Goal: Information Seeking & Learning: Learn about a topic

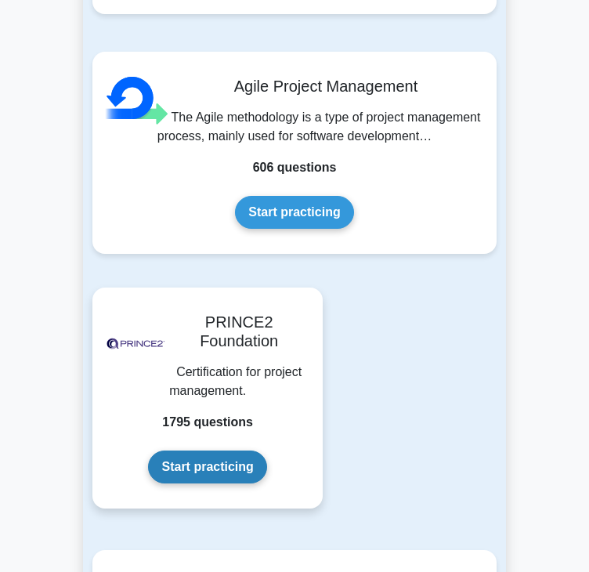
scroll to position [1959, 0]
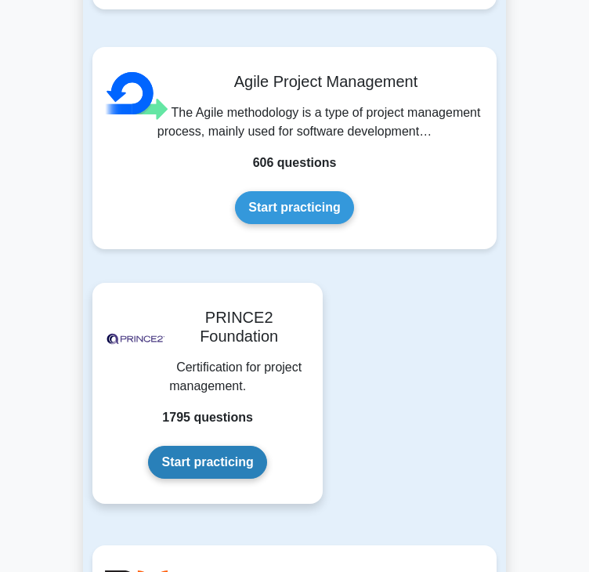
click at [211, 478] on link "Start practicing" at bounding box center [207, 462] width 118 height 33
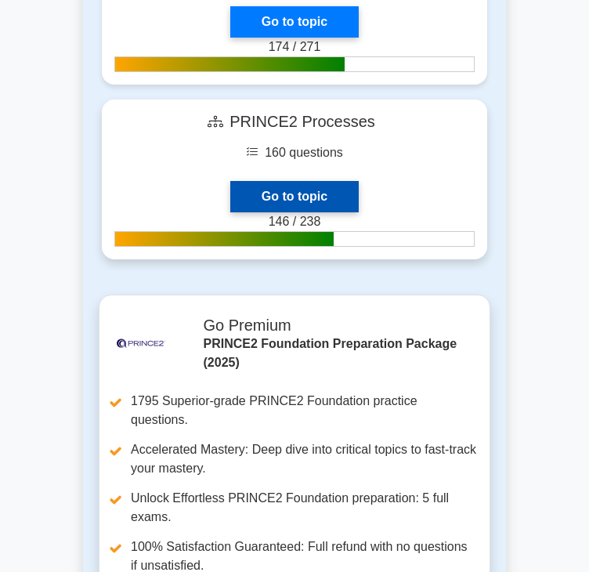
scroll to position [2585, 0]
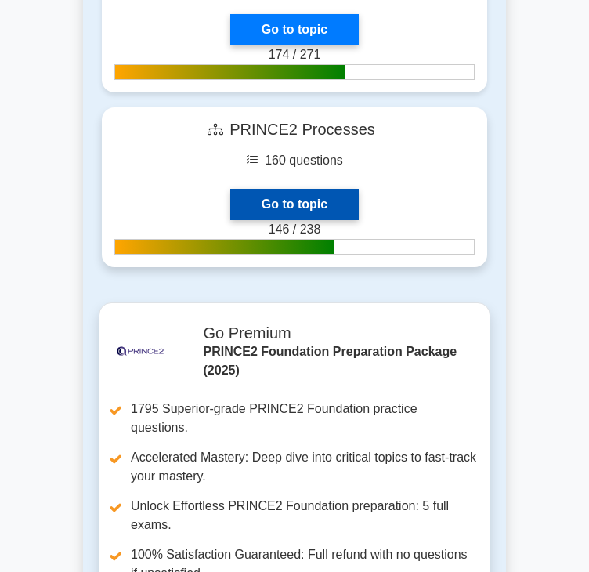
click at [302, 198] on link "Go to topic" at bounding box center [294, 204] width 128 height 31
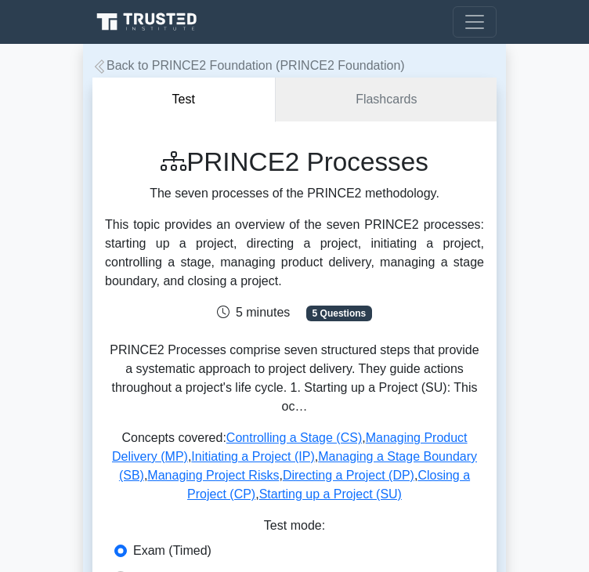
scroll to position [392, 0]
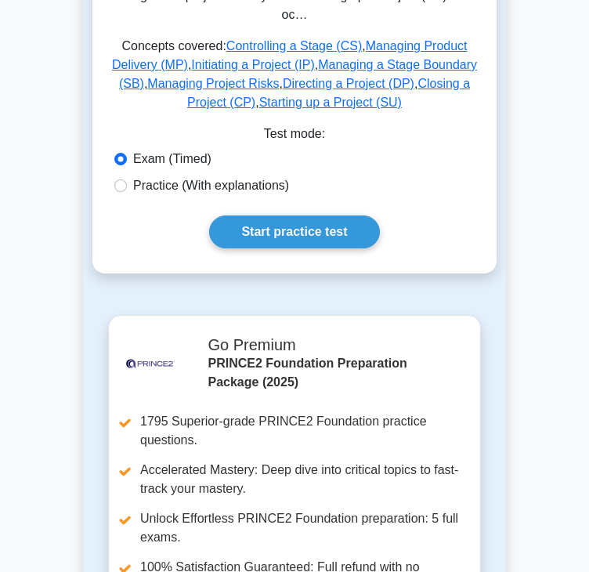
click at [221, 188] on label "Practice (With explanations)" at bounding box center [211, 185] width 156 height 19
click at [127, 188] on input "Practice (With explanations)" at bounding box center [120, 185] width 13 height 13
radio input "true"
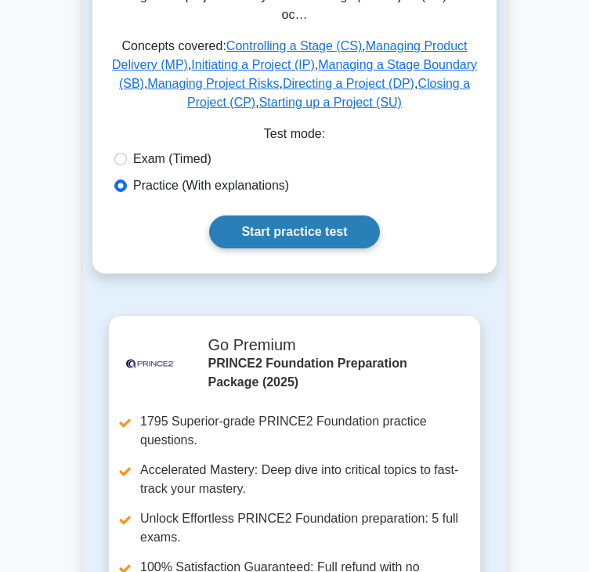
click at [307, 236] on link "Start practice test" at bounding box center [294, 231] width 170 height 33
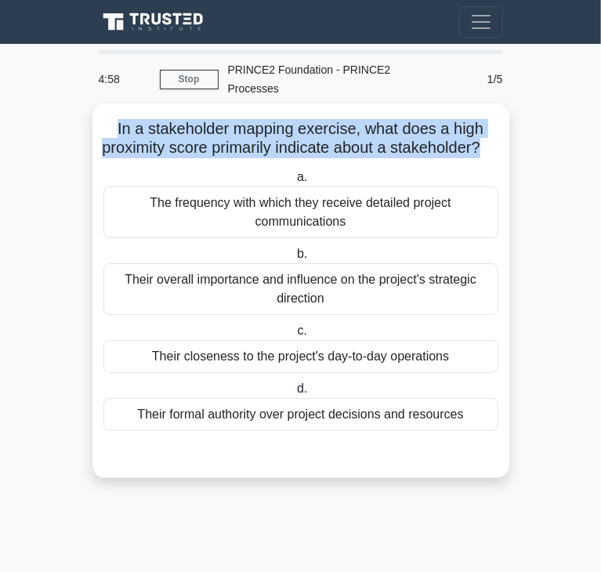
drag, startPoint x: 110, startPoint y: 107, endPoint x: 492, endPoint y: 130, distance: 383.0
click at [492, 130] on h5 "In a stakeholder mapping exercise, what does a high proximity score primarily i…" at bounding box center [301, 138] width 398 height 39
copy h5 "In a stakeholder mapping exercise, what does a high proximity score primarily i…"
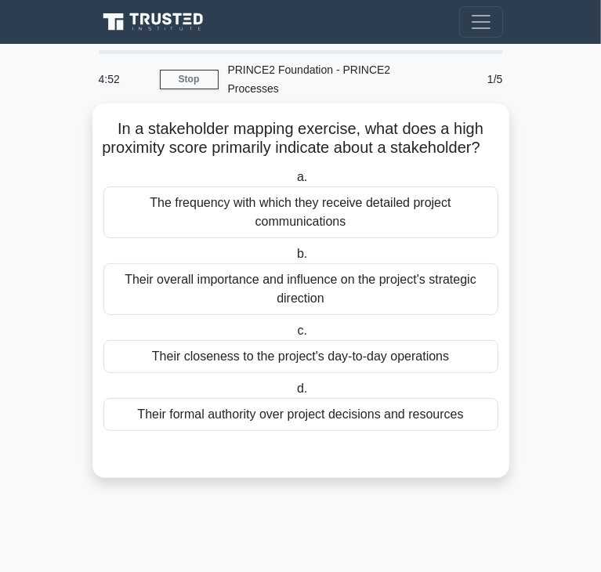
click at [268, 348] on div "Their closeness to the project's day-to-day operations" at bounding box center [300, 356] width 395 height 33
click at [294, 336] on input "c. Their closeness to the project's day-to-day operations" at bounding box center [294, 331] width 0 height 10
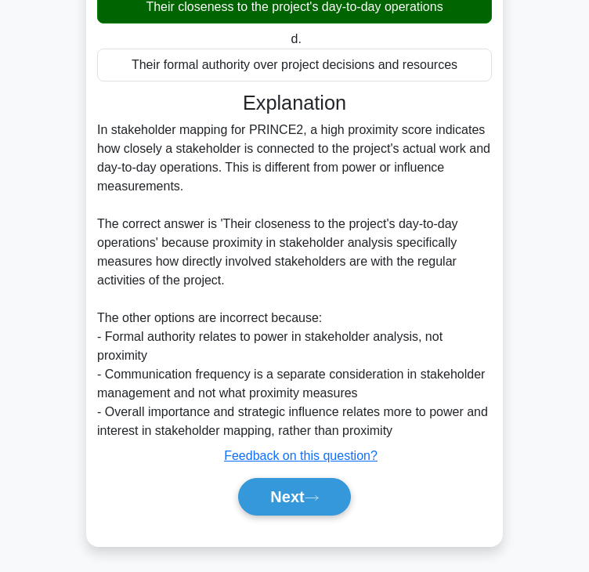
scroll to position [356, 0]
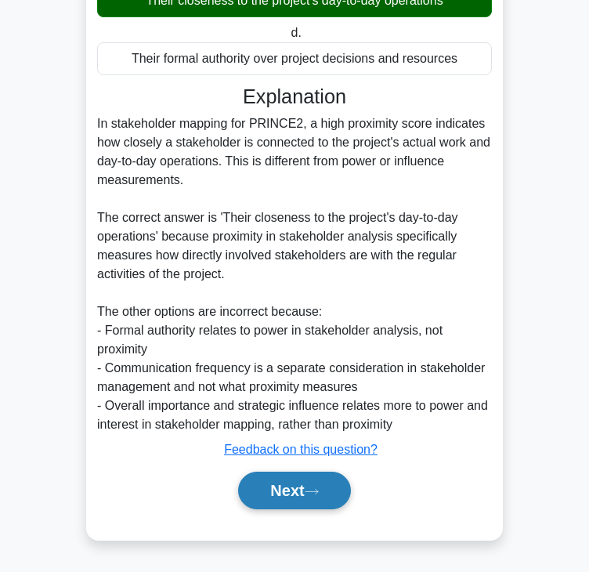
click at [285, 499] on button "Next" at bounding box center [294, 491] width 112 height 38
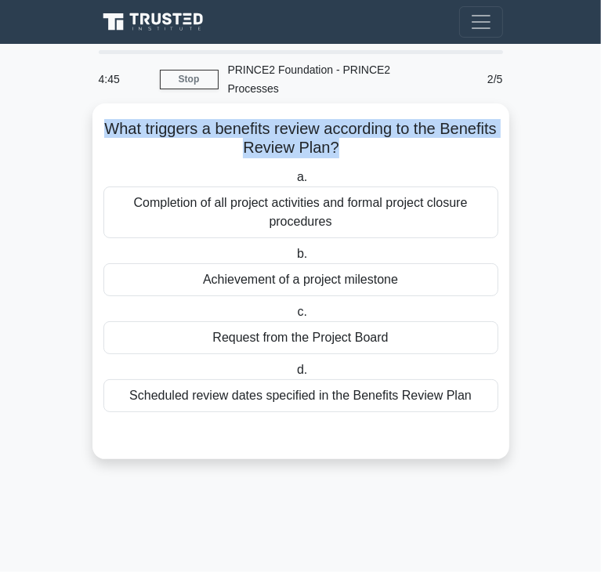
drag, startPoint x: 135, startPoint y: 108, endPoint x: 363, endPoint y: 128, distance: 229.7
click at [363, 128] on h5 "What triggers a benefits review according to the Benefits Review Plan? .spinner…" at bounding box center [301, 138] width 398 height 39
copy h5 "What triggers a benefits review according to the Benefits Review Plan?"
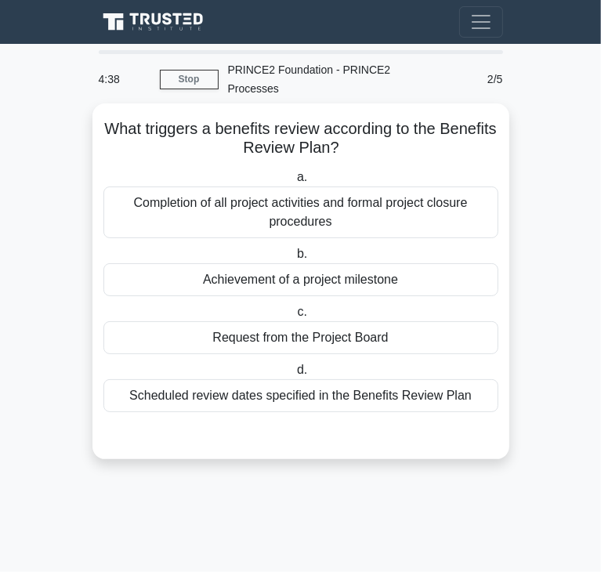
click at [180, 208] on div "Completion of all project activities and formal project closure procedures" at bounding box center [300, 212] width 395 height 52
click at [294, 183] on input "a. Completion of all project activities and formal project closure procedures" at bounding box center [294, 177] width 0 height 10
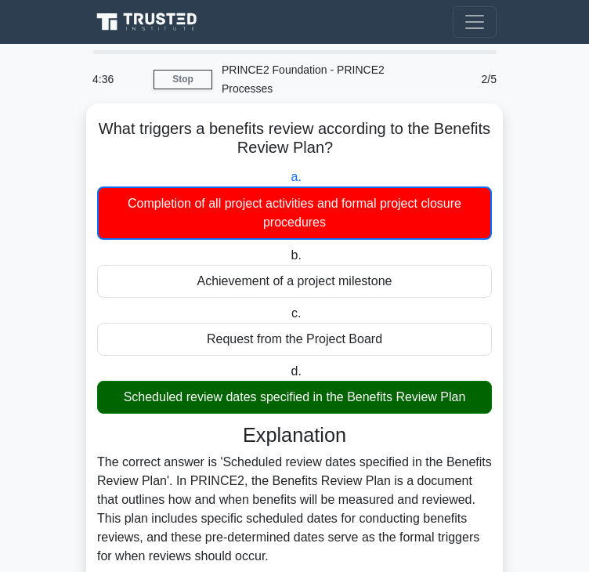
scroll to position [414, 0]
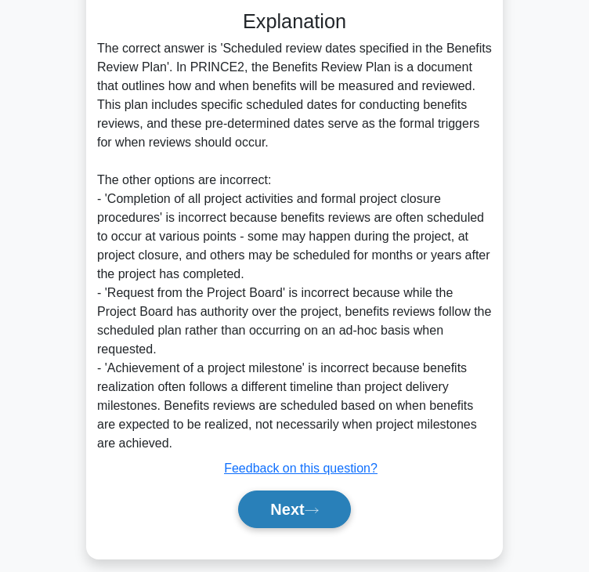
click at [302, 508] on button "Next" at bounding box center [294, 509] width 112 height 38
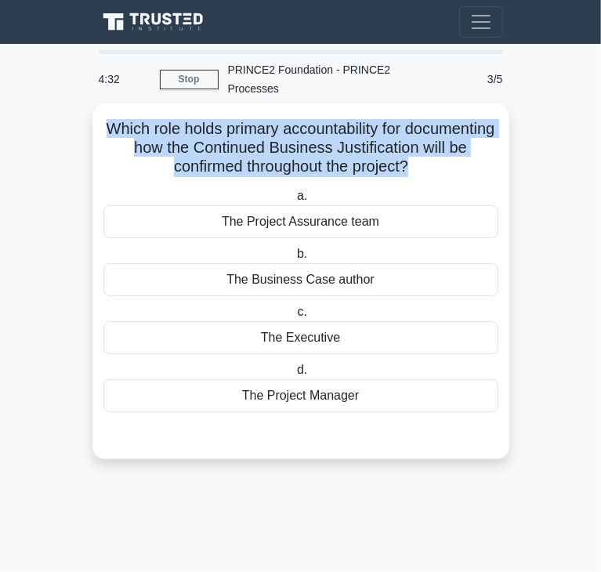
drag, startPoint x: 161, startPoint y: 110, endPoint x: 436, endPoint y: 149, distance: 276.9
click at [436, 149] on h5 "Which role holds primary accountability for documenting how the Continued Busin…" at bounding box center [301, 148] width 398 height 58
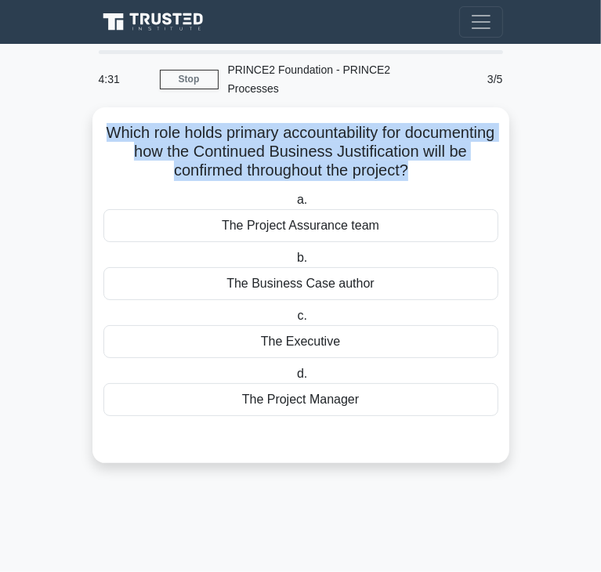
copy h5 "Which role holds primary accountability for documenting how the Continued Busin…"
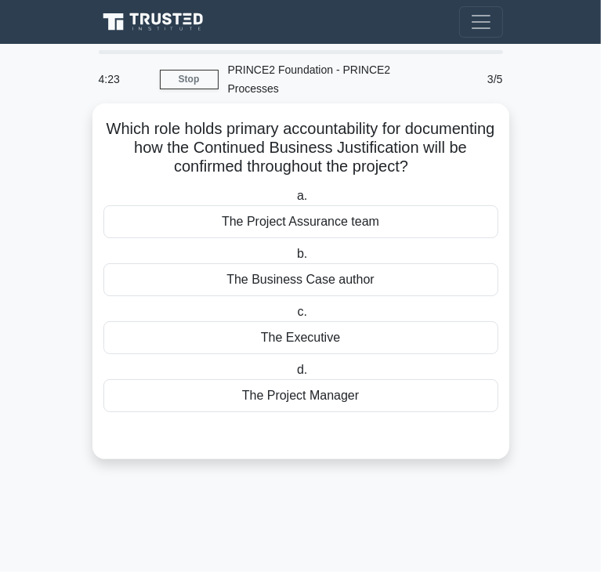
click at [285, 205] on div "The Project Assurance team" at bounding box center [300, 221] width 395 height 33
click at [294, 201] on input "a. The Project Assurance team" at bounding box center [294, 196] width 0 height 10
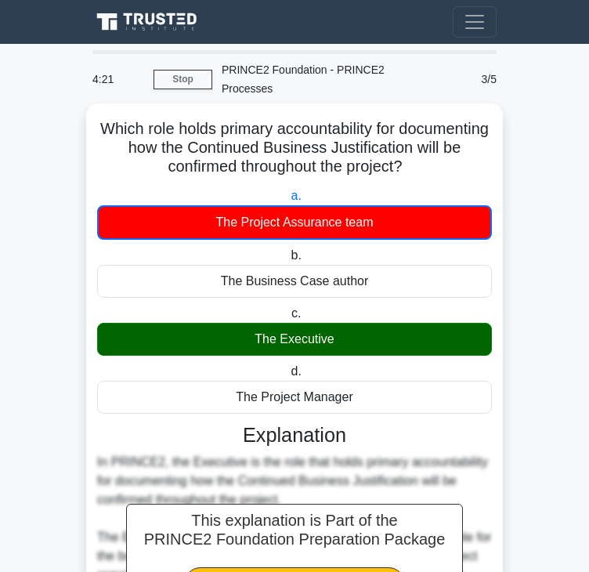
scroll to position [414, 0]
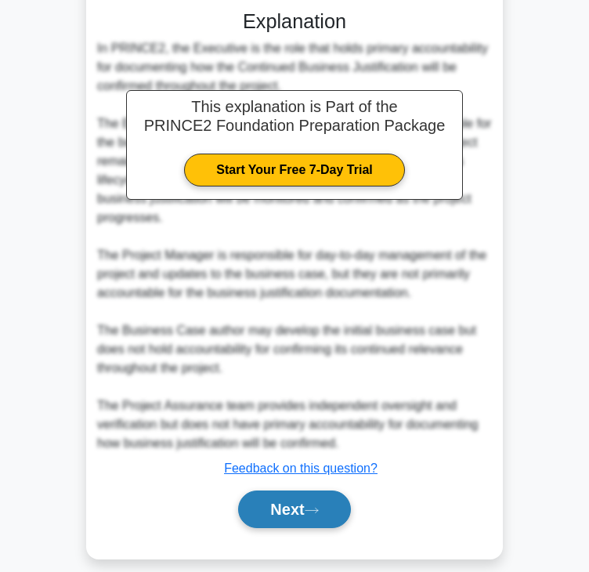
click at [321, 490] on button "Next" at bounding box center [294, 509] width 112 height 38
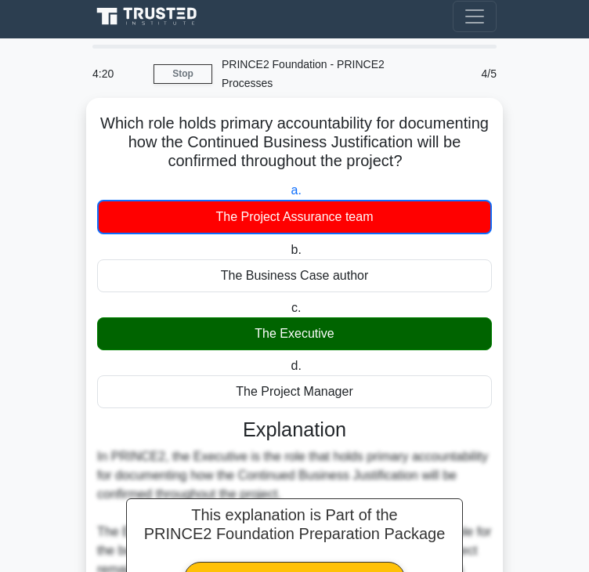
scroll to position [0, 0]
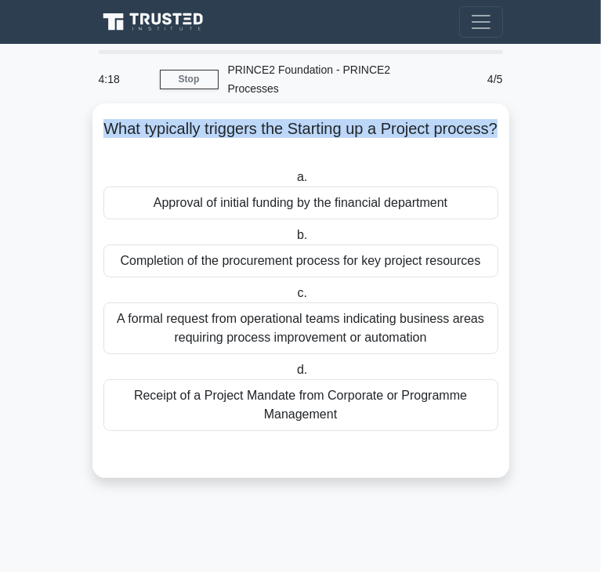
drag, startPoint x: 138, startPoint y: 107, endPoint x: 316, endPoint y: 135, distance: 179.9
click at [316, 135] on h5 "What typically triggers the Starting up a Project process? .spinner_0XTQ{transf…" at bounding box center [301, 138] width 398 height 39
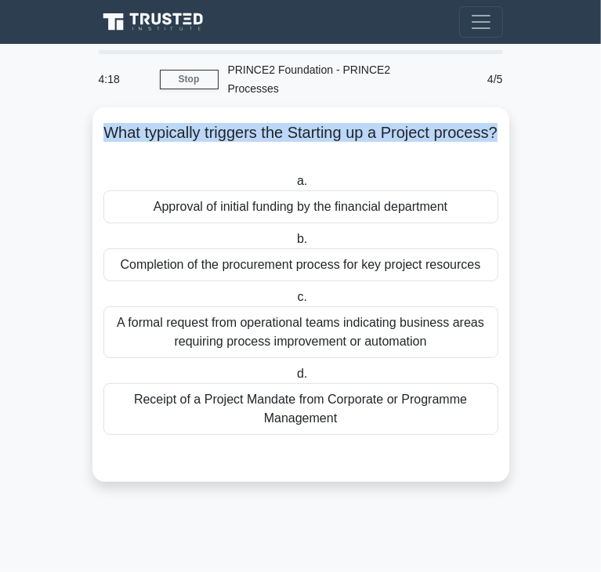
copy h5 "What typically triggers the Starting up a Project process?"
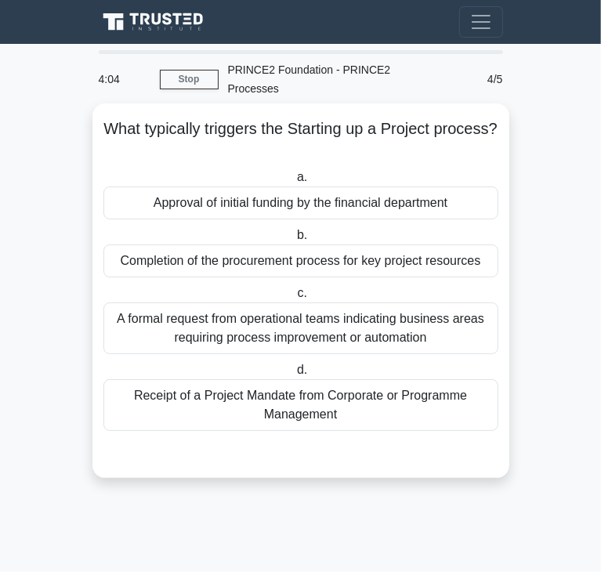
click at [214, 379] on div "Receipt of a Project Mandate from Corporate or Programme Management" at bounding box center [300, 405] width 395 height 52
click at [294, 375] on input "d. Receipt of a Project Mandate from Corporate or Programme Management" at bounding box center [294, 370] width 0 height 10
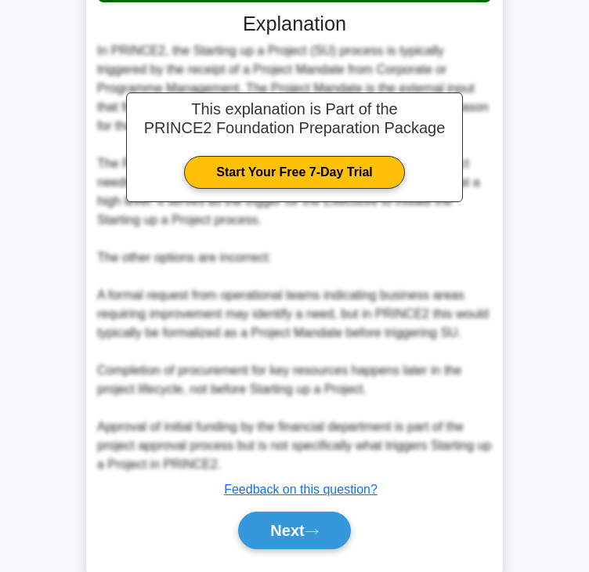
scroll to position [450, 0]
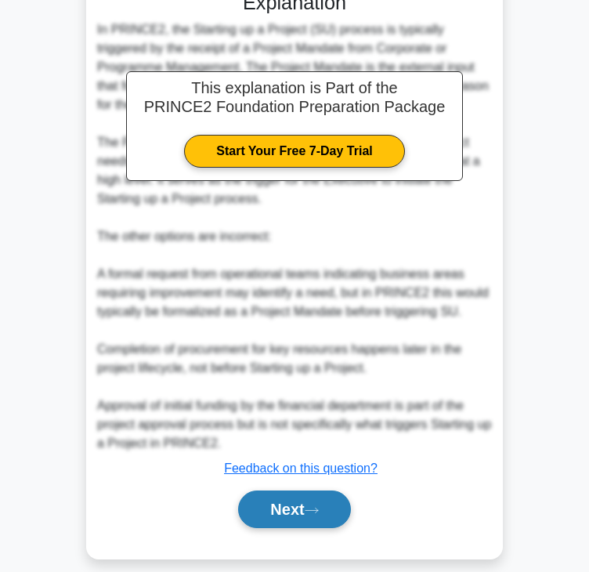
click at [298, 499] on button "Next" at bounding box center [294, 509] width 112 height 38
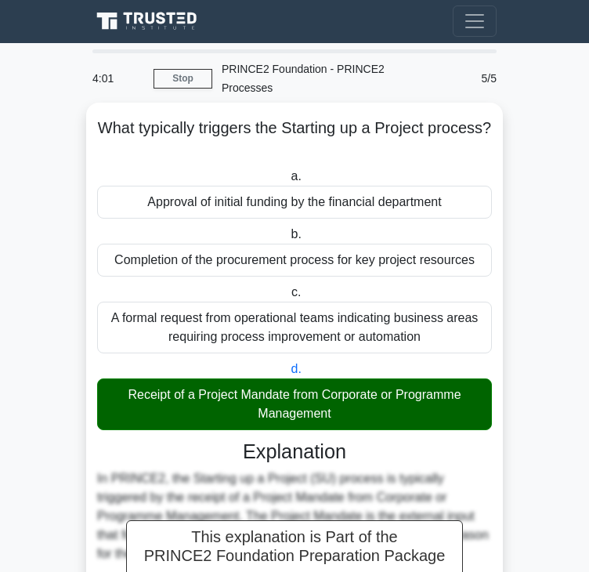
scroll to position [0, 0]
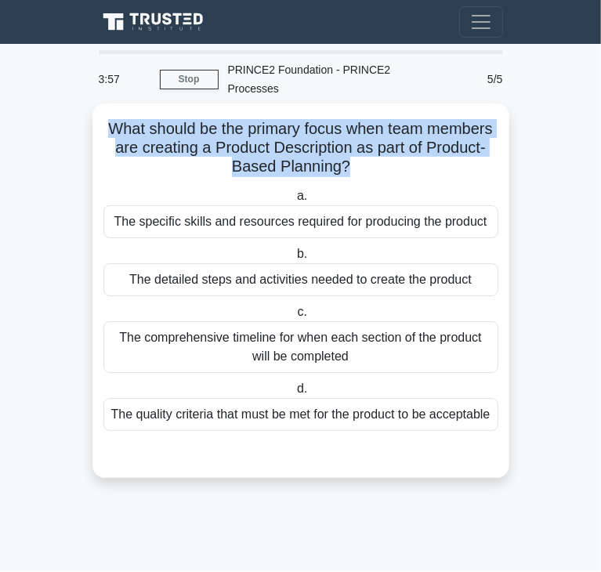
drag, startPoint x: 102, startPoint y: 110, endPoint x: 345, endPoint y: 153, distance: 246.5
click at [345, 153] on h5 "What should be the primary focus when team members are creating a Product Descr…" at bounding box center [301, 148] width 398 height 58
copy h5 "What should be the primary focus when team members are creating a Product Descr…"
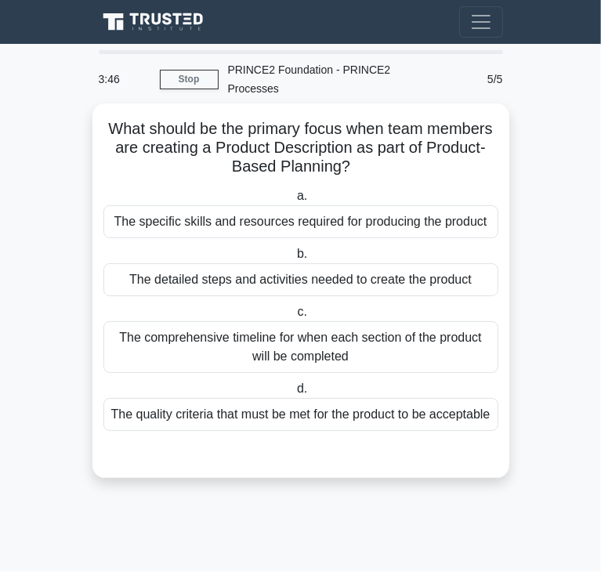
click at [188, 263] on div "The detailed steps and activities needed to create the product" at bounding box center [300, 279] width 395 height 33
click at [294, 259] on input "b. The detailed steps and activities needed to create the product" at bounding box center [294, 254] width 0 height 10
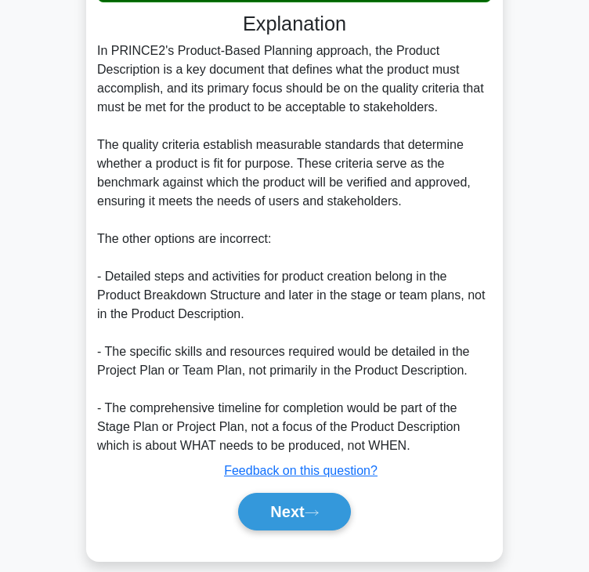
scroll to position [451, 0]
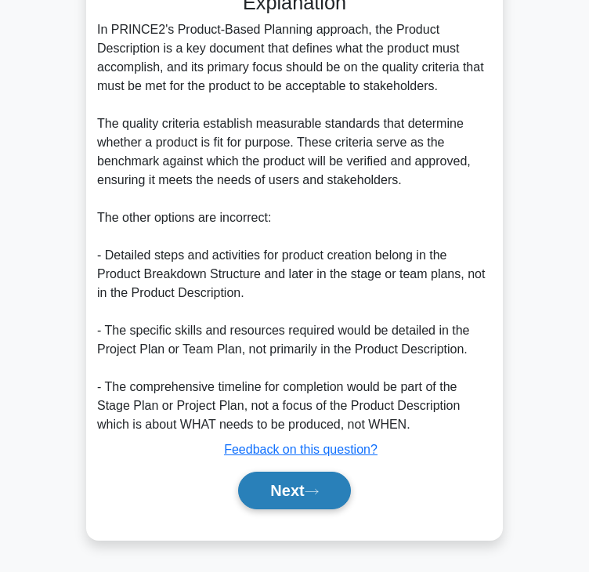
click at [295, 494] on button "Next" at bounding box center [294, 491] width 112 height 38
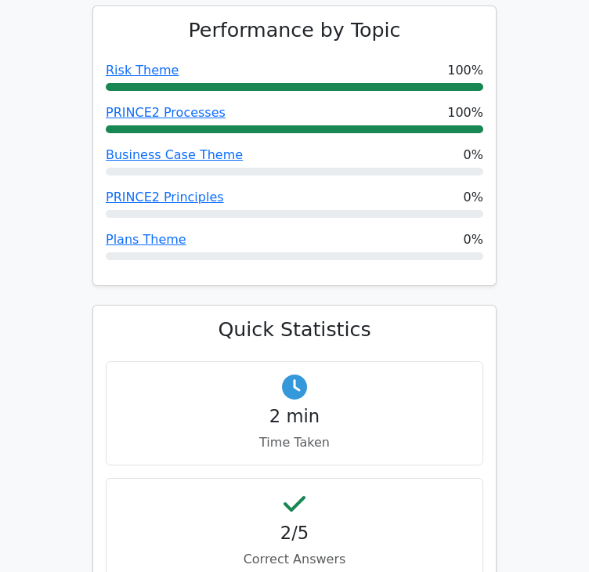
scroll to position [1488, 0]
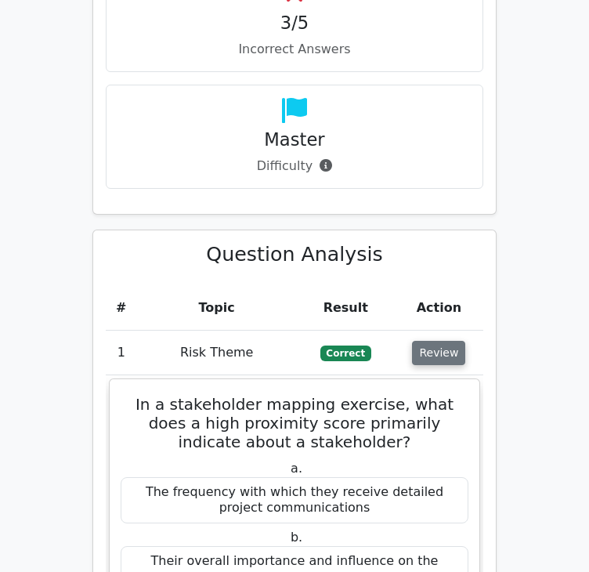
click at [424, 341] on button "Review" at bounding box center [438, 353] width 53 height 24
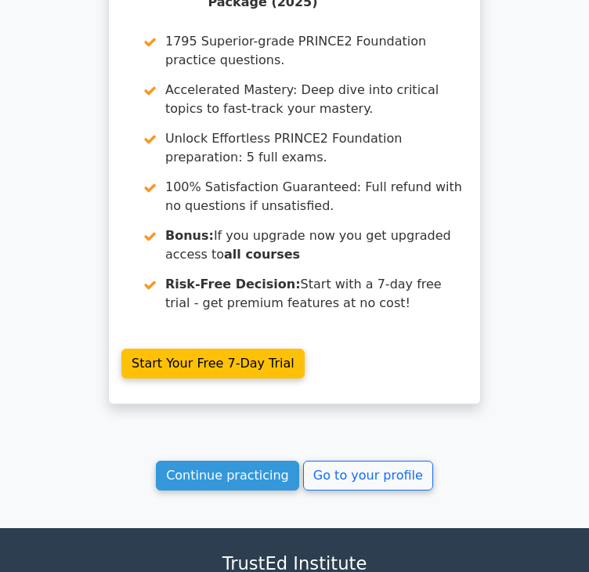
scroll to position [2418, 0]
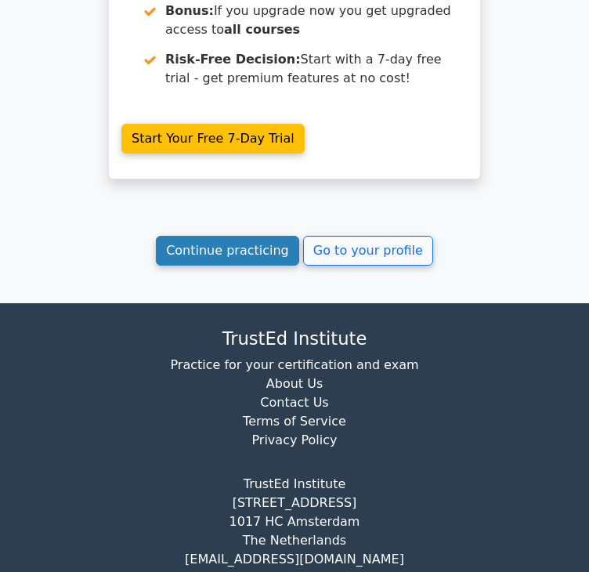
click at [209, 241] on link "Continue practicing" at bounding box center [227, 251] width 143 height 30
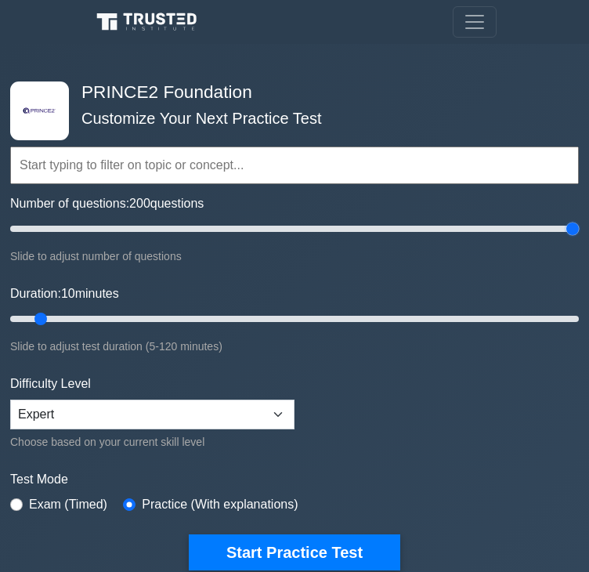
drag, startPoint x: 28, startPoint y: 226, endPoint x: 600, endPoint y: 220, distance: 571.9
type input "200"
click at [579, 220] on input "Number of questions: 200 questions" at bounding box center [294, 228] width 569 height 19
drag, startPoint x: 38, startPoint y: 315, endPoint x: 600, endPoint y: 301, distance: 562.7
type input "120"
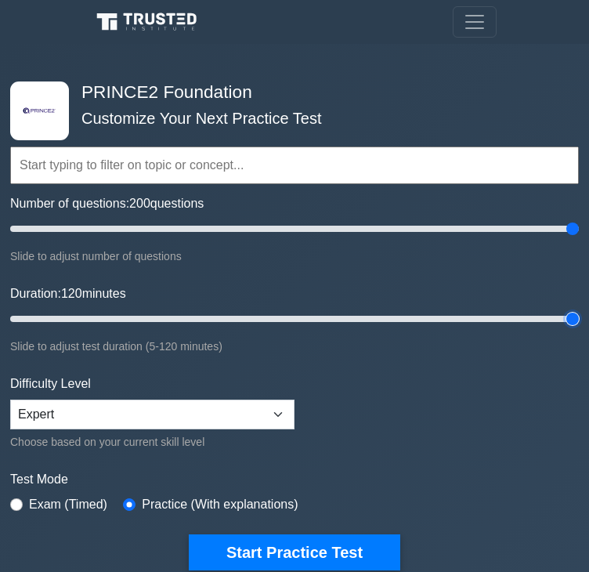
click at [579, 309] on input "Duration: 120 minutes" at bounding box center [294, 318] width 569 height 19
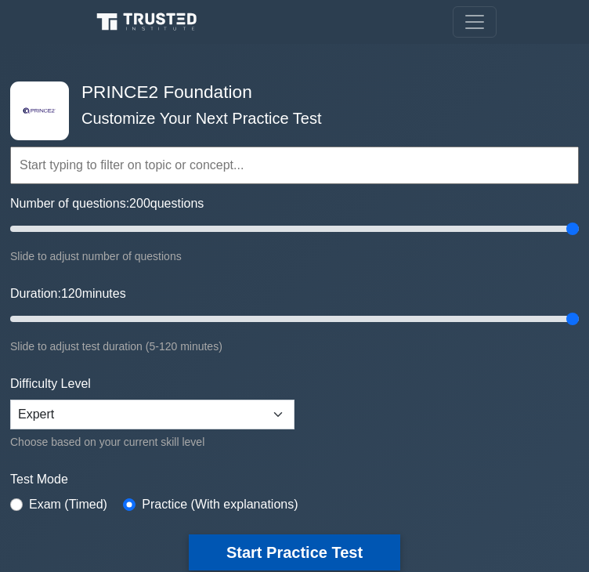
click at [341, 546] on button "Start Practice Test" at bounding box center [295, 552] width 212 height 36
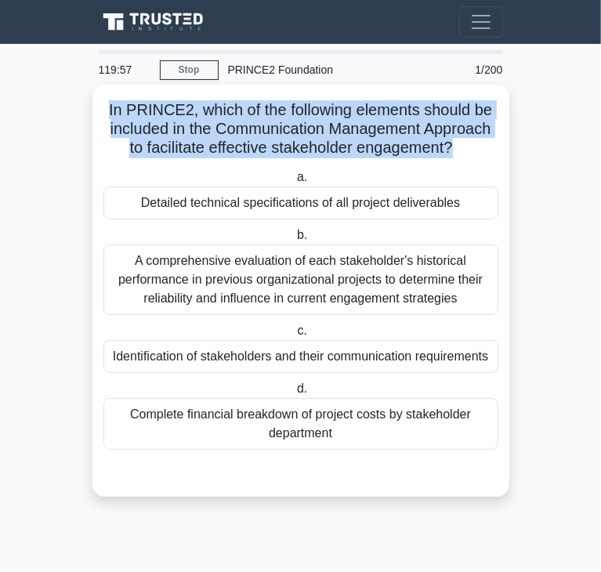
drag, startPoint x: 104, startPoint y: 113, endPoint x: 454, endPoint y: 146, distance: 351.0
click at [454, 146] on h5 "In PRINCE2, which of the following elements should be included in the Communica…" at bounding box center [301, 129] width 398 height 58
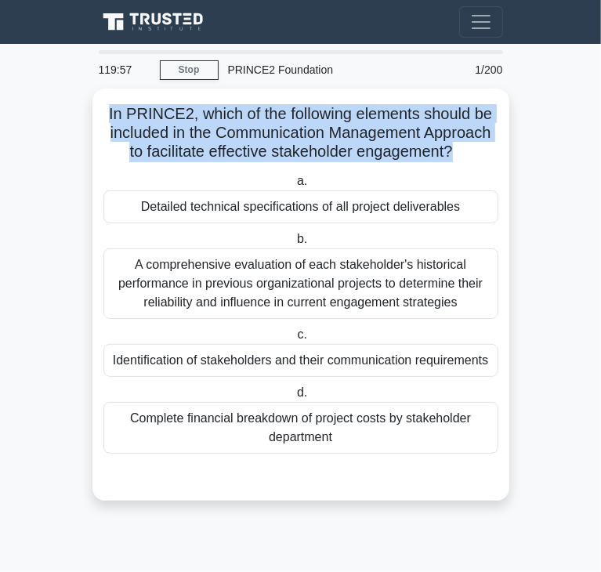
copy h5 "In PRINCE2, which of the following elements should be included in the Communica…"
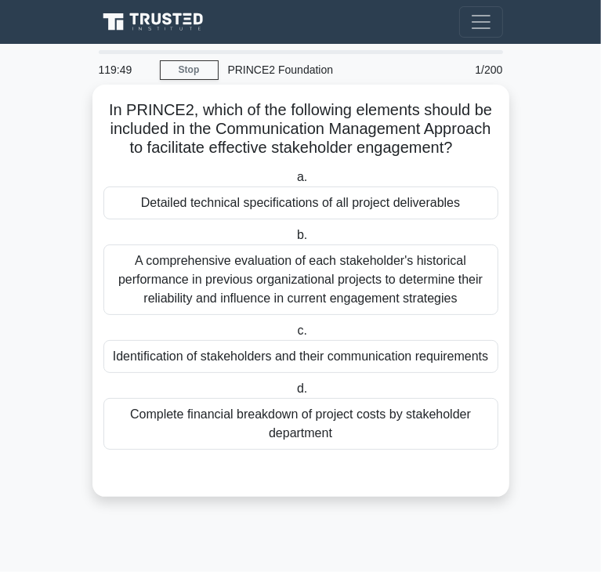
click at [143, 356] on div "Identification of stakeholders and their communication requirements" at bounding box center [300, 356] width 395 height 33
click at [294, 336] on input "c. Identification of stakeholders and their communication requirements" at bounding box center [294, 331] width 0 height 10
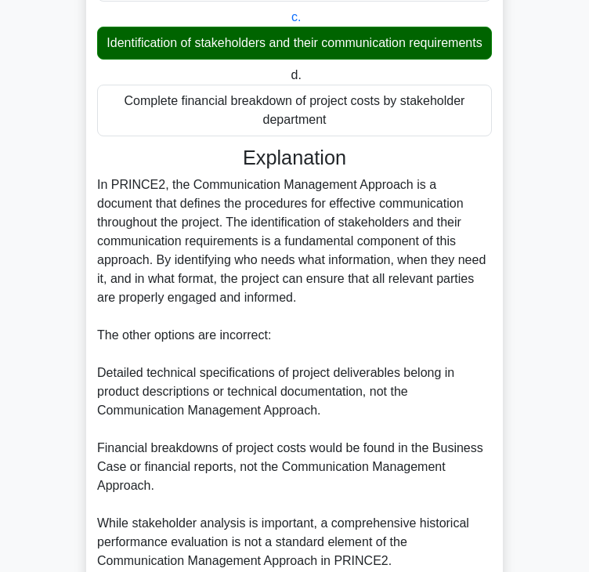
scroll to position [544, 0]
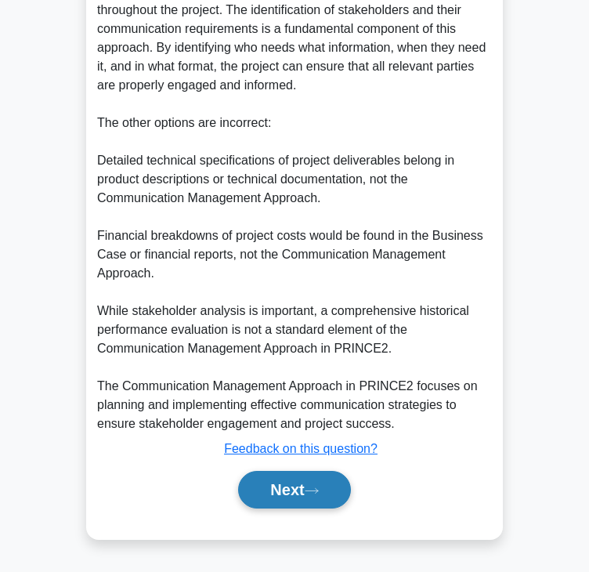
click at [265, 489] on button "Next" at bounding box center [294, 490] width 112 height 38
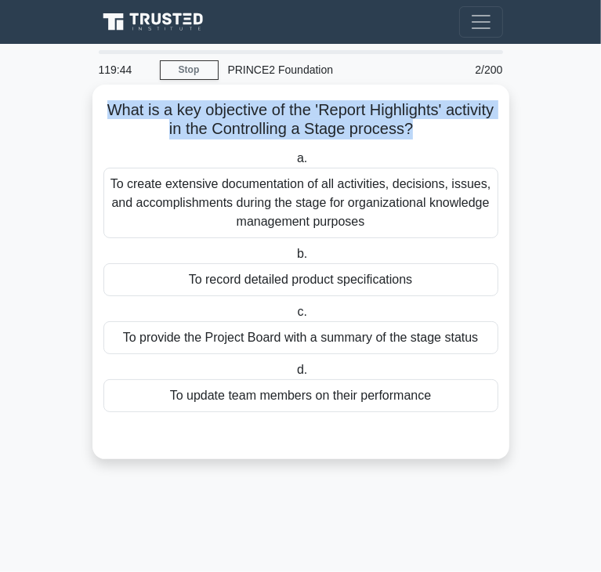
drag, startPoint x: 128, startPoint y: 110, endPoint x: 439, endPoint y: 132, distance: 311.1
click at [439, 132] on h5 "What is a key objective of the 'Report Highlights' activity in the Controlling …" at bounding box center [301, 119] width 398 height 39
copy h5 "What is a key objective of the 'Report Highlights' activity in the Controlling …"
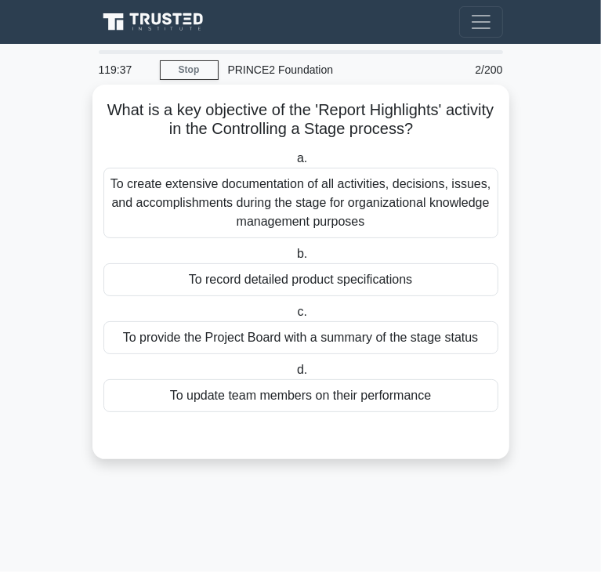
click at [194, 281] on div "To record detailed product specifications" at bounding box center [300, 279] width 395 height 33
click at [294, 259] on input "b. To record detailed product specifications" at bounding box center [294, 254] width 0 height 10
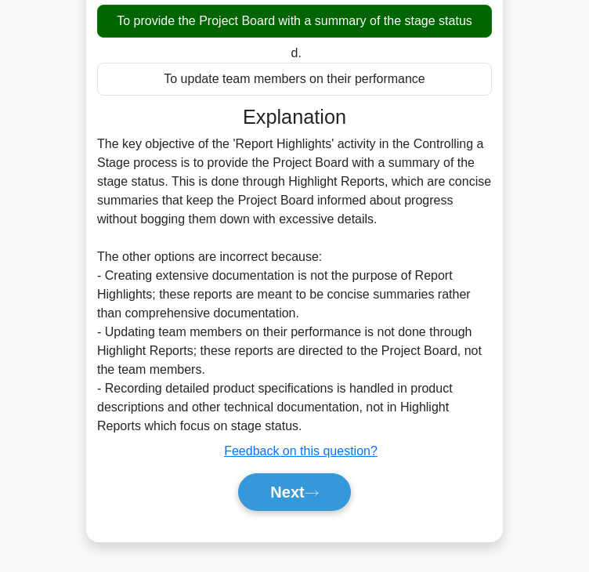
scroll to position [320, 0]
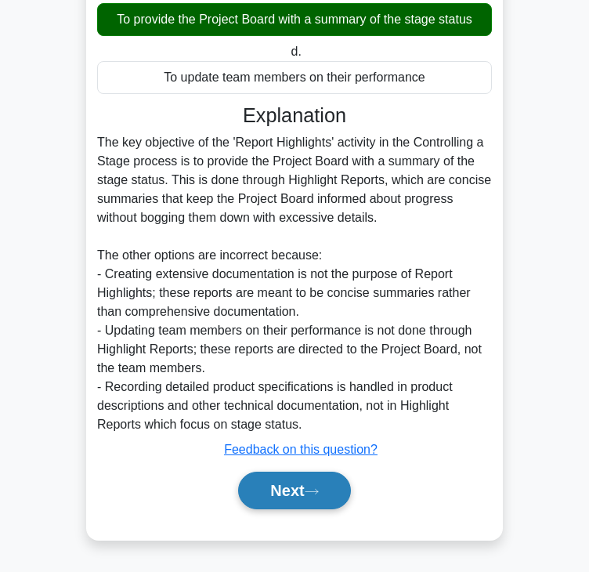
click at [295, 486] on button "Next" at bounding box center [294, 491] width 112 height 38
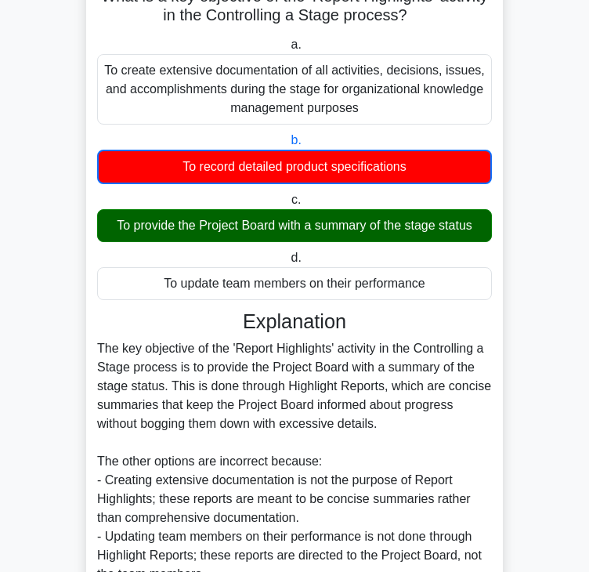
scroll to position [0, 0]
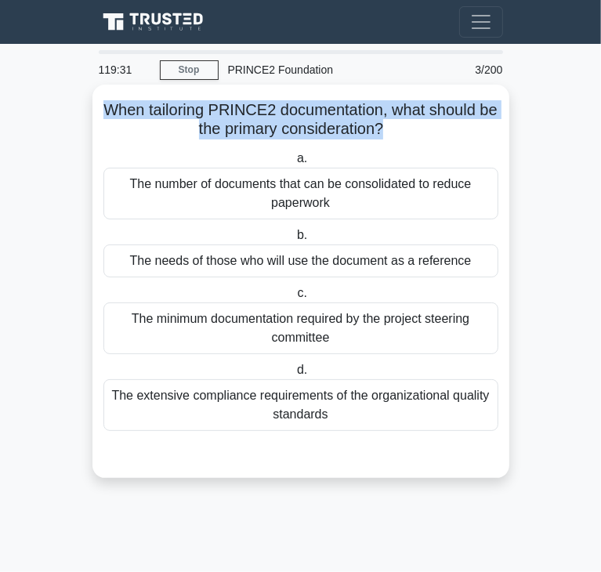
drag, startPoint x: 130, startPoint y: 116, endPoint x: 397, endPoint y: 128, distance: 267.4
click at [397, 128] on h5 "When tailoring PRINCE2 documentation, what should be the primary consideration?…" at bounding box center [301, 119] width 398 height 39
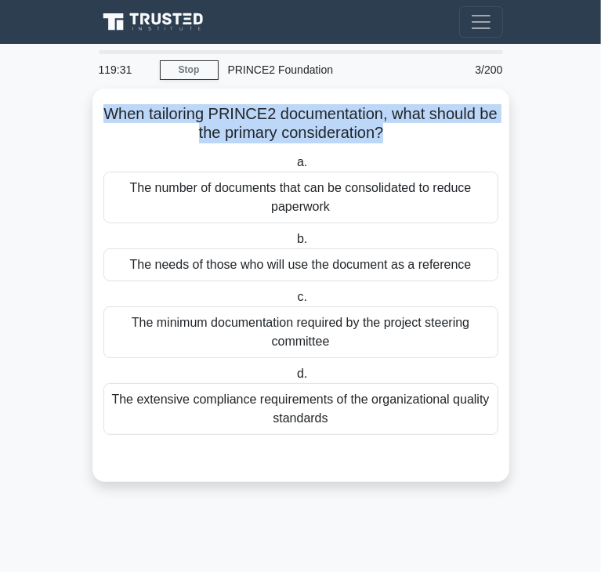
copy h5 "When tailoring PRINCE2 documentation, what should be the primary consideration?"
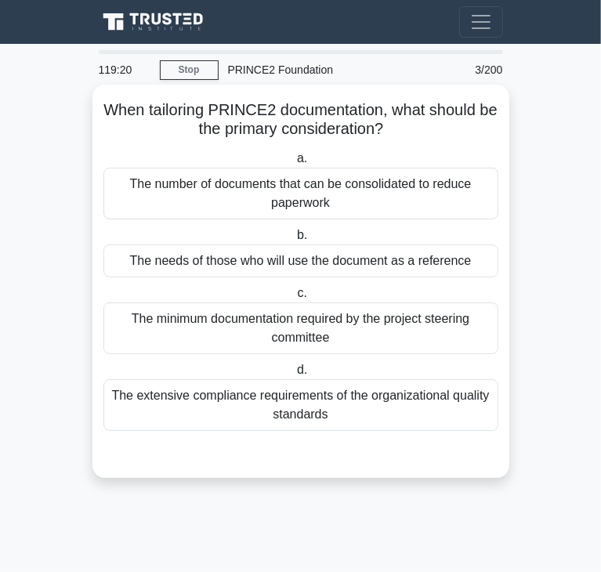
click at [163, 273] on div "The needs of those who will use the document as a reference" at bounding box center [300, 260] width 395 height 33
click at [294, 241] on input "b. The needs of those who will use the document as a reference" at bounding box center [294, 235] width 0 height 10
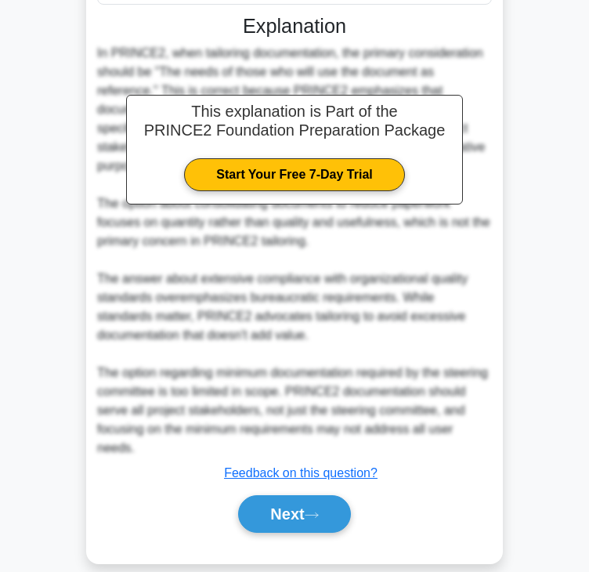
scroll to position [450, 0]
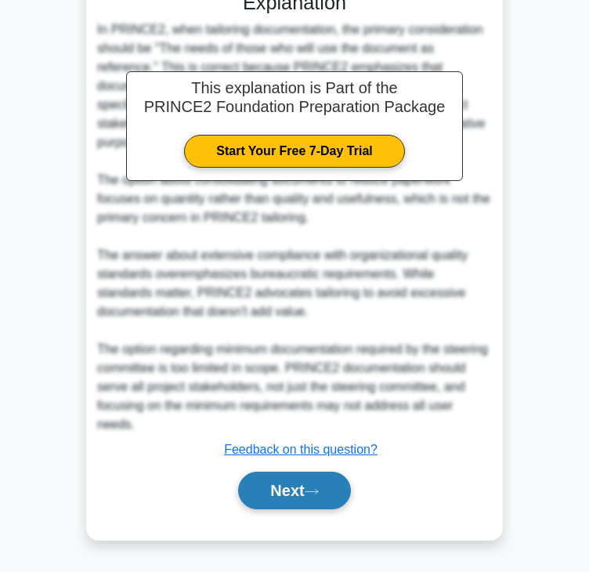
click at [290, 500] on button "Next" at bounding box center [294, 491] width 112 height 38
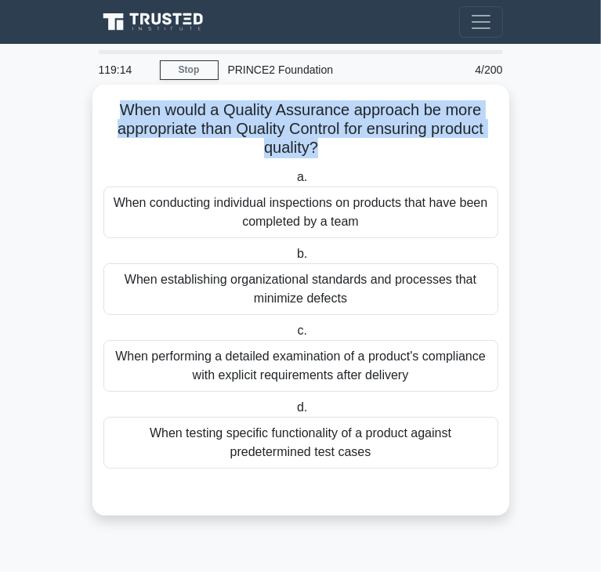
drag, startPoint x: 119, startPoint y: 106, endPoint x: 317, endPoint y: 150, distance: 203.2
click at [317, 150] on h5 "When would a Quality Assurance approach be more appropriate than Quality Contro…" at bounding box center [301, 129] width 398 height 58
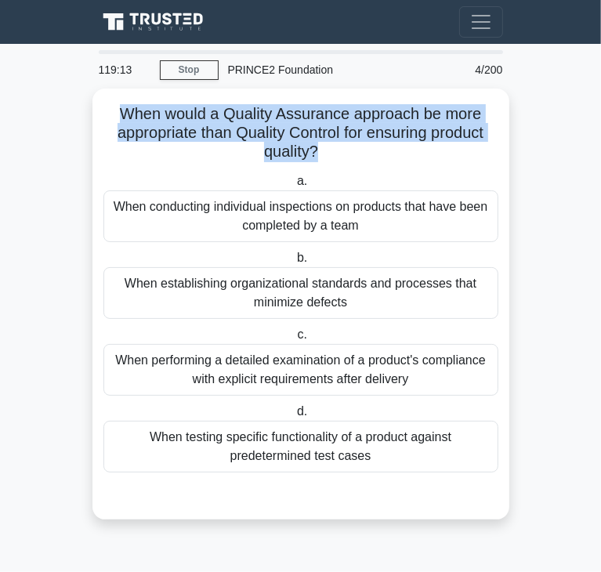
copy h5 "When would a Quality Assurance approach be more appropriate than Quality Contro…"
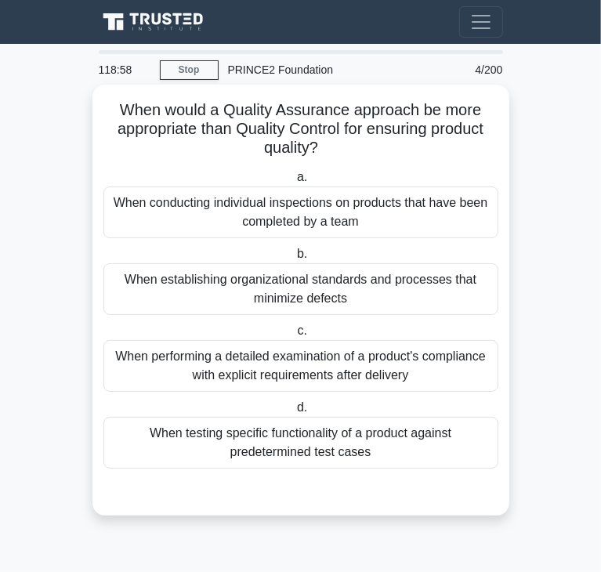
click at [203, 189] on div "When conducting individual inspections on products that have been completed by …" at bounding box center [300, 212] width 395 height 52
click at [294, 183] on input "a. When conducting individual inspections on products that have been completed …" at bounding box center [294, 177] width 0 height 10
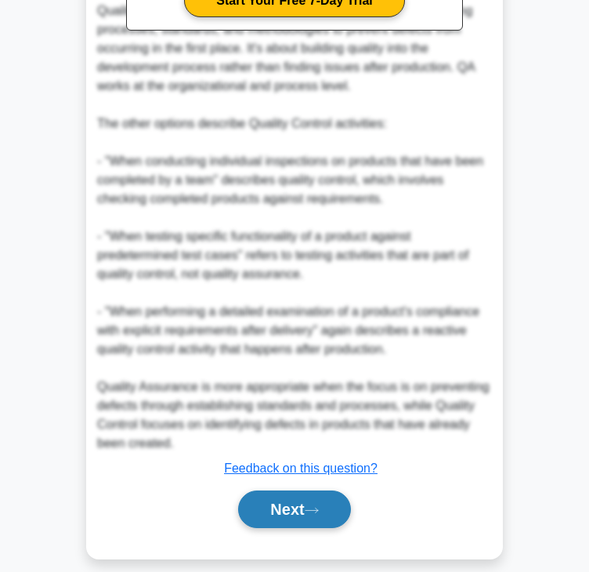
click at [323, 500] on button "Next" at bounding box center [294, 509] width 112 height 38
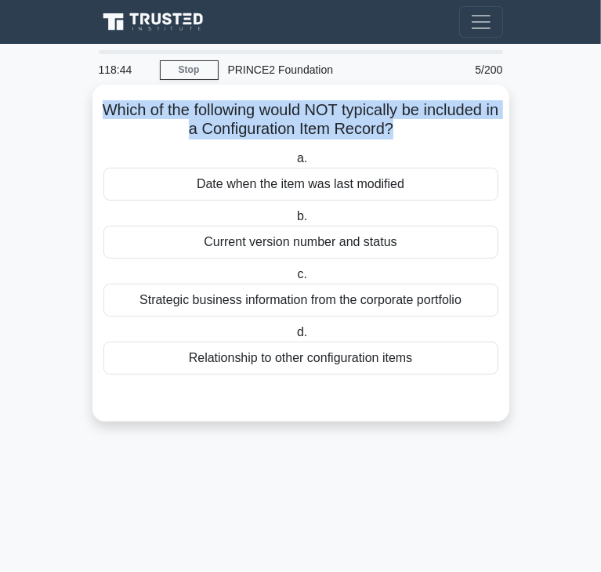
drag, startPoint x: 104, startPoint y: 105, endPoint x: 400, endPoint y: 135, distance: 296.8
click at [400, 135] on h5 "Which of the following would NOT typically be included in a Configuration Item …" at bounding box center [301, 119] width 398 height 39
copy h5 "Which of the following would NOT typically be included in a Configuration Item …"
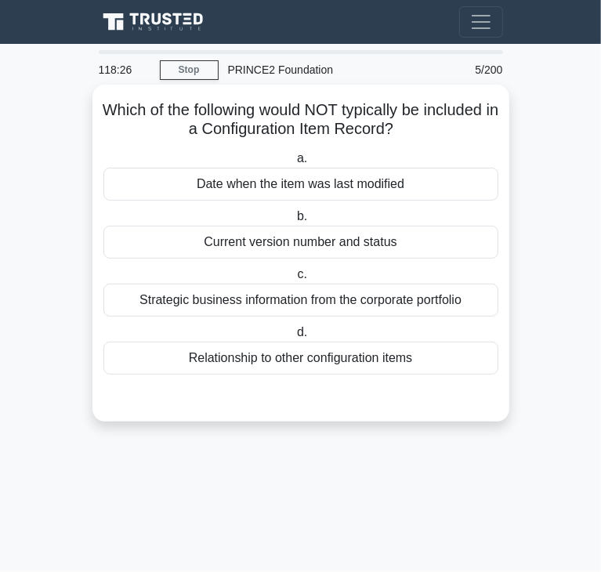
click at [218, 298] on div "Strategic business information from the corporate portfolio" at bounding box center [300, 300] width 395 height 33
click at [294, 280] on input "c. Strategic business information from the corporate portfolio" at bounding box center [294, 274] width 0 height 10
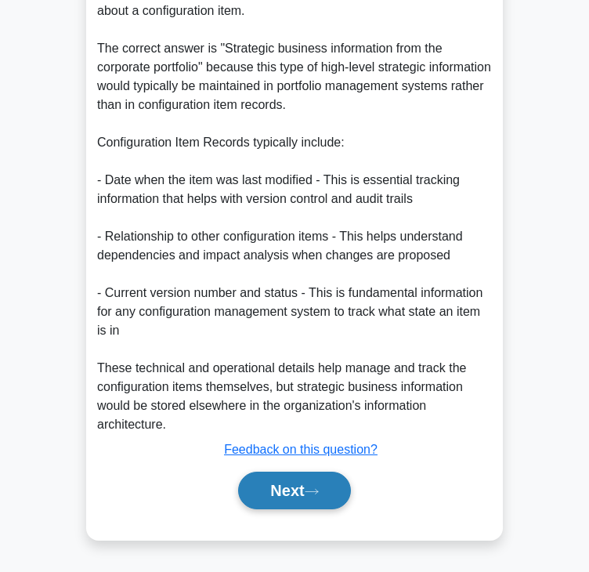
click at [298, 482] on button "Next" at bounding box center [294, 491] width 112 height 38
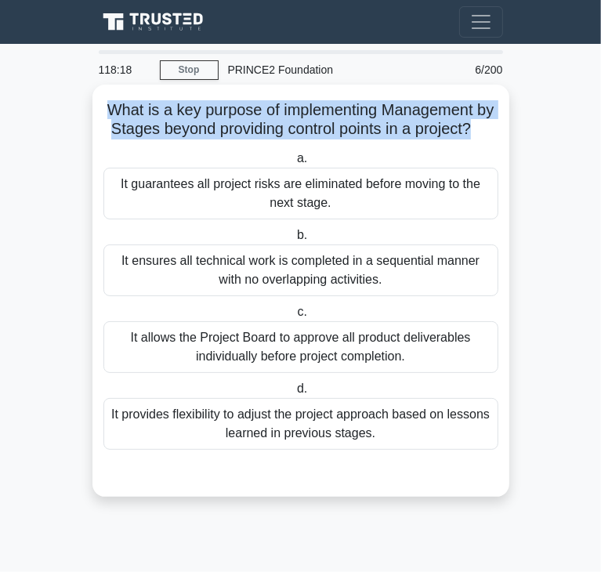
drag, startPoint x: 113, startPoint y: 110, endPoint x: 498, endPoint y: 135, distance: 386.2
click at [498, 135] on h5 "What is a key purpose of implementing Management by Stages beyond providing con…" at bounding box center [301, 119] width 398 height 39
copy h5 "What is a key purpose of implementing Management by Stages beyond providing con…"
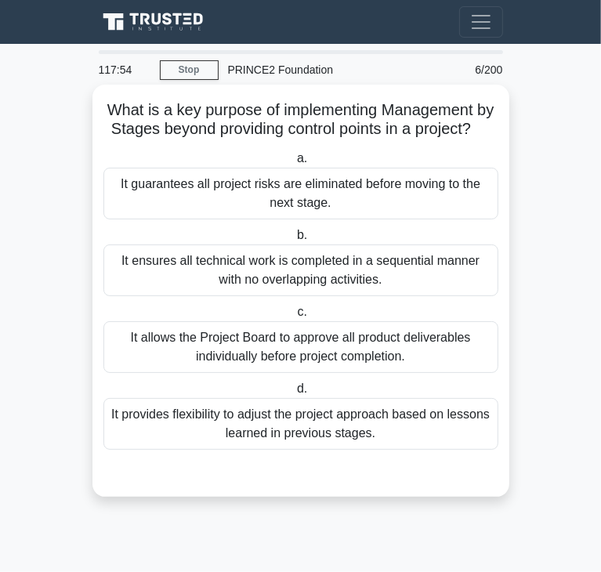
click at [136, 219] on div "It guarantees all project risks are eliminated before moving to the next stage." at bounding box center [300, 194] width 395 height 52
click at [294, 164] on input "a. It guarantees all project risks are eliminated before moving to the next sta…" at bounding box center [294, 159] width 0 height 10
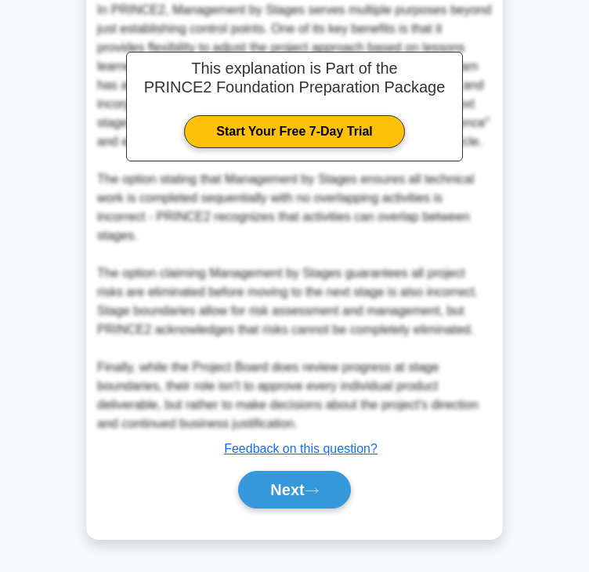
scroll to position [508, 0]
click at [319, 494] on icon at bounding box center [312, 490] width 14 height 9
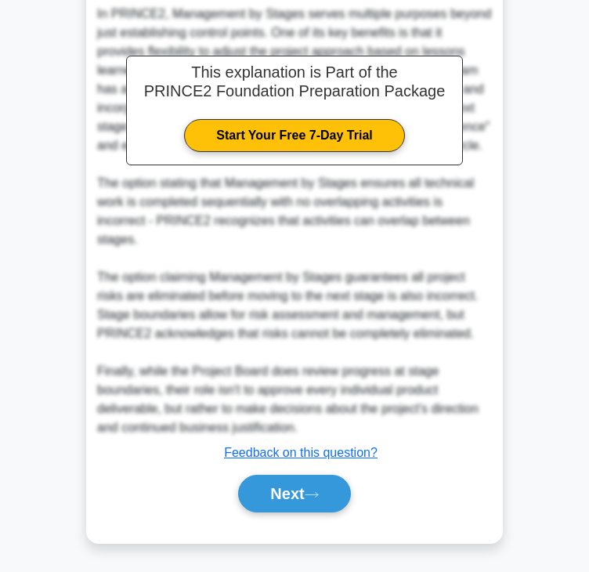
scroll to position [0, 0]
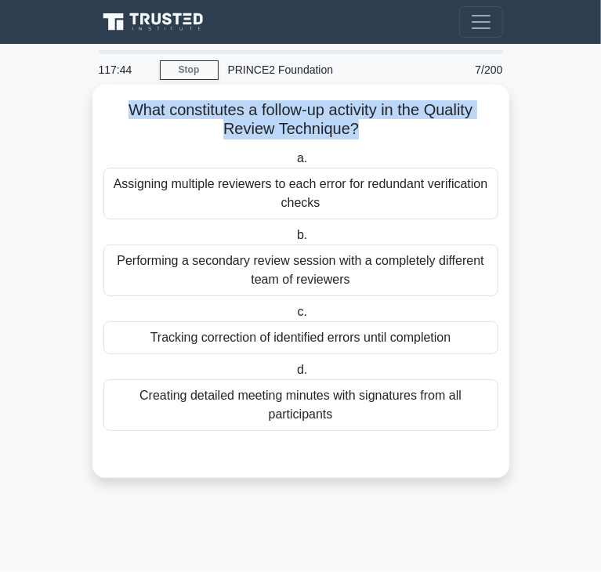
drag, startPoint x: 121, startPoint y: 104, endPoint x: 353, endPoint y: 129, distance: 233.2
click at [353, 129] on h5 "What constitutes a follow-up activity in the Quality Review Technique? .spinner…" at bounding box center [301, 119] width 398 height 39
copy h5 "What constitutes a follow-up activity in the Quality Review Technique?"
click at [159, 134] on h5 "What constitutes a follow-up activity in the Quality Review Technique? .spinner…" at bounding box center [301, 119] width 398 height 39
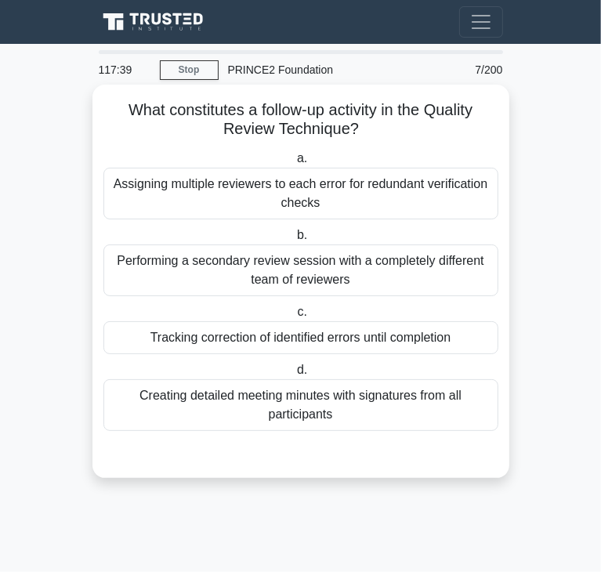
click at [207, 328] on div "Tracking correction of identified errors until completion" at bounding box center [300, 337] width 395 height 33
click at [294, 317] on input "c. Tracking correction of identified errors until completion" at bounding box center [294, 312] width 0 height 10
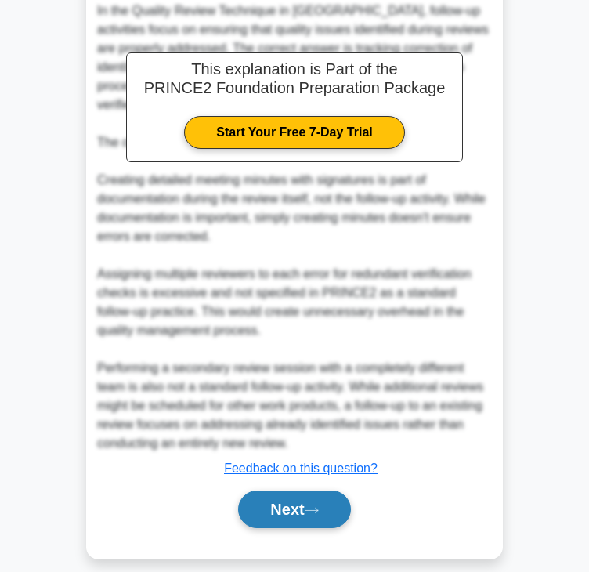
click at [288, 497] on button "Next" at bounding box center [294, 509] width 112 height 38
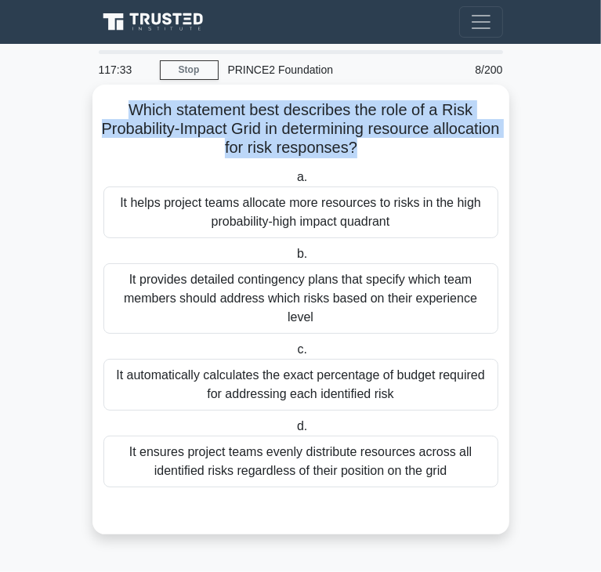
drag, startPoint x: 128, startPoint y: 103, endPoint x: 392, endPoint y: 147, distance: 267.8
click at [392, 147] on h5 "Which statement best describes the role of a Risk Probability-Impact Grid in de…" at bounding box center [301, 129] width 398 height 58
copy h5 "Which statement best describes the role of a Risk Probability-Impact Grid in de…"
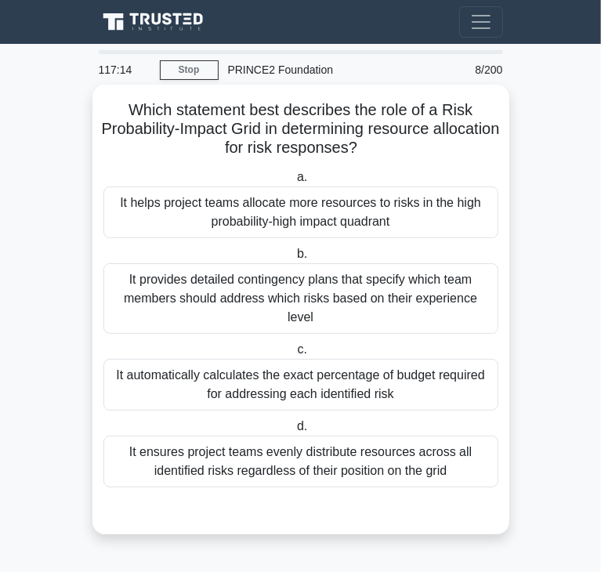
click at [437, 437] on div "It ensures project teams evenly distribute resources across all identified risk…" at bounding box center [300, 462] width 395 height 52
click at [294, 432] on input "d. It ensures project teams evenly distribute resources across all identified r…" at bounding box center [294, 426] width 0 height 10
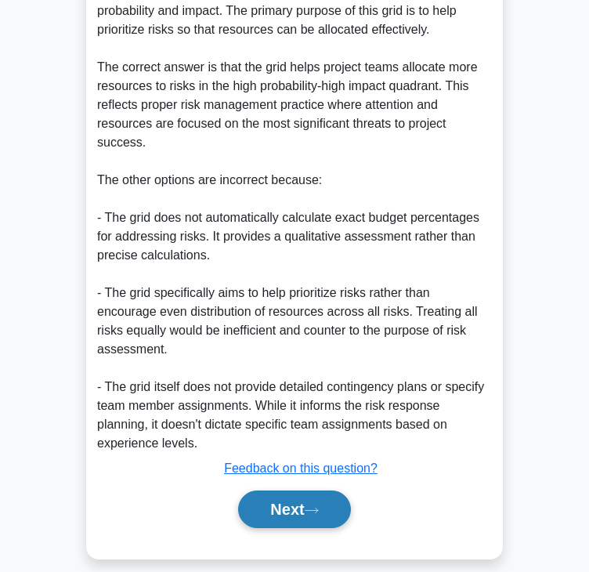
click at [276, 490] on button "Next" at bounding box center [294, 509] width 112 height 38
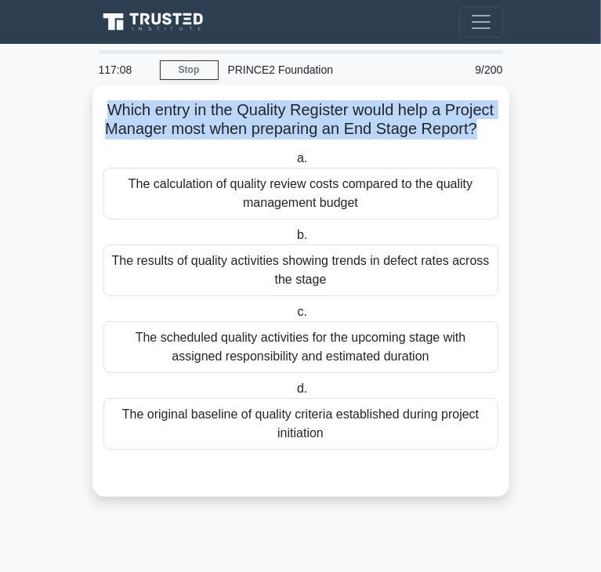
drag, startPoint x: 132, startPoint y: 108, endPoint x: 316, endPoint y: 145, distance: 187.7
click at [316, 139] on h5 "Which entry in the Quality Register would help a Project Manager most when prep…" at bounding box center [301, 119] width 398 height 39
copy h5 "Which entry in the Quality Register would help a Project Manager most when prep…"
click at [175, 139] on h5 "Which entry in the Quality Register would help a Project Manager most when prep…" at bounding box center [301, 119] width 398 height 39
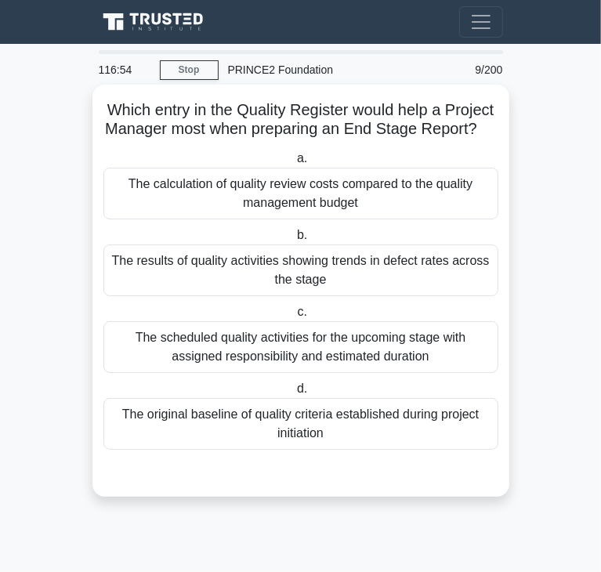
click at [251, 296] on div "The results of quality activities showing trends in defect rates across the sta…" at bounding box center [300, 270] width 395 height 52
click at [294, 241] on input "b. The results of quality activities showing trends in defect rates across the …" at bounding box center [294, 235] width 0 height 10
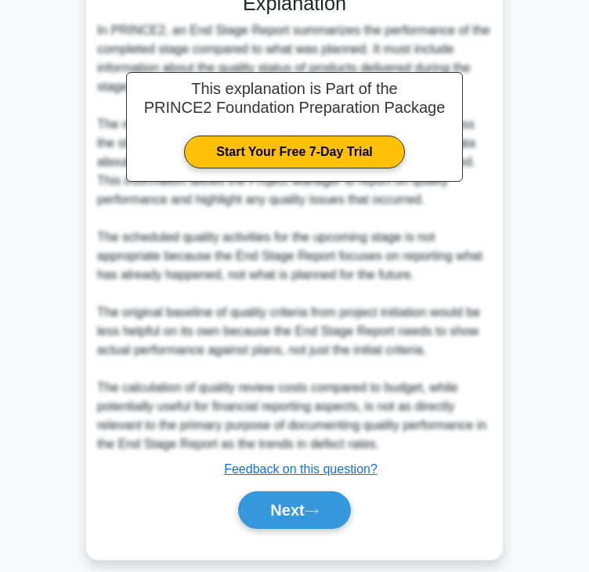
scroll to position [470, 0]
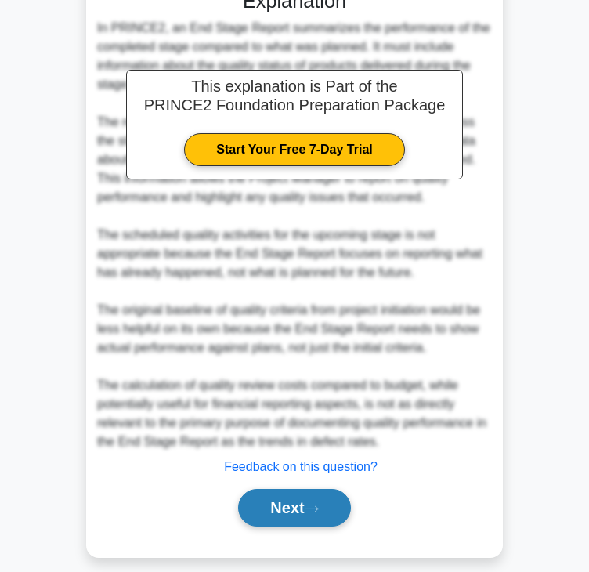
click at [280, 526] on button "Next" at bounding box center [294, 508] width 112 height 38
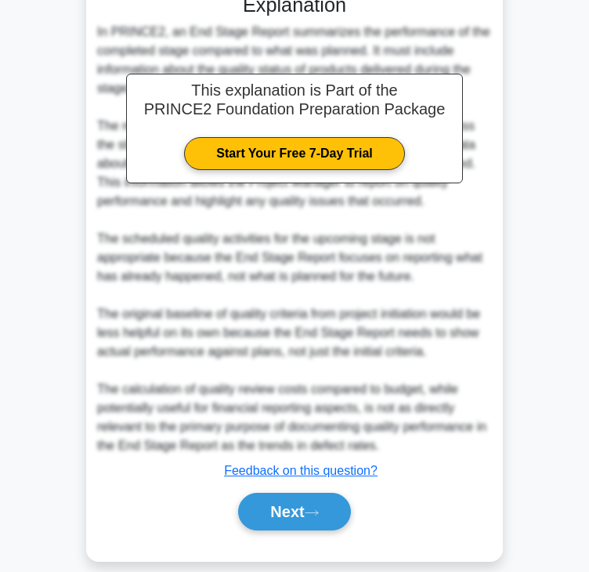
scroll to position [0, 0]
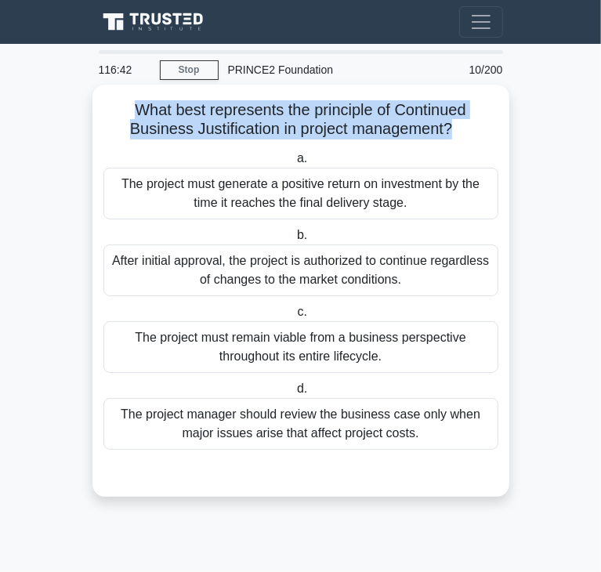
drag, startPoint x: 130, startPoint y: 110, endPoint x: 454, endPoint y: 129, distance: 324.9
click at [454, 129] on h5 "What best represents the principle of Continued Business Justification in proje…" at bounding box center [301, 119] width 398 height 39
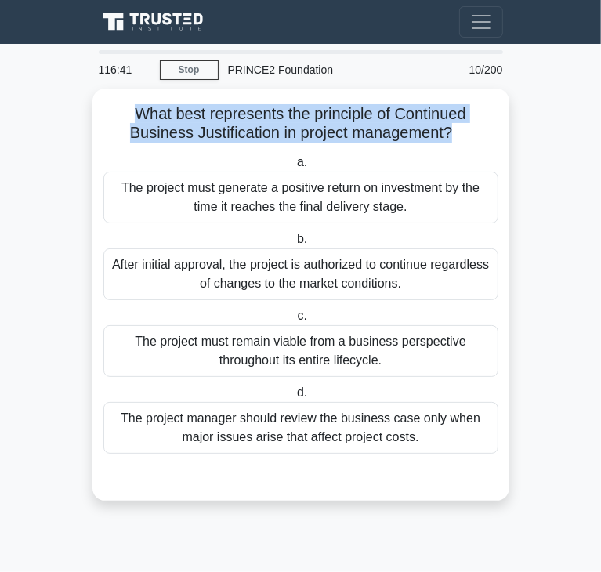
copy h5 "What best represents the principle of Continued Business Justification in proje…"
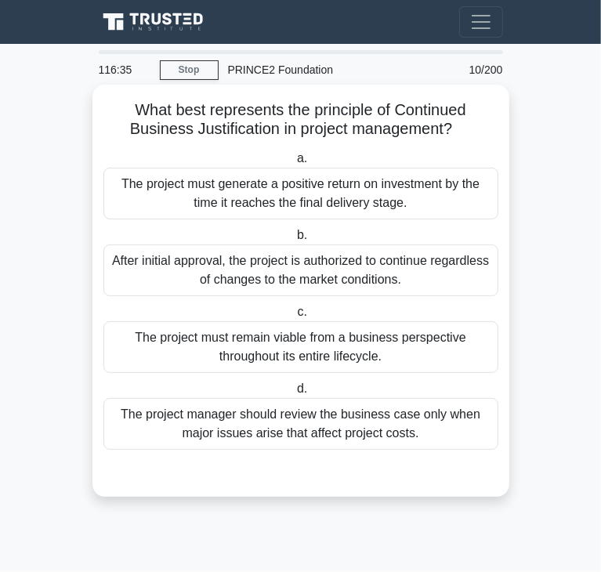
click at [197, 339] on div "The project must remain viable from a business perspective throughout its entir…" at bounding box center [300, 347] width 395 height 52
click at [294, 317] on input "c. The project must remain viable from a business perspective throughout its en…" at bounding box center [294, 312] width 0 height 10
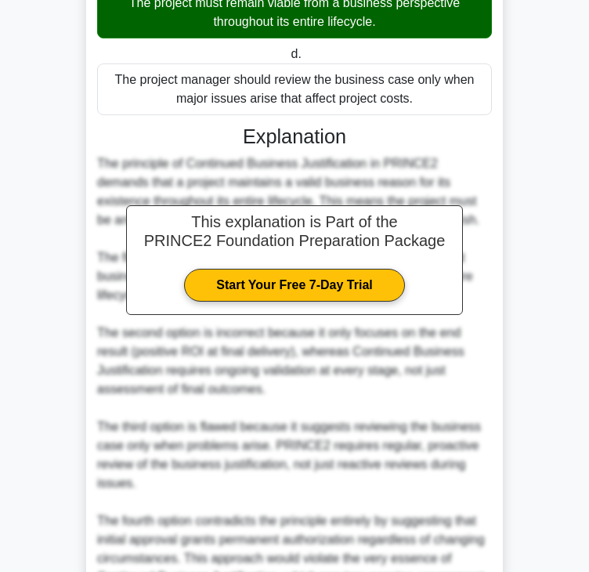
scroll to position [506, 0]
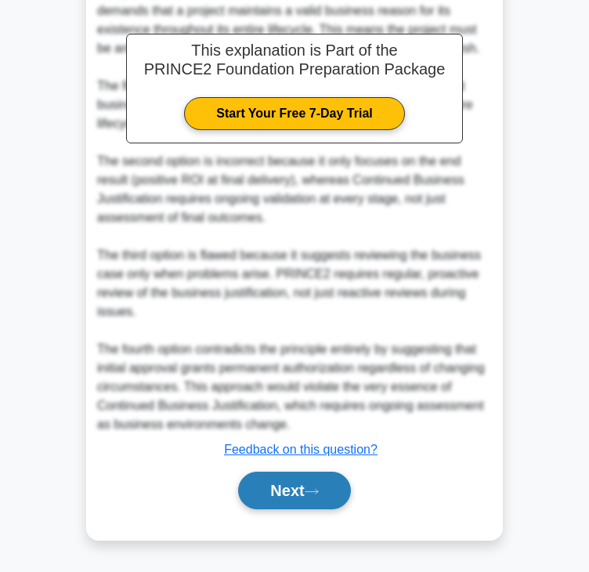
click at [317, 495] on button "Next" at bounding box center [294, 491] width 112 height 38
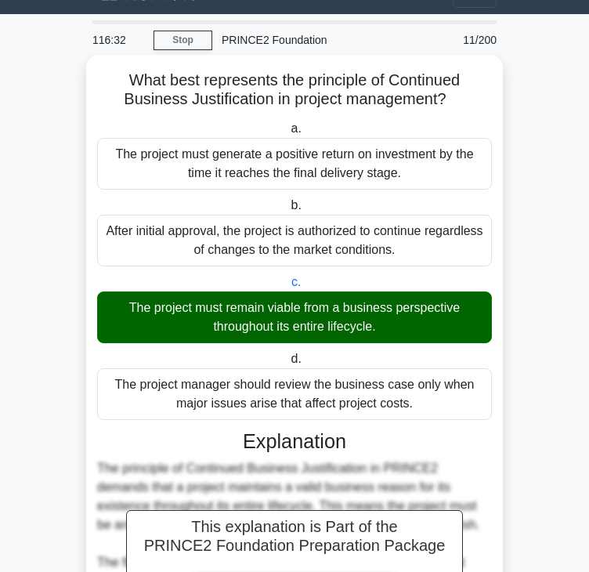
scroll to position [0, 0]
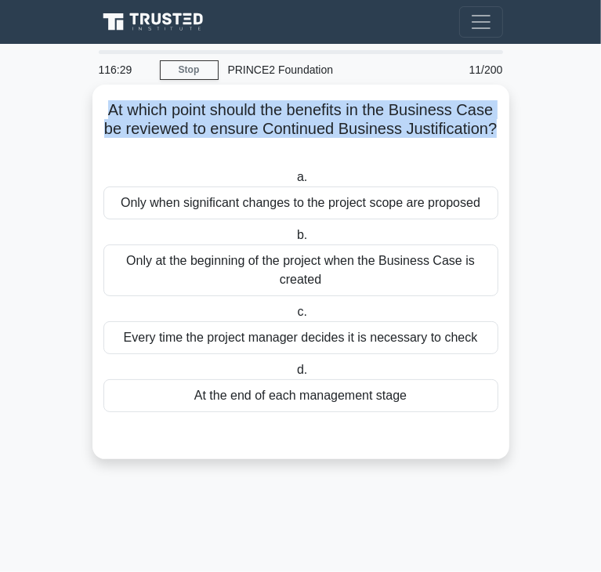
drag, startPoint x: 104, startPoint y: 118, endPoint x: 501, endPoint y: 132, distance: 396.7
click at [501, 132] on div "At which point should the benefits in the Business Case be reviewed to ensure C…" at bounding box center [301, 272] width 404 height 362
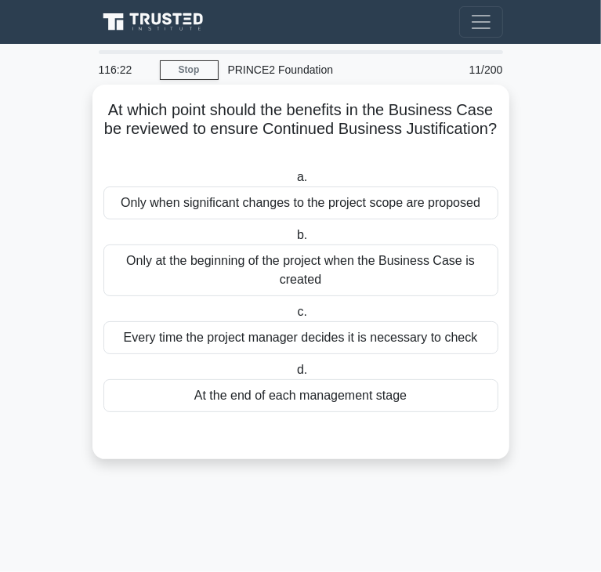
click at [204, 402] on div "At the end of each management stage" at bounding box center [300, 395] width 395 height 33
click at [294, 375] on input "d. At the end of each management stage" at bounding box center [294, 370] width 0 height 10
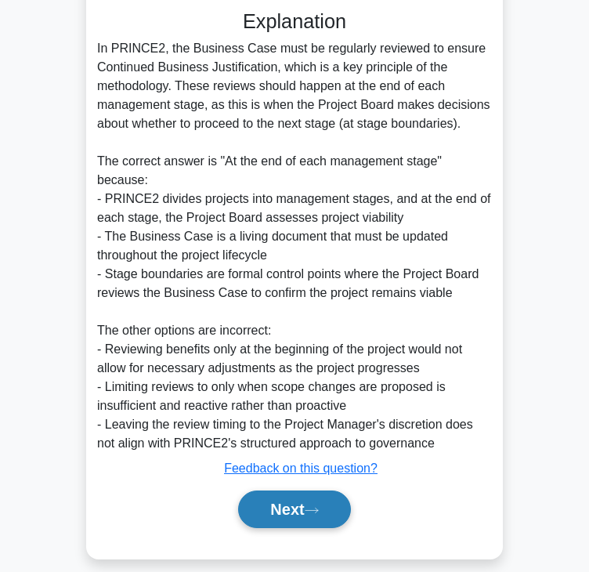
click at [288, 490] on button "Next" at bounding box center [294, 509] width 112 height 38
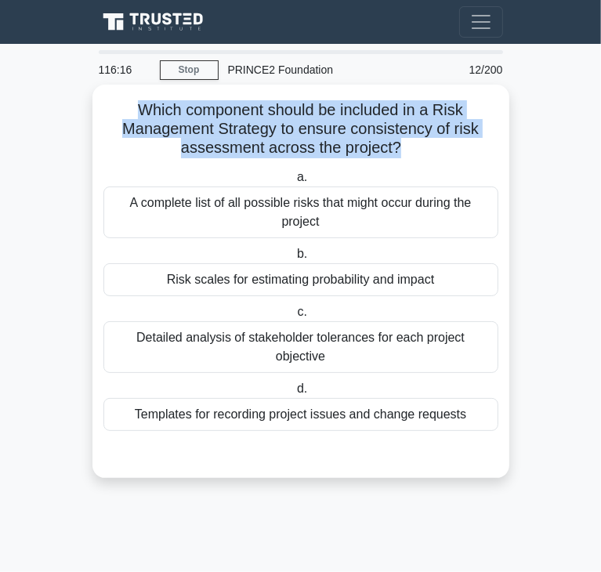
drag, startPoint x: 136, startPoint y: 114, endPoint x: 396, endPoint y: 146, distance: 262.2
click at [396, 146] on h5 "Which component should be included in a Risk Management Strategy to ensure cons…" at bounding box center [301, 129] width 398 height 58
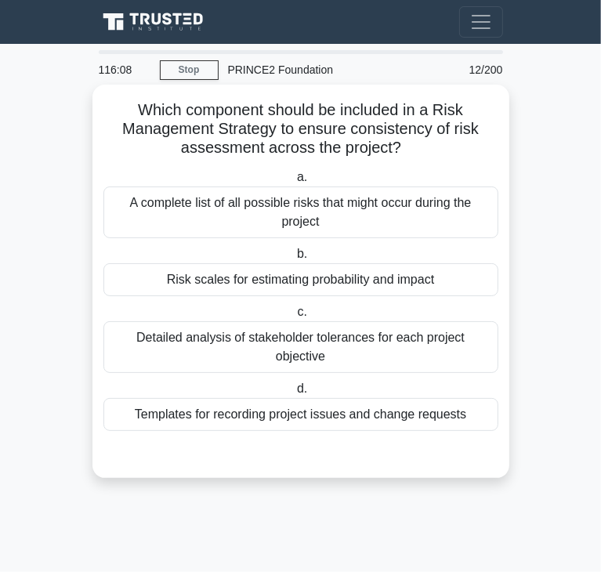
click at [285, 285] on div "Risk scales for estimating probability and impact" at bounding box center [300, 279] width 395 height 33
click at [294, 259] on input "b. Risk scales for estimating probability and impact" at bounding box center [294, 254] width 0 height 10
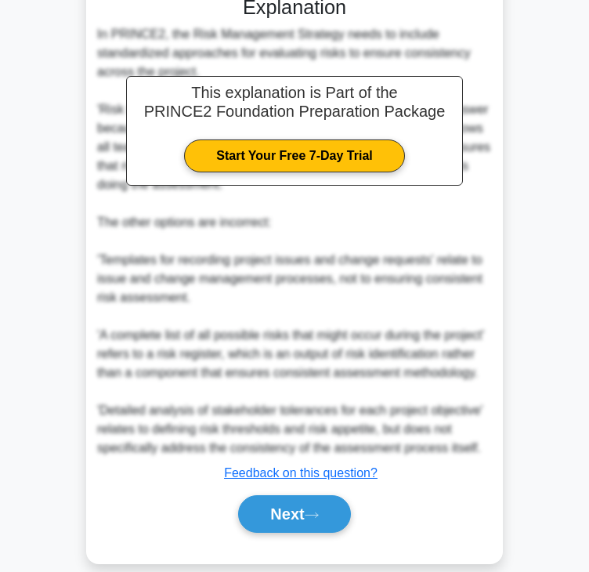
scroll to position [450, 0]
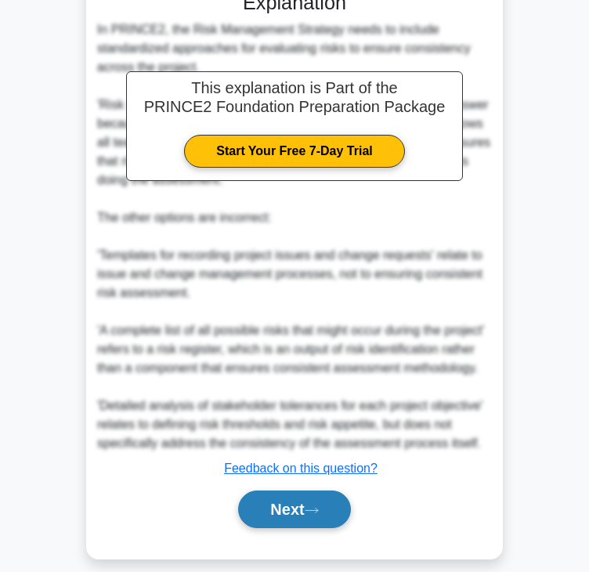
click at [265, 496] on button "Next" at bounding box center [294, 509] width 112 height 38
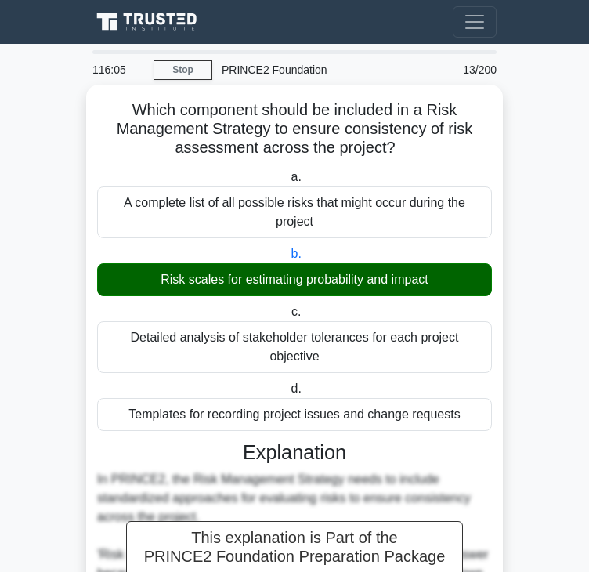
scroll to position [0, 0]
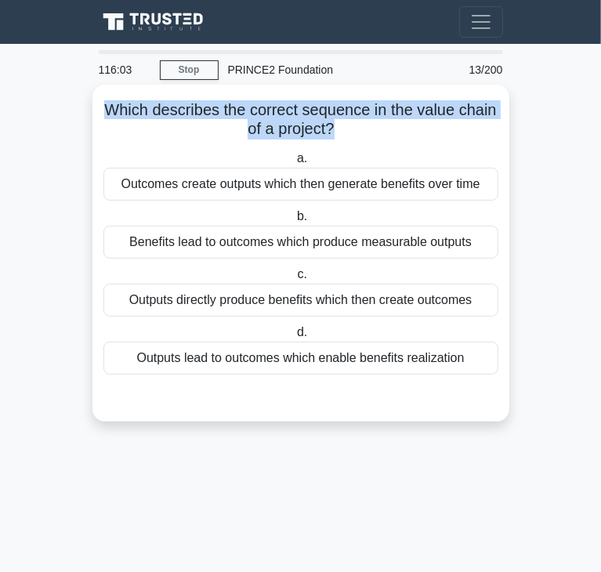
drag, startPoint x: 107, startPoint y: 117, endPoint x: 332, endPoint y: 124, distance: 225.7
click at [332, 124] on h5 "Which describes the correct sequence in the value chain of a project? .spinner_…" at bounding box center [301, 119] width 398 height 39
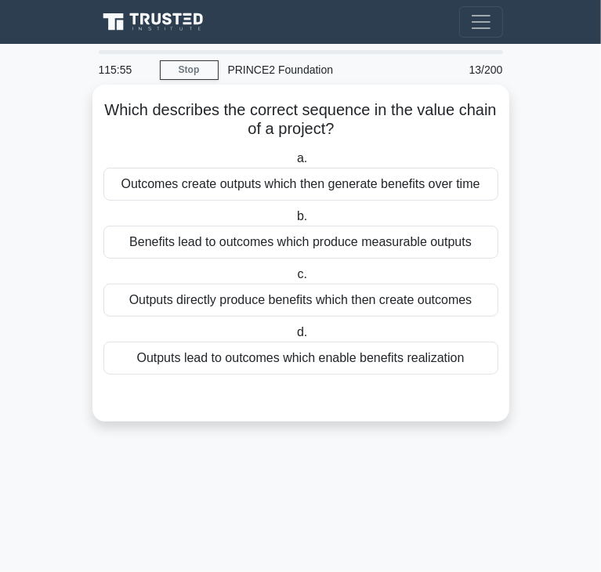
click at [252, 363] on div "Outputs lead to outcomes which enable benefits realization" at bounding box center [300, 358] width 395 height 33
click at [294, 338] on input "d. Outputs lead to outcomes which enable benefits realization" at bounding box center [294, 332] width 0 height 10
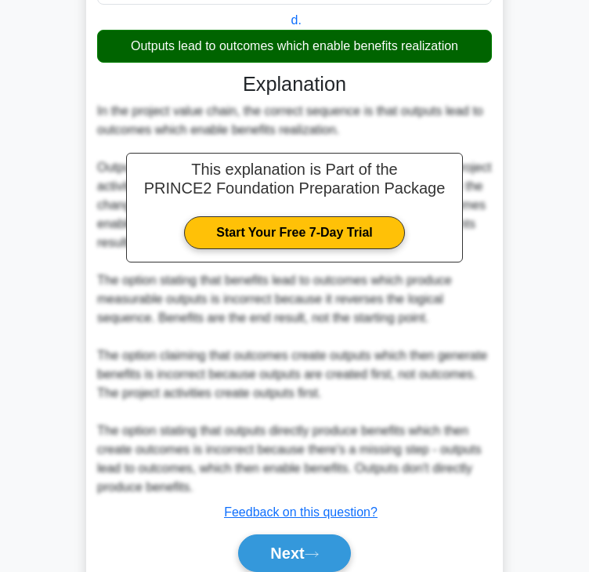
scroll to position [374, 0]
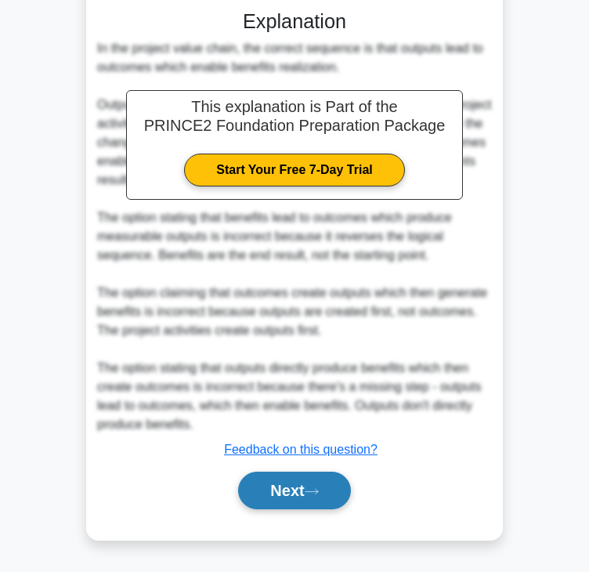
click at [277, 486] on button "Next" at bounding box center [294, 491] width 112 height 38
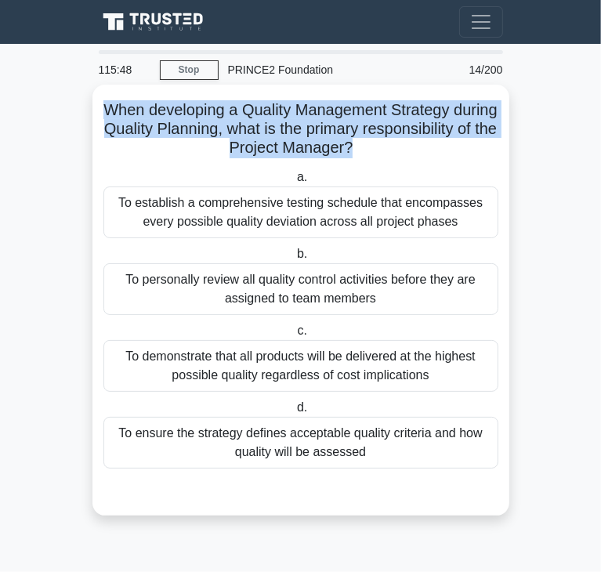
drag, startPoint x: 125, startPoint y: 107, endPoint x: 425, endPoint y: 148, distance: 302.8
click at [425, 148] on h5 "When developing a Quality Management Strategy during Quality Planning, what is …" at bounding box center [301, 129] width 398 height 58
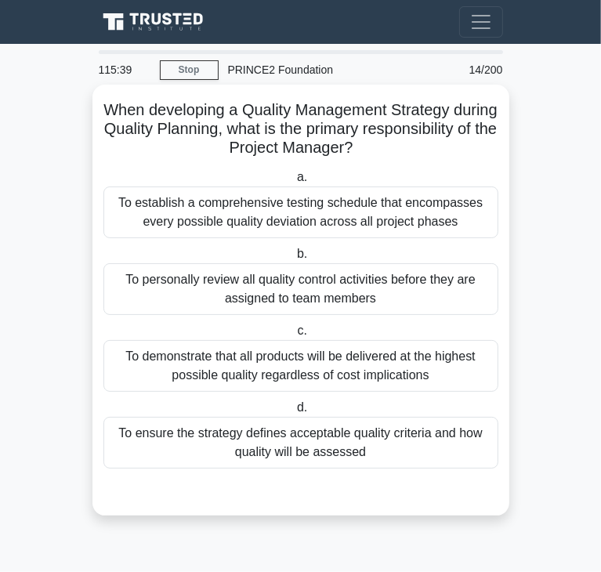
click at [250, 435] on div "To ensure the strategy defines acceptable quality criteria and how quality will…" at bounding box center [300, 443] width 395 height 52
click at [294, 413] on input "d. To ensure the strategy defines acceptable quality criteria and how quality w…" at bounding box center [294, 408] width 0 height 10
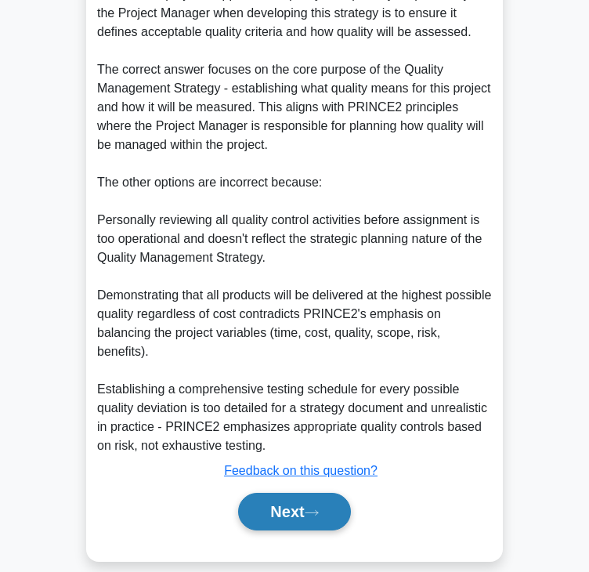
scroll to position [544, 0]
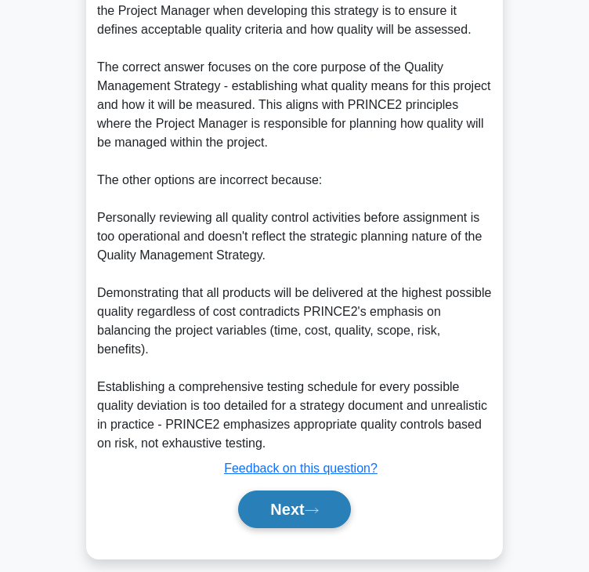
click at [326, 490] on button "Next" at bounding box center [294, 509] width 112 height 38
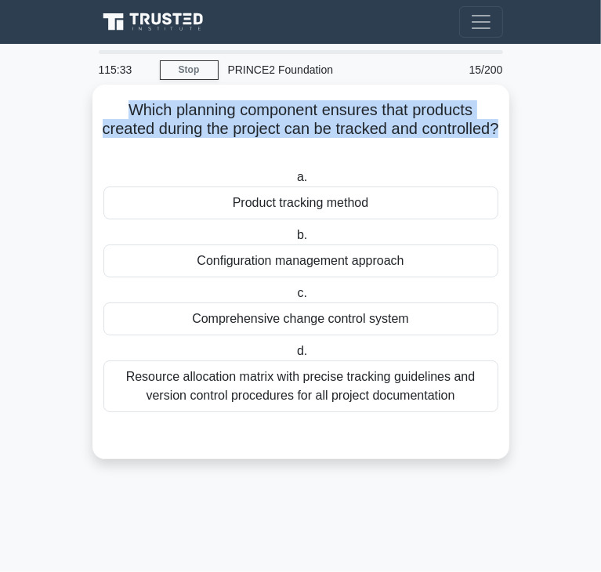
drag, startPoint x: 126, startPoint y: 113, endPoint x: 325, endPoint y: 149, distance: 202.2
click at [325, 149] on h5 "Which planning component ensures that products created during the project can b…" at bounding box center [301, 129] width 398 height 58
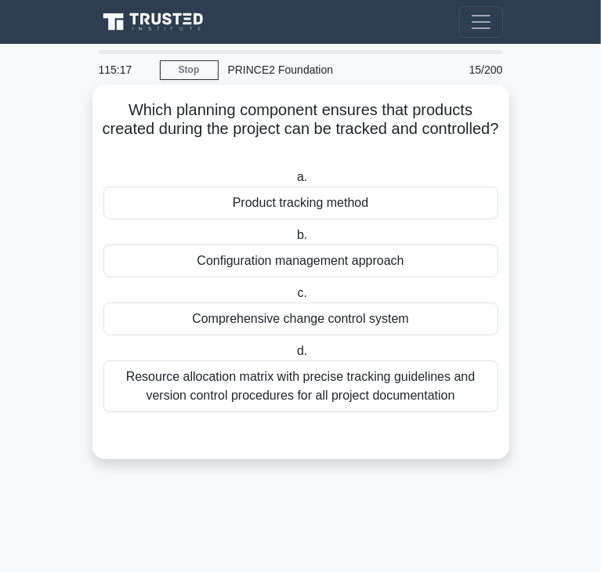
click at [252, 267] on div "Configuration management approach" at bounding box center [300, 260] width 395 height 33
click at [294, 241] on input "b. Configuration management approach" at bounding box center [294, 235] width 0 height 10
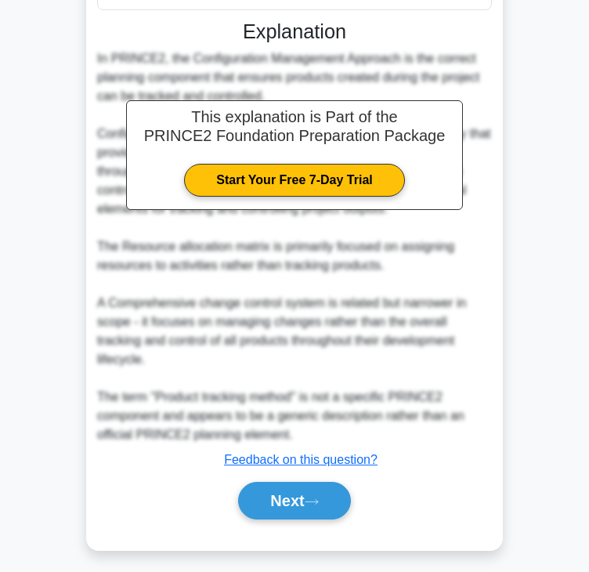
scroll to position [412, 0]
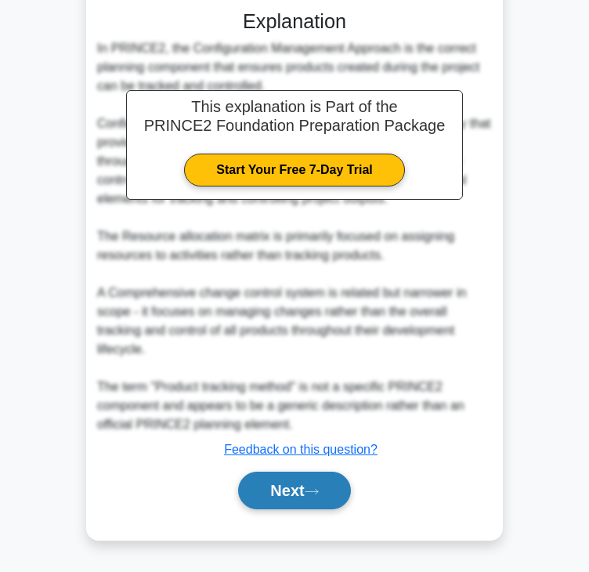
click at [299, 495] on button "Next" at bounding box center [294, 491] width 112 height 38
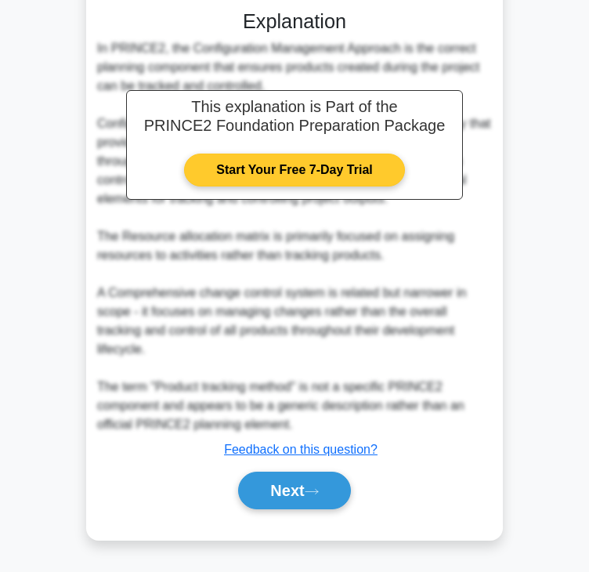
scroll to position [0, 0]
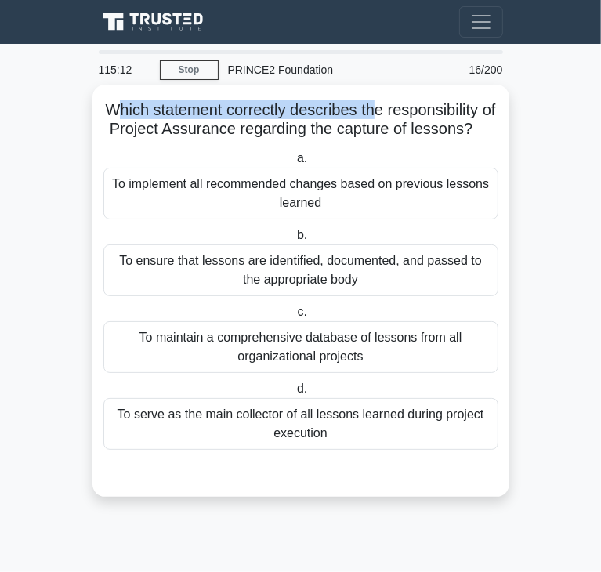
drag, startPoint x: 121, startPoint y: 107, endPoint x: 238, endPoint y: 125, distance: 118.1
click at [381, 118] on h5 "Which statement correctly describes the responsibility of Project Assurance reg…" at bounding box center [301, 119] width 398 height 39
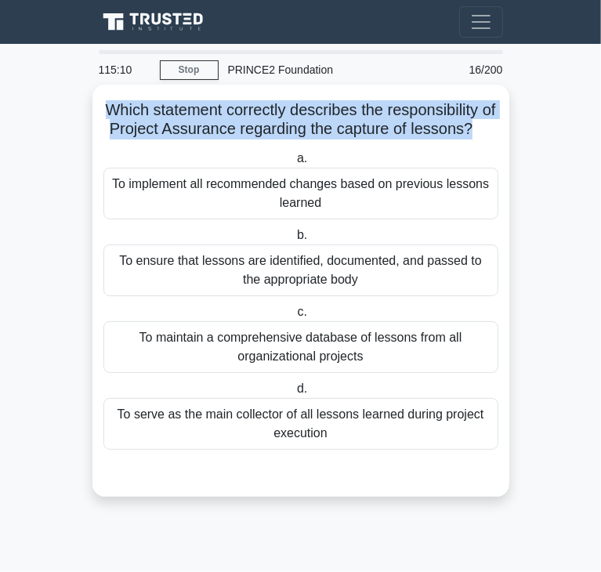
drag, startPoint x: 108, startPoint y: 110, endPoint x: 494, endPoint y: 122, distance: 386.4
click at [494, 122] on h5 "Which statement correctly describes the responsibility of Project Assurance reg…" at bounding box center [301, 119] width 398 height 39
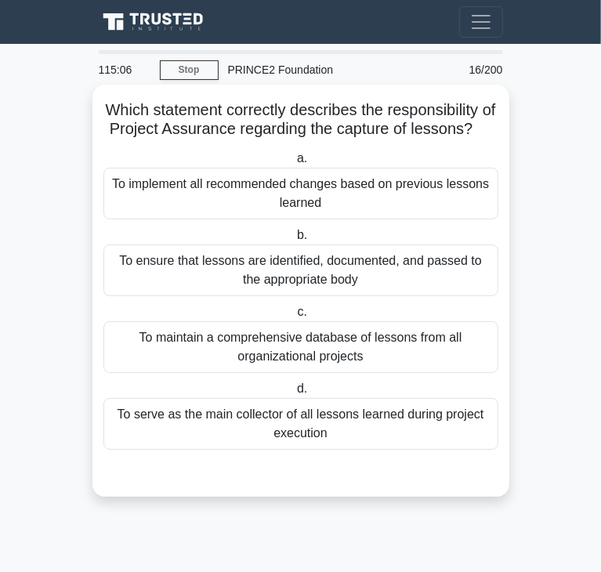
click at [265, 290] on div "To ensure that lessons are identified, documented, and passed to the appropriat…" at bounding box center [300, 270] width 395 height 52
click at [294, 241] on input "b. To ensure that lessons are identified, documented, and passed to the appropr…" at bounding box center [294, 235] width 0 height 10
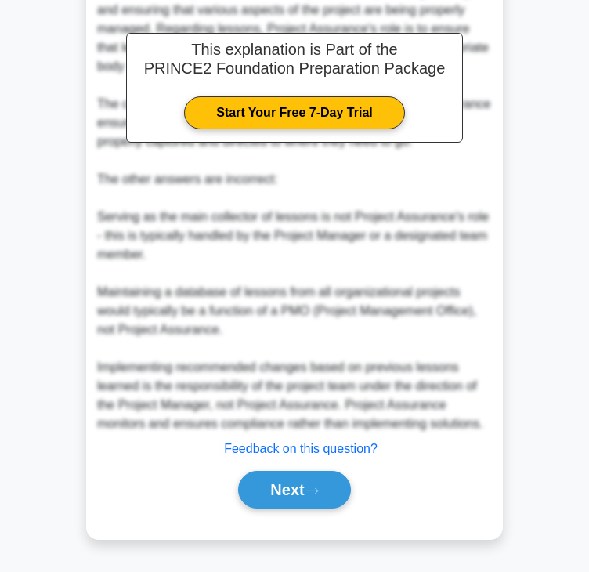
scroll to position [525, 0]
click at [296, 492] on button "Next" at bounding box center [294, 490] width 112 height 38
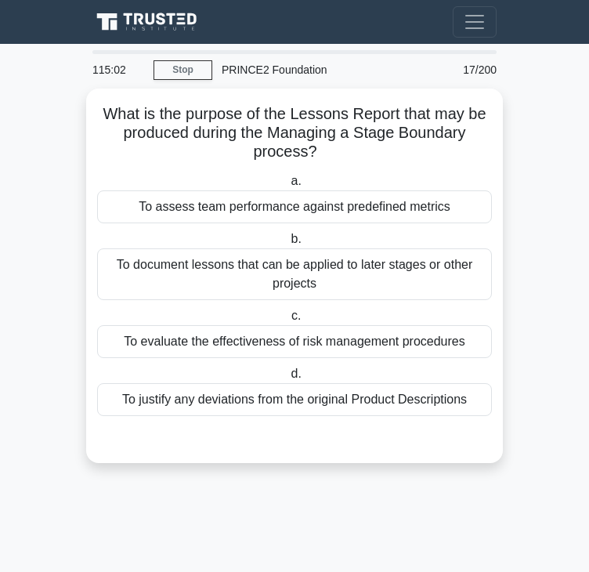
scroll to position [0, 0]
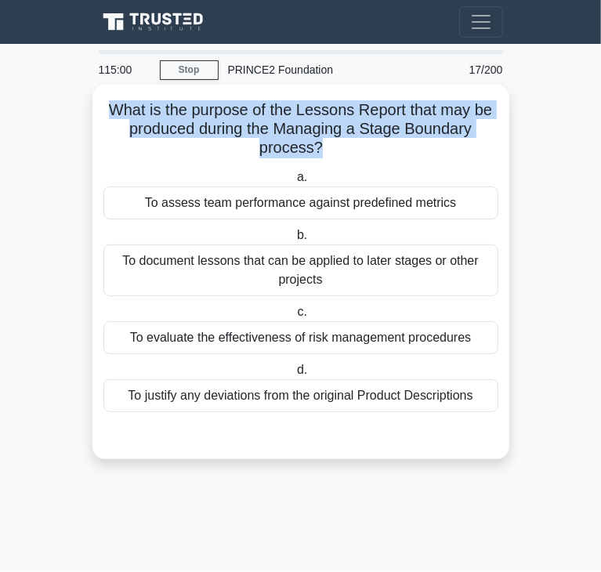
drag, startPoint x: 110, startPoint y: 113, endPoint x: 320, endPoint y: 144, distance: 213.1
click at [320, 144] on h5 "What is the purpose of the Lessons Report that may be produced during the Manag…" at bounding box center [301, 129] width 398 height 58
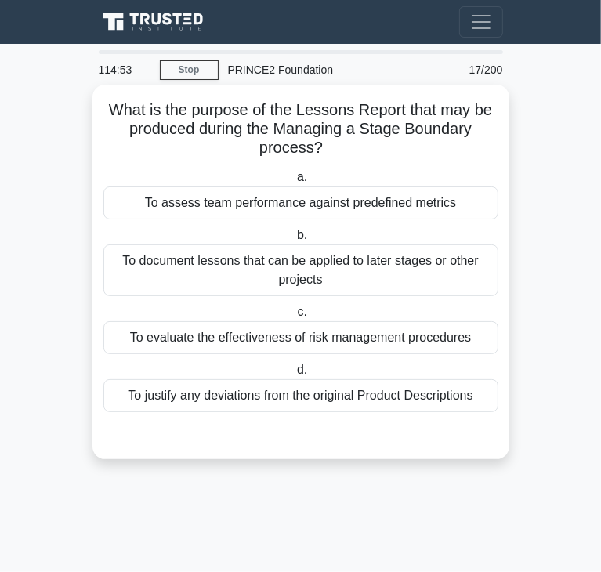
click at [186, 284] on div "To document lessons that can be applied to later stages or other projects" at bounding box center [300, 270] width 395 height 52
click at [294, 241] on input "b. To document lessons that can be applied to later stages or other projects" at bounding box center [294, 235] width 0 height 10
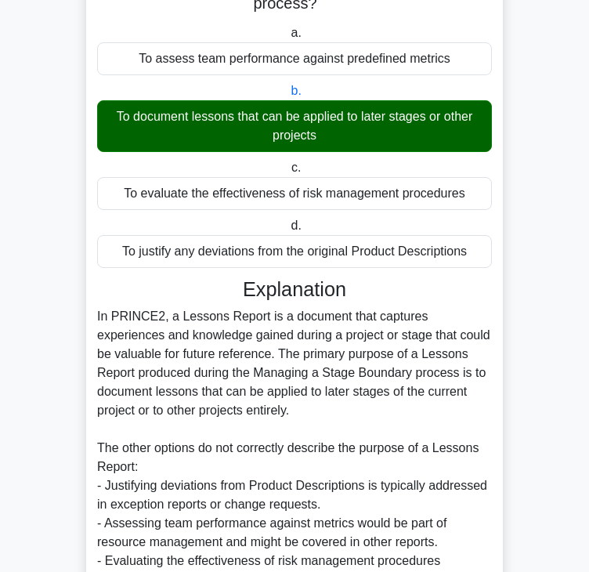
scroll to position [337, 0]
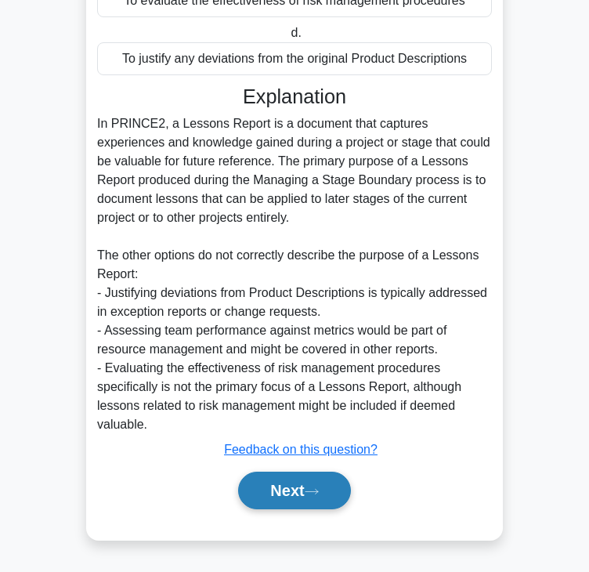
click at [316, 479] on button "Next" at bounding box center [294, 491] width 112 height 38
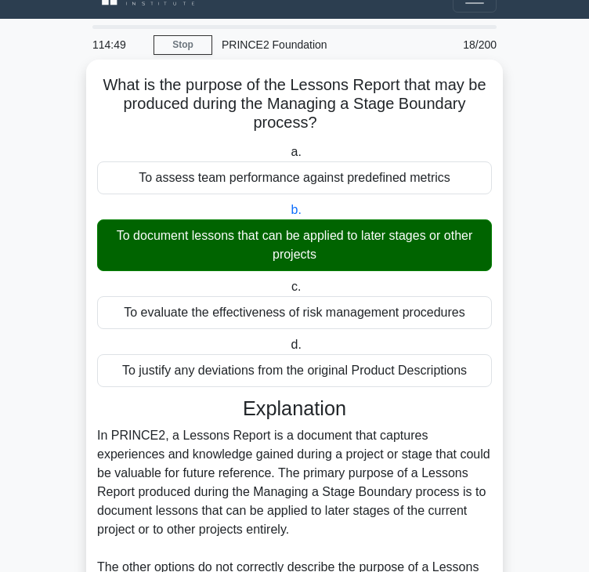
scroll to position [0, 0]
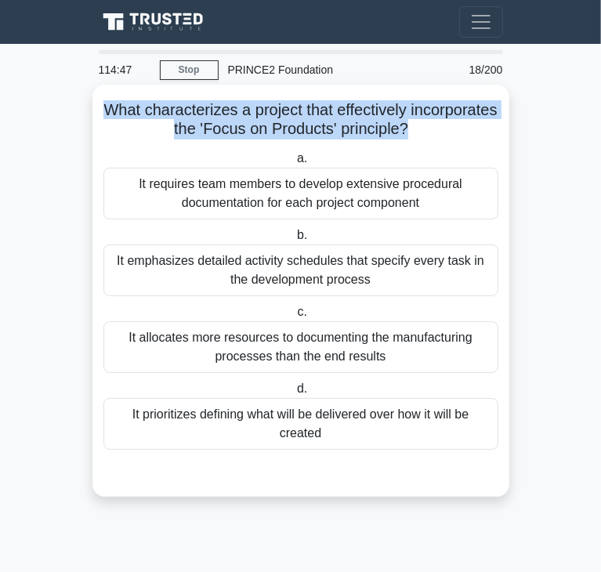
drag, startPoint x: 148, startPoint y: 110, endPoint x: 457, endPoint y: 132, distance: 309.5
click at [457, 132] on h5 "What characterizes a project that effectively incorporates the 'Focus on Produc…" at bounding box center [301, 119] width 398 height 39
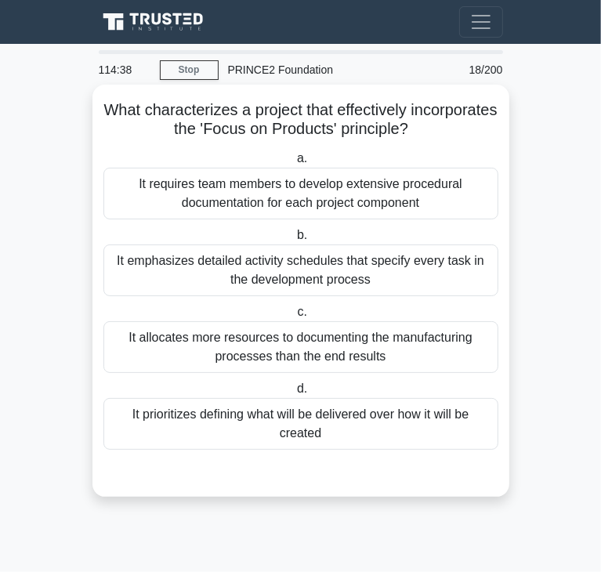
click at [245, 460] on div at bounding box center [300, 465] width 395 height 13
drag, startPoint x: 247, startPoint y: 433, endPoint x: 174, endPoint y: 371, distance: 96.1
click at [246, 432] on div "It prioritizes defining what will be delivered over how it will be created" at bounding box center [300, 424] width 395 height 52
click at [294, 394] on input "d. It prioritizes defining what will be delivered over how it will be created" at bounding box center [294, 389] width 0 height 10
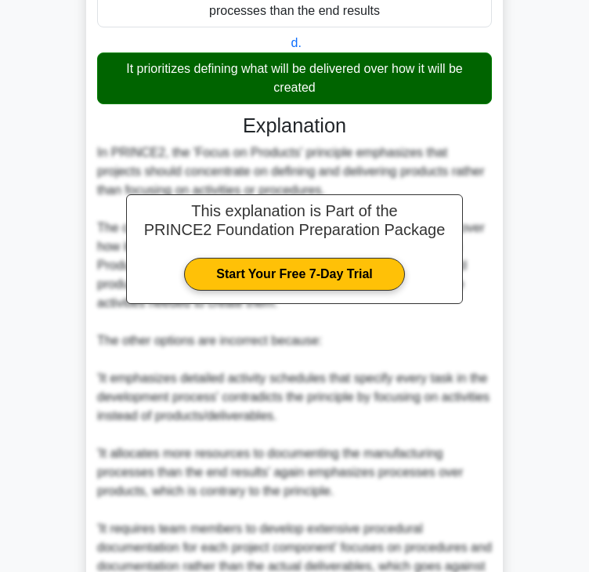
scroll to position [506, 0]
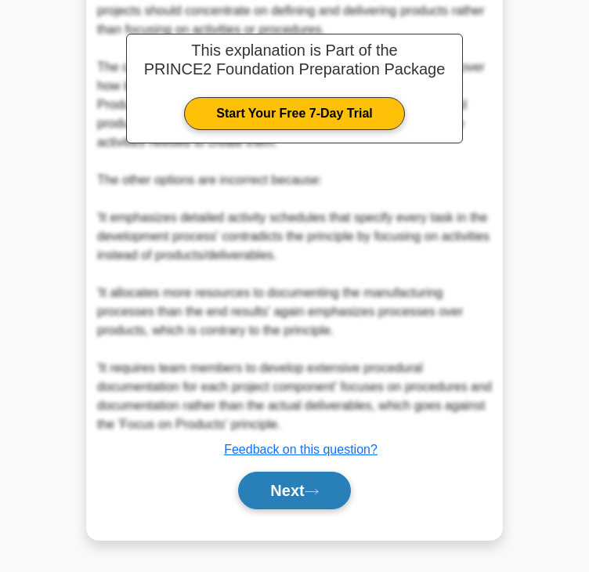
click at [299, 474] on button "Next" at bounding box center [294, 491] width 112 height 38
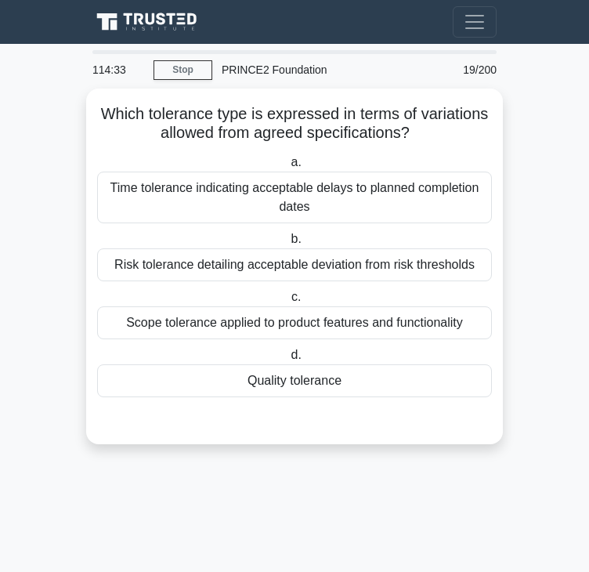
scroll to position [0, 0]
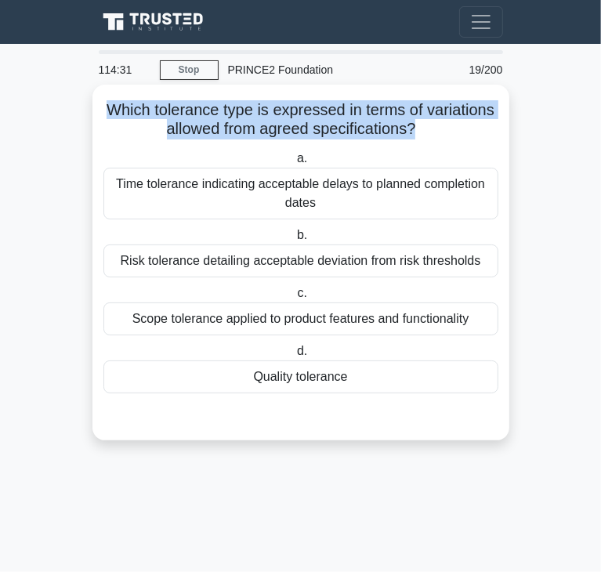
drag, startPoint x: 108, startPoint y: 110, endPoint x: 417, endPoint y: 132, distance: 309.4
click at [417, 132] on h5 "Which tolerance type is expressed in terms of variations allowed from agreed sp…" at bounding box center [301, 119] width 398 height 39
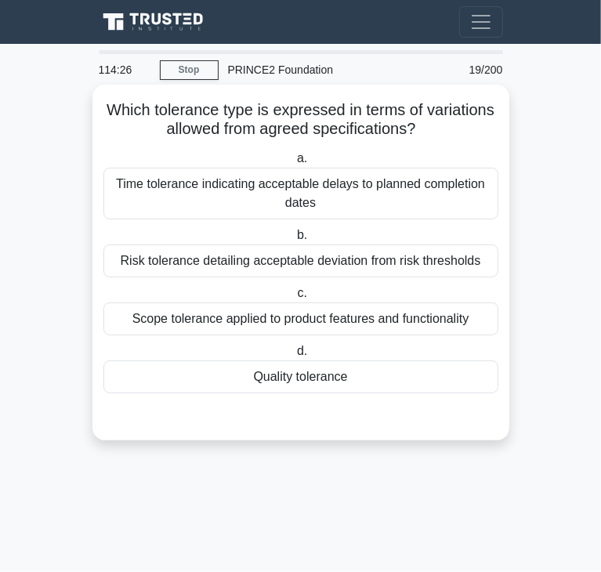
click at [374, 374] on div "Quality tolerance" at bounding box center [300, 376] width 395 height 33
click at [294, 356] on input "d. Quality tolerance" at bounding box center [294, 351] width 0 height 10
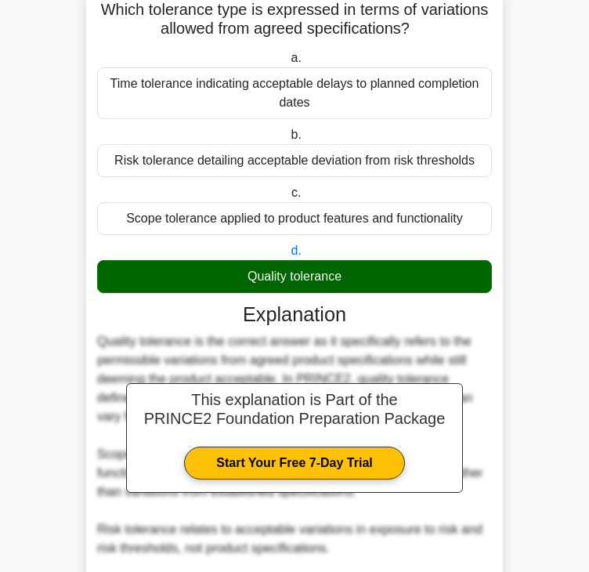
scroll to position [280, 0]
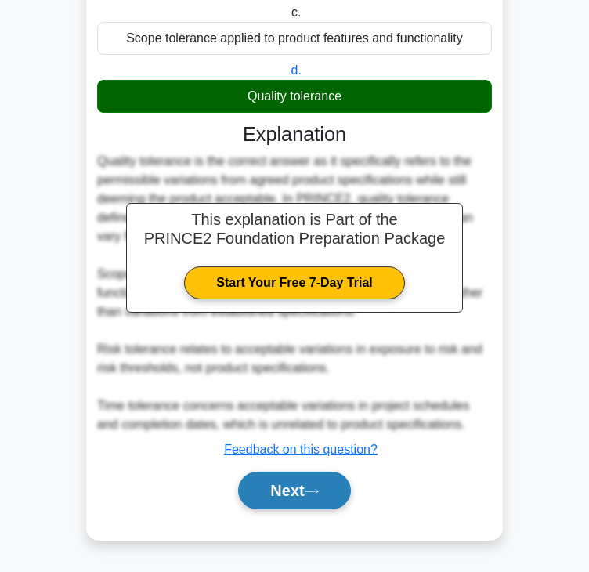
click at [316, 505] on button "Next" at bounding box center [294, 491] width 112 height 38
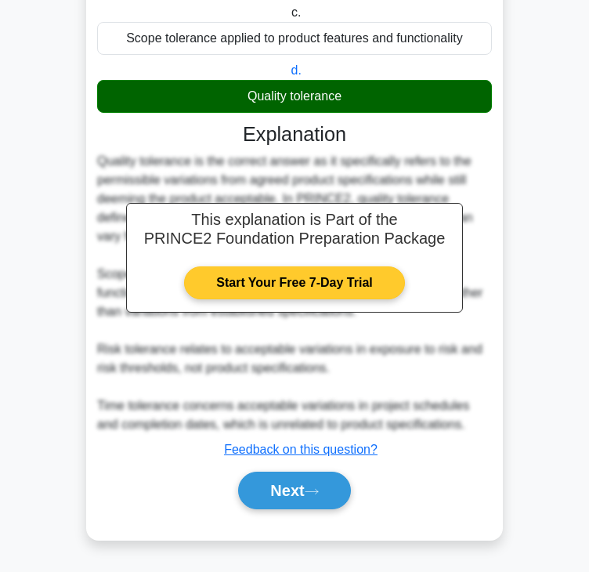
scroll to position [0, 0]
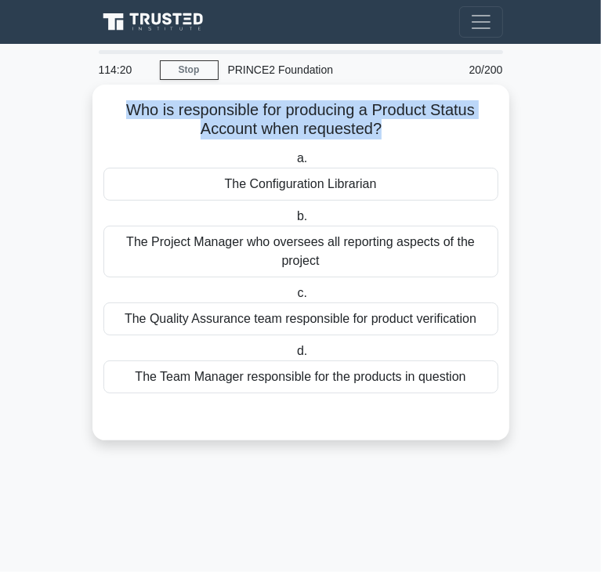
drag, startPoint x: 125, startPoint y: 110, endPoint x: 380, endPoint y: 132, distance: 255.5
click at [380, 132] on h5 "Who is responsible for producing a Product Status Account when requested? .spin…" at bounding box center [301, 119] width 398 height 39
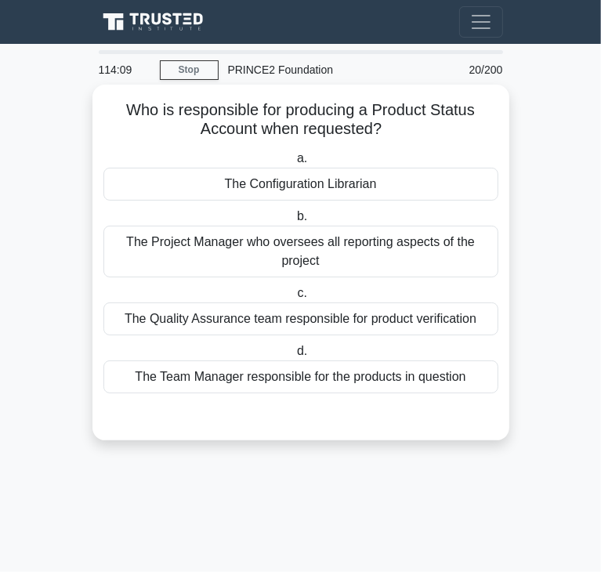
click at [194, 249] on div "The Project Manager who oversees all reporting aspects of the project" at bounding box center [300, 252] width 395 height 52
click at [294, 222] on input "b. The Project Manager who oversees all reporting aspects of the project" at bounding box center [294, 217] width 0 height 10
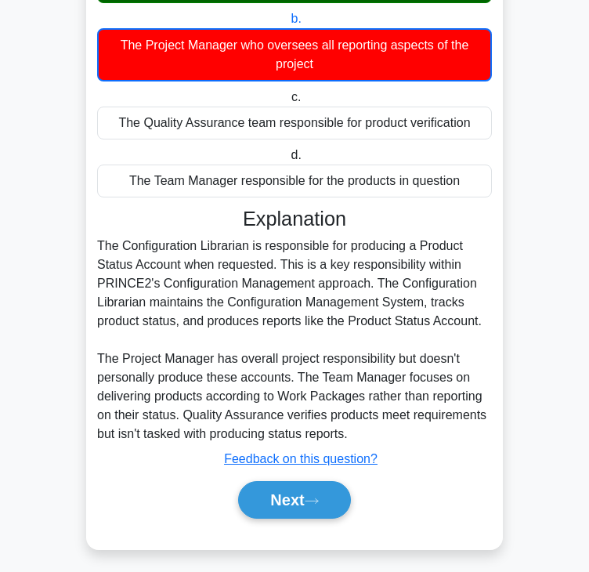
scroll to position [207, 0]
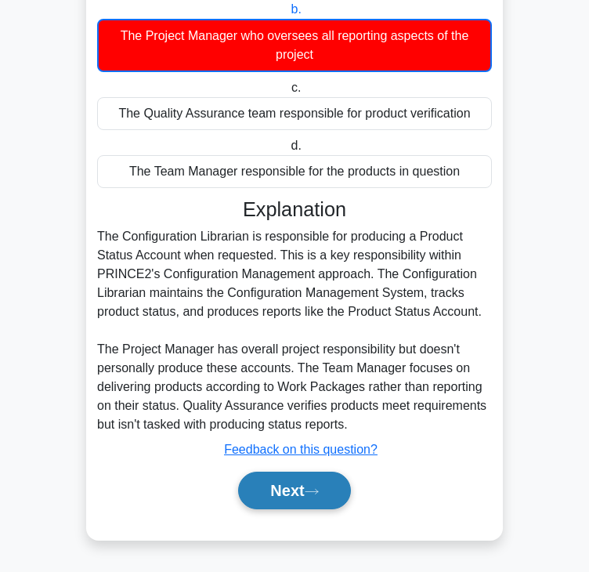
click at [280, 489] on button "Next" at bounding box center [294, 491] width 112 height 38
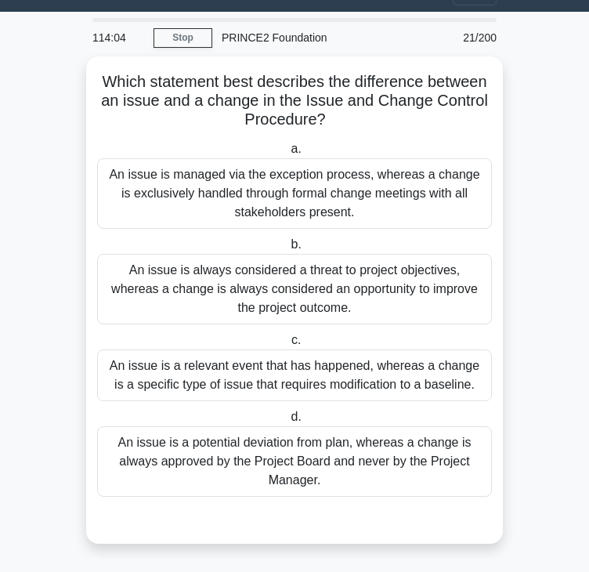
scroll to position [31, 0]
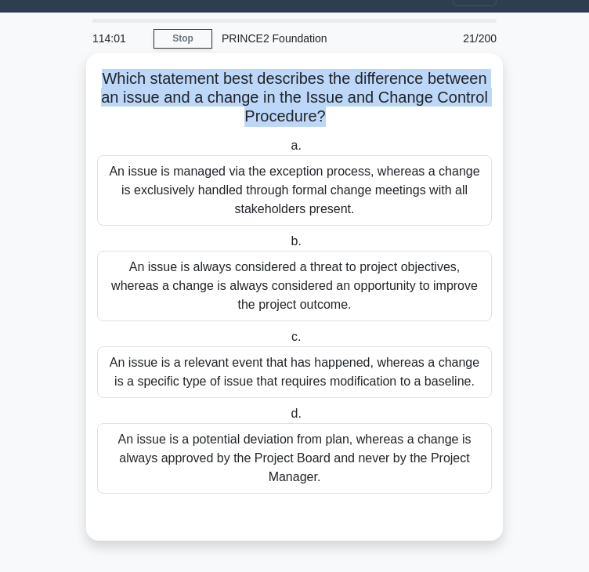
drag, startPoint x: 98, startPoint y: 78, endPoint x: 320, endPoint y: 117, distance: 225.0
click at [320, 117] on h5 "Which statement best describes the difference between an issue and a change in …" at bounding box center [295, 98] width 398 height 58
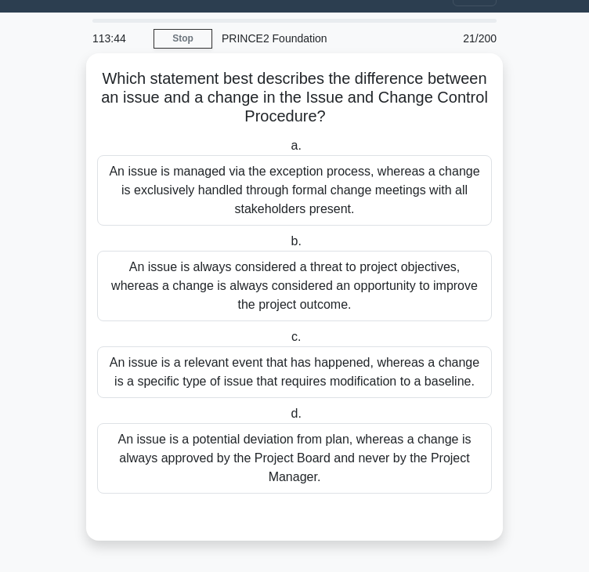
click at [245, 471] on div "An issue is a potential deviation from plan, whereas a change is always approve…" at bounding box center [294, 458] width 395 height 71
click at [288, 419] on input "d. An issue is a potential deviation from plan, whereas a change is always appr…" at bounding box center [288, 414] width 0 height 10
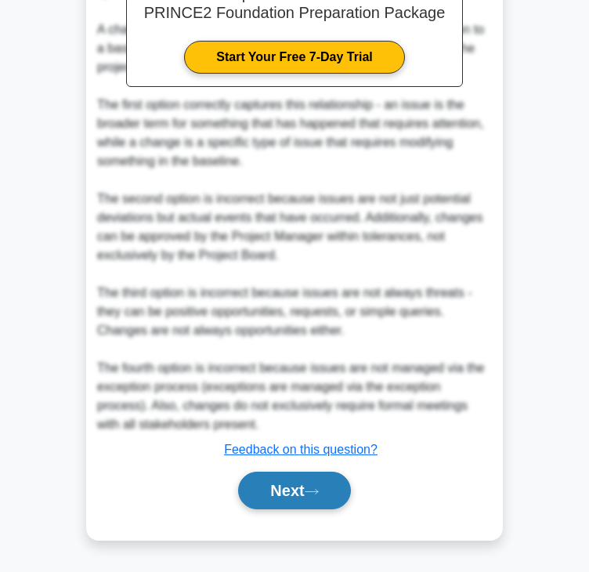
click at [286, 490] on button "Next" at bounding box center [294, 491] width 112 height 38
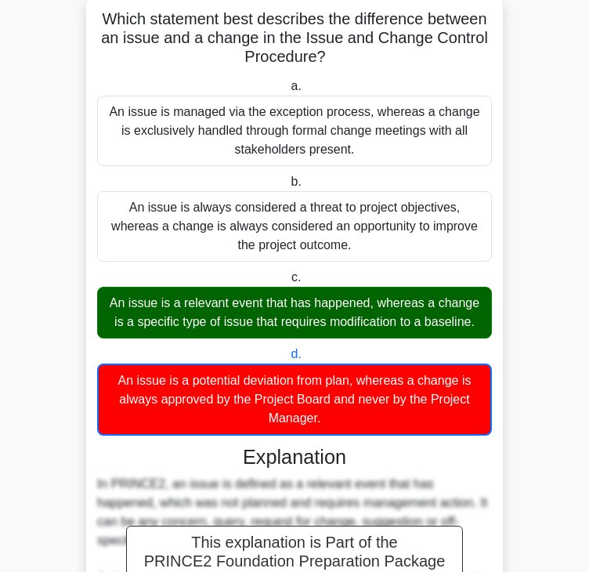
scroll to position [0, 0]
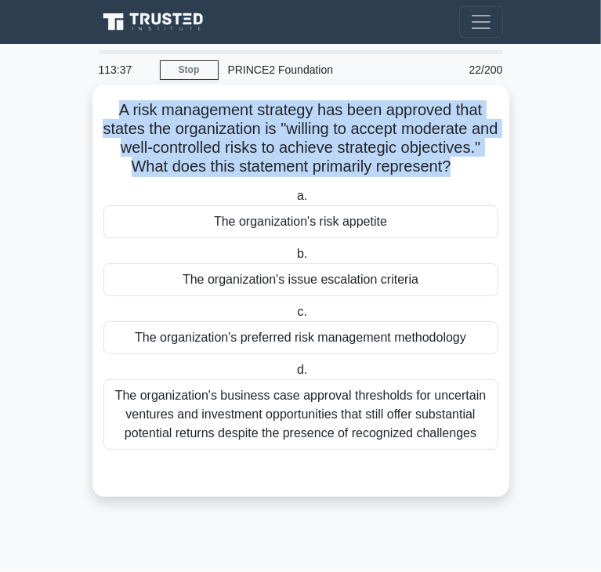
drag, startPoint x: 116, startPoint y: 108, endPoint x: 323, endPoint y: 182, distance: 219.5
click at [323, 177] on h5 "A risk management strategy has been approved that states the organization is "w…" at bounding box center [301, 138] width 398 height 77
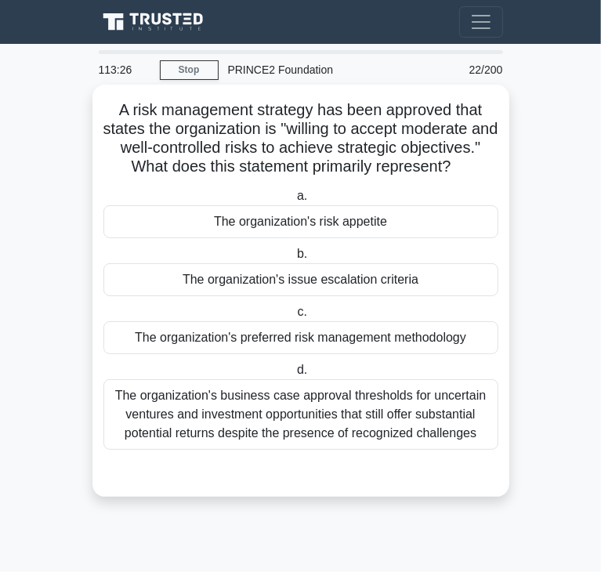
click at [458, 234] on div "The organization's risk appetite" at bounding box center [300, 221] width 395 height 33
click at [294, 201] on input "a. The organization's risk appetite" at bounding box center [294, 196] width 0 height 10
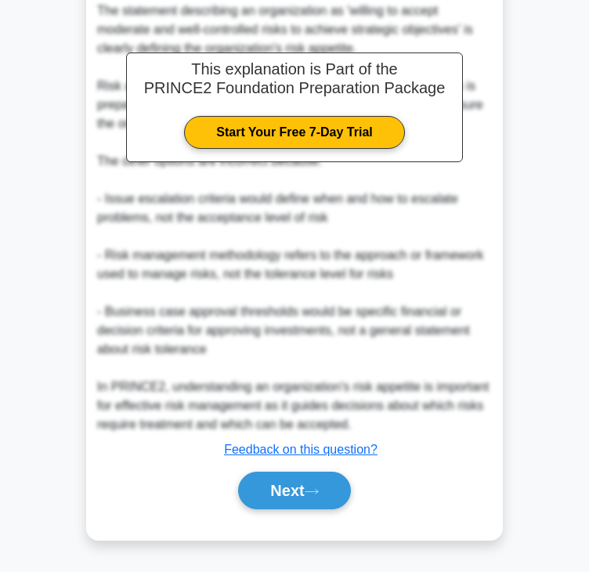
scroll to position [506, 0]
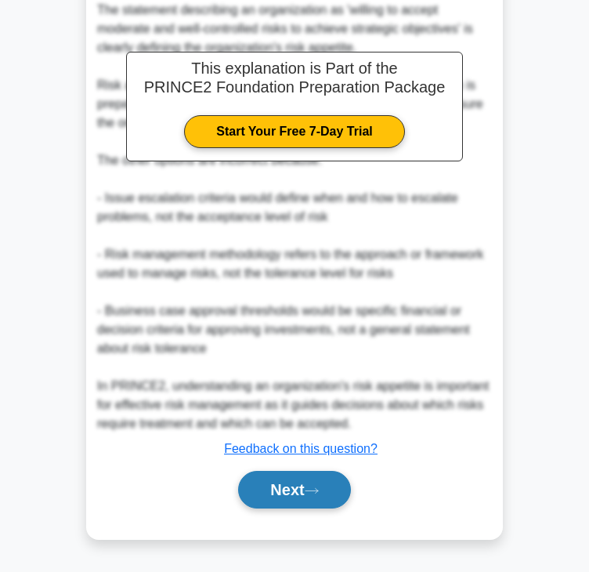
click at [287, 493] on button "Next" at bounding box center [294, 490] width 112 height 38
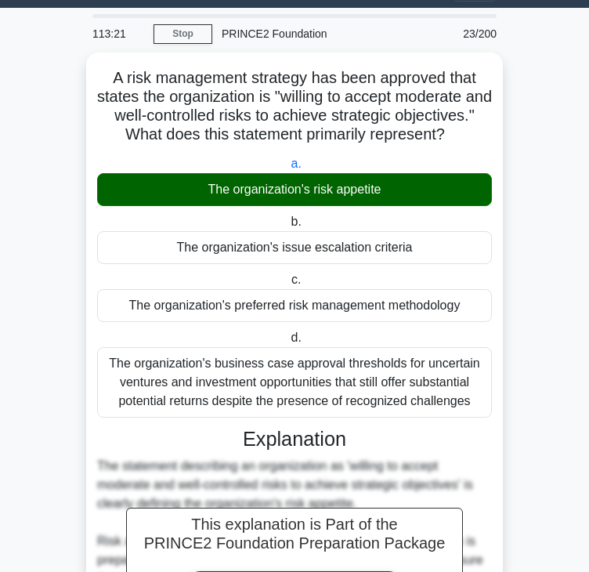
scroll to position [0, 0]
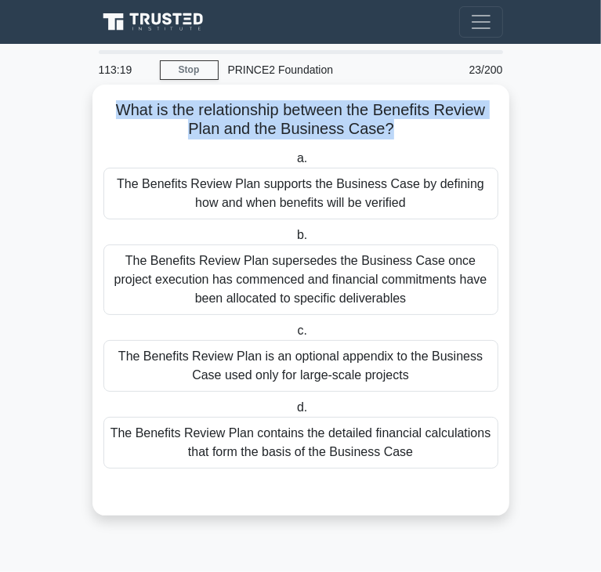
drag, startPoint x: 116, startPoint y: 110, endPoint x: 385, endPoint y: 123, distance: 269.8
click at [385, 123] on h5 "What is the relationship between the Benefits Review Plan and the Business Case…" at bounding box center [301, 119] width 398 height 39
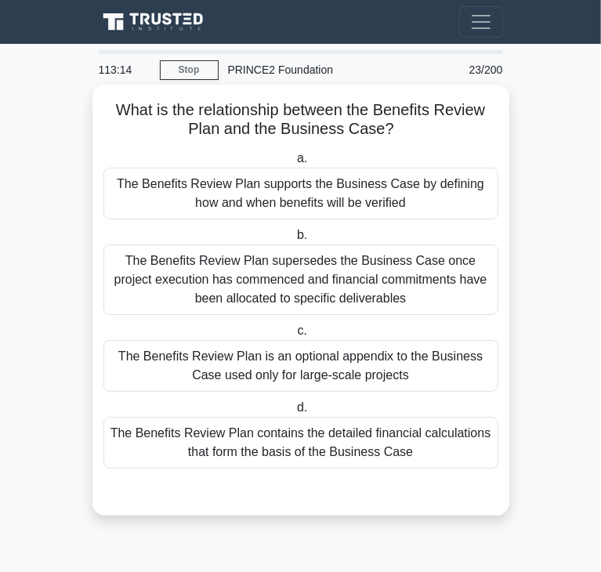
click at [251, 203] on div "The Benefits Review Plan supports the Business Case by defining how and when be…" at bounding box center [300, 194] width 395 height 52
click at [294, 164] on input "a. The Benefits Review Plan supports the Business Case by defining how and when…" at bounding box center [294, 159] width 0 height 10
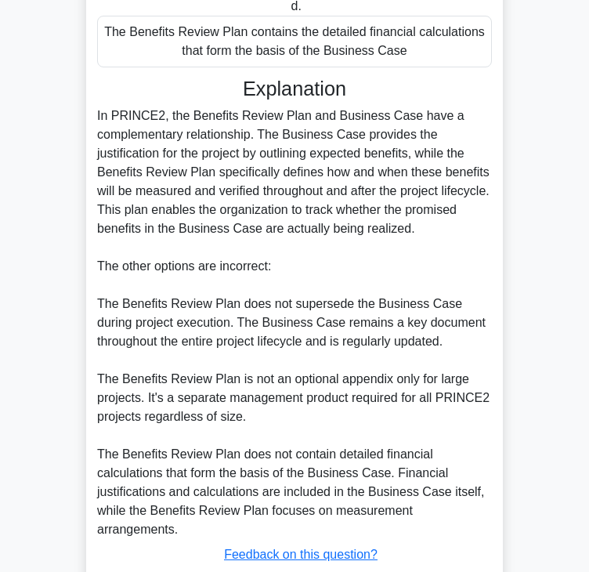
scroll to position [487, 0]
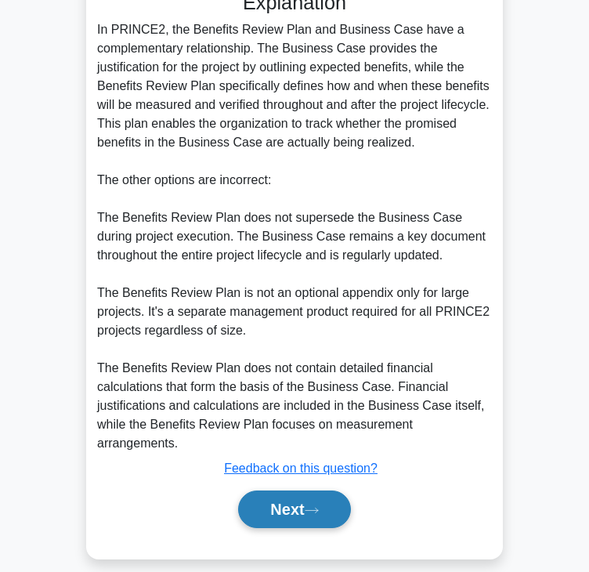
click at [309, 500] on button "Next" at bounding box center [294, 509] width 112 height 38
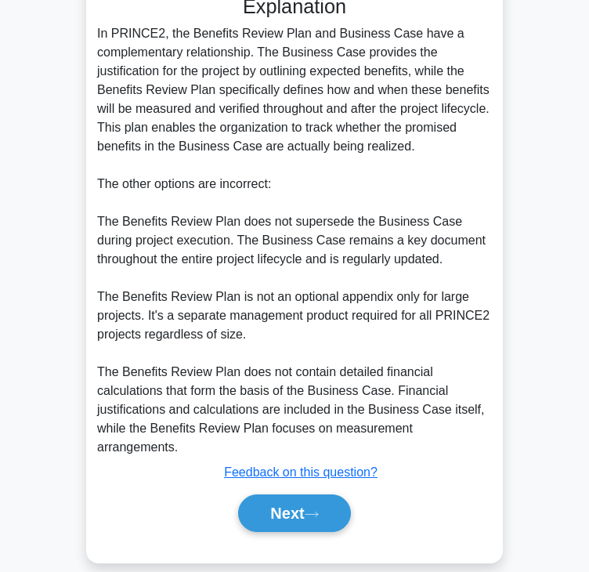
scroll to position [0, 0]
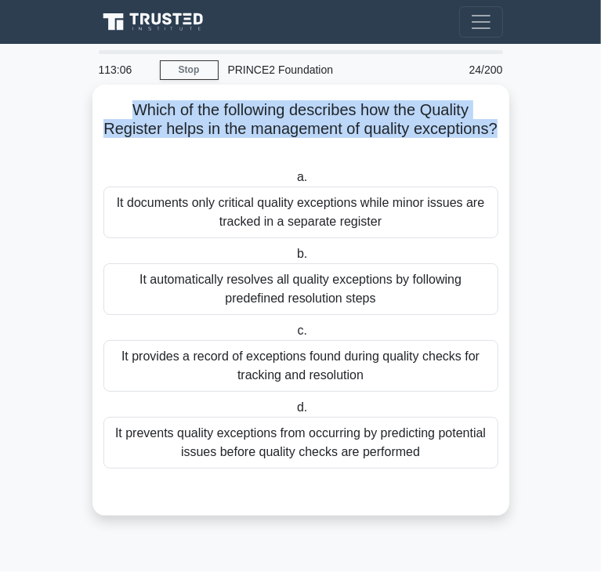
drag, startPoint x: 125, startPoint y: 100, endPoint x: 329, endPoint y: 150, distance: 210.5
click at [329, 150] on h5 "Which of the following describes how the Quality Register helps in the manageme…" at bounding box center [301, 129] width 398 height 58
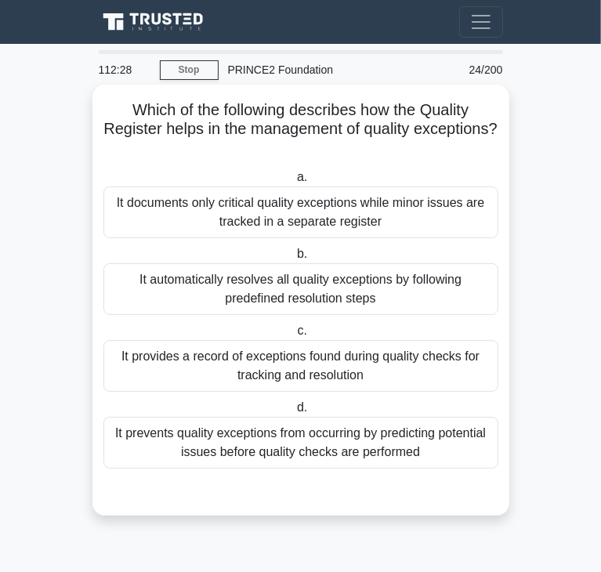
click at [263, 364] on div "It provides a record of exceptions found during quality checks for tracking and…" at bounding box center [300, 366] width 395 height 52
click at [294, 336] on input "c. It provides a record of exceptions found during quality checks for tracking …" at bounding box center [294, 331] width 0 height 10
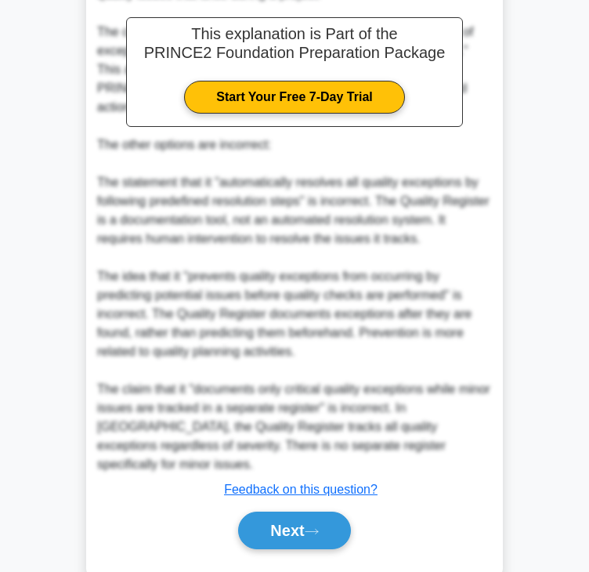
scroll to position [562, 0]
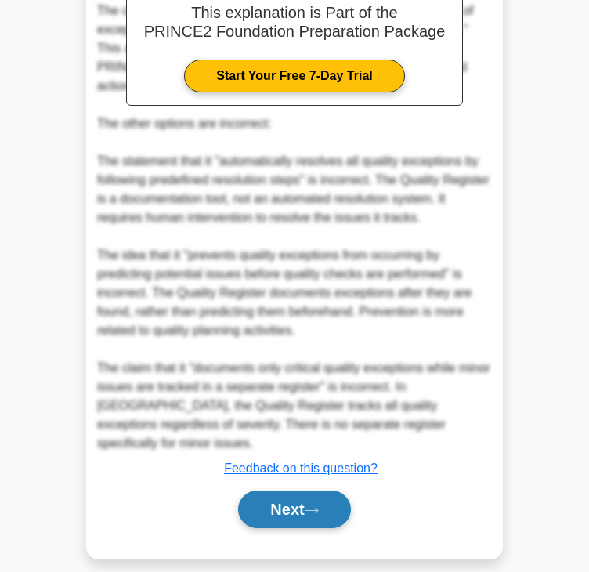
click at [283, 490] on button "Next" at bounding box center [294, 509] width 112 height 38
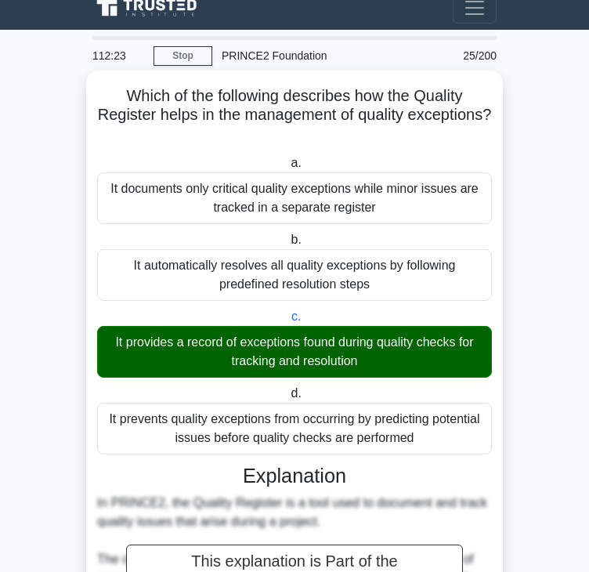
scroll to position [0, 0]
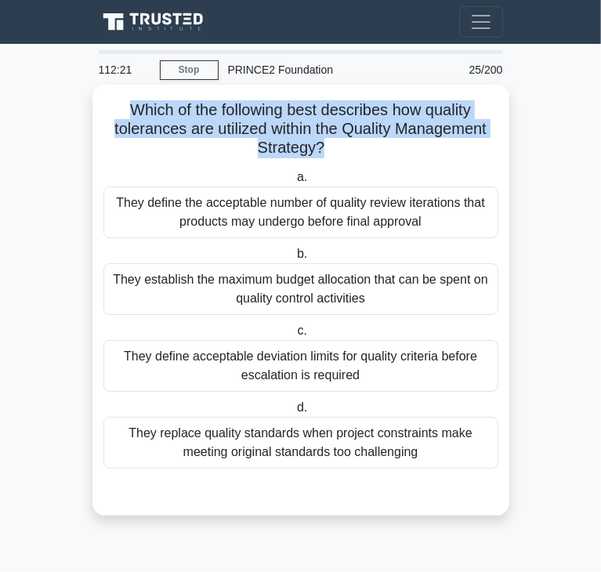
drag, startPoint x: 121, startPoint y: 111, endPoint x: 321, endPoint y: 151, distance: 204.5
click at [321, 151] on h5 "Which of the following best describes how quality tolerances are utilized withi…" at bounding box center [301, 129] width 398 height 58
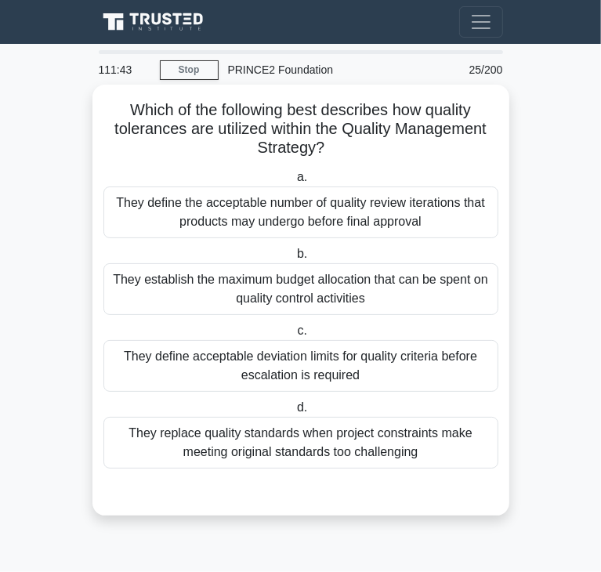
click at [271, 208] on div "They define the acceptable number of quality review iterations that products ma…" at bounding box center [300, 212] width 395 height 52
click at [294, 183] on input "a. They define the acceptable number of quality review iterations that products…" at bounding box center [294, 177] width 0 height 10
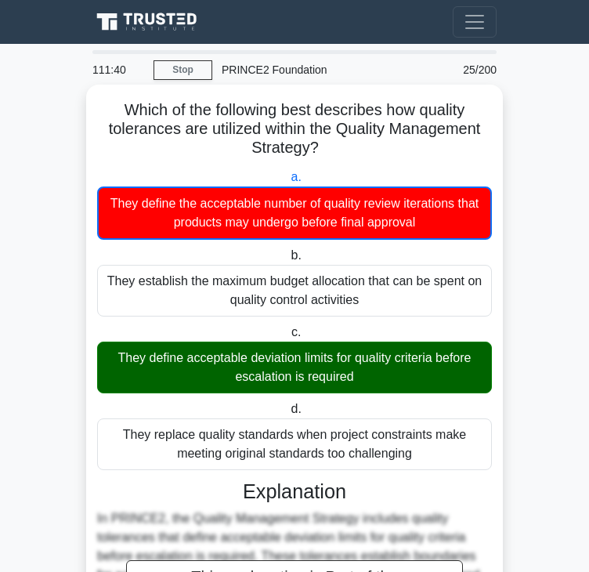
click at [357, 368] on div "They define acceptable deviation limits for quality criteria before escalation …" at bounding box center [294, 368] width 395 height 52
click at [288, 338] on input "c. They define acceptable deviation limits for quality criteria before escalati…" at bounding box center [288, 332] width 0 height 10
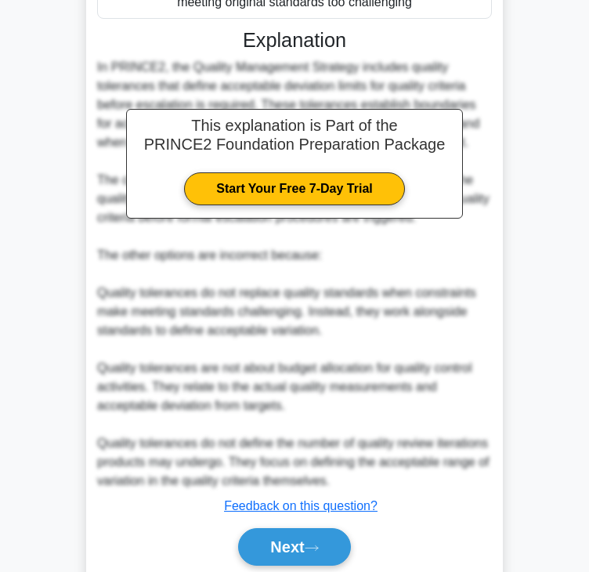
scroll to position [470, 0]
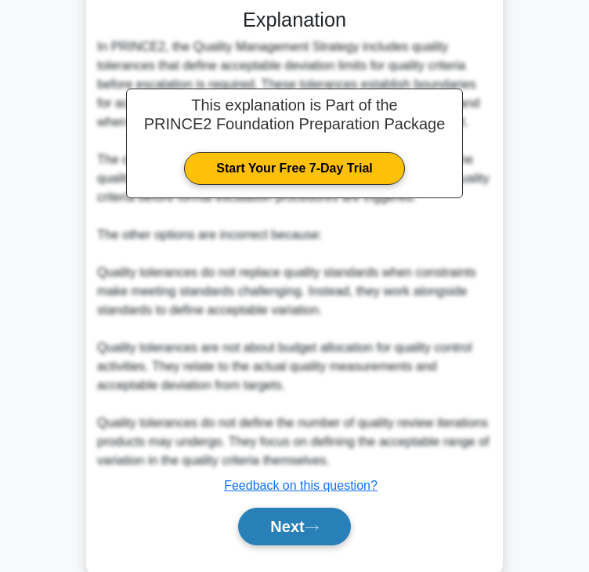
click at [250, 527] on button "Next" at bounding box center [294, 527] width 112 height 38
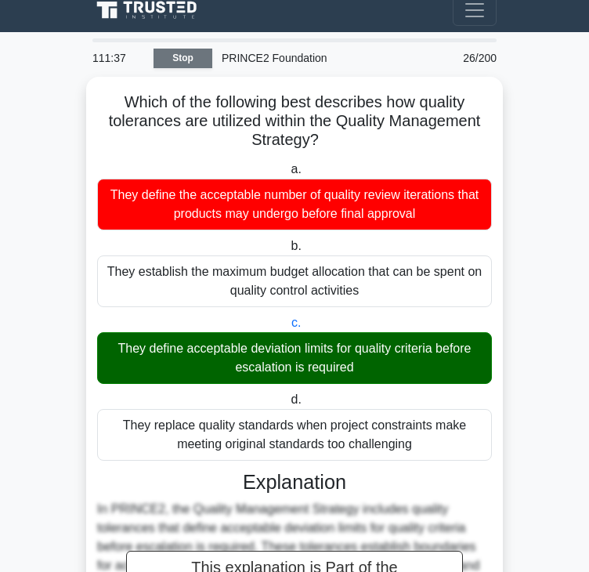
scroll to position [0, 0]
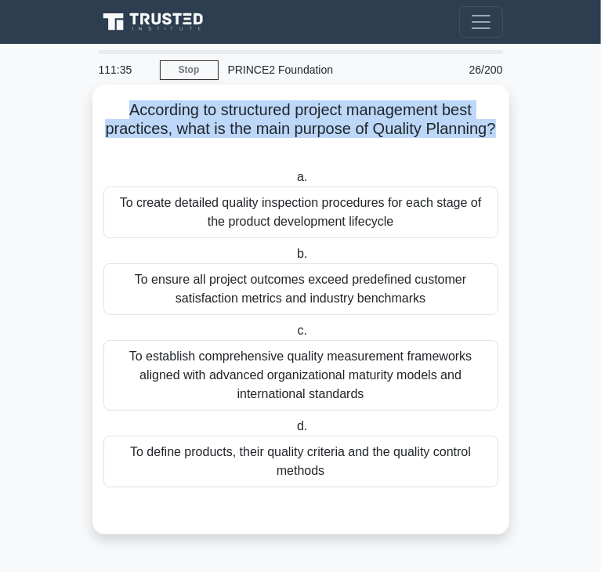
drag, startPoint x: 125, startPoint y: 106, endPoint x: 320, endPoint y: 153, distance: 200.7
click at [320, 153] on h5 "According to structured project management best practices, what is the main pur…" at bounding box center [301, 129] width 398 height 58
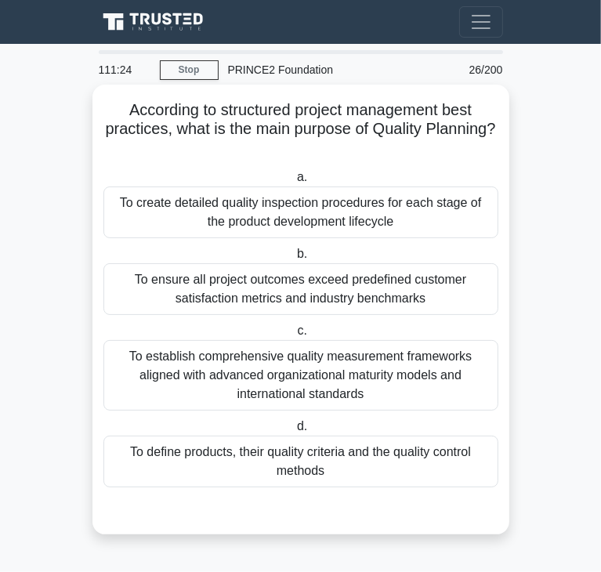
click at [216, 465] on div "To define products, their quality criteria and the quality control methods" at bounding box center [300, 462] width 395 height 52
click at [294, 432] on input "d. To define products, their quality criteria and the quality control methods" at bounding box center [294, 426] width 0 height 10
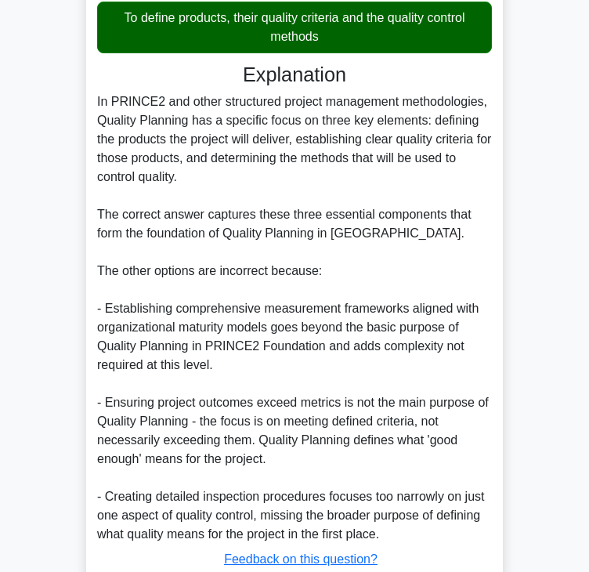
scroll to position [544, 0]
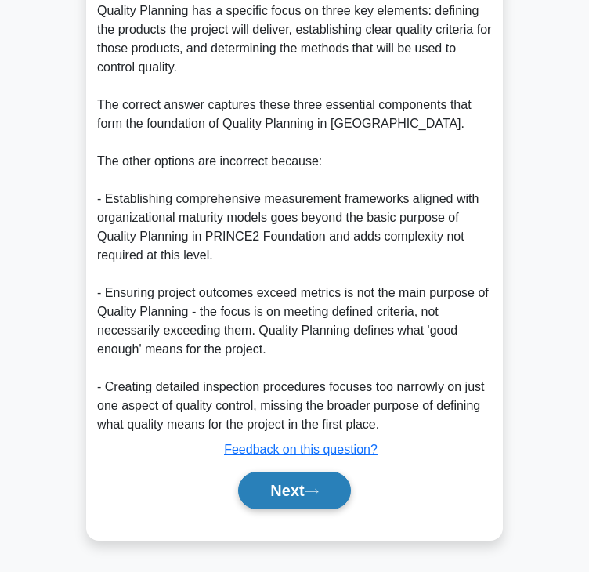
click at [305, 484] on button "Next" at bounding box center [294, 491] width 112 height 38
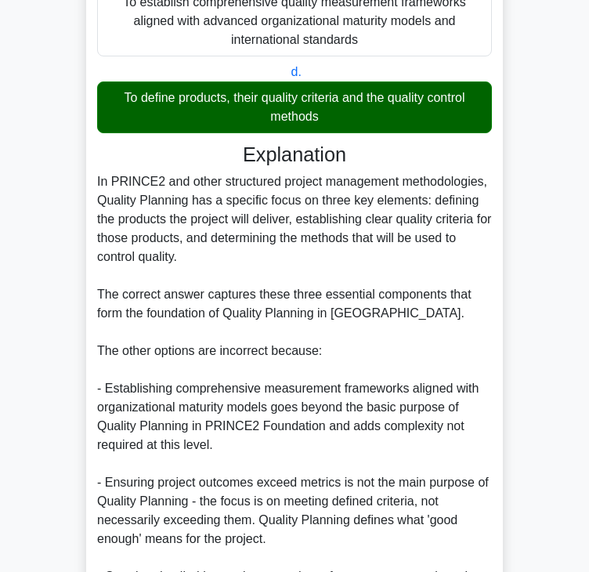
scroll to position [0, 0]
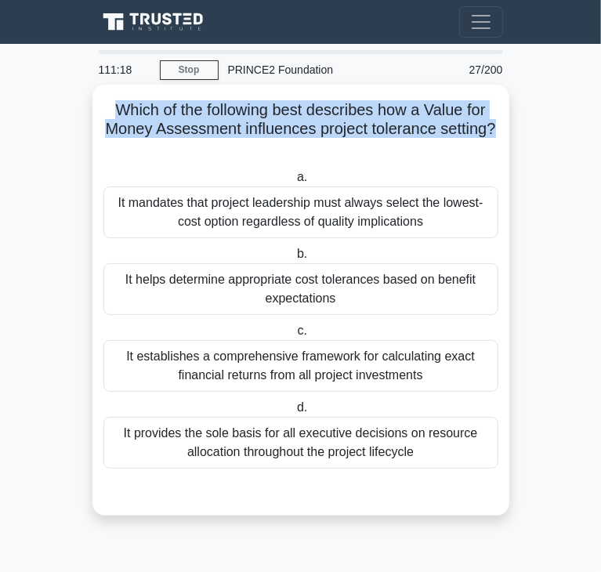
drag, startPoint x: 135, startPoint y: 104, endPoint x: 497, endPoint y: 126, distance: 363.4
click at [497, 126] on h5 "Which of the following best describes how a Value for Money Assessment influenc…" at bounding box center [301, 129] width 398 height 58
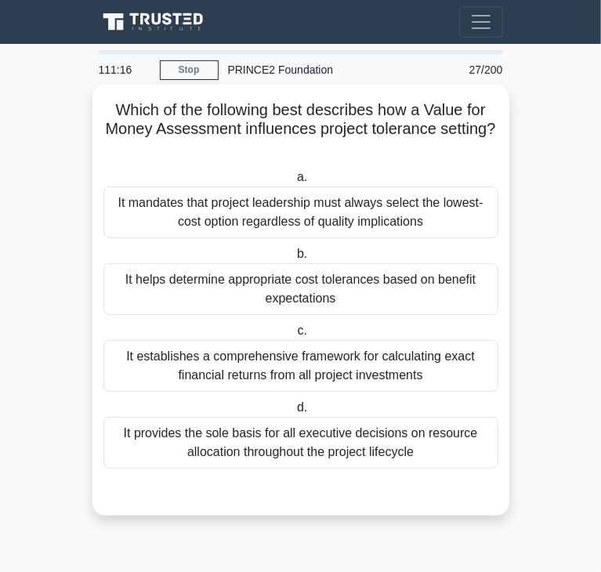
click at [177, 164] on div "Which of the following best describes how a Value for Money Assessment influenc…" at bounding box center [301, 300] width 404 height 418
click at [268, 294] on div "It helps determine appropriate cost tolerances based on benefit expectations" at bounding box center [300, 289] width 395 height 52
click at [294, 259] on input "b. It helps determine appropriate cost tolerances based on benefit expectations" at bounding box center [294, 254] width 0 height 10
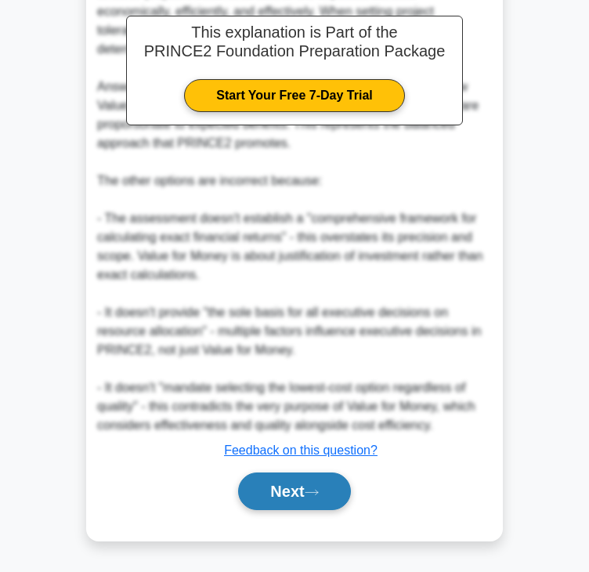
scroll to position [544, 0]
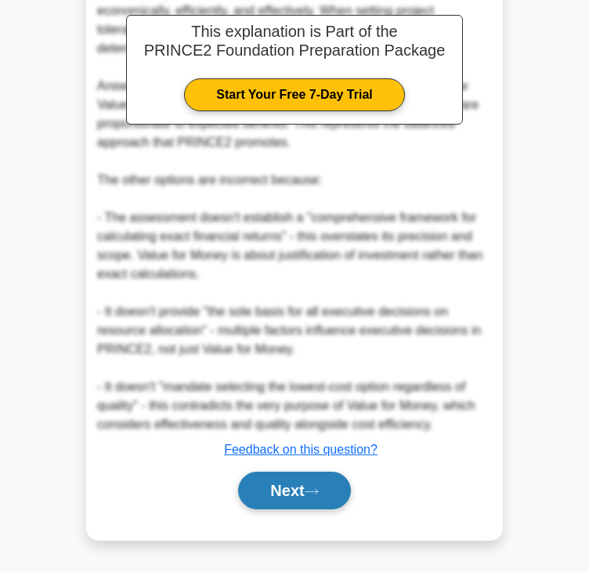
click at [295, 494] on button "Next" at bounding box center [294, 491] width 112 height 38
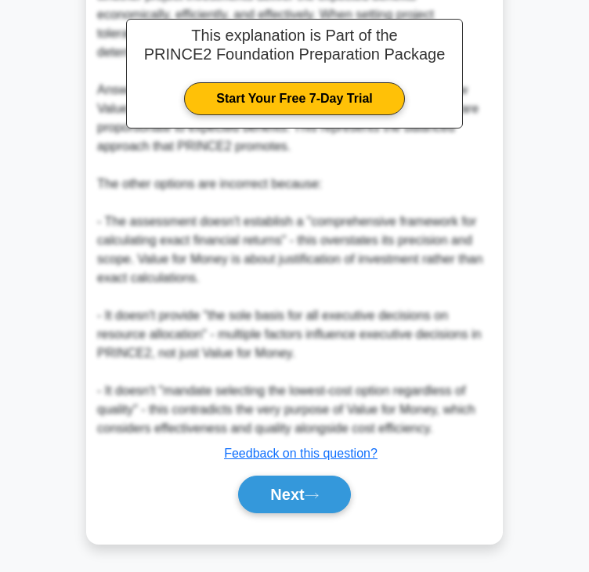
scroll to position [0, 0]
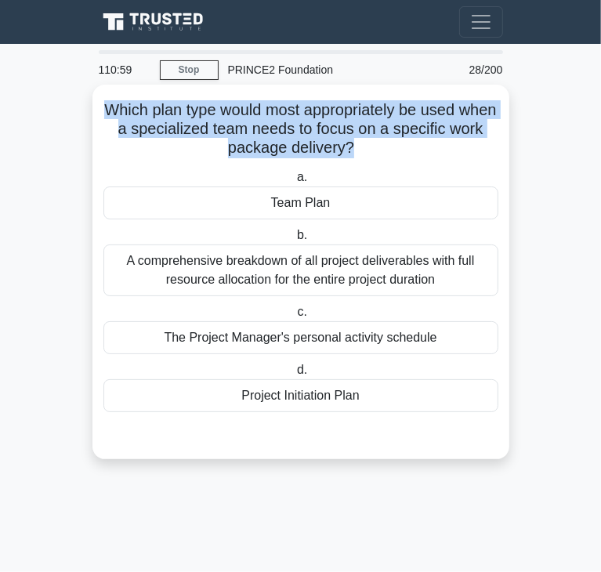
drag, startPoint x: 125, startPoint y: 114, endPoint x: 371, endPoint y: 157, distance: 249.0
click at [371, 157] on h5 "Which plan type would most appropriately be used when a specialized team needs …" at bounding box center [301, 129] width 398 height 58
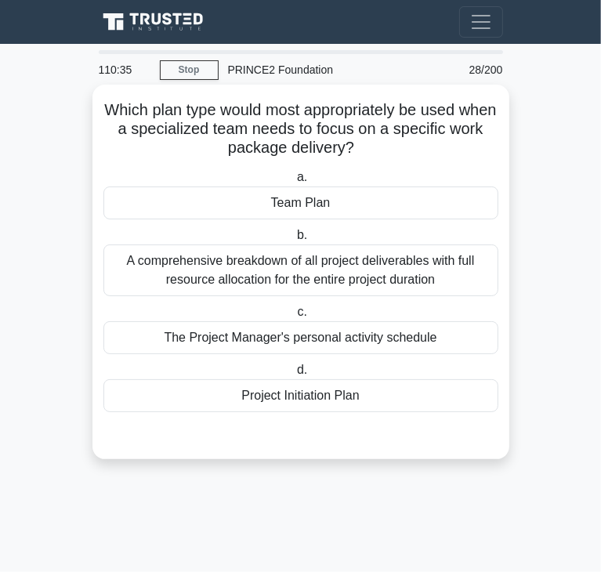
click at [250, 201] on div "Team Plan" at bounding box center [300, 202] width 395 height 33
click at [294, 183] on input "a. Team Plan" at bounding box center [294, 177] width 0 height 10
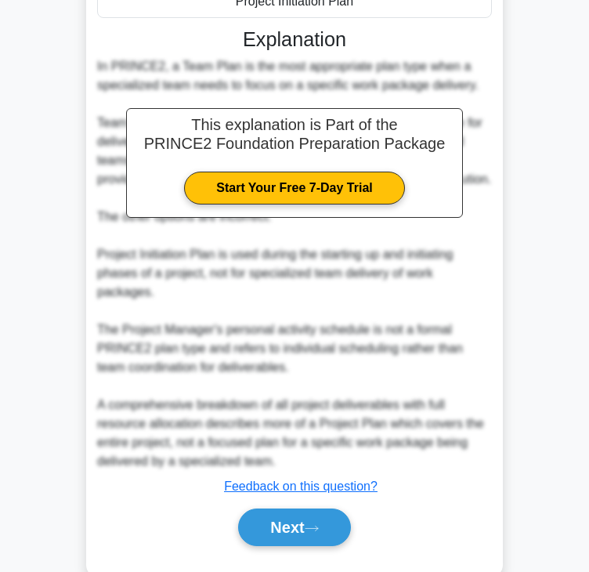
scroll to position [412, 0]
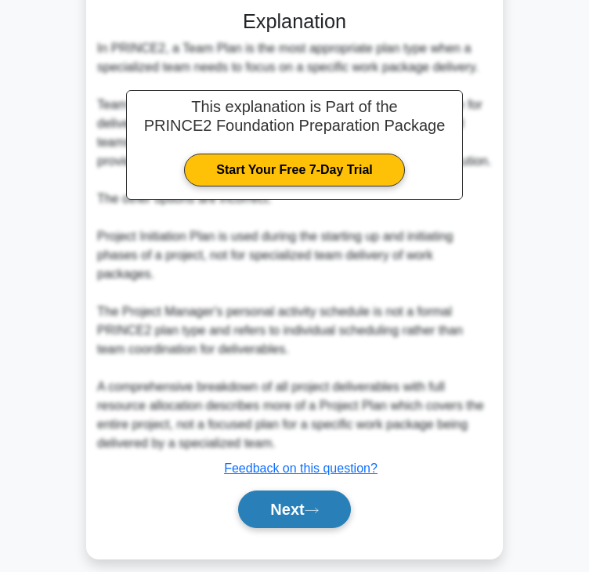
click at [288, 493] on button "Next" at bounding box center [294, 509] width 112 height 38
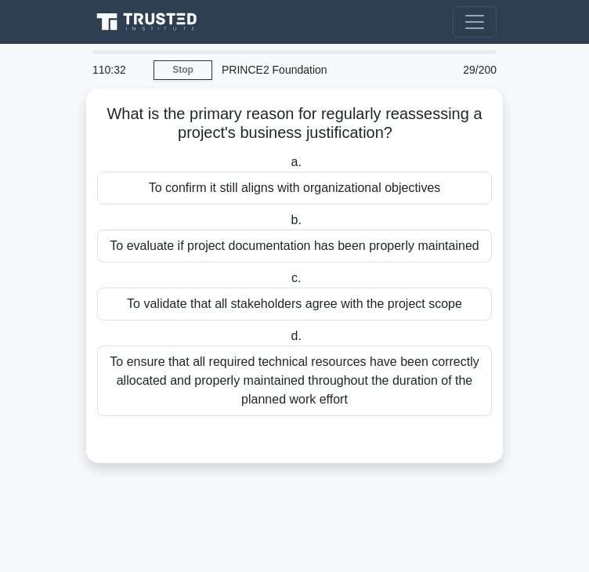
scroll to position [0, 0]
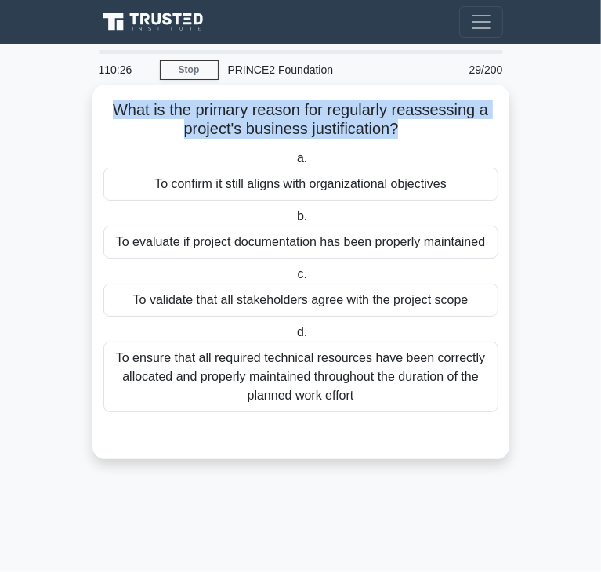
drag, startPoint x: 114, startPoint y: 110, endPoint x: 397, endPoint y: 128, distance: 283.3
click at [397, 128] on h5 "What is the primary reason for regularly reassessing a project's business justi…" at bounding box center [301, 119] width 398 height 39
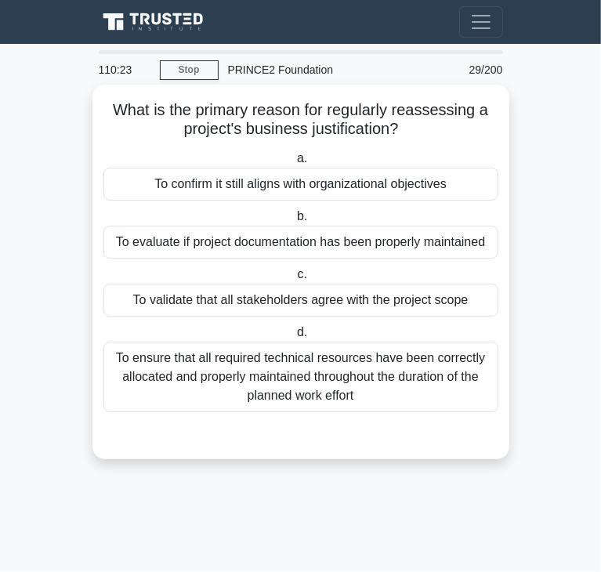
click at [215, 189] on div "To confirm it still aligns with organizational objectives" at bounding box center [300, 184] width 395 height 33
click at [294, 164] on input "a. To confirm it still aligns with organizational objectives" at bounding box center [294, 159] width 0 height 10
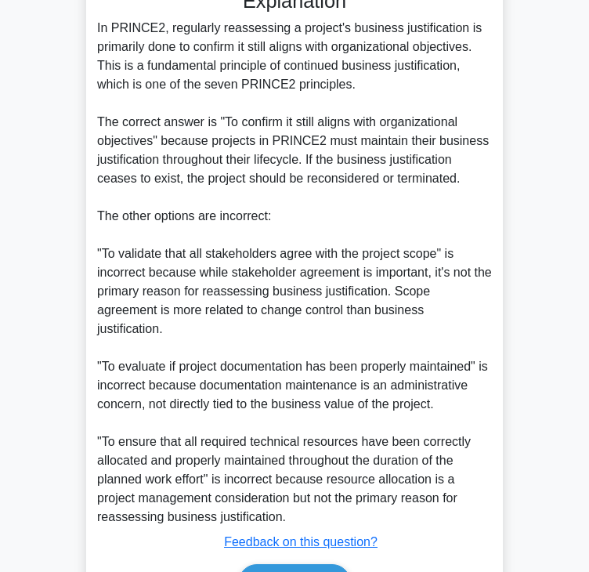
scroll to position [525, 0]
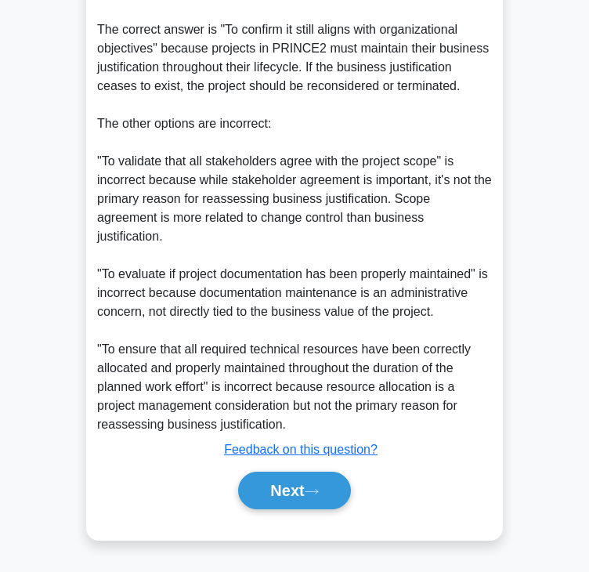
click at [303, 468] on div "Next" at bounding box center [294, 490] width 395 height 50
click at [305, 478] on button "Next" at bounding box center [294, 491] width 112 height 38
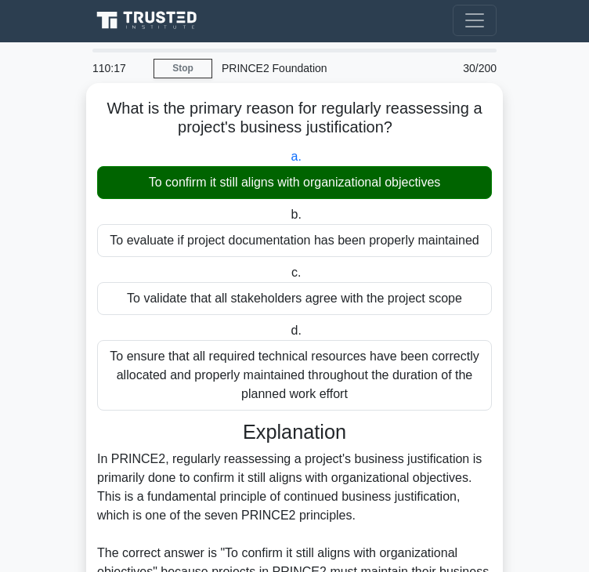
scroll to position [0, 0]
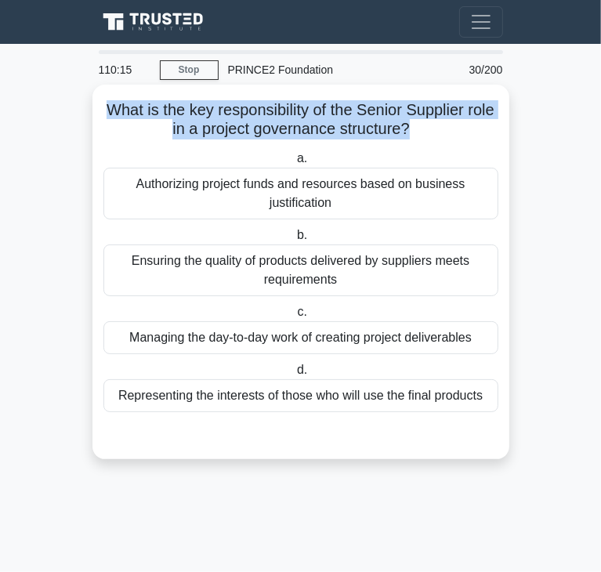
drag, startPoint x: 118, startPoint y: 109, endPoint x: 425, endPoint y: 128, distance: 308.5
click at [425, 128] on h5 "What is the key responsibility of the Senior Supplier role in a project governa…" at bounding box center [301, 119] width 398 height 39
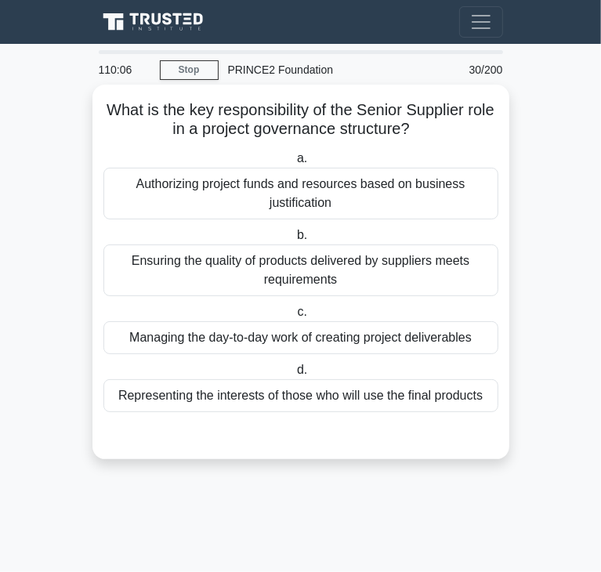
click at [288, 278] on div "Ensuring the quality of products delivered by suppliers meets requirements" at bounding box center [300, 270] width 395 height 52
click at [294, 241] on input "b. Ensuring the quality of products delivered by suppliers meets requirements" at bounding box center [294, 235] width 0 height 10
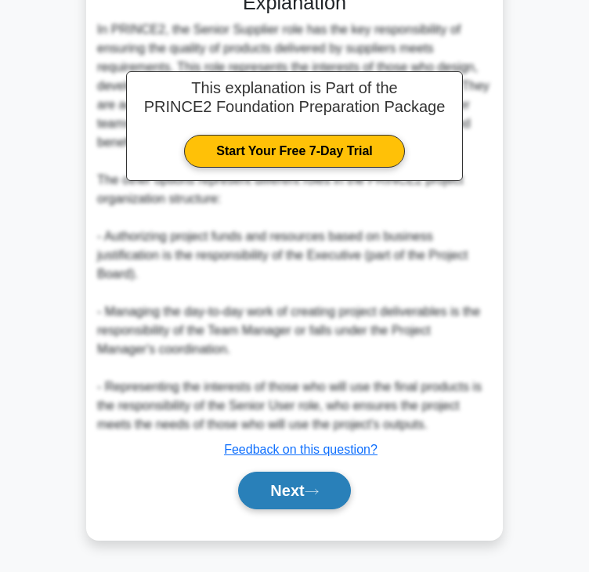
click at [284, 483] on button "Next" at bounding box center [294, 491] width 112 height 38
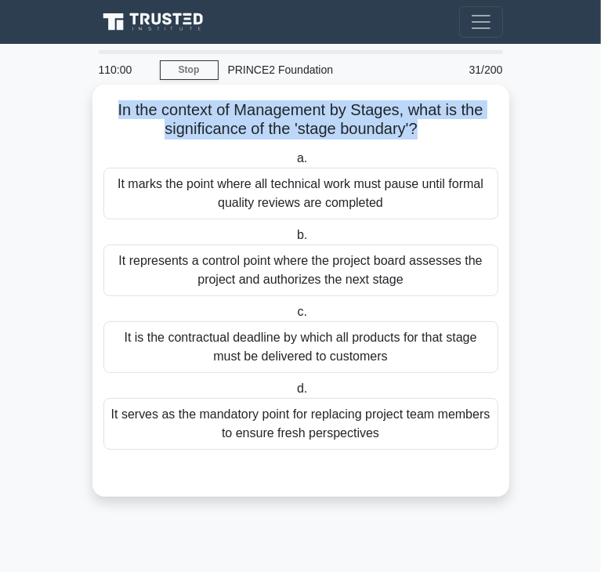
drag, startPoint x: 110, startPoint y: 114, endPoint x: 417, endPoint y: 132, distance: 307.7
click at [417, 132] on h5 "In the context of Management by Stages, what is the significance of the 'stage …" at bounding box center [301, 119] width 398 height 39
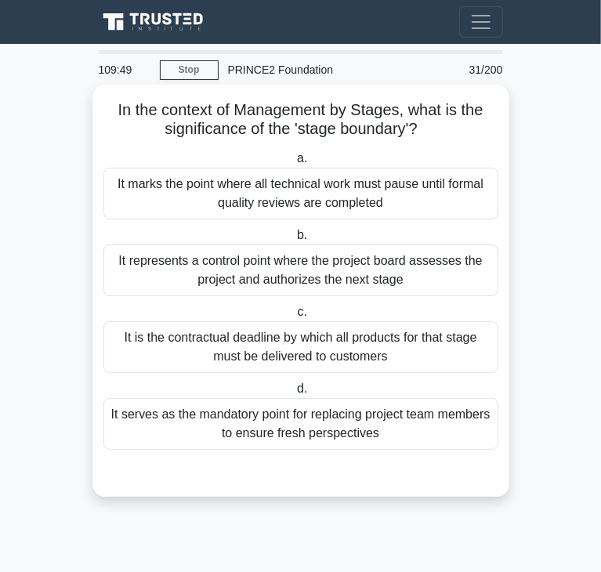
click at [304, 288] on div "It represents a control point where the project board assesses the project and …" at bounding box center [300, 270] width 395 height 52
click at [294, 241] on input "b. It represents a control point where the project board assesses the project a…" at bounding box center [294, 235] width 0 height 10
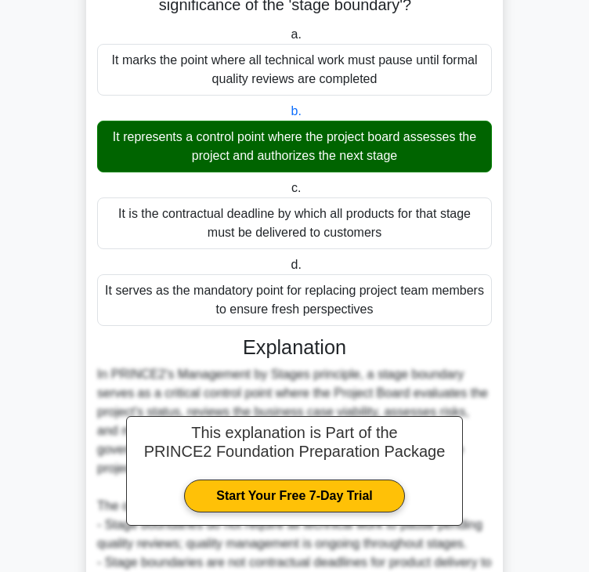
scroll to position [318, 0]
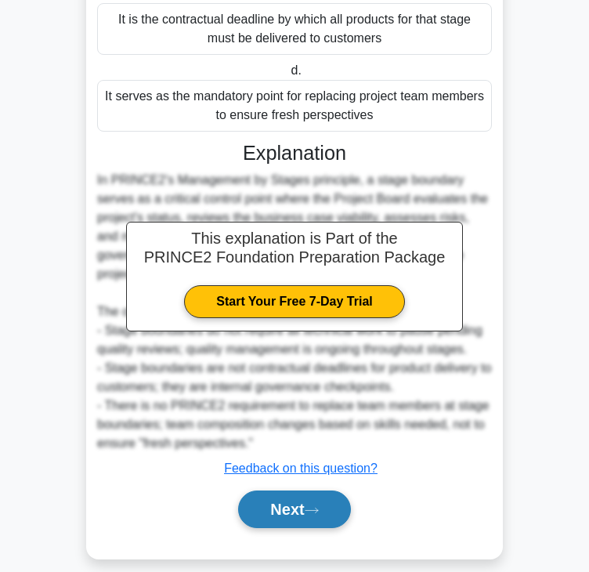
click at [285, 490] on button "Next" at bounding box center [294, 509] width 112 height 38
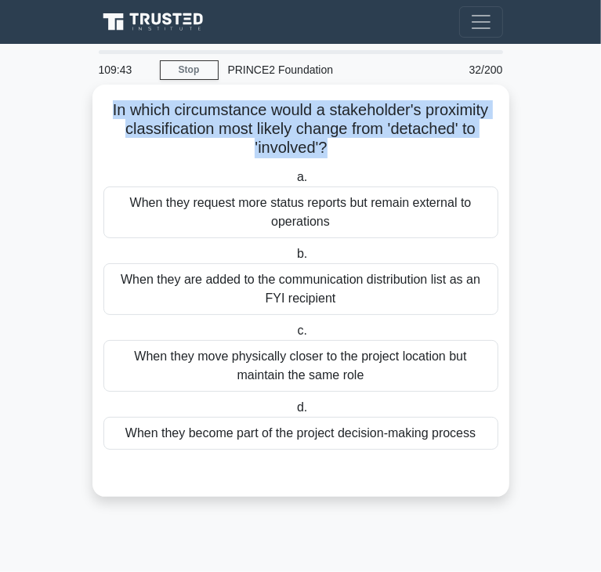
drag, startPoint x: 107, startPoint y: 107, endPoint x: 326, endPoint y: 148, distance: 222.3
click at [326, 148] on h5 "In which circumstance would a stakeholder's proximity classification most likel…" at bounding box center [301, 129] width 398 height 58
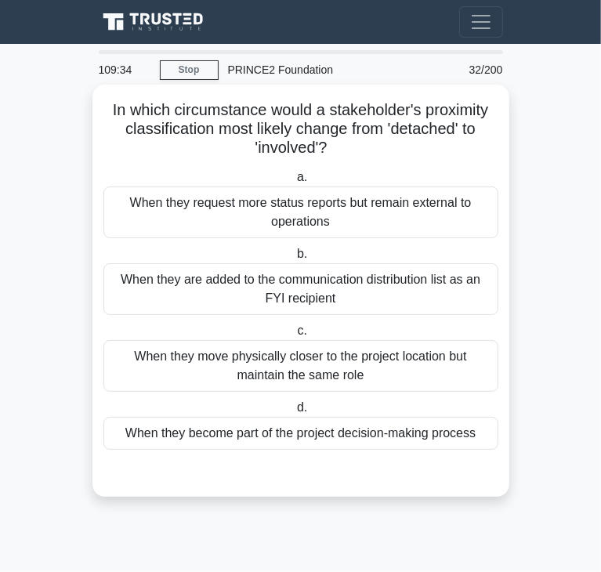
drag, startPoint x: 263, startPoint y: 432, endPoint x: 251, endPoint y: 418, distance: 18.3
click at [263, 432] on div "When they become part of the project decision-making process" at bounding box center [300, 433] width 395 height 33
click at [294, 413] on input "d. When they become part of the project decision-making process" at bounding box center [294, 408] width 0 height 10
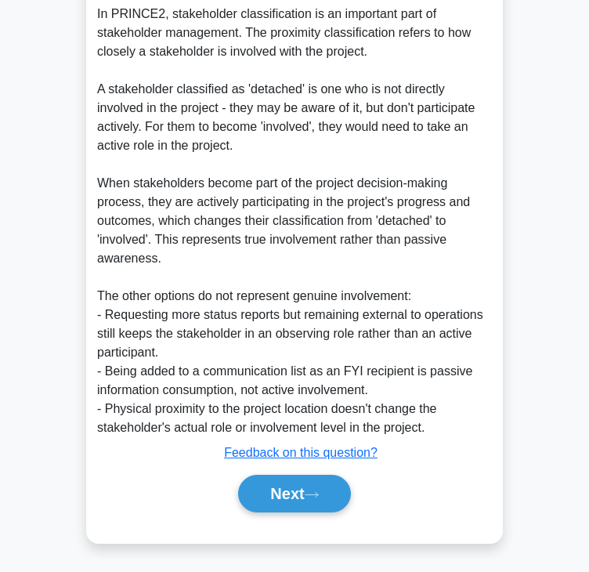
scroll to position [487, 0]
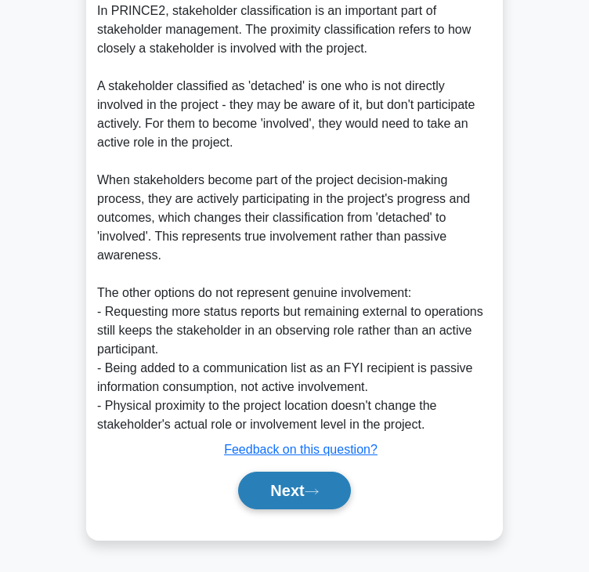
click at [304, 480] on button "Next" at bounding box center [294, 491] width 112 height 38
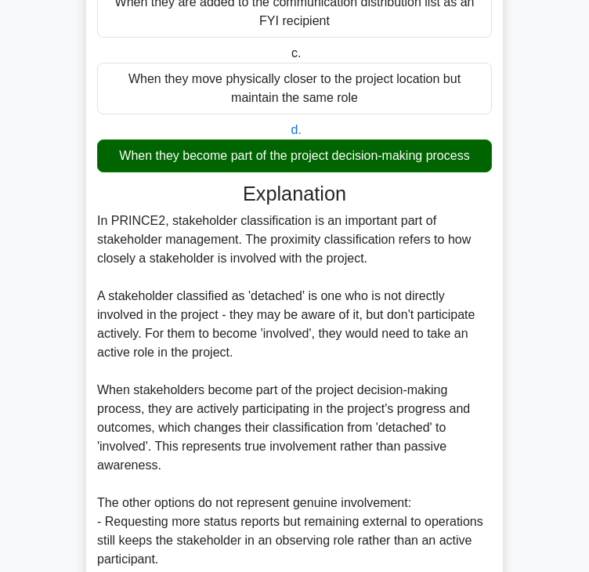
scroll to position [0, 0]
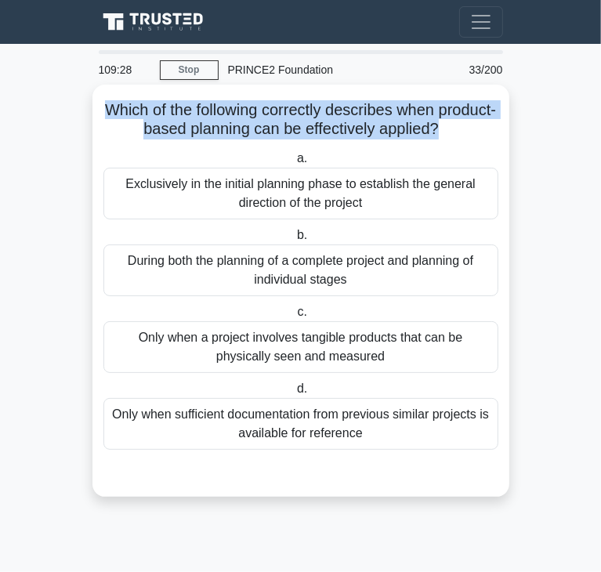
drag, startPoint x: 136, startPoint y: 110, endPoint x: 470, endPoint y: 127, distance: 334.9
click at [470, 127] on h5 "Which of the following correctly describes when product-based planning can be e…" at bounding box center [301, 119] width 398 height 39
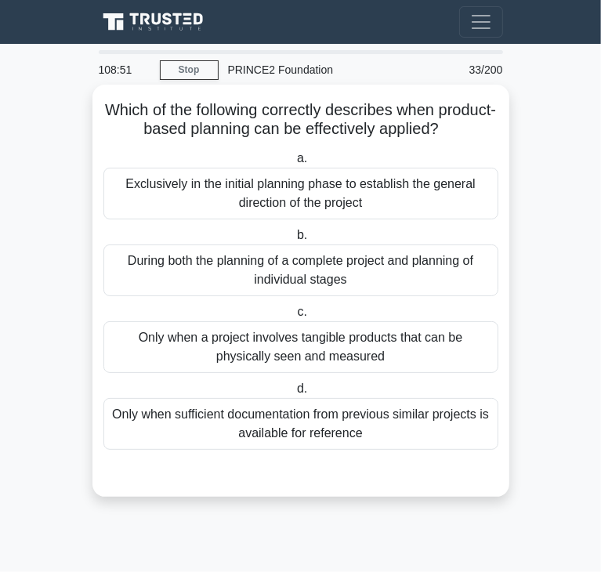
drag, startPoint x: 326, startPoint y: 349, endPoint x: 308, endPoint y: 340, distance: 20.3
click at [326, 349] on div "Only when a project involves tangible products that can be physically seen and …" at bounding box center [300, 347] width 395 height 52
click at [294, 317] on input "c. Only when a project involves tangible products that can be physically seen a…" at bounding box center [294, 312] width 0 height 10
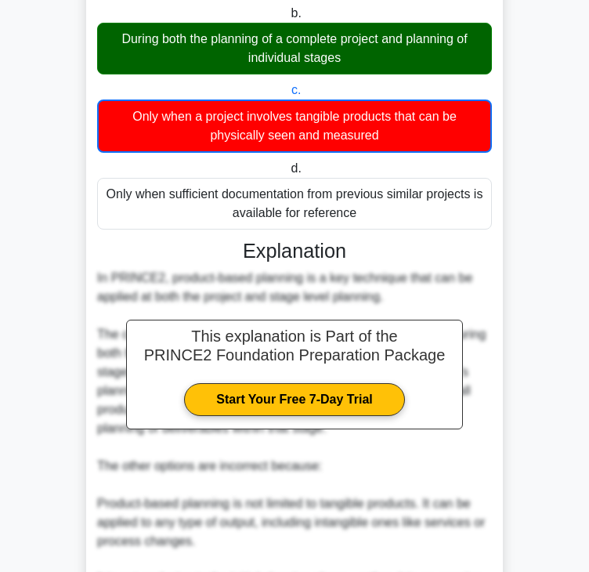
scroll to position [489, 0]
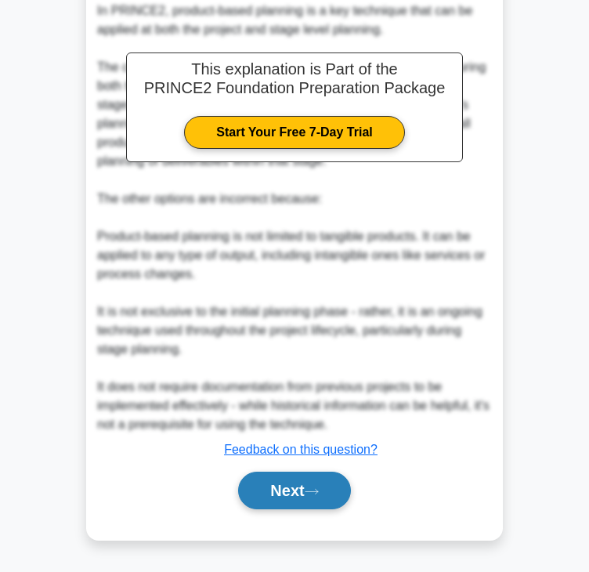
click at [297, 495] on button "Next" at bounding box center [294, 491] width 112 height 38
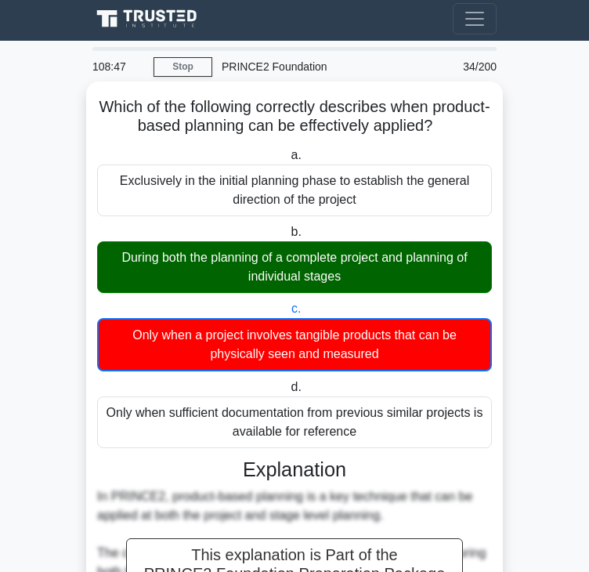
scroll to position [0, 0]
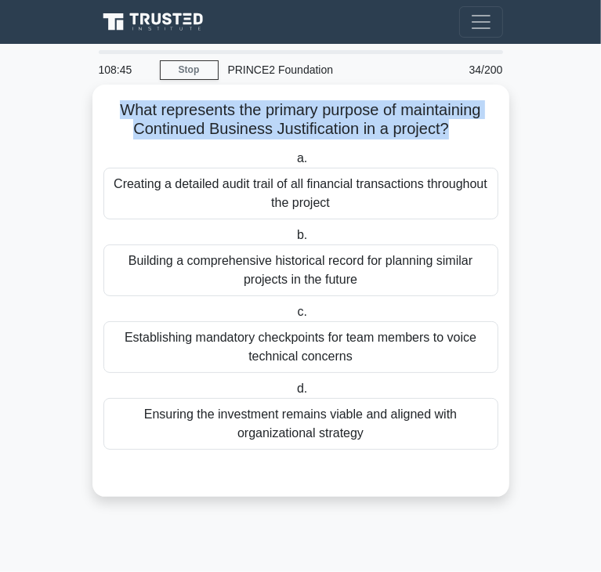
drag, startPoint x: 117, startPoint y: 115, endPoint x: 448, endPoint y: 125, distance: 331.5
click at [448, 125] on h5 "What represents the primary purpose of maintaining Continued Business Justifica…" at bounding box center [301, 119] width 398 height 39
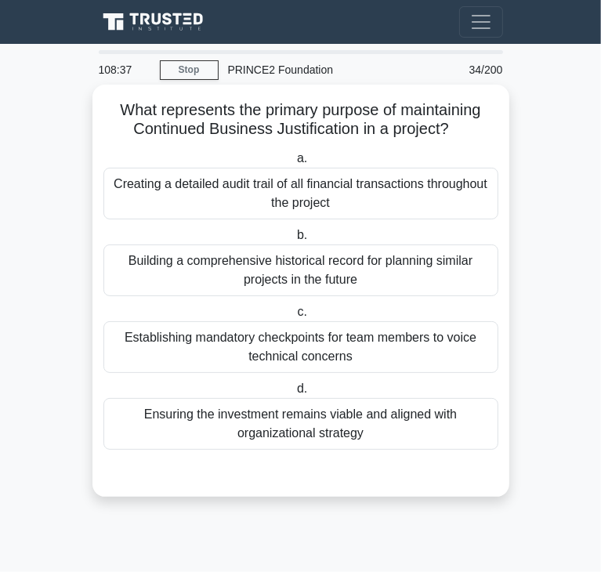
click at [190, 415] on div "Ensuring the investment remains viable and aligned with organizational strategy" at bounding box center [300, 424] width 395 height 52
click at [294, 394] on input "d. Ensuring the investment remains viable and aligned with organizational strat…" at bounding box center [294, 389] width 0 height 10
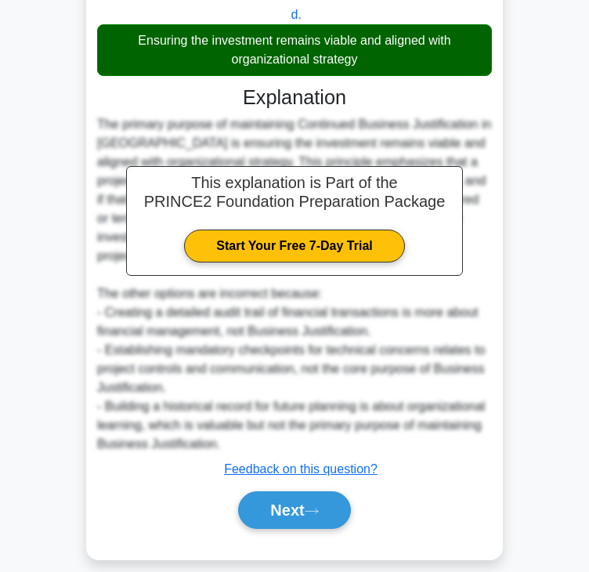
scroll to position [393, 0]
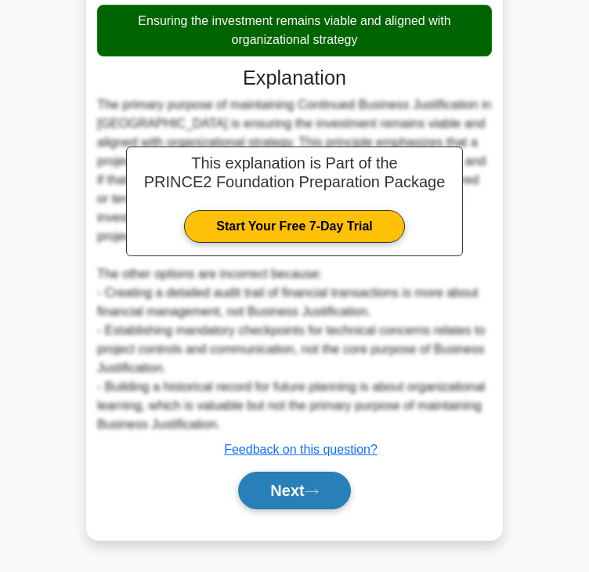
click at [277, 483] on button "Next" at bounding box center [294, 491] width 112 height 38
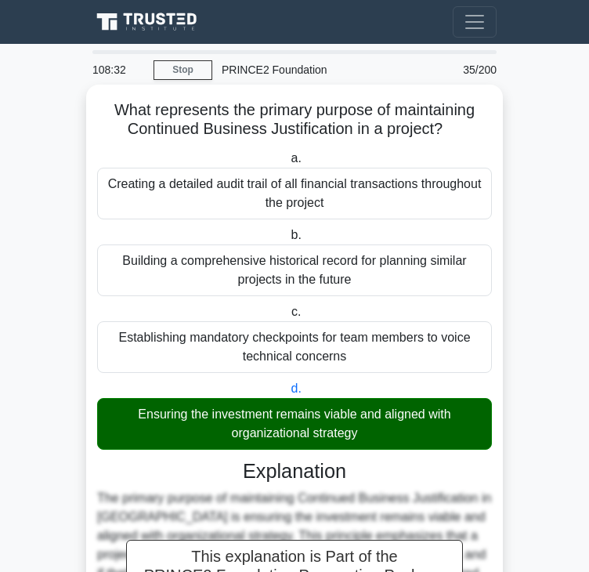
scroll to position [0, 0]
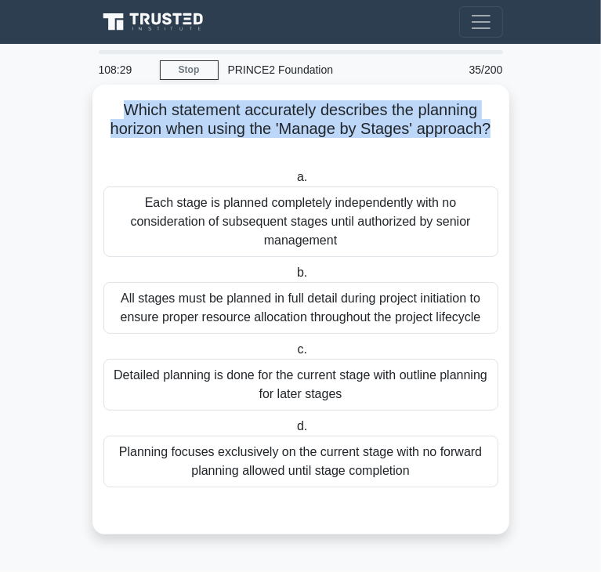
drag, startPoint x: 121, startPoint y: 107, endPoint x: 491, endPoint y: 129, distance: 370.4
click at [491, 129] on h5 "Which statement accurately describes the planning horizon when using the 'Manag…" at bounding box center [301, 129] width 398 height 58
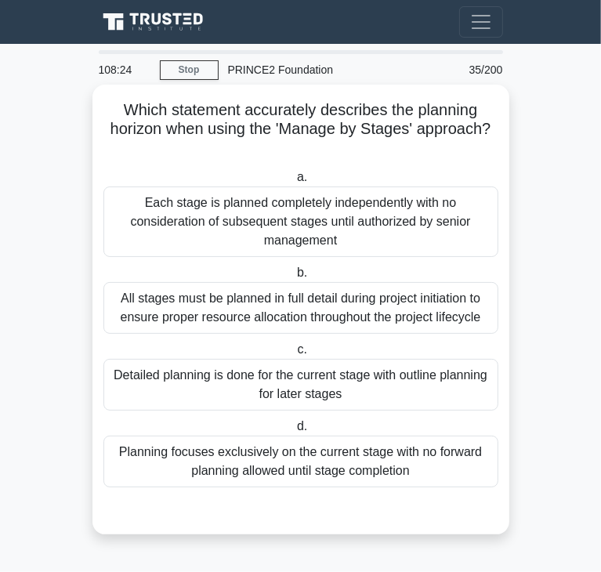
click at [183, 374] on div "Detailed planning is done for the current stage with outline planning for later…" at bounding box center [300, 385] width 395 height 52
click at [294, 355] on input "c. Detailed planning is done for the current stage with outline planning for la…" at bounding box center [294, 350] width 0 height 10
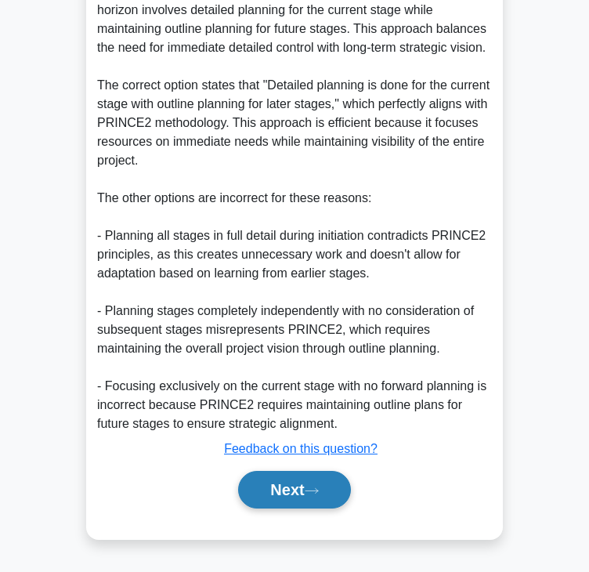
click at [322, 498] on button "Next" at bounding box center [294, 490] width 112 height 38
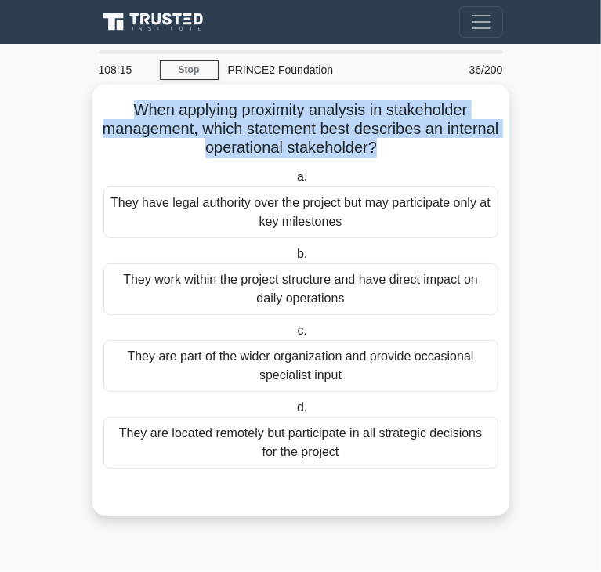
drag, startPoint x: 133, startPoint y: 110, endPoint x: 404, endPoint y: 147, distance: 273.7
click at [404, 147] on h5 "When applying proximity analysis in stakeholder management, which statement bes…" at bounding box center [301, 129] width 398 height 58
click at [404, 157] on h5 "When applying proximity analysis in stakeholder management, which statement bes…" at bounding box center [301, 129] width 398 height 58
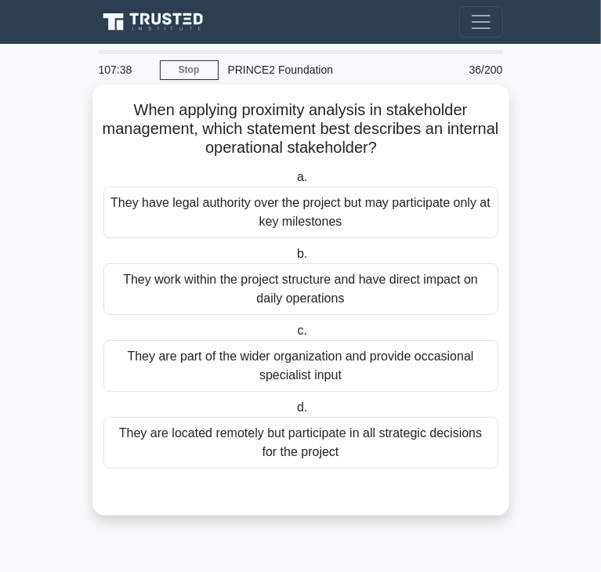
click at [197, 430] on div "They are located remotely but participate in all strategic decisions for the pr…" at bounding box center [300, 443] width 395 height 52
click at [294, 413] on input "d. They are located remotely but participate in all strategic decisions for the…" at bounding box center [294, 408] width 0 height 10
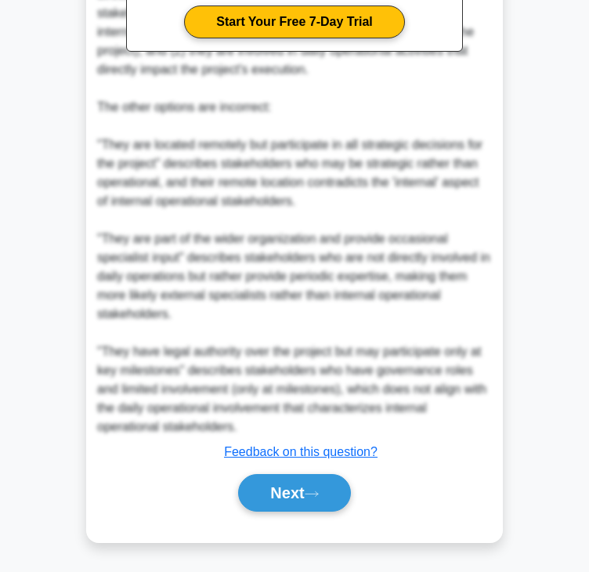
scroll to position [620, 0]
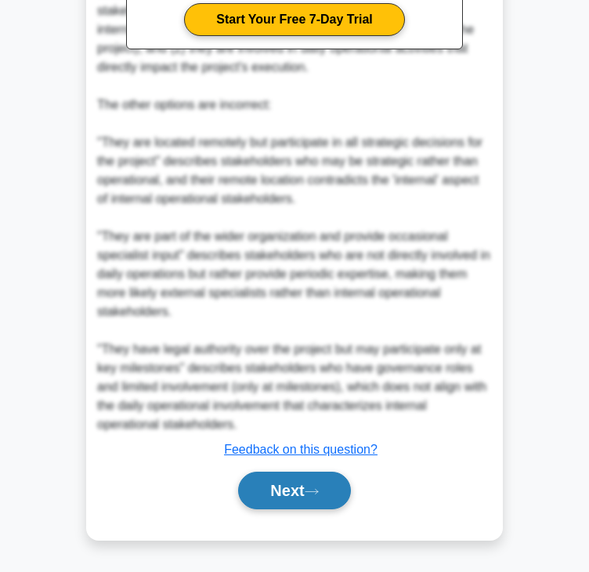
click at [276, 490] on button "Next" at bounding box center [294, 491] width 112 height 38
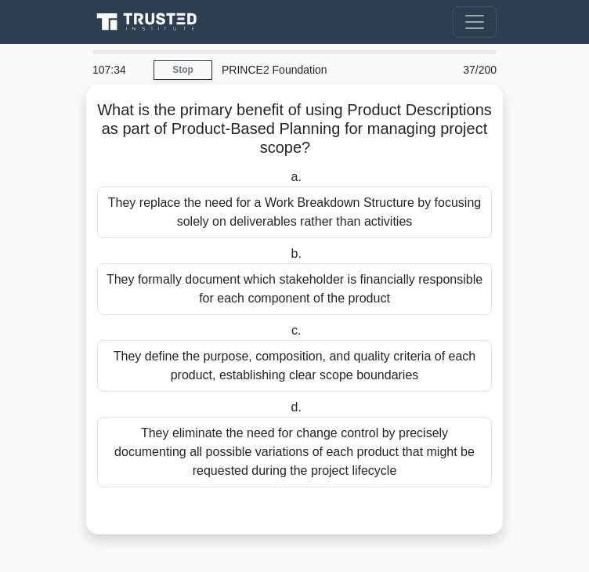
scroll to position [0, 0]
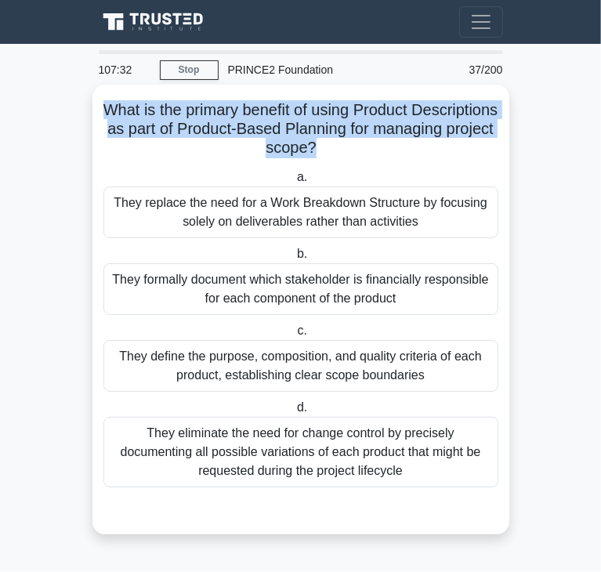
drag, startPoint x: 141, startPoint y: 101, endPoint x: 376, endPoint y: 145, distance: 239.1
click at [376, 145] on h5 "What is the primary benefit of using Product Descriptions as part of Product-Ba…" at bounding box center [301, 129] width 398 height 58
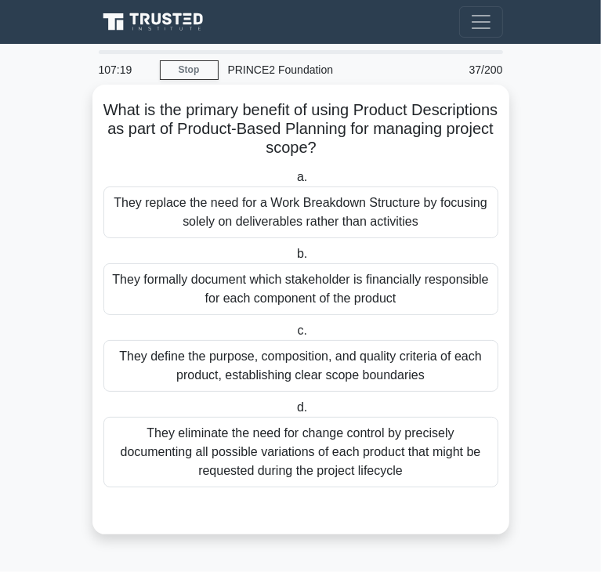
click at [189, 382] on div "They define the purpose, composition, and quality criteria of each product, est…" at bounding box center [300, 366] width 395 height 52
click at [294, 336] on input "c. They define the purpose, composition, and quality criteria of each product, …" at bounding box center [294, 331] width 0 height 10
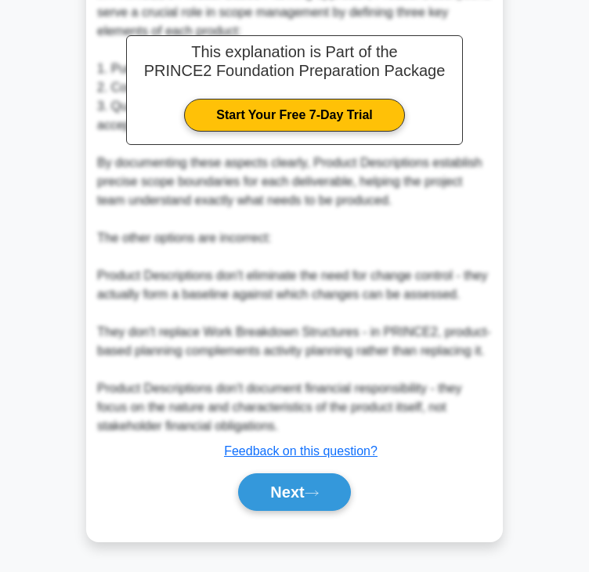
scroll to position [544, 0]
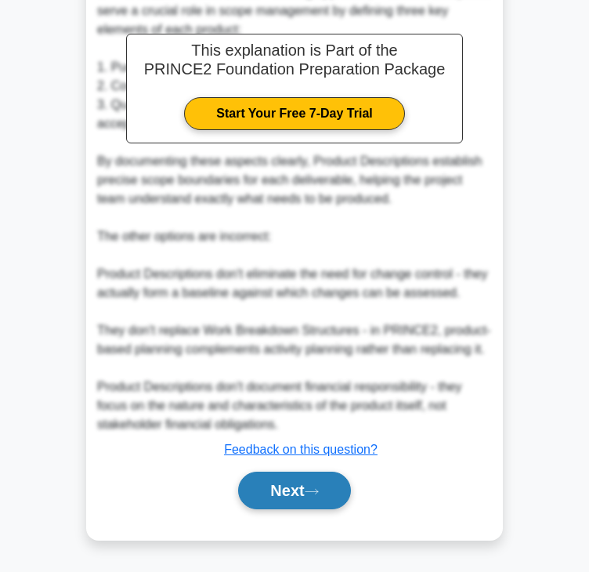
click at [314, 491] on icon at bounding box center [312, 491] width 14 height 9
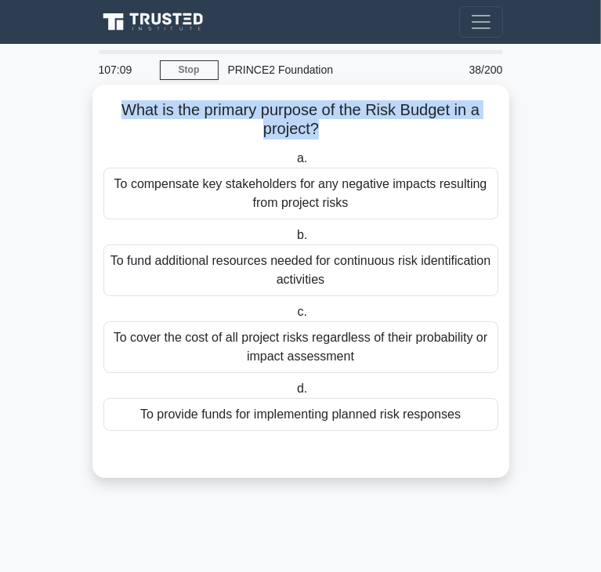
drag, startPoint x: 120, startPoint y: 115, endPoint x: 315, endPoint y: 136, distance: 196.2
click at [315, 136] on h5 "What is the primary purpose of the Risk Budget in a project? .spinner_0XTQ{tran…" at bounding box center [301, 119] width 398 height 39
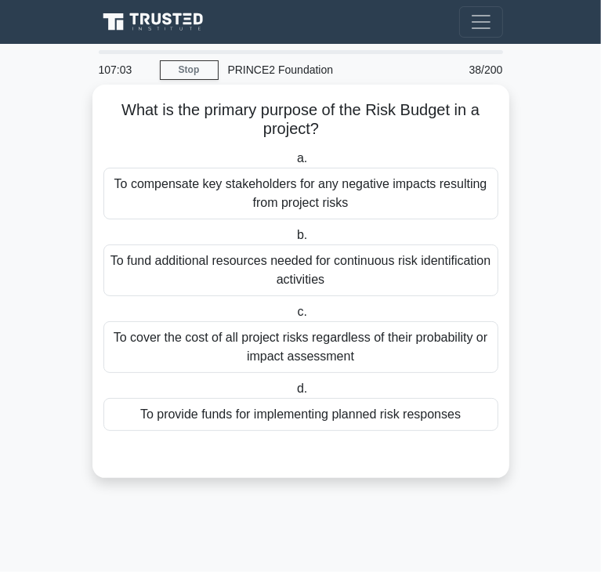
click at [293, 411] on div "To provide funds for implementing planned risk responses" at bounding box center [300, 414] width 395 height 33
click at [294, 394] on input "d. To provide funds for implementing planned risk responses" at bounding box center [294, 389] width 0 height 10
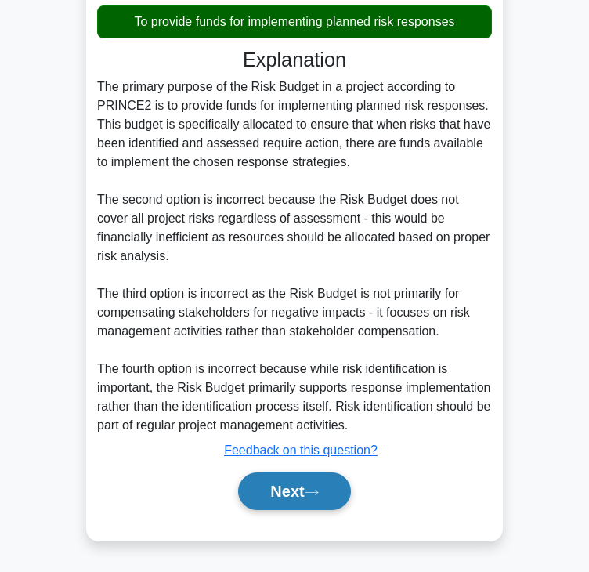
scroll to position [393, 0]
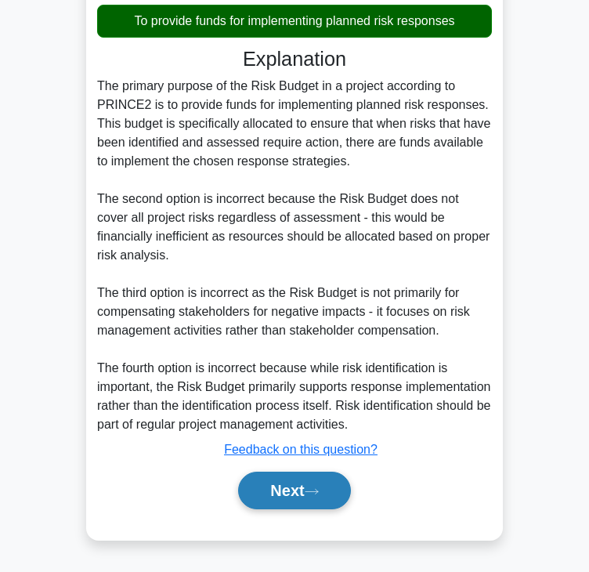
click at [313, 507] on button "Next" at bounding box center [294, 491] width 112 height 38
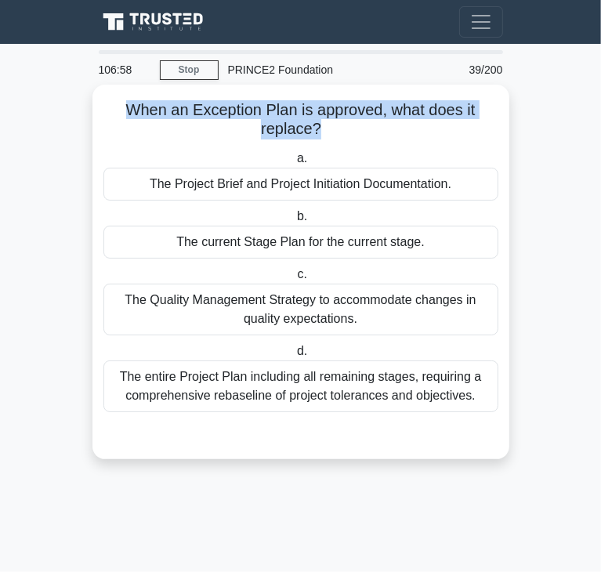
drag, startPoint x: 121, startPoint y: 114, endPoint x: 316, endPoint y: 131, distance: 195.8
click at [316, 131] on h5 "When an Exception Plan is approved, what does it replace? .spinner_0XTQ{transfo…" at bounding box center [301, 119] width 398 height 39
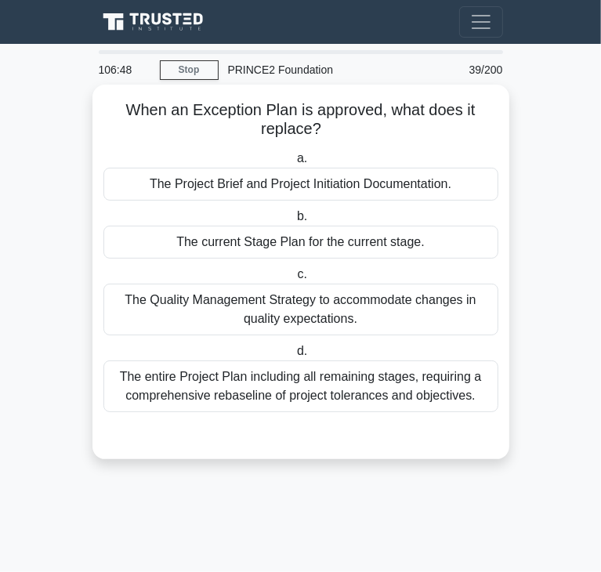
click at [242, 251] on div "The current Stage Plan for the current stage." at bounding box center [300, 242] width 395 height 33
click at [294, 222] on input "b. The current Stage Plan for the current stage." at bounding box center [294, 217] width 0 height 10
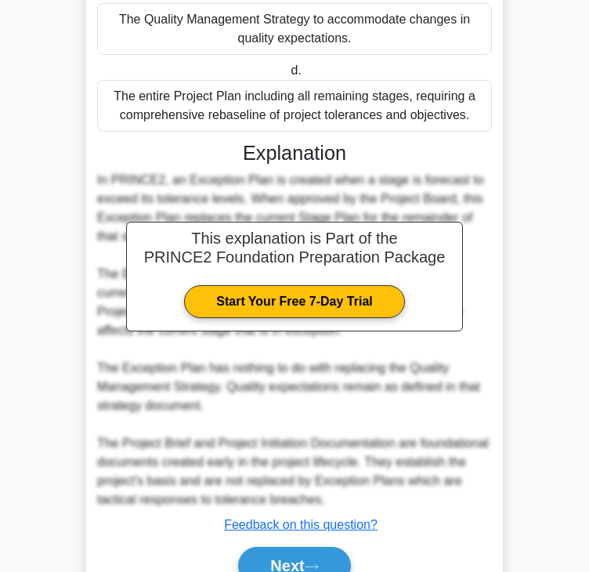
scroll to position [356, 0]
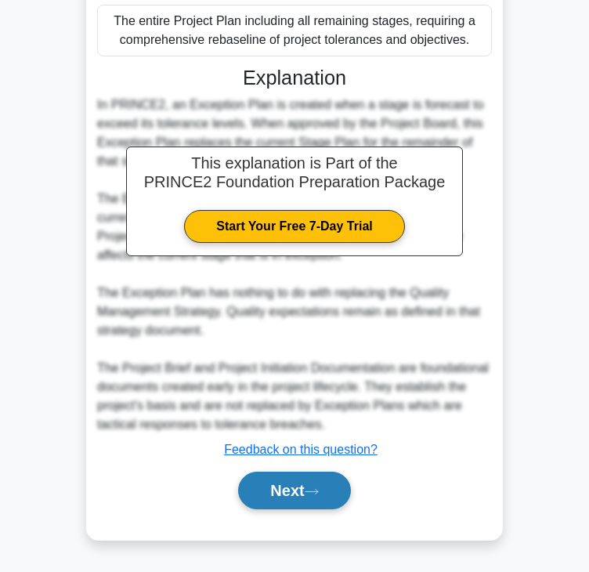
click at [306, 486] on button "Next" at bounding box center [294, 491] width 112 height 38
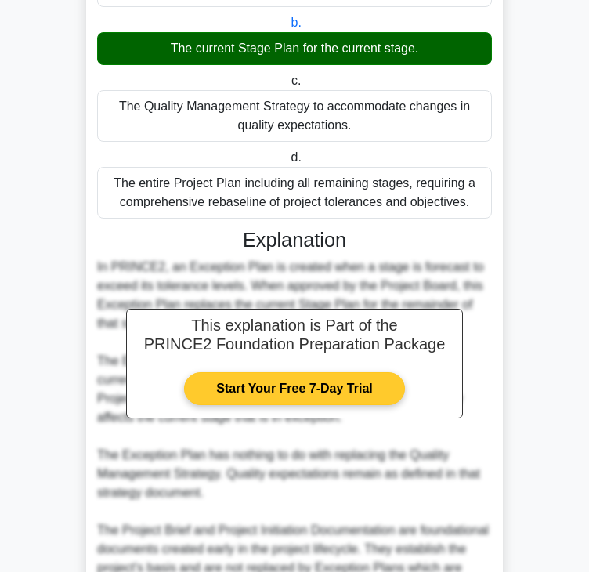
scroll to position [0, 0]
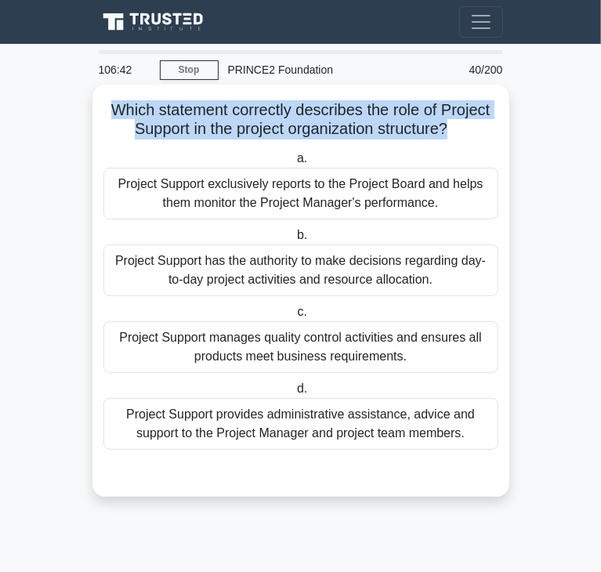
drag, startPoint x: 103, startPoint y: 110, endPoint x: 450, endPoint y: 129, distance: 347.6
click at [450, 129] on h5 "Which statement correctly describes the role of Project Support in the project …" at bounding box center [301, 119] width 398 height 39
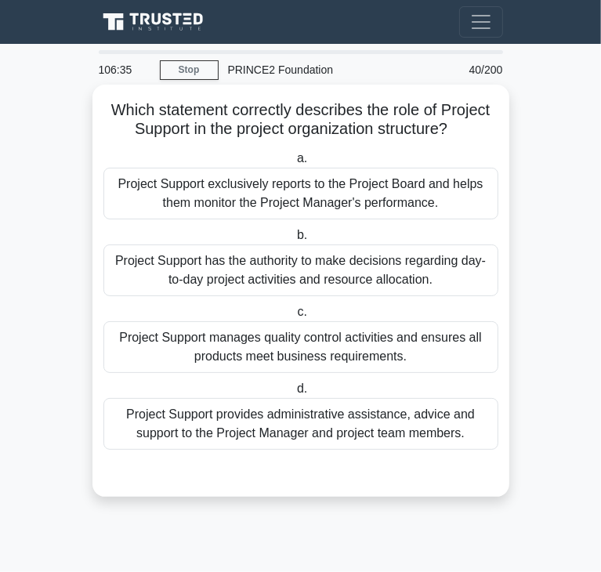
drag, startPoint x: 313, startPoint y: 437, endPoint x: 295, endPoint y: 439, distance: 18.9
click at [313, 437] on div "Project Support provides administrative assistance, advice and support to the P…" at bounding box center [300, 424] width 395 height 52
click at [294, 394] on input "d. Project Support provides administrative assistance, advice and support to th…" at bounding box center [294, 389] width 0 height 10
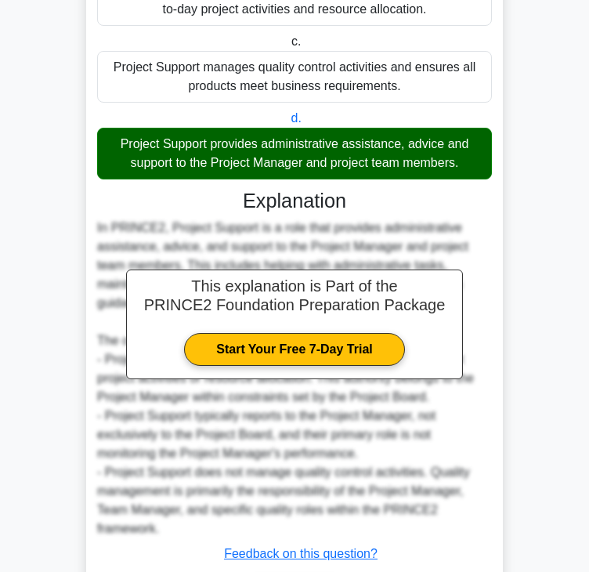
scroll to position [374, 0]
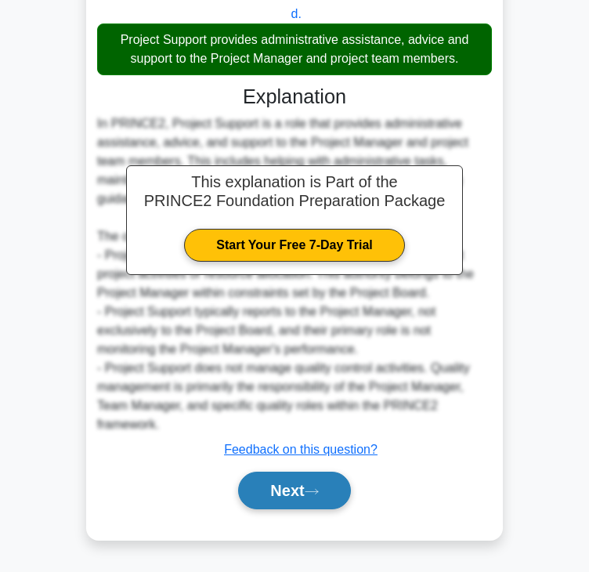
click at [332, 483] on button "Next" at bounding box center [294, 491] width 112 height 38
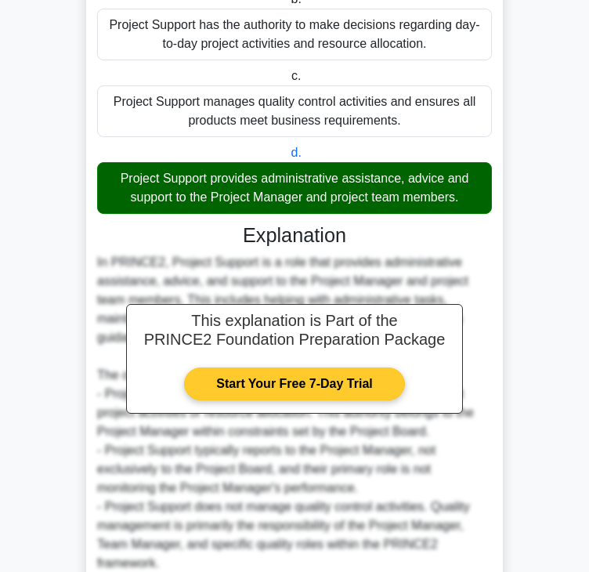
scroll to position [0, 0]
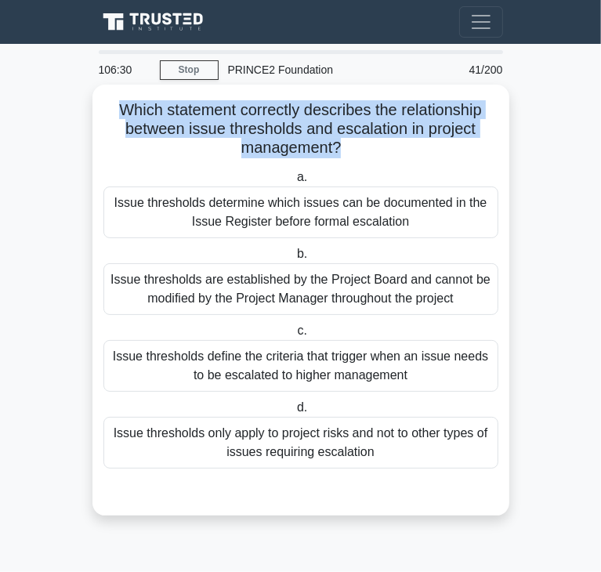
drag, startPoint x: 120, startPoint y: 111, endPoint x: 338, endPoint y: 157, distance: 223.2
click at [338, 157] on h5 "Which statement correctly describes the relationship between issue thresholds a…" at bounding box center [301, 129] width 398 height 58
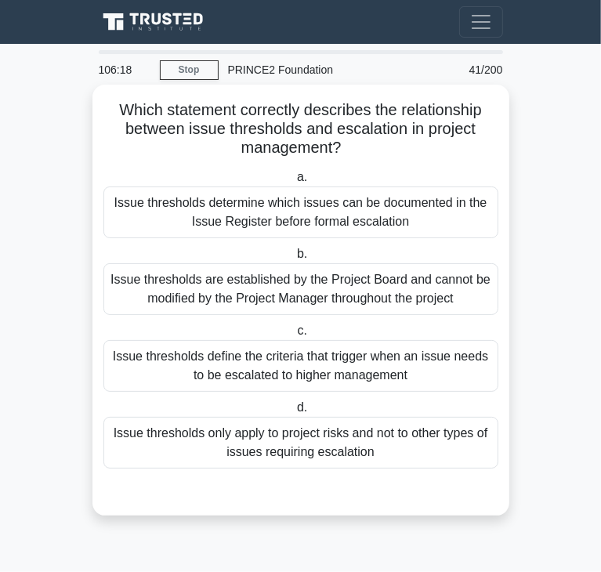
click at [454, 361] on div "Issue thresholds define the criteria that trigger when an issue needs to be esc…" at bounding box center [300, 366] width 395 height 52
click at [294, 336] on input "c. Issue thresholds define the criteria that trigger when an issue needs to be …" at bounding box center [294, 331] width 0 height 10
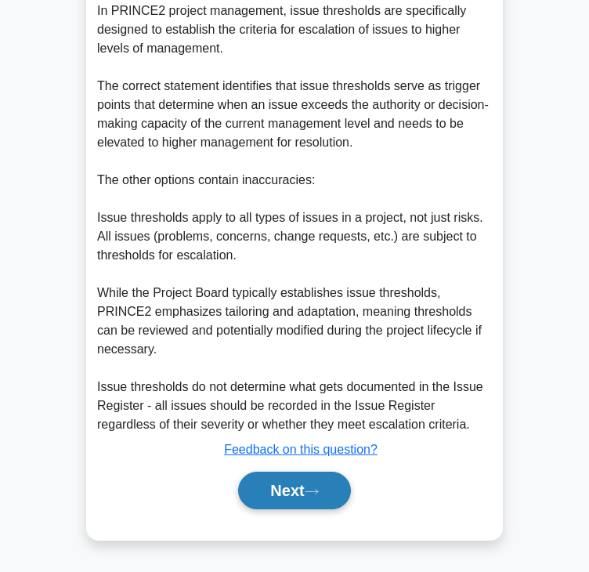
click at [298, 501] on button "Next" at bounding box center [294, 491] width 112 height 38
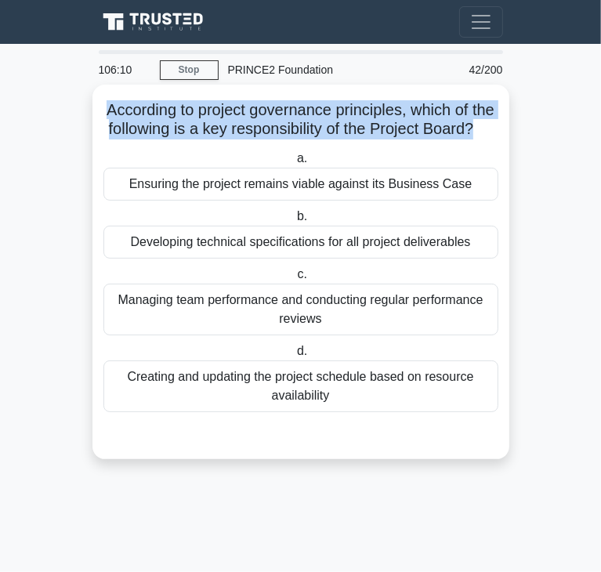
drag, startPoint x: 113, startPoint y: 114, endPoint x: 312, endPoint y: 151, distance: 202.5
click at [312, 139] on h5 "According to project governance principles, which of the following is a key res…" at bounding box center [301, 119] width 398 height 39
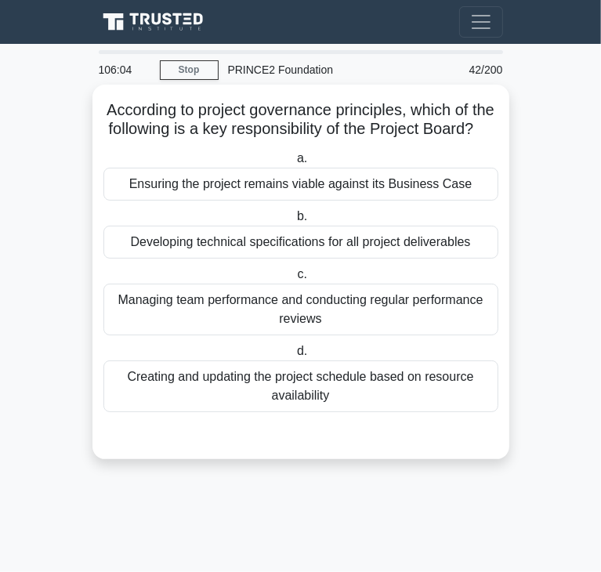
click at [232, 201] on div "Ensuring the project remains viable against its Business Case" at bounding box center [300, 184] width 395 height 33
click at [294, 164] on input "a. Ensuring the project remains viable against its Business Case" at bounding box center [294, 159] width 0 height 10
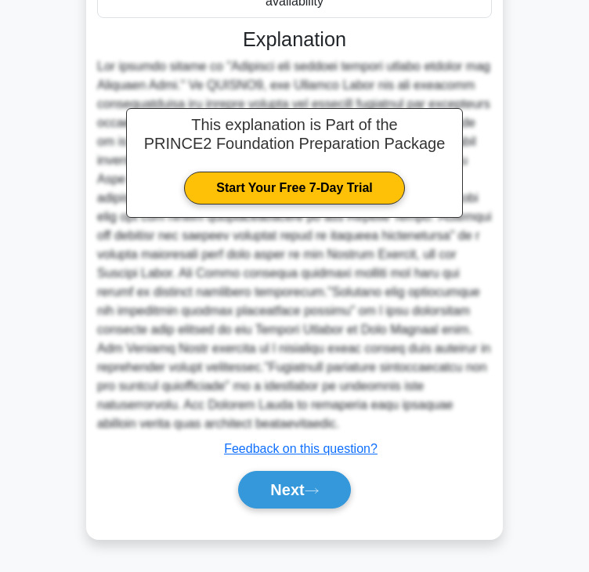
scroll to position [412, 0]
click at [319, 502] on button "Next" at bounding box center [294, 490] width 112 height 38
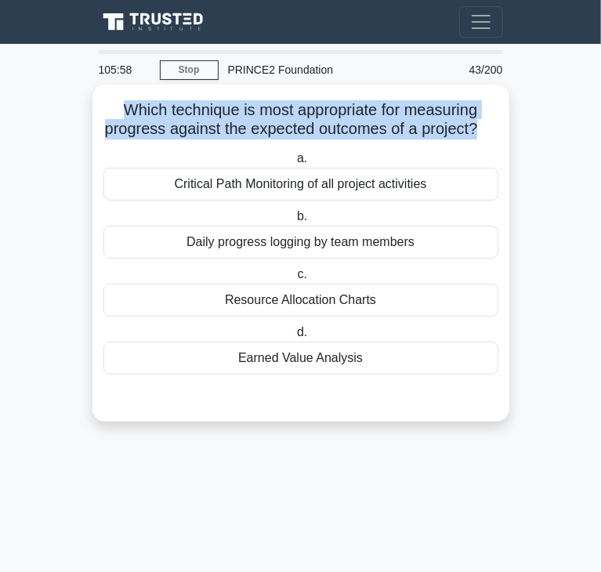
drag, startPoint x: 120, startPoint y: 108, endPoint x: 487, endPoint y: 132, distance: 368.2
click at [487, 132] on h5 "Which technique is most appropriate for measuring progress against the expected…" at bounding box center [301, 119] width 398 height 39
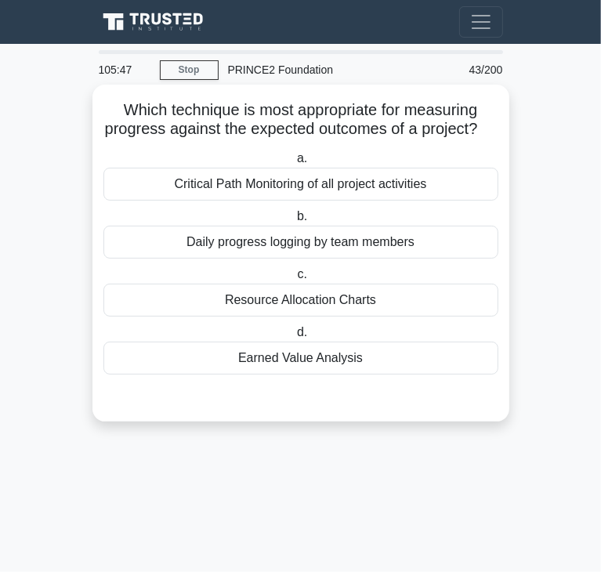
click at [349, 372] on div "Earned Value Analysis" at bounding box center [300, 358] width 395 height 33
click at [294, 338] on input "d. Earned Value Analysis" at bounding box center [294, 332] width 0 height 10
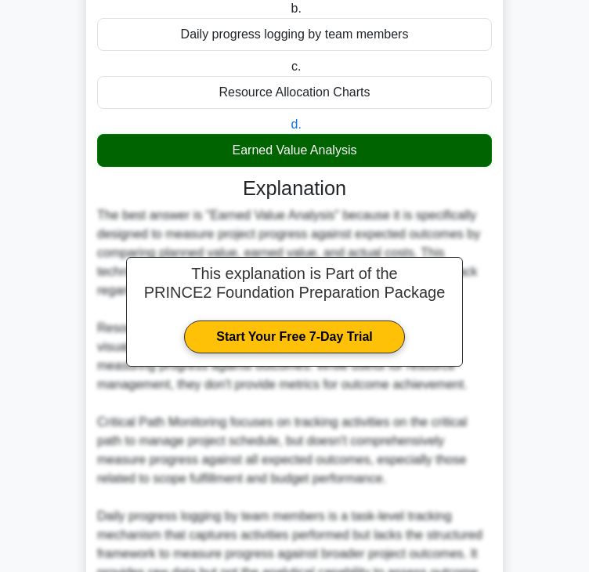
scroll to position [393, 0]
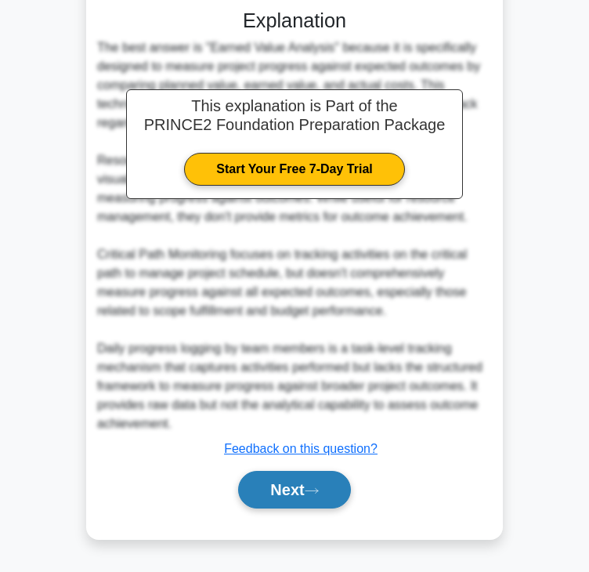
click at [319, 496] on button "Next" at bounding box center [294, 490] width 112 height 38
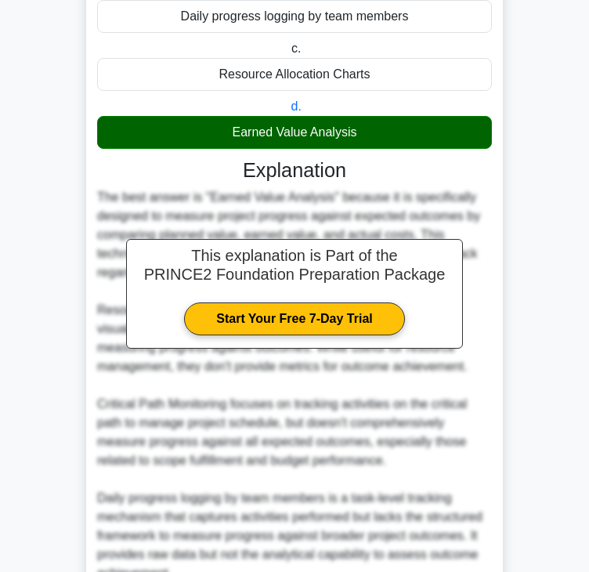
scroll to position [0, 0]
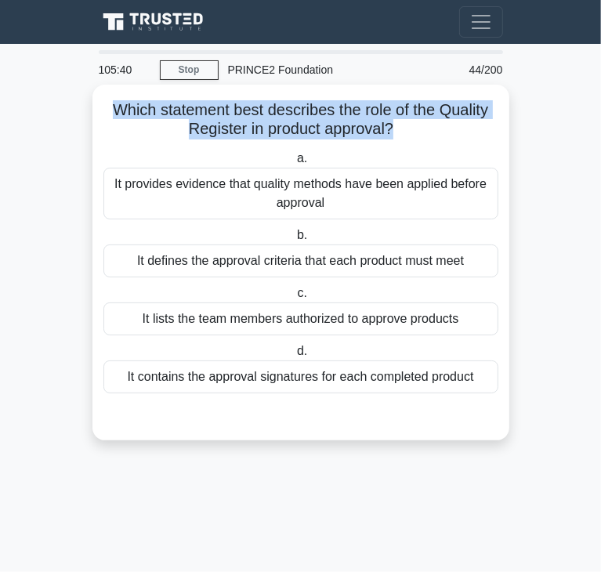
drag, startPoint x: 108, startPoint y: 110, endPoint x: 395, endPoint y: 130, distance: 287.4
click at [395, 130] on h5 "Which statement best describes the role of the Quality Register in product appr…" at bounding box center [301, 119] width 398 height 39
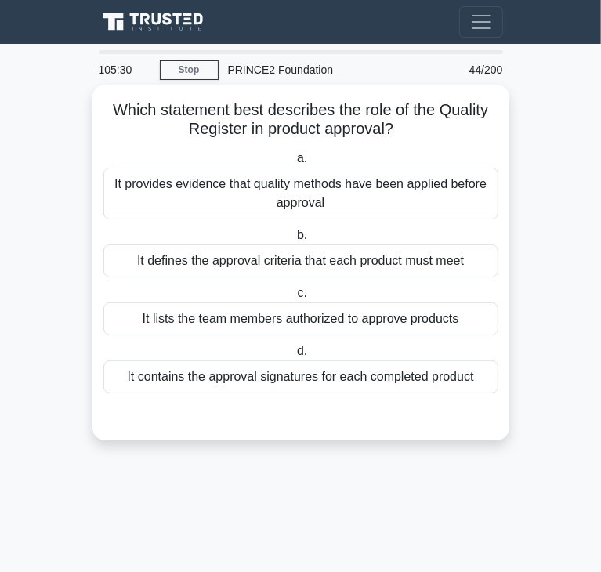
click at [297, 267] on div "It defines the approval criteria that each product must meet" at bounding box center [300, 260] width 395 height 33
click at [294, 241] on input "b. It defines the approval criteria that each product must meet" at bounding box center [294, 235] width 0 height 10
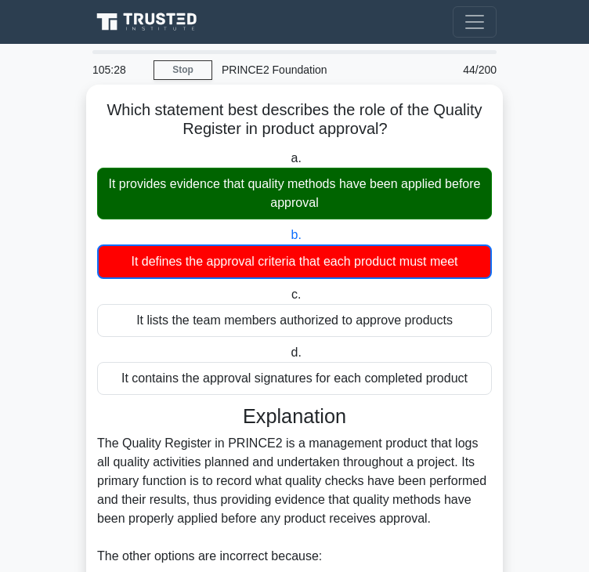
scroll to position [376, 0]
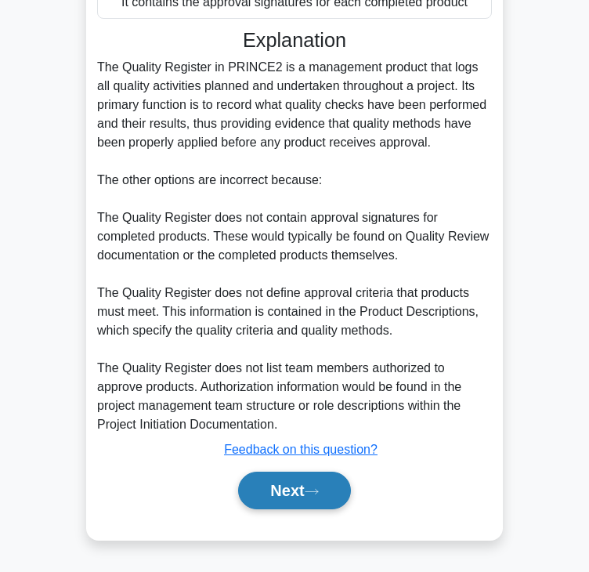
click at [296, 485] on button "Next" at bounding box center [294, 491] width 112 height 38
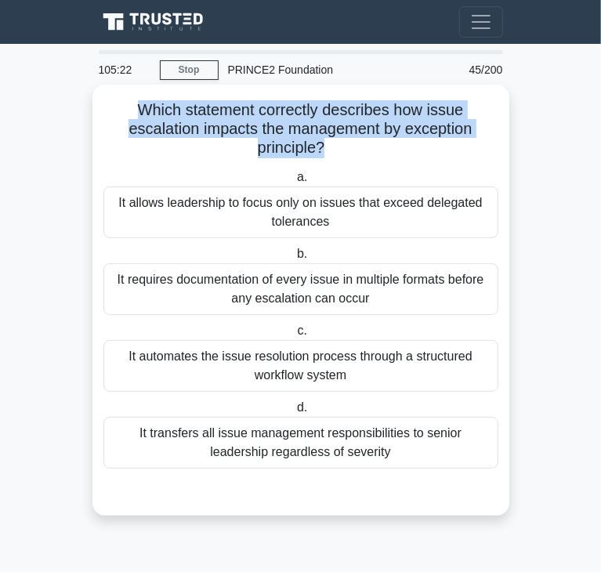
drag, startPoint x: 136, startPoint y: 111, endPoint x: 323, endPoint y: 149, distance: 190.2
click at [323, 149] on h5 "Which statement correctly describes how issue escalation impacts the management…" at bounding box center [301, 129] width 398 height 58
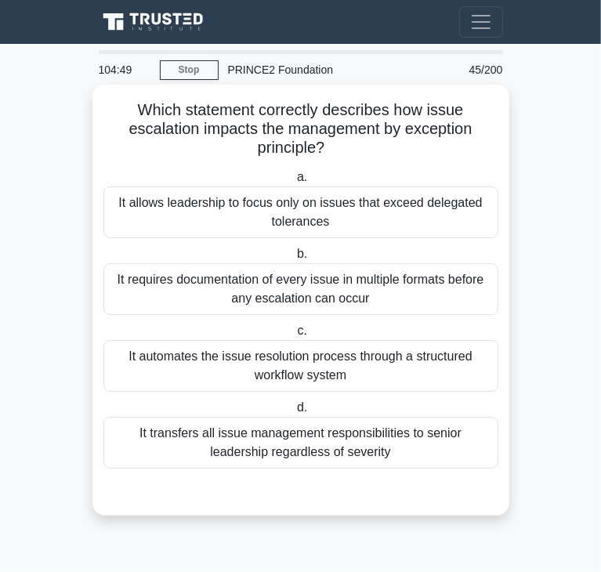
click at [417, 219] on div "It allows leadership to focus only on issues that exceed delegated tolerances" at bounding box center [300, 212] width 395 height 52
click at [294, 183] on input "a. It allows leadership to focus only on issues that exceed delegated tolerances" at bounding box center [294, 177] width 0 height 10
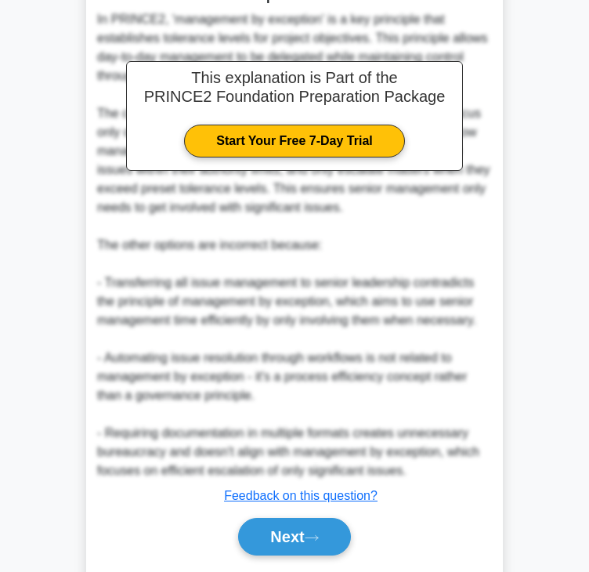
scroll to position [544, 0]
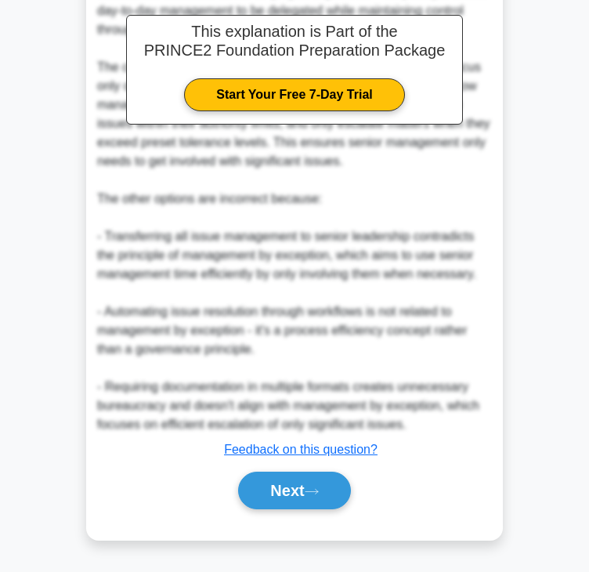
click at [309, 510] on div "Next" at bounding box center [294, 490] width 395 height 50
click at [310, 501] on button "Next" at bounding box center [294, 491] width 112 height 38
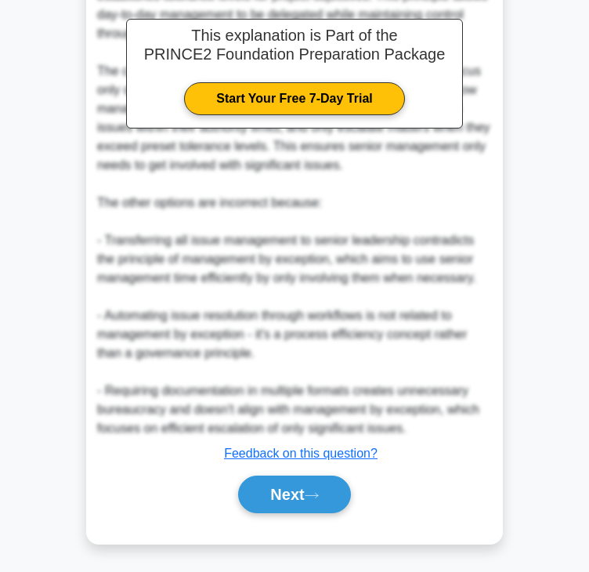
scroll to position [0, 0]
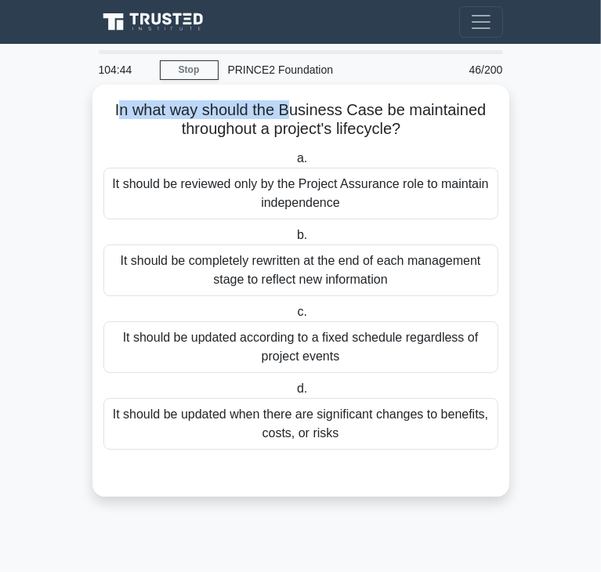
drag, startPoint x: 118, startPoint y: 111, endPoint x: 241, endPoint y: 114, distance: 123.8
click at [291, 114] on h5 "In what way should the Business Case be maintained throughout a project's lifec…" at bounding box center [301, 119] width 398 height 39
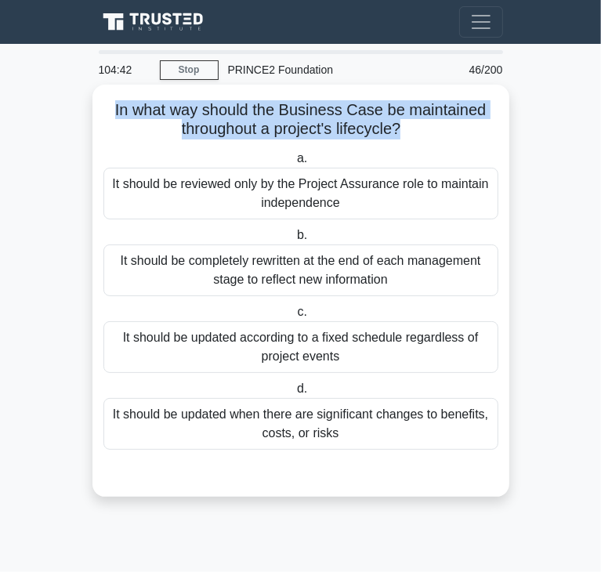
drag, startPoint x: 110, startPoint y: 106, endPoint x: 401, endPoint y: 132, distance: 292.6
click at [401, 132] on h5 "In what way should the Business Case be maintained throughout a project's lifec…" at bounding box center [301, 119] width 398 height 39
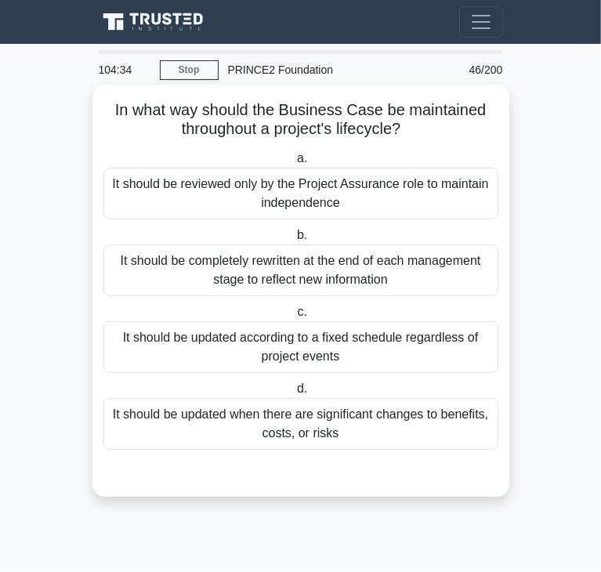
click at [323, 426] on div "It should be updated when there are significant changes to benefits, costs, or …" at bounding box center [300, 424] width 395 height 52
click at [294, 394] on input "d. It should be updated when there are significant changes to benefits, costs, …" at bounding box center [294, 389] width 0 height 10
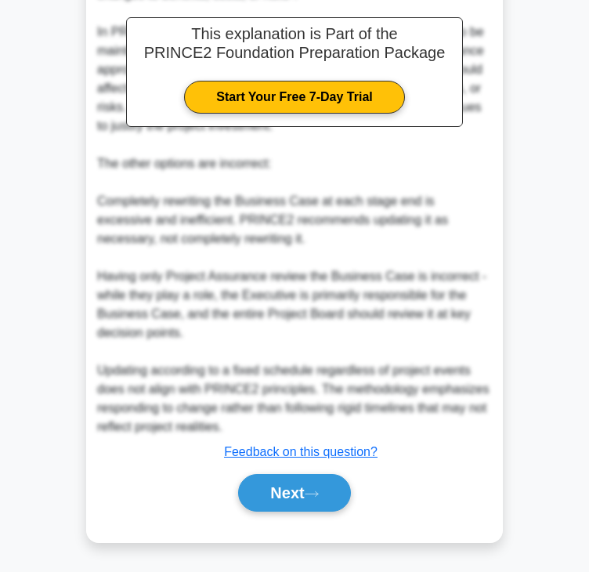
scroll to position [525, 0]
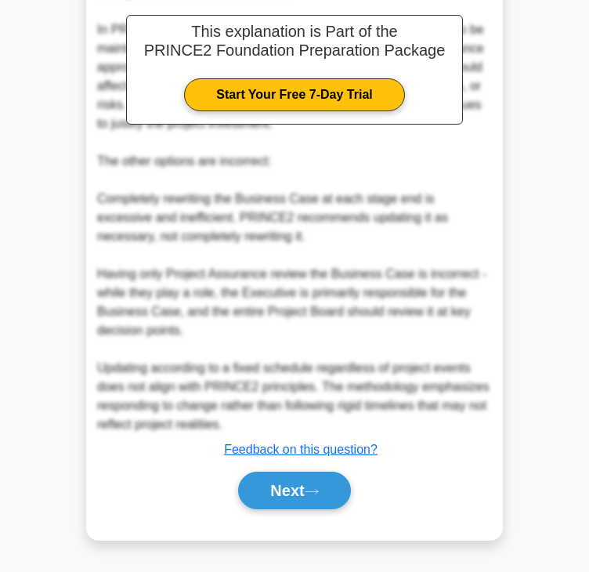
click at [202, 474] on div "Next" at bounding box center [294, 491] width 401 height 38
click at [263, 475] on button "Next" at bounding box center [294, 491] width 112 height 38
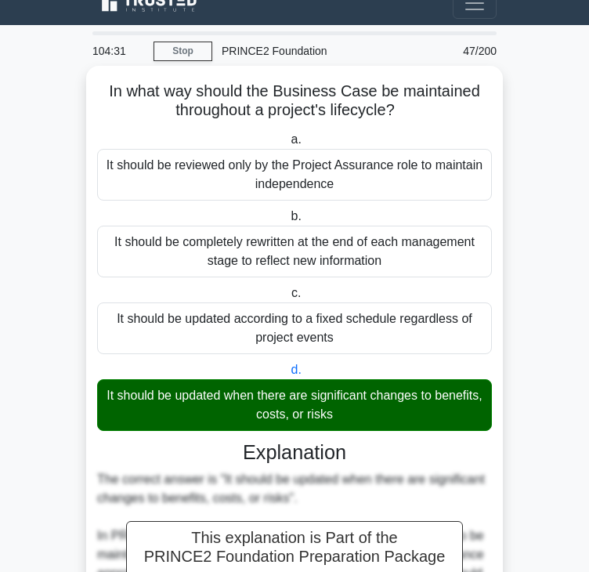
scroll to position [0, 0]
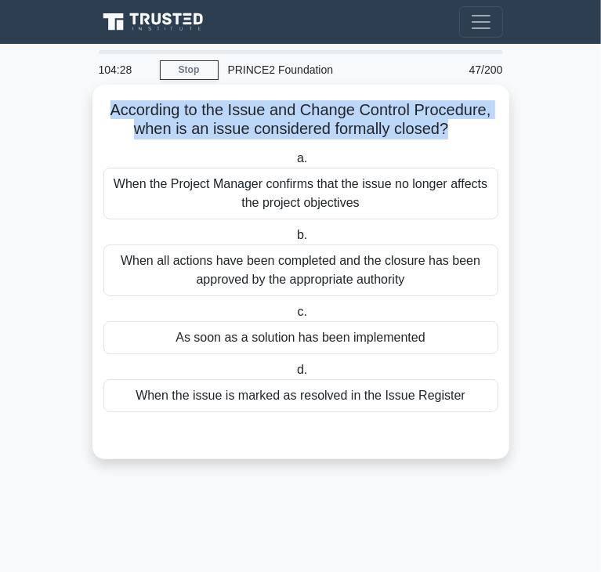
drag, startPoint x: 109, startPoint y: 111, endPoint x: 445, endPoint y: 136, distance: 337.0
click at [445, 136] on h5 "According to the Issue and Change Control Procedure, when is an issue considere…" at bounding box center [301, 119] width 398 height 39
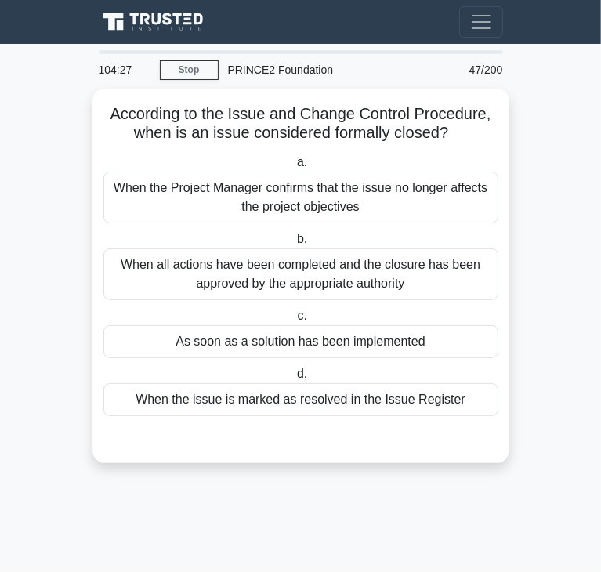
click at [51, 151] on main "104:27 Stop PRINCE2 Foundation Beginner 47/200 According to the Issue and Chang…" at bounding box center [300, 308] width 601 height 528
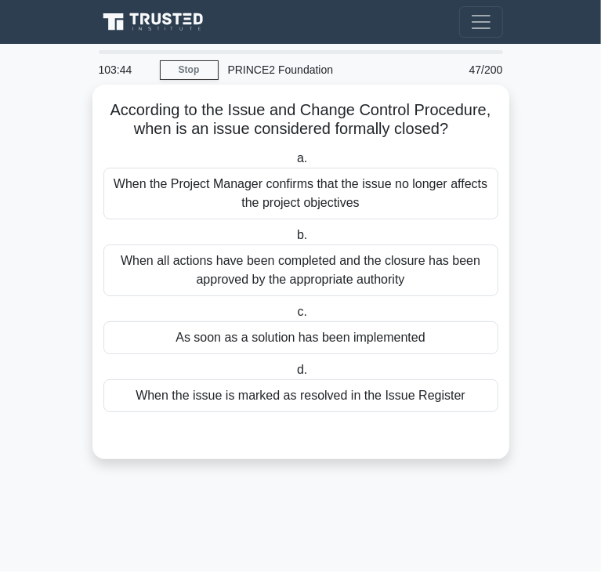
click at [156, 267] on div "When all actions have been completed and the closure has been approved by the a…" at bounding box center [300, 270] width 395 height 52
click at [294, 241] on input "b. When all actions have been completed and the closure has been approved by th…" at bounding box center [294, 235] width 0 height 10
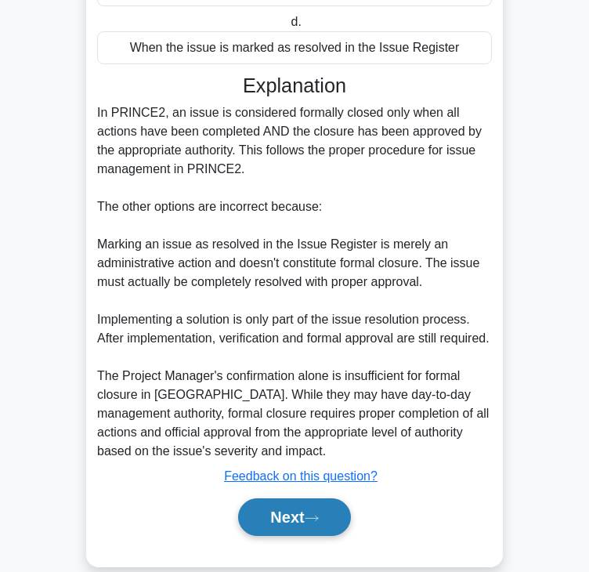
scroll to position [393, 0]
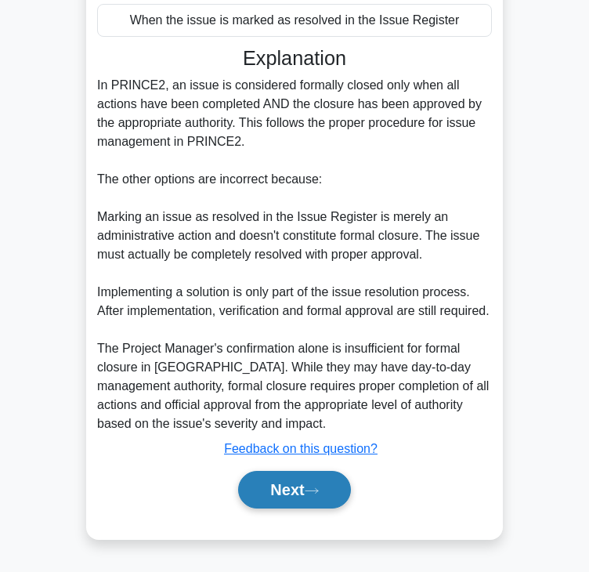
click at [269, 496] on button "Next" at bounding box center [294, 490] width 112 height 38
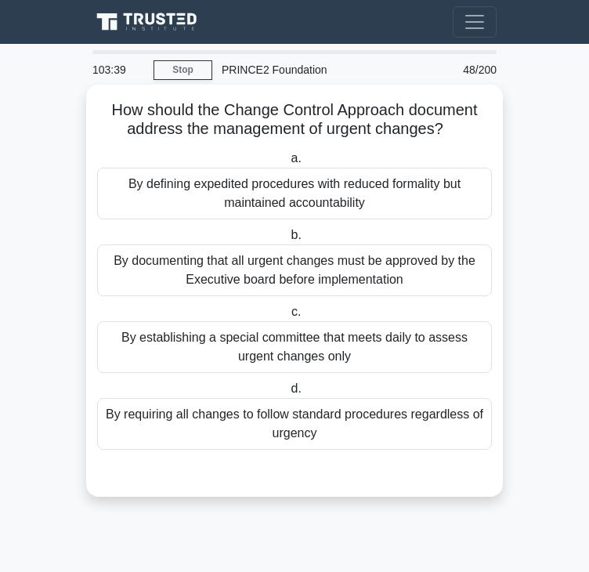
scroll to position [0, 0]
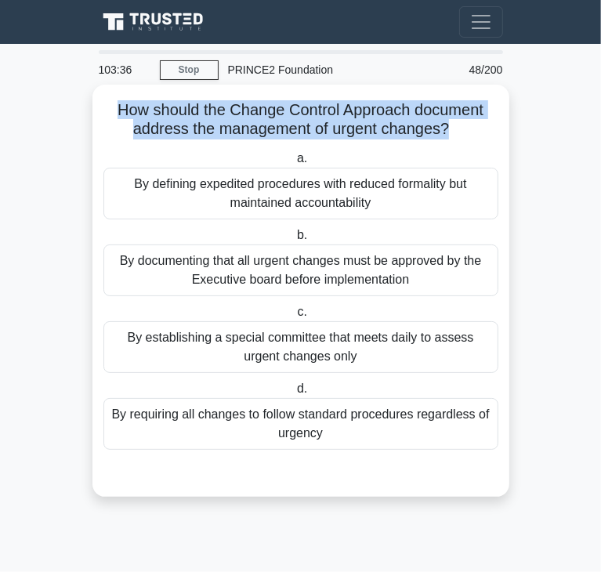
drag, startPoint x: 116, startPoint y: 113, endPoint x: 447, endPoint y: 132, distance: 331.2
click at [447, 132] on h5 "How should the Change Control Approach document address the management of urgen…" at bounding box center [301, 119] width 398 height 39
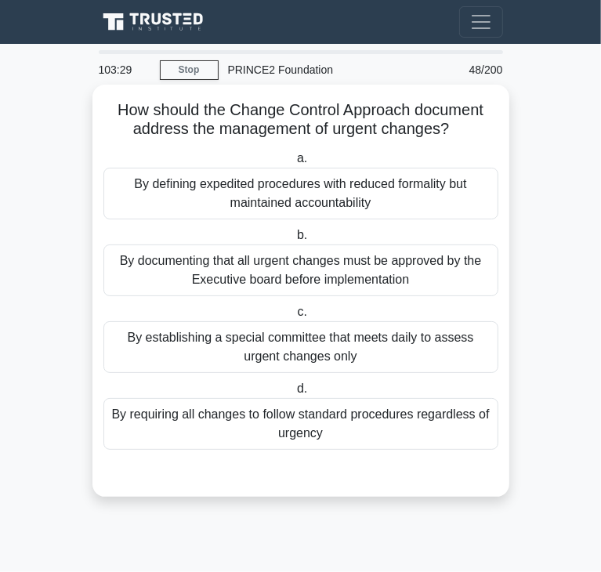
click at [160, 226] on label "b. By documenting that all urgent changes must be approved by the Executive boa…" at bounding box center [300, 261] width 395 height 71
click at [294, 230] on input "b. By documenting that all urgent changes must be approved by the Executive boa…" at bounding box center [294, 235] width 0 height 10
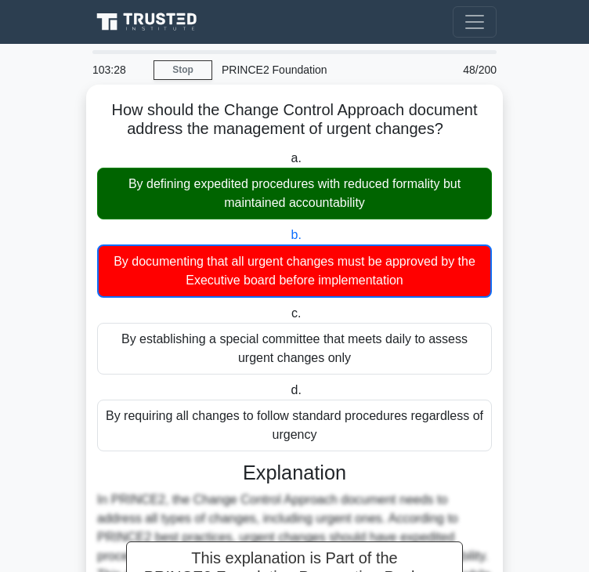
click at [160, 214] on div "By defining expedited procedures with reduced formality but maintained accounta…" at bounding box center [294, 194] width 395 height 52
click at [288, 164] on input "a. By defining expedited procedures with reduced formality but maintained accou…" at bounding box center [288, 159] width 0 height 10
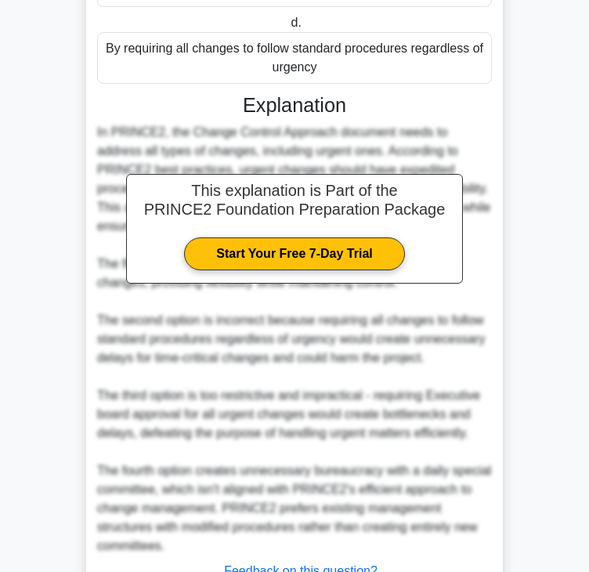
scroll to position [487, 0]
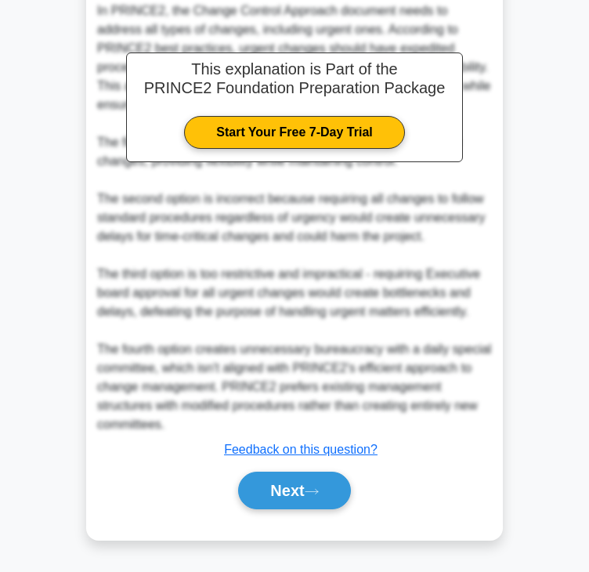
click at [306, 518] on div "How should the Change Control Approach document address the management of urgen…" at bounding box center [294, 69] width 404 height 931
click at [289, 467] on div "Next" at bounding box center [294, 490] width 395 height 50
click at [287, 479] on button "Next" at bounding box center [294, 491] width 112 height 38
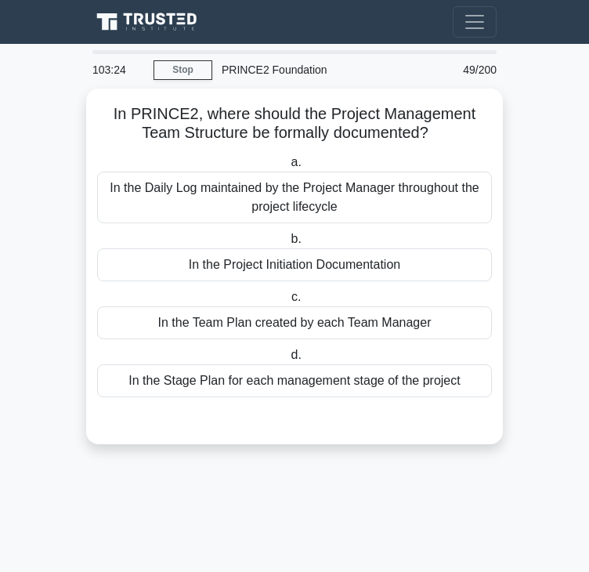
scroll to position [0, 0]
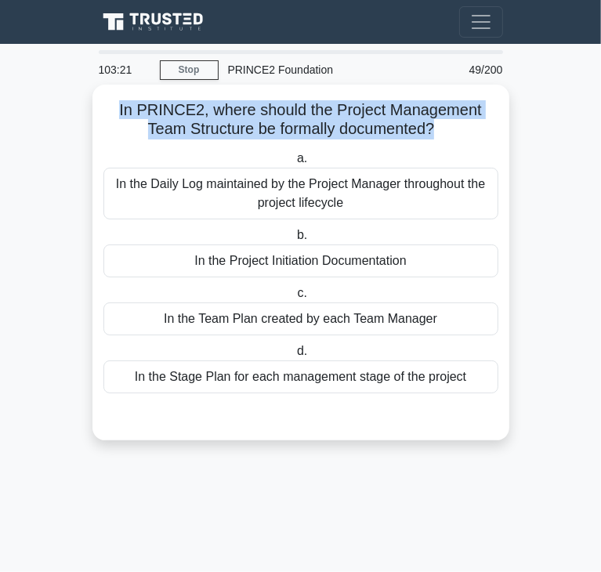
drag, startPoint x: 116, startPoint y: 107, endPoint x: 432, endPoint y: 132, distance: 317.5
click at [432, 132] on h5 "In PRINCE2, where should the Project Management Team Structure be formally docu…" at bounding box center [301, 119] width 398 height 39
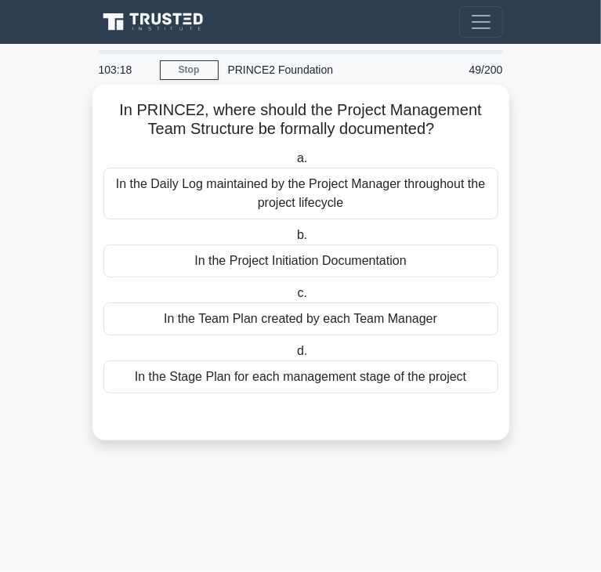
click at [347, 270] on div "In the Project Initiation Documentation" at bounding box center [300, 260] width 395 height 33
click at [294, 241] on input "b. In the Project Initiation Documentation" at bounding box center [294, 235] width 0 height 10
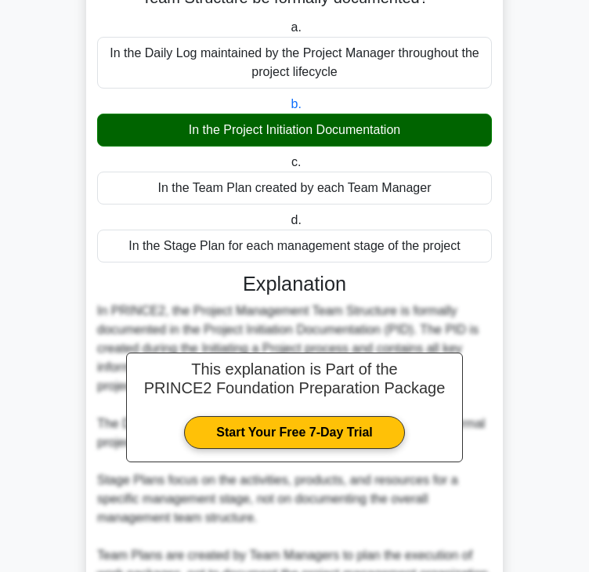
scroll to position [299, 0]
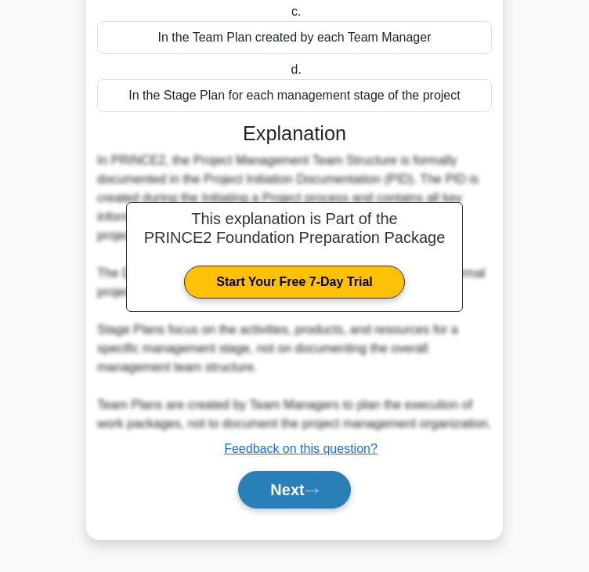
click at [288, 498] on button "Next" at bounding box center [294, 490] width 112 height 38
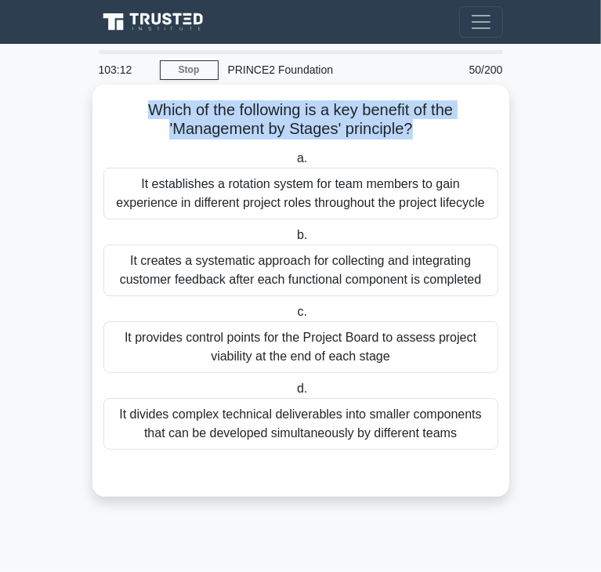
drag, startPoint x: 144, startPoint y: 114, endPoint x: 414, endPoint y: 128, distance: 269.9
click at [414, 128] on h5 "Which of the following is a key benefit of the 'Management by Stages' principle…" at bounding box center [301, 119] width 398 height 39
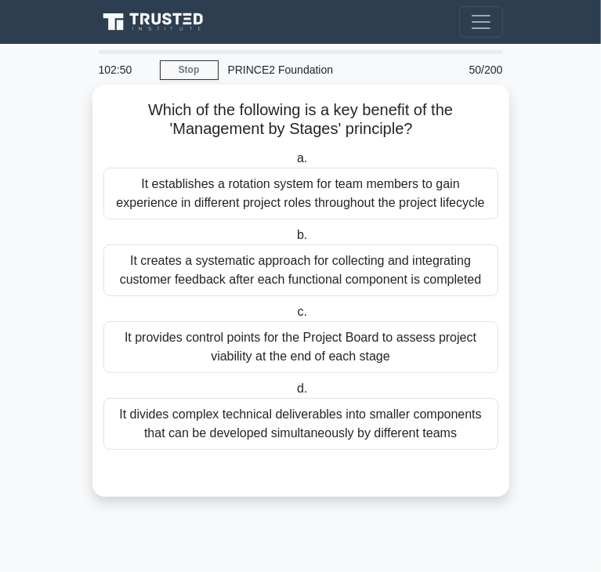
click at [217, 356] on div "It provides control points for the Project Board to assess project viability at…" at bounding box center [300, 347] width 395 height 52
click at [294, 317] on input "c. It provides control points for the Project Board to assess project viability…" at bounding box center [294, 312] width 0 height 10
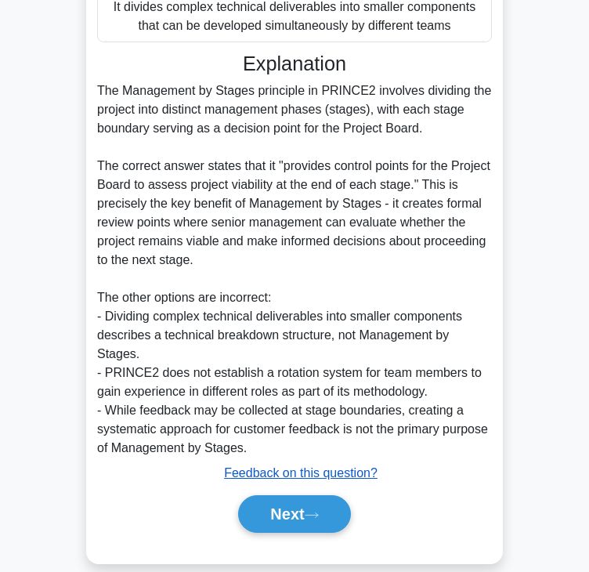
scroll to position [412, 0]
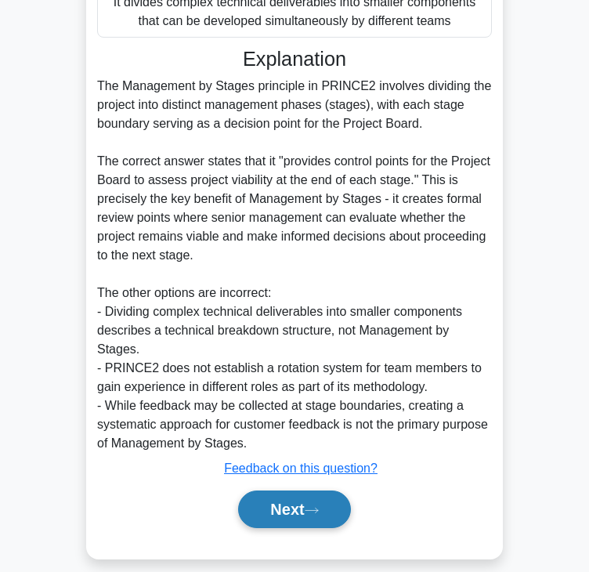
click at [336, 490] on button "Next" at bounding box center [294, 509] width 112 height 38
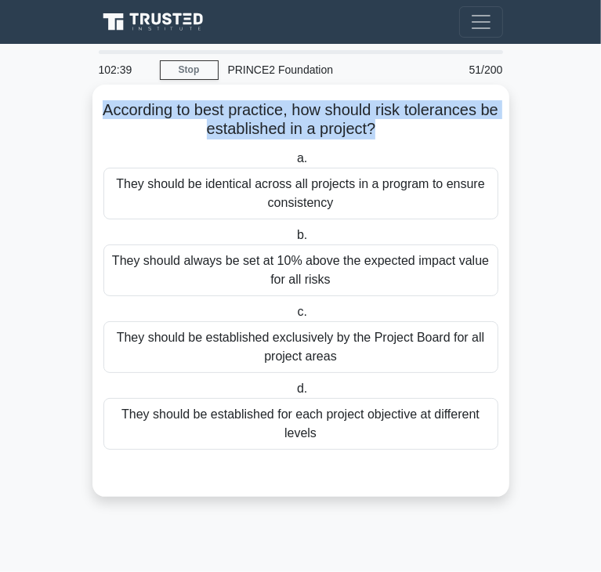
drag, startPoint x: 110, startPoint y: 117, endPoint x: 385, endPoint y: 134, distance: 276.3
click at [385, 134] on h5 "According to best practice, how should risk tolerances be established in a proj…" at bounding box center [301, 119] width 398 height 39
click at [128, 121] on h5 "According to best practice, how should risk tolerances be established in a proj…" at bounding box center [301, 119] width 398 height 39
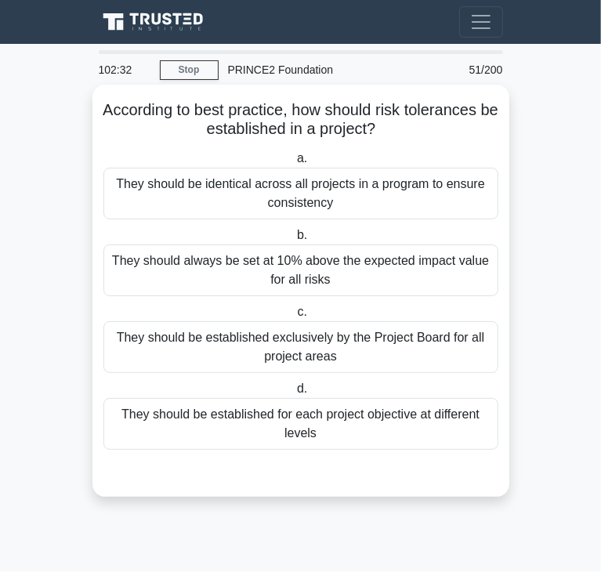
click at [228, 205] on div "They should be identical across all projects in a program to ensure consistency" at bounding box center [300, 194] width 395 height 52
click at [294, 164] on input "a. They should be identical across all projects in a program to ensure consiste…" at bounding box center [294, 159] width 0 height 10
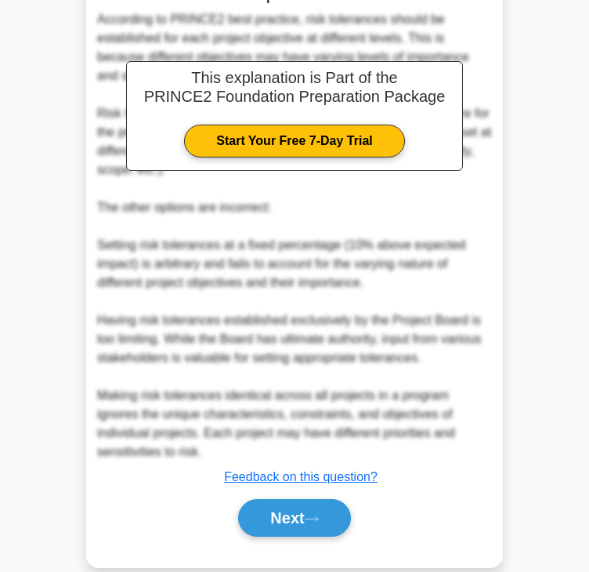
scroll to position [508, 0]
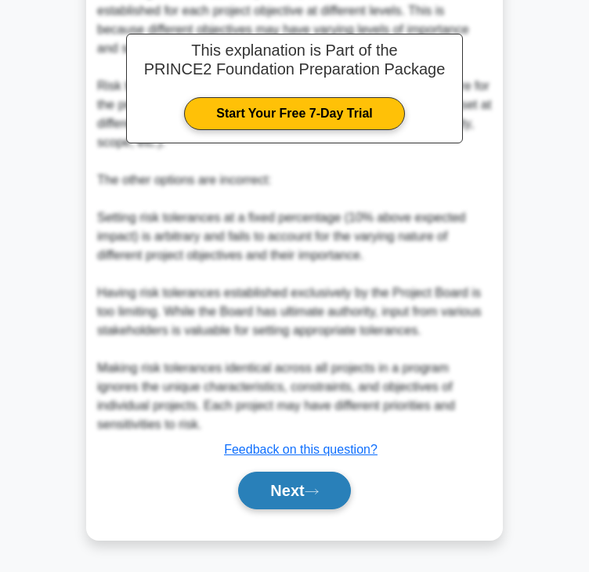
click at [338, 502] on button "Next" at bounding box center [294, 491] width 112 height 38
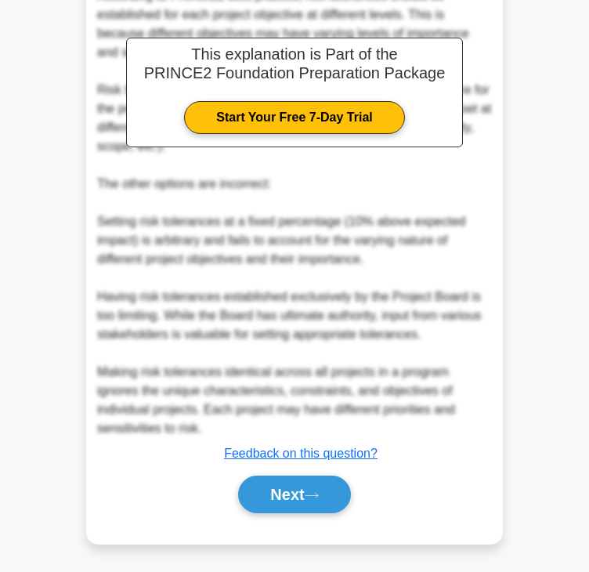
scroll to position [0, 0]
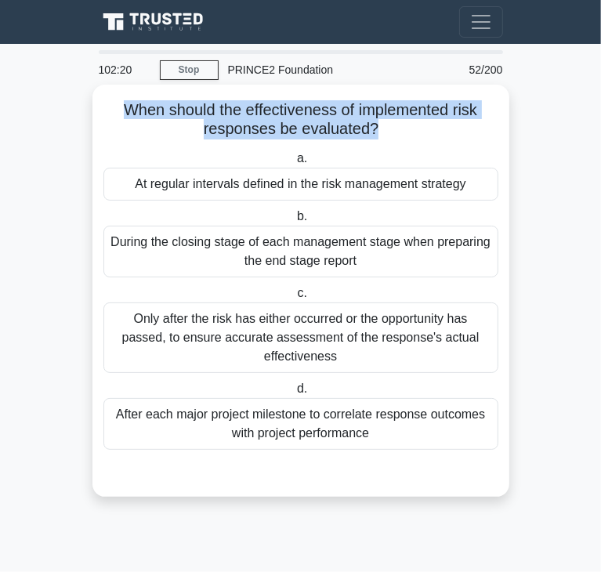
drag, startPoint x: 112, startPoint y: 102, endPoint x: 374, endPoint y: 131, distance: 263.3
click at [374, 131] on h5 "When should the effectiveness of implemented risk responses be evaluated? .spin…" at bounding box center [301, 119] width 398 height 39
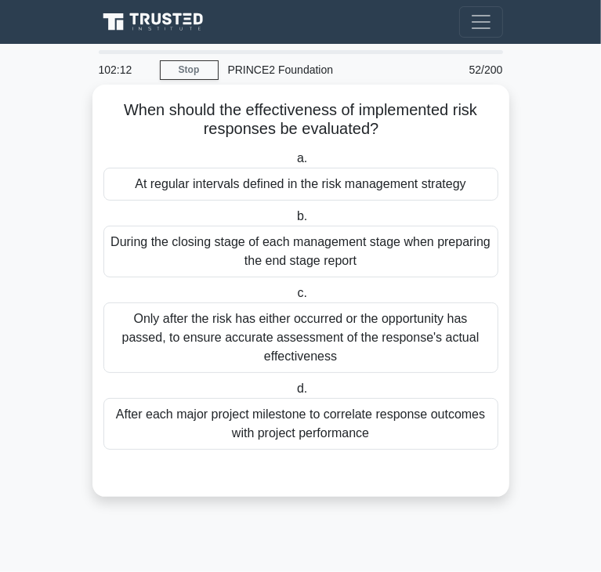
click at [185, 192] on div "At regular intervals defined in the risk management strategy" at bounding box center [300, 184] width 395 height 33
click at [294, 164] on input "a. At regular intervals defined in the risk management strategy" at bounding box center [294, 159] width 0 height 10
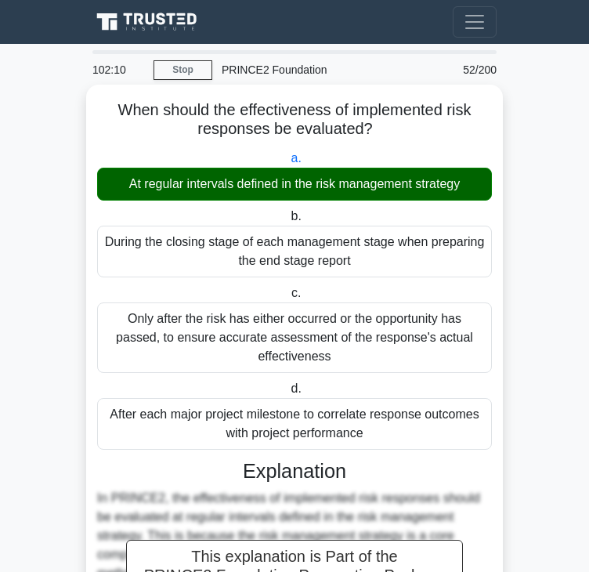
scroll to position [450, 0]
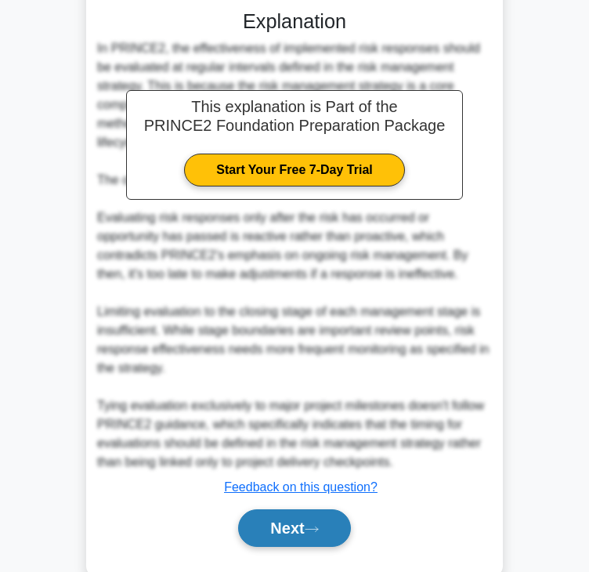
click at [316, 509] on button "Next" at bounding box center [294, 528] width 112 height 38
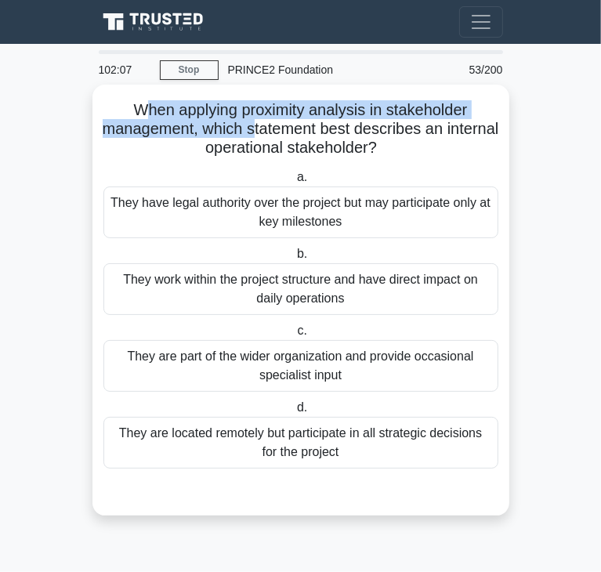
drag, startPoint x: 137, startPoint y: 115, endPoint x: 284, endPoint y: 136, distance: 147.9
click at [284, 136] on h5 "When applying proximity analysis in stakeholder management, which statement bes…" at bounding box center [301, 129] width 398 height 58
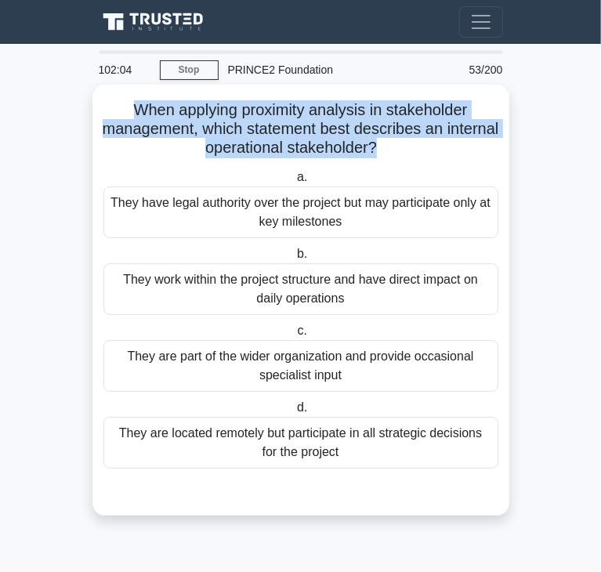
drag, startPoint x: 132, startPoint y: 110, endPoint x: 404, endPoint y: 150, distance: 274.8
click at [404, 150] on h5 "When applying proximity analysis in stakeholder management, which statement bes…" at bounding box center [301, 129] width 398 height 58
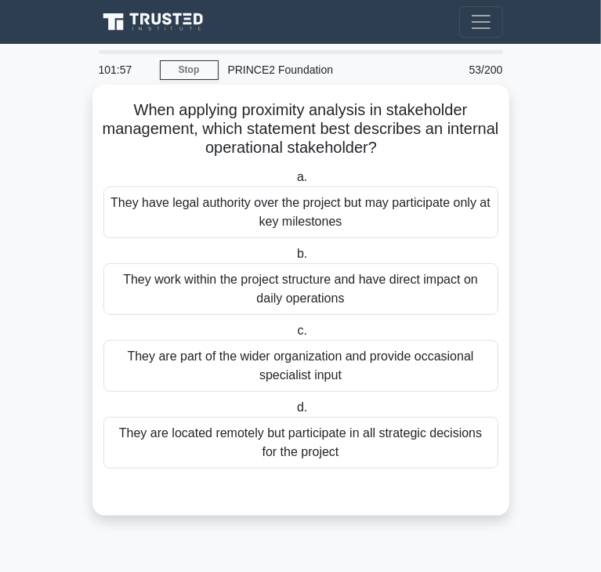
click at [188, 366] on div "They are part of the wider organization and provide occasional specialist input" at bounding box center [300, 366] width 395 height 52
click at [294, 336] on input "c. They are part of the wider organization and provide occasional specialist in…" at bounding box center [294, 331] width 0 height 10
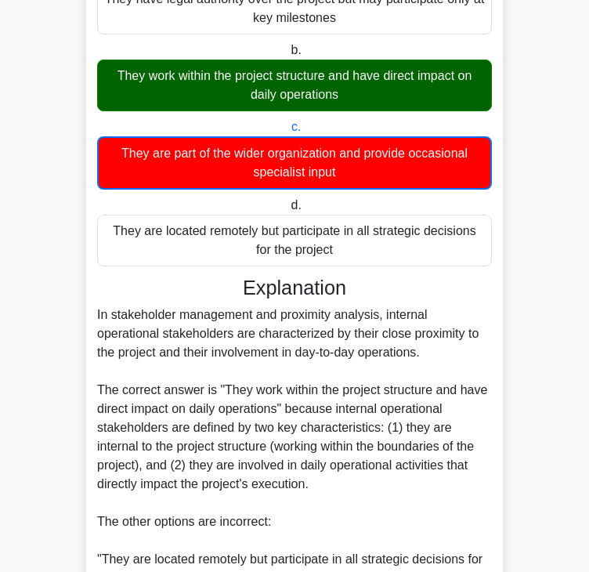
scroll to position [548, 0]
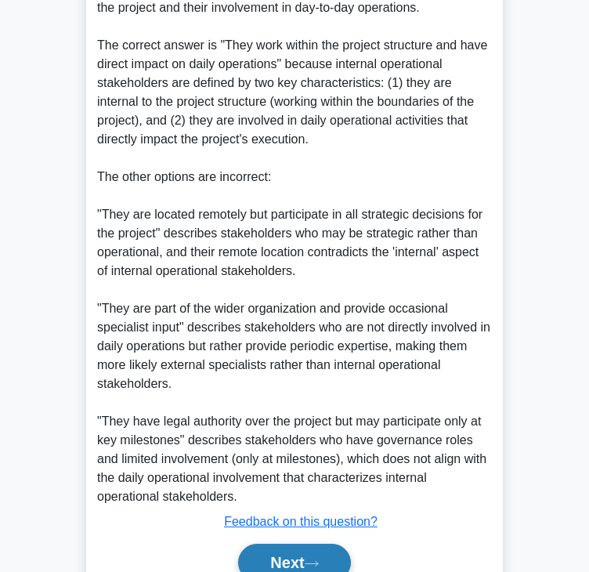
click at [295, 545] on button "Next" at bounding box center [294, 563] width 112 height 38
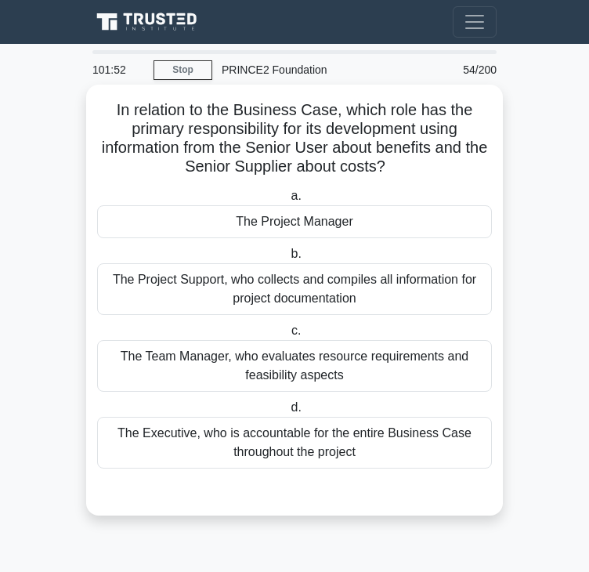
scroll to position [0, 0]
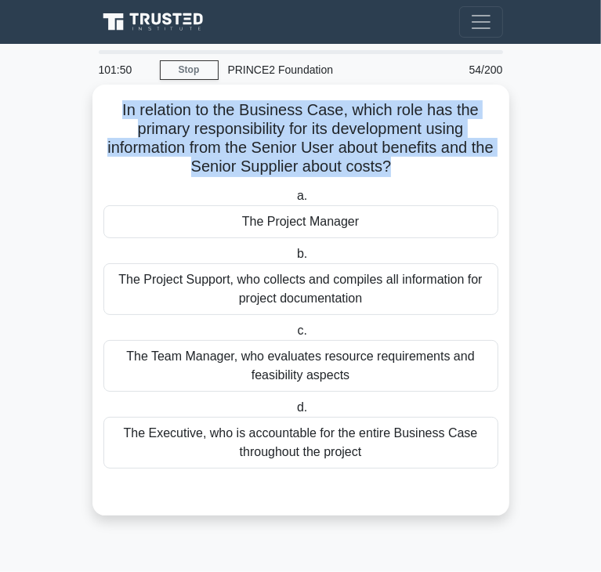
drag, startPoint x: 113, startPoint y: 110, endPoint x: 404, endPoint y: 170, distance: 297.4
click at [404, 170] on h5 "In relation to the Business Case, which role has the primary responsibility for…" at bounding box center [301, 138] width 398 height 77
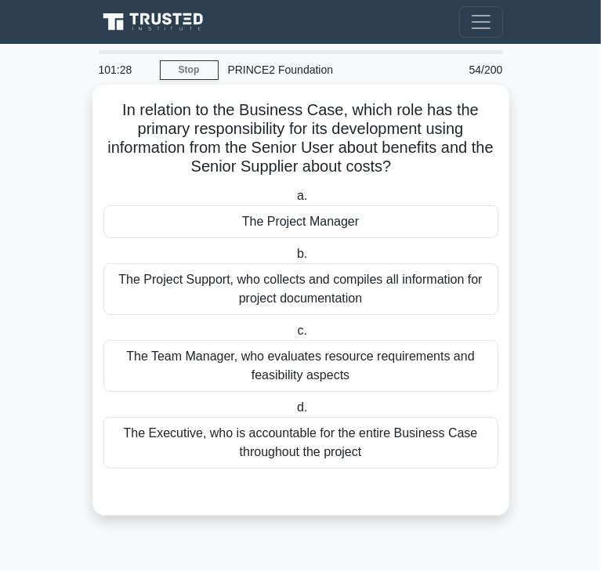
click at [213, 217] on div "The Project Manager" at bounding box center [300, 221] width 395 height 33
click at [294, 201] on input "a. The Project Manager" at bounding box center [294, 196] width 0 height 10
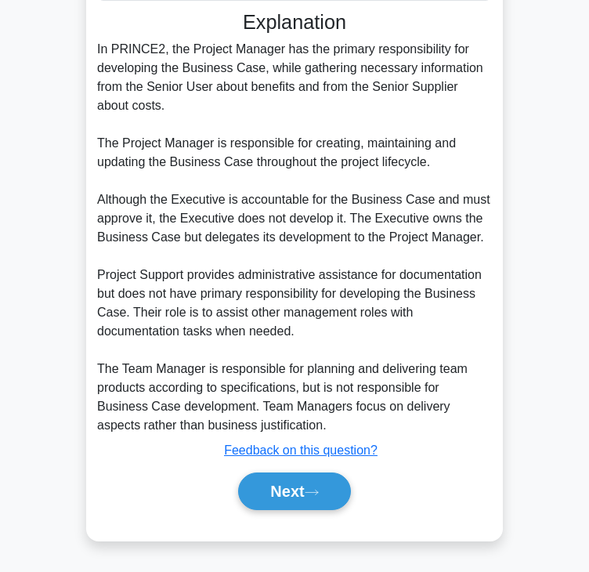
scroll to position [468, 0]
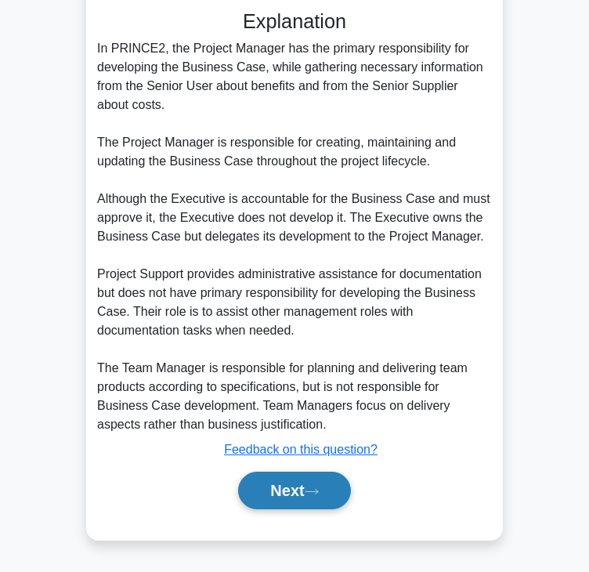
click at [291, 490] on button "Next" at bounding box center [294, 491] width 112 height 38
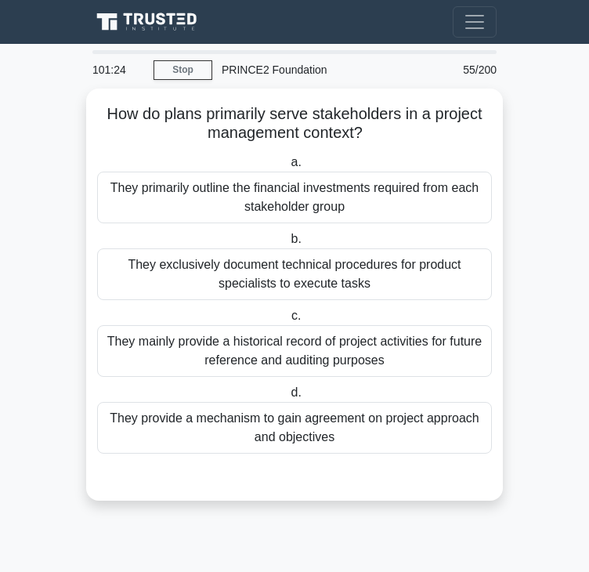
scroll to position [0, 0]
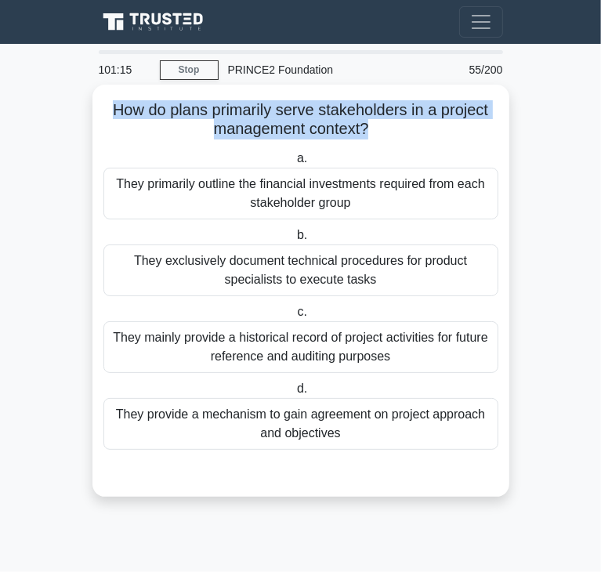
drag, startPoint x: 369, startPoint y: 121, endPoint x: 110, endPoint y: 106, distance: 259.8
click at [110, 106] on h5 "How do plans primarily serve stakeholders in a project management context? .spi…" at bounding box center [301, 119] width 398 height 39
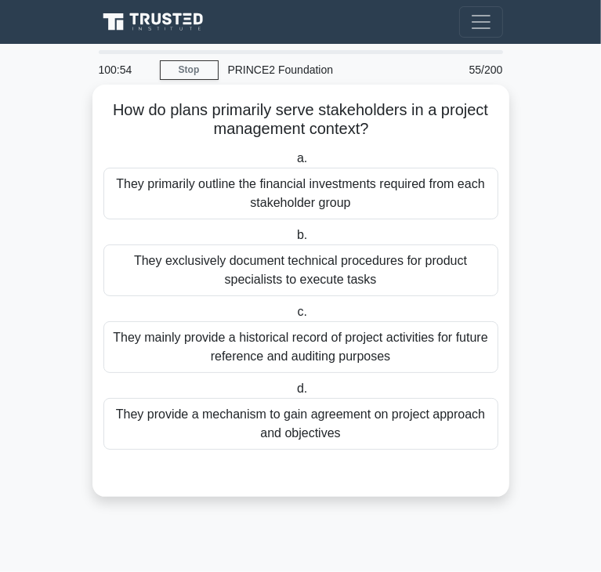
click at [228, 333] on div "They mainly provide a historical record of project activities for future refere…" at bounding box center [300, 347] width 395 height 52
click at [294, 317] on input "c. They mainly provide a historical record of project activities for future ref…" at bounding box center [294, 312] width 0 height 10
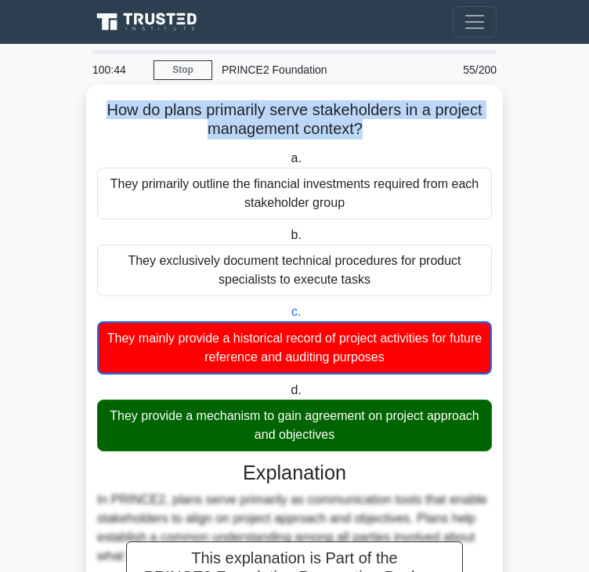
drag, startPoint x: 101, startPoint y: 114, endPoint x: 362, endPoint y: 130, distance: 261.4
click at [362, 130] on h5 "How do plans primarily serve stakeholders in a project management context? .spi…" at bounding box center [295, 119] width 398 height 39
drag, startPoint x: 109, startPoint y: 179, endPoint x: 348, endPoint y: 208, distance: 240.6
click at [348, 208] on div "They primarily outline the financial investments required from each stakeholder…" at bounding box center [294, 194] width 395 height 52
drag, startPoint x: 115, startPoint y: 262, endPoint x: 370, endPoint y: 280, distance: 255.3
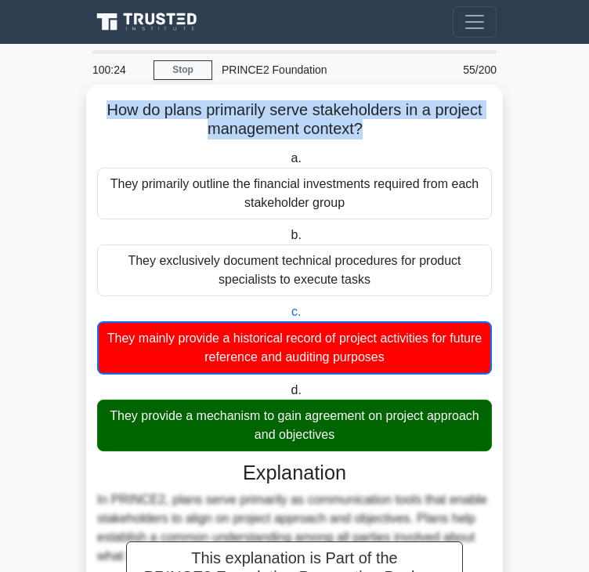
click at [370, 280] on div "They exclusively document technical procedures for product specialists to execu…" at bounding box center [294, 270] width 395 height 52
drag, startPoint x: 114, startPoint y: 331, endPoint x: 413, endPoint y: 356, distance: 300.4
click at [413, 356] on div "They mainly provide a historical record of project activities for future refere…" at bounding box center [294, 347] width 395 height 53
drag, startPoint x: 117, startPoint y: 416, endPoint x: 351, endPoint y: 438, distance: 235.3
click at [351, 438] on div "They provide a mechanism to gain agreement on project approach and objectives" at bounding box center [294, 426] width 395 height 52
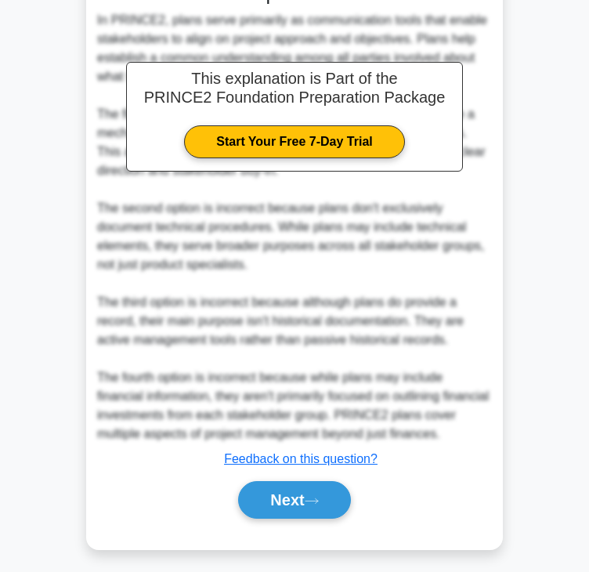
scroll to position [489, 0]
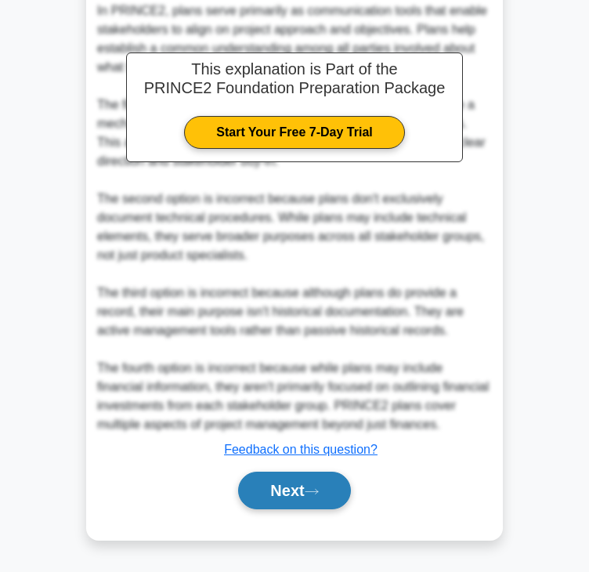
click at [294, 496] on button "Next" at bounding box center [294, 491] width 112 height 38
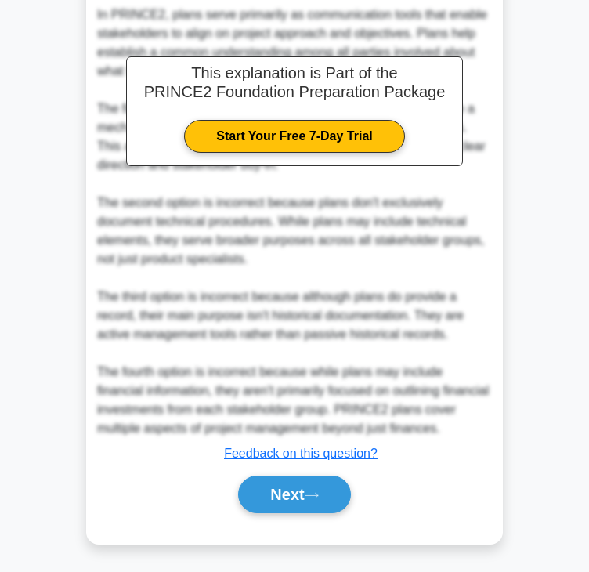
scroll to position [0, 0]
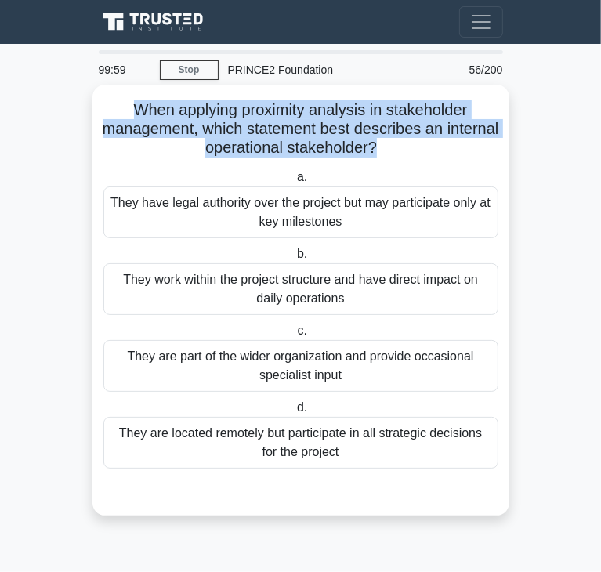
drag, startPoint x: 131, startPoint y: 110, endPoint x: 403, endPoint y: 149, distance: 274.5
click at [403, 149] on h5 "When applying proximity analysis in stakeholder management, which statement bes…" at bounding box center [301, 129] width 398 height 58
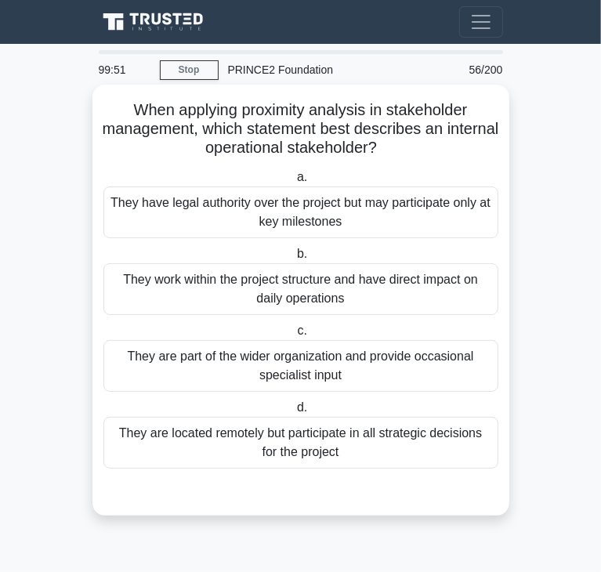
click at [190, 299] on div "They work within the project structure and have direct impact on daily operatio…" at bounding box center [300, 289] width 395 height 52
click at [294, 259] on input "b. They work within the project structure and have direct impact on daily opera…" at bounding box center [294, 254] width 0 height 10
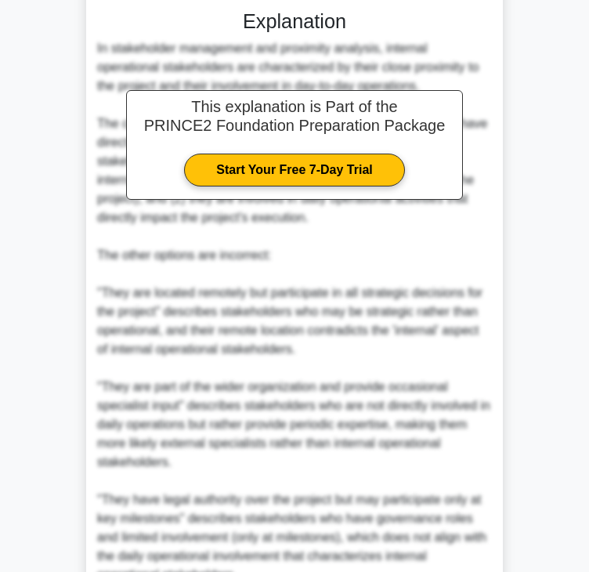
scroll to position [619, 0]
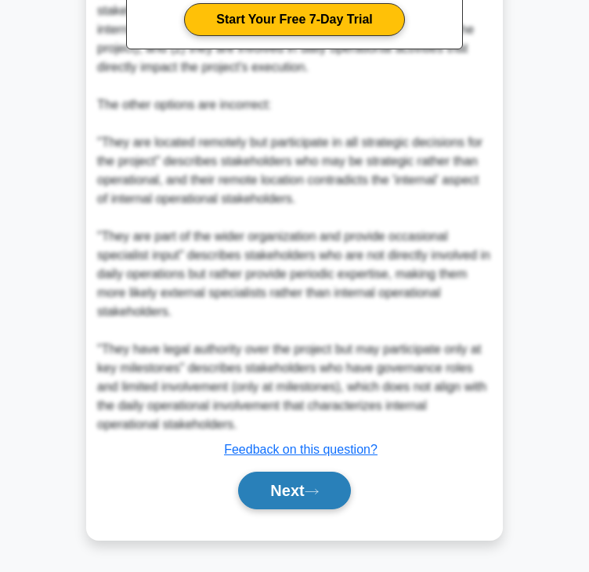
click at [278, 478] on button "Next" at bounding box center [294, 491] width 112 height 38
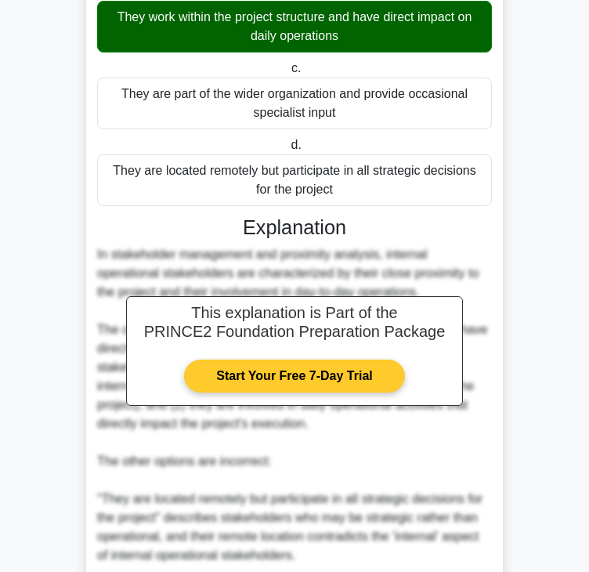
scroll to position [0, 0]
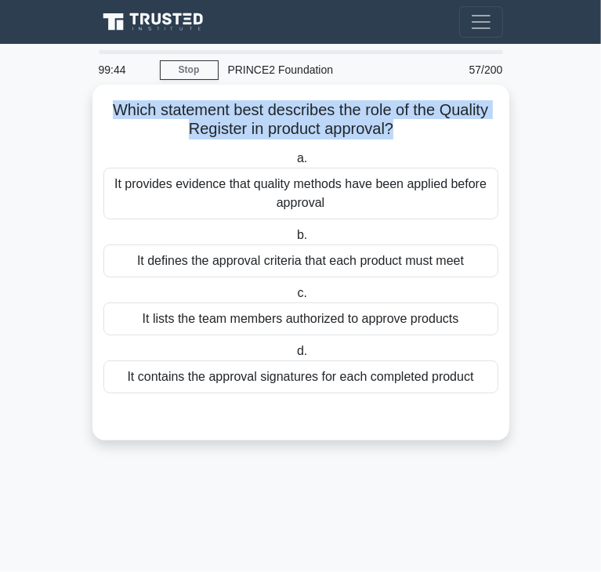
drag, startPoint x: 110, startPoint y: 111, endPoint x: 395, endPoint y: 130, distance: 285.8
click at [395, 130] on h5 "Which statement best describes the role of the Quality Register in product appr…" at bounding box center [301, 119] width 398 height 39
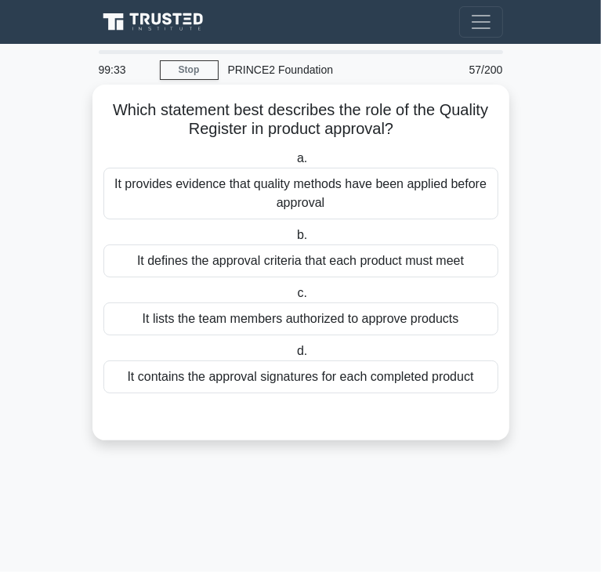
click at [210, 259] on div "It defines the approval criteria that each product must meet" at bounding box center [300, 260] width 395 height 33
click at [294, 241] on input "b. It defines the approval criteria that each product must meet" at bounding box center [294, 235] width 0 height 10
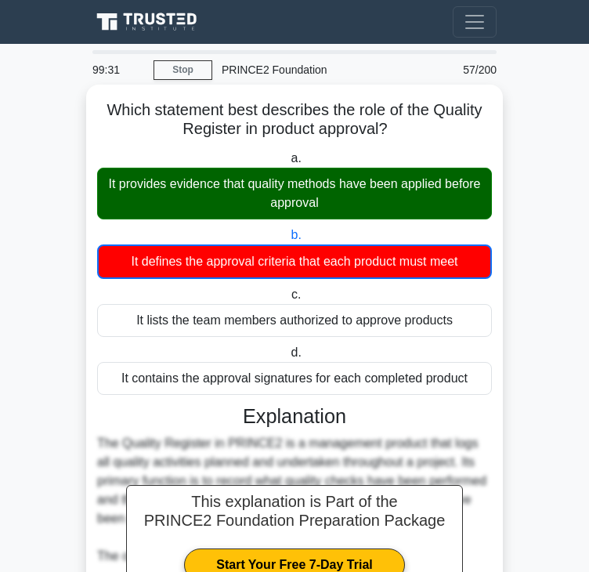
scroll to position [376, 0]
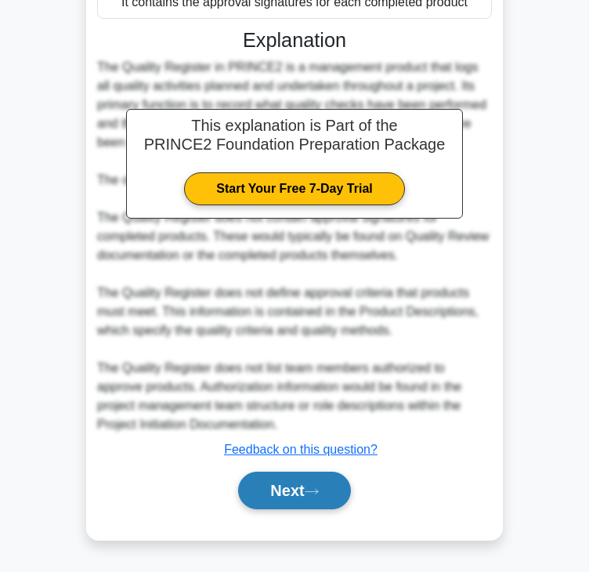
click at [319, 494] on icon at bounding box center [312, 491] width 14 height 9
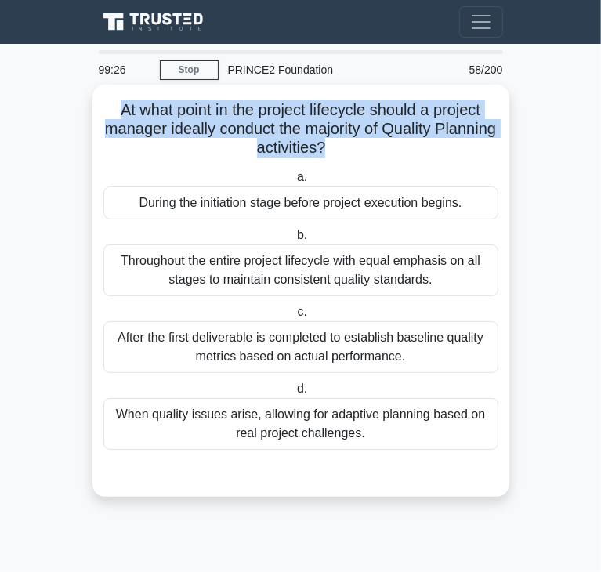
drag, startPoint x: 116, startPoint y: 110, endPoint x: 355, endPoint y: 143, distance: 241.2
click at [355, 143] on h5 "At what point in the project lifecycle should a project manager ideally conduct…" at bounding box center [301, 129] width 398 height 58
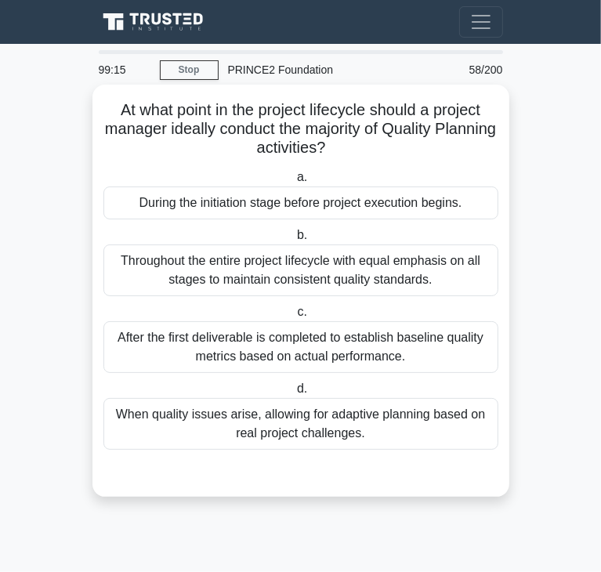
drag, startPoint x: 233, startPoint y: 215, endPoint x: 216, endPoint y: 216, distance: 16.5
click at [233, 215] on div "During the initiation stage before project execution begins." at bounding box center [300, 202] width 395 height 33
click at [294, 183] on input "a. During the initiation stage before project execution begins." at bounding box center [294, 177] width 0 height 10
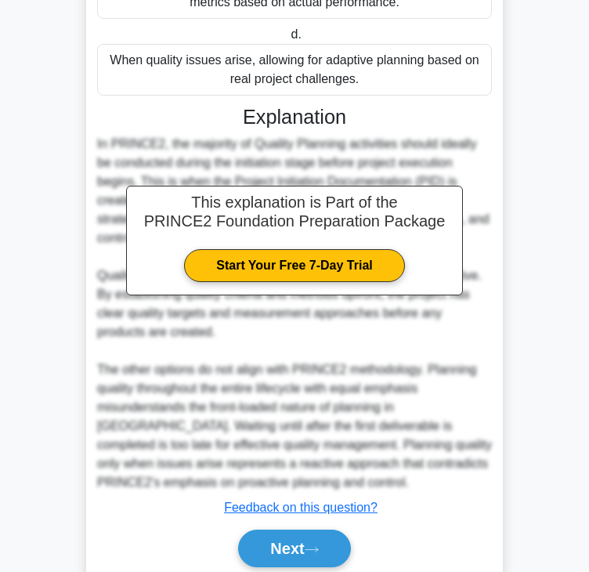
scroll to position [412, 0]
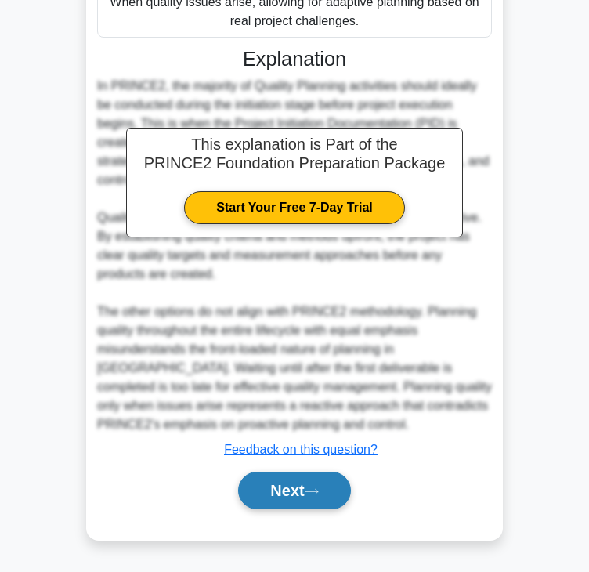
click at [320, 480] on button "Next" at bounding box center [294, 491] width 112 height 38
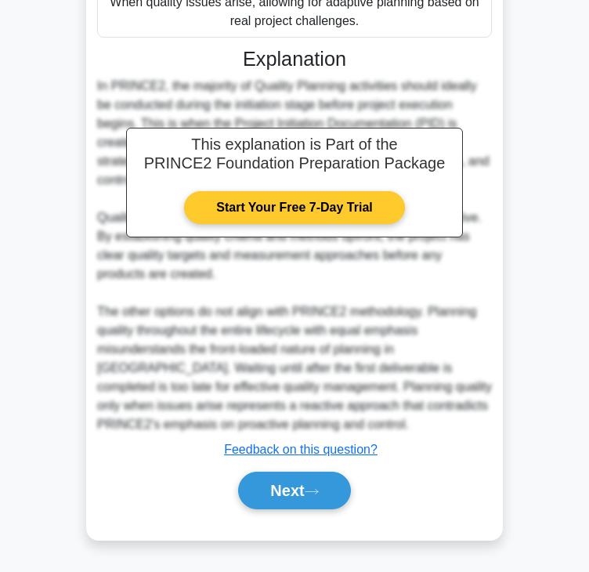
scroll to position [0, 0]
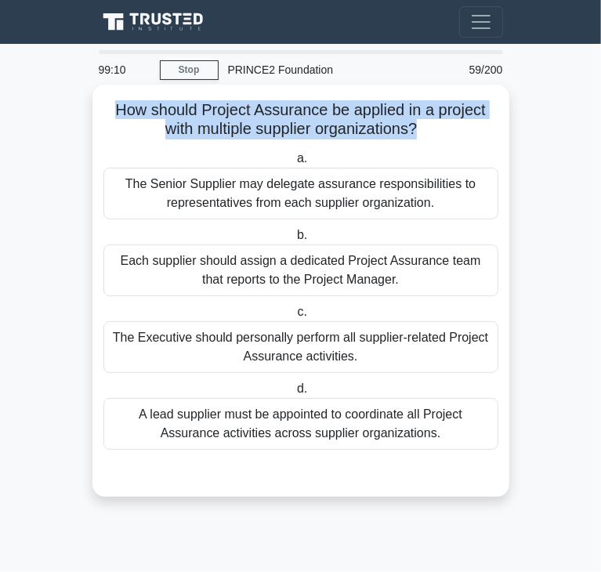
drag, startPoint x: 113, startPoint y: 112, endPoint x: 420, endPoint y: 130, distance: 307.6
click at [420, 130] on h5 "How should Project Assurance be applied in a project with multiple supplier org…" at bounding box center [301, 119] width 398 height 39
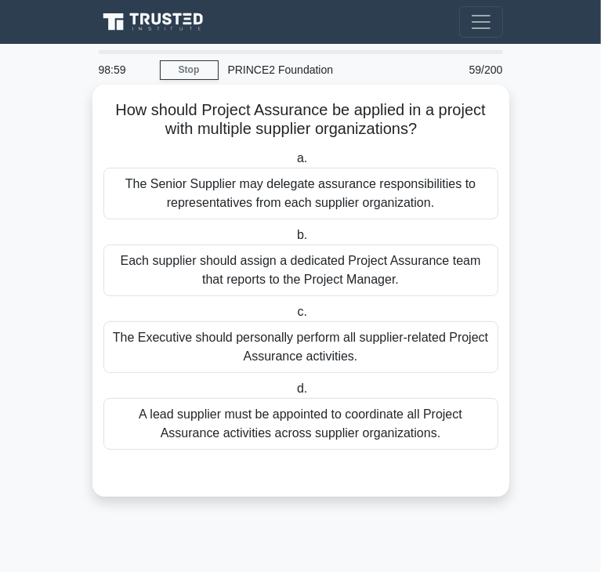
click at [238, 280] on div "Each supplier should assign a dedicated Project Assurance team that reports to …" at bounding box center [300, 270] width 395 height 52
click at [294, 241] on input "b. Each supplier should assign a dedicated Project Assurance team that reports …" at bounding box center [294, 235] width 0 height 10
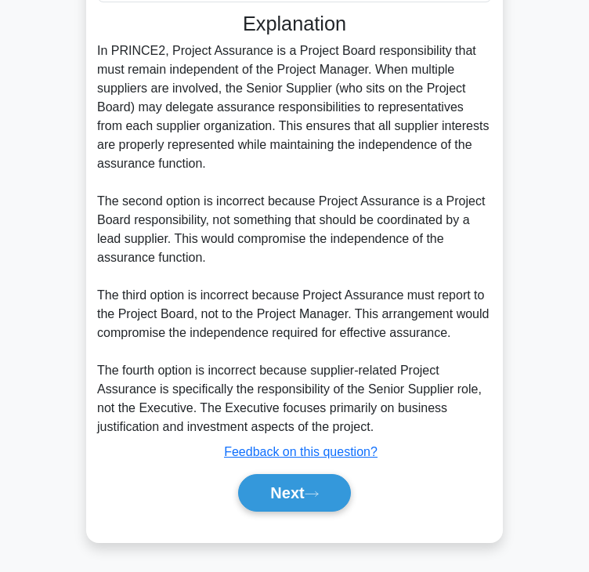
scroll to position [451, 0]
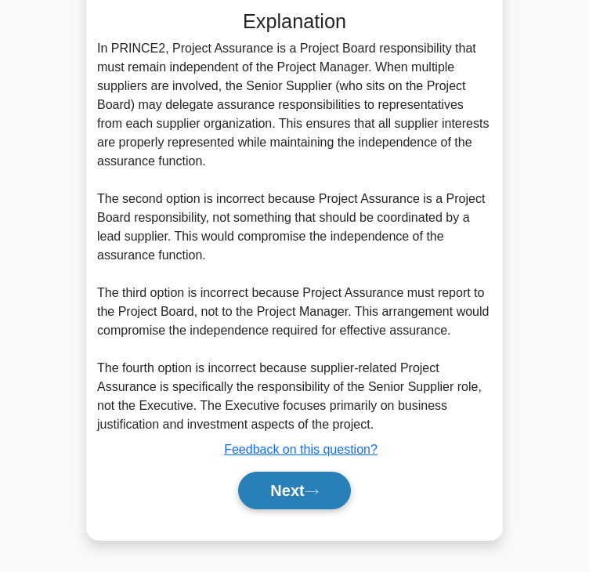
click at [298, 485] on button "Next" at bounding box center [294, 491] width 112 height 38
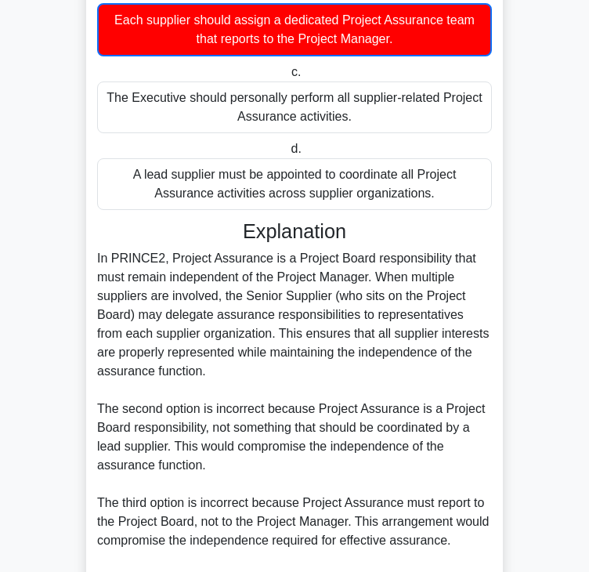
scroll to position [0, 0]
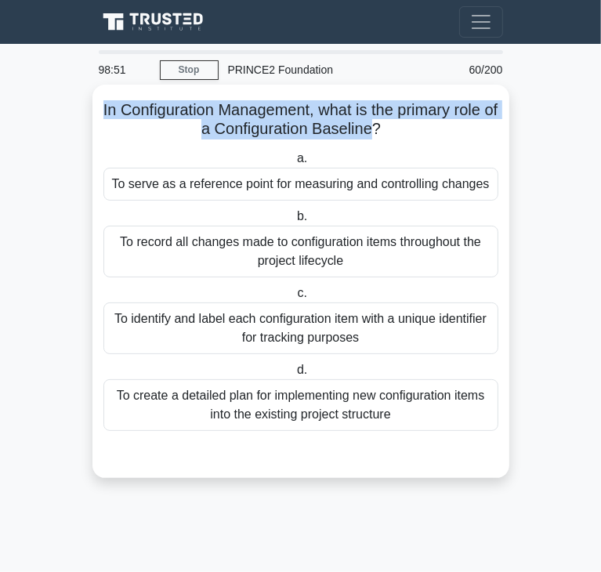
drag, startPoint x: 102, startPoint y: 110, endPoint x: 385, endPoint y: 125, distance: 283.2
click at [385, 125] on h5 "In Configuration Management, what is the primary role of a Configuration Baseli…" at bounding box center [301, 119] width 398 height 39
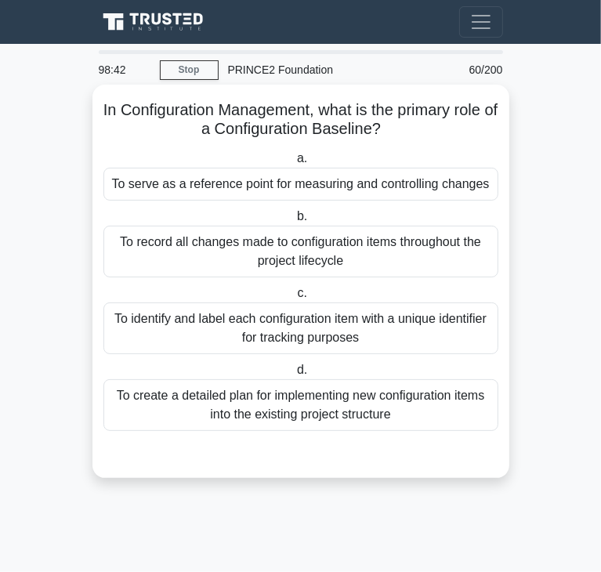
click at [212, 179] on div "To serve as a reference point for measuring and controlling changes" at bounding box center [300, 184] width 395 height 33
click at [294, 164] on input "a. To serve as a reference point for measuring and controlling changes" at bounding box center [294, 159] width 0 height 10
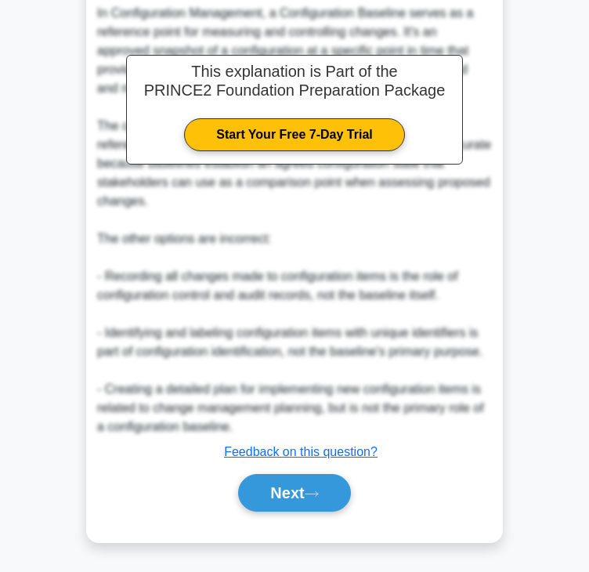
scroll to position [487, 0]
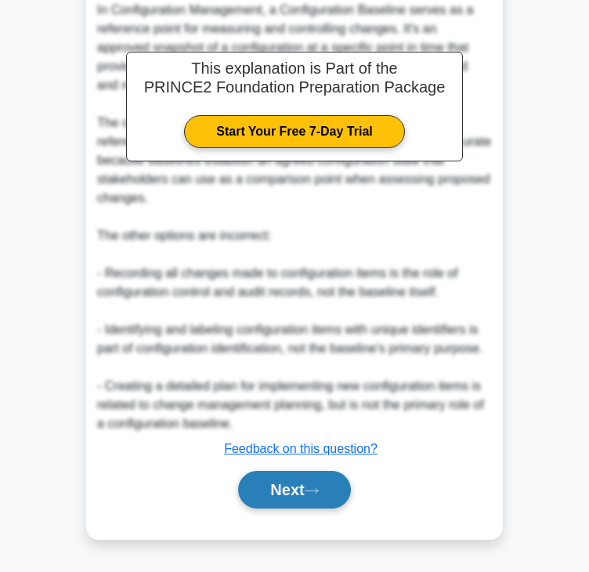
click at [260, 476] on button "Next" at bounding box center [294, 490] width 112 height 38
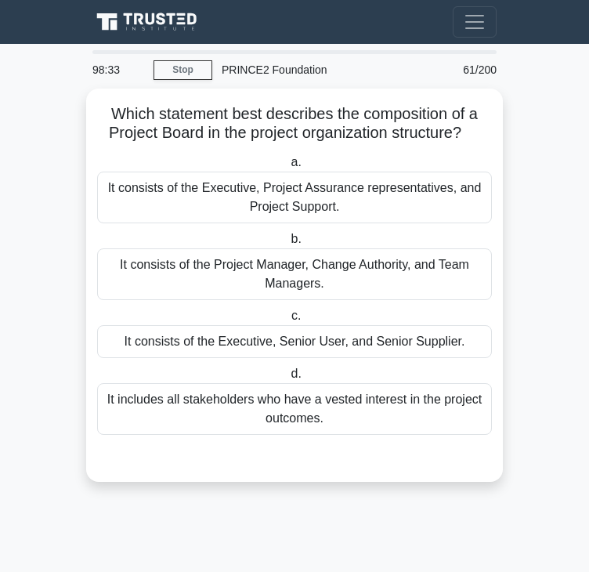
scroll to position [0, 0]
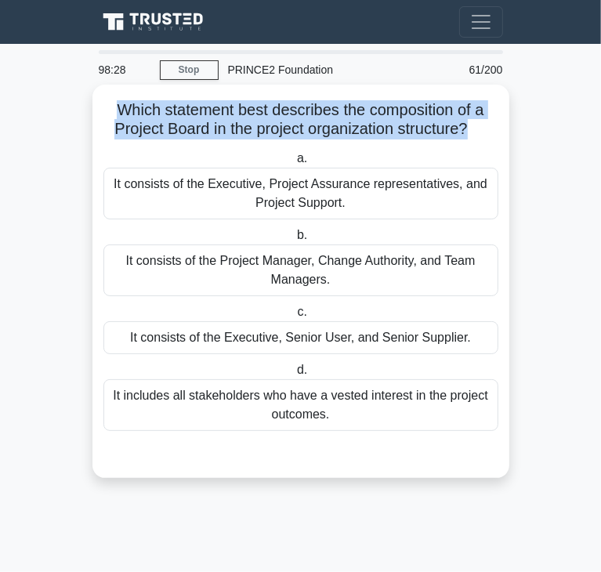
drag, startPoint x: 116, startPoint y: 108, endPoint x: 472, endPoint y: 128, distance: 357.0
click at [472, 128] on h5 "Which statement best describes the composition of a Project Board in the projec…" at bounding box center [301, 119] width 398 height 39
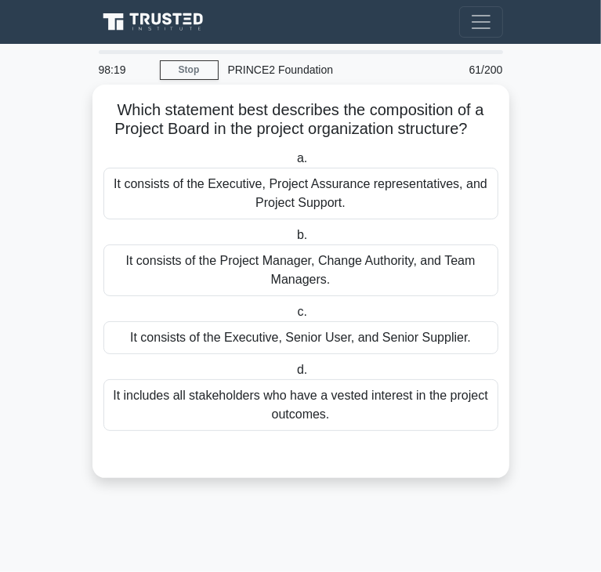
click at [175, 337] on div "It consists of the Executive, Senior User, and Senior Supplier." at bounding box center [300, 337] width 395 height 33
click at [294, 317] on input "c. It consists of the Executive, Senior User, and Senior Supplier." at bounding box center [294, 312] width 0 height 10
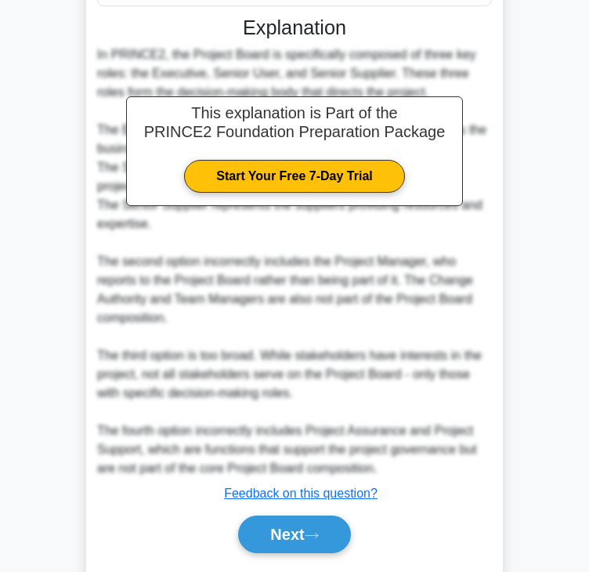
scroll to position [468, 0]
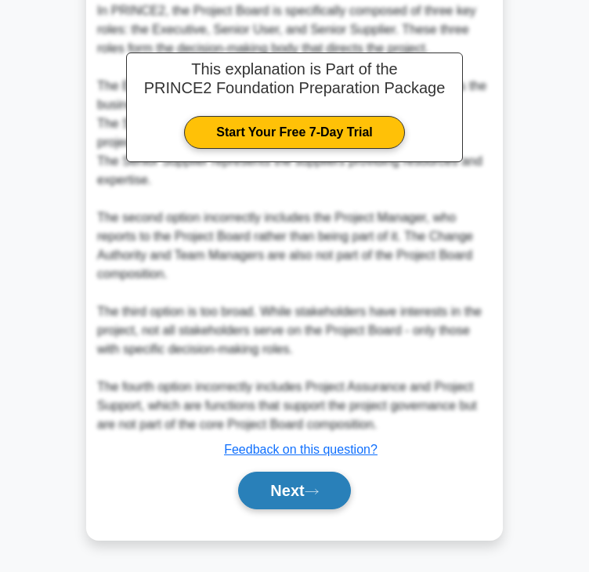
click at [304, 480] on button "Next" at bounding box center [294, 491] width 112 height 38
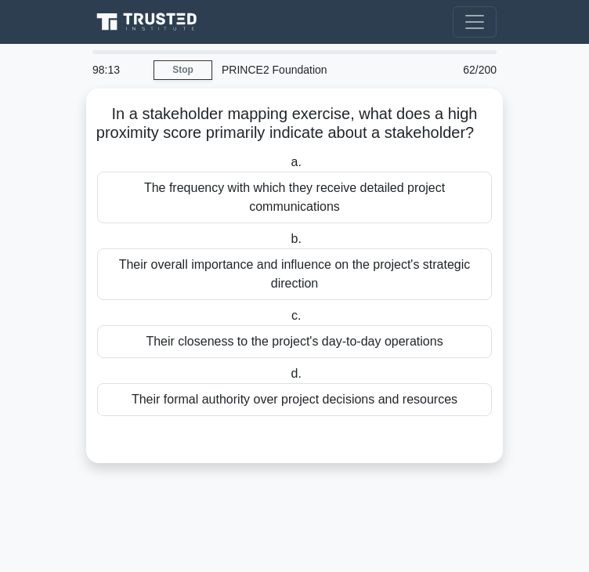
scroll to position [0, 0]
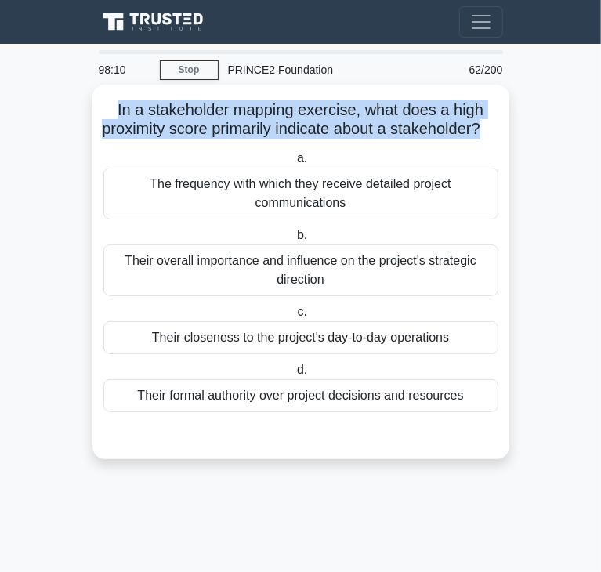
drag, startPoint x: 114, startPoint y: 113, endPoint x: 493, endPoint y: 138, distance: 379.2
click at [493, 138] on h5 "In a stakeholder mapping exercise, what does a high proximity score primarily i…" at bounding box center [301, 119] width 398 height 39
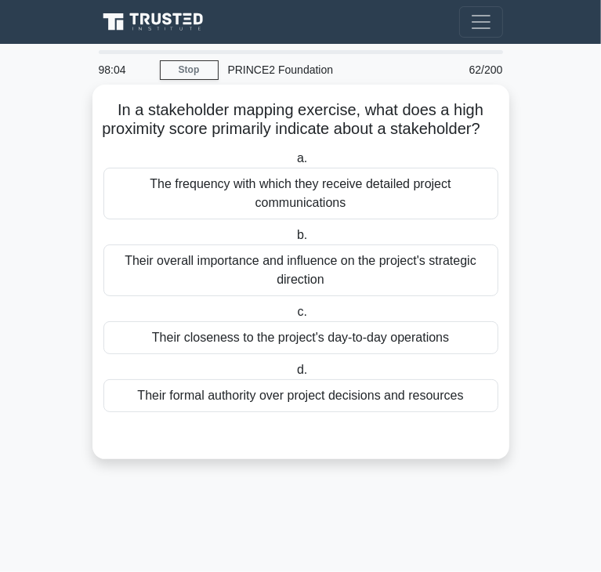
click at [306, 354] on div "Their closeness to the project's day-to-day operations" at bounding box center [300, 337] width 395 height 33
click at [294, 317] on input "c. Their closeness to the project's day-to-day operations" at bounding box center [294, 312] width 0 height 10
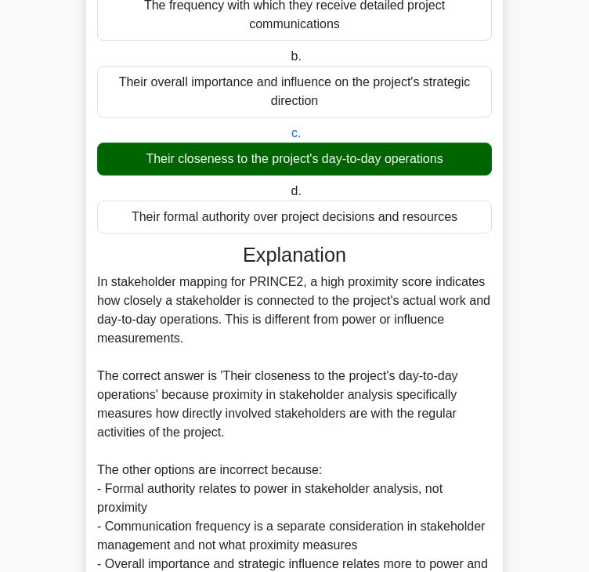
scroll to position [356, 0]
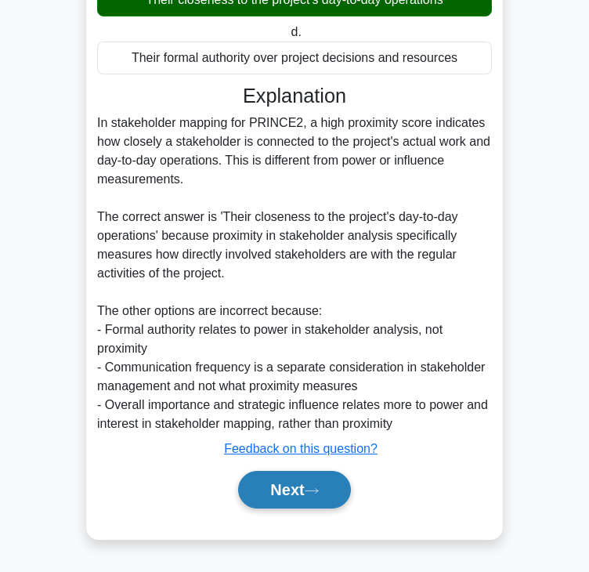
drag, startPoint x: 284, startPoint y: 466, endPoint x: 290, endPoint y: 483, distance: 17.6
click at [284, 466] on div "Next" at bounding box center [294, 490] width 395 height 50
click at [290, 483] on button "Next" at bounding box center [294, 490] width 112 height 38
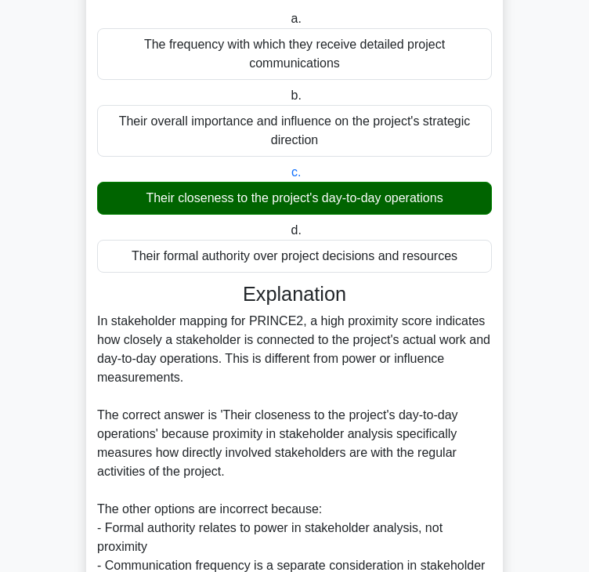
scroll to position [0, 0]
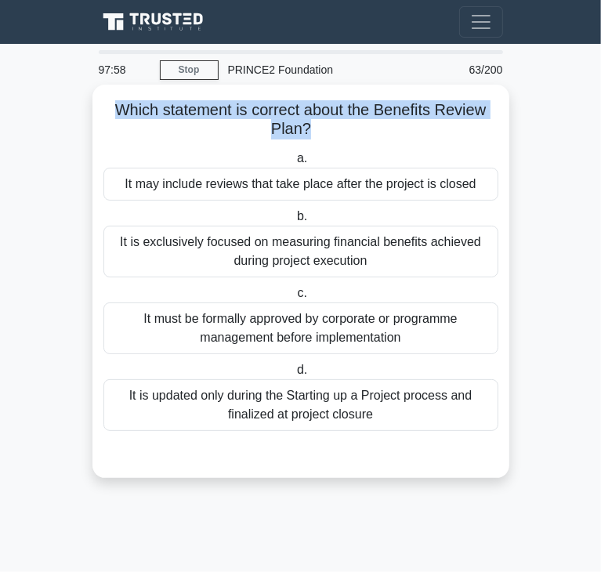
drag, startPoint x: 110, startPoint y: 104, endPoint x: 306, endPoint y: 128, distance: 196.5
click at [306, 128] on h5 "Which statement is correct about the Benefits Review Plan? .spinner_0XTQ{transf…" at bounding box center [301, 119] width 398 height 39
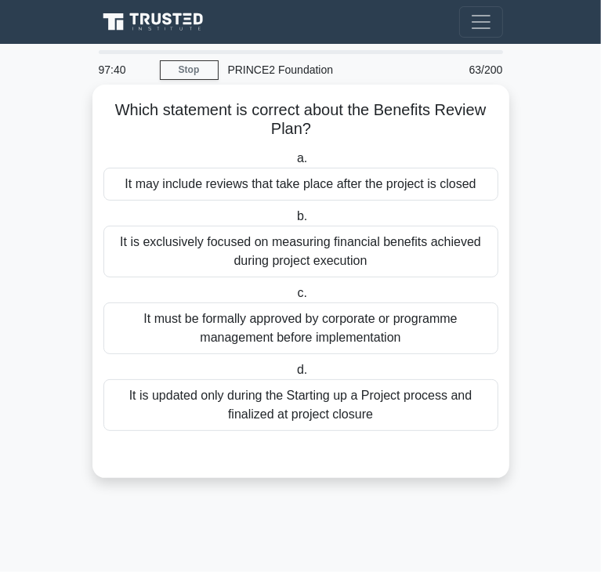
click at [175, 192] on div "It may include reviews that take place after the project is closed" at bounding box center [300, 184] width 395 height 33
click at [294, 164] on input "a. It may include reviews that take place after the project is closed" at bounding box center [294, 159] width 0 height 10
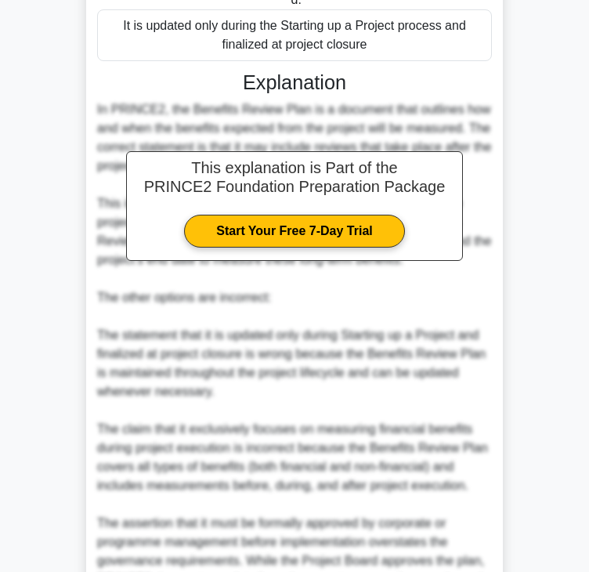
scroll to position [544, 0]
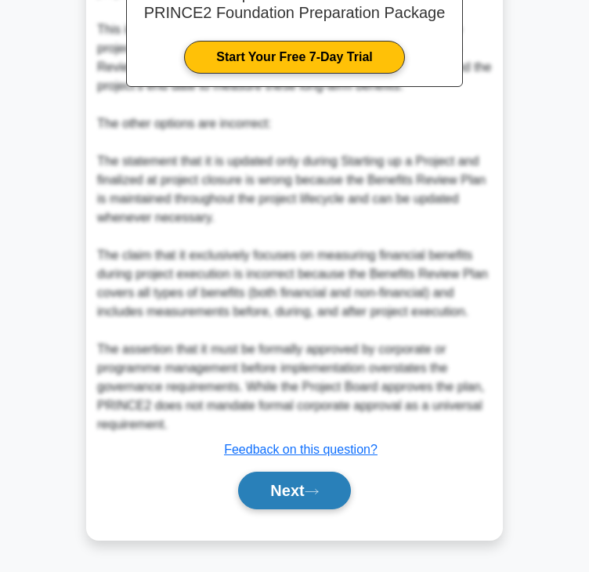
click at [242, 493] on button "Next" at bounding box center [294, 491] width 112 height 38
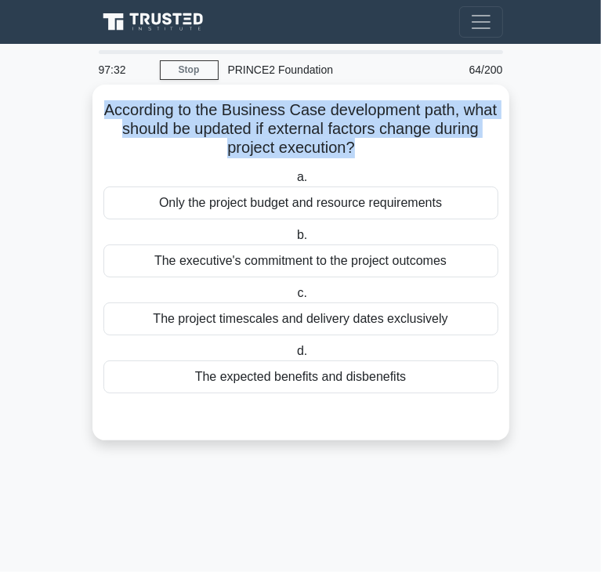
drag, startPoint x: 123, startPoint y: 114, endPoint x: 377, endPoint y: 151, distance: 256.6
click at [377, 151] on h5 "According to the Business Case development path, what should be updated if exte…" at bounding box center [301, 129] width 398 height 58
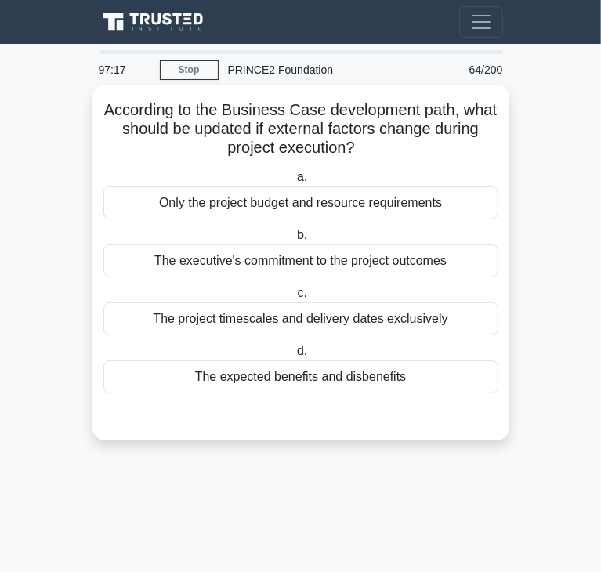
click at [181, 377] on div "The expected benefits and disbenefits" at bounding box center [300, 376] width 395 height 33
click at [294, 356] on input "d. The expected benefits and disbenefits" at bounding box center [294, 351] width 0 height 10
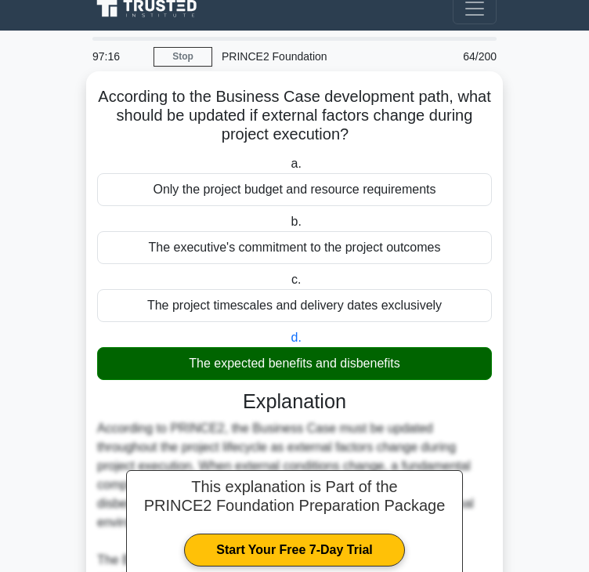
scroll to position [487, 0]
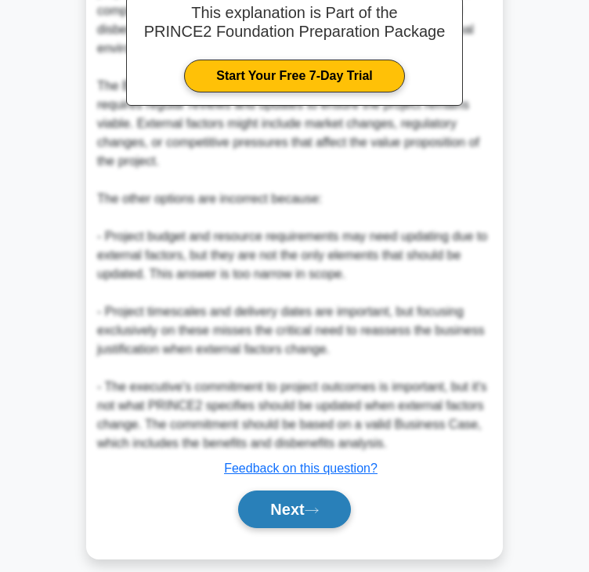
click at [298, 490] on button "Next" at bounding box center [294, 509] width 112 height 38
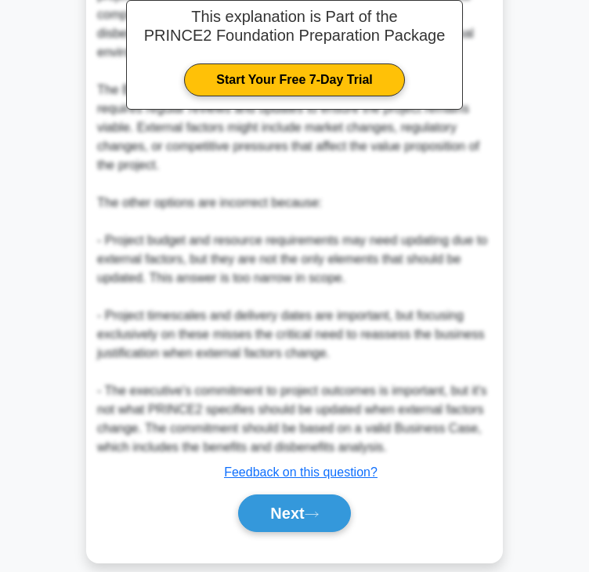
scroll to position [0, 0]
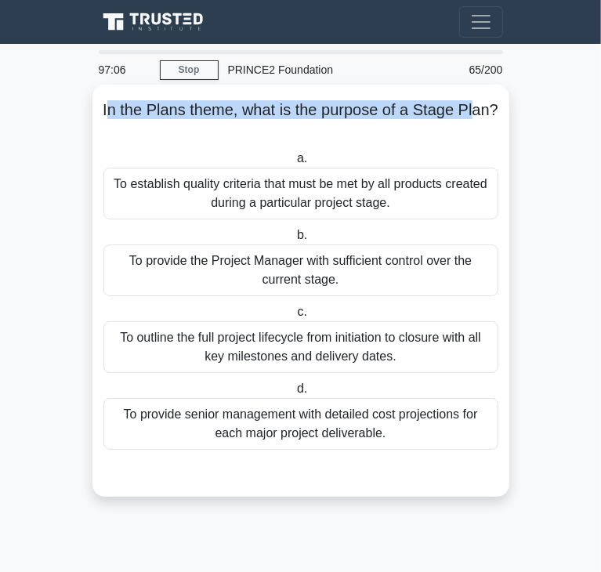
drag, startPoint x: 104, startPoint y: 114, endPoint x: 474, endPoint y: 114, distance: 369.8
click at [474, 114] on h5 "In the Plans theme, what is the purpose of a Stage Plan? .spinner_0XTQ{transfor…" at bounding box center [301, 119] width 398 height 39
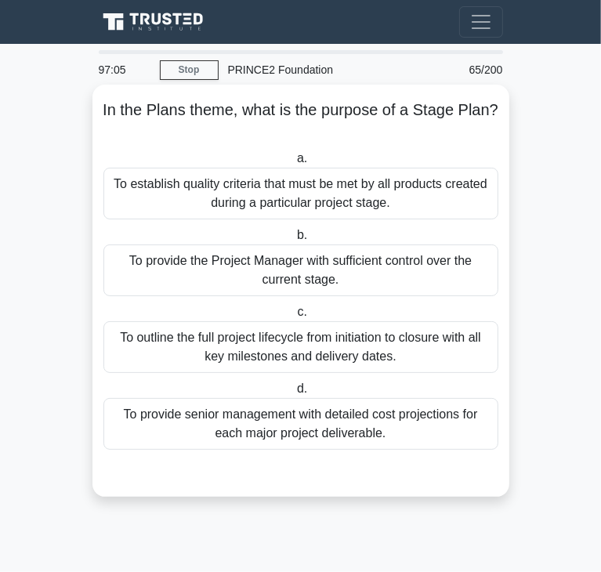
click at [96, 116] on div "In the Plans theme, what is the purpose of a Stage Plan? .spinner_0XTQ{transfor…" at bounding box center [300, 291] width 417 height 412
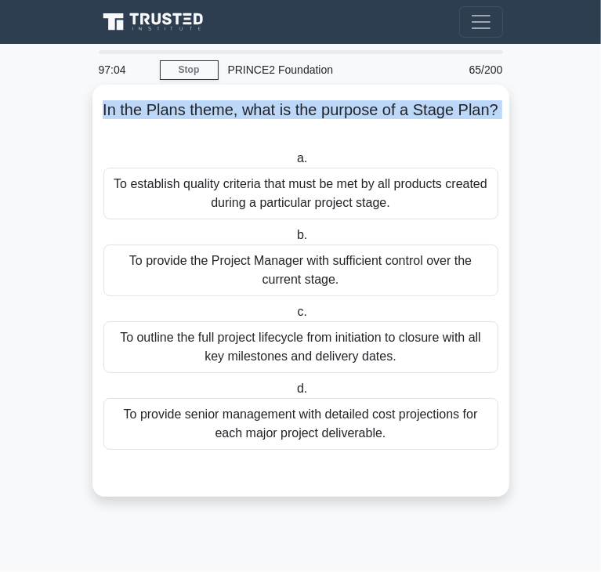
drag, startPoint x: 96, startPoint y: 115, endPoint x: 447, endPoint y: 123, distance: 351.1
click at [447, 123] on div "In the Plans theme, what is the purpose of a Stage Plan? .spinner_0XTQ{transfor…" at bounding box center [300, 291] width 417 height 412
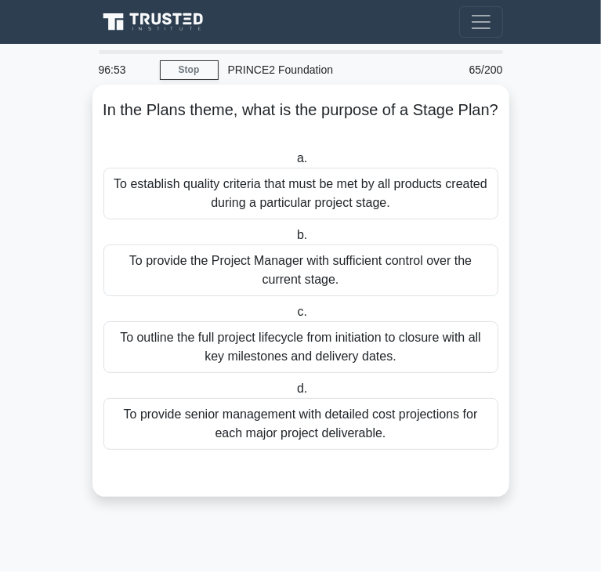
click at [237, 280] on div "To provide the Project Manager with sufficient control over the current stage." at bounding box center [300, 270] width 395 height 52
click at [294, 241] on input "b. To provide the Project Manager with sufficient control over the current stag…" at bounding box center [294, 235] width 0 height 10
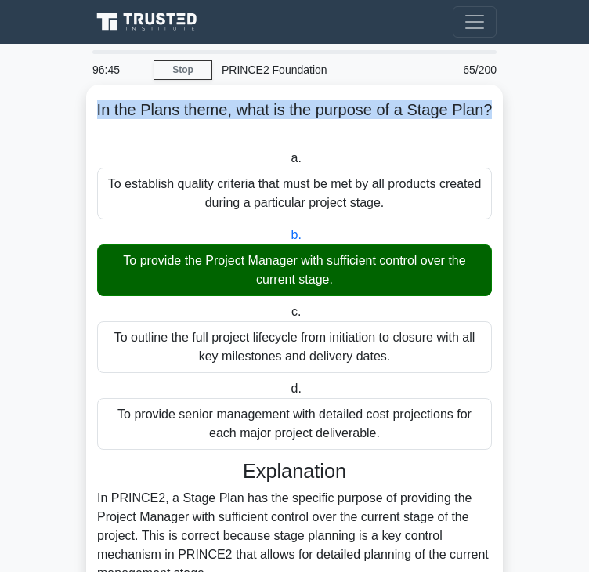
drag, startPoint x: 95, startPoint y: 114, endPoint x: 495, endPoint y: 103, distance: 400.4
click at [495, 103] on div "In the Plans theme, what is the purpose of a Stage Plan? .spinner_0XTQ{transfor…" at bounding box center [294, 547] width 404 height 912
drag, startPoint x: 100, startPoint y: 189, endPoint x: 415, endPoint y: 204, distance: 315.3
click at [415, 204] on div "To establish quality criteria that must be met by all products created during a…" at bounding box center [294, 194] width 395 height 52
drag, startPoint x: 104, startPoint y: 259, endPoint x: 363, endPoint y: 277, distance: 260.0
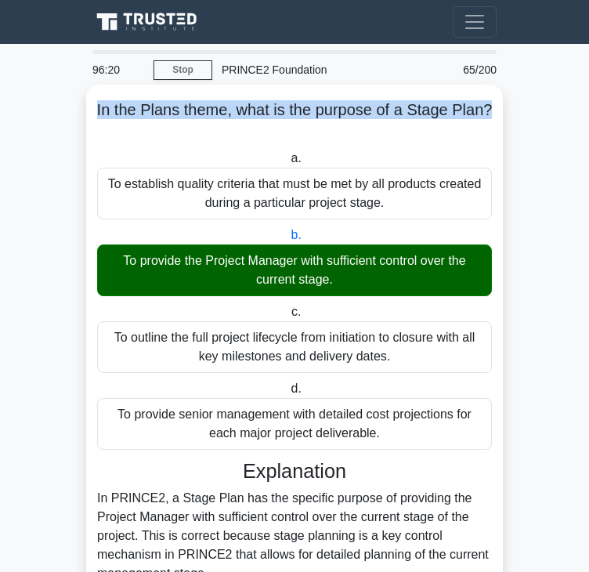
click at [363, 277] on div "To provide the Project Manager with sufficient control over the current stage." at bounding box center [294, 270] width 395 height 52
drag, startPoint x: 117, startPoint y: 338, endPoint x: 421, endPoint y: 371, distance: 305.7
click at [421, 371] on div "To outline the full project lifecycle from initiation to closure with all key m…" at bounding box center [294, 347] width 395 height 52
drag, startPoint x: 175, startPoint y: 414, endPoint x: 400, endPoint y: 428, distance: 224.4
click at [400, 428] on div "To provide senior management with detailed cost projections for each major proj…" at bounding box center [294, 424] width 395 height 52
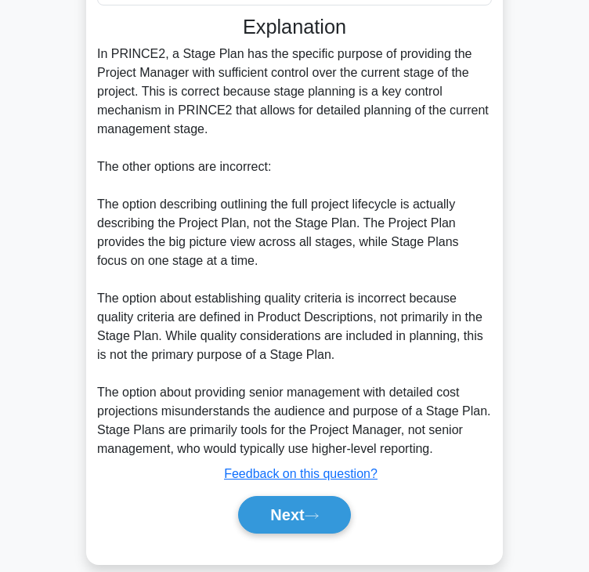
scroll to position [468, 0]
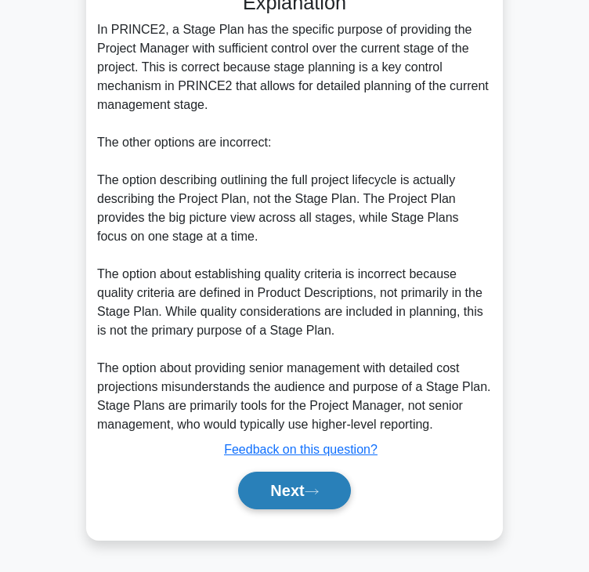
click at [297, 474] on button "Next" at bounding box center [294, 491] width 112 height 38
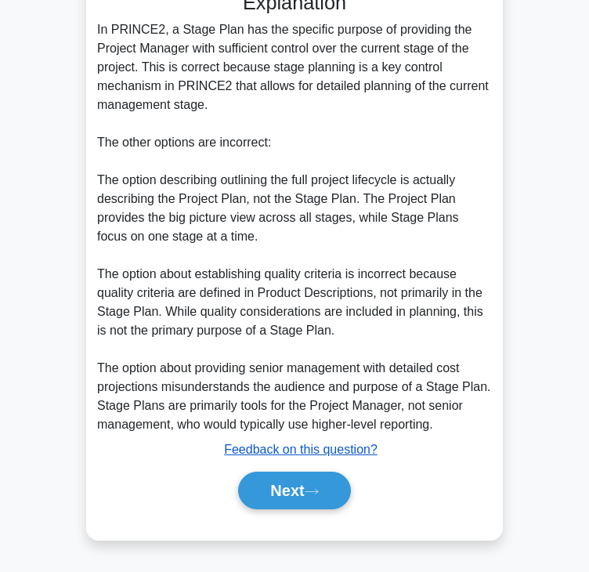
scroll to position [0, 0]
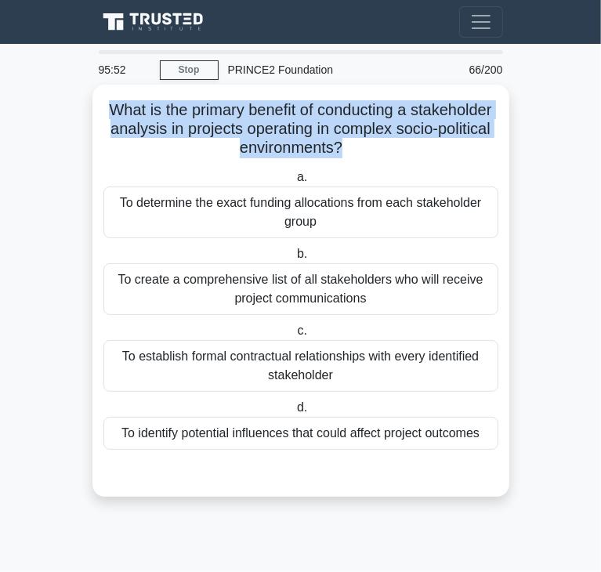
drag, startPoint x: 150, startPoint y: 107, endPoint x: 392, endPoint y: 139, distance: 243.4
click at [392, 139] on h5 "What is the primary benefit of conducting a stakeholder analysis in projects op…" at bounding box center [301, 129] width 398 height 58
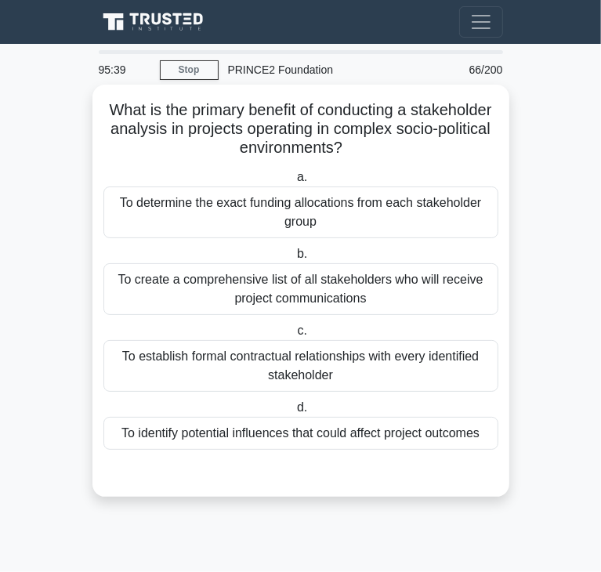
click at [244, 427] on div "To identify potential influences that could affect project outcomes" at bounding box center [300, 433] width 395 height 33
click at [294, 413] on input "d. To identify potential influences that could affect project outcomes" at bounding box center [294, 408] width 0 height 10
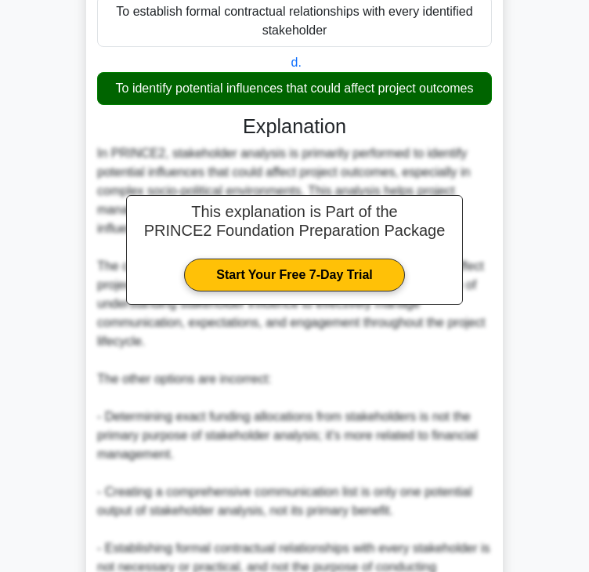
scroll to position [470, 0]
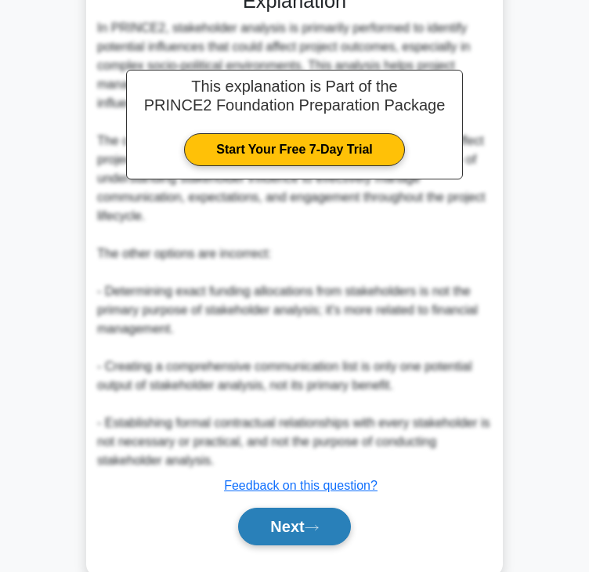
click at [297, 509] on button "Next" at bounding box center [294, 527] width 112 height 38
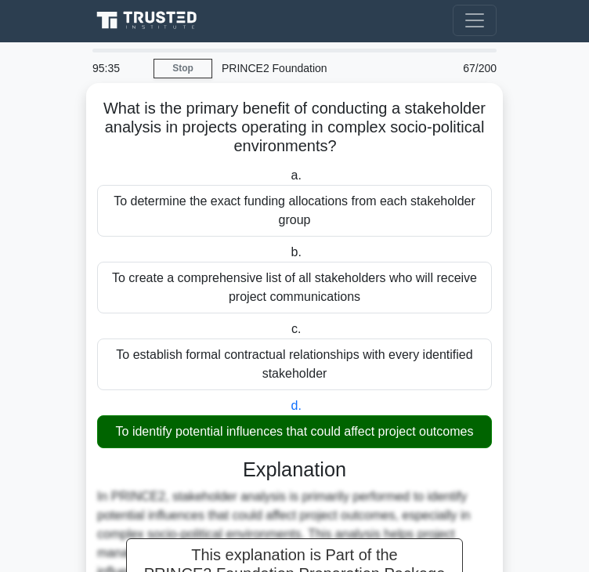
scroll to position [0, 0]
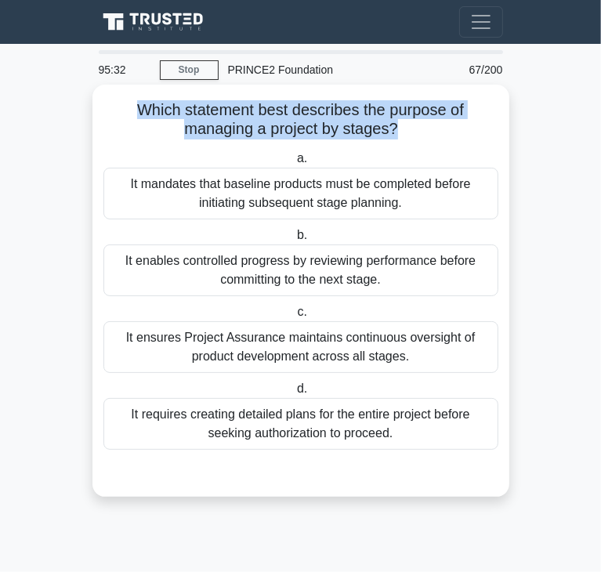
drag, startPoint x: 140, startPoint y: 110, endPoint x: 397, endPoint y: 128, distance: 257.5
click at [397, 128] on h5 "Which statement best describes the purpose of managing a project by stages? .sp…" at bounding box center [301, 119] width 398 height 39
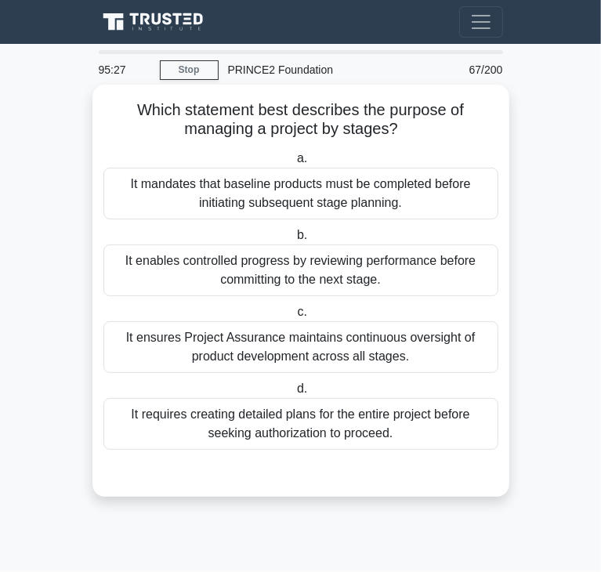
click at [250, 288] on div "It enables controlled progress by reviewing performance before committing to th…" at bounding box center [300, 270] width 395 height 52
click at [294, 241] on input "b. It enables controlled progress by reviewing performance before committing to…" at bounding box center [294, 235] width 0 height 10
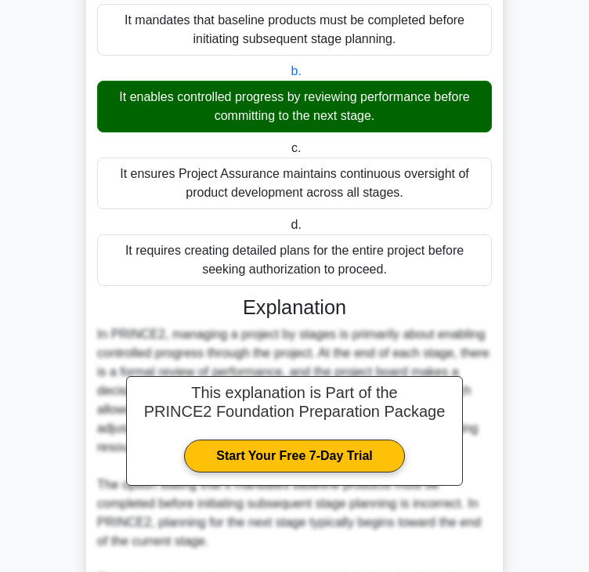
scroll to position [468, 0]
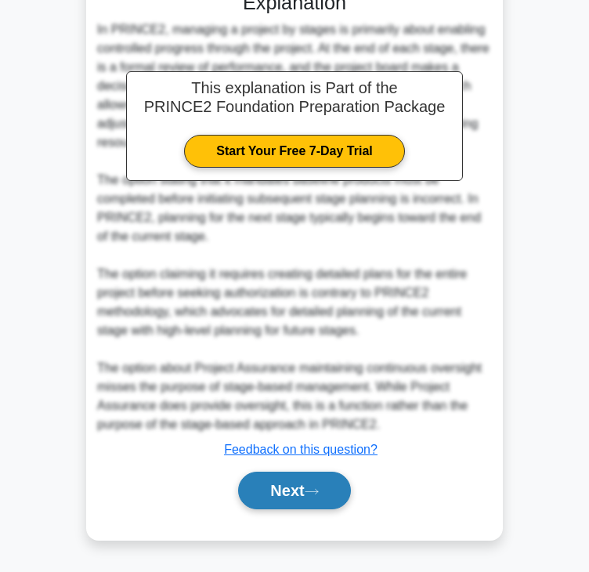
click at [303, 500] on button "Next" at bounding box center [294, 491] width 112 height 38
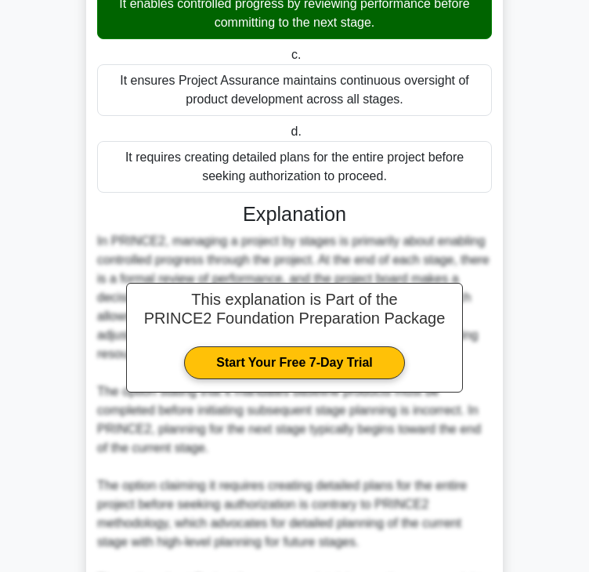
scroll to position [0, 0]
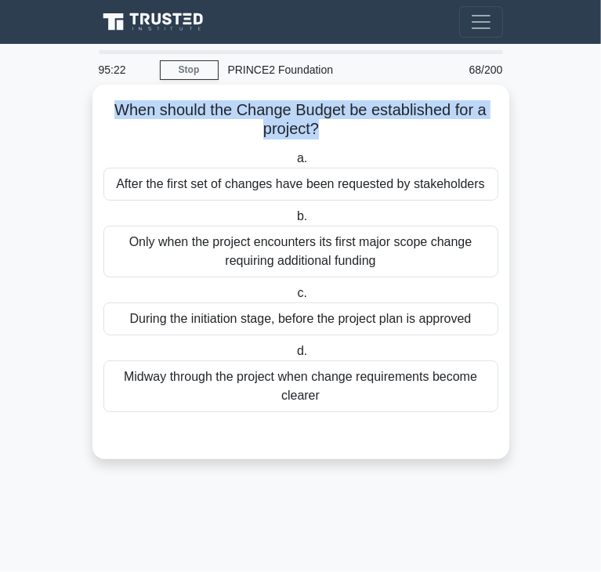
drag, startPoint x: 150, startPoint y: 117, endPoint x: 319, endPoint y: 130, distance: 169.0
click at [319, 130] on h5 "When should the Change Budget be established for a project? .spinner_0XTQ{trans…" at bounding box center [301, 119] width 398 height 39
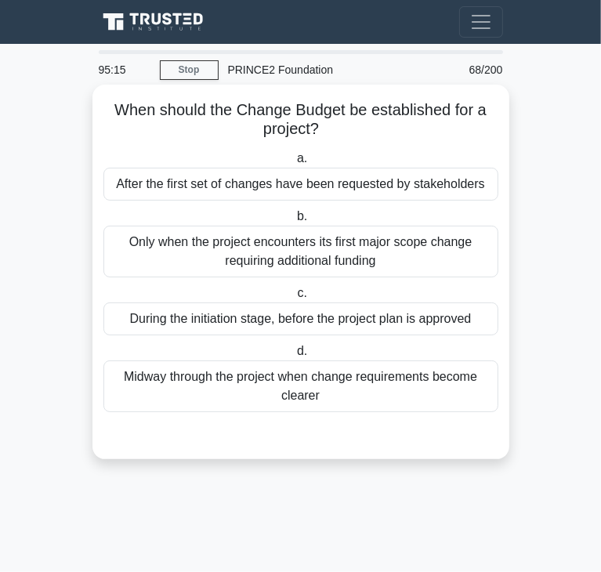
click at [248, 318] on div "During the initiation stage, before the project plan is approved" at bounding box center [300, 318] width 395 height 33
click at [294, 298] on input "c. During the initiation stage, before the project plan is approved" at bounding box center [294, 293] width 0 height 10
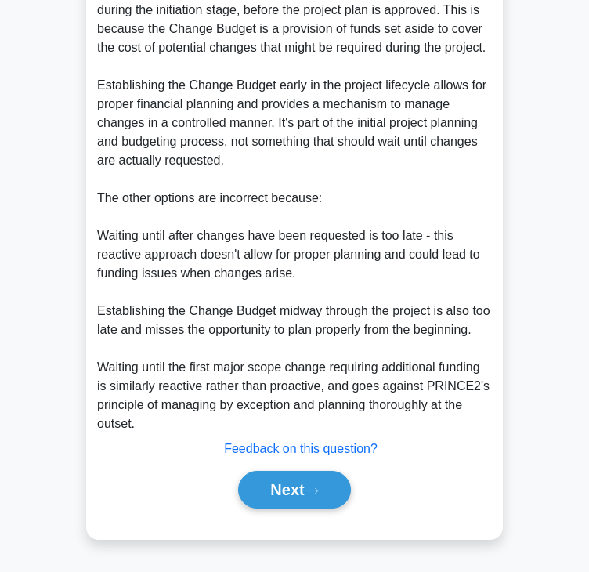
scroll to position [487, 0]
click at [331, 500] on button "Next" at bounding box center [294, 490] width 112 height 38
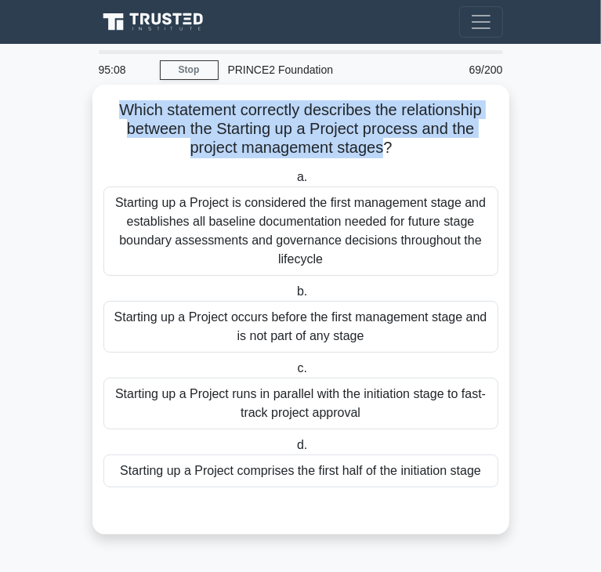
drag, startPoint x: 113, startPoint y: 110, endPoint x: 386, endPoint y: 154, distance: 276.9
click at [386, 154] on h5 "Which statement correctly describes the relationship between the Starting up a …" at bounding box center [301, 129] width 398 height 58
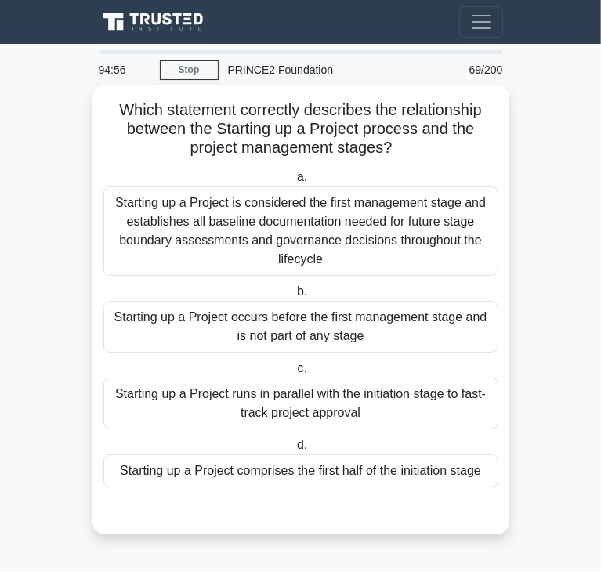
click at [330, 472] on div "Starting up a Project comprises the first half of the initiation stage" at bounding box center [300, 470] width 395 height 33
click at [294, 450] on input "d. Starting up a Project comprises the first half of the initiation stage" at bounding box center [294, 445] width 0 height 10
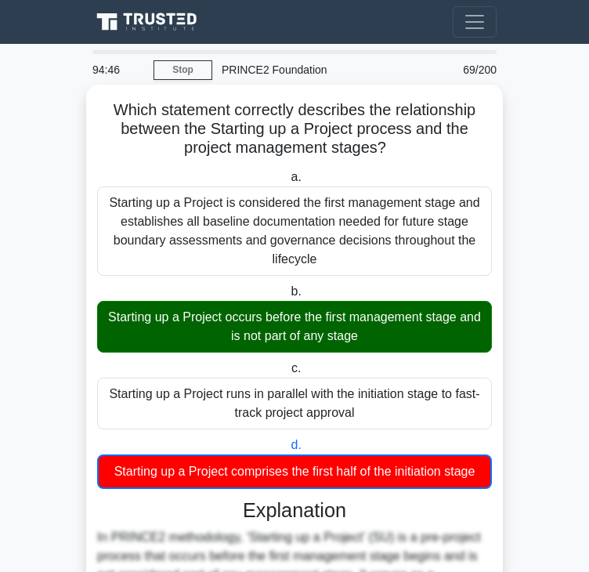
scroll to position [470, 0]
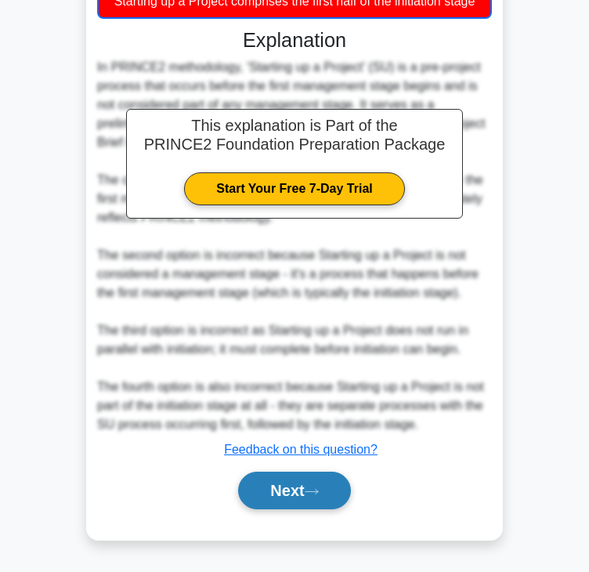
click at [309, 481] on button "Next" at bounding box center [294, 491] width 112 height 38
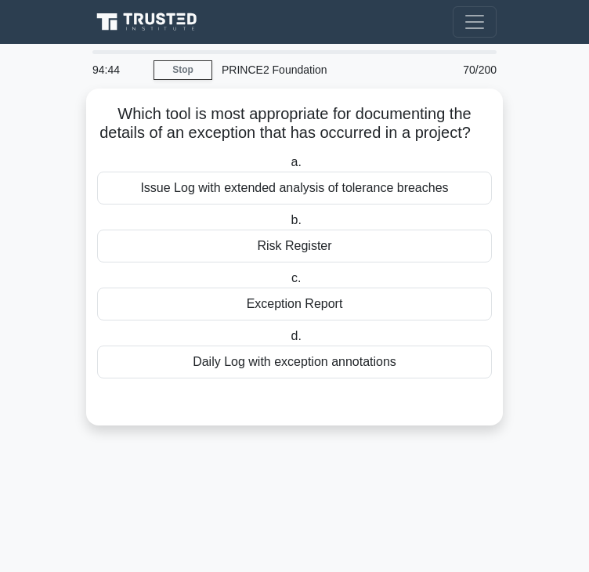
scroll to position [0, 0]
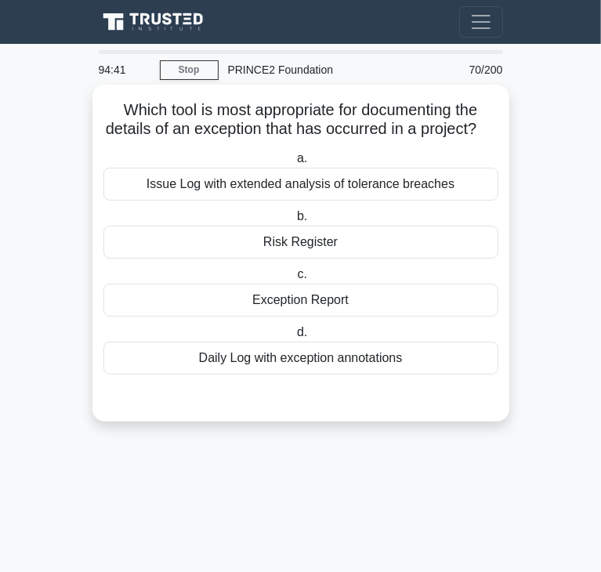
drag, startPoint x: 122, startPoint y: 108, endPoint x: 450, endPoint y: 146, distance: 330.4
click at [450, 139] on h5 "Which tool is most appropriate for documenting the details of an exception that…" at bounding box center [301, 119] width 398 height 39
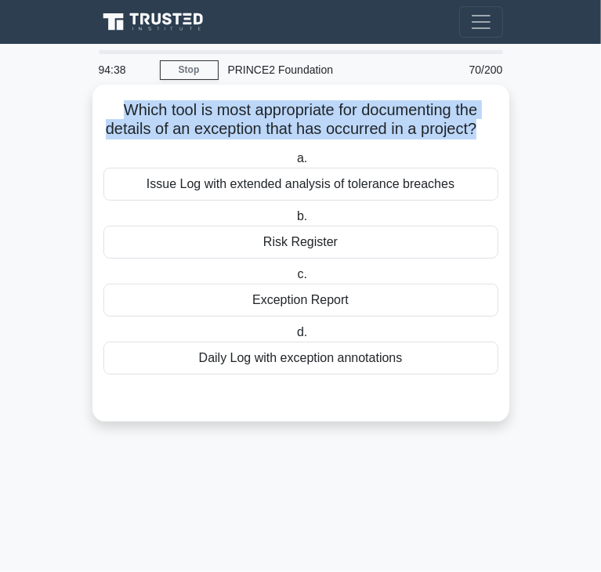
drag, startPoint x: 114, startPoint y: 110, endPoint x: 489, endPoint y: 128, distance: 375.7
click at [489, 128] on h5 "Which tool is most appropriate for documenting the details of an exception that…" at bounding box center [301, 119] width 398 height 39
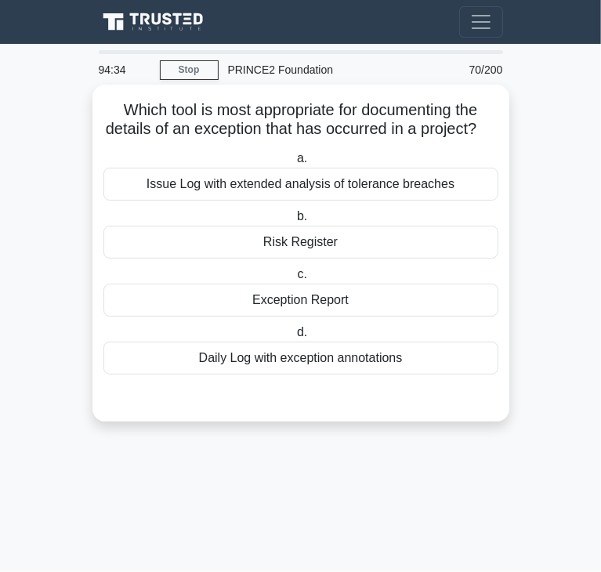
click at [325, 314] on div "Exception Report" at bounding box center [300, 300] width 395 height 33
click at [294, 280] on input "c. Exception Report" at bounding box center [294, 274] width 0 height 10
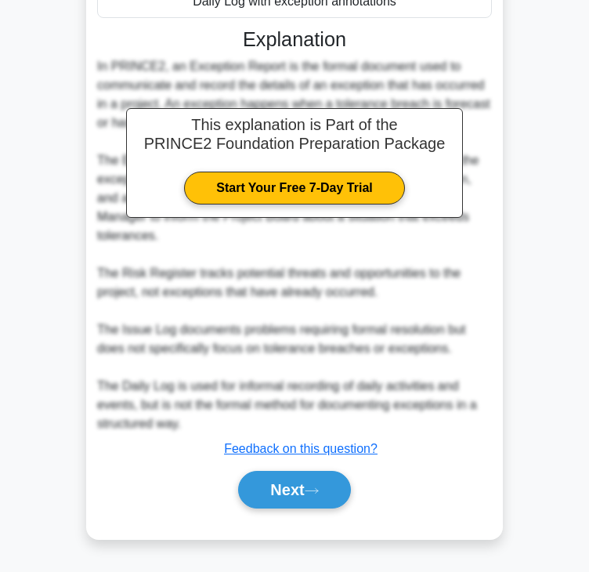
scroll to position [374, 0]
click at [319, 490] on icon at bounding box center [312, 490] width 14 height 9
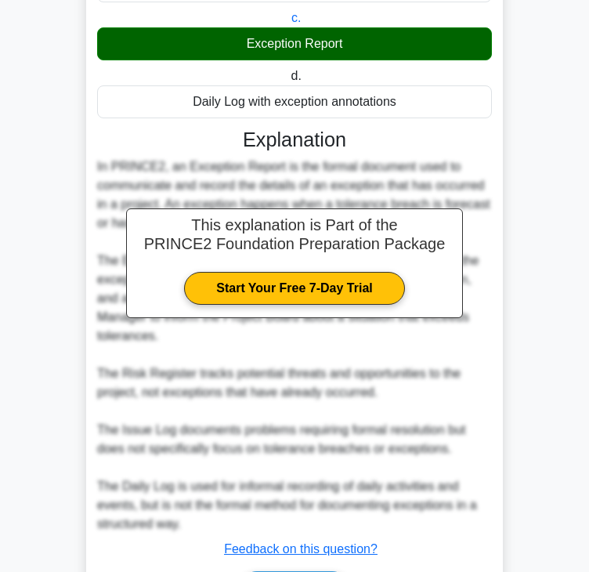
scroll to position [0, 0]
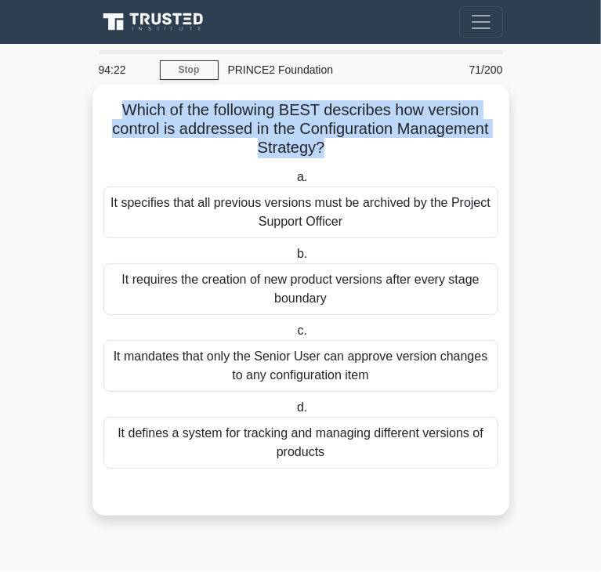
drag, startPoint x: 120, startPoint y: 110, endPoint x: 320, endPoint y: 149, distance: 203.6
click at [320, 149] on h5 "Which of the following BEST describes how version control is addressed in the C…" at bounding box center [301, 129] width 398 height 58
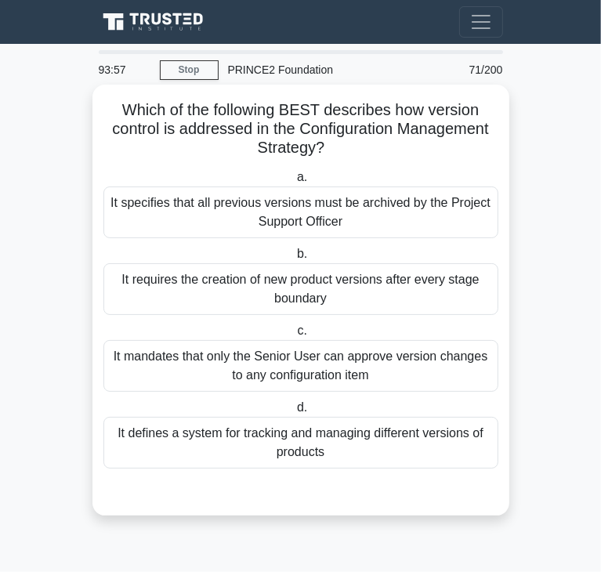
click at [340, 303] on div "It requires the creation of new product versions after every stage boundary" at bounding box center [300, 289] width 395 height 52
click at [294, 259] on input "b. It requires the creation of new product versions after every stage boundary" at bounding box center [294, 254] width 0 height 10
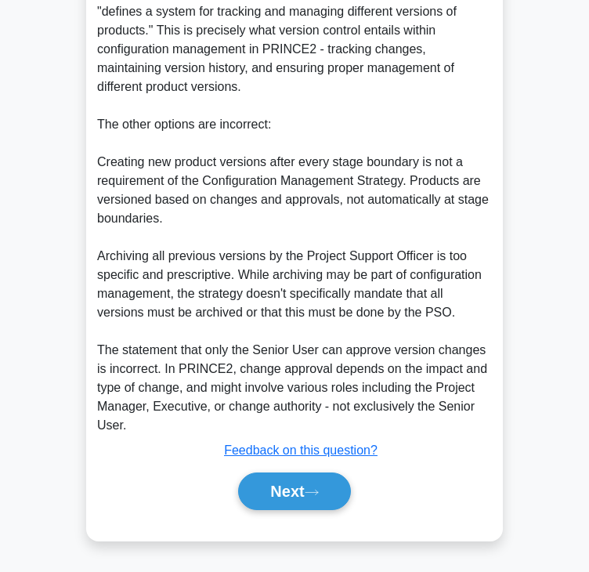
scroll to position [620, 0]
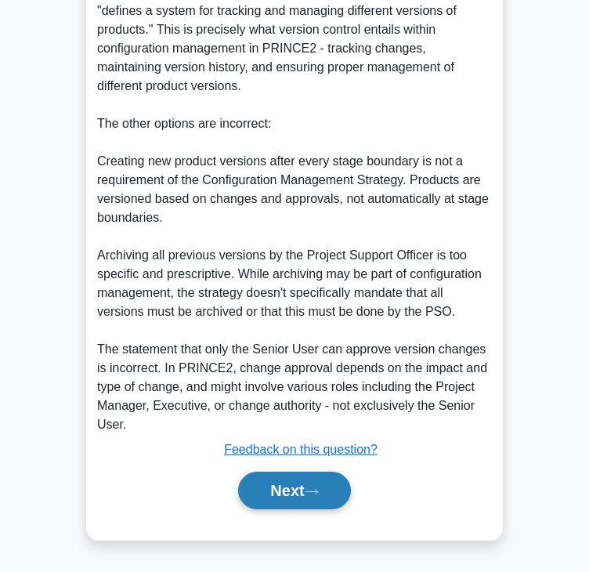
click at [311, 479] on button "Next" at bounding box center [294, 491] width 112 height 38
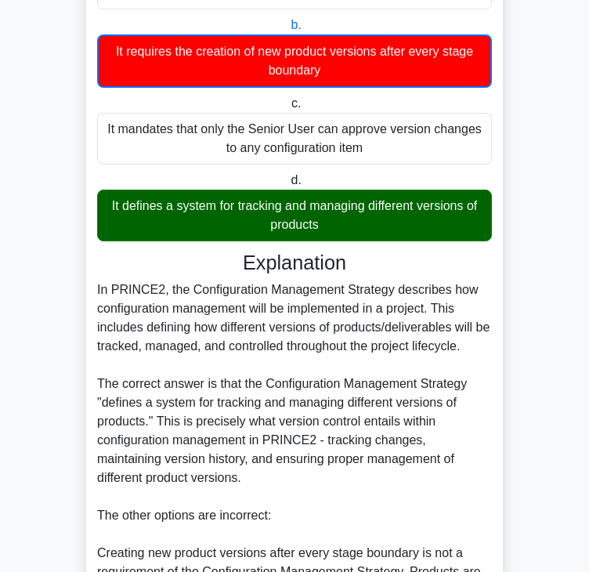
scroll to position [0, 0]
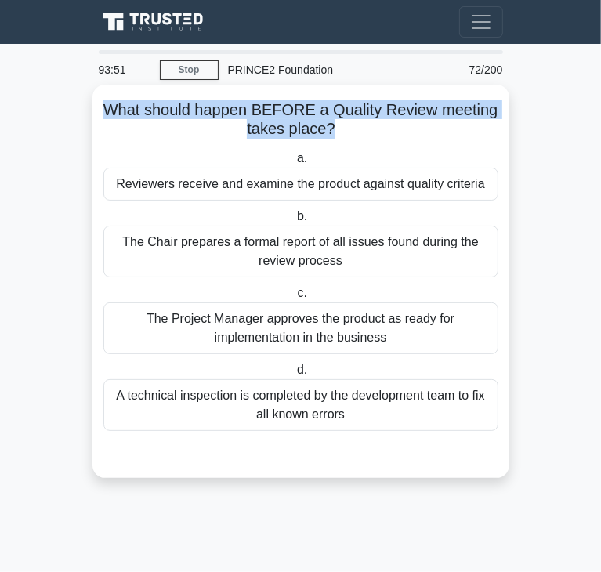
drag, startPoint x: 103, startPoint y: 110, endPoint x: 328, endPoint y: 121, distance: 225.1
click at [328, 121] on h5 "What should happen BEFORE a Quality Review meeting takes place? .spinner_0XTQ{t…" at bounding box center [301, 119] width 398 height 39
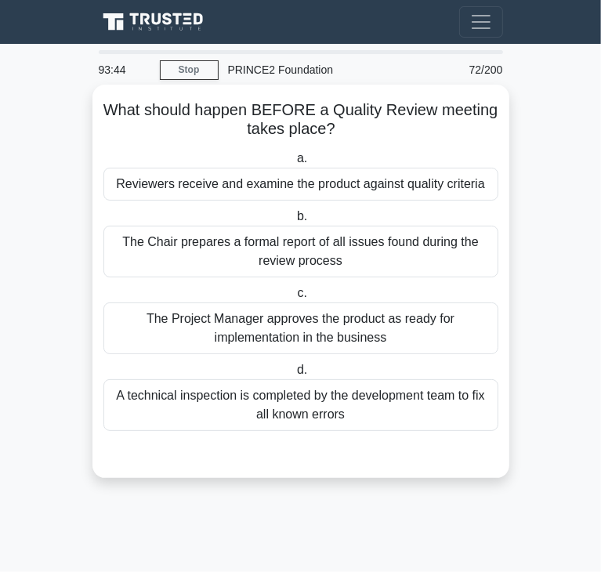
click at [161, 188] on div "Reviewers receive and examine the product against quality criteria" at bounding box center [300, 184] width 395 height 33
click at [294, 164] on input "a. Reviewers receive and examine the product against quality criteria" at bounding box center [294, 159] width 0 height 10
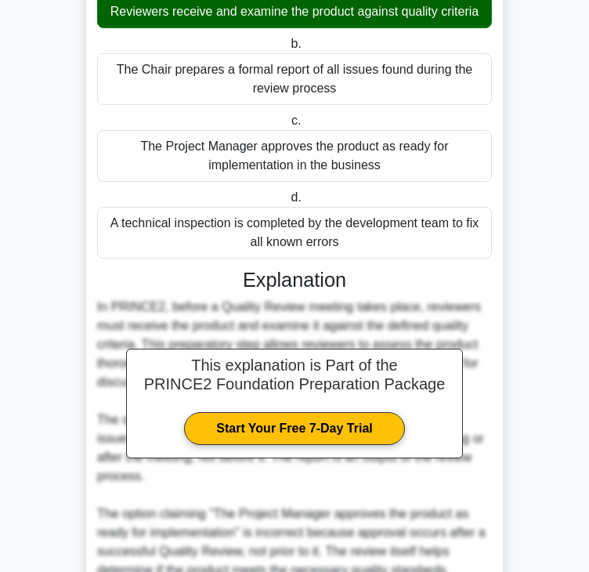
scroll to position [431, 0]
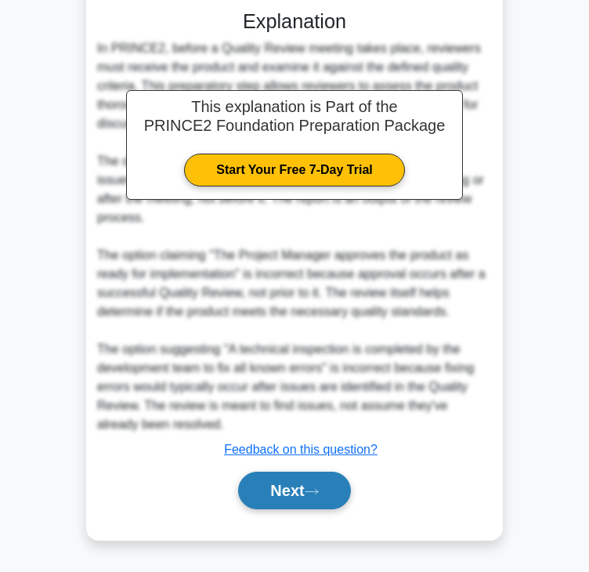
click at [319, 488] on icon at bounding box center [312, 491] width 14 height 9
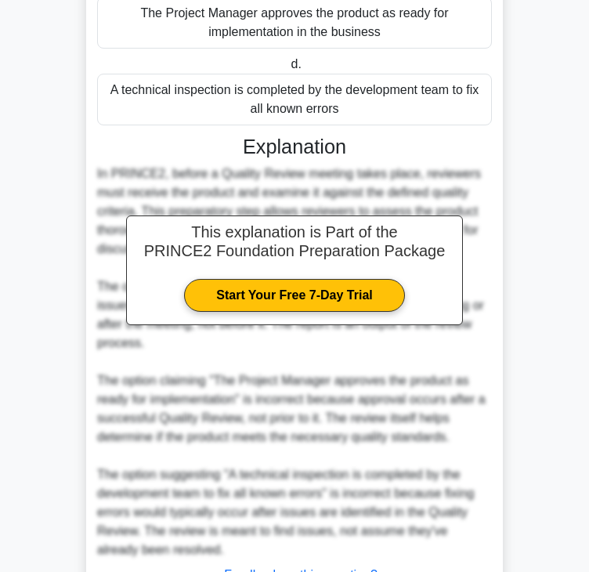
scroll to position [0, 0]
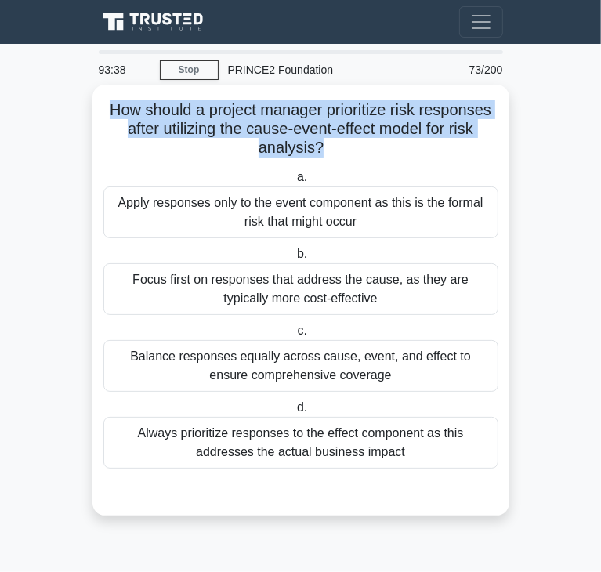
drag, startPoint x: 110, startPoint y: 114, endPoint x: 320, endPoint y: 145, distance: 212.2
click at [320, 145] on h5 "How should a project manager prioritize risk responses after utilizing the caus…" at bounding box center [301, 129] width 398 height 58
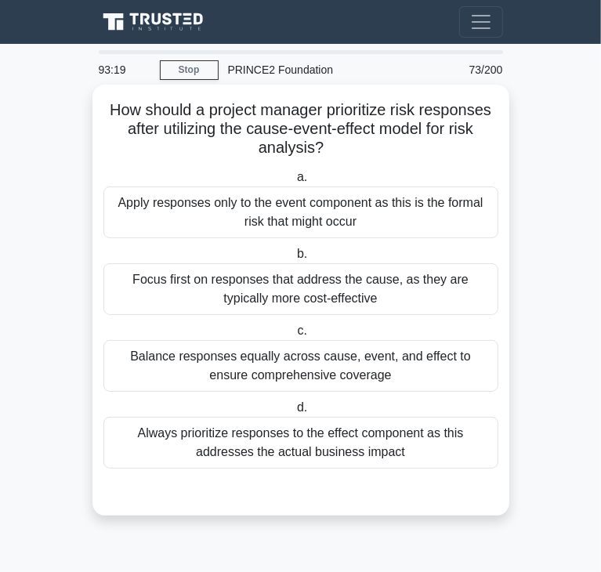
click at [373, 211] on div "Apply responses only to the event component as this is the formal risk that mig…" at bounding box center [300, 212] width 395 height 52
click at [294, 183] on input "a. Apply responses only to the event component as this is the formal risk that …" at bounding box center [294, 177] width 0 height 10
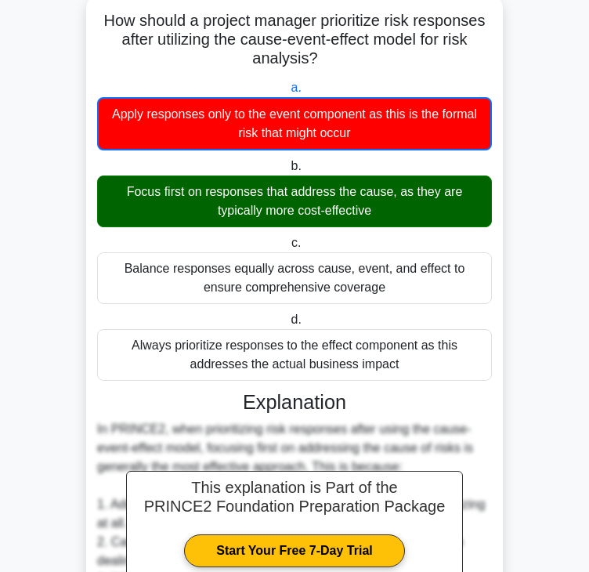
scroll to position [470, 0]
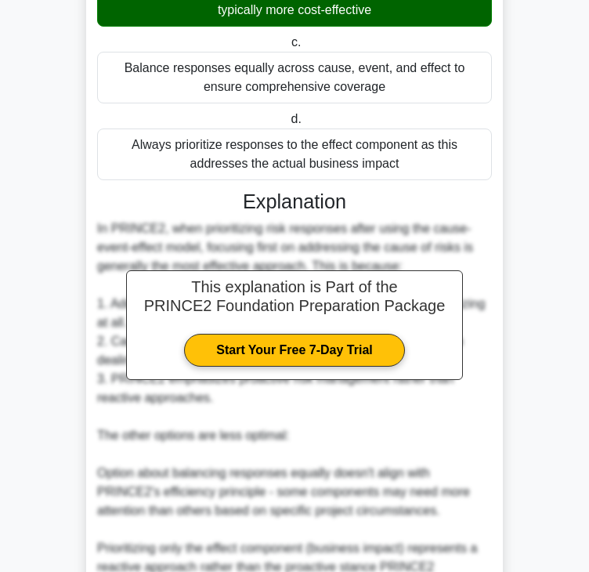
scroll to position [0, 0]
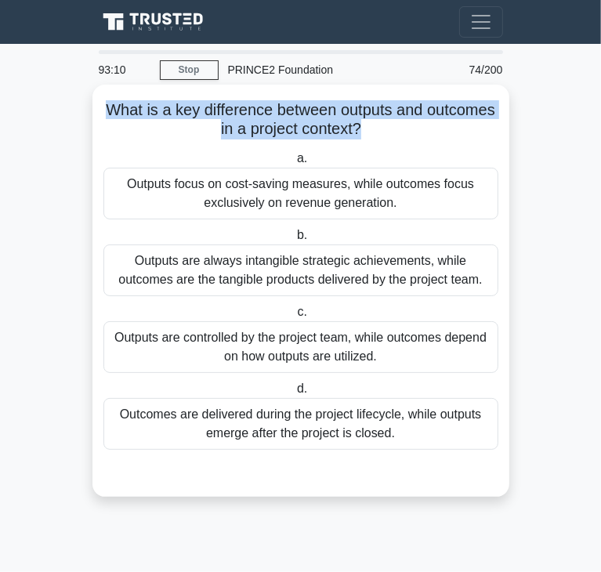
drag, startPoint x: 140, startPoint y: 107, endPoint x: 400, endPoint y: 129, distance: 260.3
click at [400, 129] on h5 "What is a key difference between outputs and outcomes in a project context? .sp…" at bounding box center [301, 119] width 398 height 39
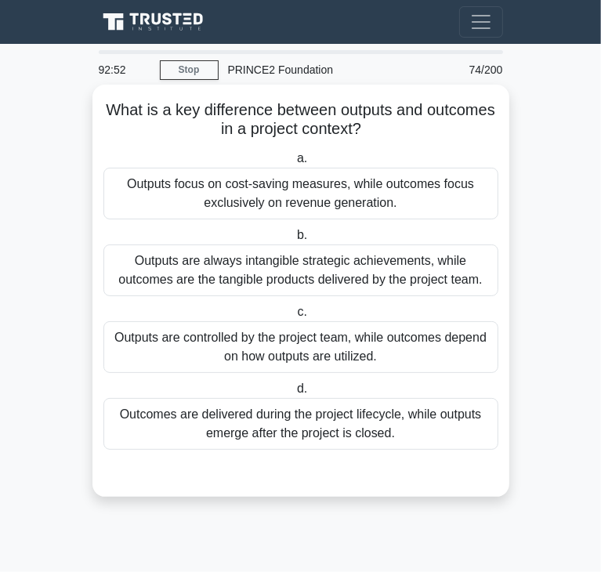
click at [413, 283] on div "Outputs are always intangible strategic achievements, while outcomes are the ta…" at bounding box center [300, 270] width 395 height 52
click at [294, 241] on input "b. Outputs are always intangible strategic achievements, while outcomes are the…" at bounding box center [294, 235] width 0 height 10
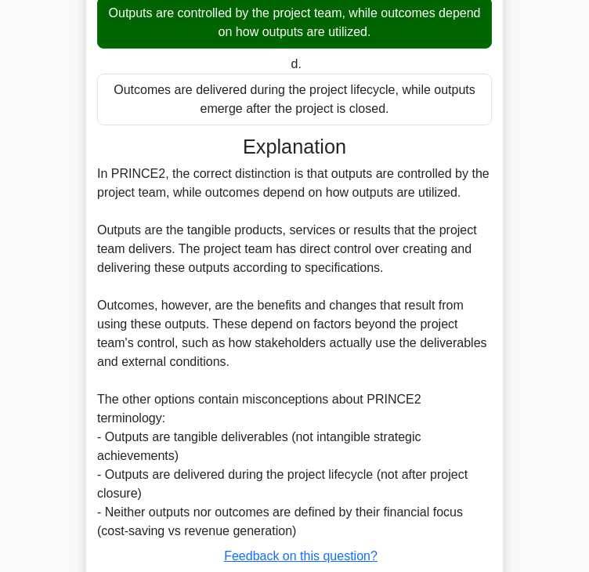
scroll to position [392, 0]
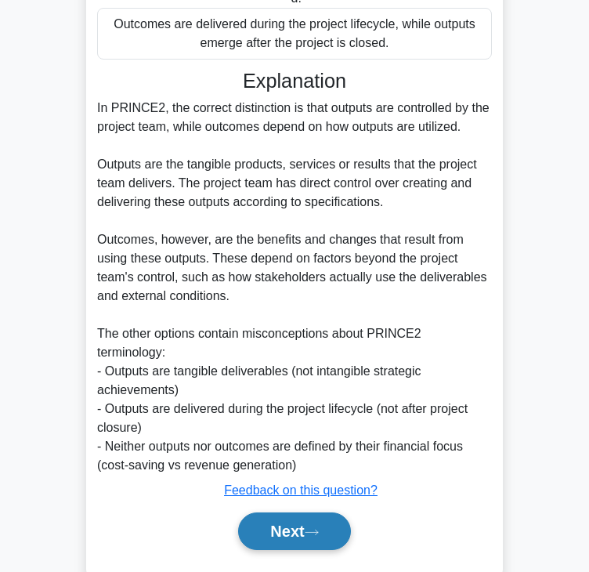
click at [339, 526] on button "Next" at bounding box center [294, 531] width 112 height 38
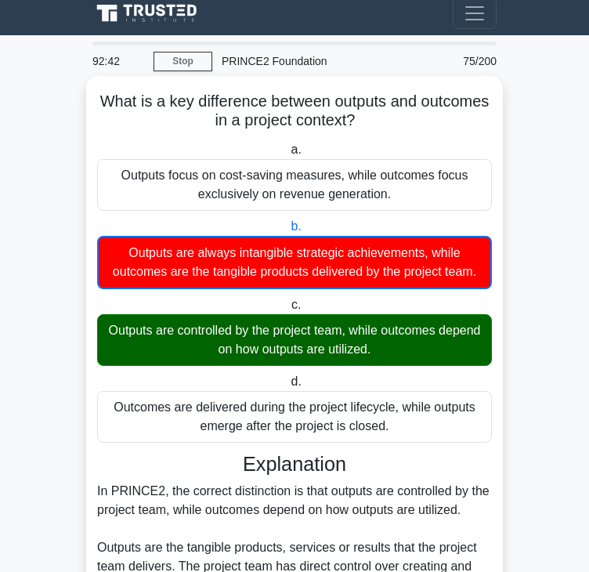
scroll to position [0, 0]
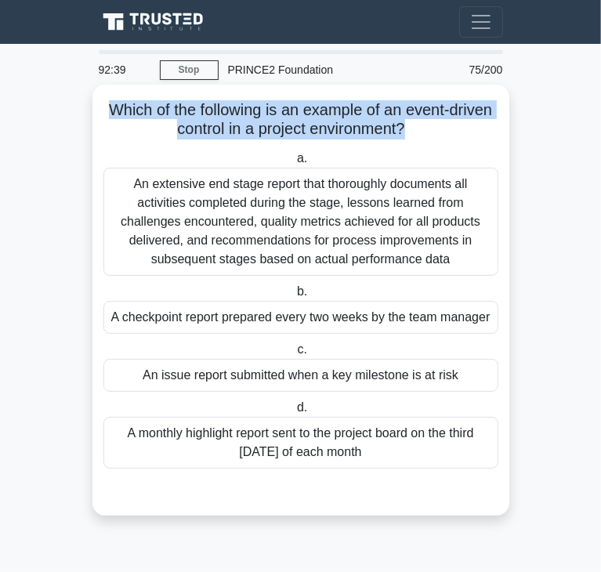
drag, startPoint x: 102, startPoint y: 107, endPoint x: 407, endPoint y: 132, distance: 305.8
click at [407, 132] on h5 "Which of the following is an example of an event-driven control in a project en…" at bounding box center [301, 119] width 398 height 39
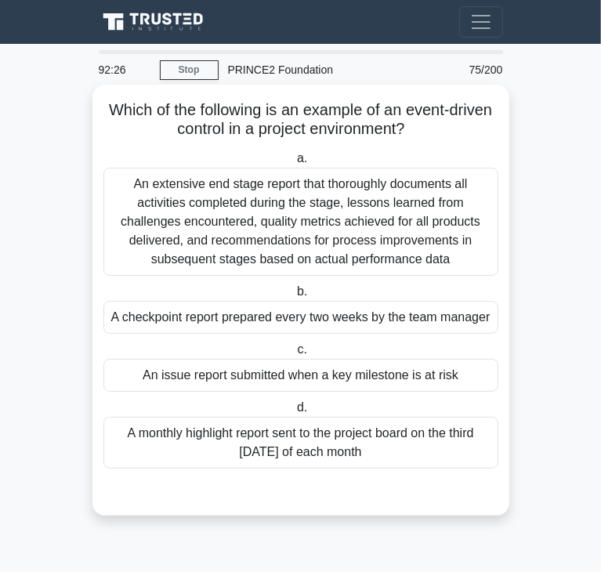
click at [407, 311] on div "A checkpoint report prepared every two weeks by the team manager" at bounding box center [300, 317] width 395 height 33
click at [294, 297] on input "b. A checkpoint report prepared every two weeks by the team manager" at bounding box center [294, 292] width 0 height 10
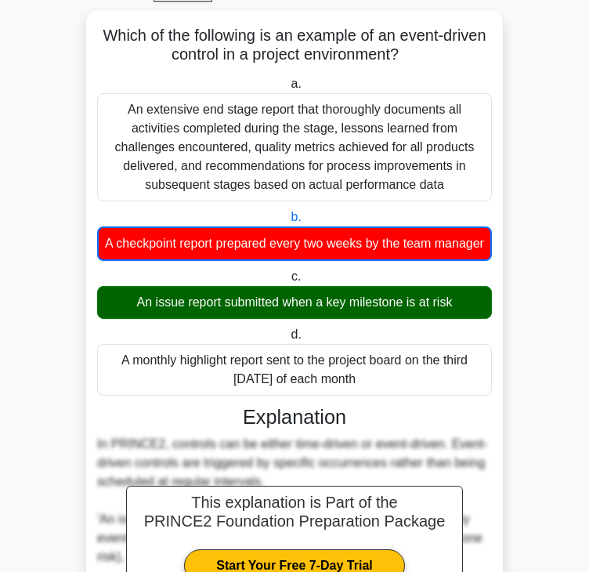
scroll to position [470, 0]
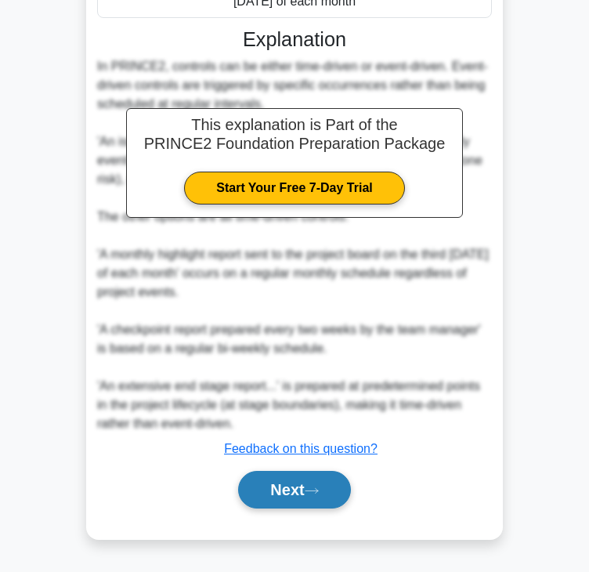
click at [285, 487] on button "Next" at bounding box center [294, 490] width 112 height 38
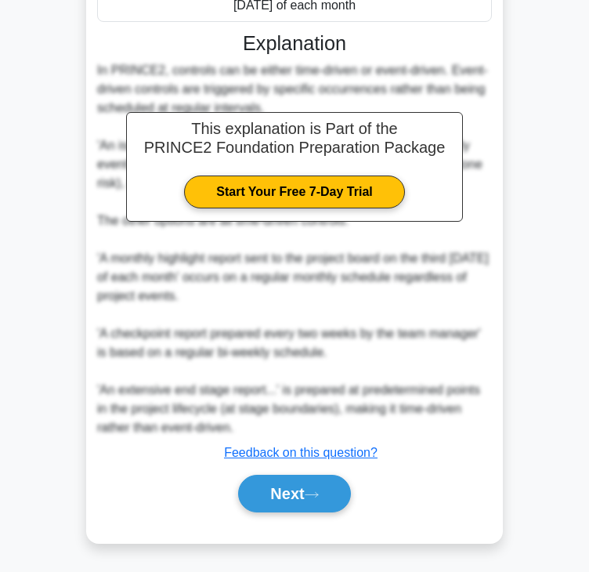
scroll to position [0, 0]
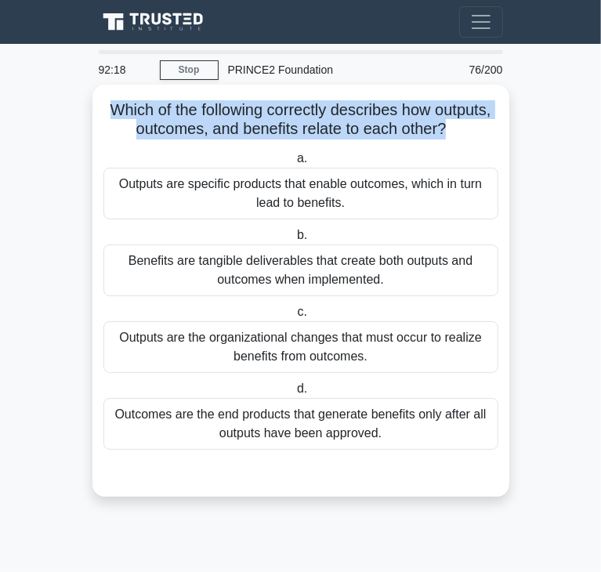
drag, startPoint x: 103, startPoint y: 114, endPoint x: 444, endPoint y: 135, distance: 341.4
click at [444, 135] on h5 "Which of the following correctly describes how outputs, outcomes, and benefits …" at bounding box center [301, 119] width 398 height 39
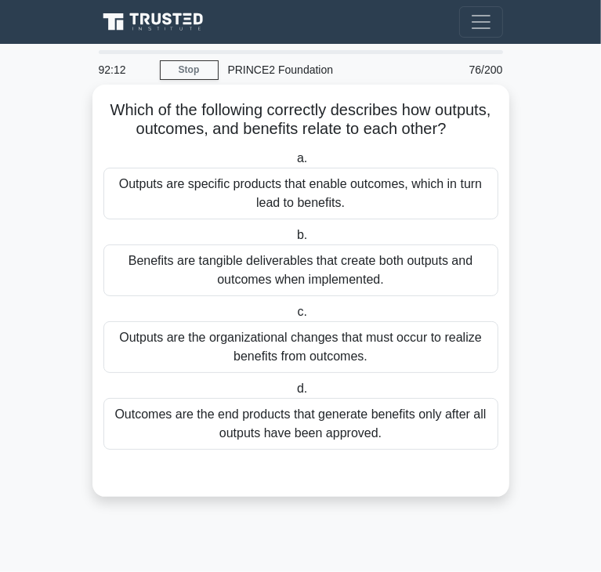
click at [485, 201] on div "Outputs are specific products that enable outcomes, which in turn lead to benef…" at bounding box center [300, 194] width 395 height 52
click at [294, 164] on input "a. Outputs are specific products that enable outcomes, which in turn lead to be…" at bounding box center [294, 159] width 0 height 10
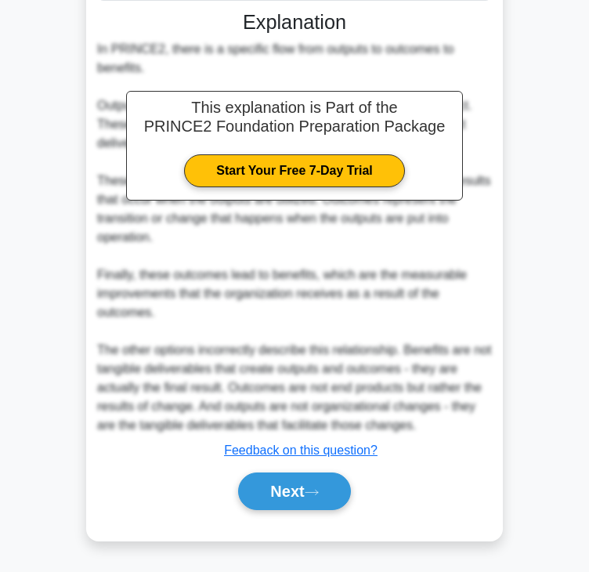
scroll to position [450, 0]
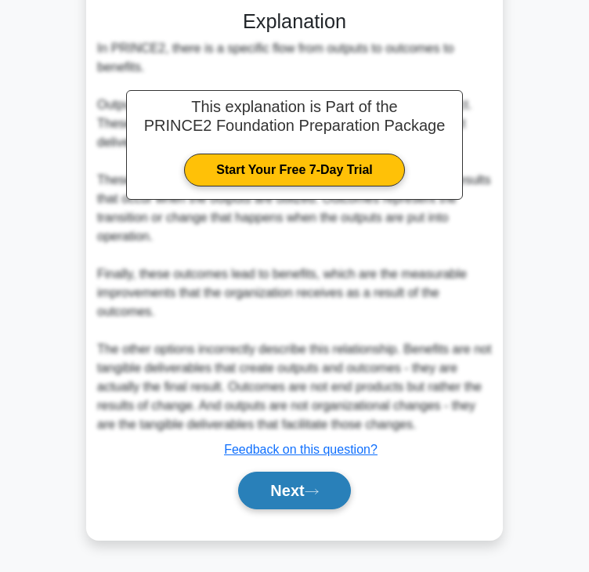
click at [348, 486] on button "Next" at bounding box center [294, 491] width 112 height 38
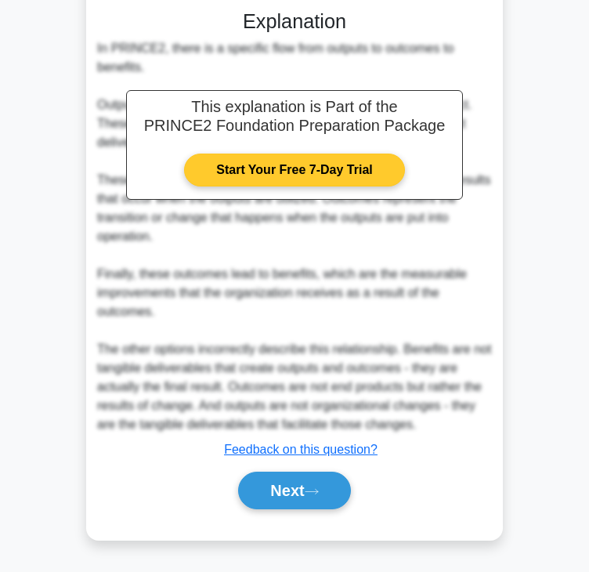
scroll to position [0, 0]
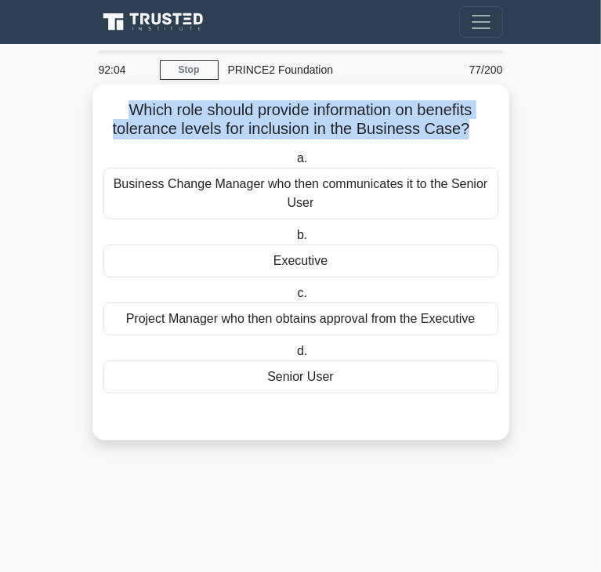
drag, startPoint x: 119, startPoint y: 108, endPoint x: 465, endPoint y: 131, distance: 346.2
click at [465, 131] on h5 "Which role should provide information on benefits tolerance levels for inclusio…" at bounding box center [301, 119] width 398 height 39
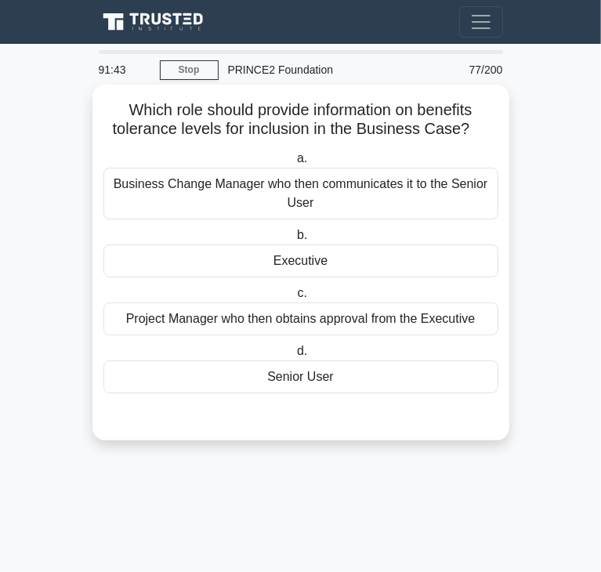
click at [345, 252] on div "Executive" at bounding box center [300, 260] width 395 height 33
click at [294, 241] on input "b. Executive" at bounding box center [294, 235] width 0 height 10
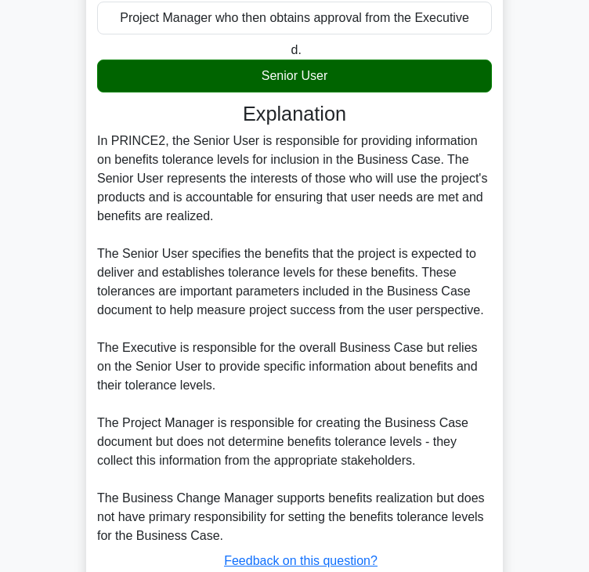
scroll to position [414, 0]
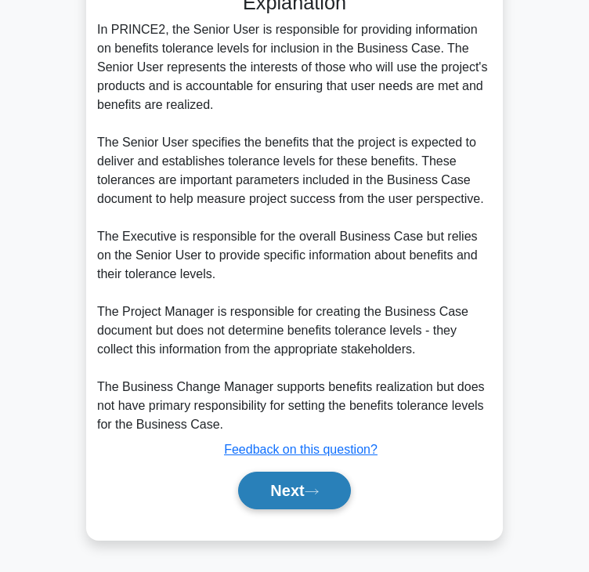
click at [279, 486] on button "Next" at bounding box center [294, 491] width 112 height 38
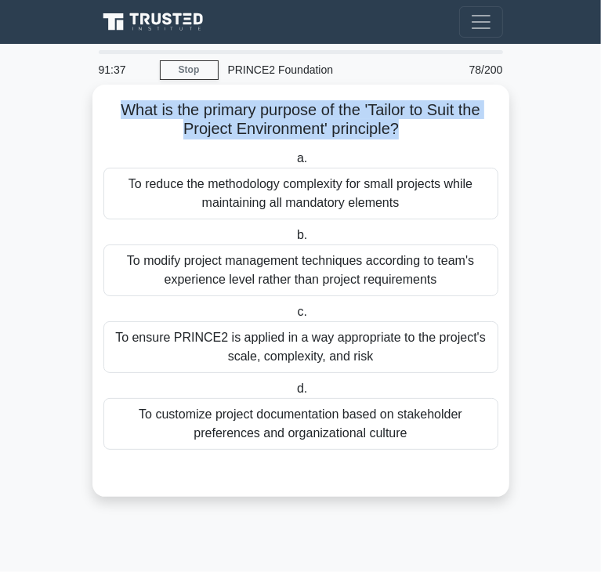
drag, startPoint x: 118, startPoint y: 116, endPoint x: 400, endPoint y: 125, distance: 282.2
click at [400, 125] on h5 "What is the primary purpose of the 'Tailor to Suit the Project Environment' pri…" at bounding box center [301, 119] width 398 height 39
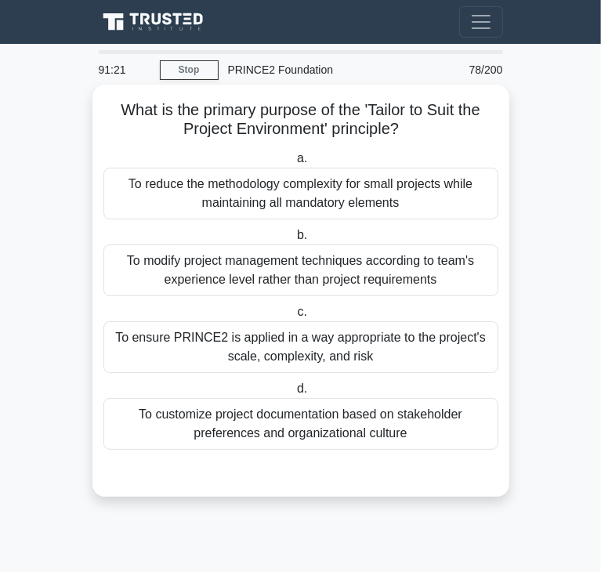
click at [395, 369] on div "To ensure PRINCE2 is applied in a way appropriate to the project's scale, compl…" at bounding box center [300, 347] width 395 height 52
click at [294, 317] on input "c. To ensure PRINCE2 is applied in a way appropriate to the project's scale, co…" at bounding box center [294, 312] width 0 height 10
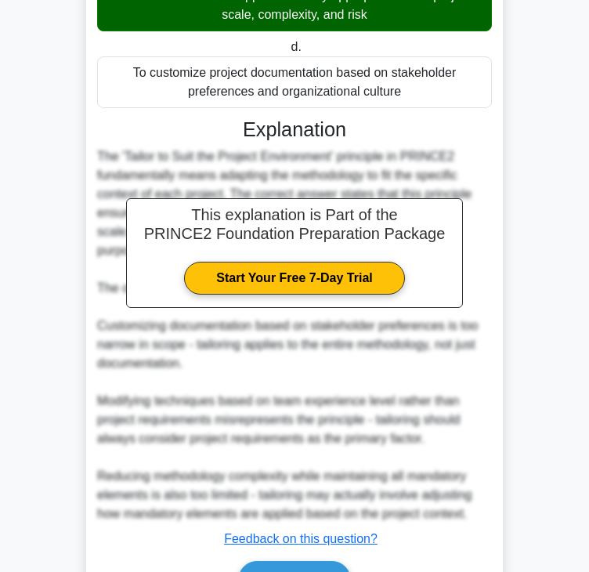
scroll to position [392, 0]
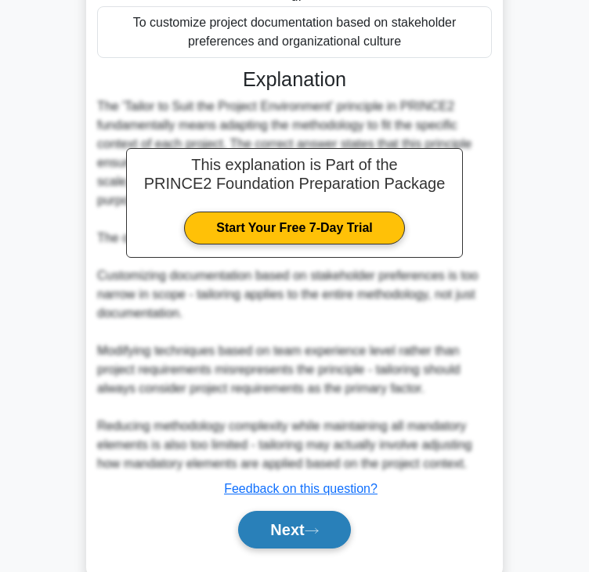
click at [305, 511] on button "Next" at bounding box center [294, 530] width 112 height 38
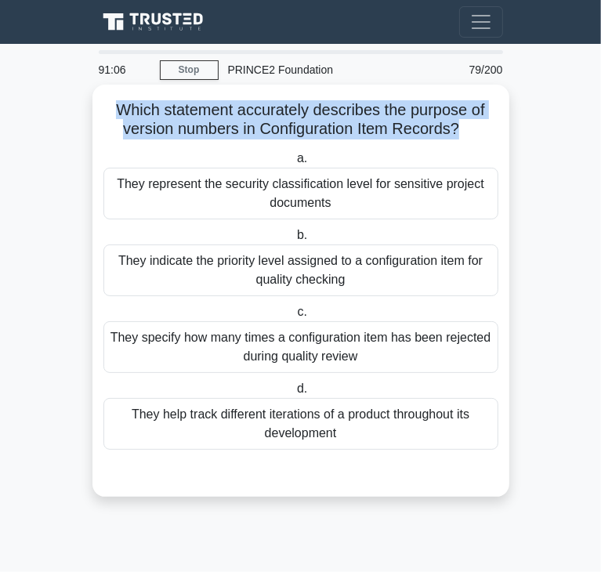
drag, startPoint x: 113, startPoint y: 117, endPoint x: 458, endPoint y: 128, distance: 344.9
click at [458, 128] on h5 "Which statement accurately describes the purpose of version numbers in Configur…" at bounding box center [301, 119] width 398 height 39
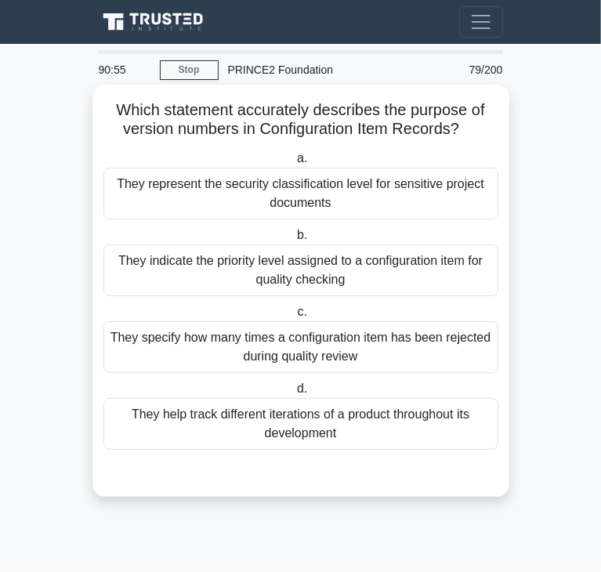
click at [314, 270] on div "They indicate the priority level assigned to a configuration item for quality c…" at bounding box center [300, 270] width 395 height 52
click at [294, 241] on input "b. They indicate the priority level assigned to a configuration item for qualit…" at bounding box center [294, 235] width 0 height 10
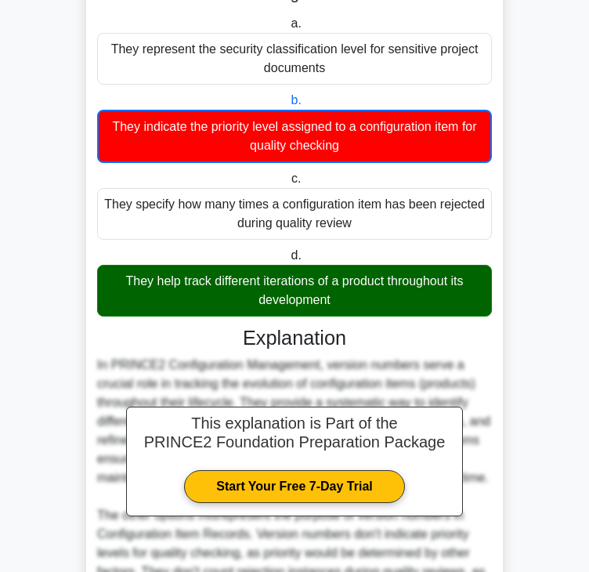
scroll to position [357, 0]
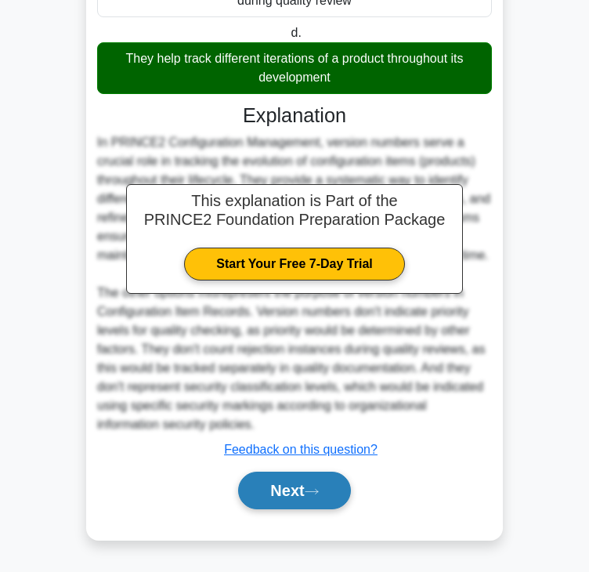
click at [306, 481] on button "Next" at bounding box center [294, 491] width 112 height 38
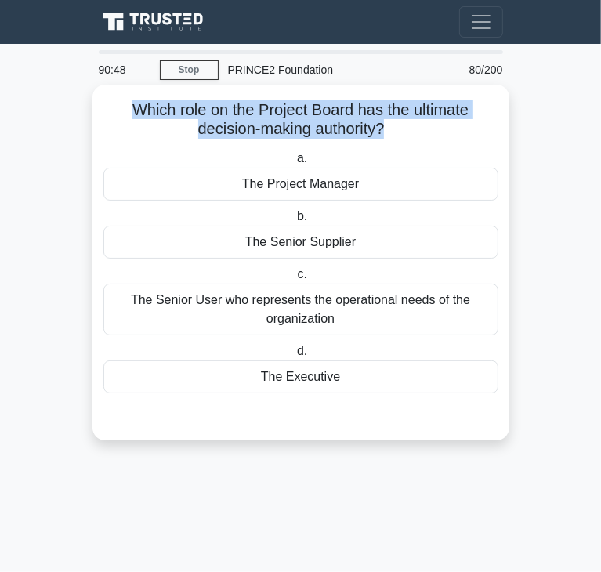
drag, startPoint x: 127, startPoint y: 107, endPoint x: 385, endPoint y: 125, distance: 259.1
click at [385, 125] on h5 "Which role on the Project Board has the ultimate decision-making authority? .sp…" at bounding box center [301, 119] width 398 height 39
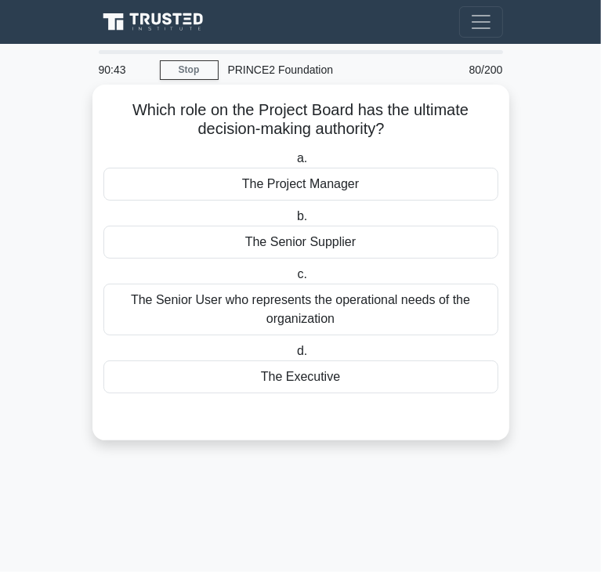
click at [238, 377] on div "The Executive" at bounding box center [300, 376] width 395 height 33
click at [294, 356] on input "d. The Executive" at bounding box center [294, 351] width 0 height 10
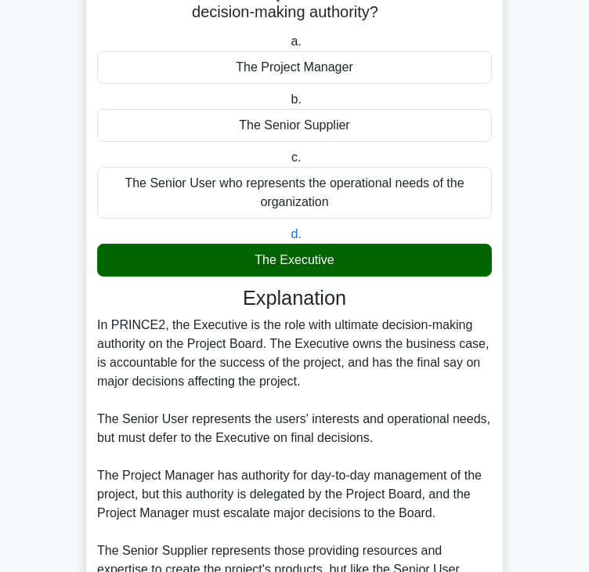
scroll to position [280, 0]
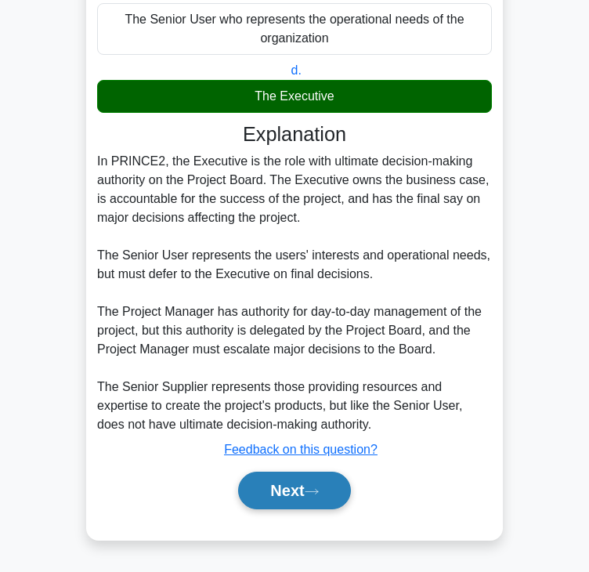
click at [296, 490] on button "Next" at bounding box center [294, 491] width 112 height 38
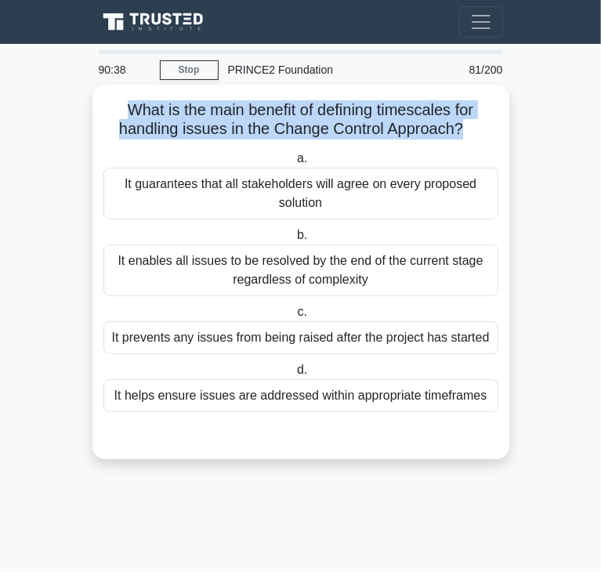
drag, startPoint x: 122, startPoint y: 113, endPoint x: 465, endPoint y: 130, distance: 342.8
click at [465, 130] on h5 "What is the main benefit of defining timescales for handling issues in the Chan…" at bounding box center [301, 119] width 398 height 39
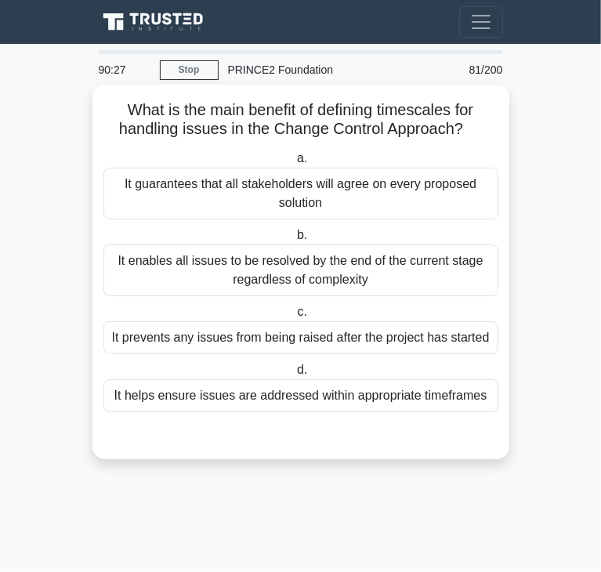
click at [197, 277] on div "It enables all issues to be resolved by the end of the current stage regardless…" at bounding box center [300, 270] width 395 height 52
click at [294, 241] on input "b. It enables all issues to be resolved by the end of the current stage regardl…" at bounding box center [294, 235] width 0 height 10
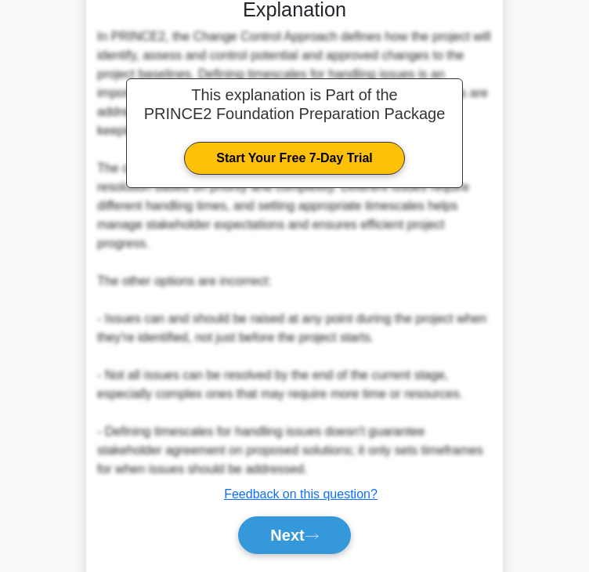
scroll to position [470, 0]
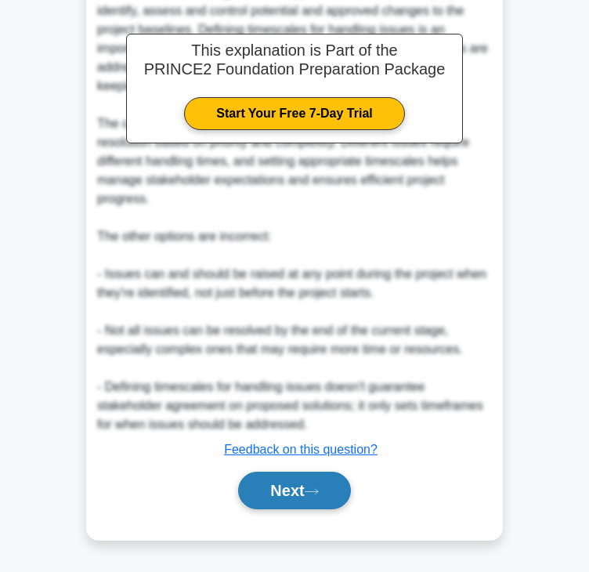
click at [282, 477] on button "Next" at bounding box center [294, 491] width 112 height 38
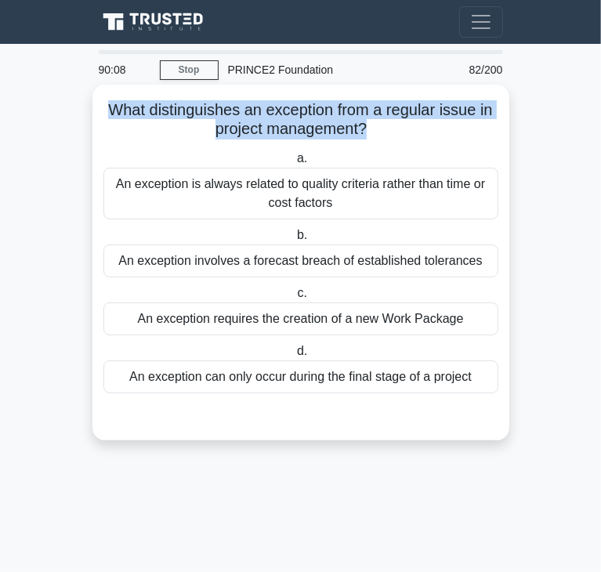
drag, startPoint x: 101, startPoint y: 109, endPoint x: 367, endPoint y: 132, distance: 266.5
click at [367, 132] on h5 "What distinguishes an exception from a regular issue in project management? .sp…" at bounding box center [301, 119] width 398 height 39
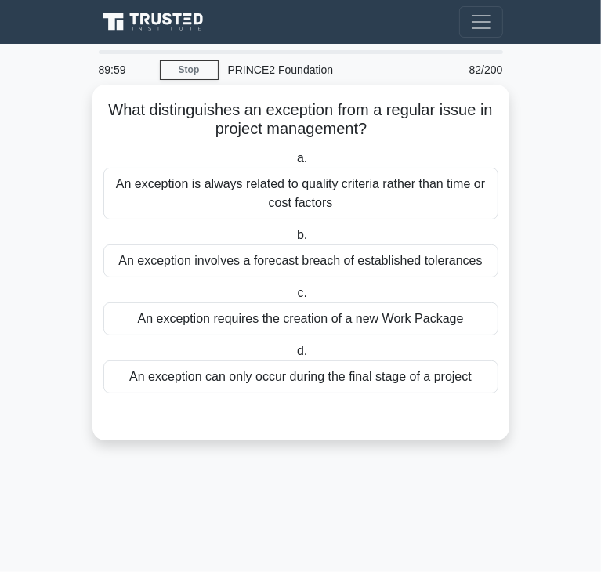
click at [280, 214] on div "An exception is always related to quality criteria rather than time or cost fac…" at bounding box center [300, 194] width 395 height 52
click at [294, 164] on input "a. An exception is always related to quality criteria rather than time or cost …" at bounding box center [294, 159] width 0 height 10
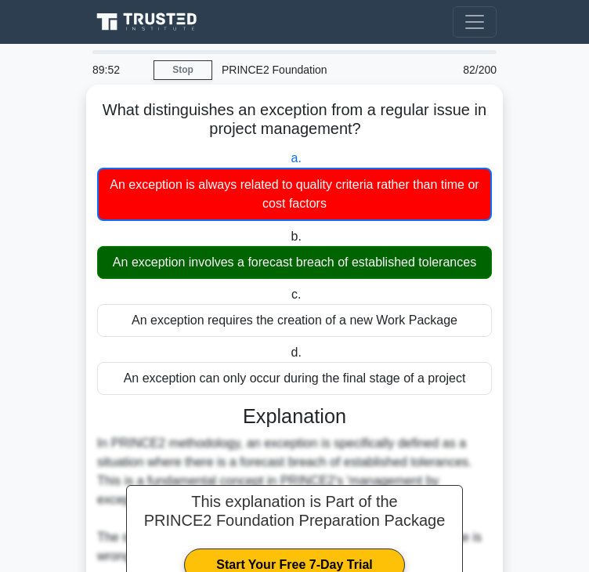
scroll to position [282, 0]
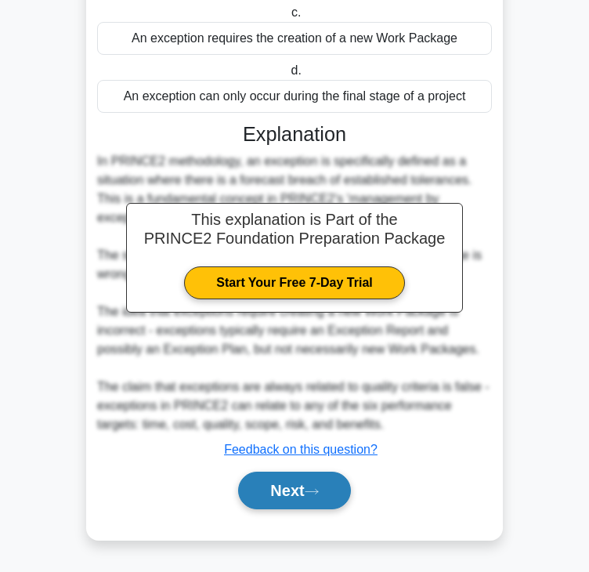
click at [260, 478] on button "Next" at bounding box center [294, 491] width 112 height 38
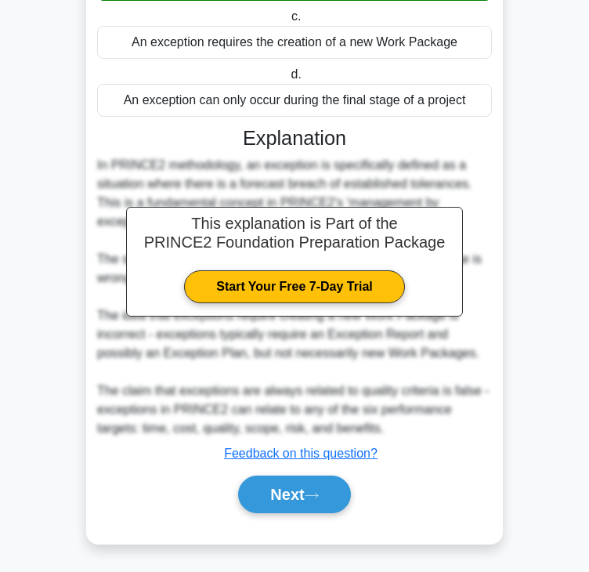
scroll to position [0, 0]
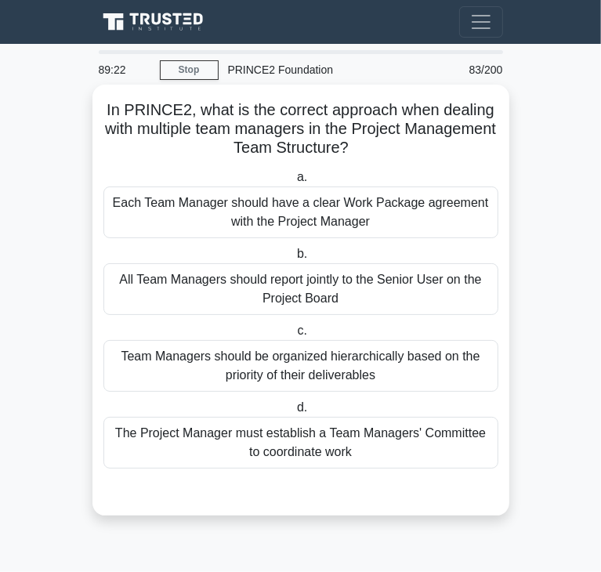
click at [359, 233] on div "Each Team Manager should have a clear Work Package agreement with the Project M…" at bounding box center [300, 212] width 395 height 52
click at [294, 183] on input "a. Each Team Manager should have a clear Work Package agreement with the Projec…" at bounding box center [294, 177] width 0 height 10
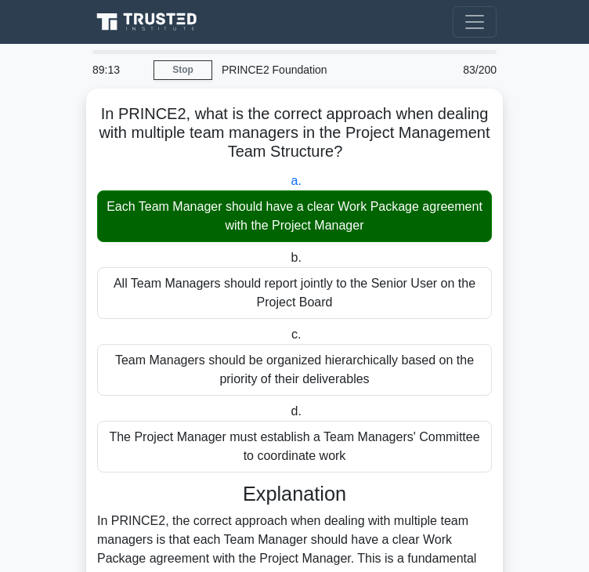
drag, startPoint x: 395, startPoint y: 148, endPoint x: -114, endPoint y: 103, distance: 511.2
click at [0, 103] on html "Go Premium Do Hang" at bounding box center [294, 483] width 589 height 966
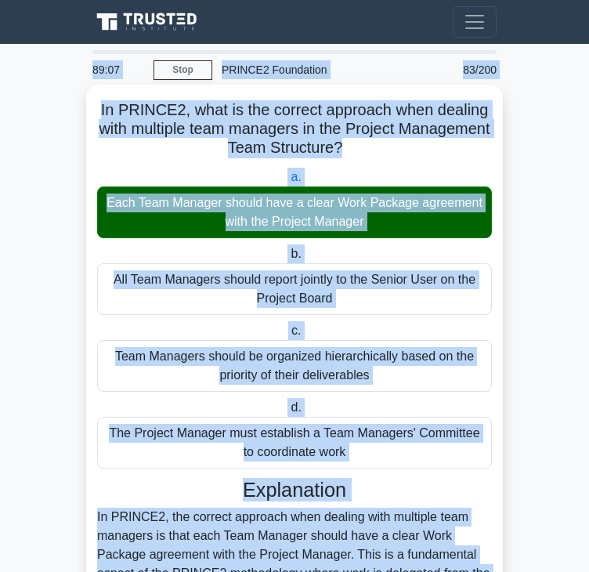
click at [481, 262] on label "b. All Team Managers should report jointly to the Senior User on the Project Bo…" at bounding box center [294, 279] width 395 height 71
click at [288, 259] on input "b. All Team Managers should report jointly to the Senior User on the Project Bo…" at bounding box center [288, 254] width 0 height 10
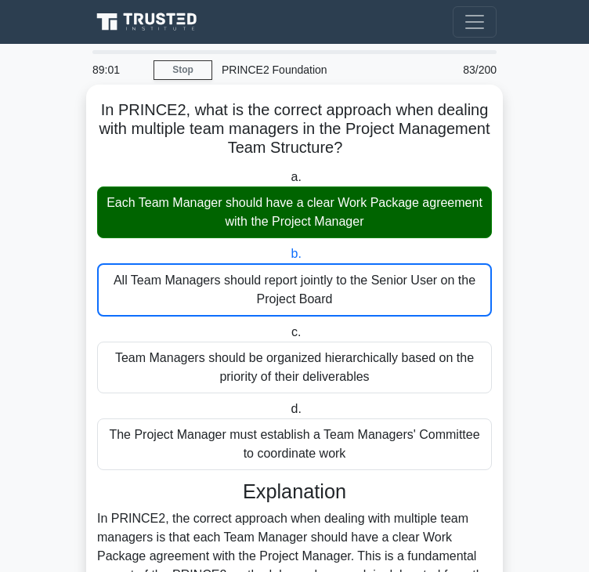
scroll to position [395, 0]
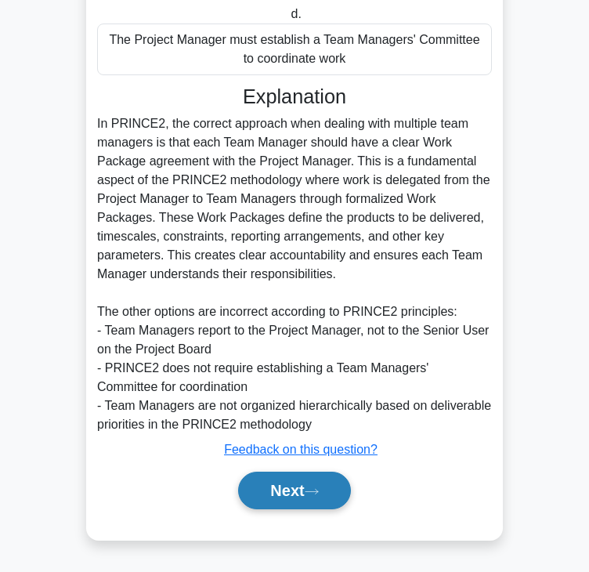
click at [297, 487] on button "Next" at bounding box center [294, 491] width 112 height 38
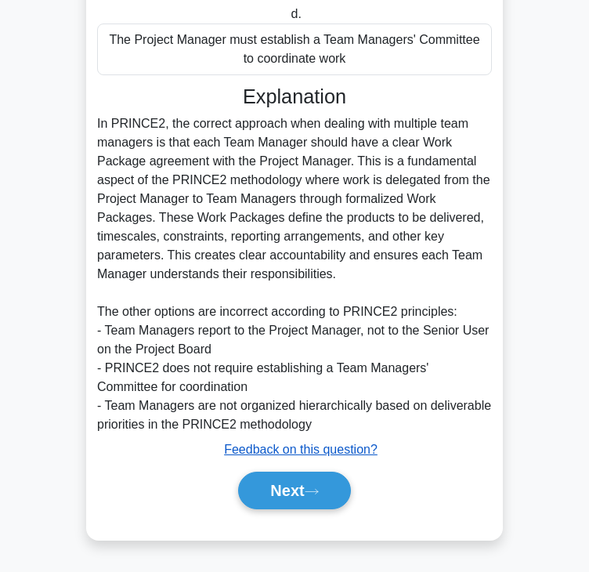
scroll to position [0, 0]
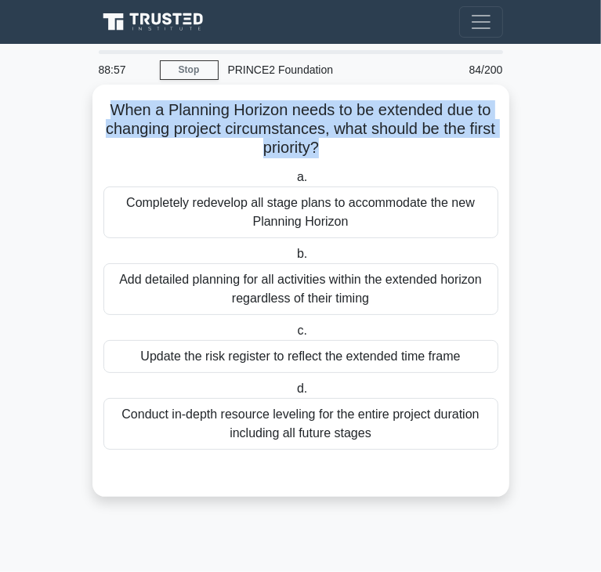
drag, startPoint x: 110, startPoint y: 110, endPoint x: 332, endPoint y: 148, distance: 225.6
click at [332, 148] on h5 "When a Planning Horizon needs to be extended due to changing project circumstan…" at bounding box center [301, 129] width 398 height 58
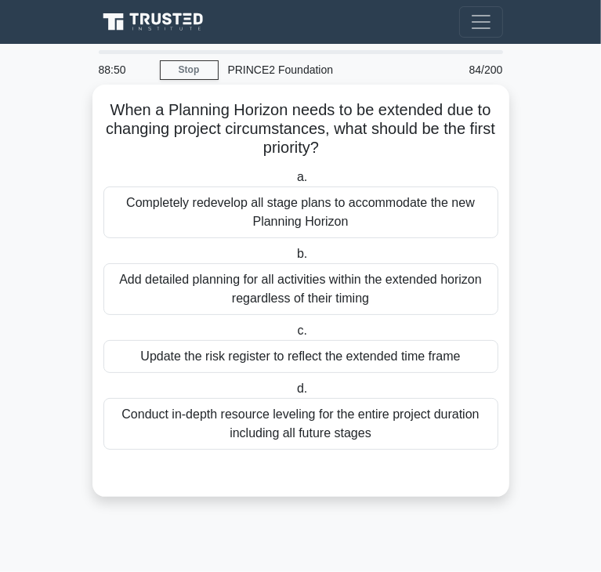
click at [213, 356] on div "Update the risk register to reflect the extended time frame" at bounding box center [300, 356] width 395 height 33
click at [294, 336] on input "c. Update the risk register to reflect the extended time frame" at bounding box center [294, 331] width 0 height 10
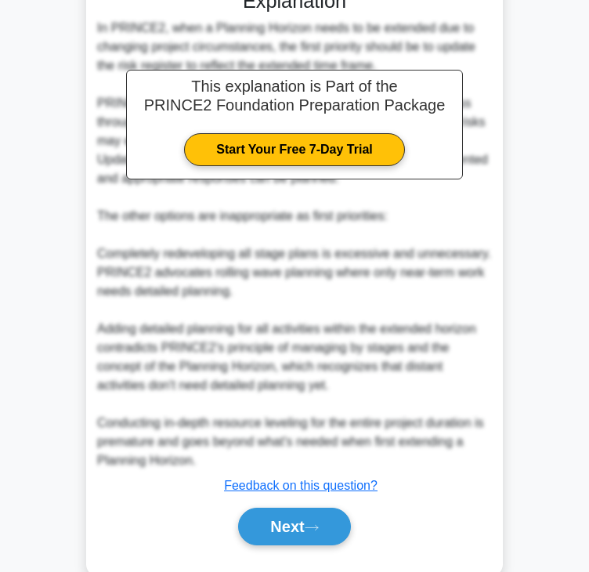
scroll to position [506, 0]
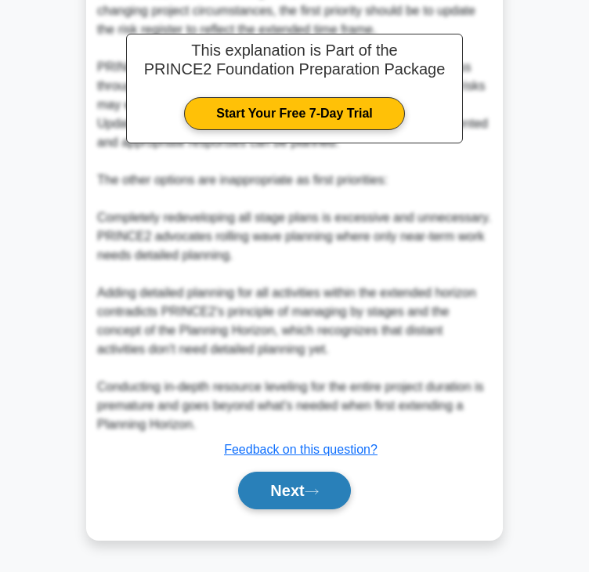
click at [325, 472] on button "Next" at bounding box center [294, 491] width 112 height 38
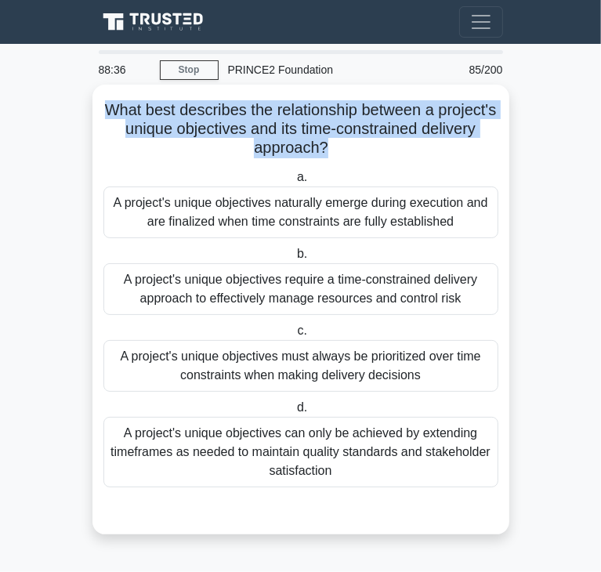
drag, startPoint x: 135, startPoint y: 115, endPoint x: 356, endPoint y: 152, distance: 224.0
click at [356, 152] on h5 "What best describes the relationship between a project's unique objectives and …" at bounding box center [301, 129] width 398 height 58
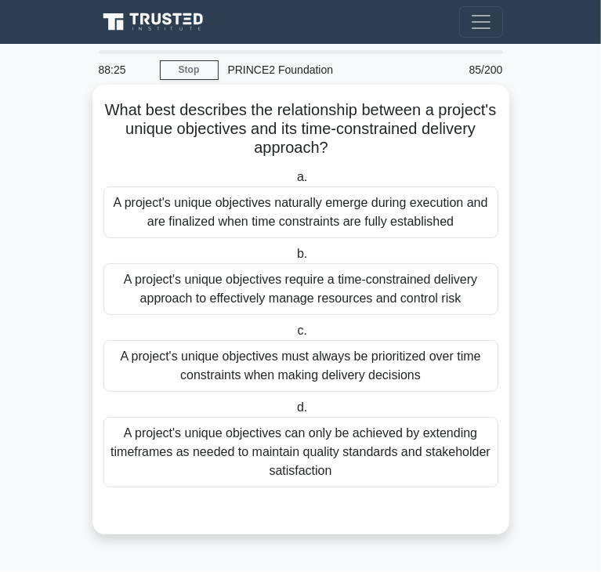
click at [429, 354] on div "A project's unique objectives must always be prioritized over time constraints …" at bounding box center [300, 366] width 395 height 52
click at [294, 336] on input "c. A project's unique objectives must always be prioritized over time constrain…" at bounding box center [294, 331] width 0 height 10
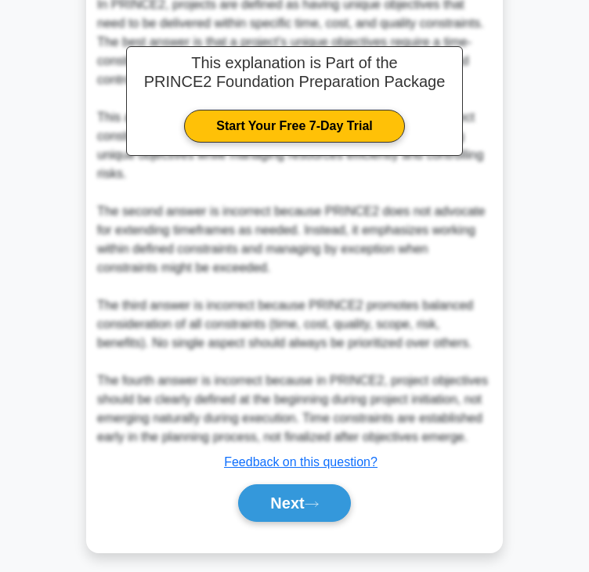
scroll to position [545, 0]
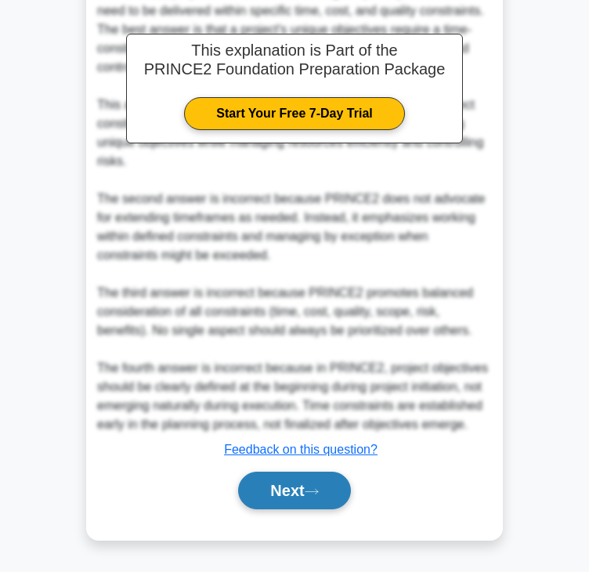
click at [291, 495] on button "Next" at bounding box center [294, 491] width 112 height 38
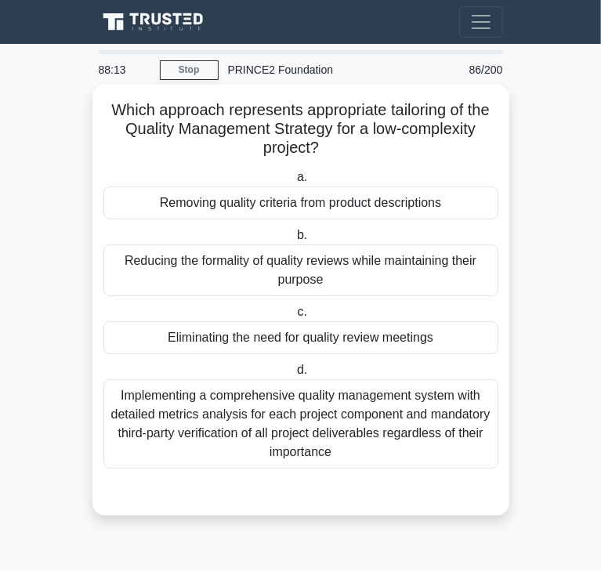
drag, startPoint x: 113, startPoint y: 109, endPoint x: 323, endPoint y: 139, distance: 212.2
click at [323, 139] on h5 "Which approach represents appropriate tailoring of the Quality Management Strat…" at bounding box center [301, 129] width 398 height 58
click at [323, 143] on icon ".spinner_0XTQ{transform-origin:center;animation:spinner_y6GP .75s linear infini…" at bounding box center [328, 148] width 19 height 19
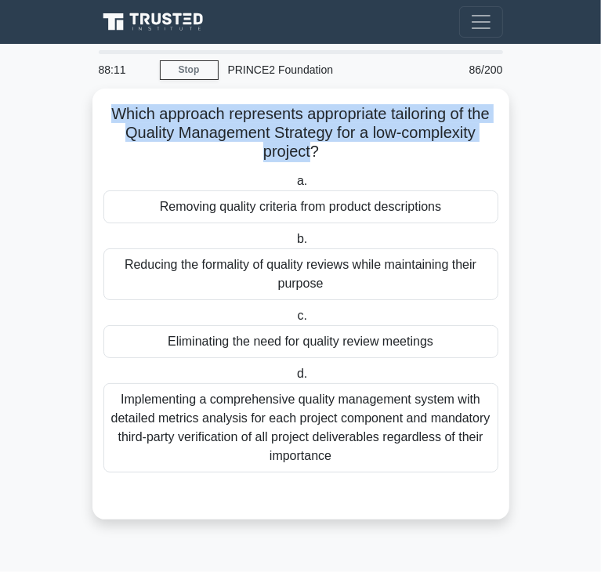
drag, startPoint x: 310, startPoint y: 148, endPoint x: 5, endPoint y: 101, distance: 308.3
click at [5, 101] on main "88:11 Stop PRINCE2 Foundation Beginner 86/200 Which approach represents appropr…" at bounding box center [300, 308] width 601 height 528
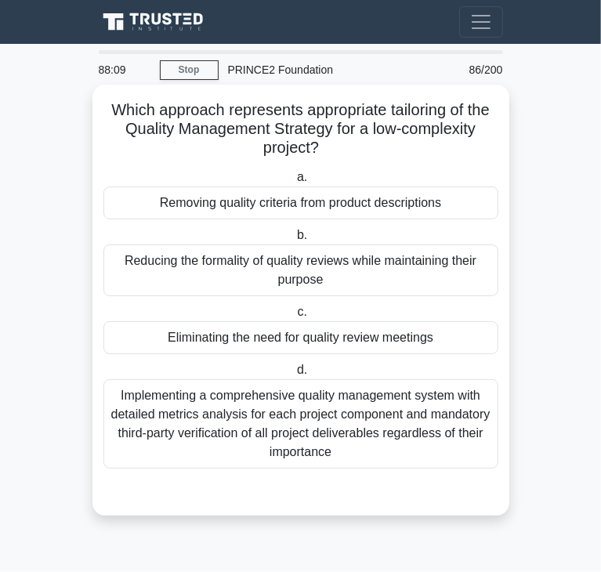
click at [317, 148] on h5 "Which approach represents appropriate tailoring of the Quality Management Strat…" at bounding box center [301, 129] width 398 height 58
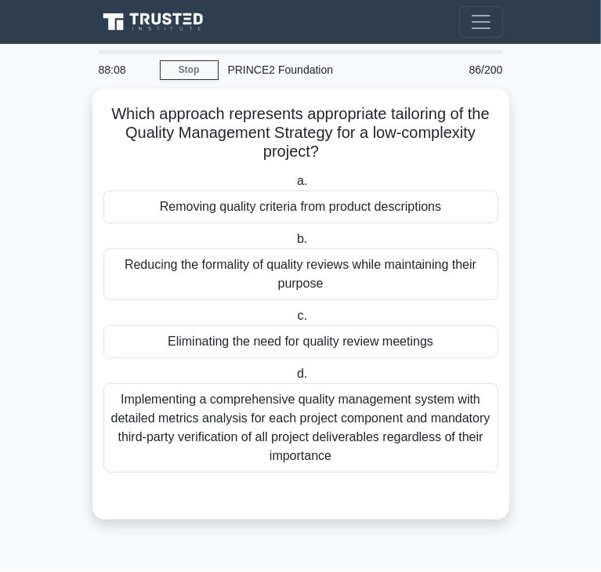
drag, startPoint x: 317, startPoint y: 148, endPoint x: 10, endPoint y: 94, distance: 311.8
click at [10, 94] on main "88:08 Stop PRINCE2 Foundation Beginner 86/200 Which approach represents appropr…" at bounding box center [300, 308] width 601 height 528
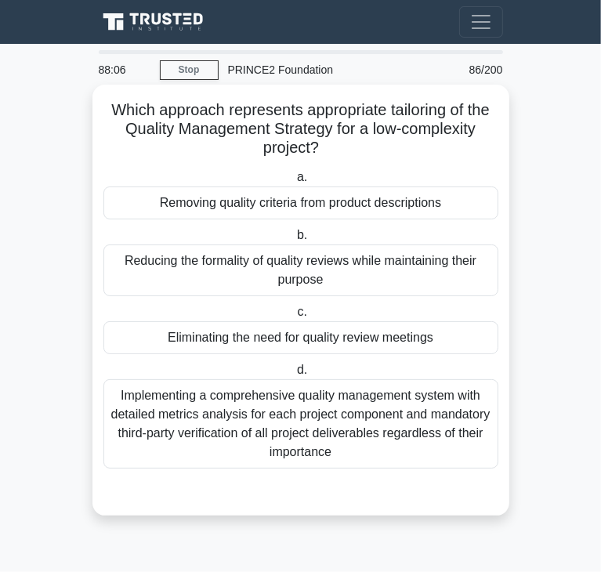
click at [316, 151] on h5 "Which approach represents appropriate tailoring of the Quality Management Strat…" at bounding box center [301, 129] width 398 height 58
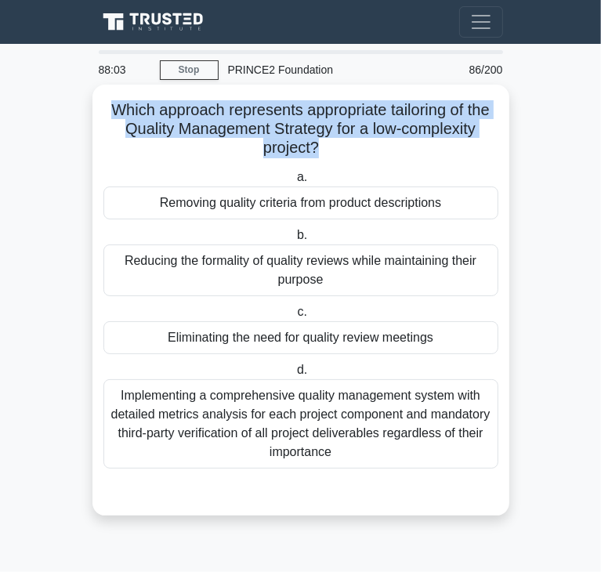
drag, startPoint x: 318, startPoint y: 148, endPoint x: 110, endPoint y: 105, distance: 212.8
click at [110, 105] on h5 "Which approach represents appropriate tailoring of the Quality Management Strat…" at bounding box center [301, 129] width 398 height 58
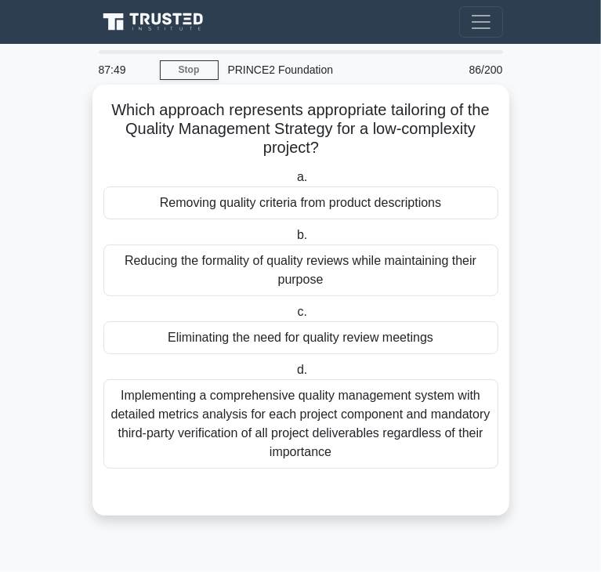
click at [352, 289] on div "Reducing the formality of quality reviews while maintaining their purpose" at bounding box center [300, 270] width 395 height 52
click at [294, 241] on input "b. Reducing the formality of quality reviews while maintaining their purpose" at bounding box center [294, 235] width 0 height 10
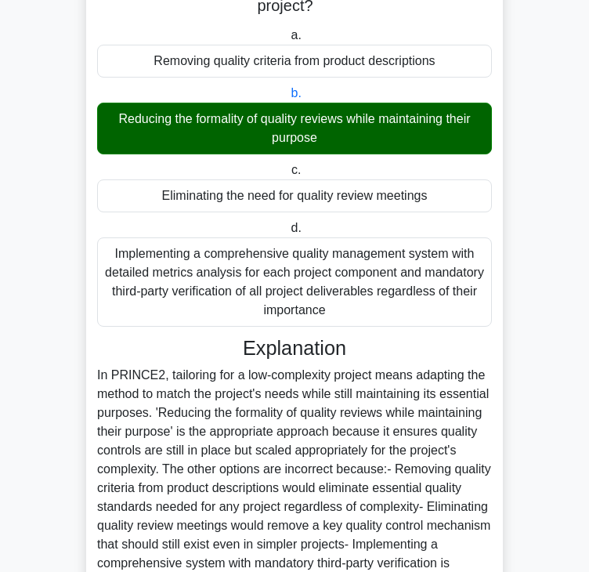
scroll to position [318, 0]
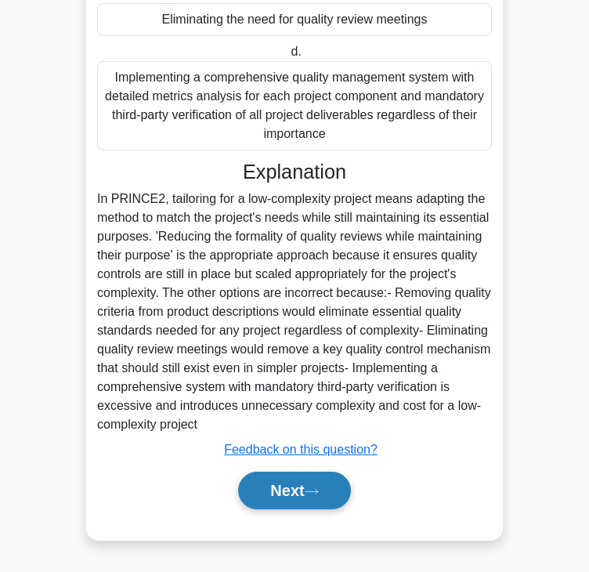
click at [273, 479] on button "Next" at bounding box center [294, 491] width 112 height 38
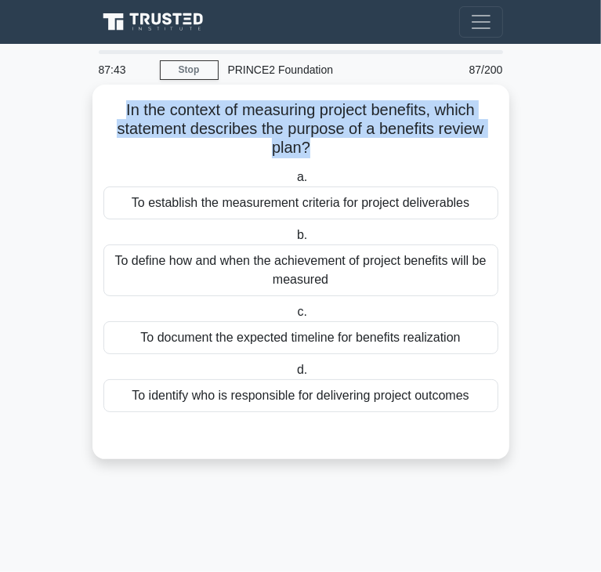
drag, startPoint x: 117, startPoint y: 110, endPoint x: 308, endPoint y: 152, distance: 195.6
click at [308, 152] on h5 "In the context of measuring project benefits, which statement describes the pur…" at bounding box center [301, 129] width 398 height 58
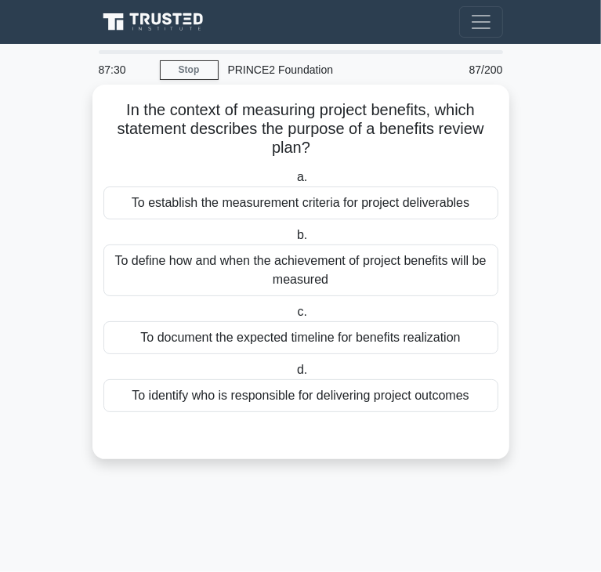
click at [122, 342] on div "To document the expected timeline for benefits realization" at bounding box center [300, 337] width 395 height 33
click at [294, 317] on input "c. To document the expected timeline for benefits realization" at bounding box center [294, 312] width 0 height 10
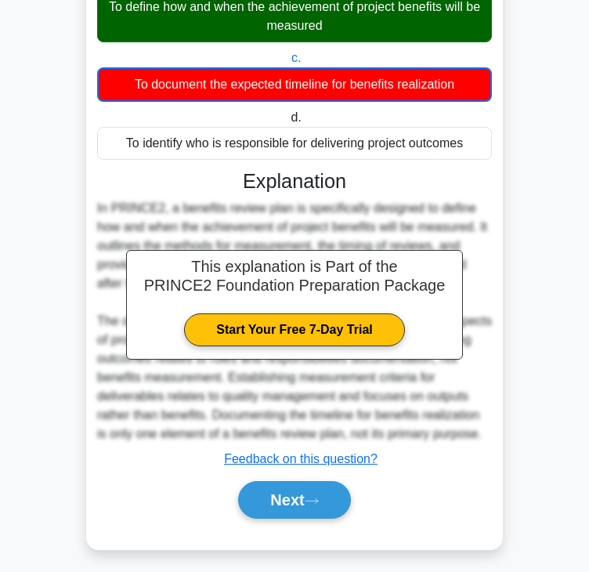
scroll to position [263, 0]
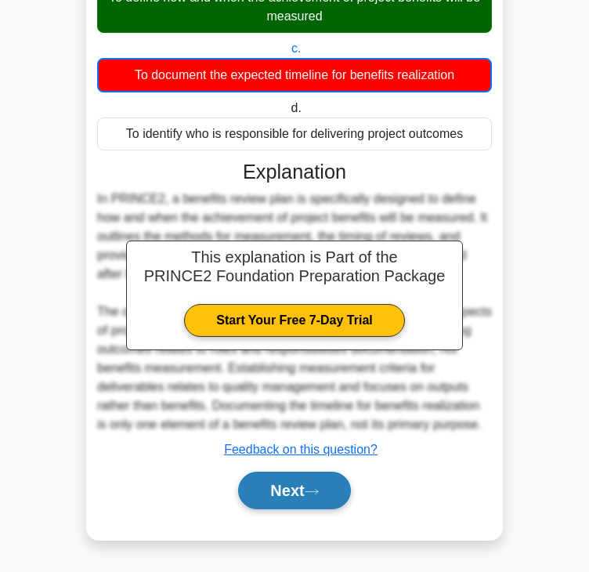
click at [273, 486] on button "Next" at bounding box center [294, 491] width 112 height 38
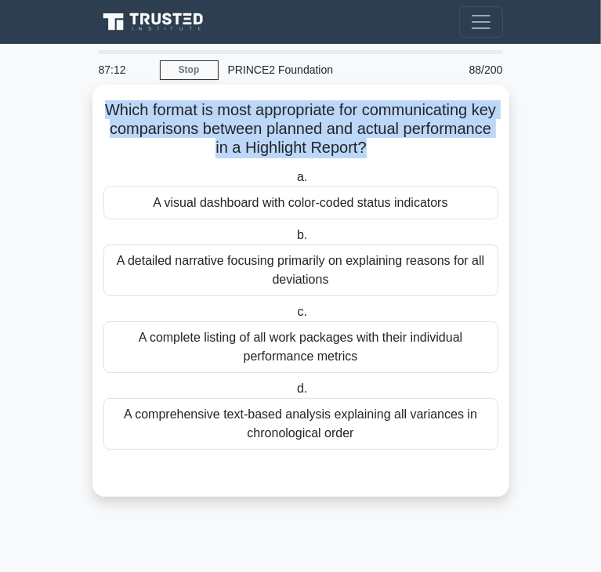
drag, startPoint x: 108, startPoint y: 110, endPoint x: 414, endPoint y: 154, distance: 308.7
click at [414, 154] on h5 "Which format is most appropriate for communicating key comparisons between plan…" at bounding box center [301, 129] width 398 height 58
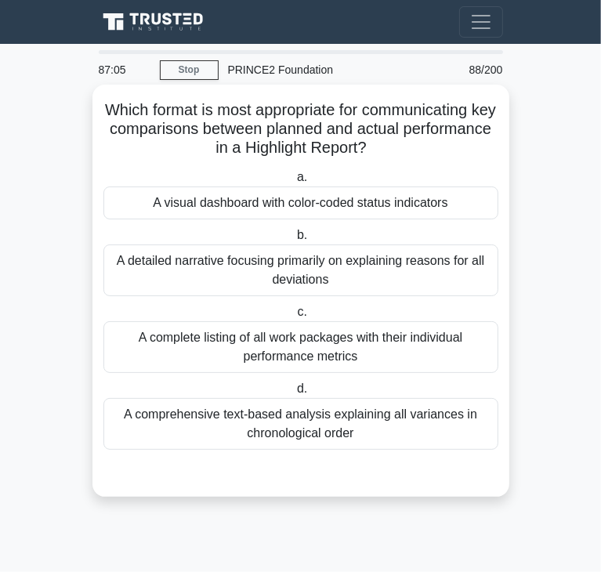
drag, startPoint x: 404, startPoint y: 209, endPoint x: 388, endPoint y: 208, distance: 16.5
click at [404, 209] on div "A visual dashboard with color-coded status indicators" at bounding box center [300, 202] width 395 height 33
click at [294, 183] on input "a. A visual dashboard with color-coded status indicators" at bounding box center [294, 177] width 0 height 10
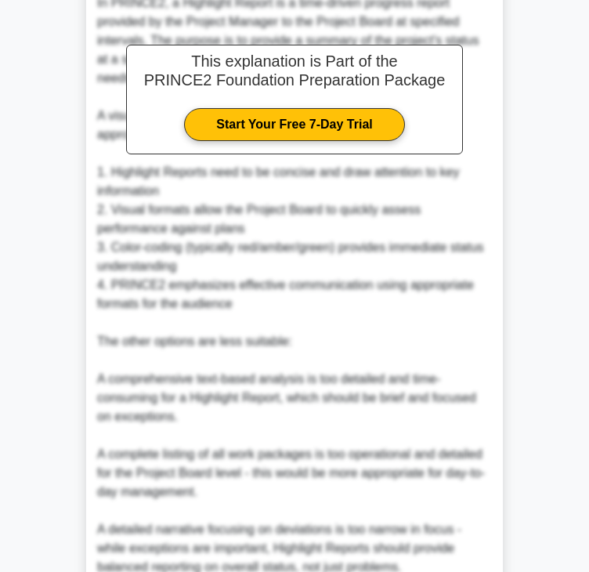
scroll to position [619, 0]
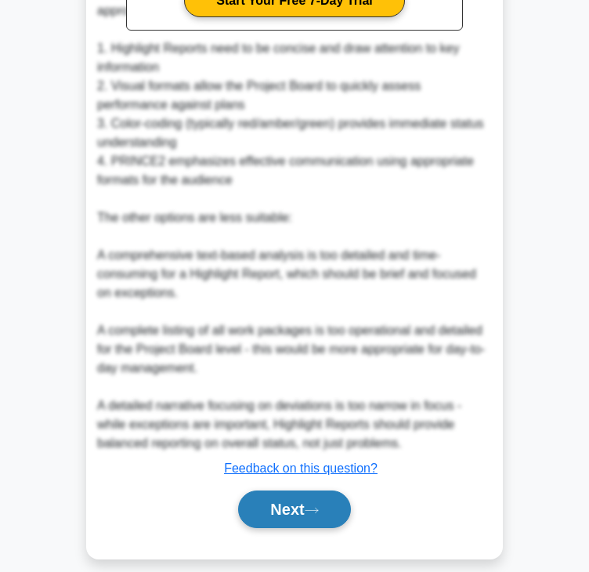
click at [279, 501] on button "Next" at bounding box center [294, 509] width 112 height 38
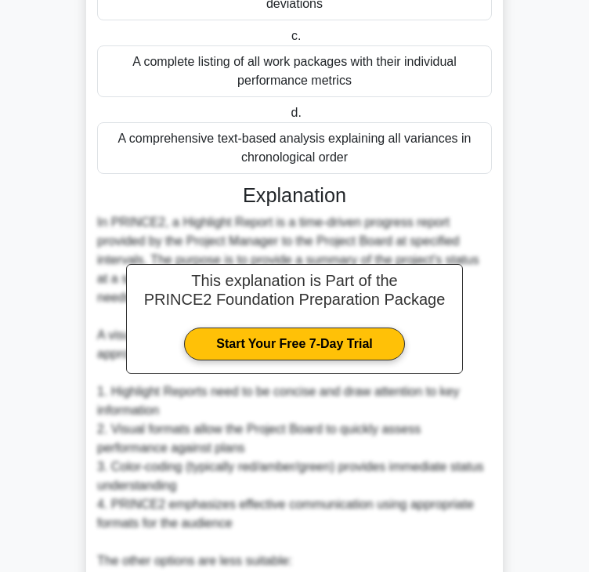
scroll to position [0, 0]
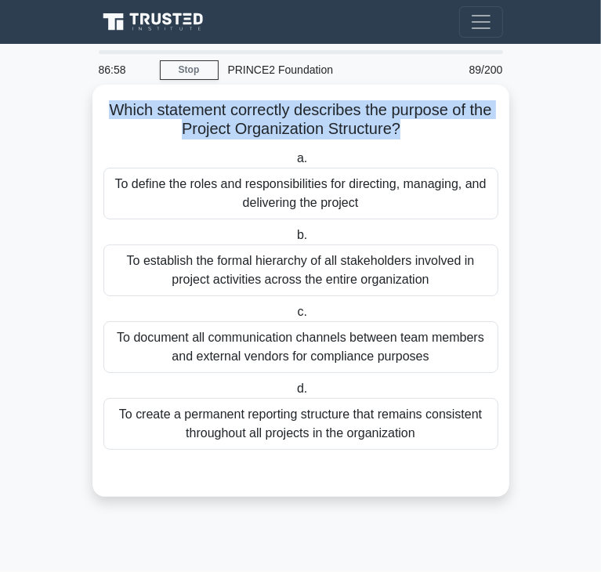
drag, startPoint x: 110, startPoint y: 111, endPoint x: 400, endPoint y: 123, distance: 290.1
click at [400, 123] on h5 "Which statement correctly describes the purpose of the Project Organization Str…" at bounding box center [301, 119] width 398 height 39
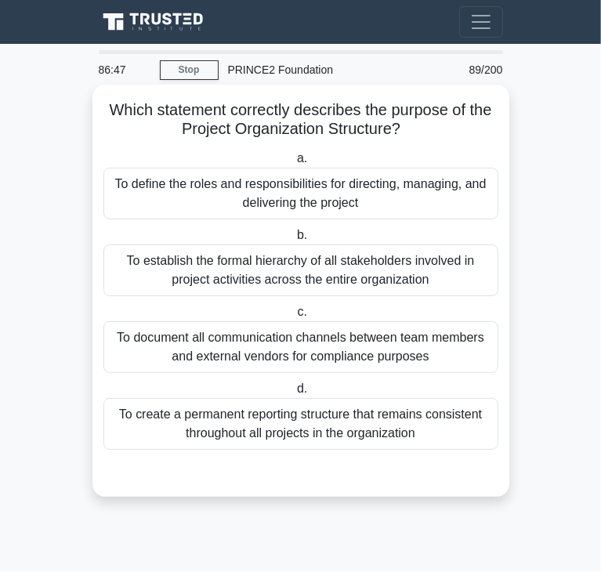
click at [236, 198] on div "To define the roles and responsibilities for directing, managing, and deliverin…" at bounding box center [300, 194] width 395 height 52
click at [294, 164] on input "a. To define the roles and responsibilities for directing, managing, and delive…" at bounding box center [294, 159] width 0 height 10
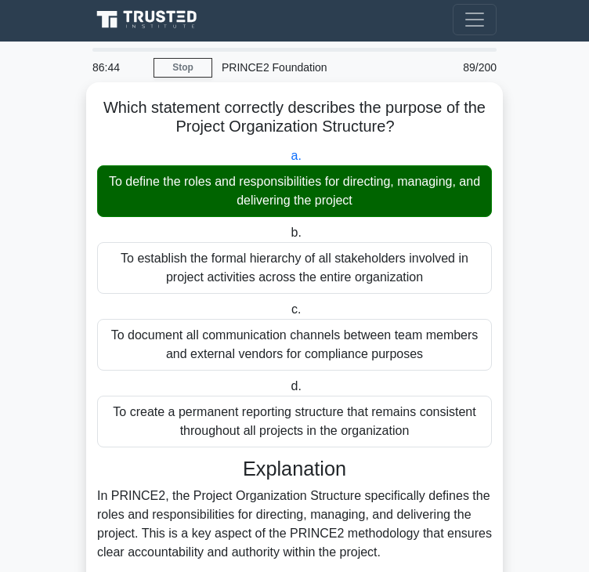
scroll to position [468, 0]
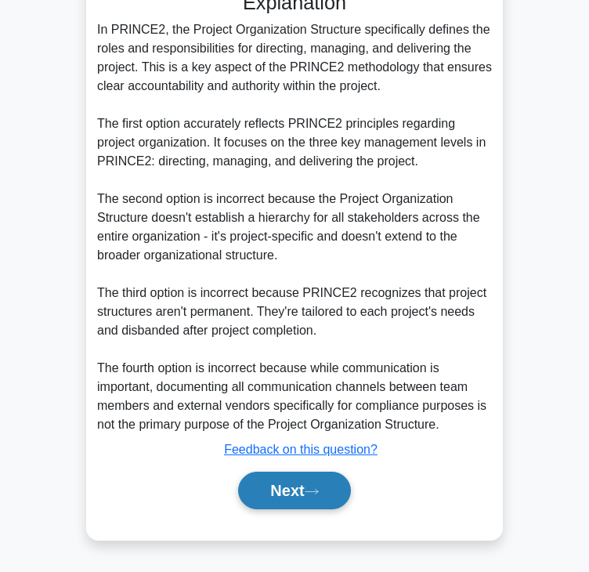
click at [317, 482] on button "Next" at bounding box center [294, 491] width 112 height 38
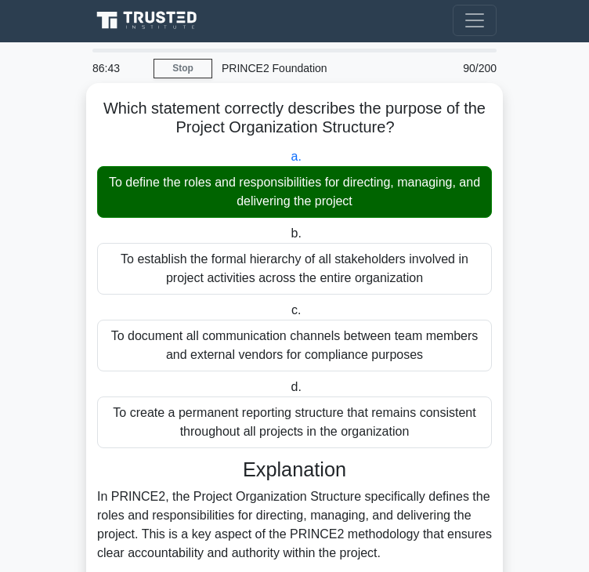
scroll to position [0, 0]
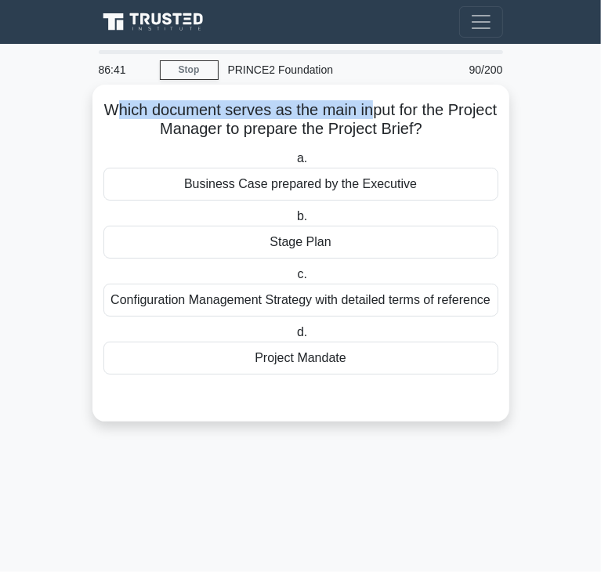
drag, startPoint x: 132, startPoint y: 111, endPoint x: 403, endPoint y: 118, distance: 271.1
click at [403, 118] on h5 "Which document serves as the main input for the Project Manager to prepare the …" at bounding box center [301, 119] width 398 height 39
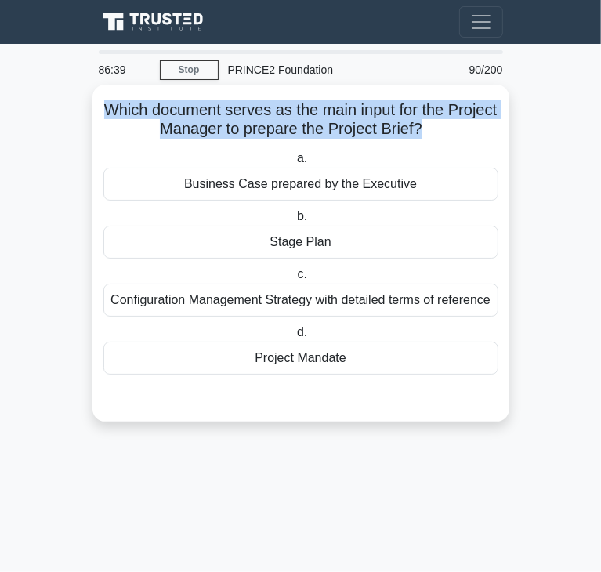
drag, startPoint x: 124, startPoint y: 112, endPoint x: 449, endPoint y: 126, distance: 325.4
click at [449, 126] on h5 "Which document serves as the main input for the Project Manager to prepare the …" at bounding box center [301, 119] width 398 height 39
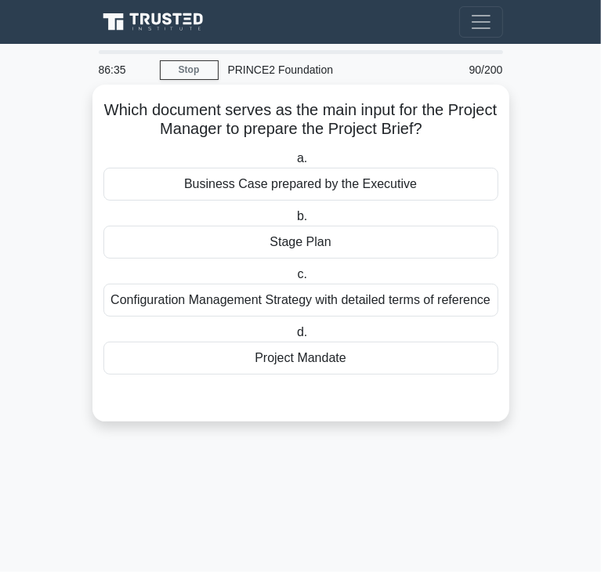
drag, startPoint x: 341, startPoint y: 363, endPoint x: 336, endPoint y: 383, distance: 20.1
click at [341, 367] on div "Project Mandate" at bounding box center [300, 358] width 395 height 33
click at [294, 338] on input "d. Project Mandate" at bounding box center [294, 332] width 0 height 10
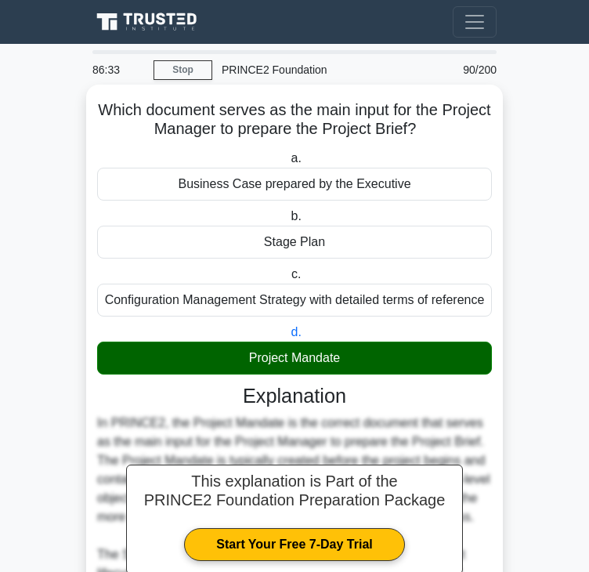
scroll to position [356, 0]
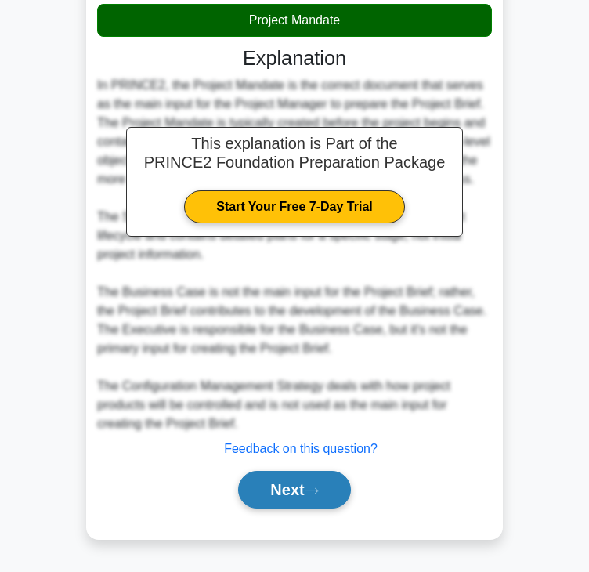
click at [304, 508] on button "Next" at bounding box center [294, 490] width 112 height 38
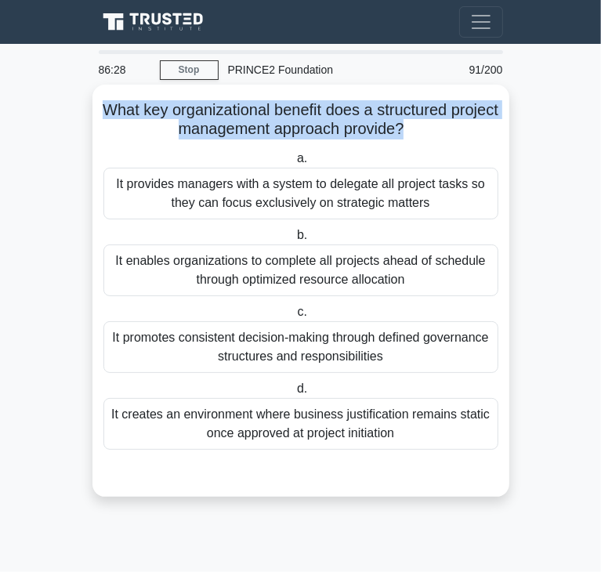
drag, startPoint x: 125, startPoint y: 107, endPoint x: 431, endPoint y: 129, distance: 306.3
click at [431, 129] on h5 "What key organizational benefit does a structured project management approach p…" at bounding box center [301, 119] width 398 height 39
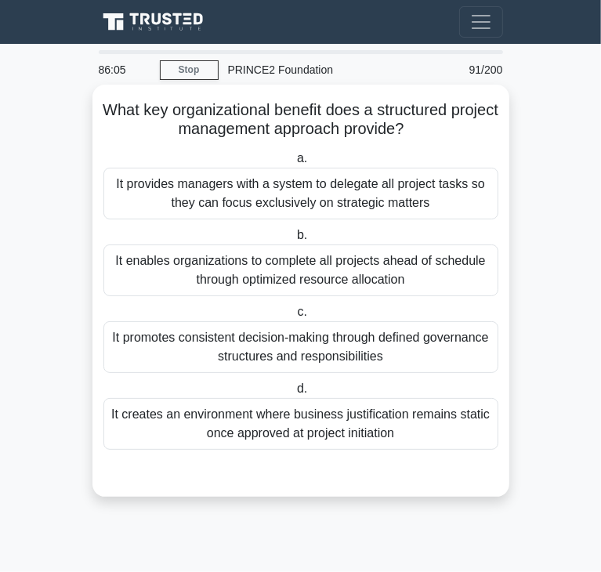
click at [230, 350] on div "It promotes consistent decision-making through defined governance structures an…" at bounding box center [300, 347] width 395 height 52
click at [294, 317] on input "c. It promotes consistent decision-making through defined governance structures…" at bounding box center [294, 312] width 0 height 10
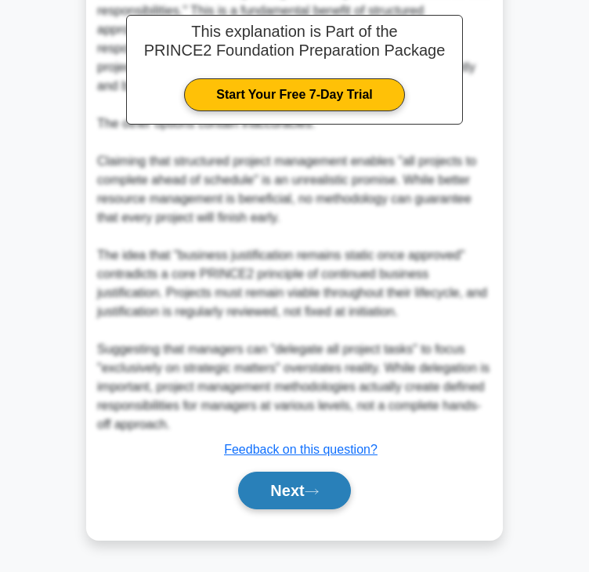
click at [267, 479] on button "Next" at bounding box center [294, 491] width 112 height 38
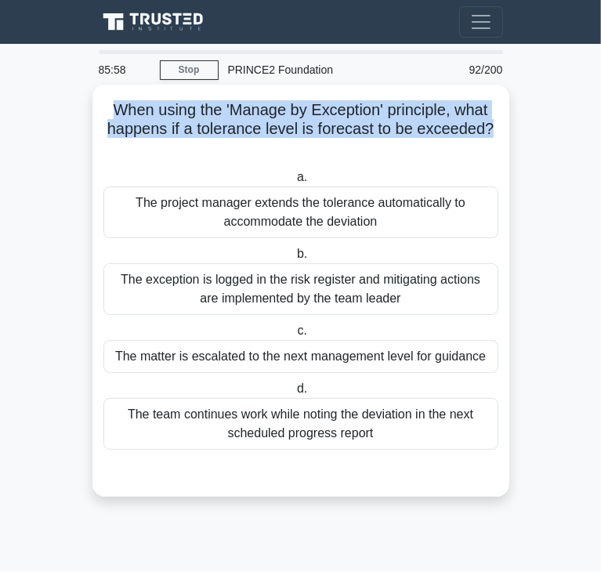
drag, startPoint x: 118, startPoint y: 110, endPoint x: 493, endPoint y: 129, distance: 374.9
click at [493, 129] on h5 "When using the 'Manage by Exception' principle, what happens if a tolerance lev…" at bounding box center [301, 129] width 398 height 58
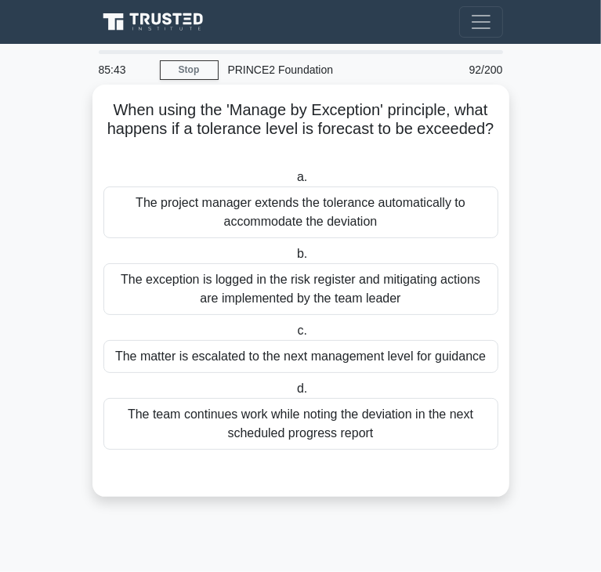
click at [310, 214] on div "The project manager extends the tolerance automatically to accommodate the devi…" at bounding box center [300, 212] width 395 height 52
click at [294, 183] on input "a. The project manager extends the tolerance automatically to accommodate the d…" at bounding box center [294, 177] width 0 height 10
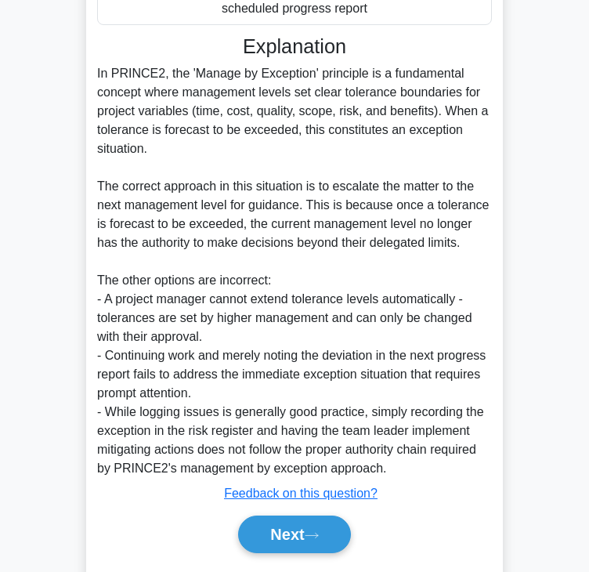
scroll to position [470, 0]
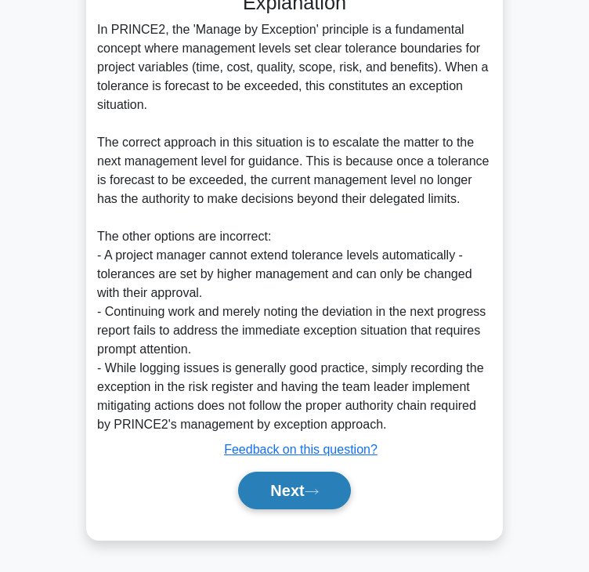
click at [288, 481] on button "Next" at bounding box center [294, 491] width 112 height 38
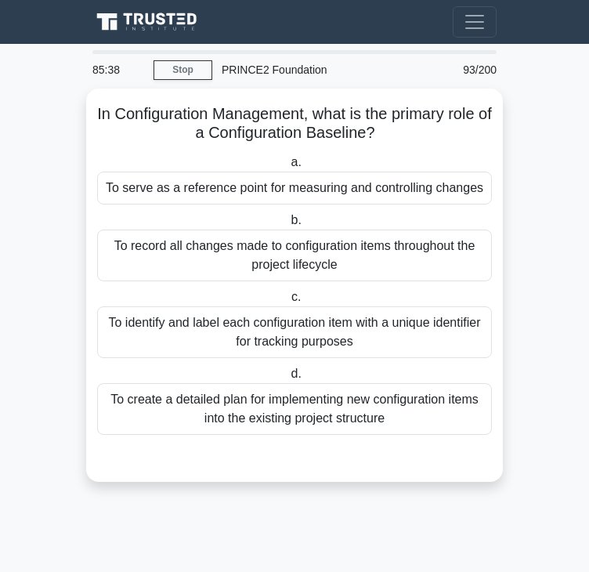
scroll to position [0, 0]
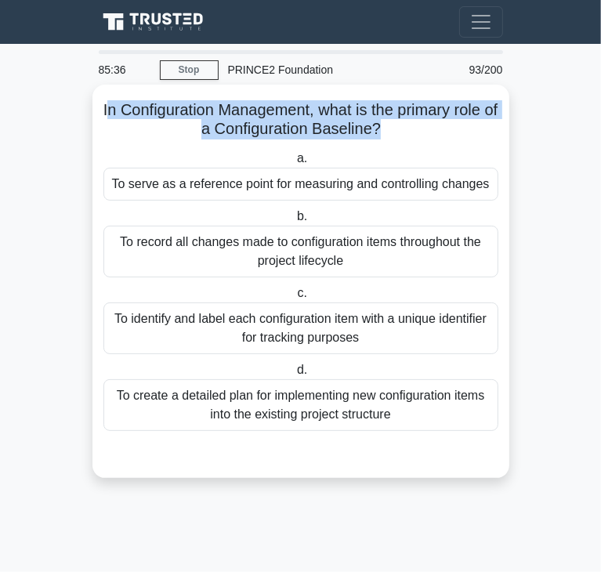
drag, startPoint x: 107, startPoint y: 117, endPoint x: 387, endPoint y: 128, distance: 280.7
click at [387, 128] on h5 "In Configuration Management, what is the primary role of a Configuration Baseli…" at bounding box center [301, 119] width 398 height 39
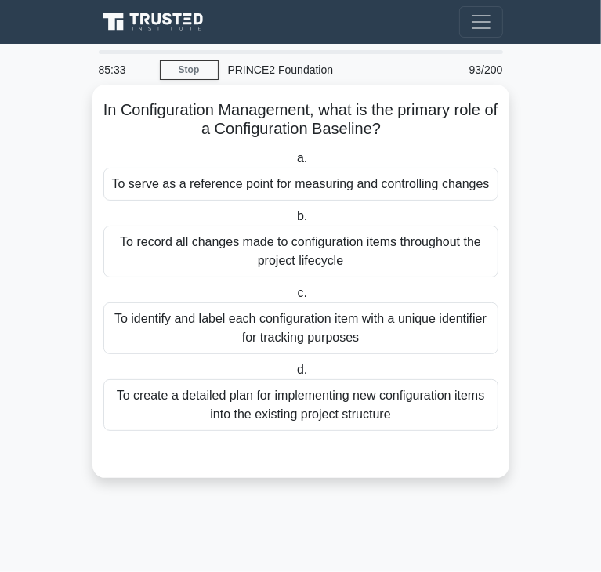
click at [103, 110] on h5 "In Configuration Management, what is the primary role of a Configuration Baseli…" at bounding box center [301, 119] width 398 height 39
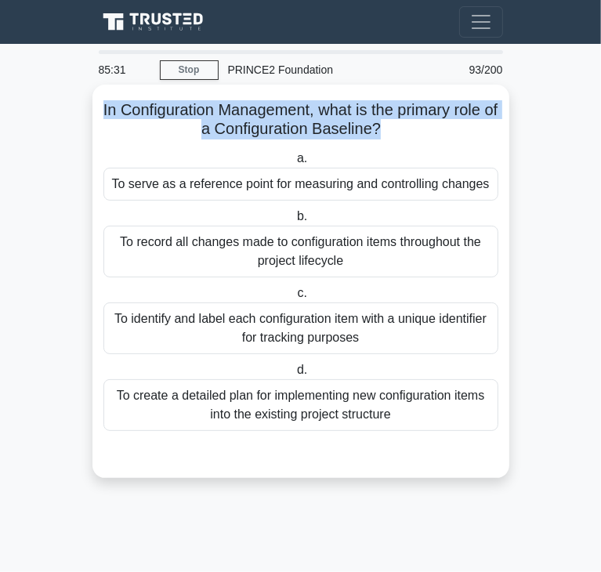
drag, startPoint x: 103, startPoint y: 110, endPoint x: 392, endPoint y: 137, distance: 290.4
click at [392, 137] on h5 "In Configuration Management, what is the primary role of a Configuration Baseli…" at bounding box center [301, 119] width 398 height 39
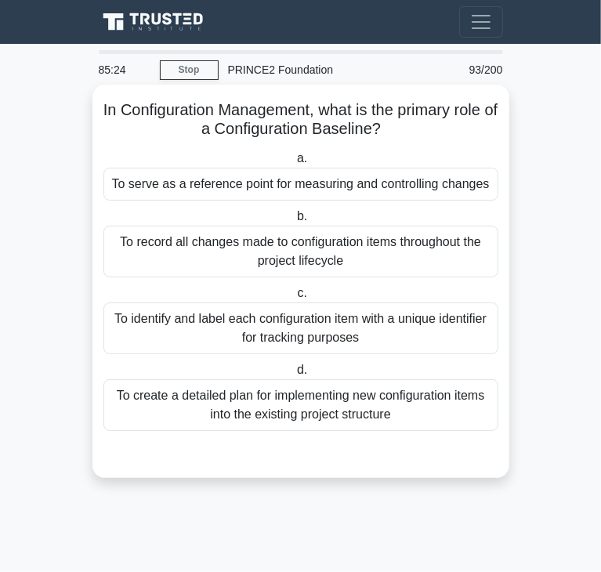
click at [176, 183] on div "To serve as a reference point for measuring and controlling changes" at bounding box center [300, 184] width 395 height 33
click at [294, 164] on input "a. To serve as a reference point for measuring and controlling changes" at bounding box center [294, 159] width 0 height 10
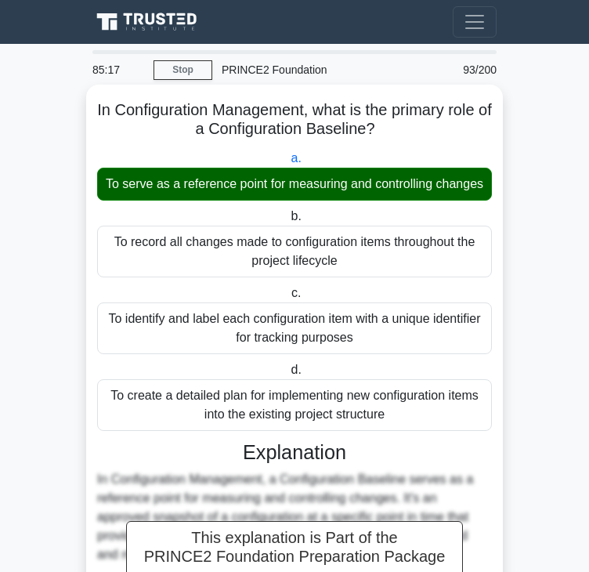
click at [146, 97] on div "In Configuration Management, what is the primary role of a Configuration Baseli…" at bounding box center [294, 547] width 404 height 912
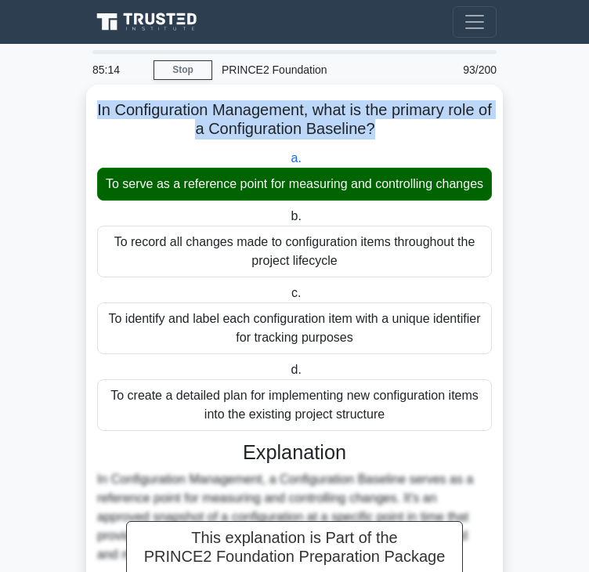
drag, startPoint x: 97, startPoint y: 107, endPoint x: 383, endPoint y: 123, distance: 286.4
click at [383, 123] on h5 "In Configuration Management, what is the primary role of a Configuration Baseli…" at bounding box center [295, 119] width 398 height 39
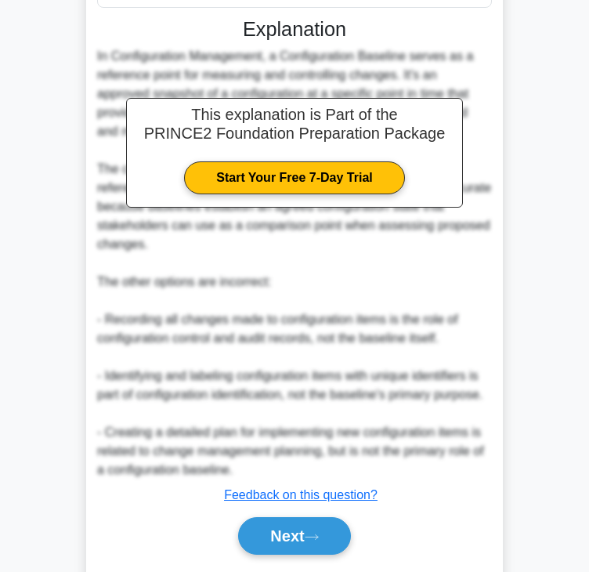
scroll to position [487, 0]
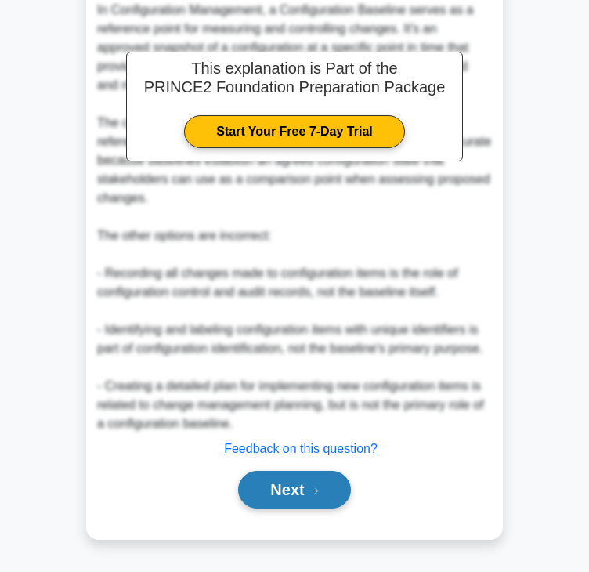
click at [267, 490] on button "Next" at bounding box center [294, 490] width 112 height 38
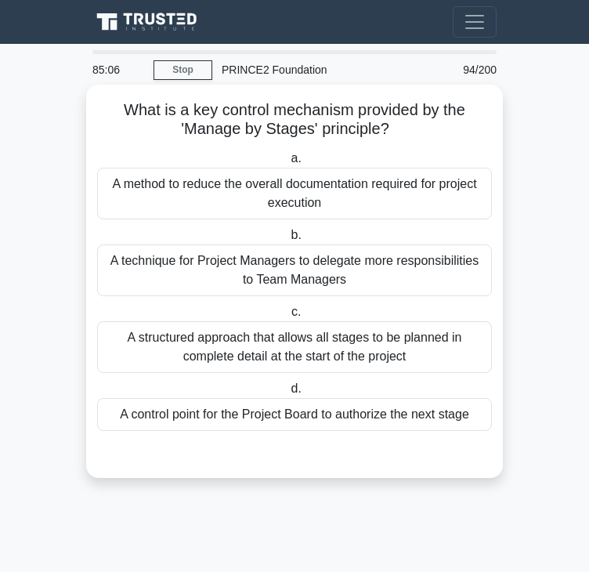
scroll to position [0, 0]
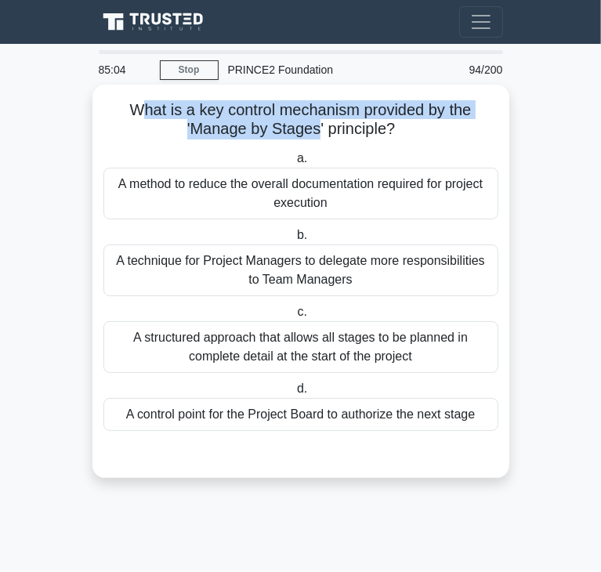
drag, startPoint x: 133, startPoint y: 119, endPoint x: 266, endPoint y: 129, distance: 133.6
click at [314, 124] on h5 "What is a key control mechanism provided by the 'Manage by Stages' principle? .…" at bounding box center [301, 119] width 398 height 39
drag, startPoint x: 124, startPoint y: 111, endPoint x: 392, endPoint y: 127, distance: 269.2
click at [392, 127] on h5 "What is a key control mechanism provided by the 'Manage by Stages' principle? .…" at bounding box center [301, 119] width 398 height 39
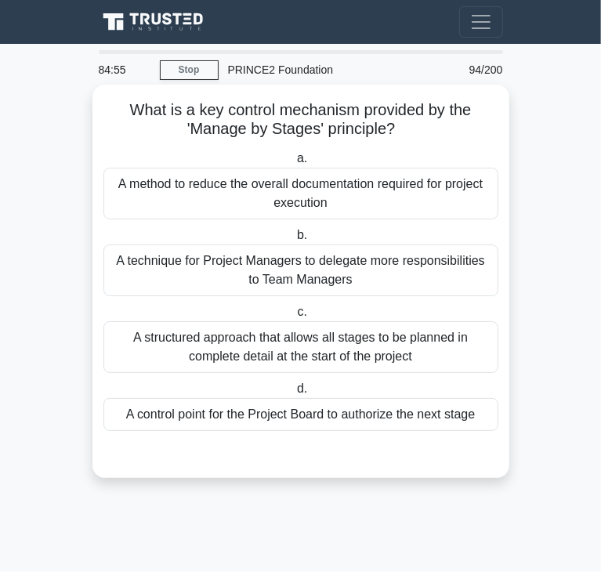
click at [241, 418] on div "A control point for the Project Board to authorize the next stage" at bounding box center [300, 414] width 395 height 33
click at [294, 394] on input "d. A control point for the Project Board to authorize the next stage" at bounding box center [294, 389] width 0 height 10
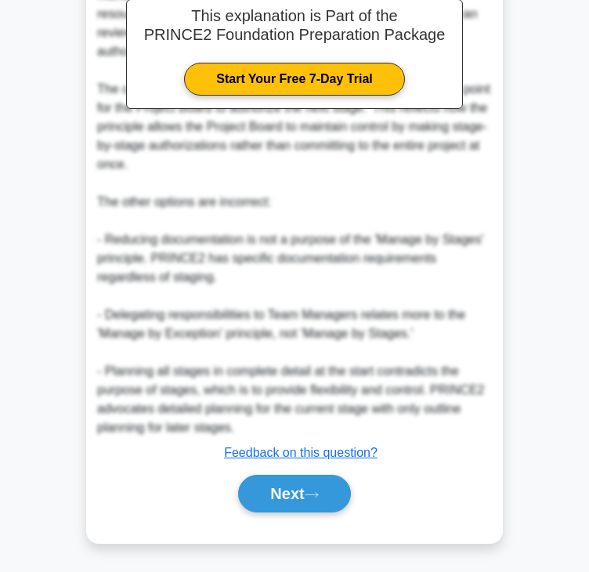
scroll to position [525, 0]
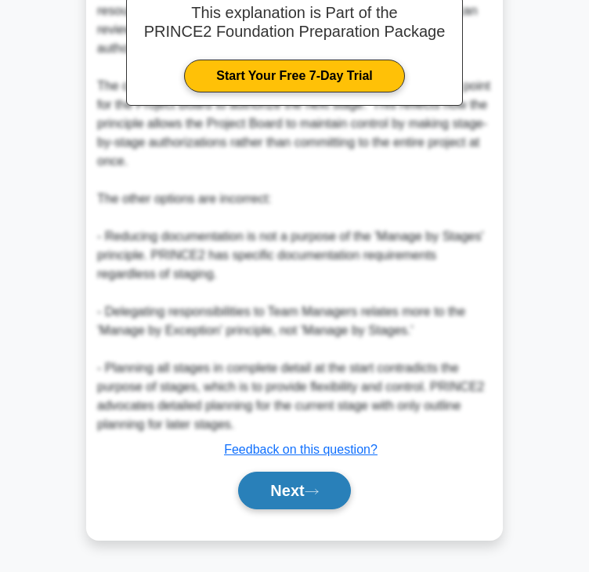
click at [286, 497] on button "Next" at bounding box center [294, 491] width 112 height 38
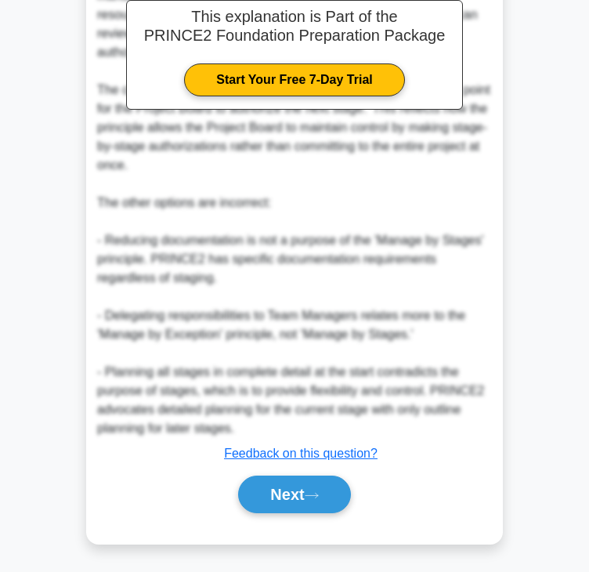
scroll to position [0, 0]
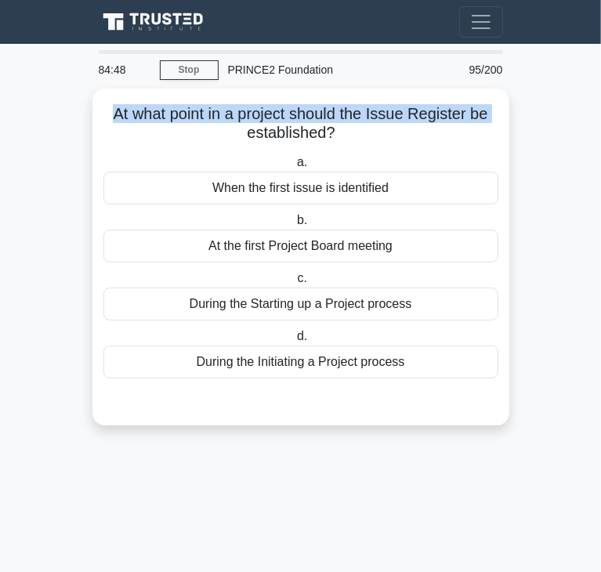
drag, startPoint x: 106, startPoint y: 119, endPoint x: 89, endPoint y: 110, distance: 19.3
click at [89, 110] on form "At what point in a project should the Issue Register be established? .spinner_0…" at bounding box center [300, 267] width 423 height 356
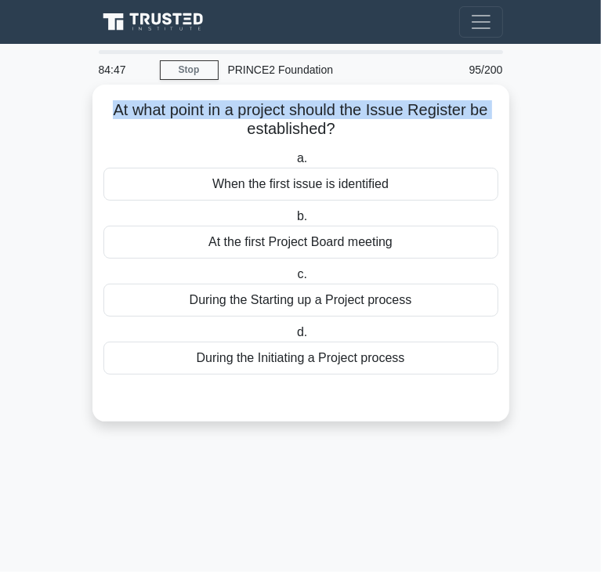
click at [110, 107] on h5 "At what point in a project should the Issue Register be established? .spinner_0…" at bounding box center [301, 119] width 398 height 39
click at [108, 107] on h5 "At what point in a project should the Issue Register be established? .spinner_0…" at bounding box center [301, 119] width 398 height 39
drag, startPoint x: 110, startPoint y: 107, endPoint x: 338, endPoint y: 123, distance: 228.5
click at [338, 123] on h5 "At what point in a project should the Issue Register be established? .spinner_0…" at bounding box center [301, 119] width 398 height 39
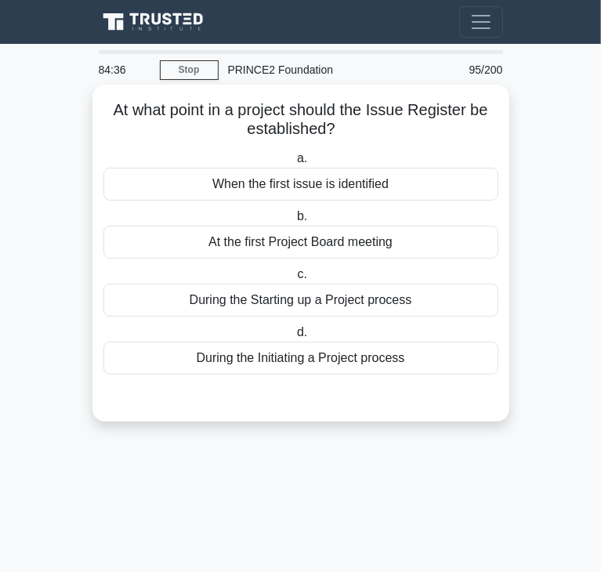
click at [329, 179] on div "When the first issue is identified" at bounding box center [300, 184] width 395 height 33
click at [294, 164] on input "a. When the first issue is identified" at bounding box center [294, 159] width 0 height 10
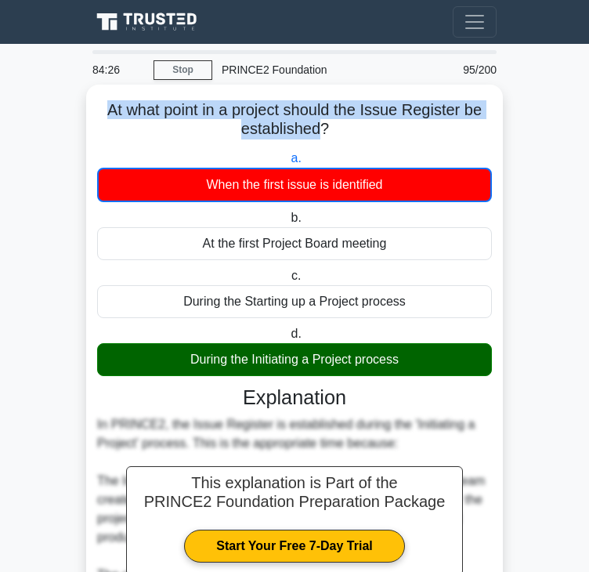
drag, startPoint x: 323, startPoint y: 132, endPoint x: 99, endPoint y: 109, distance: 225.2
click at [99, 109] on h5 "At what point in a project should the Issue Register be established? .spinner_0…" at bounding box center [295, 119] width 398 height 39
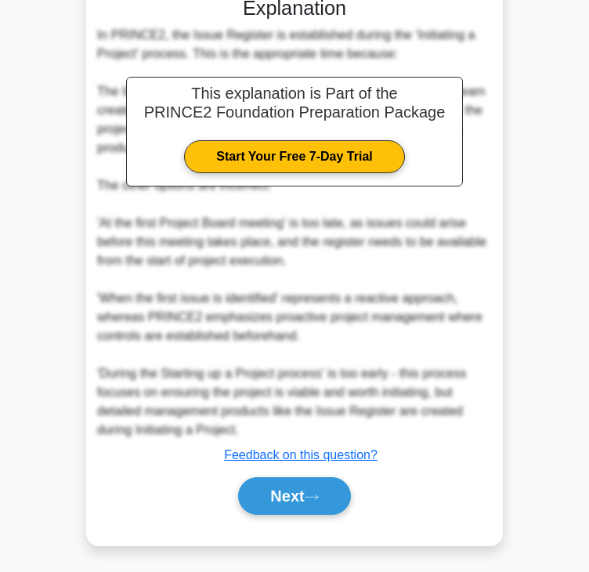
scroll to position [395, 0]
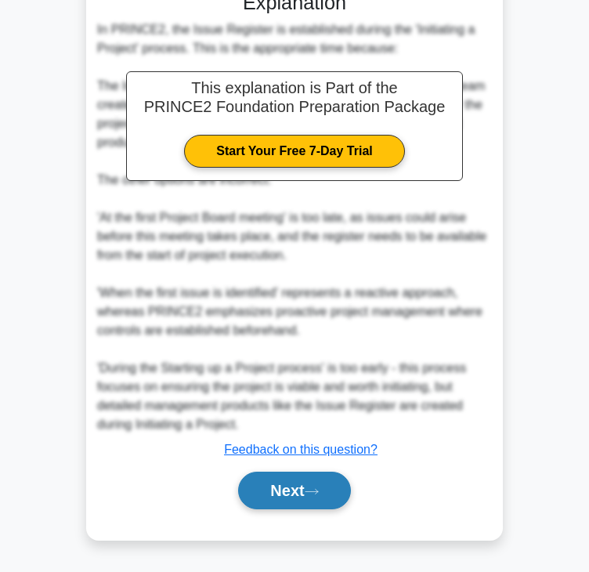
click at [300, 496] on button "Next" at bounding box center [294, 491] width 112 height 38
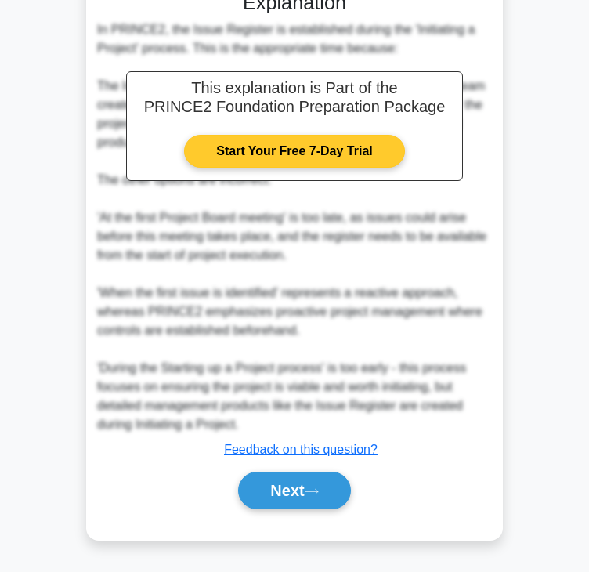
scroll to position [0, 0]
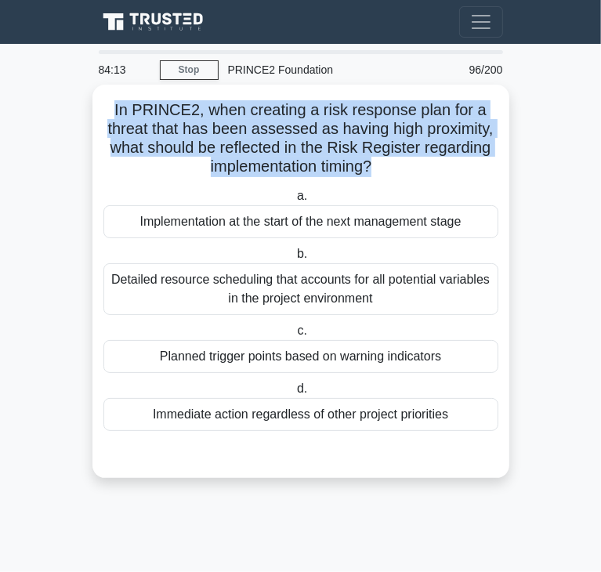
drag, startPoint x: 105, startPoint y: 110, endPoint x: 373, endPoint y: 170, distance: 274.5
click at [373, 170] on h5 "In PRINCE2, when creating a risk response plan for a threat that has been asses…" at bounding box center [301, 138] width 398 height 77
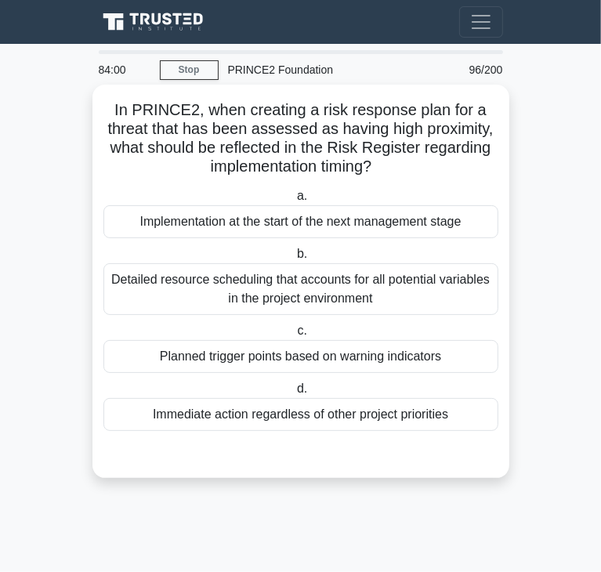
click at [226, 360] on div "Planned trigger points based on warning indicators" at bounding box center [300, 356] width 395 height 33
click at [294, 336] on input "c. Planned trigger points based on warning indicators" at bounding box center [294, 331] width 0 height 10
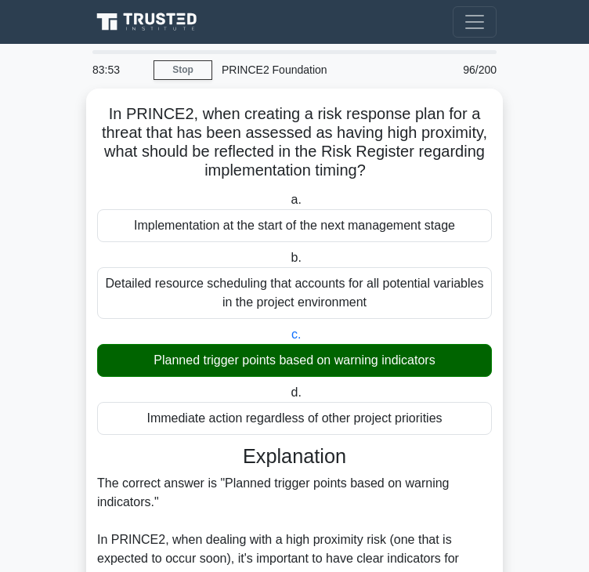
drag, startPoint x: 404, startPoint y: 172, endPoint x: 38, endPoint y: 113, distance: 371.3
click at [38, 113] on main "83:53 Stop PRINCE2 Foundation Beginner 96/200 In PRINCE2, when creating a risk …" at bounding box center [294, 514] width 589 height 941
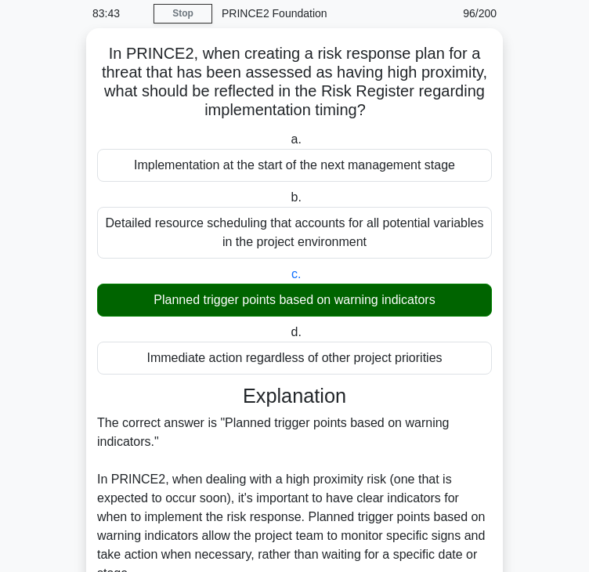
scroll to position [412, 0]
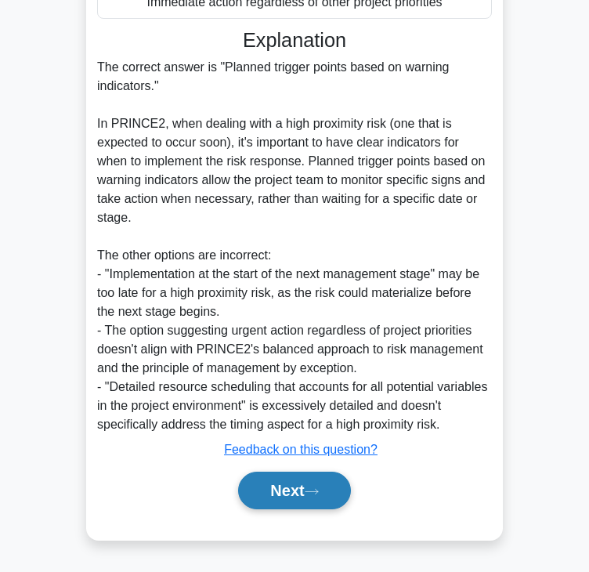
click at [293, 499] on button "Next" at bounding box center [294, 491] width 112 height 38
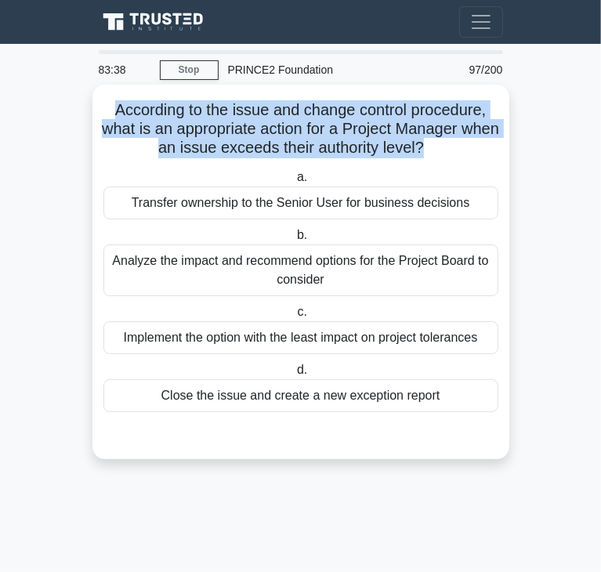
drag, startPoint x: 107, startPoint y: 116, endPoint x: 443, endPoint y: 142, distance: 337.9
click at [443, 142] on h5 "According to the issue and change control procedure, what is an appropriate act…" at bounding box center [301, 129] width 398 height 58
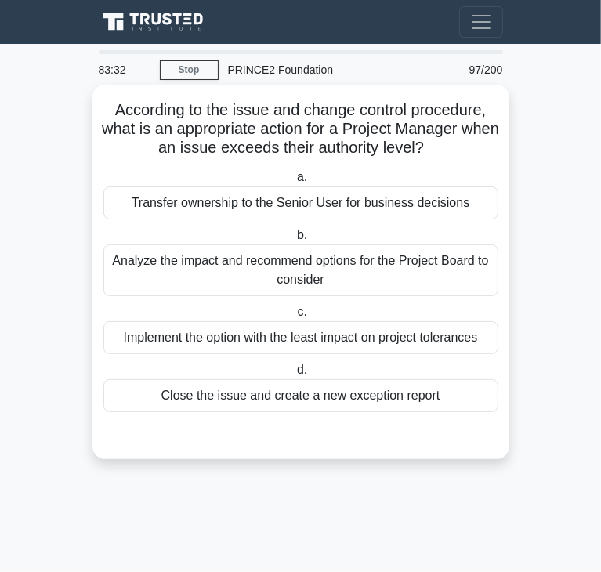
click at [401, 214] on div "Transfer ownership to the Senior User for business decisions" at bounding box center [300, 202] width 395 height 33
click at [294, 183] on input "a. Transfer ownership to the Senior User for business decisions" at bounding box center [294, 177] width 0 height 10
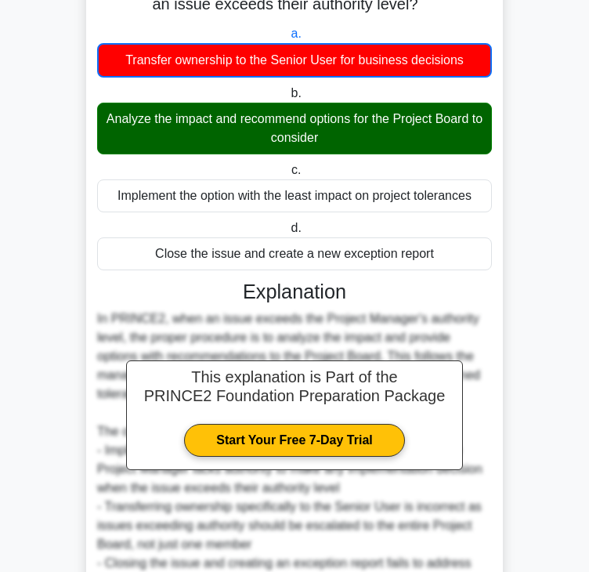
scroll to position [320, 0]
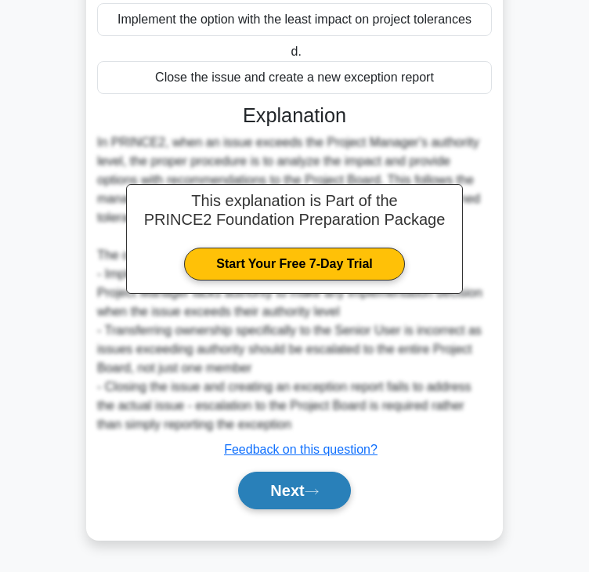
click at [302, 491] on button "Next" at bounding box center [294, 491] width 112 height 38
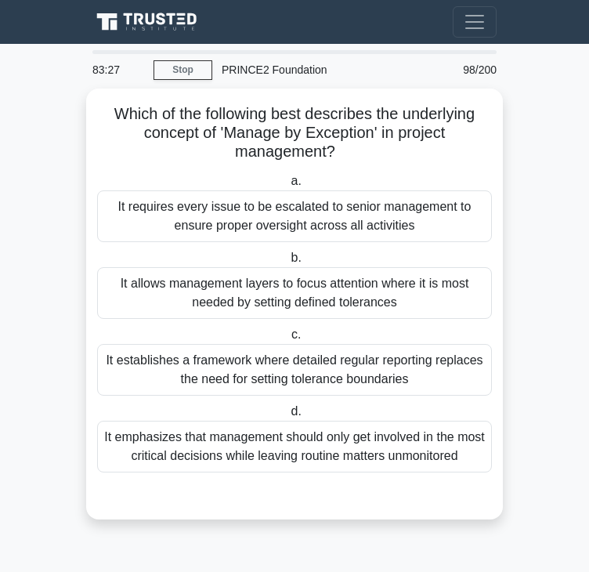
scroll to position [0, 0]
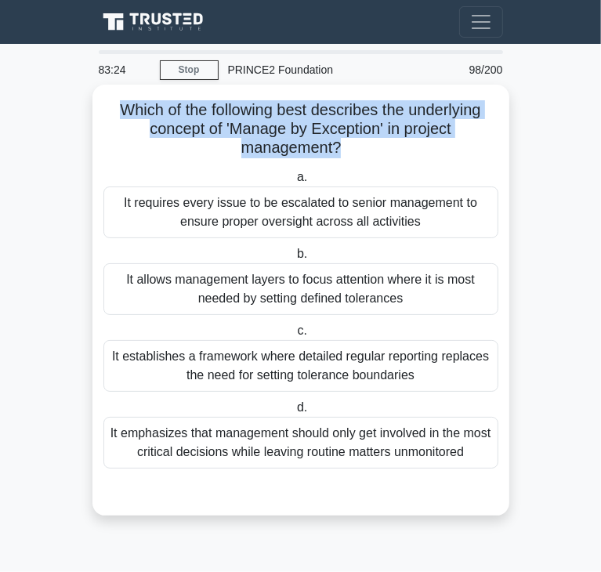
drag, startPoint x: 114, startPoint y: 116, endPoint x: 338, endPoint y: 143, distance: 224.9
click at [338, 143] on h5 "Which of the following best describes the underlying concept of 'Manage by Exce…" at bounding box center [301, 129] width 398 height 58
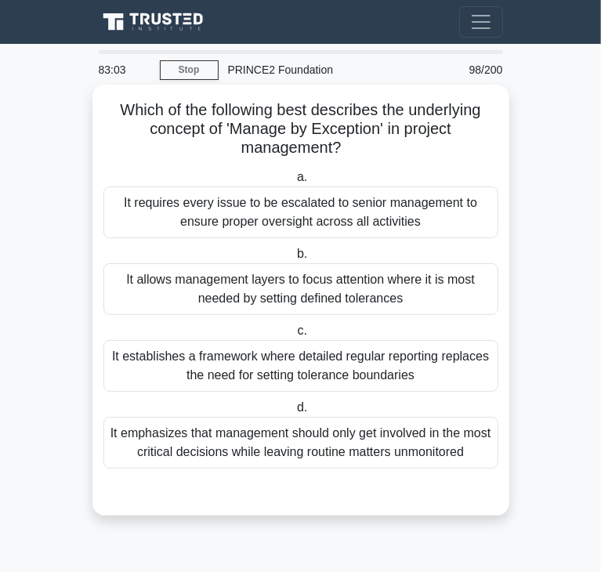
drag, startPoint x: 274, startPoint y: 295, endPoint x: 266, endPoint y: 295, distance: 7.9
click at [274, 295] on div "It allows management layers to focus attention where it is most needed by setti…" at bounding box center [300, 289] width 395 height 52
click at [294, 259] on input "b. It allows management layers to focus attention where it is most needed by se…" at bounding box center [294, 254] width 0 height 10
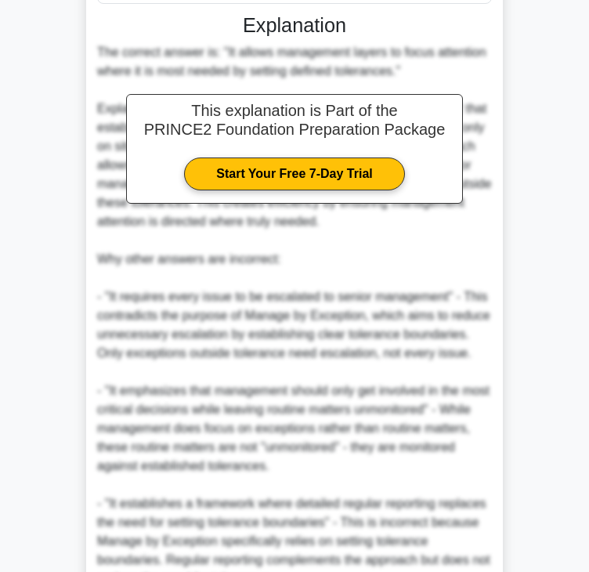
scroll to position [548, 0]
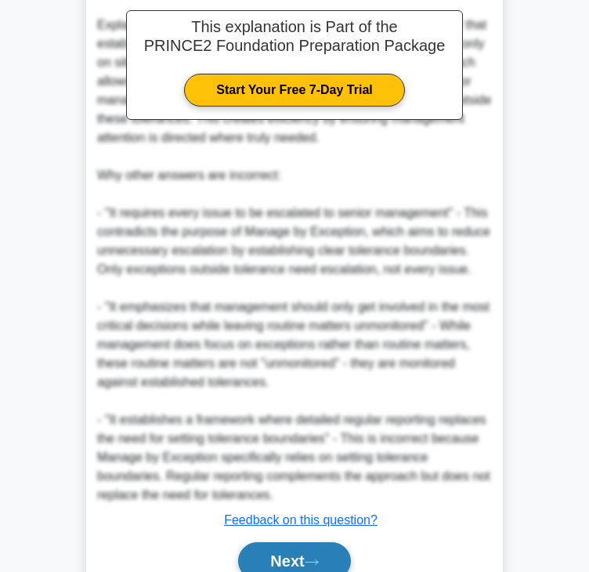
drag, startPoint x: 293, startPoint y: 555, endPoint x: 293, endPoint y: 543, distance: 12.5
click at [293, 555] on button "Next" at bounding box center [294, 561] width 112 height 38
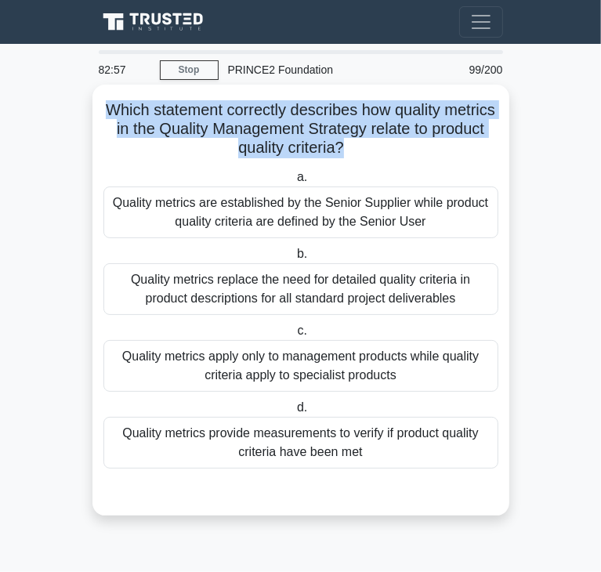
drag, startPoint x: 182, startPoint y: 115, endPoint x: 326, endPoint y: 153, distance: 149.0
click at [374, 151] on h5 "Which statement correctly describes how quality metrics in the Quality Manageme…" at bounding box center [301, 129] width 398 height 58
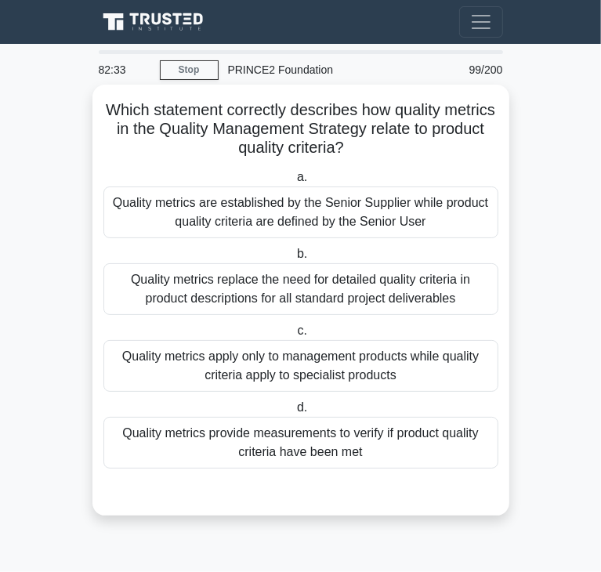
drag, startPoint x: 379, startPoint y: 447, endPoint x: 370, endPoint y: 446, distance: 9.5
click at [379, 447] on div "Quality metrics provide measurements to verify if product quality criteria have…" at bounding box center [300, 443] width 395 height 52
click at [294, 413] on input "d. Quality metrics provide measurements to verify if product quality criteria h…" at bounding box center [294, 408] width 0 height 10
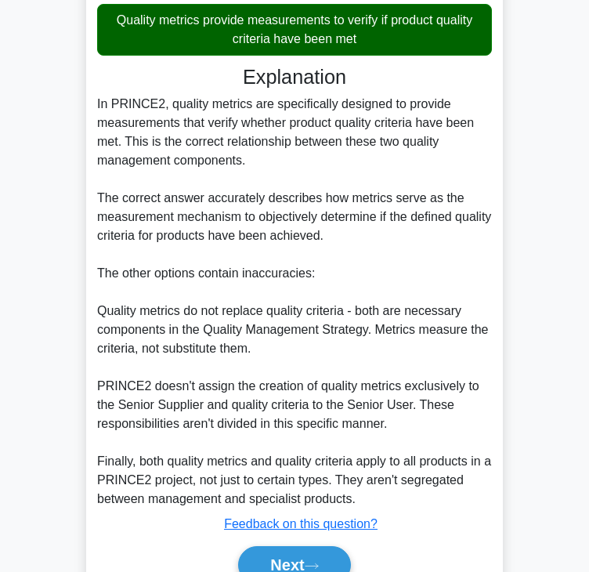
scroll to position [470, 0]
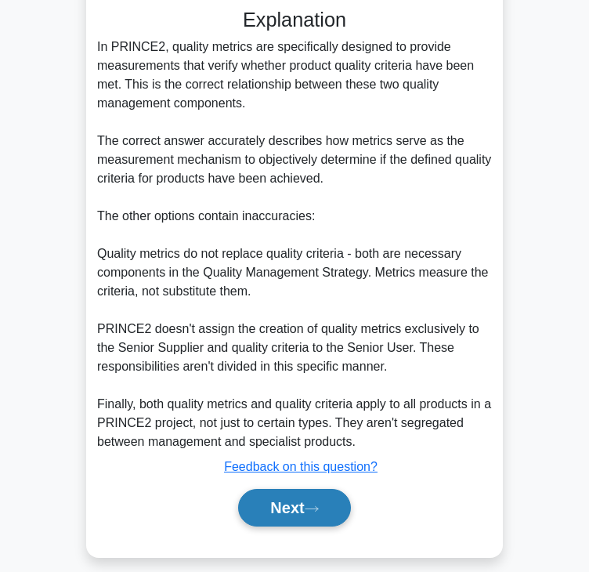
click at [342, 509] on button "Next" at bounding box center [294, 508] width 112 height 38
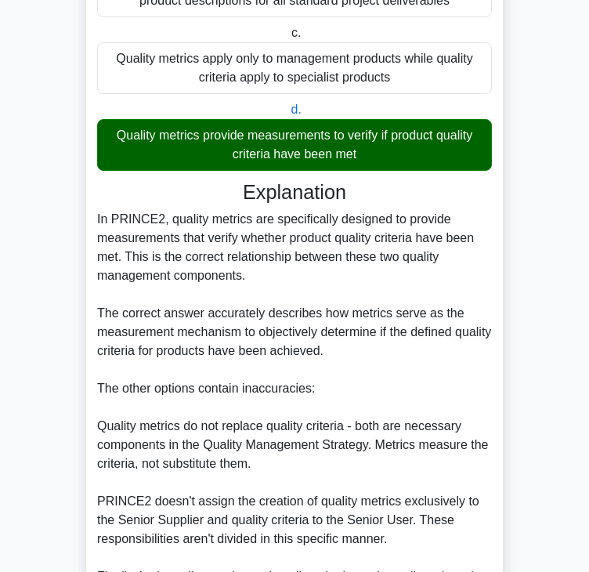
scroll to position [0, 0]
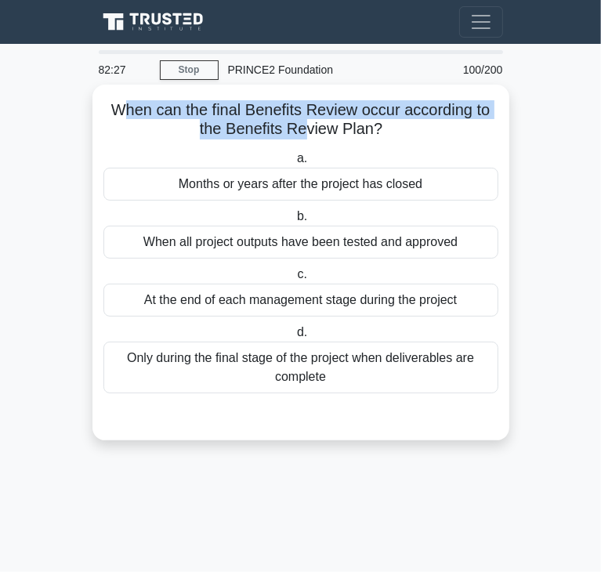
drag, startPoint x: 116, startPoint y: 116, endPoint x: 307, endPoint y: 128, distance: 191.5
click at [307, 128] on h5 "When can the final Benefits Review occur according to the Benefits Review Plan?…" at bounding box center [301, 119] width 398 height 39
drag, startPoint x: 102, startPoint y: 110, endPoint x: 378, endPoint y: 134, distance: 277.6
click at [378, 134] on h5 "When can the final Benefits Review occur according to the Benefits Review Plan?…" at bounding box center [301, 119] width 398 height 39
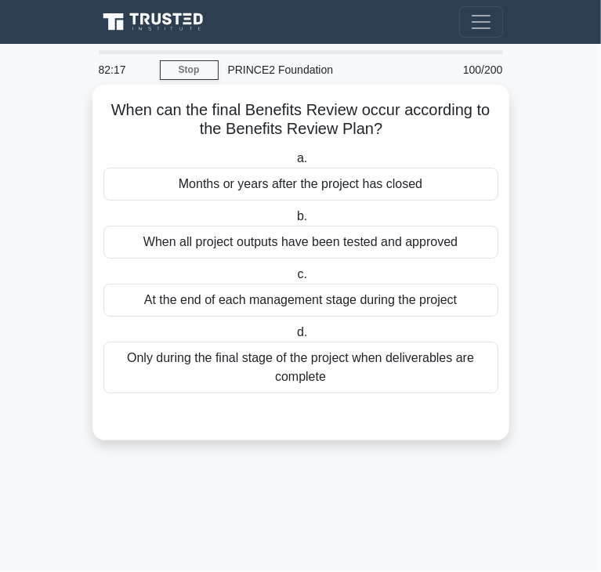
click at [287, 194] on div "Months or years after the project has closed" at bounding box center [300, 184] width 395 height 33
click at [294, 164] on input "a. Months or years after the project has closed" at bounding box center [294, 159] width 0 height 10
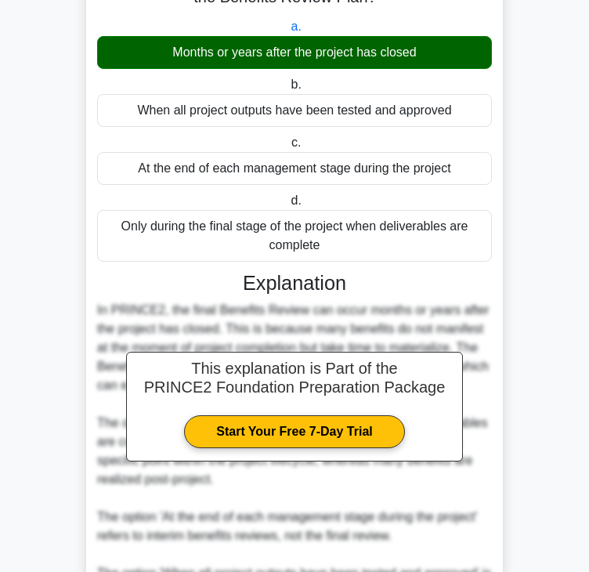
scroll to position [318, 0]
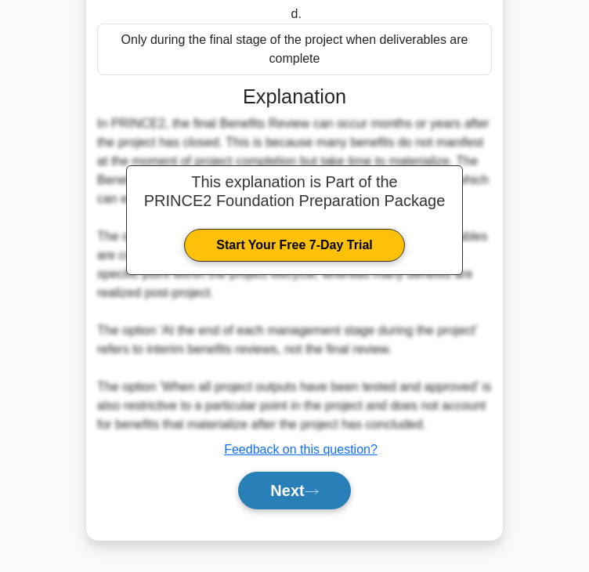
click at [288, 489] on button "Next" at bounding box center [294, 491] width 112 height 38
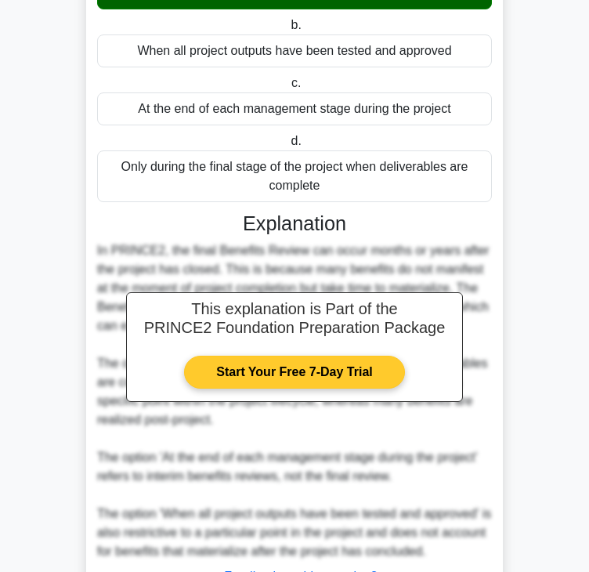
scroll to position [0, 0]
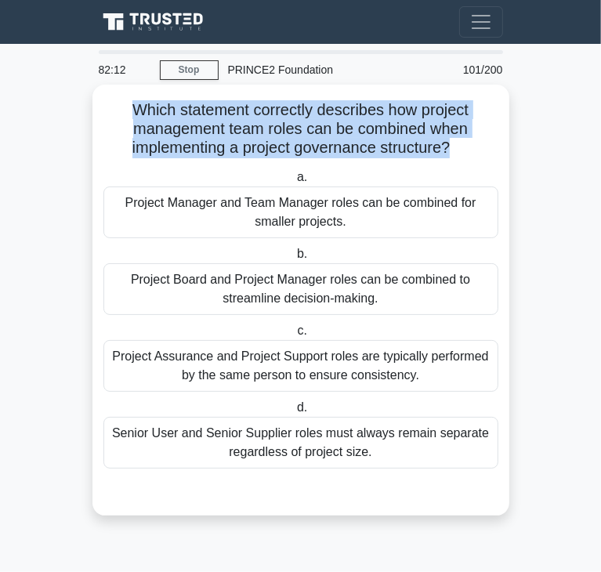
drag, startPoint x: 130, startPoint y: 108, endPoint x: 450, endPoint y: 150, distance: 322.3
click at [450, 150] on h5 "Which statement correctly describes how project management team roles can be co…" at bounding box center [301, 129] width 398 height 58
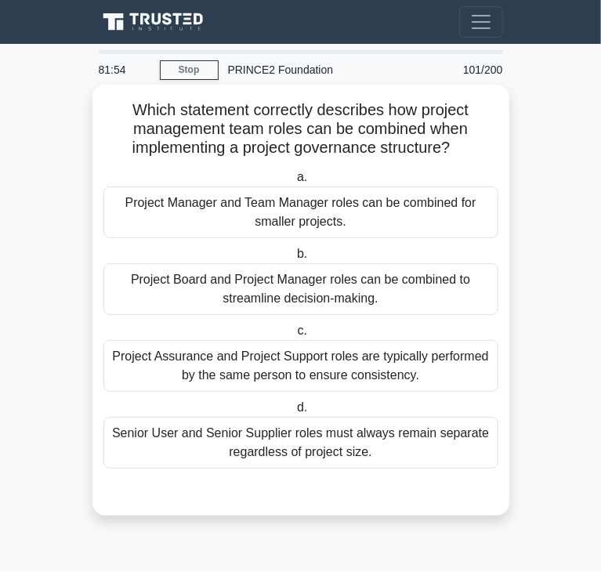
click at [396, 302] on div "Project Board and Project Manager roles can be combined to streamline decision-…" at bounding box center [300, 289] width 395 height 52
click at [294, 259] on input "b. Project Board and Project Manager roles can be combined to streamline decisi…" at bounding box center [294, 254] width 0 height 10
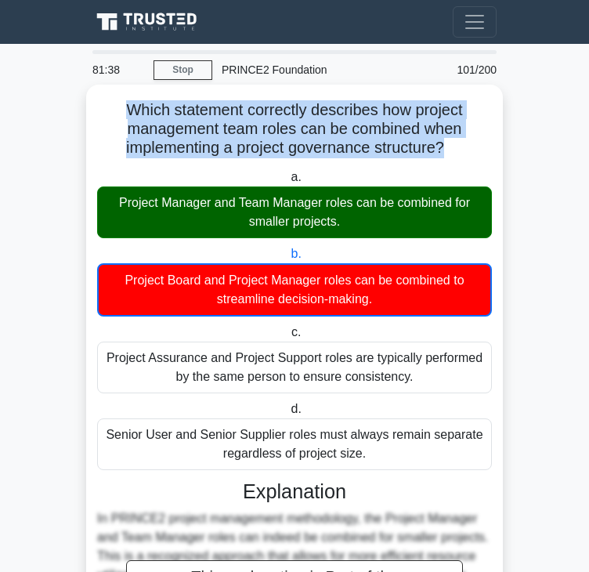
drag, startPoint x: 448, startPoint y: 154, endPoint x: 125, endPoint y: 113, distance: 325.3
click at [125, 113] on h5 "Which statement correctly describes how project management team roles can be co…" at bounding box center [295, 129] width 398 height 58
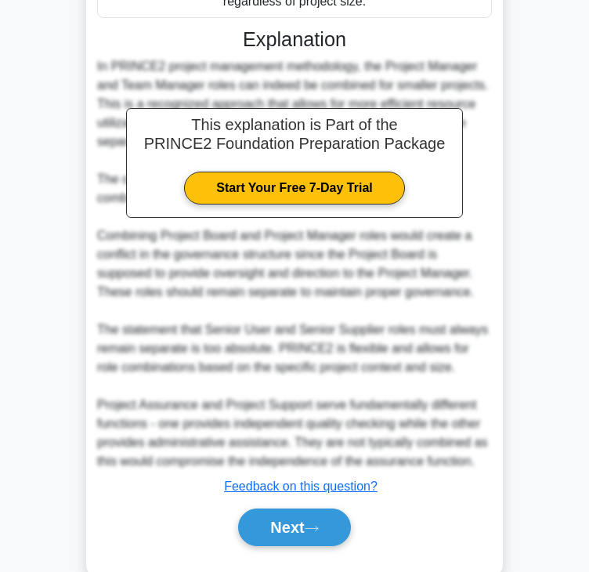
scroll to position [470, 0]
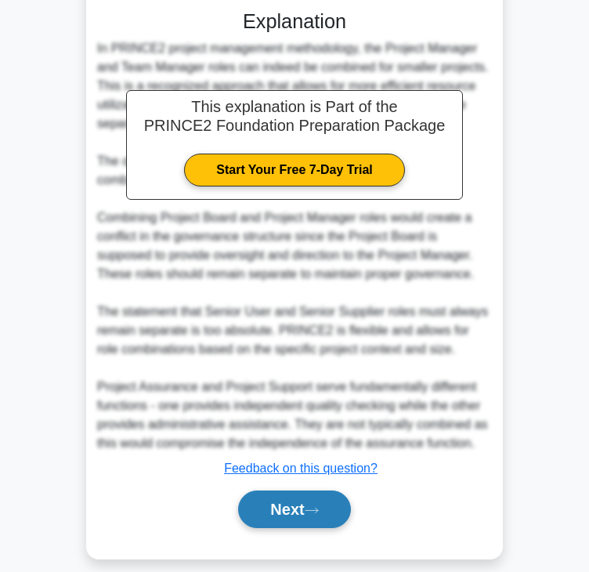
click at [255, 512] on button "Next" at bounding box center [294, 509] width 112 height 38
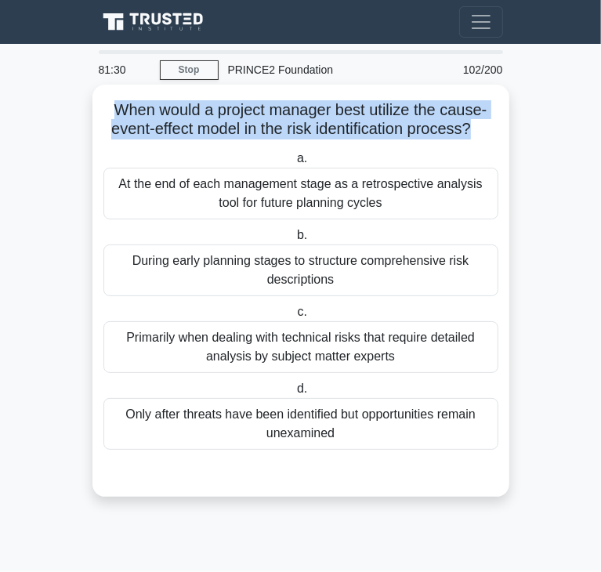
drag, startPoint x: 117, startPoint y: 110, endPoint x: 475, endPoint y: 122, distance: 358.2
click at [475, 122] on h5 "When would a project manager best utilize the cause-event-effect model in the r…" at bounding box center [301, 119] width 398 height 39
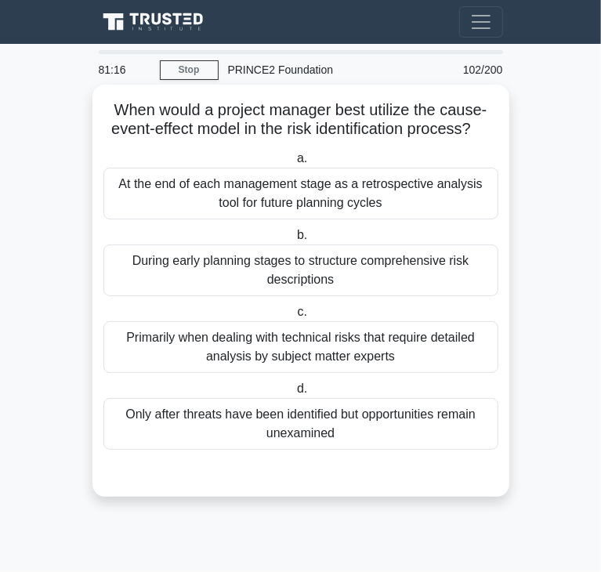
drag, startPoint x: 371, startPoint y: 184, endPoint x: 319, endPoint y: 197, distance: 54.2
click at [371, 184] on div "At the end of each management stage as a retrospective analysis tool for future…" at bounding box center [300, 194] width 395 height 52
click at [294, 164] on input "a. At the end of each management stage as a retrospective analysis tool for fut…" at bounding box center [294, 159] width 0 height 10
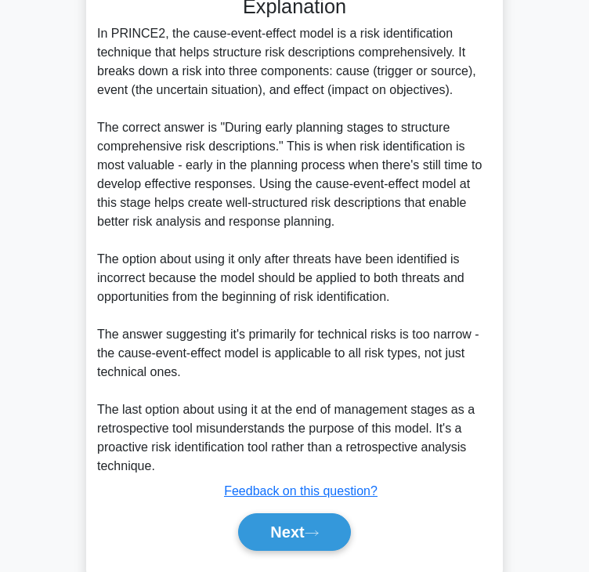
scroll to position [470, 0]
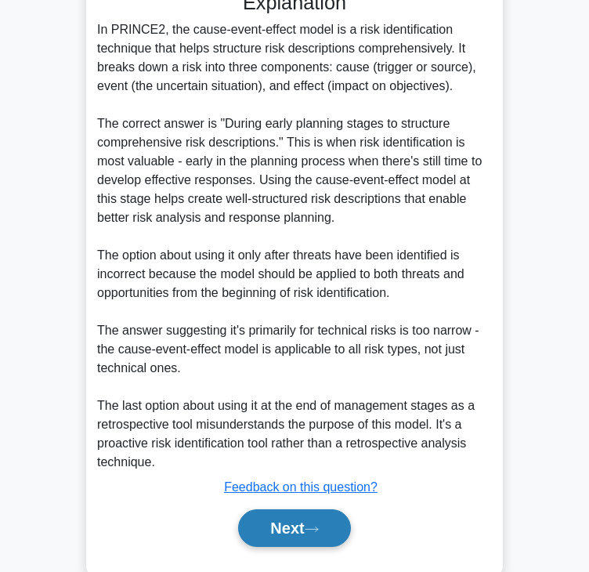
click at [288, 516] on button "Next" at bounding box center [294, 528] width 112 height 38
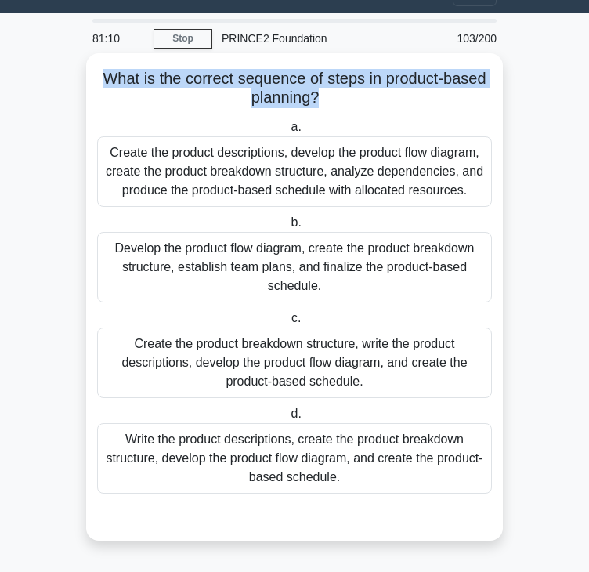
drag, startPoint x: 95, startPoint y: 78, endPoint x: 314, endPoint y: 100, distance: 220.4
click at [314, 100] on h5 "What is the correct sequence of steps in product-based planning? .spinner_0XTQ{…" at bounding box center [295, 88] width 398 height 39
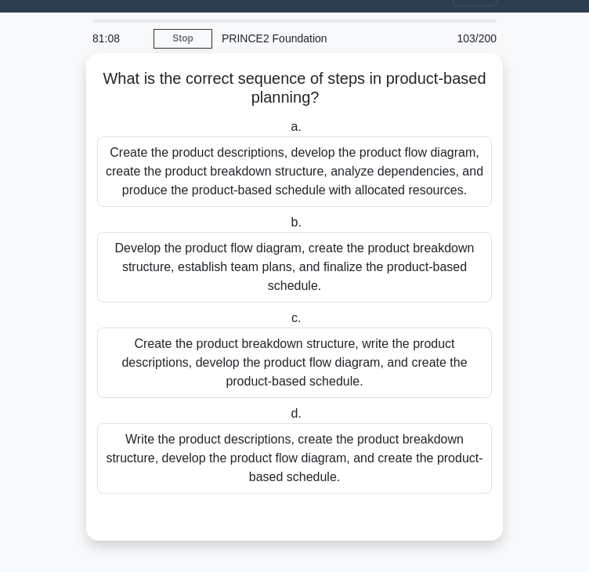
click at [328, 104] on icon ".spinner_0XTQ{transform-origin:center;animation:spinner_y6GP .75s linear infini…" at bounding box center [328, 98] width 19 height 19
click at [307, 369] on div "Create the product breakdown structure, write the product descriptions, develop…" at bounding box center [294, 362] width 395 height 71
click at [288, 324] on input "c. Create the product breakdown structure, write the product descriptions, deve…" at bounding box center [288, 318] width 0 height 10
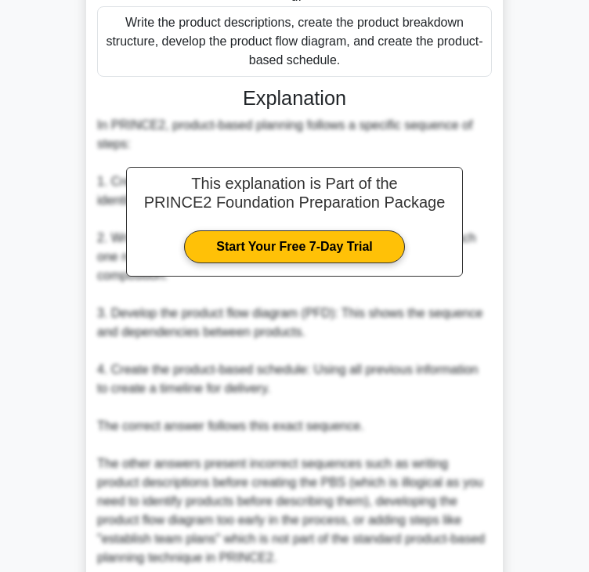
scroll to position [501, 0]
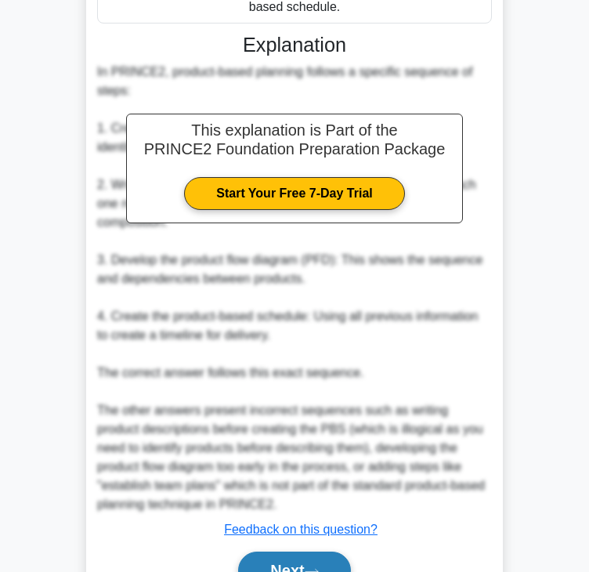
click at [295, 555] on button "Next" at bounding box center [294, 571] width 112 height 38
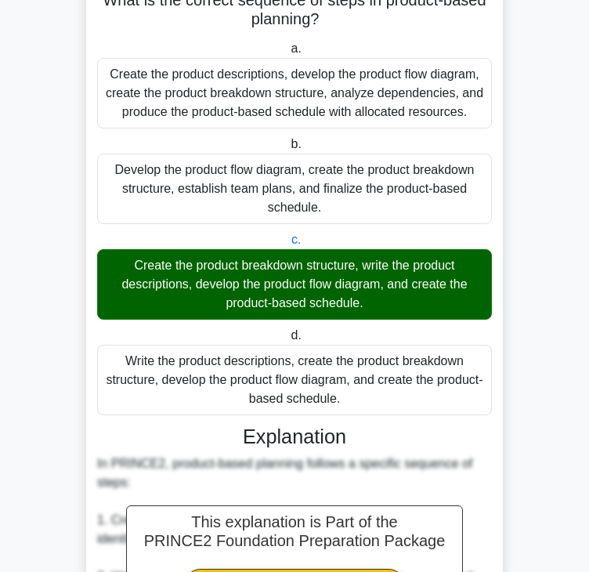
scroll to position [0, 0]
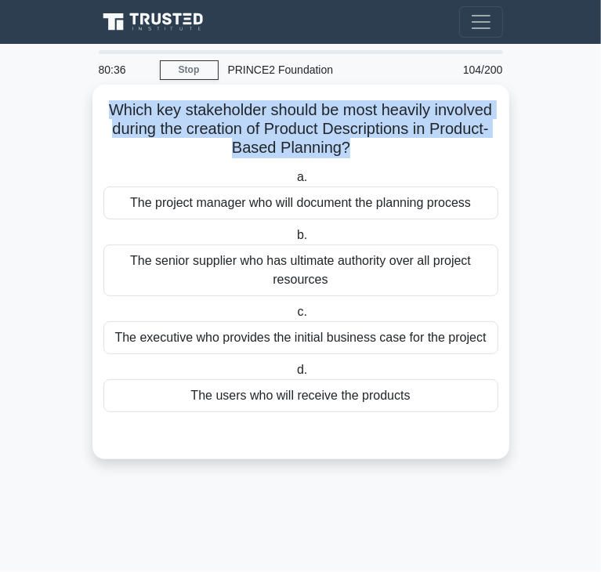
drag, startPoint x: 107, startPoint y: 107, endPoint x: 347, endPoint y: 154, distance: 245.1
click at [347, 154] on h5 "Which key stakeholder should be most heavily involved during the creation of Pr…" at bounding box center [301, 129] width 398 height 58
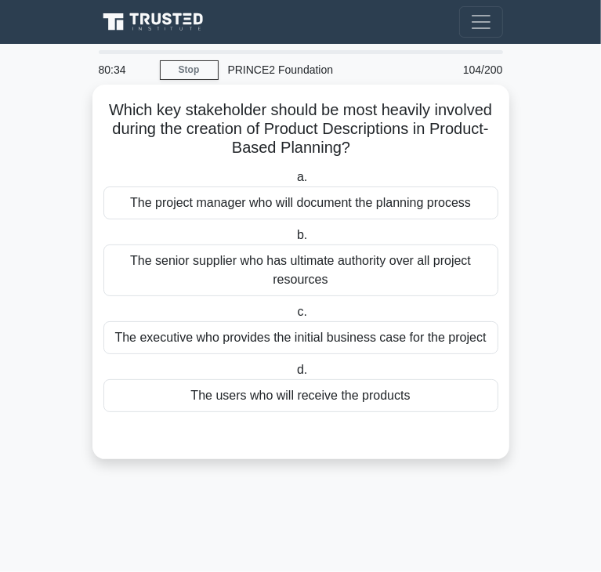
drag, startPoint x: 400, startPoint y: 143, endPoint x: 495, endPoint y: 157, distance: 96.6
click at [495, 157] on h5 "Which key stakeholder should be most heavily involved during the creation of Pr…" at bounding box center [301, 129] width 398 height 58
click at [192, 205] on div "The project manager who will document the planning process" at bounding box center [300, 202] width 395 height 33
click at [294, 183] on input "a. The project manager who will document the planning process" at bounding box center [294, 177] width 0 height 10
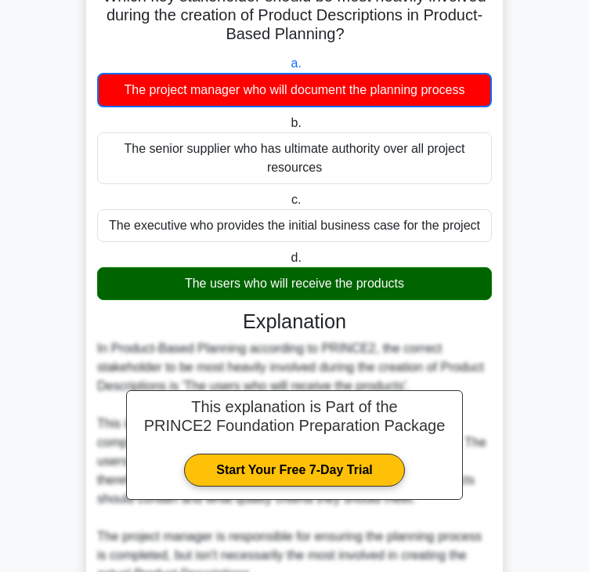
scroll to position [432, 0]
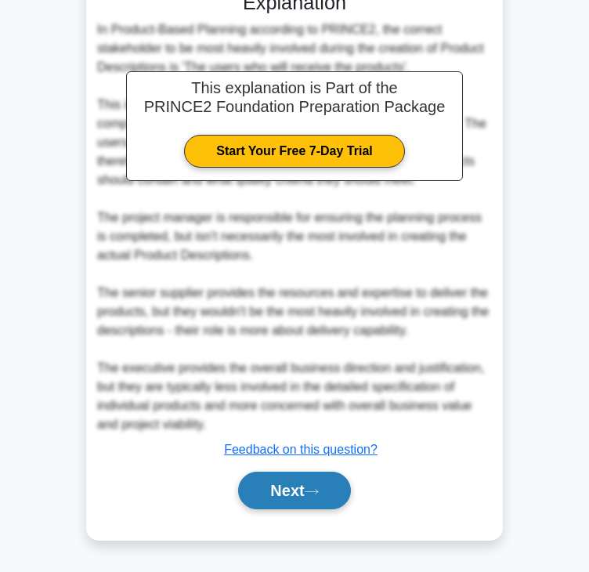
click at [284, 494] on button "Next" at bounding box center [294, 491] width 112 height 38
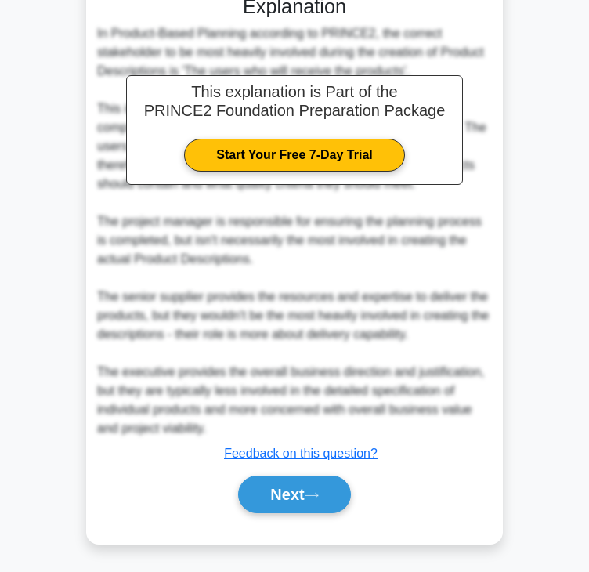
scroll to position [0, 0]
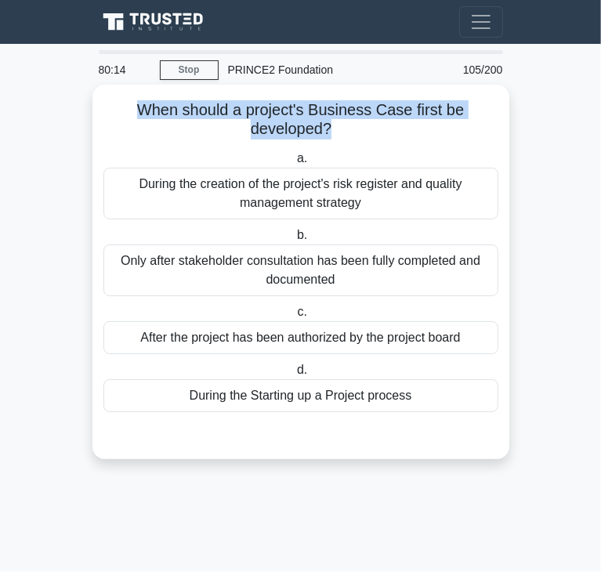
drag, startPoint x: 152, startPoint y: 110, endPoint x: 327, endPoint y: 128, distance: 176.4
click at [327, 128] on h5 "When should a project's Business Case first be developed? .spinner_0XTQ{transfo…" at bounding box center [301, 119] width 398 height 39
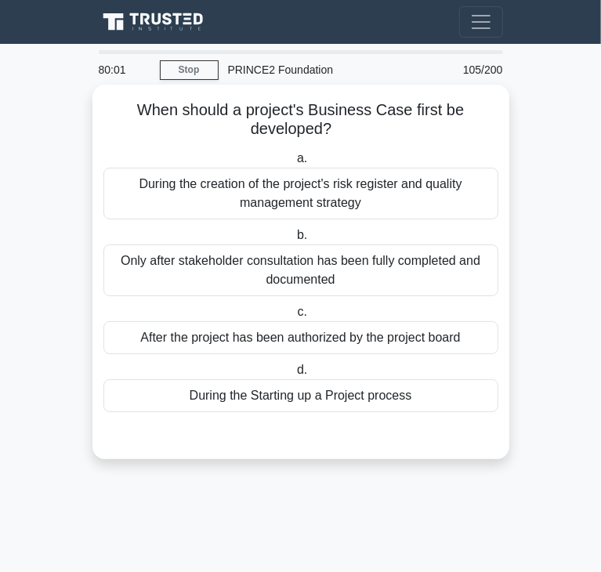
click at [271, 333] on div "After the project has been authorized by the project board" at bounding box center [300, 337] width 395 height 33
click at [294, 317] on input "c. After the project has been authorized by the project board" at bounding box center [294, 312] width 0 height 10
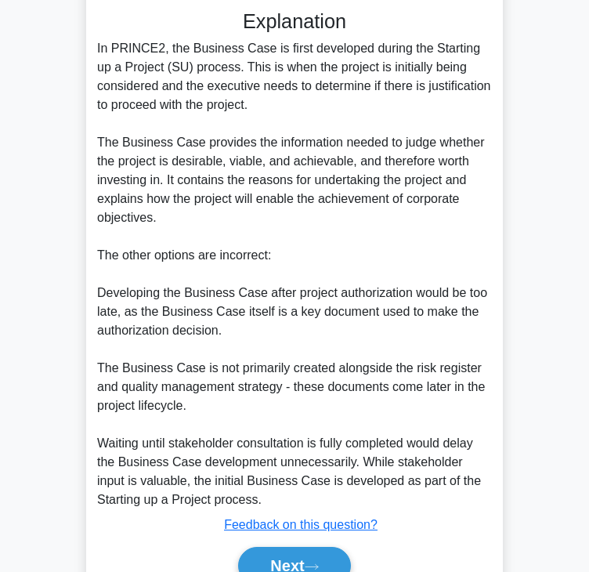
scroll to position [489, 0]
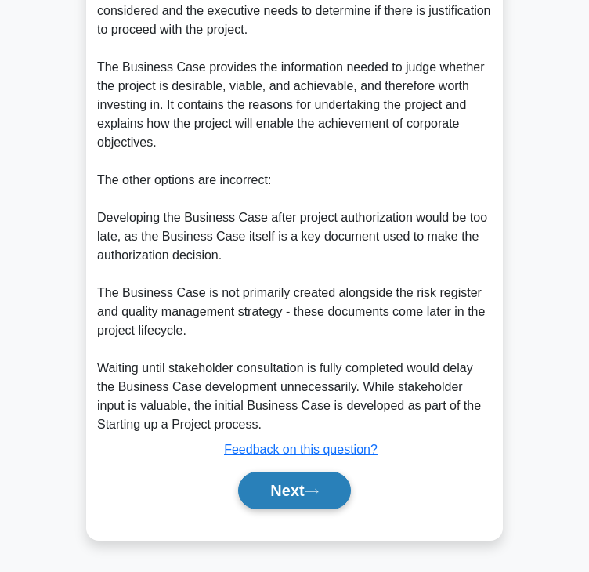
click at [282, 489] on button "Next" at bounding box center [294, 491] width 112 height 38
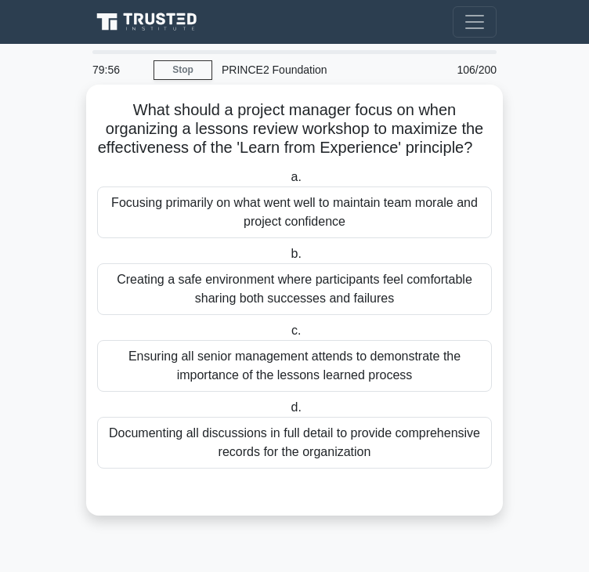
scroll to position [0, 0]
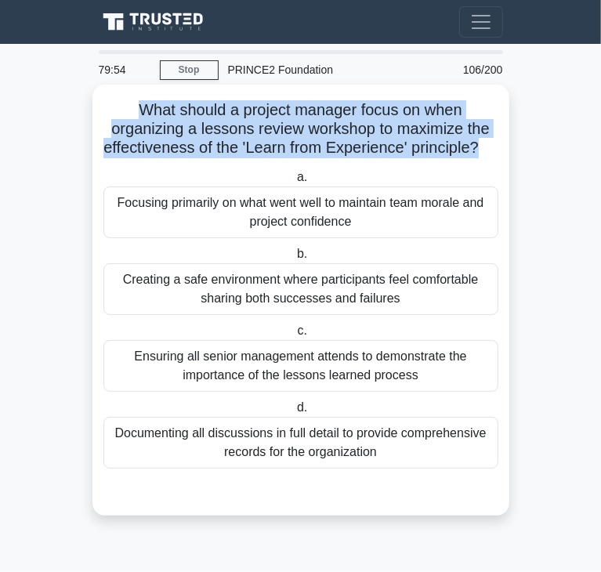
drag, startPoint x: 136, startPoint y: 107, endPoint x: 490, endPoint y: 147, distance: 357.1
click at [490, 147] on h5 "What should a project manager focus on when organizing a lessons review worksho…" at bounding box center [301, 129] width 398 height 58
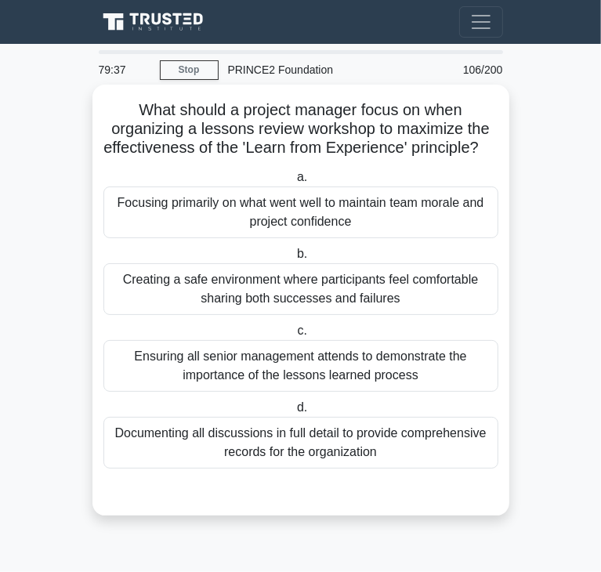
click at [385, 304] on div "Creating a safe environment where participants feel comfortable sharing both su…" at bounding box center [300, 289] width 395 height 52
click at [294, 259] on input "b. Creating a safe environment where participants feel comfortable sharing both…" at bounding box center [294, 254] width 0 height 10
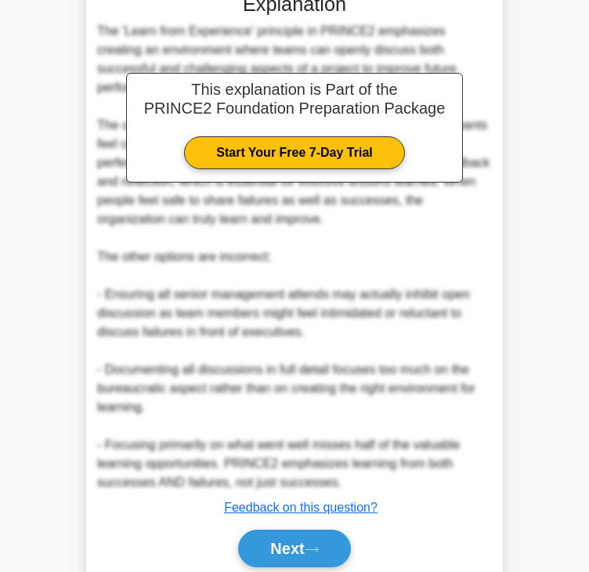
scroll to position [544, 0]
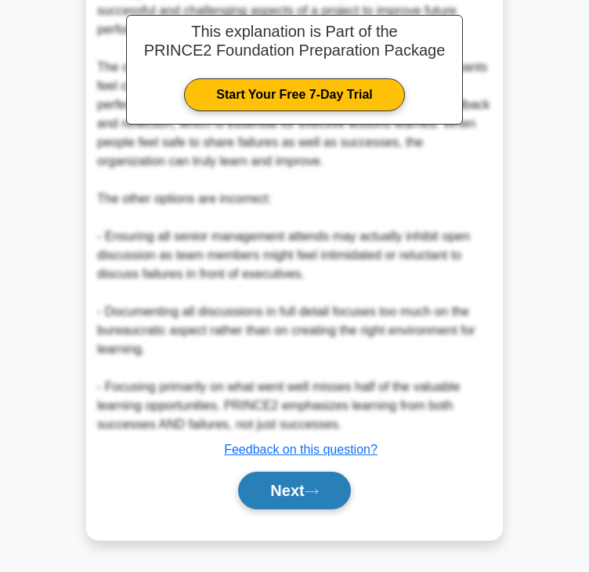
click at [274, 488] on button "Next" at bounding box center [294, 491] width 112 height 38
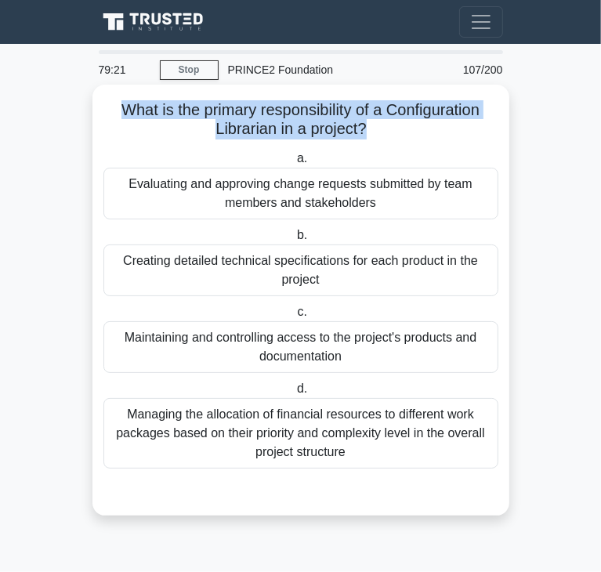
drag, startPoint x: 363, startPoint y: 129, endPoint x: 112, endPoint y: 106, distance: 251.8
click at [112, 106] on h5 "What is the primary responsibility of a Configuration Librarian in a project? .…" at bounding box center [301, 119] width 398 height 39
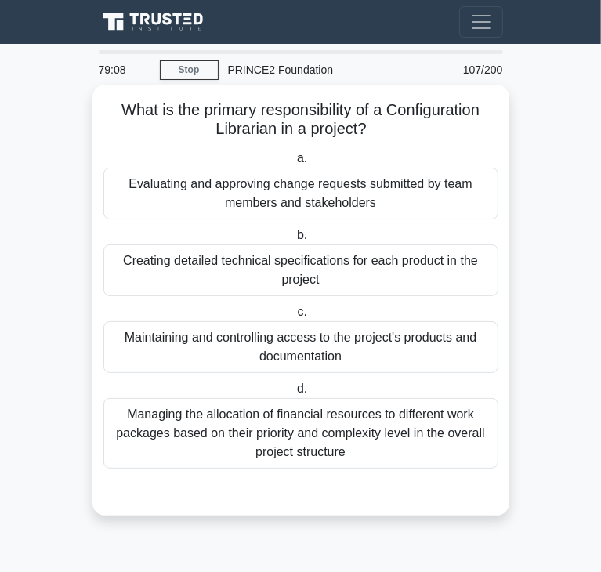
click at [212, 252] on div "Creating detailed technical specifications for each product in the project" at bounding box center [300, 270] width 395 height 52
click at [294, 241] on input "b. Creating detailed technical specifications for each product in the project" at bounding box center [294, 235] width 0 height 10
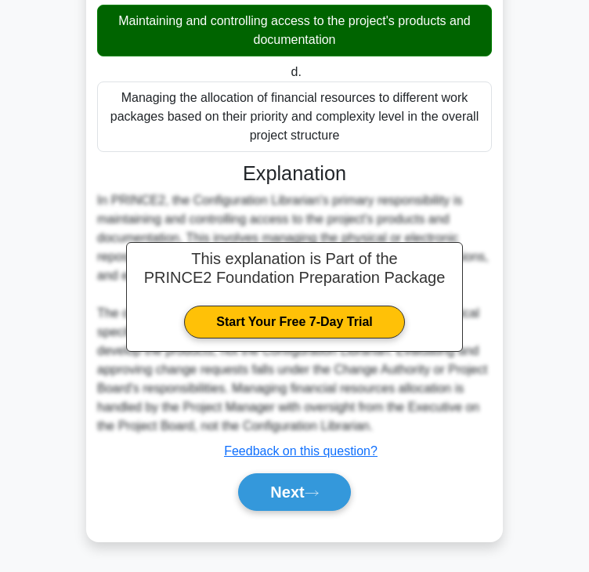
scroll to position [320, 0]
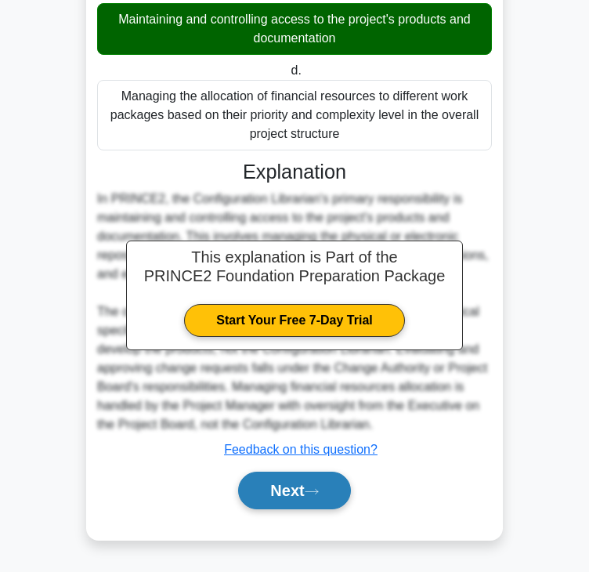
click at [338, 483] on button "Next" at bounding box center [294, 491] width 112 height 38
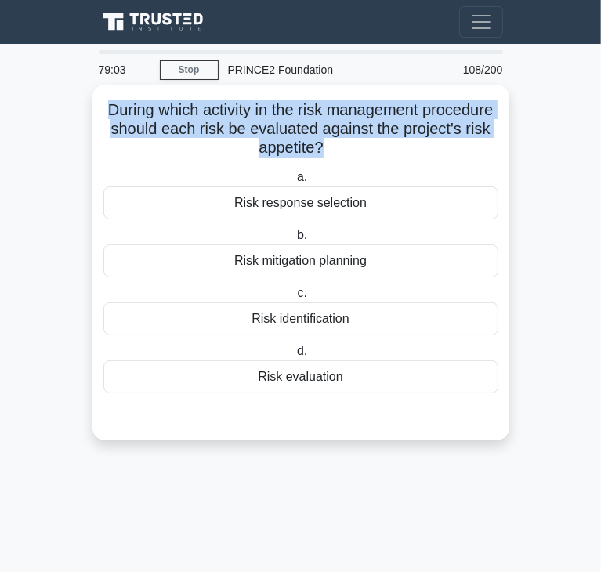
drag, startPoint x: 136, startPoint y: 107, endPoint x: 365, endPoint y: 146, distance: 232.2
click at [365, 146] on h5 "During which activity in the risk management procedure should each risk be eval…" at bounding box center [301, 129] width 398 height 58
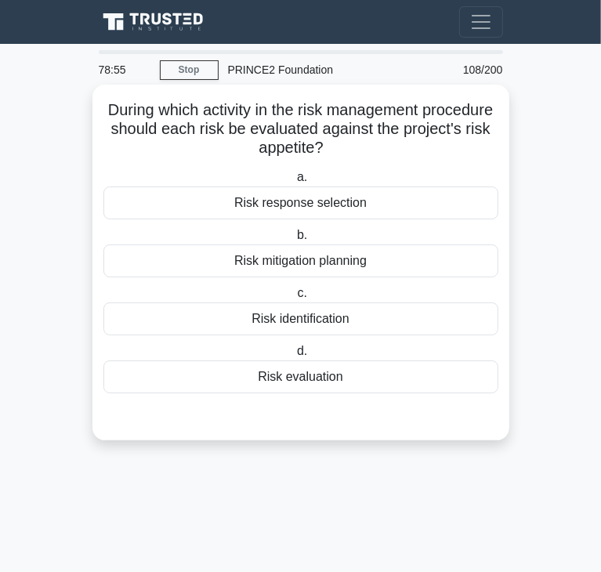
click at [348, 319] on div "Risk identification" at bounding box center [300, 318] width 395 height 33
click at [294, 298] on input "c. Risk identification" at bounding box center [294, 293] width 0 height 10
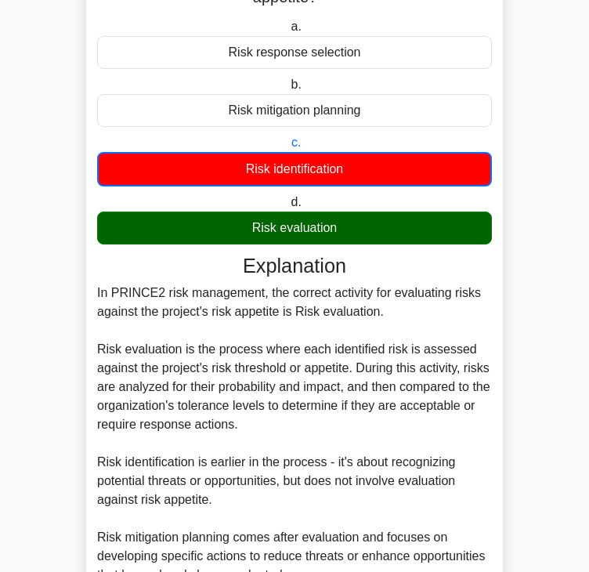
scroll to position [376, 0]
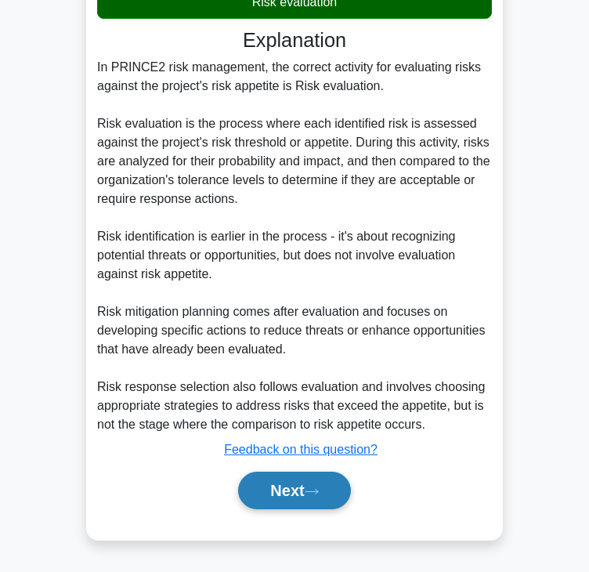
click at [266, 490] on button "Next" at bounding box center [294, 491] width 112 height 38
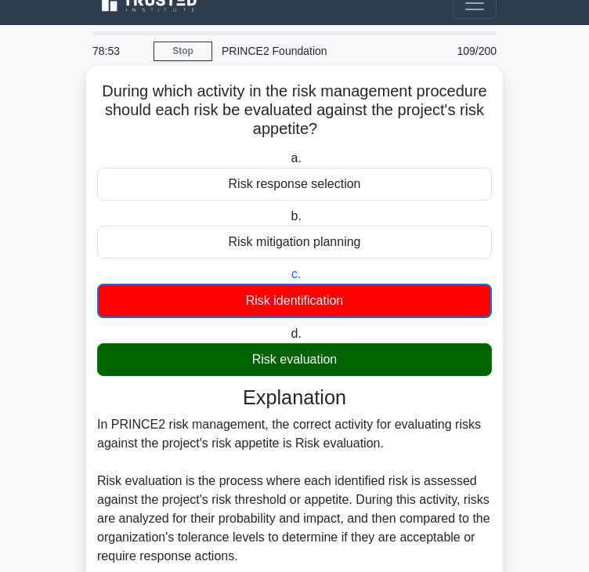
scroll to position [0, 0]
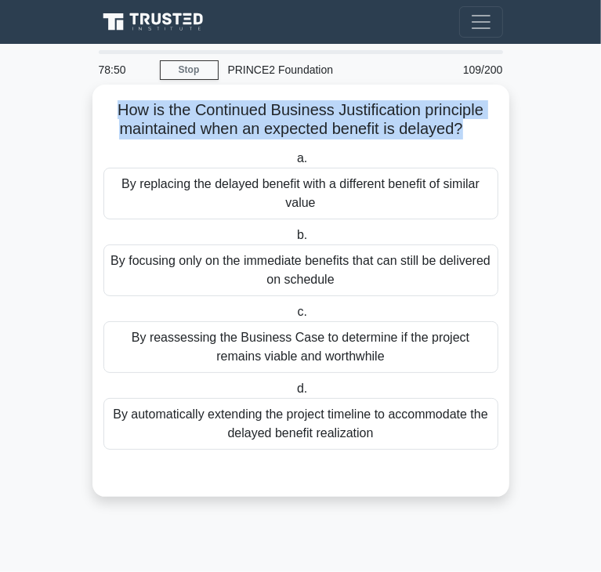
drag, startPoint x: 117, startPoint y: 114, endPoint x: 462, endPoint y: 135, distance: 346.1
click at [462, 135] on h5 "How is the Continued Business Justification principle maintained when an expect…" at bounding box center [301, 119] width 398 height 39
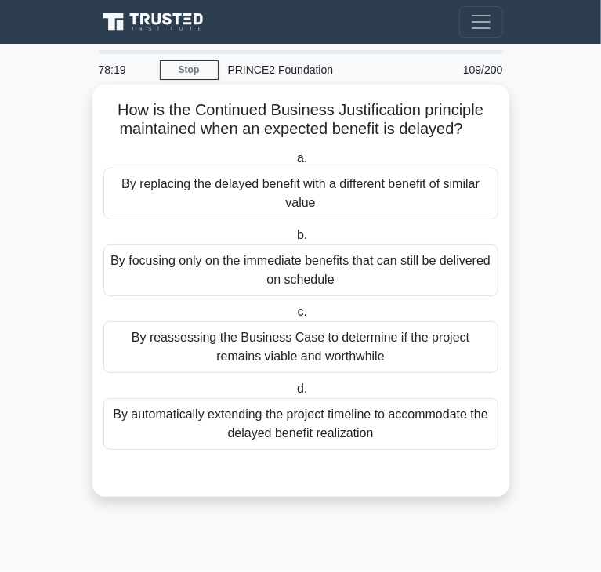
drag, startPoint x: 205, startPoint y: 351, endPoint x: 190, endPoint y: 352, distance: 14.9
click at [205, 351] on div "By reassessing the Business Case to determine if the project remains viable and…" at bounding box center [300, 347] width 395 height 52
click at [294, 317] on input "c. By reassessing the Business Case to determine if the project remains viable …" at bounding box center [294, 312] width 0 height 10
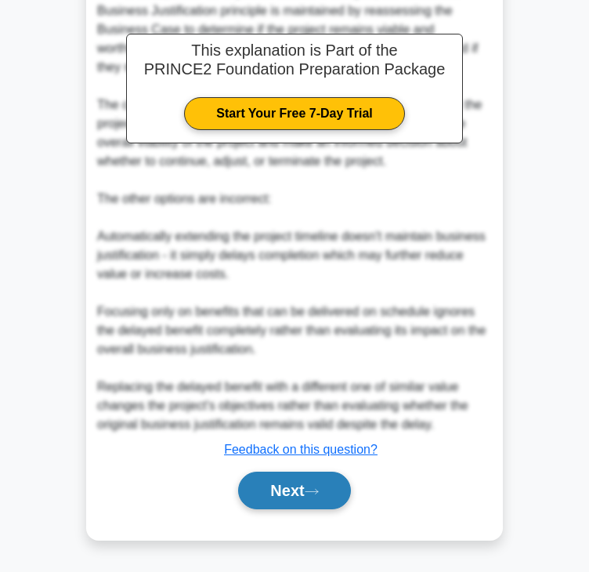
click at [251, 504] on button "Next" at bounding box center [294, 491] width 112 height 38
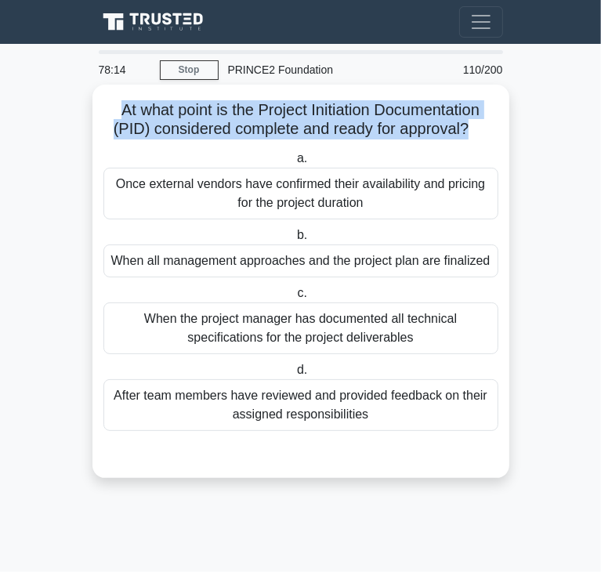
drag, startPoint x: 113, startPoint y: 110, endPoint x: 470, endPoint y: 133, distance: 358.0
click at [470, 133] on h5 "At what point is the Project Initiation Documentation (PID) considered complete…" at bounding box center [301, 119] width 398 height 39
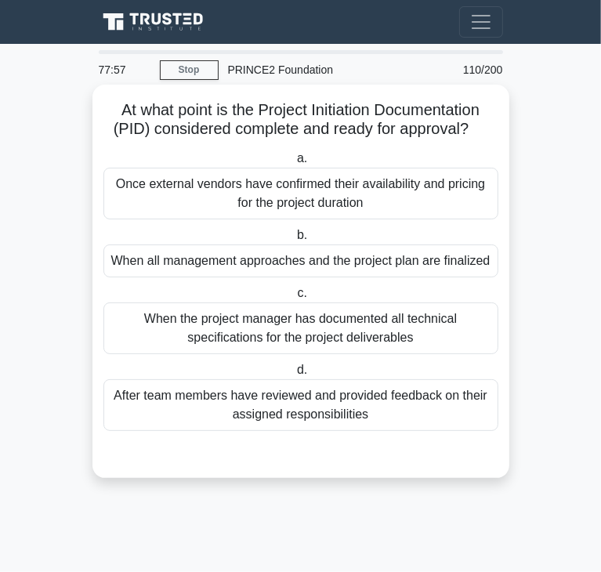
click at [313, 269] on div "When all management approaches and the project plan are finalized" at bounding box center [300, 260] width 395 height 33
click at [294, 241] on input "b. When all management approaches and the project plan are finalized" at bounding box center [294, 235] width 0 height 10
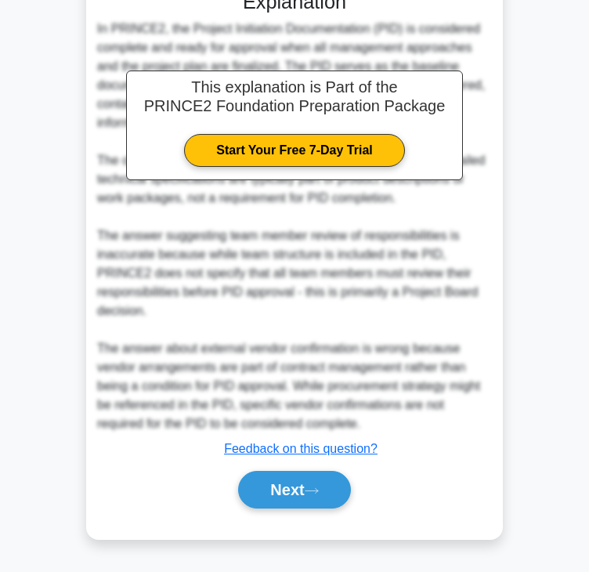
scroll to position [468, 0]
click at [304, 477] on button "Next" at bounding box center [294, 490] width 112 height 38
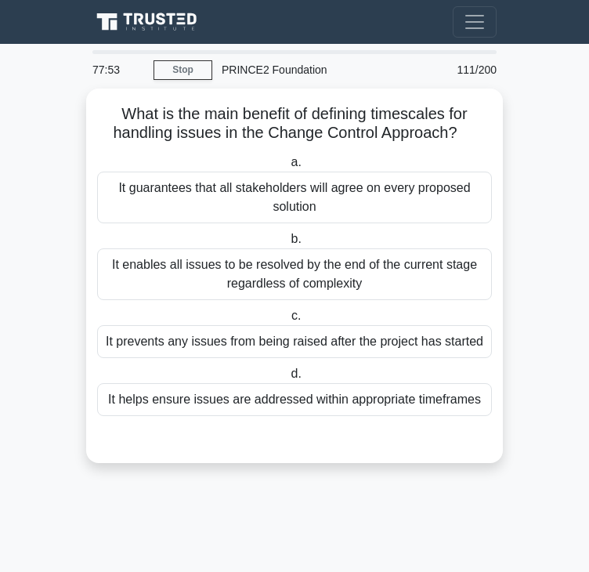
scroll to position [0, 0]
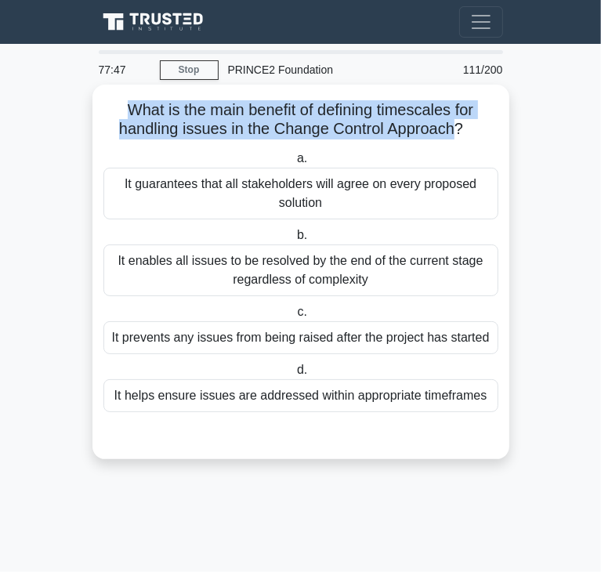
drag, startPoint x: 125, startPoint y: 111, endPoint x: 460, endPoint y: 132, distance: 335.1
click at [460, 132] on h5 "What is the main benefit of defining timescales for handling issues in the Chan…" at bounding box center [301, 119] width 398 height 39
click at [461, 132] on h5 "What is the main benefit of defining timescales for handling issues in the Chan…" at bounding box center [301, 119] width 398 height 39
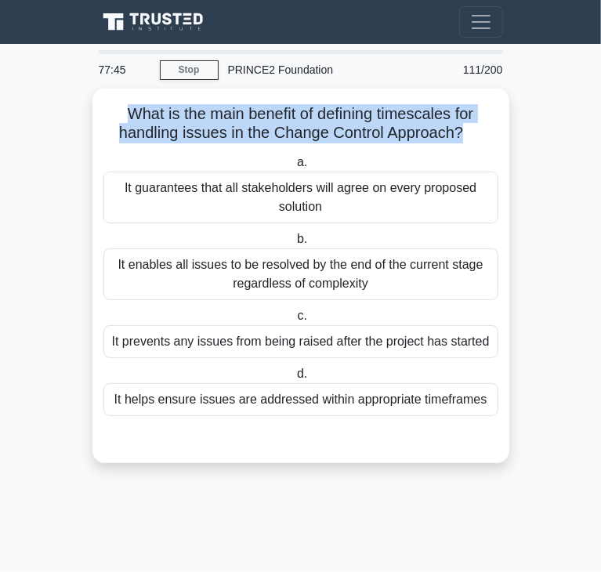
drag, startPoint x: 464, startPoint y: 132, endPoint x: 38, endPoint y: 95, distance: 427.8
click at [38, 95] on main "77:45 Stop PRINCE2 Foundation Beginner 111/200 What is the main benefit of defi…" at bounding box center [300, 308] width 601 height 528
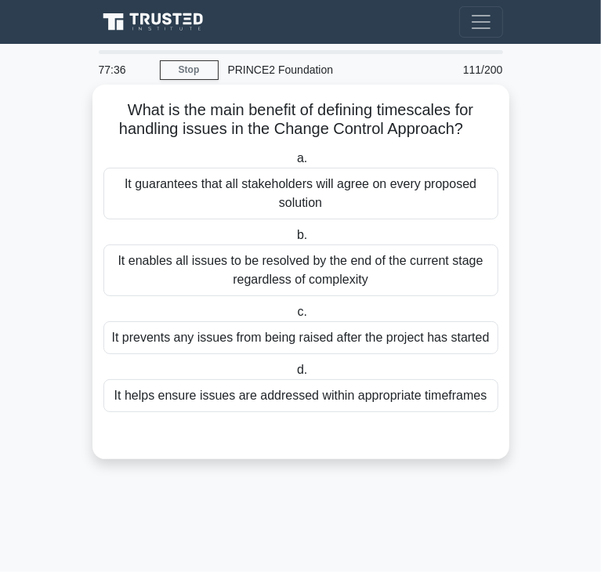
click at [239, 337] on div "It prevents any issues from being raised after the project has started" at bounding box center [300, 337] width 395 height 33
click at [294, 317] on input "c. It prevents any issues from being raised after the project has started" at bounding box center [294, 312] width 0 height 10
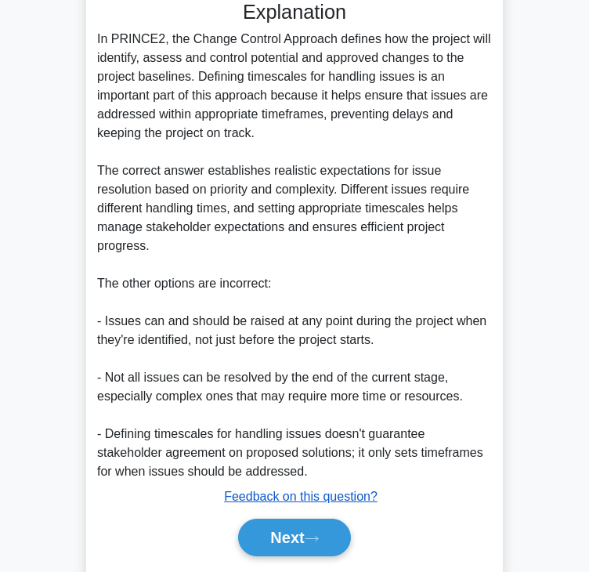
scroll to position [489, 0]
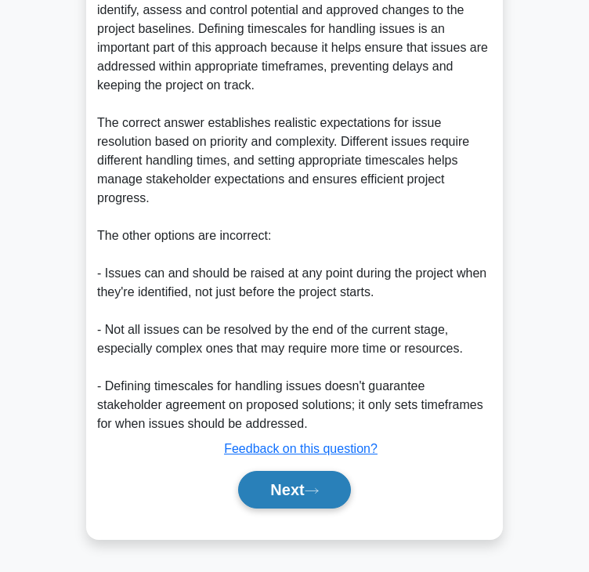
click at [261, 481] on button "Next" at bounding box center [294, 490] width 112 height 38
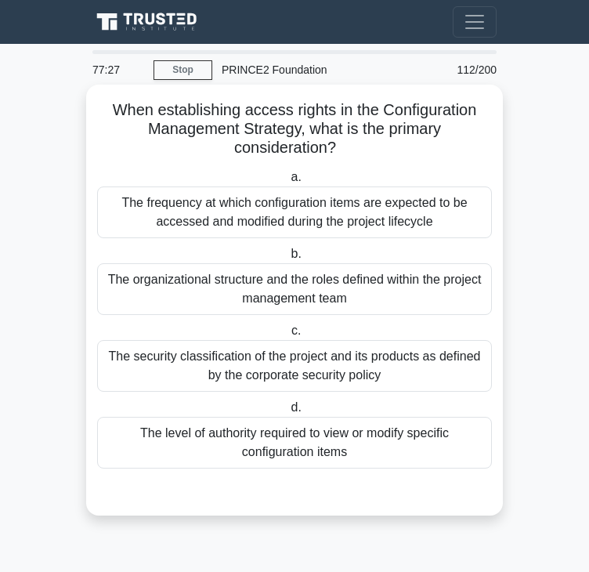
scroll to position [0, 0]
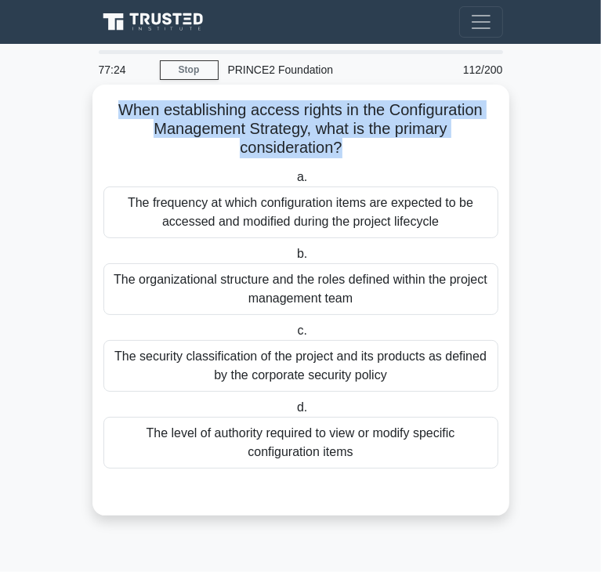
drag, startPoint x: 109, startPoint y: 110, endPoint x: 339, endPoint y: 151, distance: 234.0
click at [339, 151] on h5 "When establishing access rights in the Configuration Management Strategy, what …" at bounding box center [301, 129] width 398 height 58
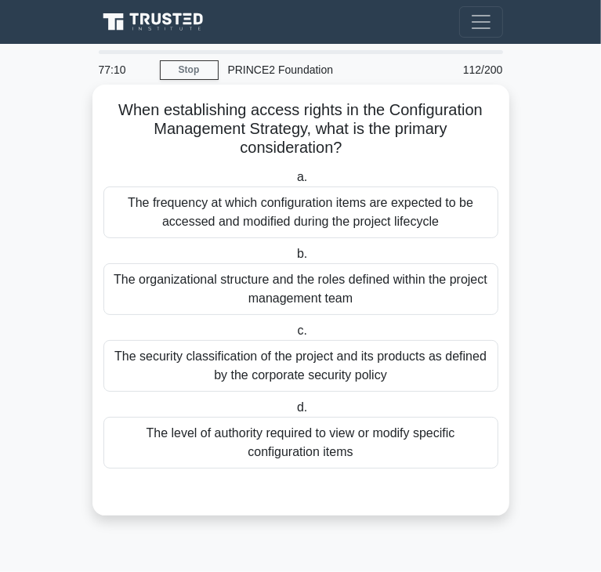
click at [185, 296] on div "The organizational structure and the roles defined within the project managemen…" at bounding box center [300, 289] width 395 height 52
click at [294, 259] on input "b. The organizational structure and the roles defined within the project manage…" at bounding box center [294, 254] width 0 height 10
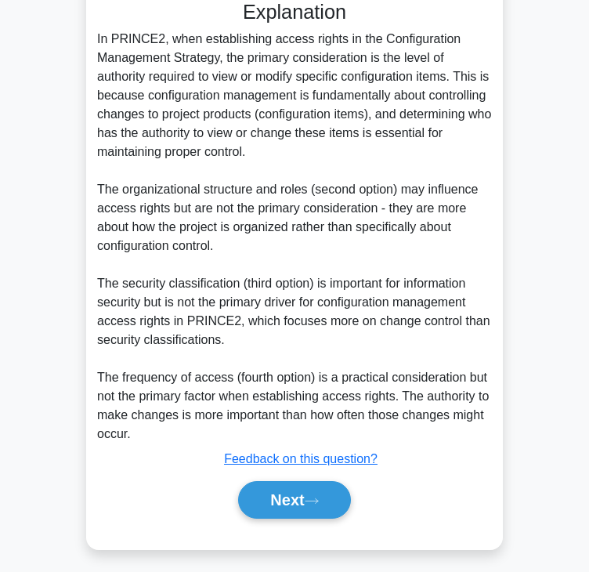
scroll to position [489, 0]
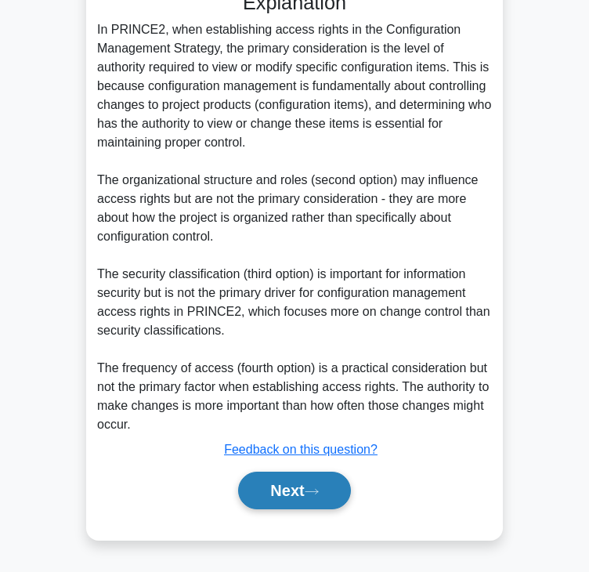
click at [315, 472] on button "Next" at bounding box center [294, 491] width 112 height 38
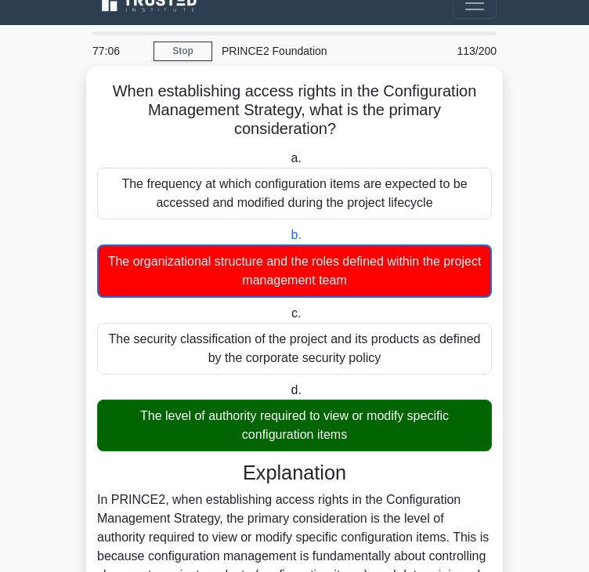
scroll to position [0, 0]
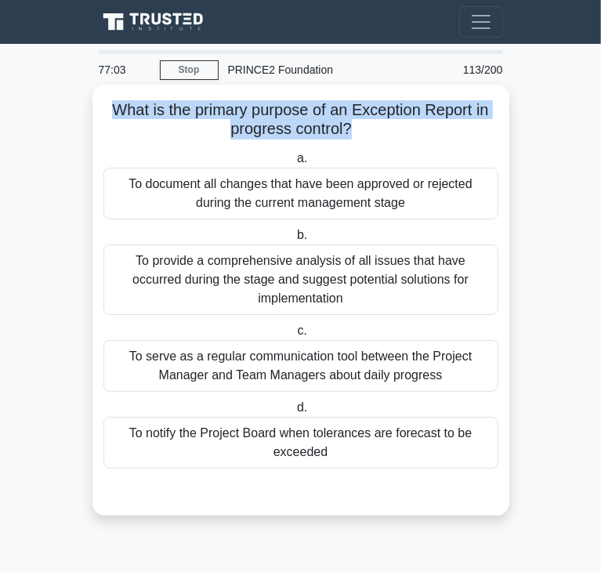
drag, startPoint x: 110, startPoint y: 112, endPoint x: 349, endPoint y: 132, distance: 240.5
click at [349, 132] on h5 "What is the primary purpose of an Exception Report in progress control? .spinne…" at bounding box center [301, 119] width 398 height 39
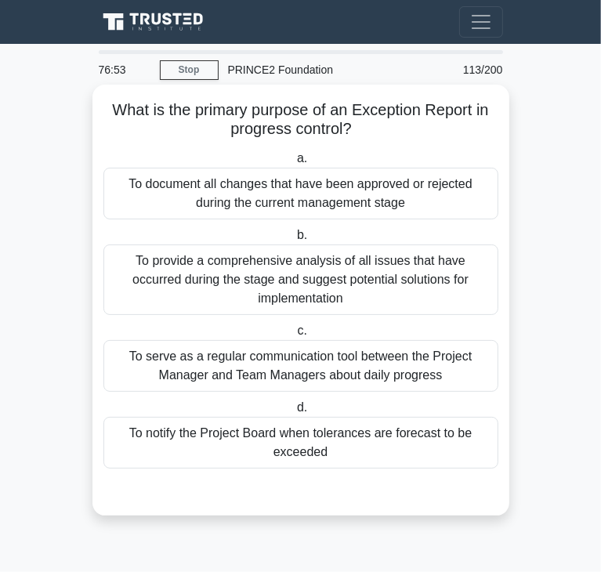
click at [240, 429] on div "To notify the Project Board when tolerances are forecast to be exceeded" at bounding box center [300, 443] width 395 height 52
click at [294, 413] on input "d. To notify the Project Board when tolerances are forecast to be exceeded" at bounding box center [294, 408] width 0 height 10
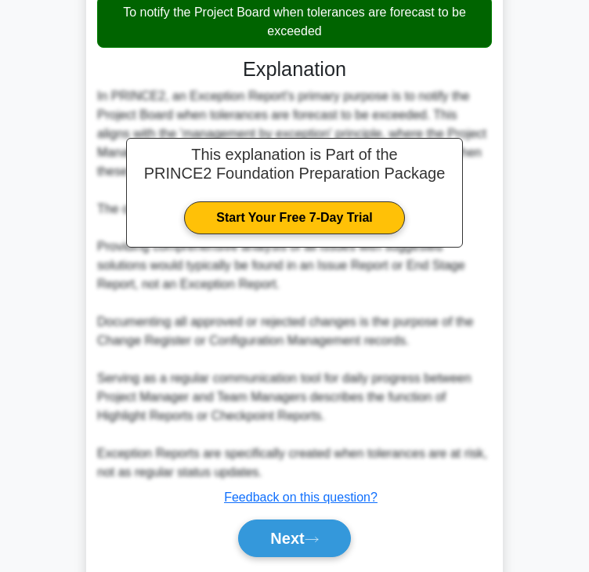
scroll to position [450, 0]
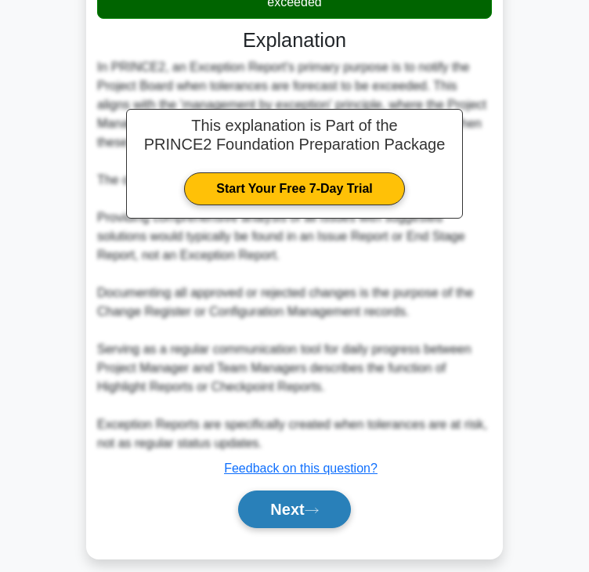
click at [295, 490] on button "Next" at bounding box center [294, 509] width 112 height 38
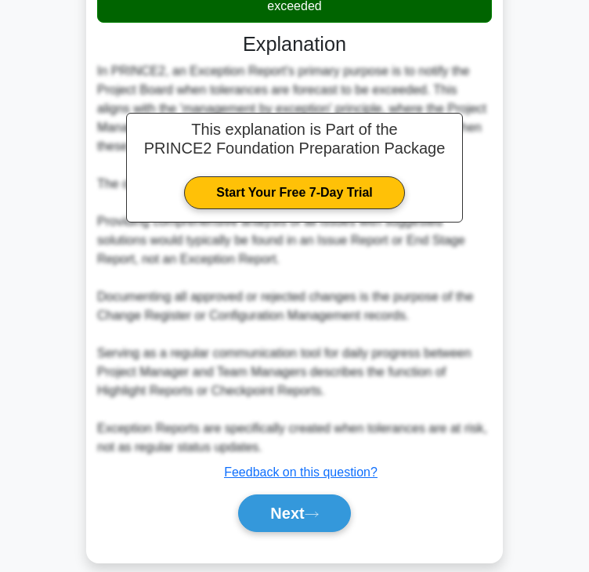
scroll to position [0, 0]
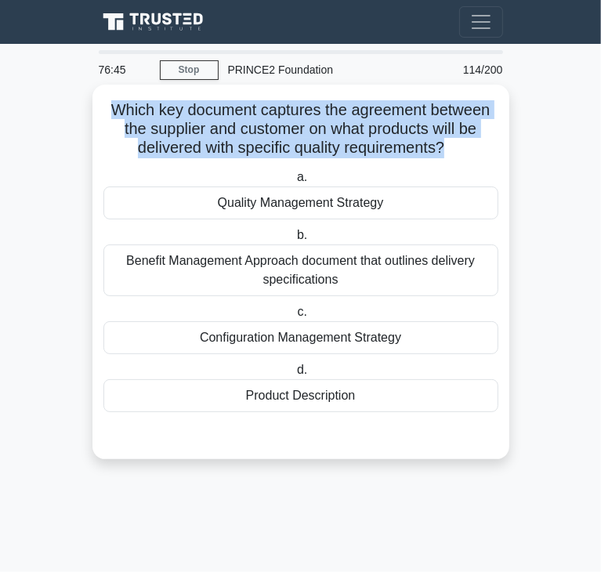
drag, startPoint x: 103, startPoint y: 108, endPoint x: 445, endPoint y: 146, distance: 343.7
click at [445, 146] on h5 "Which key document captures the agreement between the supplier and customer on …" at bounding box center [301, 129] width 398 height 58
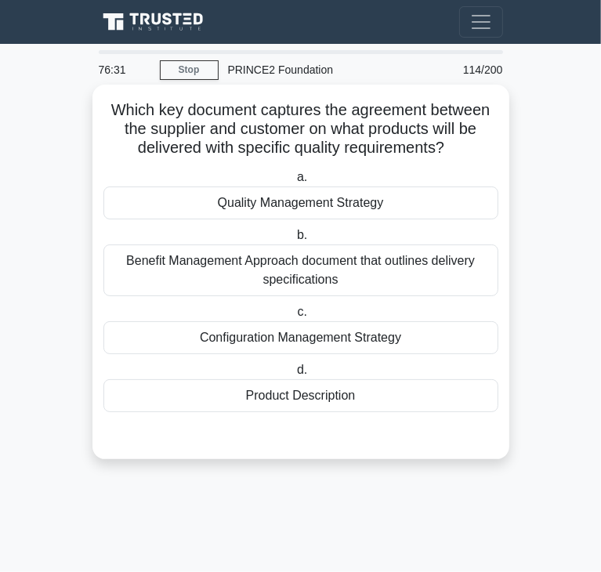
click at [324, 399] on div "Product Description" at bounding box center [300, 395] width 395 height 33
click at [294, 375] on input "d. Product Description" at bounding box center [294, 370] width 0 height 10
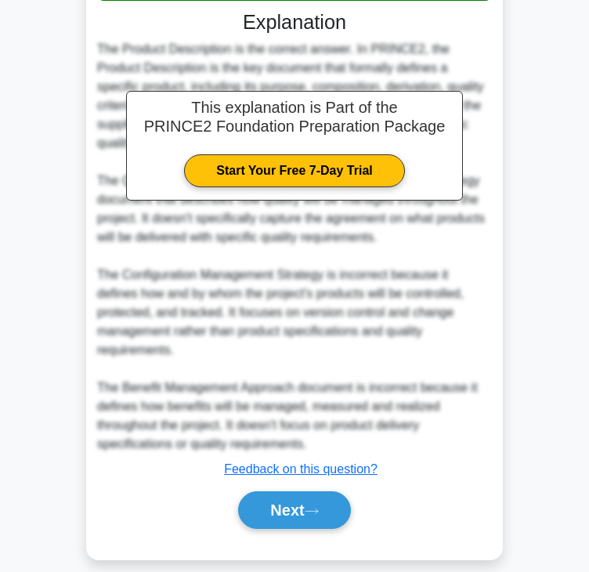
scroll to position [412, 0]
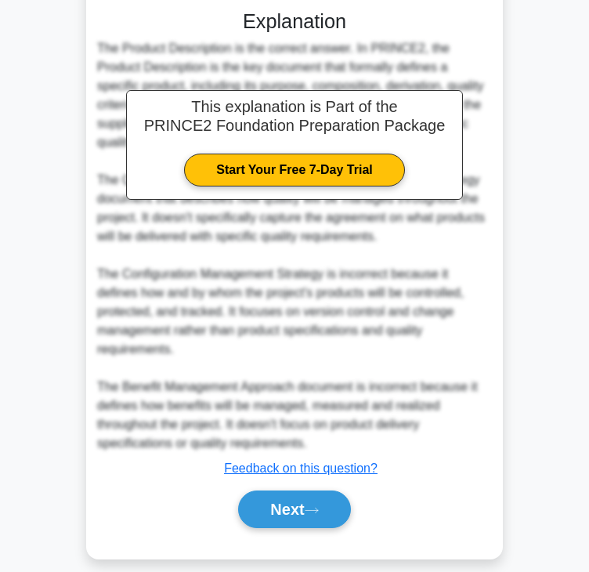
click at [241, 484] on div "Next" at bounding box center [294, 509] width 395 height 50
click at [280, 500] on button "Next" at bounding box center [294, 509] width 112 height 38
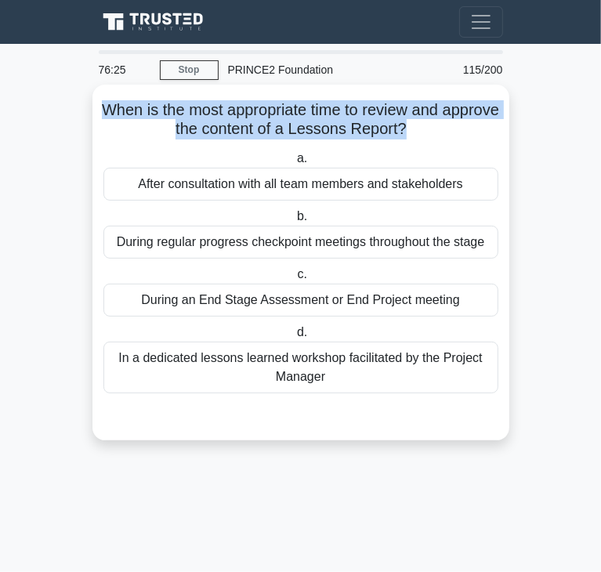
drag, startPoint x: 128, startPoint y: 109, endPoint x: 436, endPoint y: 132, distance: 308.0
click at [436, 132] on h5 "When is the most appropriate time to review and approve the content of a Lesson…" at bounding box center [301, 119] width 398 height 39
drag, startPoint x: 235, startPoint y: 292, endPoint x: 241, endPoint y: 308, distance: 16.6
click at [241, 308] on div "During an End Stage Assessment or End Project meeting" at bounding box center [300, 300] width 395 height 33
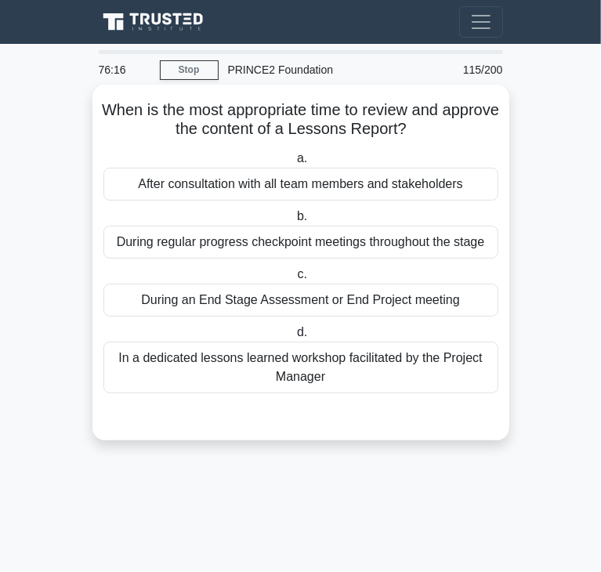
click at [163, 298] on div "During an End Stage Assessment or End Project meeting" at bounding box center [300, 300] width 395 height 33
click at [294, 280] on input "c. During an End Stage Assessment or End Project meeting" at bounding box center [294, 274] width 0 height 10
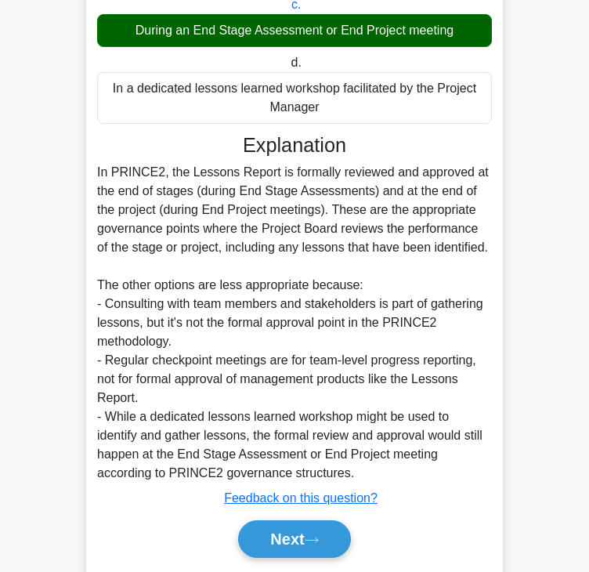
scroll to position [318, 0]
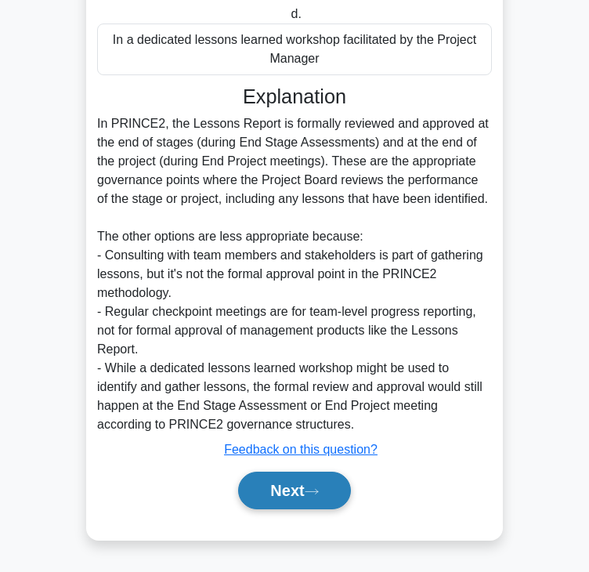
click at [323, 497] on button "Next" at bounding box center [294, 491] width 112 height 38
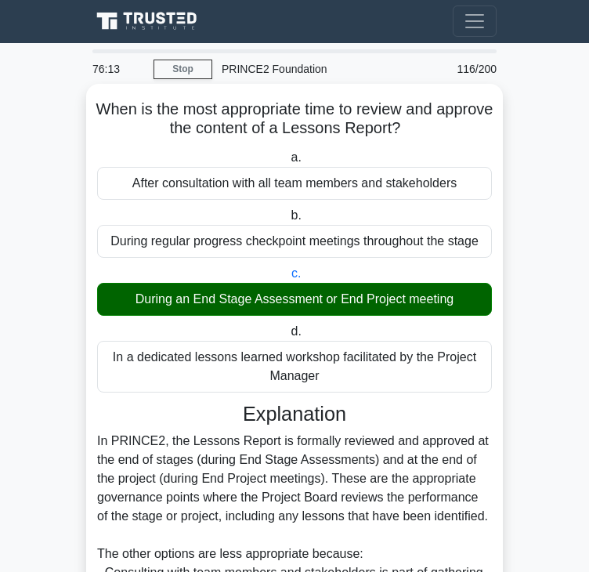
scroll to position [0, 0]
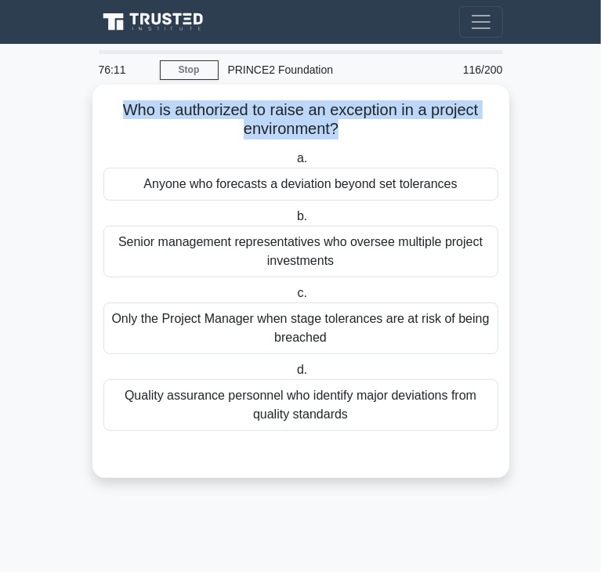
drag, startPoint x: 109, startPoint y: 107, endPoint x: 336, endPoint y: 130, distance: 228.3
click at [336, 130] on h5 "Who is authorized to raise an exception in a project environment? .spinner_0XTQ…" at bounding box center [301, 119] width 398 height 39
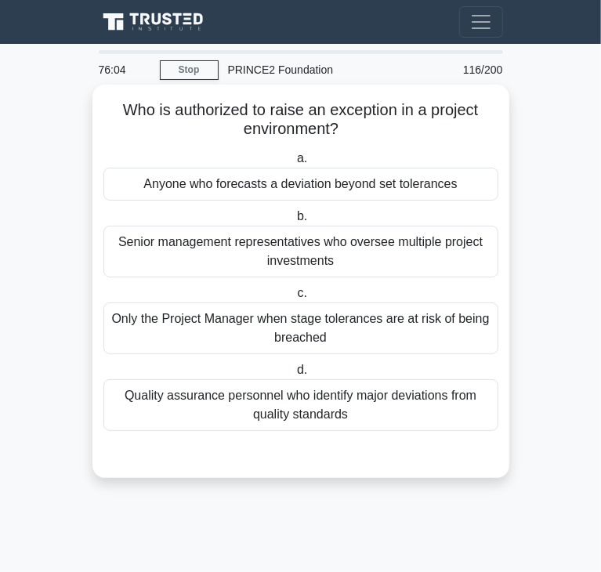
click at [248, 191] on div "Anyone who forecasts a deviation beyond set tolerances" at bounding box center [300, 184] width 395 height 33
click at [294, 164] on input "a. Anyone who forecasts a deviation beyond set tolerances" at bounding box center [294, 159] width 0 height 10
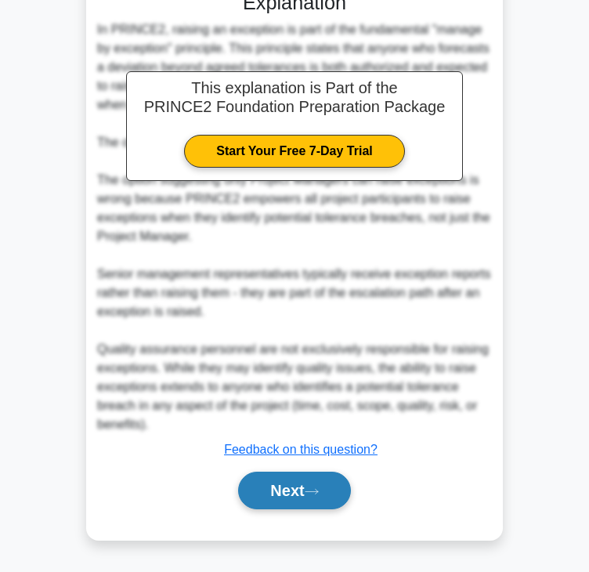
click at [309, 486] on button "Next" at bounding box center [294, 491] width 112 height 38
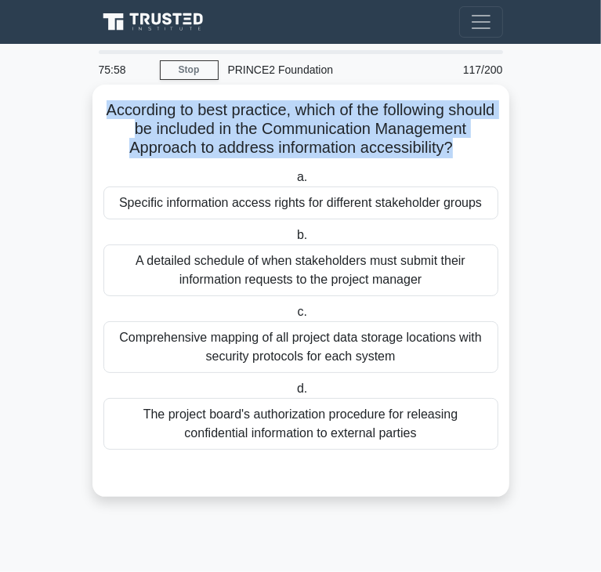
drag, startPoint x: 125, startPoint y: 110, endPoint x: 453, endPoint y: 148, distance: 329.6
click at [453, 148] on h5 "According to best practice, which of the following should be included in the Co…" at bounding box center [301, 129] width 398 height 58
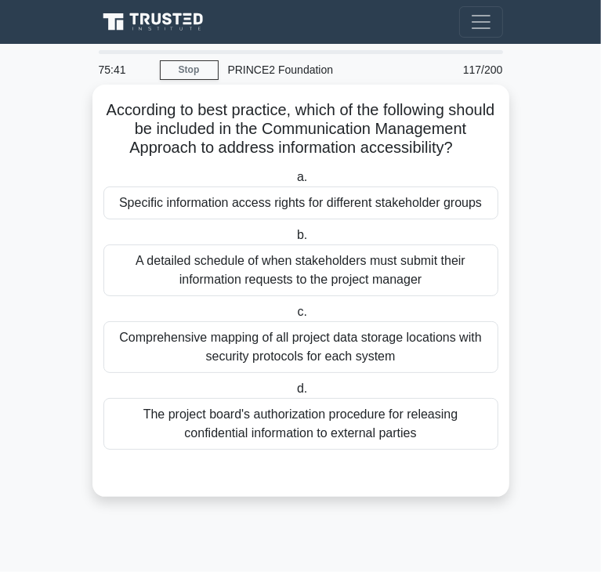
click at [263, 207] on div "Specific information access rights for different stakeholder groups" at bounding box center [300, 202] width 395 height 33
click at [294, 183] on input "a. Specific information access rights for different stakeholder groups" at bounding box center [294, 177] width 0 height 10
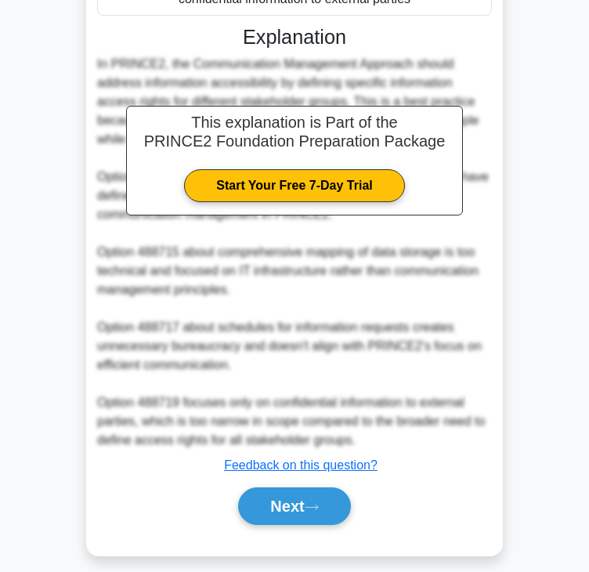
scroll to position [450, 0]
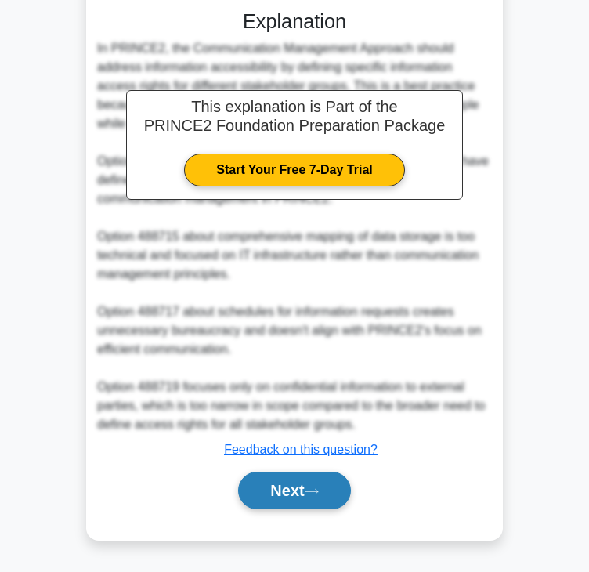
click at [273, 499] on button "Next" at bounding box center [294, 491] width 112 height 38
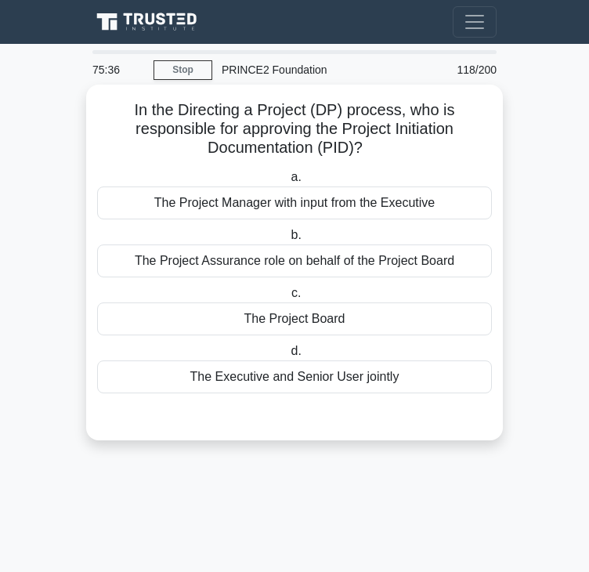
scroll to position [0, 0]
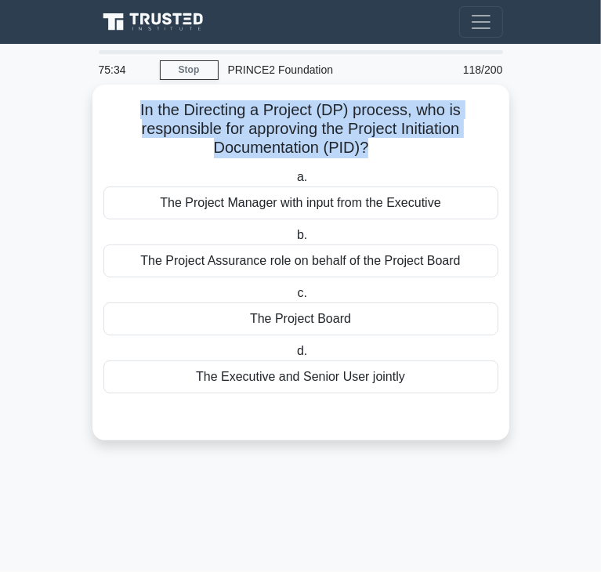
drag, startPoint x: 136, startPoint y: 116, endPoint x: 367, endPoint y: 147, distance: 232.4
click at [367, 147] on h5 "In the Directing a Project (DP) process, who is responsible for approving the P…" at bounding box center [301, 129] width 398 height 58
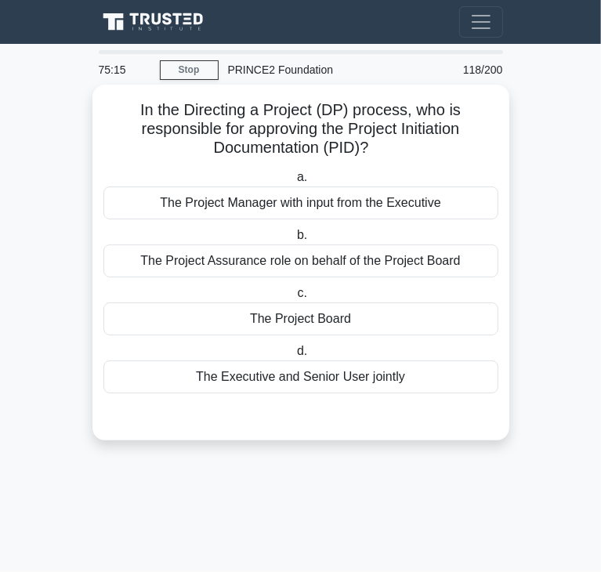
click at [168, 209] on div "The Project Manager with input from the Executive" at bounding box center [300, 202] width 395 height 33
click at [294, 183] on input "a. The Project Manager with input from the Executive" at bounding box center [294, 177] width 0 height 10
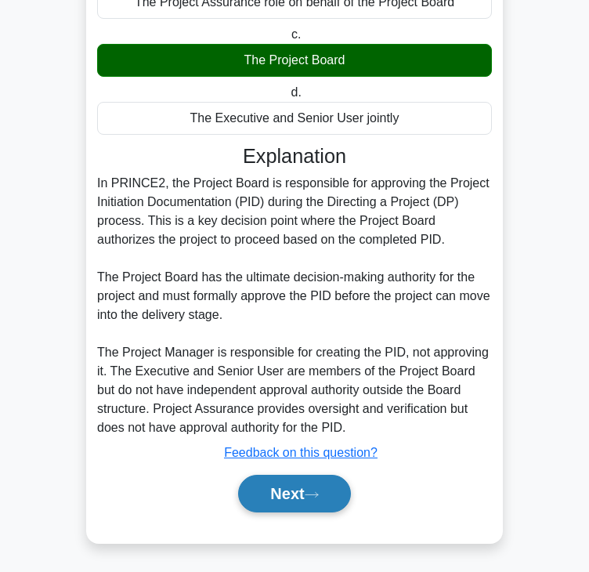
scroll to position [263, 0]
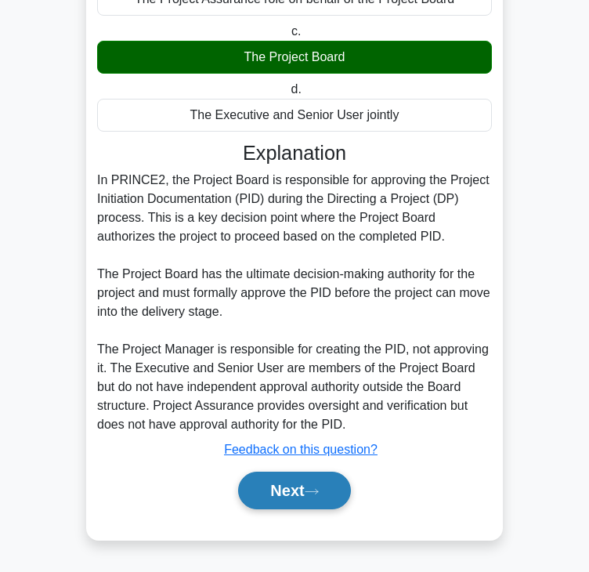
click at [289, 502] on button "Next" at bounding box center [294, 491] width 112 height 38
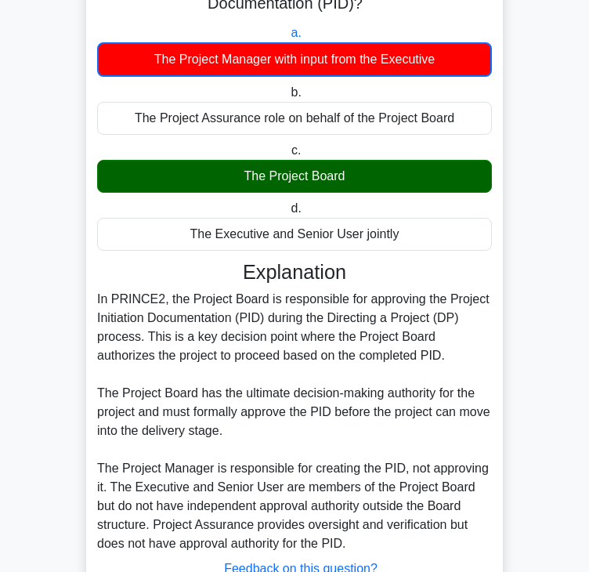
scroll to position [0, 0]
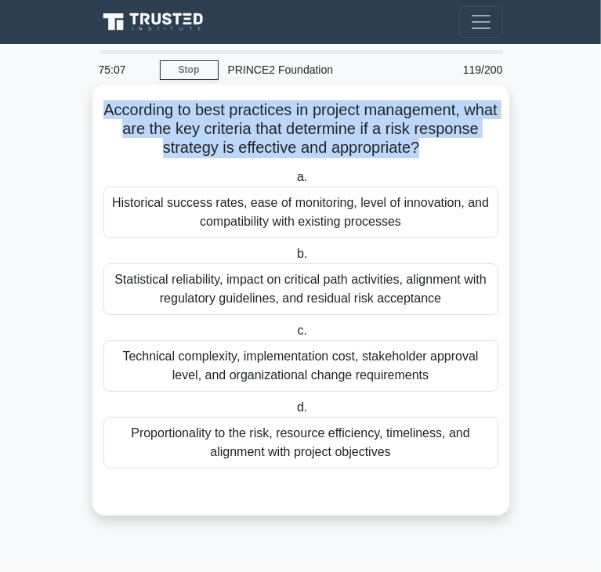
drag, startPoint x: 121, startPoint y: 110, endPoint x: 454, endPoint y: 147, distance: 334.2
click at [454, 147] on h5 "According to best practices in project management, what are the key criteria th…" at bounding box center [301, 129] width 398 height 58
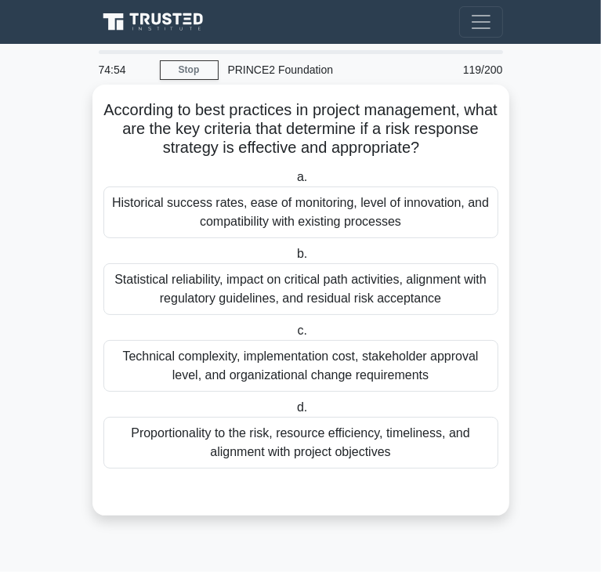
click at [194, 452] on div "Proportionality to the risk, resource efficiency, timeliness, and alignment wit…" at bounding box center [300, 443] width 395 height 52
click at [294, 413] on input "d. Proportionality to the risk, resource efficiency, timeliness, and alignment …" at bounding box center [294, 408] width 0 height 10
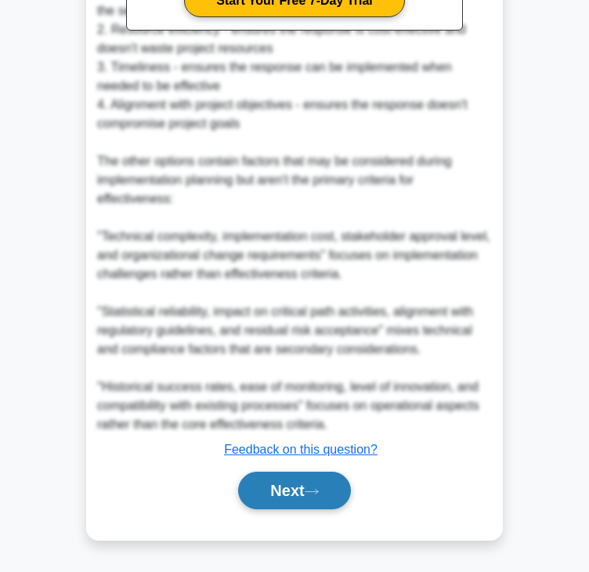
click at [297, 493] on button "Next" at bounding box center [294, 491] width 112 height 38
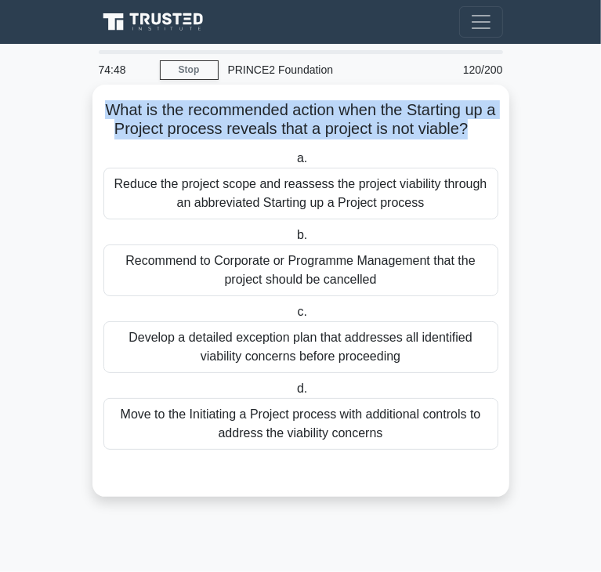
drag, startPoint x: 109, startPoint y: 104, endPoint x: 475, endPoint y: 130, distance: 366.8
click at [475, 130] on h5 "What is the recommended action when the Starting up a Project process reveals t…" at bounding box center [301, 119] width 398 height 39
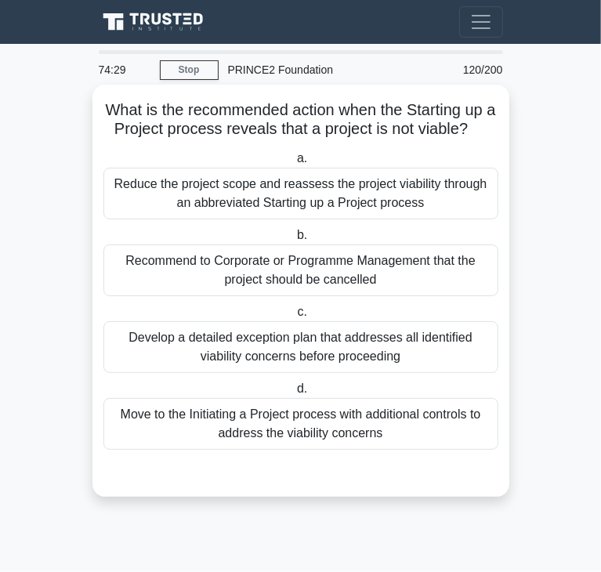
click at [434, 361] on div "Develop a detailed exception plan that addresses all identified viability conce…" at bounding box center [300, 347] width 395 height 52
click at [294, 317] on input "c. Develop a detailed exception plan that addresses all identified viability co…" at bounding box center [294, 312] width 0 height 10
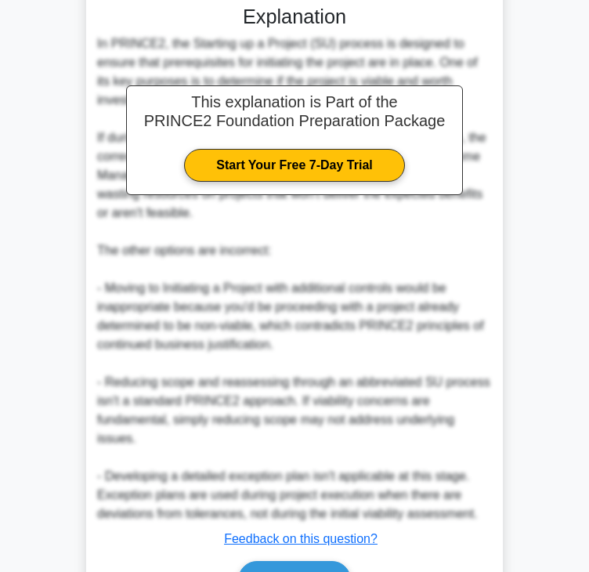
scroll to position [470, 0]
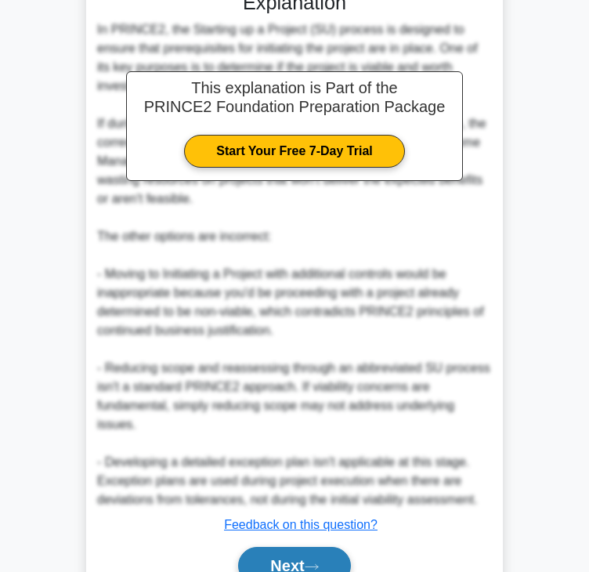
click at [302, 556] on button "Next" at bounding box center [294, 566] width 112 height 38
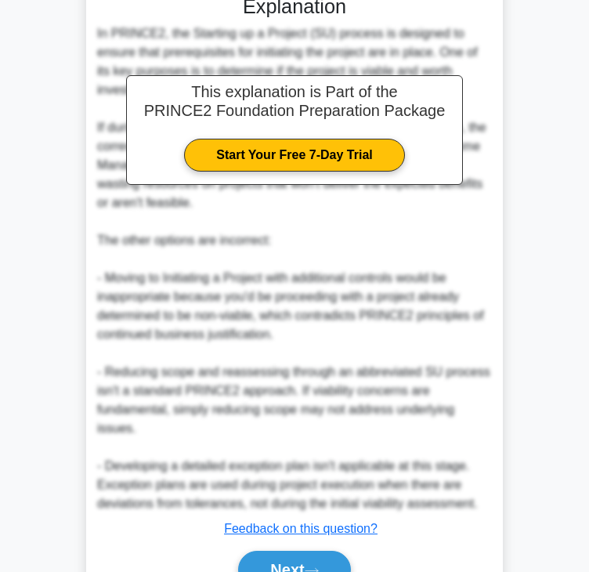
scroll to position [0, 0]
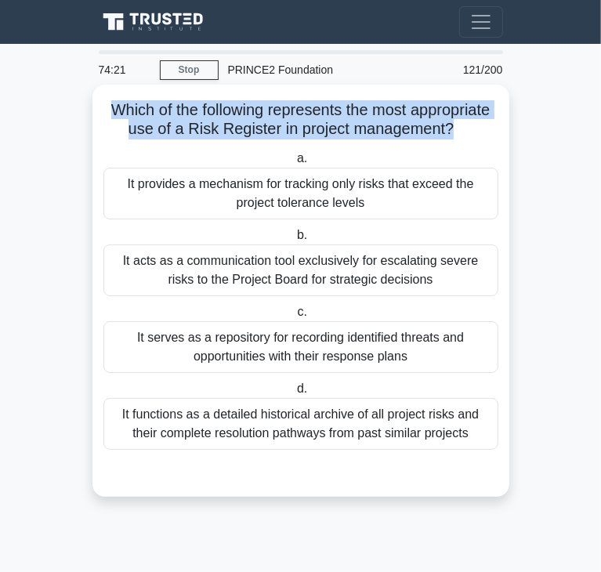
drag, startPoint x: 105, startPoint y: 109, endPoint x: 450, endPoint y: 132, distance: 345.5
click at [450, 132] on h5 "Which of the following represents the most appropriate use of a Risk Register i…" at bounding box center [301, 119] width 398 height 39
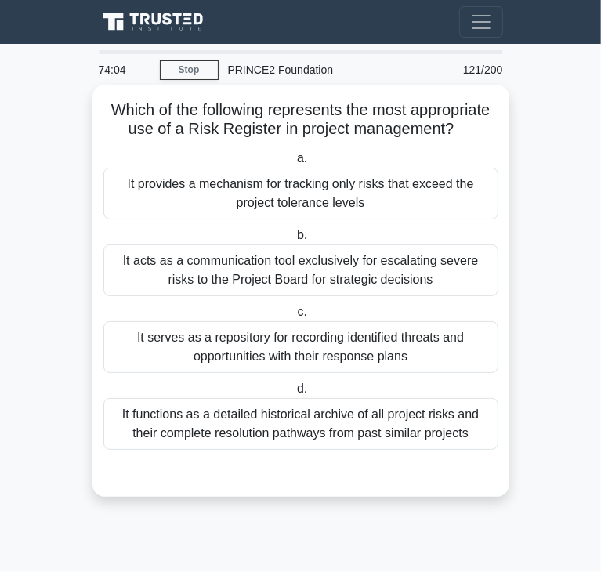
click at [345, 343] on div "It serves as a repository for recording identified threats and opportunities wi…" at bounding box center [300, 347] width 395 height 52
click at [294, 317] on input "c. It serves as a repository for recording identified threats and opportunities…" at bounding box center [294, 312] width 0 height 10
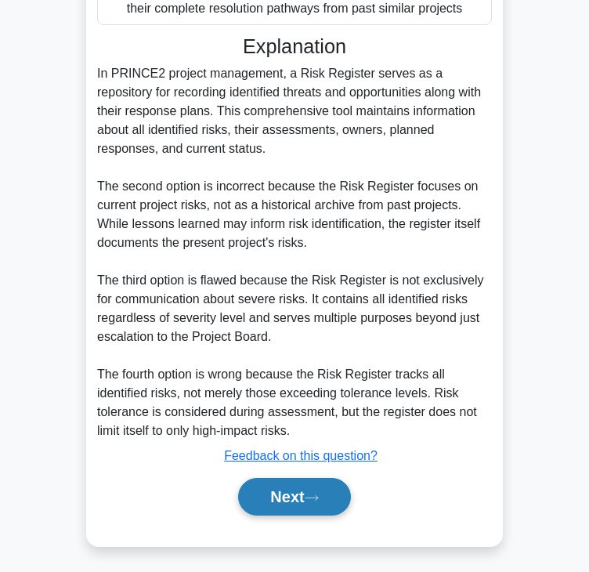
scroll to position [431, 0]
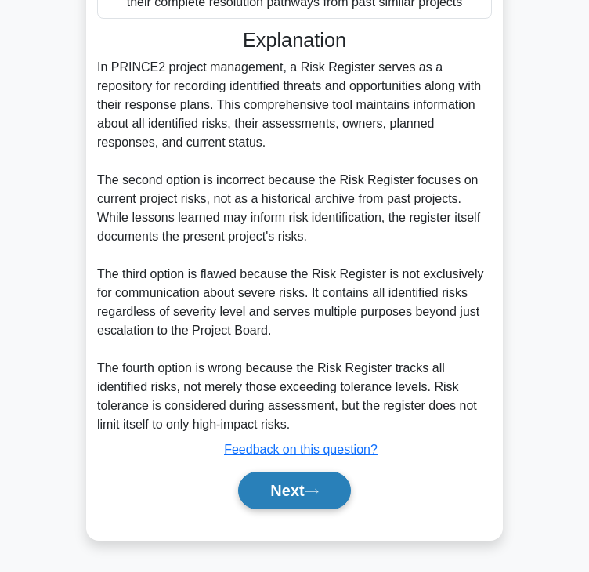
click at [298, 490] on button "Next" at bounding box center [294, 491] width 112 height 38
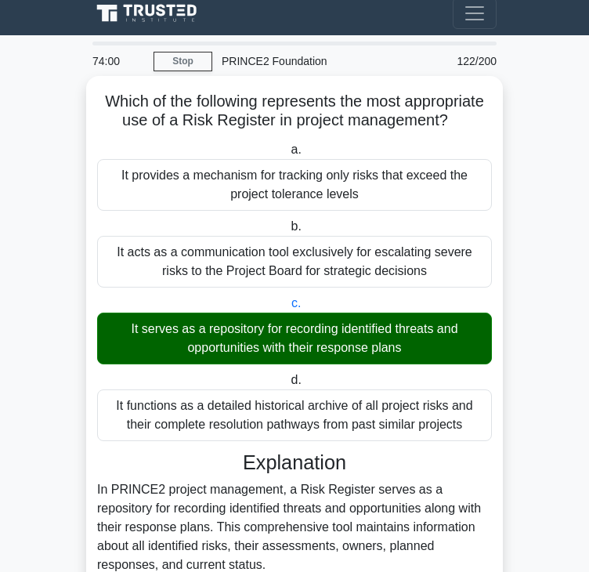
scroll to position [0, 0]
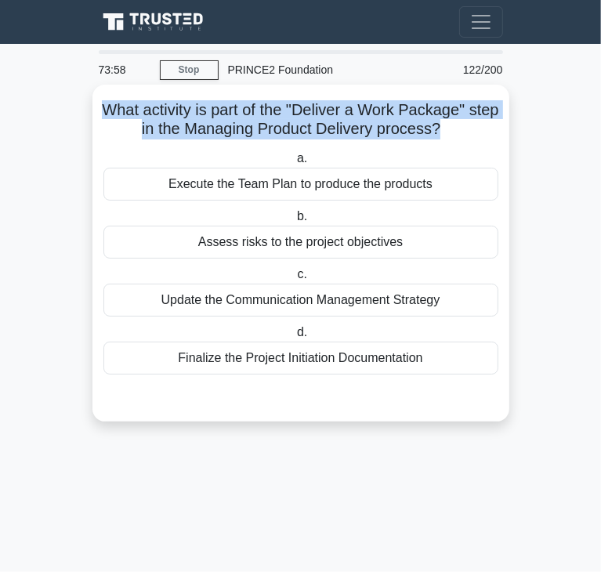
drag, startPoint x: 148, startPoint y: 111, endPoint x: 458, endPoint y: 130, distance: 310.8
click at [458, 130] on h5 "What activity is part of the "Deliver a Work Package" step in the Managing Prod…" at bounding box center [301, 119] width 398 height 39
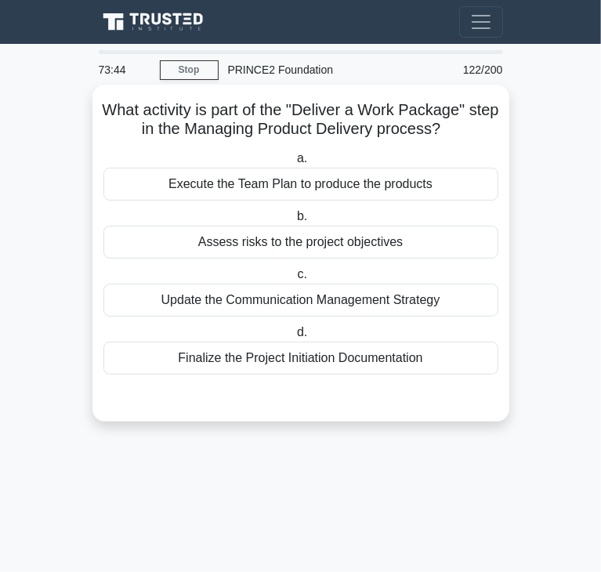
click at [327, 247] on div "Assess risks to the project objectives" at bounding box center [300, 242] width 395 height 33
click at [294, 222] on input "b. Assess risks to the project objectives" at bounding box center [294, 217] width 0 height 10
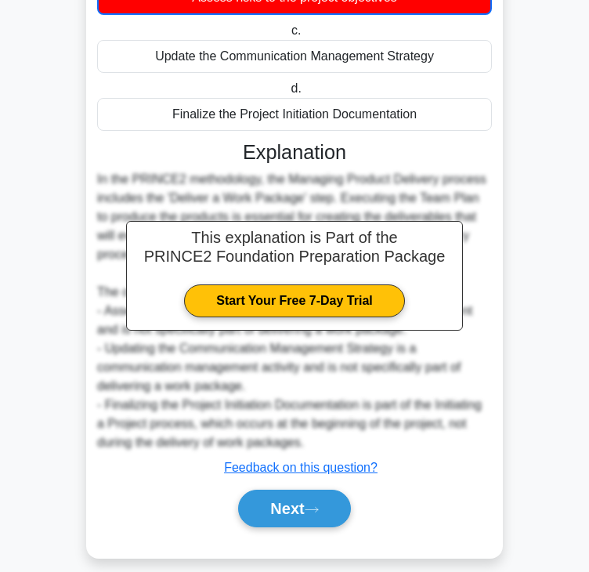
scroll to position [263, 0]
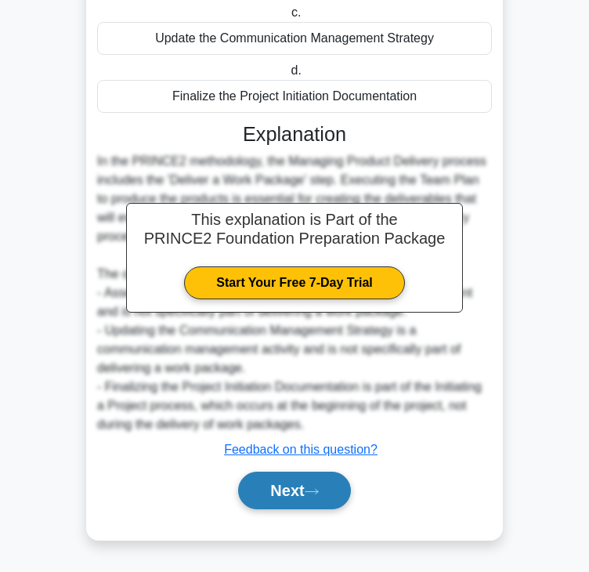
click at [273, 476] on button "Next" at bounding box center [294, 491] width 112 height 38
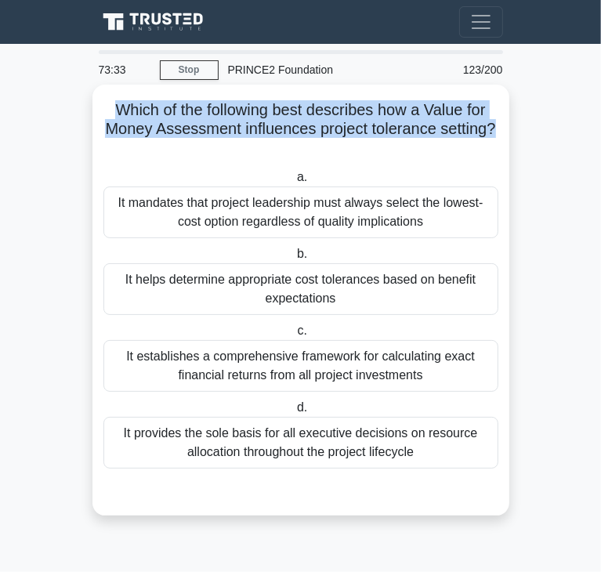
drag, startPoint x: 114, startPoint y: 117, endPoint x: 497, endPoint y: 124, distance: 383.1
click at [497, 124] on h5 "Which of the following best describes how a Value for Money Assessment influenc…" at bounding box center [301, 129] width 398 height 58
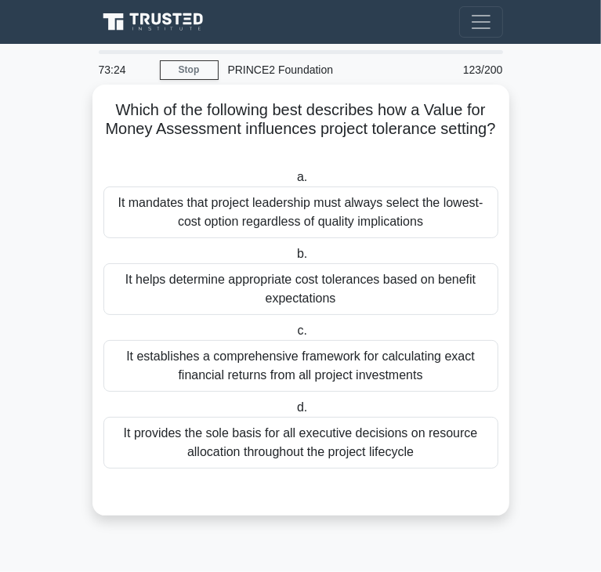
click at [348, 273] on div "It helps determine appropriate cost tolerances based on benefit expectations" at bounding box center [300, 289] width 395 height 52
click at [294, 259] on input "b. It helps determine appropriate cost tolerances based on benefit expectations" at bounding box center [294, 254] width 0 height 10
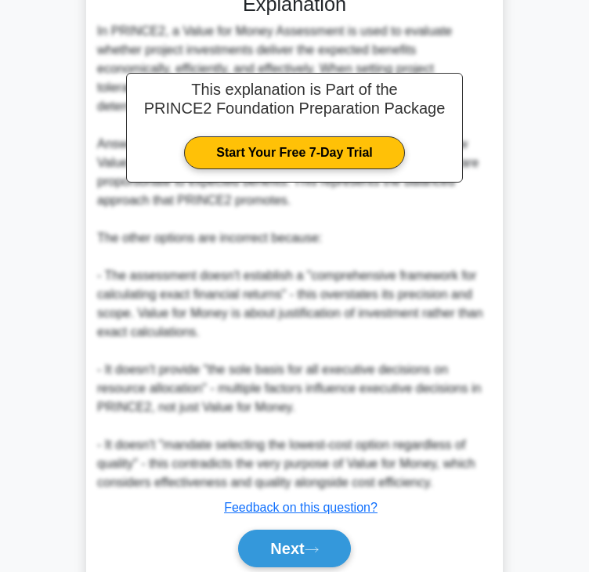
scroll to position [544, 0]
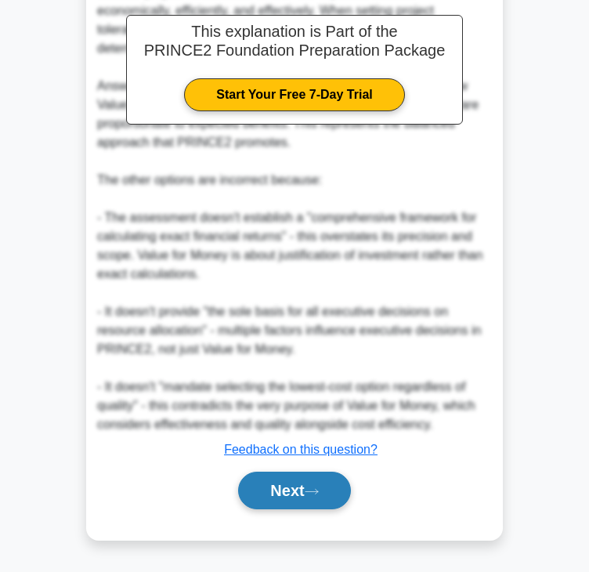
click at [295, 492] on button "Next" at bounding box center [294, 491] width 112 height 38
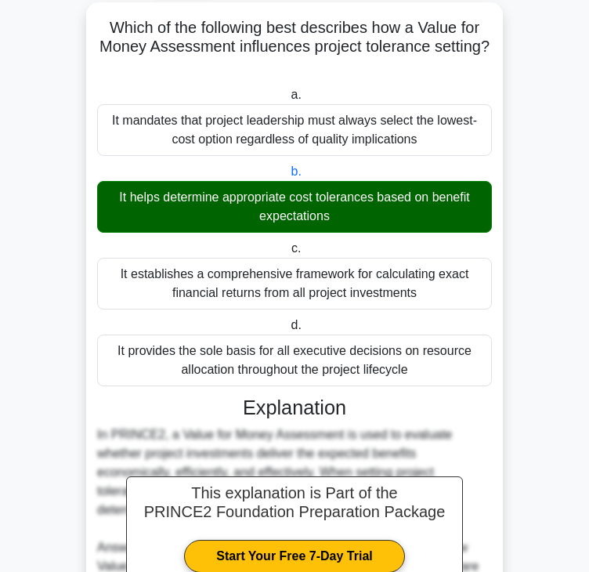
scroll to position [0, 0]
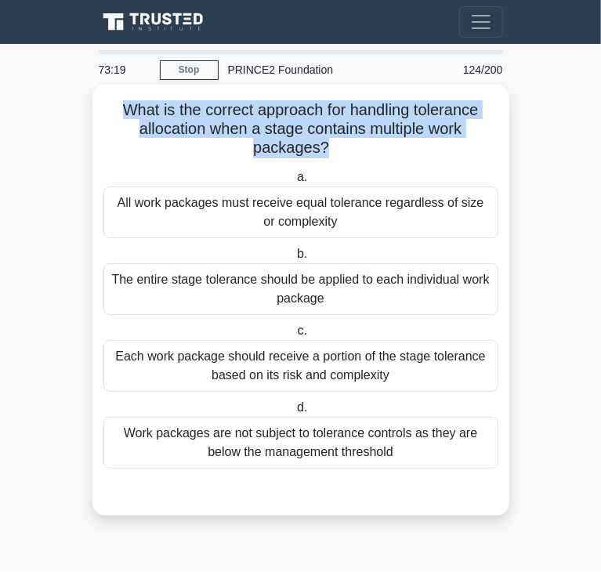
drag, startPoint x: 116, startPoint y: 110, endPoint x: 323, endPoint y: 146, distance: 209.9
click at [323, 146] on h5 "What is the correct approach for handling tolerance allocation when a stage con…" at bounding box center [301, 129] width 398 height 58
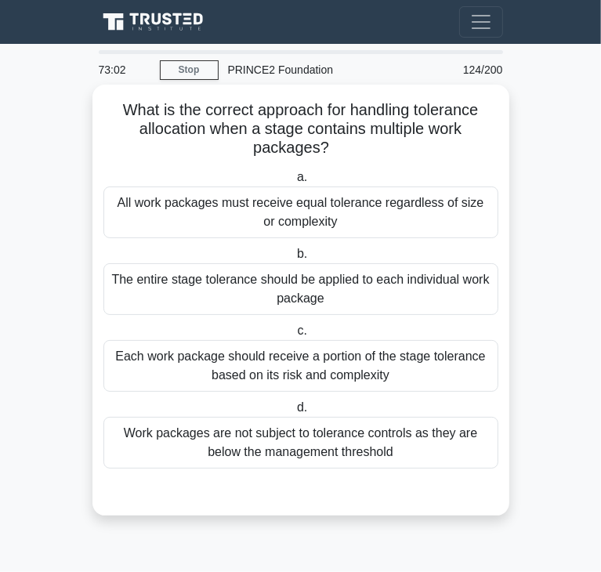
click at [418, 214] on div "All work packages must receive equal tolerance regardless of size or complexity" at bounding box center [300, 212] width 395 height 52
click at [294, 183] on input "a. All work packages must receive equal tolerance regardless of size or complex…" at bounding box center [294, 177] width 0 height 10
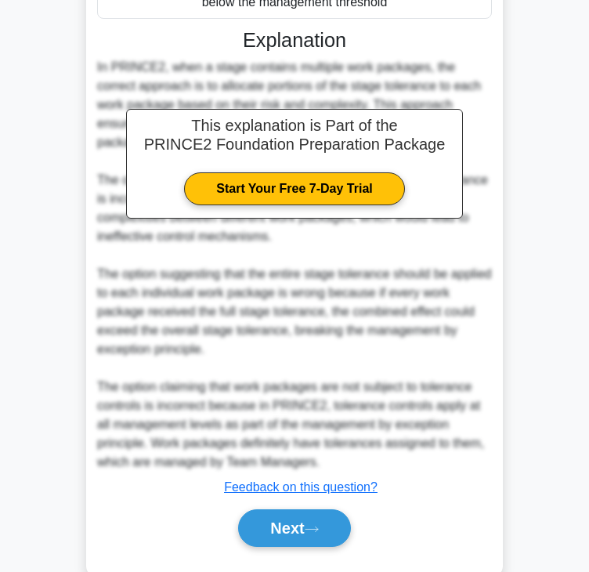
scroll to position [489, 0]
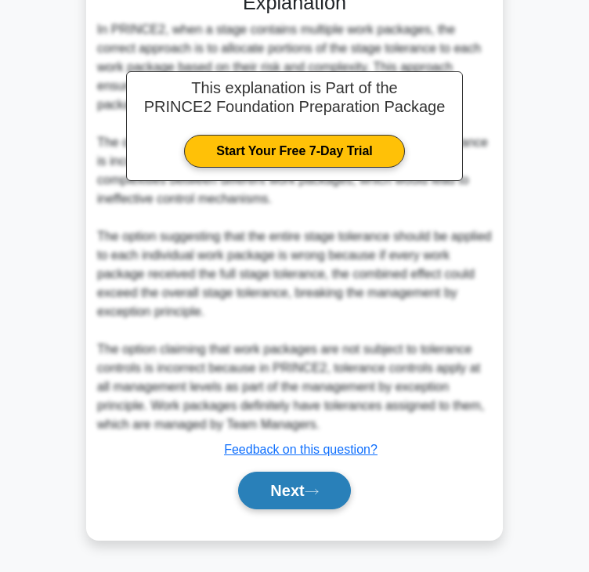
click at [298, 493] on button "Next" at bounding box center [294, 491] width 112 height 38
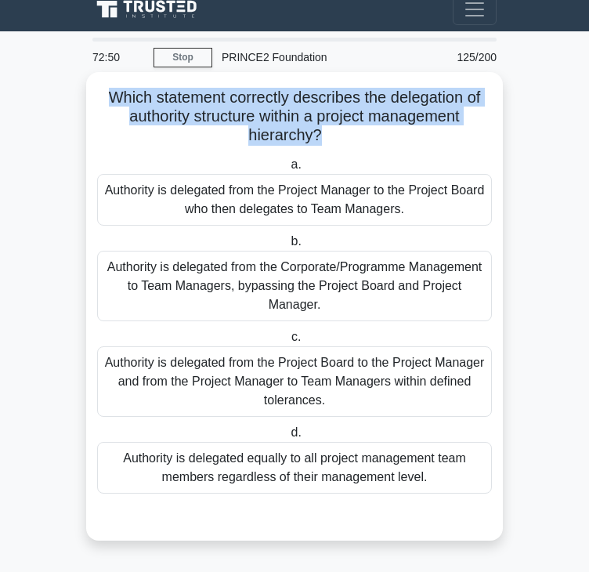
drag, startPoint x: 125, startPoint y: 99, endPoint x: 320, endPoint y: 131, distance: 196.8
click at [320, 131] on h5 "Which statement correctly describes the delegation of authority structure withi…" at bounding box center [295, 117] width 398 height 58
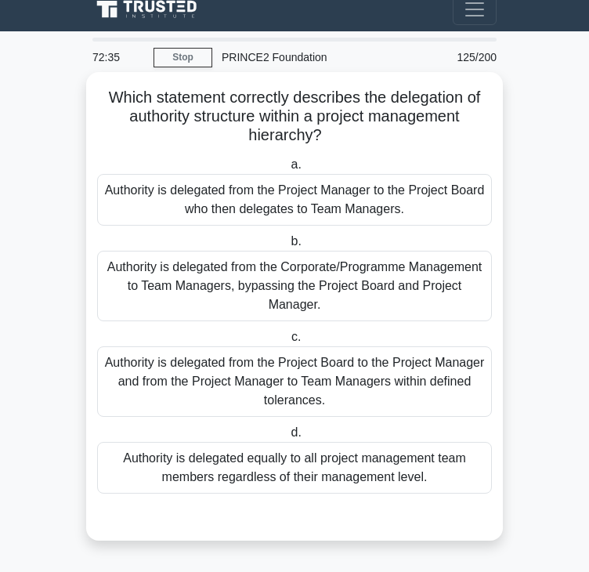
click at [239, 400] on div "Authority is delegated from the Project Board to the Project Manager and from t…" at bounding box center [294, 381] width 395 height 71
click at [288, 342] on input "c. Authority is delegated from the Project Board to the Project Manager and fro…" at bounding box center [288, 337] width 0 height 10
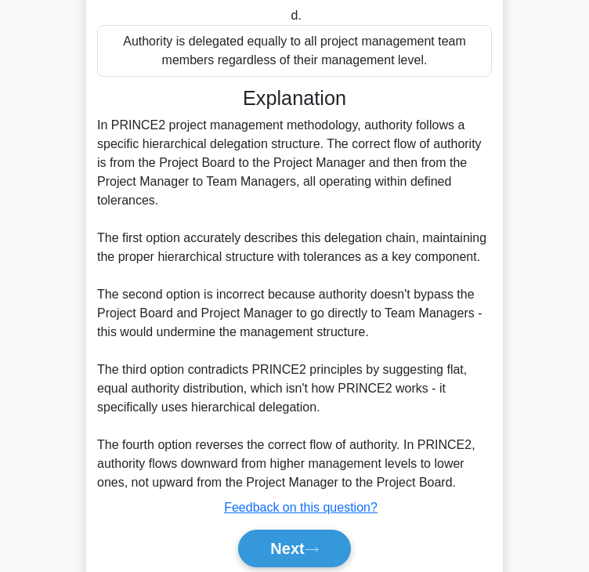
scroll to position [487, 0]
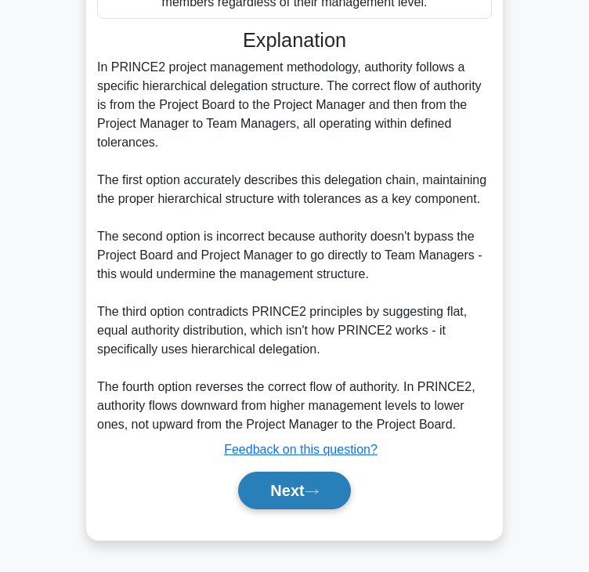
click at [338, 492] on button "Next" at bounding box center [294, 491] width 112 height 38
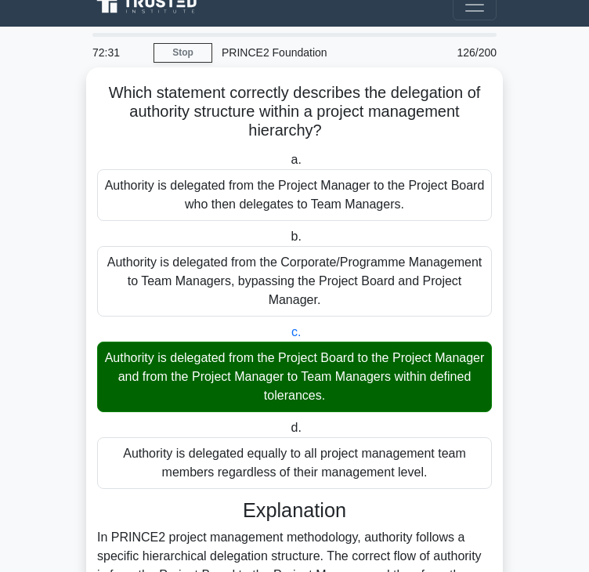
scroll to position [0, 0]
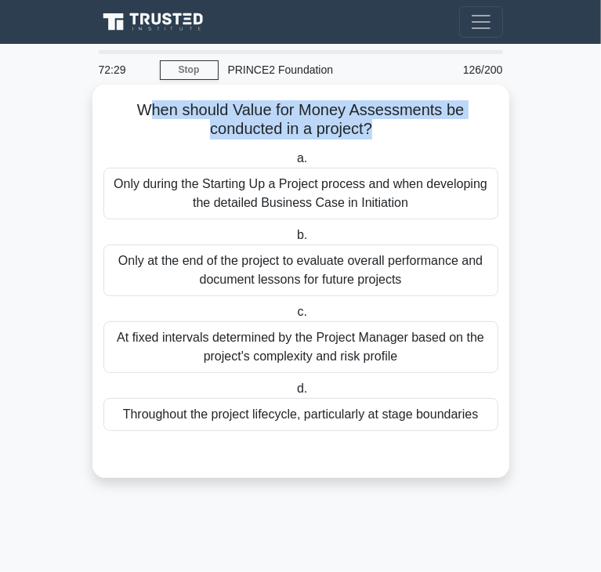
drag, startPoint x: 144, startPoint y: 112, endPoint x: 280, endPoint y: 132, distance: 137.1
click at [357, 132] on h5 "When should Value for Money Assessments be conducted in a project? .spinner_0XT…" at bounding box center [301, 119] width 398 height 39
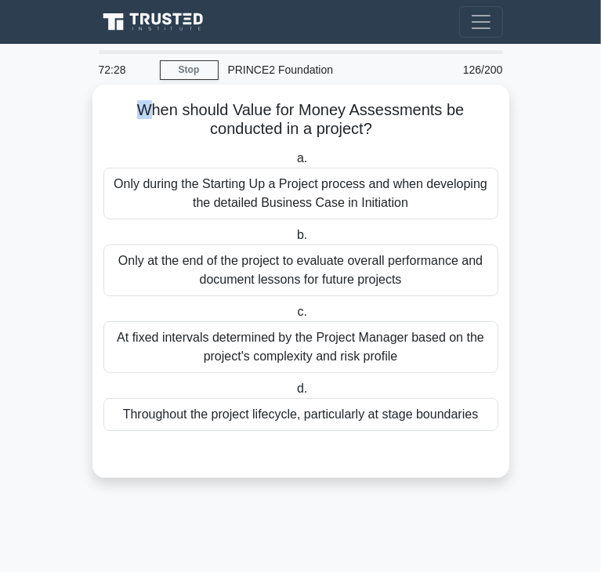
click at [143, 107] on h5 "When should Value for Money Assessments be conducted in a project? .spinner_0XT…" at bounding box center [301, 119] width 398 height 39
click at [132, 112] on h5 "When should Value for Money Assessments be conducted in a project? .spinner_0XT…" at bounding box center [301, 119] width 398 height 39
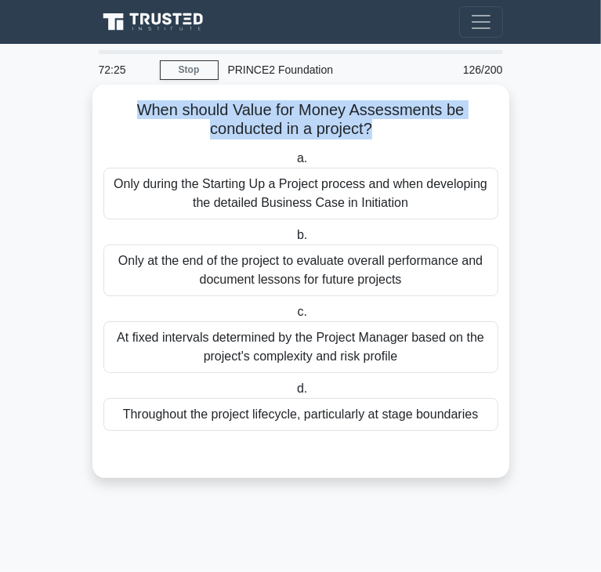
drag, startPoint x: 132, startPoint y: 112, endPoint x: 371, endPoint y: 136, distance: 240.1
click at [371, 136] on h5 "When should Value for Money Assessments be conducted in a project? .spinner_0XT…" at bounding box center [301, 119] width 398 height 39
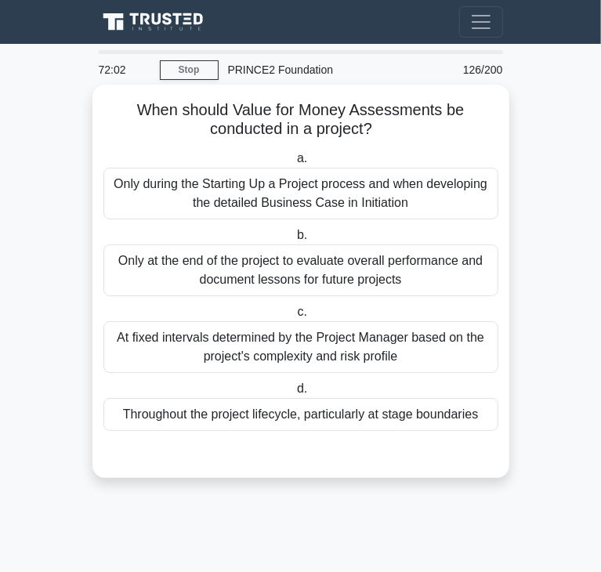
click at [315, 421] on div "Throughout the project lifecycle, particularly at stage boundaries" at bounding box center [300, 414] width 395 height 33
click at [294, 394] on input "d. Throughout the project lifecycle, particularly at stage boundaries" at bounding box center [294, 389] width 0 height 10
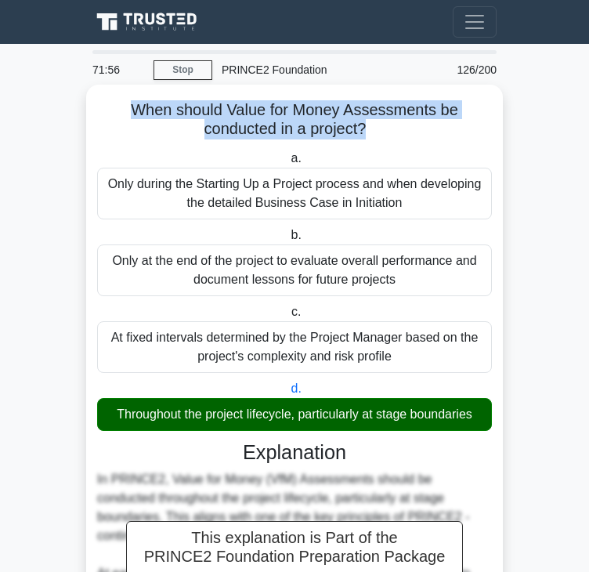
drag, startPoint x: 130, startPoint y: 107, endPoint x: 363, endPoint y: 126, distance: 234.2
click at [363, 126] on h5 "When should Value for Money Assessments be conducted in a project? .spinner_0XT…" at bounding box center [295, 119] width 398 height 39
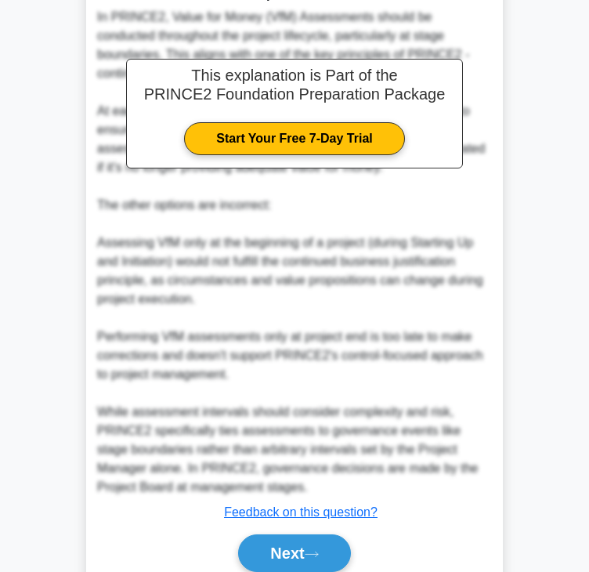
scroll to position [525, 0]
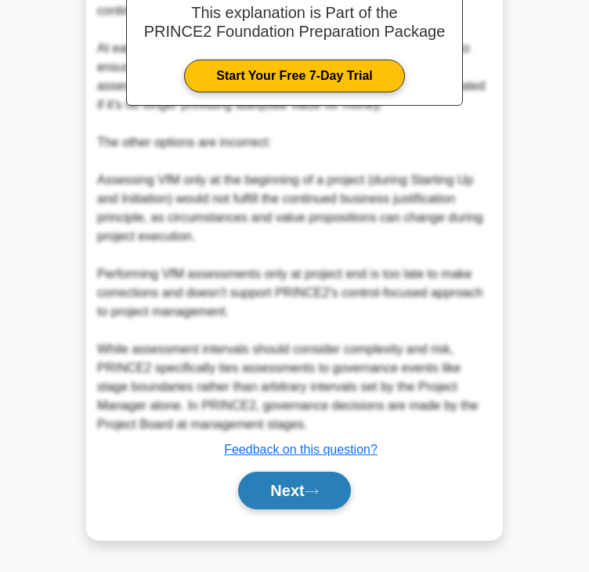
click at [300, 500] on button "Next" at bounding box center [294, 491] width 112 height 38
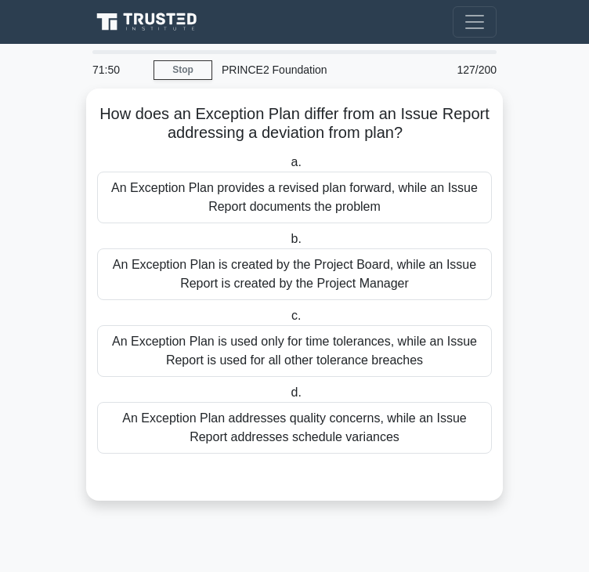
scroll to position [0, 0]
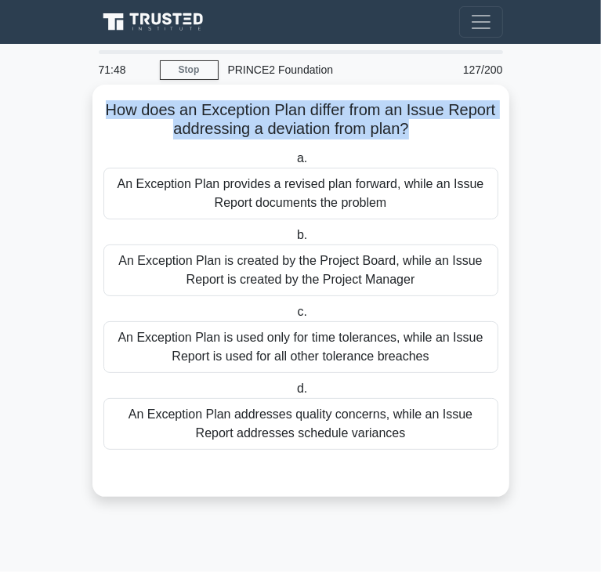
drag, startPoint x: 101, startPoint y: 104, endPoint x: 295, endPoint y: 136, distance: 196.1
click at [408, 132] on h5 "How does an Exception Plan differ from an Issue Report addressing a deviation f…" at bounding box center [301, 119] width 398 height 39
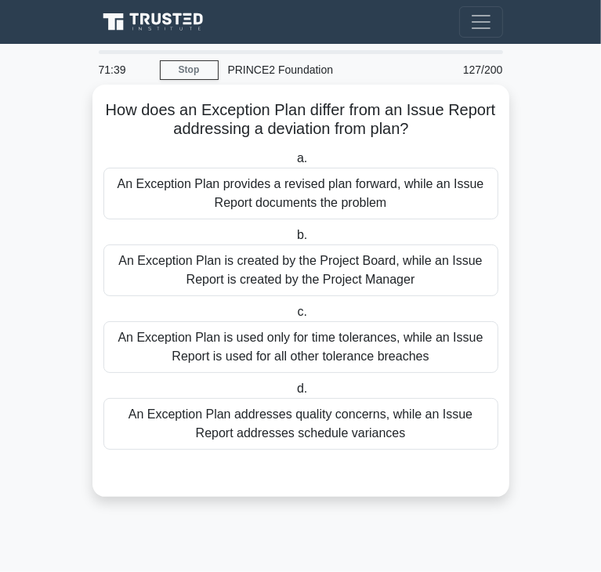
click at [241, 203] on div "An Exception Plan provides a revised plan forward, while an Issue Report docume…" at bounding box center [300, 194] width 395 height 52
click at [294, 164] on input "a. An Exception Plan provides a revised plan forward, while an Issue Report doc…" at bounding box center [294, 159] width 0 height 10
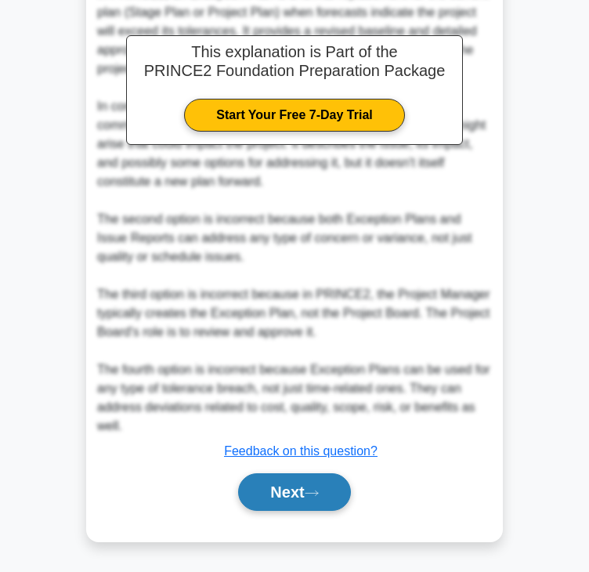
scroll to position [506, 0]
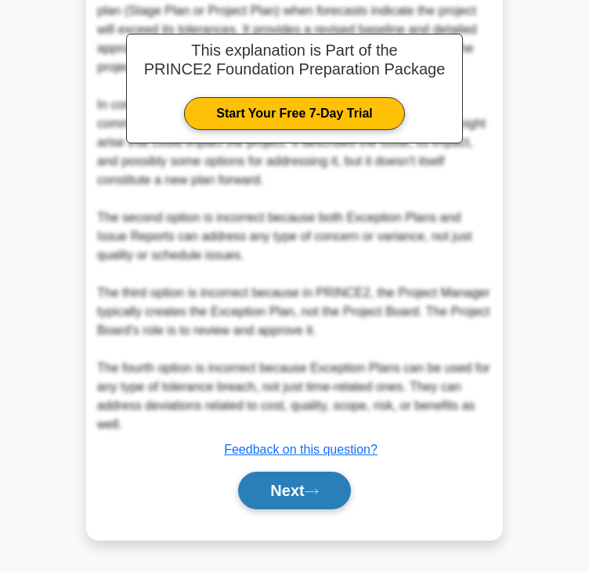
click at [273, 490] on button "Next" at bounding box center [294, 491] width 112 height 38
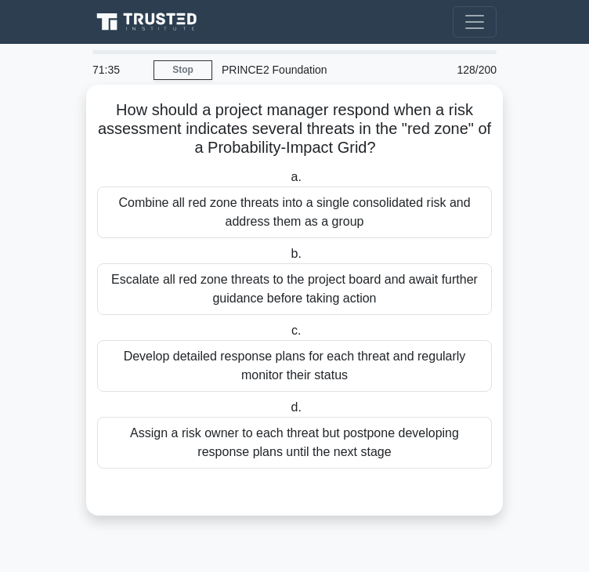
scroll to position [0, 0]
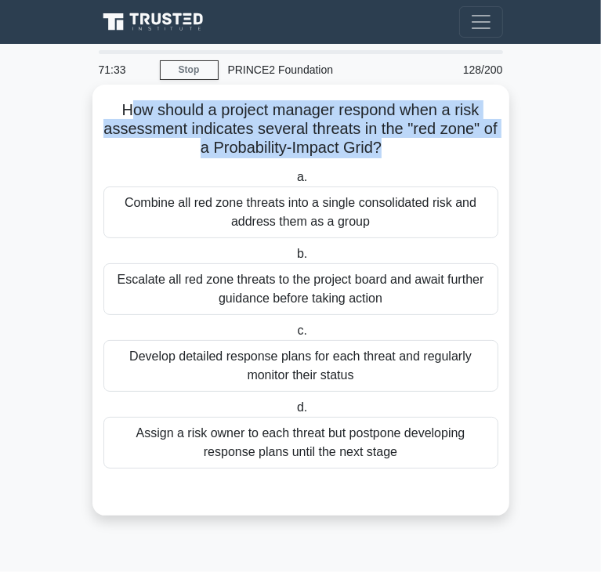
drag, startPoint x: 124, startPoint y: 111, endPoint x: 384, endPoint y: 151, distance: 263.1
click at [384, 151] on h5 "How should a project manager respond when a risk assessment indicates several t…" at bounding box center [301, 129] width 398 height 58
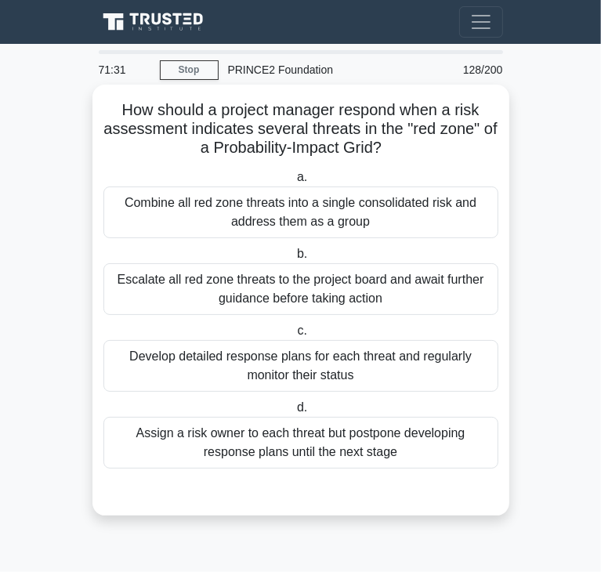
click at [392, 151] on icon ".spinner_0XTQ{transform-origin:center;animation:spinner_y6GP .75s linear infini…" at bounding box center [391, 148] width 19 height 19
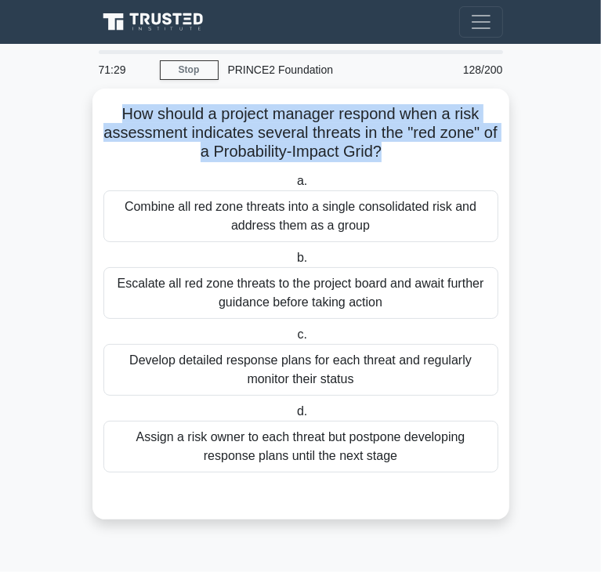
drag, startPoint x: 379, startPoint y: 151, endPoint x: -54, endPoint y: 103, distance: 435.8
click at [0, 103] on html "Go Premium Do Hang" at bounding box center [300, 286] width 601 height 572
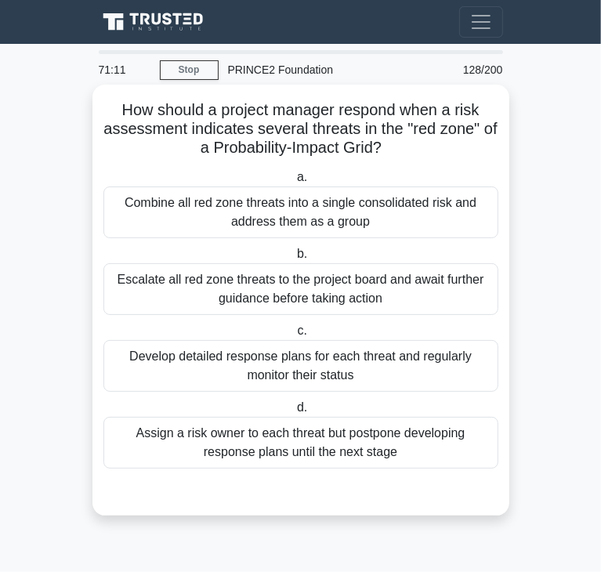
click at [389, 373] on div "Develop detailed response plans for each threat and regularly monitor their sta…" at bounding box center [300, 366] width 395 height 52
click at [294, 336] on input "c. Develop detailed response plans for each threat and regularly monitor their …" at bounding box center [294, 331] width 0 height 10
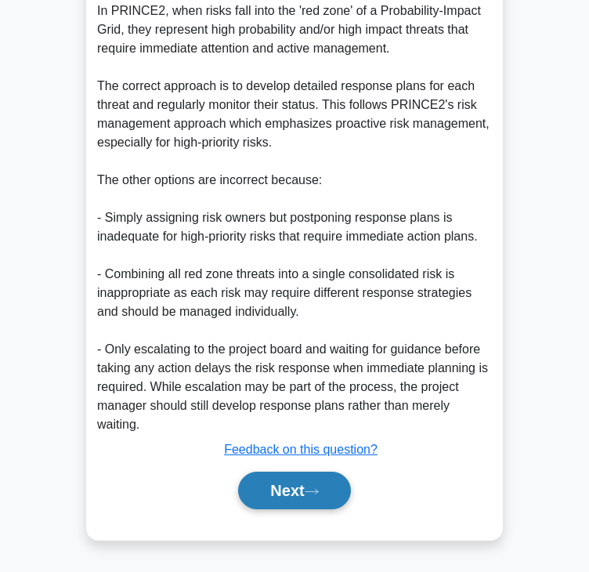
click at [313, 497] on button "Next" at bounding box center [294, 491] width 112 height 38
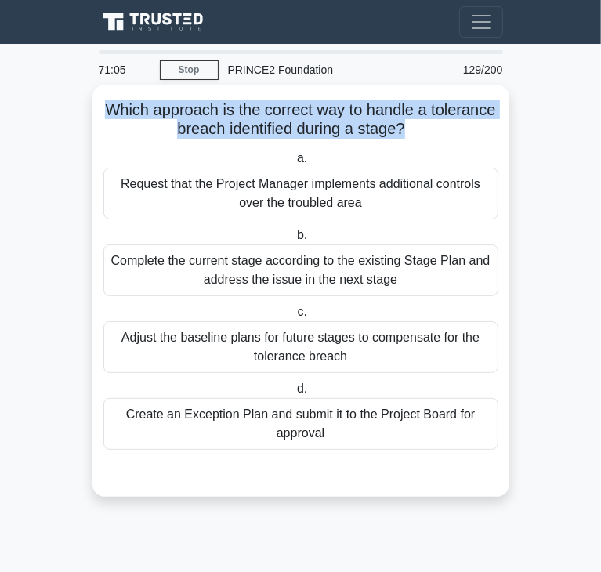
drag, startPoint x: 143, startPoint y: 107, endPoint x: 439, endPoint y: 127, distance: 296.0
click at [439, 127] on h5 "Which approach is the correct way to handle a tolerance breach identified durin…" at bounding box center [301, 119] width 398 height 39
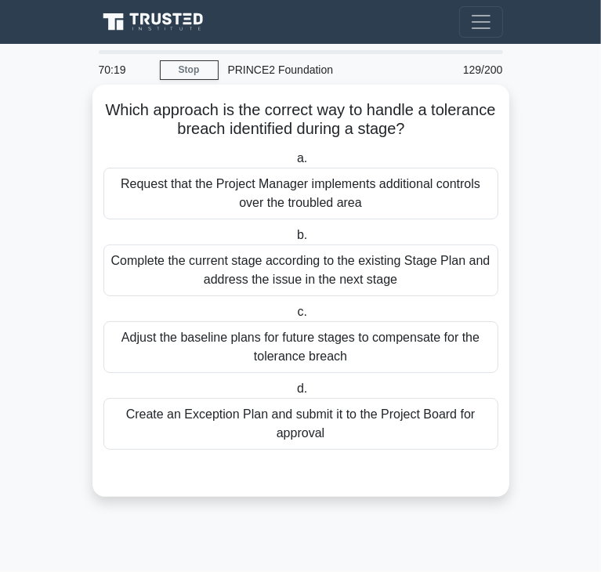
click at [394, 445] on div "Create an Exception Plan and submit it to the Project Board for approval" at bounding box center [300, 424] width 395 height 52
click at [294, 394] on input "d. Create an Exception Plan and submit it to the Project Board for approval" at bounding box center [294, 389] width 0 height 10
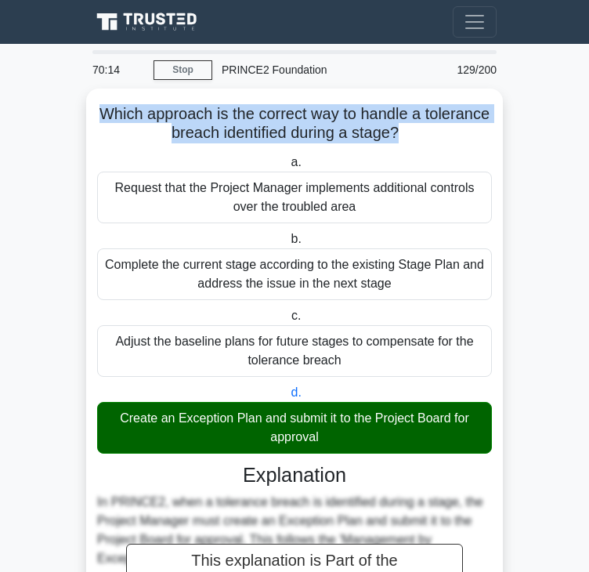
drag, startPoint x: 435, startPoint y: 132, endPoint x: -50, endPoint y: 110, distance: 485.4
click at [0, 110] on html "Go Premium Do Hang" at bounding box center [294, 520] width 589 height 1041
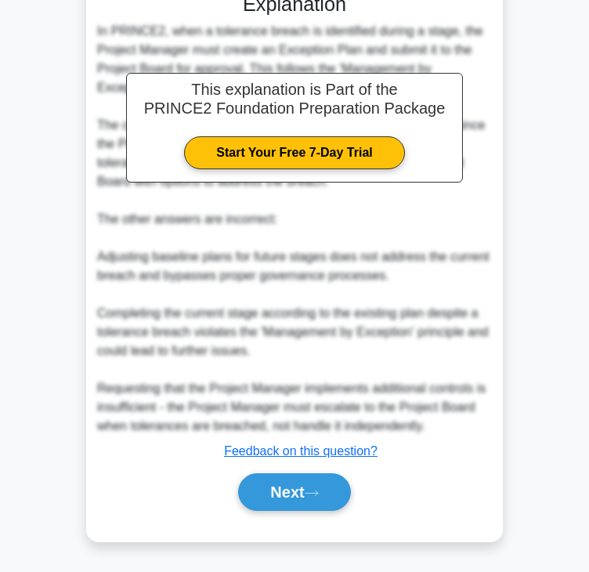
scroll to position [468, 0]
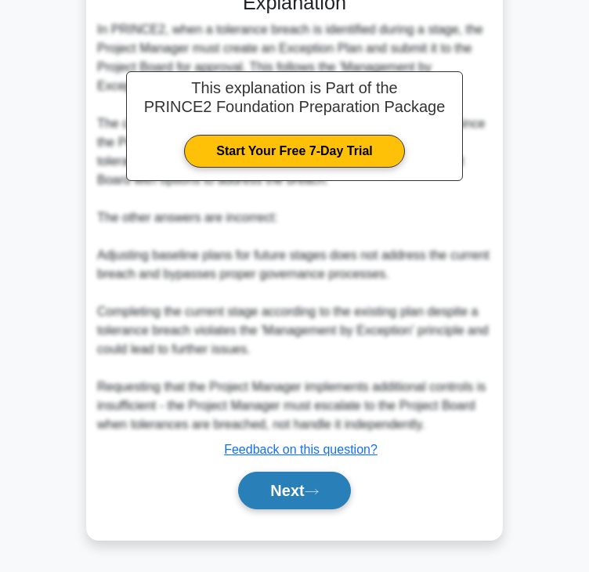
click at [288, 479] on button "Next" at bounding box center [294, 491] width 112 height 38
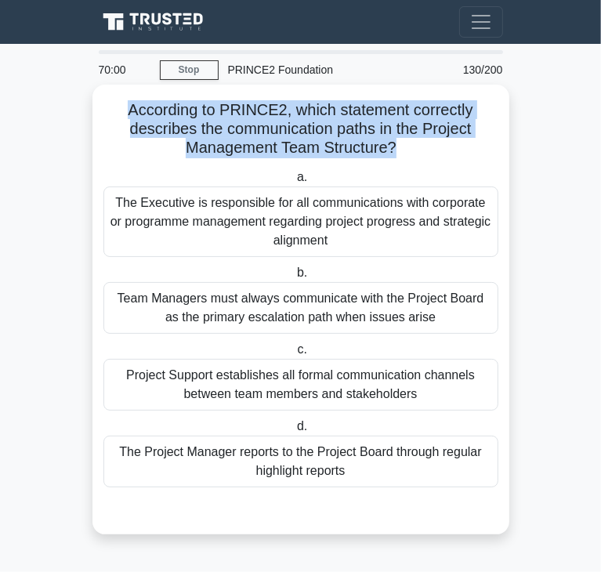
drag, startPoint x: 130, startPoint y: 105, endPoint x: 396, endPoint y: 145, distance: 268.6
click at [396, 145] on h5 "According to PRINCE2, which statement correctly describes the communication pat…" at bounding box center [301, 129] width 398 height 58
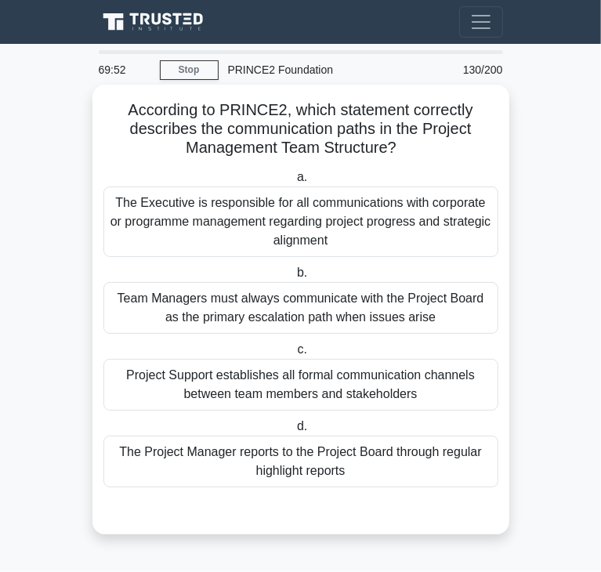
click at [330, 458] on div "The Project Manager reports to the Project Board through regular highlight repo…" at bounding box center [300, 462] width 395 height 52
click at [294, 432] on input "d. The Project Manager reports to the Project Board through regular highlight r…" at bounding box center [294, 426] width 0 height 10
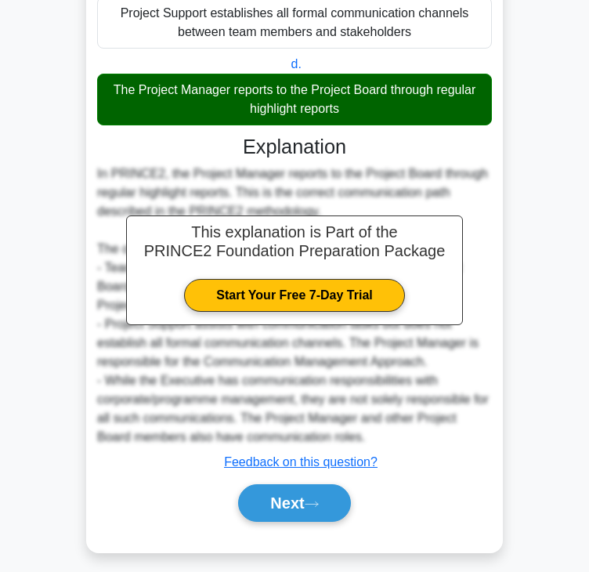
scroll to position [374, 0]
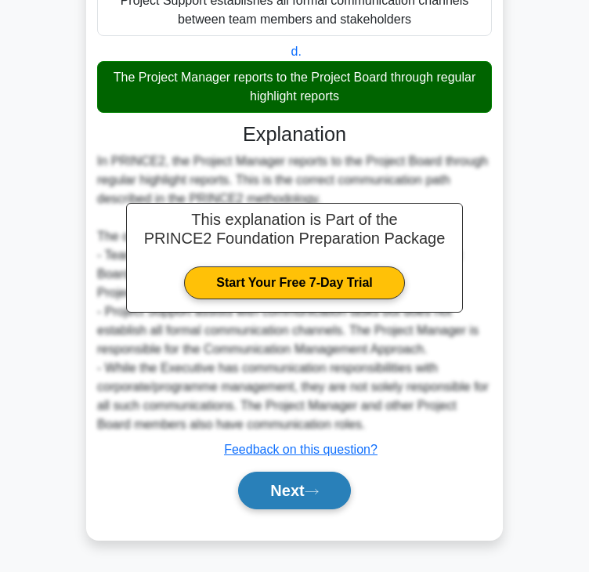
click at [305, 491] on button "Next" at bounding box center [294, 491] width 112 height 38
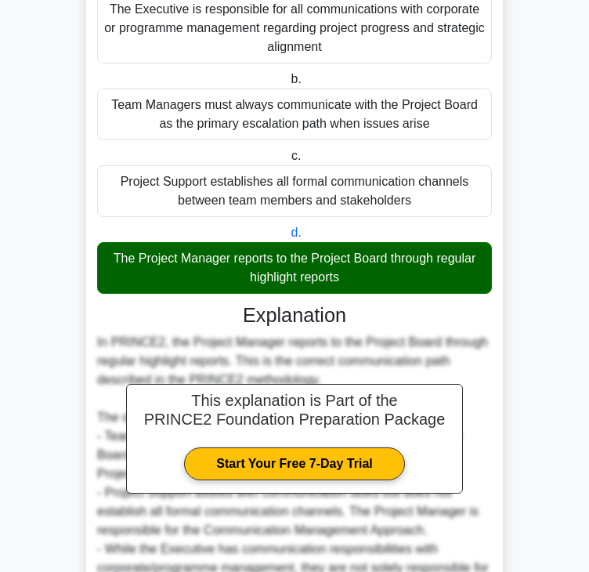
scroll to position [0, 0]
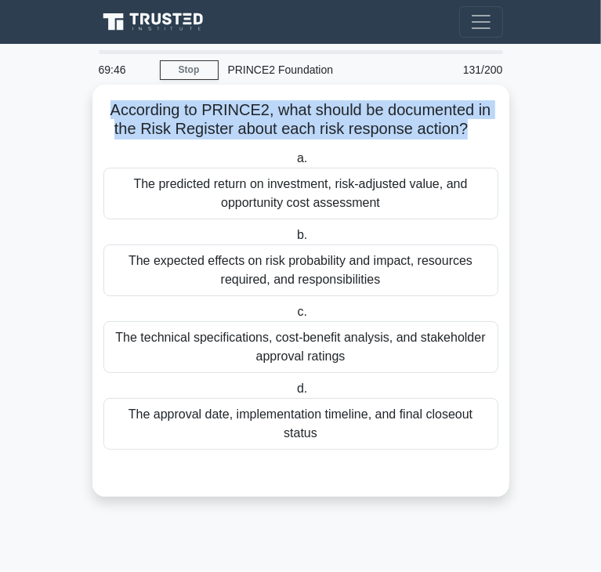
drag, startPoint x: 109, startPoint y: 106, endPoint x: 466, endPoint y: 125, distance: 357.7
click at [466, 125] on h5 "According to PRINCE2, what should be documented in the Risk Register about each…" at bounding box center [301, 119] width 398 height 39
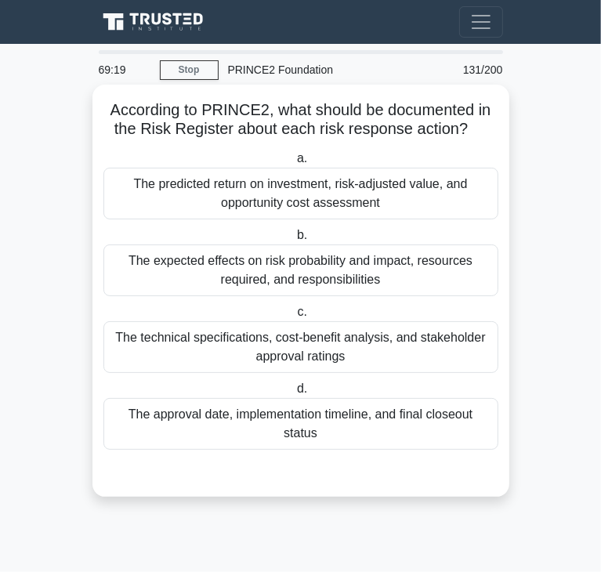
click at [354, 277] on div "The expected effects on risk probability and impact, resources required, and re…" at bounding box center [300, 270] width 395 height 52
click at [294, 241] on input "b. The expected effects on risk probability and impact, resources required, and…" at bounding box center [294, 235] width 0 height 10
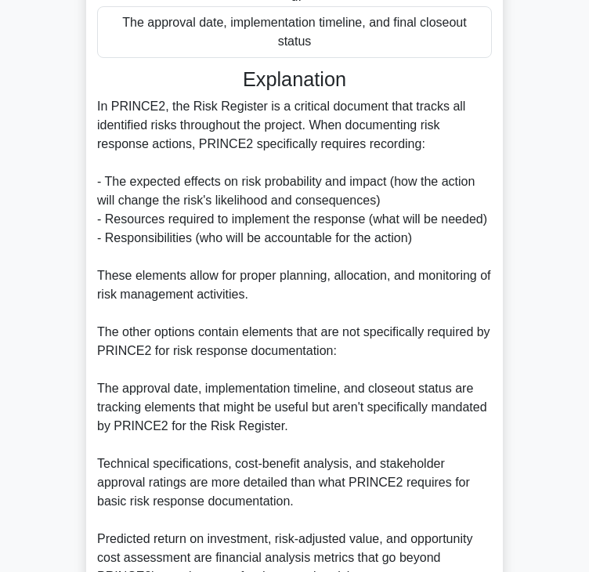
scroll to position [544, 0]
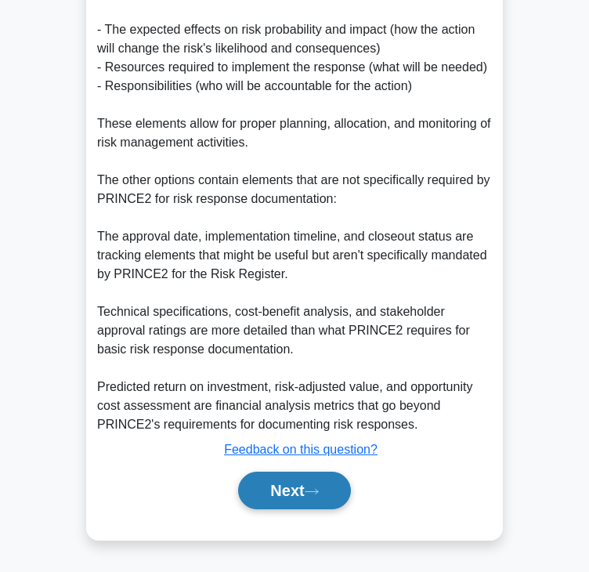
click at [300, 480] on button "Next" at bounding box center [294, 491] width 112 height 38
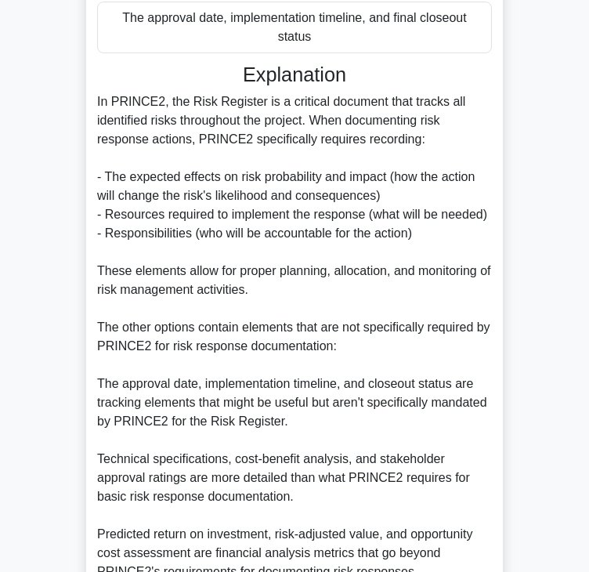
scroll to position [0, 0]
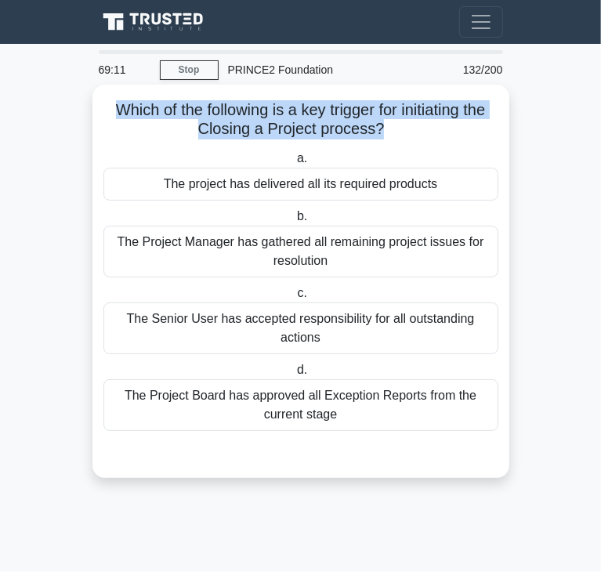
drag, startPoint x: 106, startPoint y: 107, endPoint x: 378, endPoint y: 123, distance: 272.3
click at [378, 123] on h5 "Which of the following is a key trigger for initiating the Closing a Project pr…" at bounding box center [301, 119] width 398 height 39
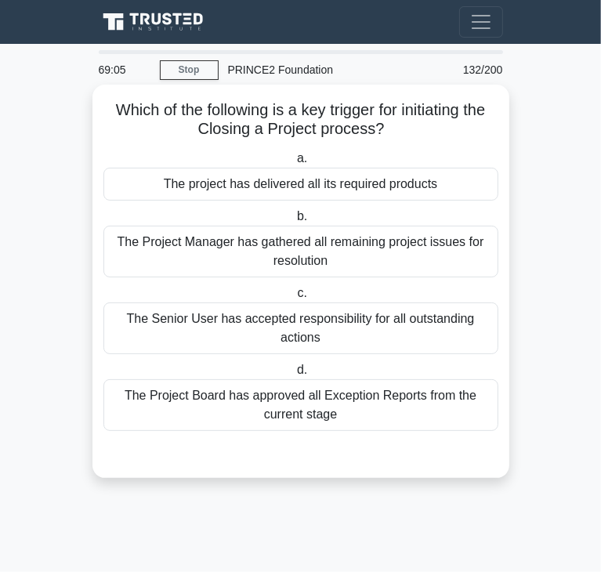
click at [405, 190] on div "The project has delivered all its required products" at bounding box center [300, 184] width 395 height 33
click at [294, 164] on input "a. The project has delivered all its required products" at bounding box center [294, 159] width 0 height 10
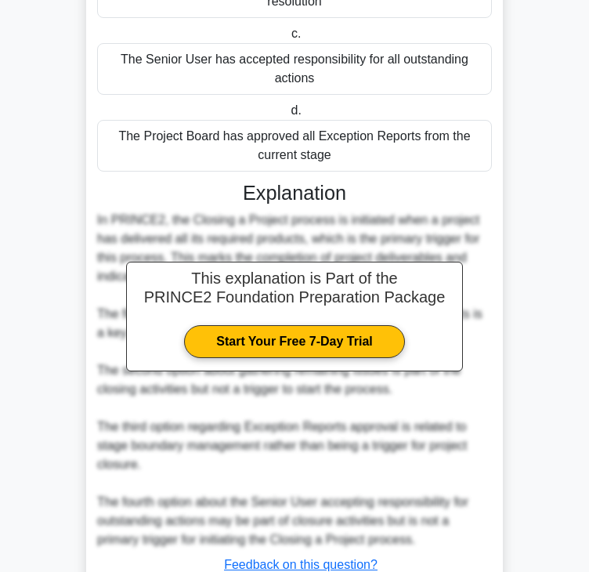
scroll to position [374, 0]
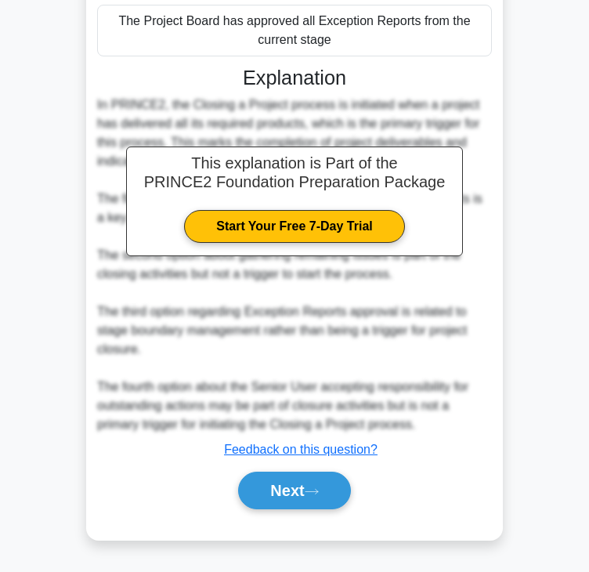
click at [357, 499] on div "Next" at bounding box center [294, 491] width 401 height 38
click at [304, 486] on button "Next" at bounding box center [294, 491] width 112 height 38
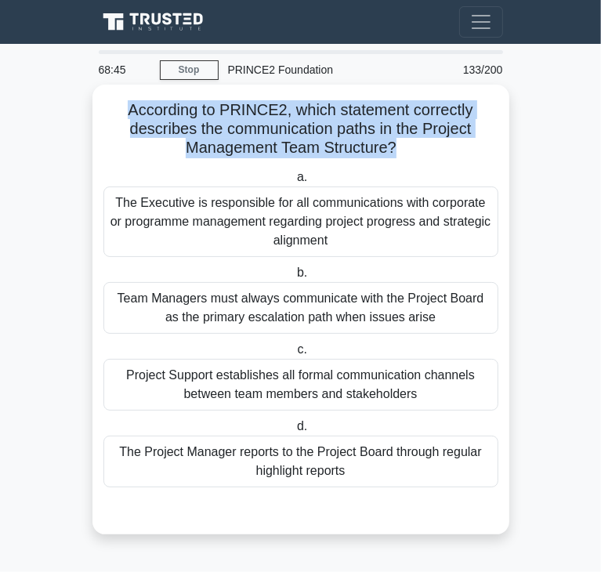
drag, startPoint x: 125, startPoint y: 116, endPoint x: 394, endPoint y: 145, distance: 271.0
click at [394, 145] on h5 "According to PRINCE2, which statement correctly describes the communication pat…" at bounding box center [301, 129] width 398 height 58
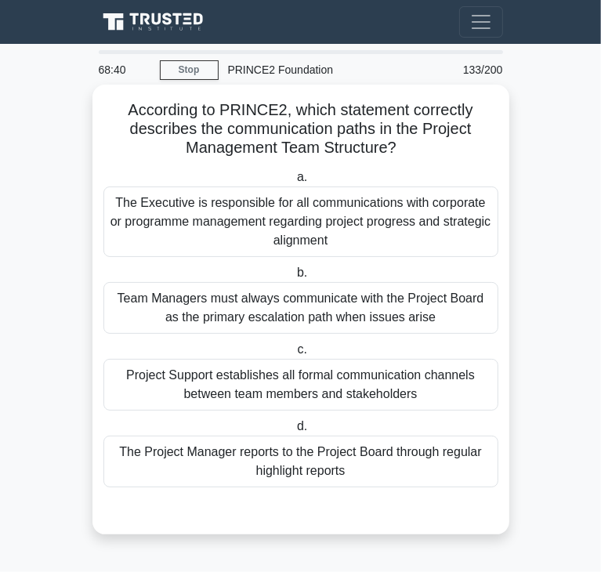
click at [257, 454] on div "The Project Manager reports to the Project Board through regular highlight repo…" at bounding box center [300, 462] width 395 height 52
click at [294, 432] on input "d. The Project Manager reports to the Project Board through regular highlight r…" at bounding box center [294, 426] width 0 height 10
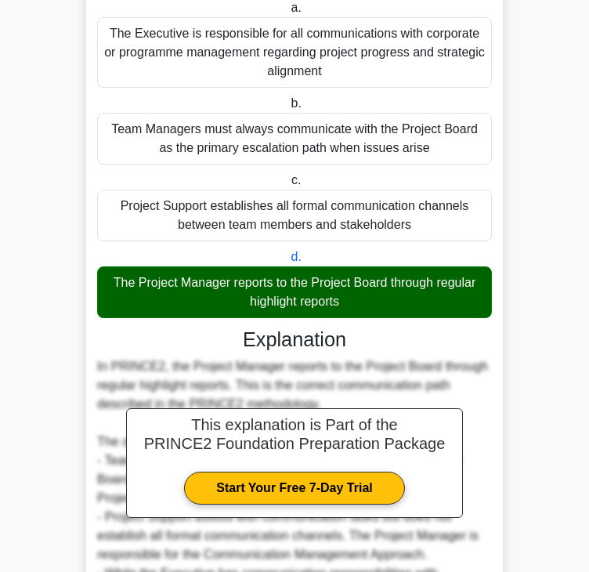
scroll to position [374, 0]
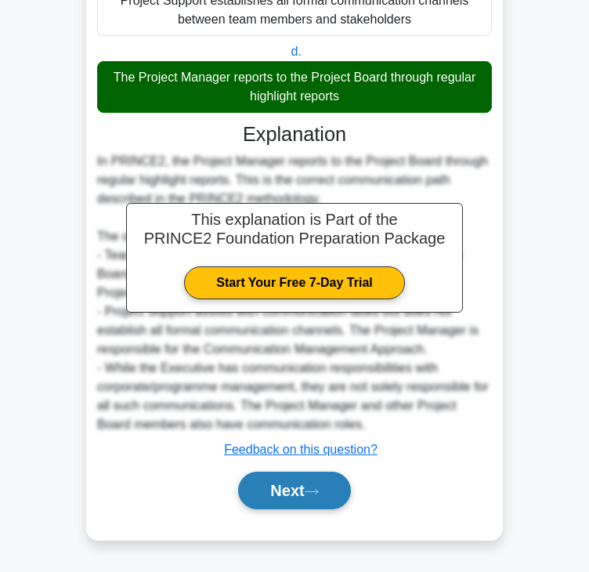
click at [288, 503] on button "Next" at bounding box center [294, 491] width 112 height 38
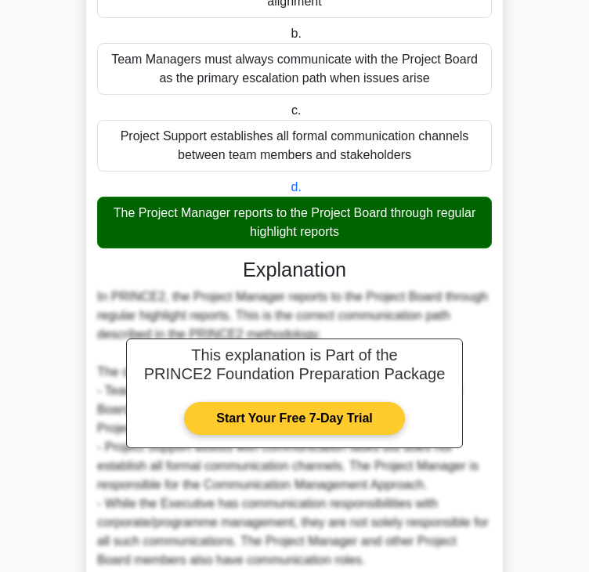
scroll to position [0, 0]
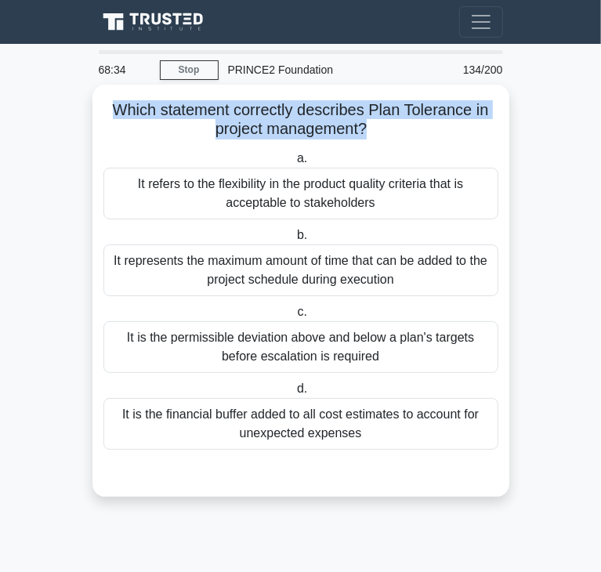
drag, startPoint x: 113, startPoint y: 117, endPoint x: 363, endPoint y: 132, distance: 251.2
click at [363, 132] on h5 "Which statement correctly describes Plan Tolerance in project management? .spin…" at bounding box center [301, 119] width 398 height 39
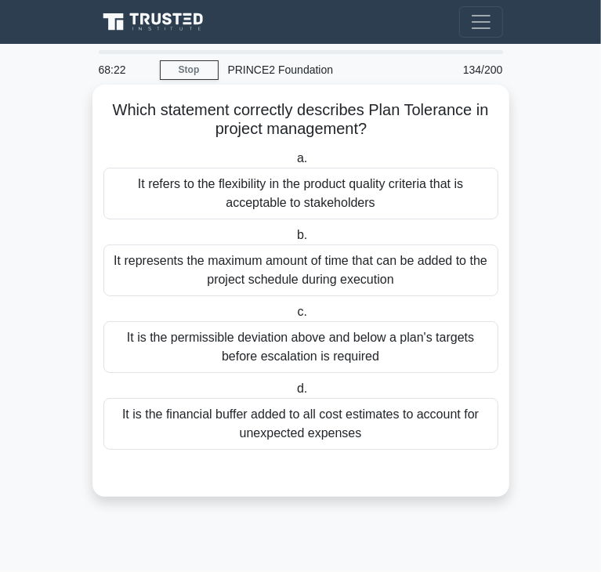
click at [333, 199] on div "It refers to the flexibility in the product quality criteria that is acceptable…" at bounding box center [300, 194] width 395 height 52
click at [294, 164] on input "a. It refers to the flexibility in the product quality criteria that is accepta…" at bounding box center [294, 159] width 0 height 10
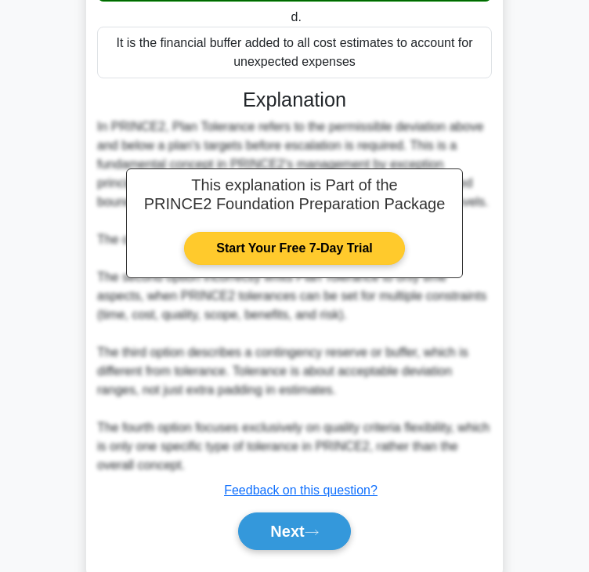
scroll to position [414, 0]
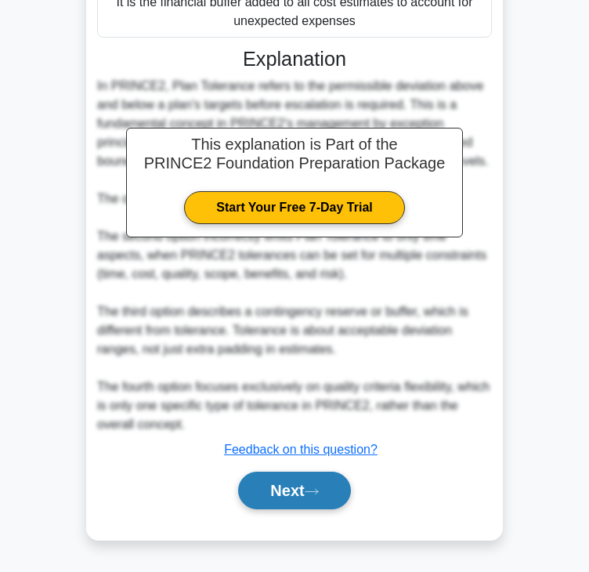
click at [295, 472] on button "Next" at bounding box center [294, 491] width 112 height 38
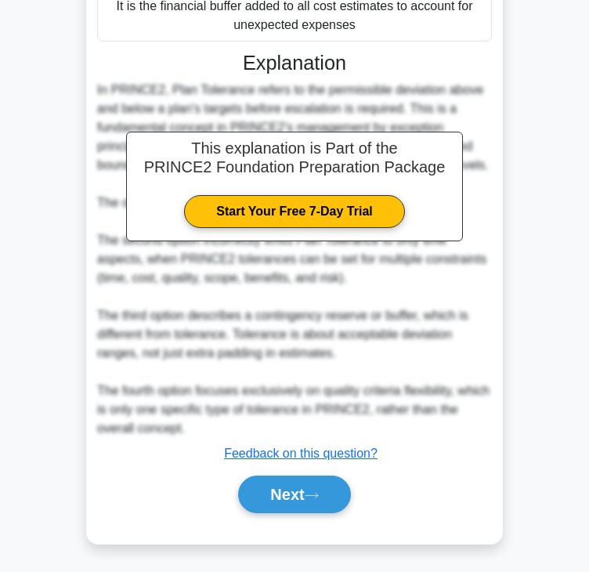
scroll to position [0, 0]
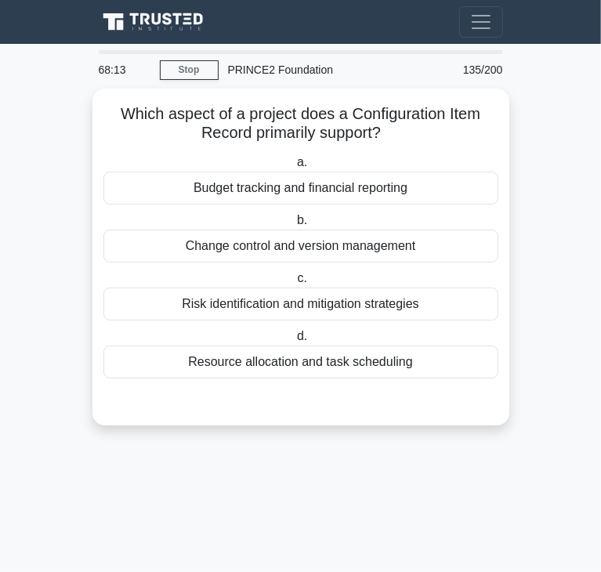
drag, startPoint x: 389, startPoint y: 136, endPoint x: 90, endPoint y: 101, distance: 300.6
click at [90, 101] on form "Which aspect of a project does a Configuration Item Record primarily support? .…" at bounding box center [300, 267] width 423 height 356
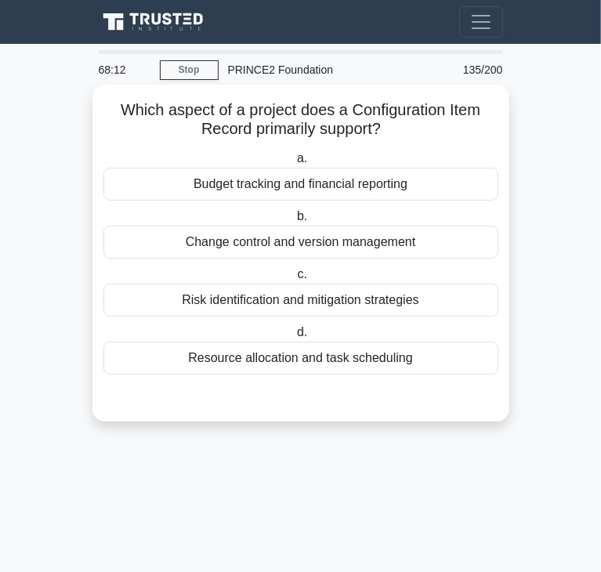
click at [460, 136] on h5 "Which aspect of a project does a Configuration Item Record primarily support? .…" at bounding box center [301, 119] width 398 height 39
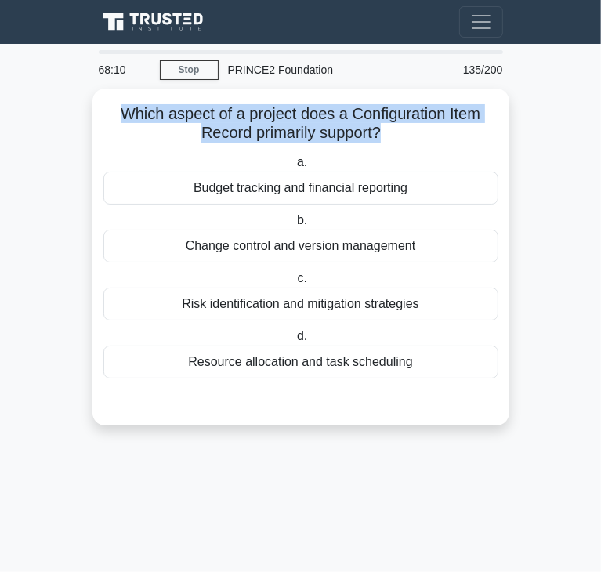
drag, startPoint x: 379, startPoint y: 132, endPoint x: 52, endPoint y: 102, distance: 328.1
click at [52, 102] on main "68:10 Stop PRINCE2 Foundation Beginner 135/200 a. b. c. d." at bounding box center [300, 308] width 601 height 528
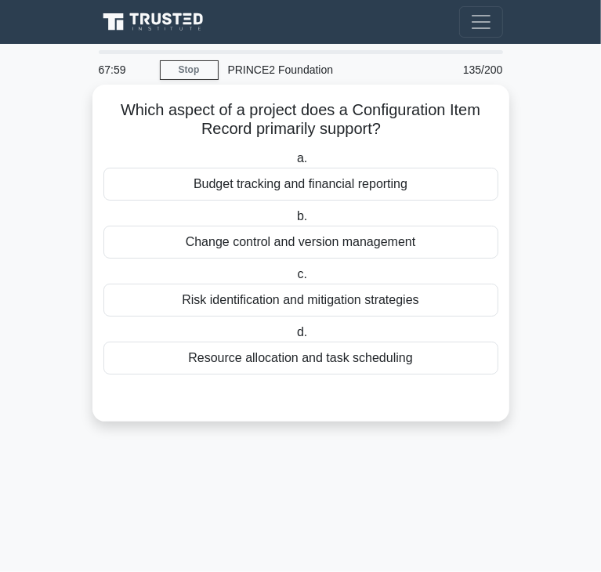
click at [284, 371] on div "Resource allocation and task scheduling" at bounding box center [300, 358] width 395 height 33
click at [294, 338] on input "d. Resource allocation and task scheduling" at bounding box center [294, 332] width 0 height 10
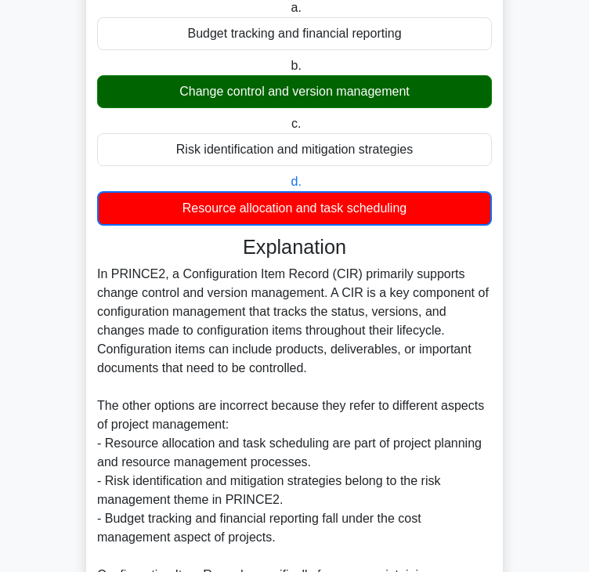
scroll to position [313, 0]
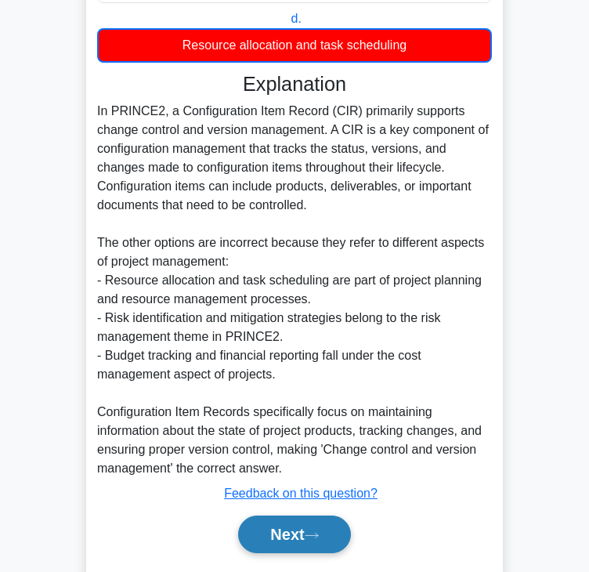
click at [308, 531] on button "Next" at bounding box center [294, 534] width 112 height 38
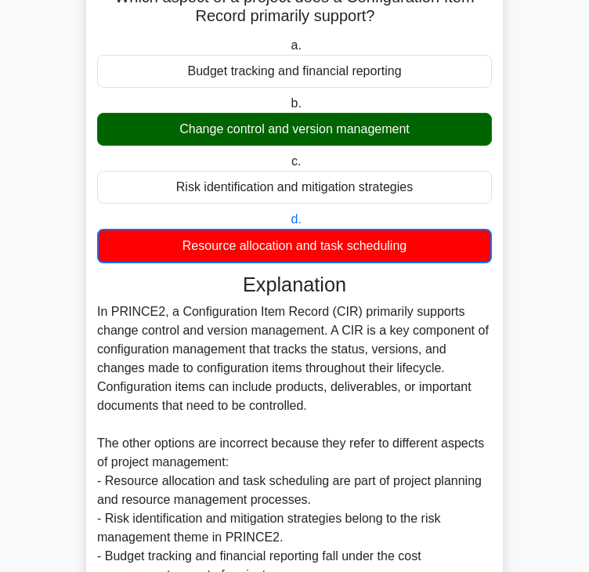
scroll to position [0, 0]
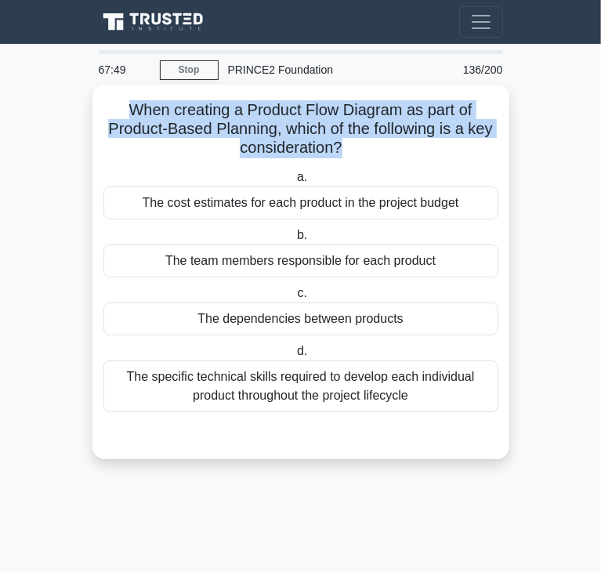
drag, startPoint x: 125, startPoint y: 108, endPoint x: 341, endPoint y: 148, distance: 219.1
click at [341, 148] on h5 "When creating a Product Flow Diagram as part of Product-Based Planning, which o…" at bounding box center [301, 129] width 398 height 58
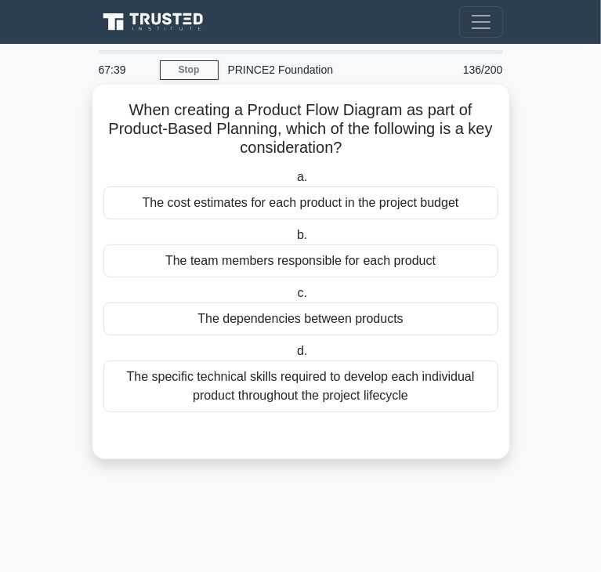
click at [171, 325] on div "The dependencies between products" at bounding box center [300, 318] width 395 height 33
click at [294, 298] on input "c. The dependencies between products" at bounding box center [294, 293] width 0 height 10
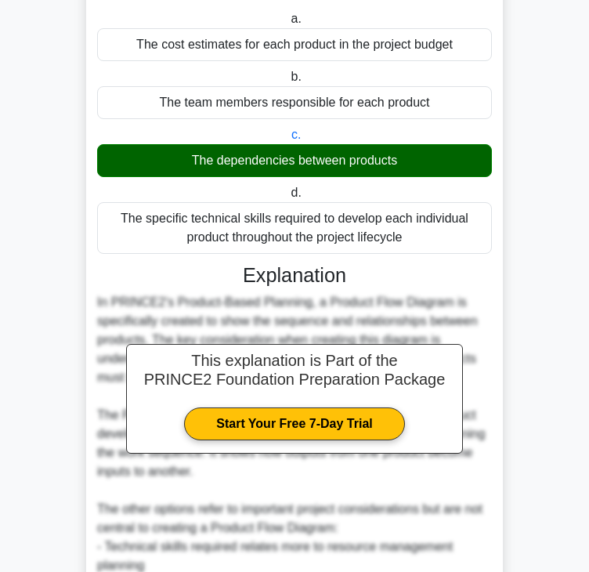
scroll to position [431, 0]
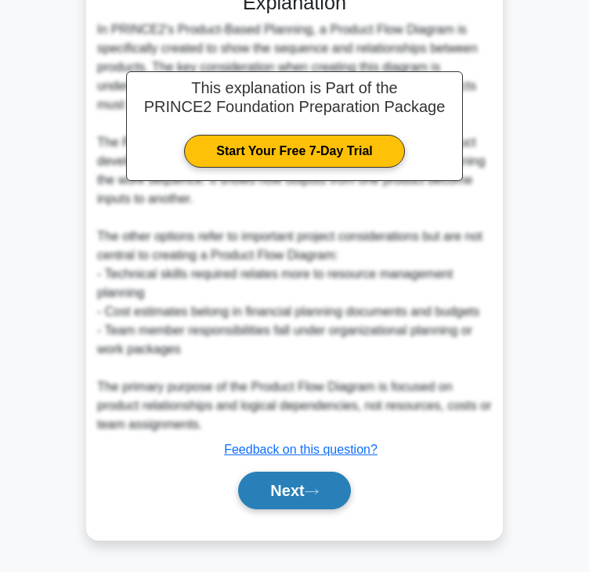
click at [286, 482] on button "Next" at bounding box center [294, 491] width 112 height 38
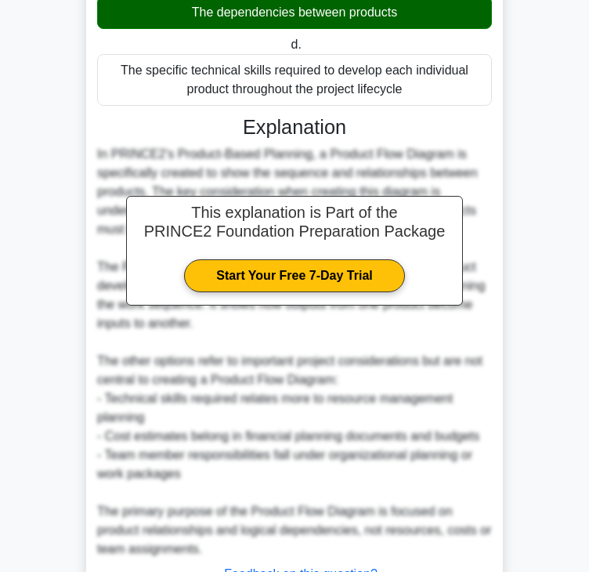
scroll to position [0, 0]
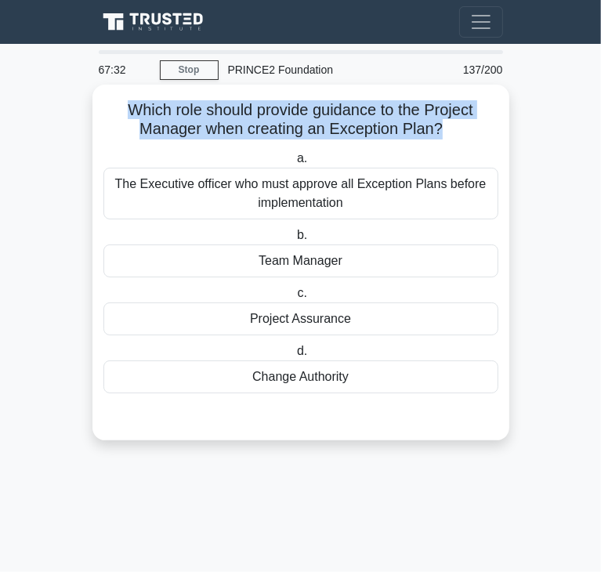
drag, startPoint x: 128, startPoint y: 114, endPoint x: 442, endPoint y: 128, distance: 313.6
click at [442, 128] on h5 "Which role should provide guidance to the Project Manager when creating an Exce…" at bounding box center [301, 119] width 398 height 39
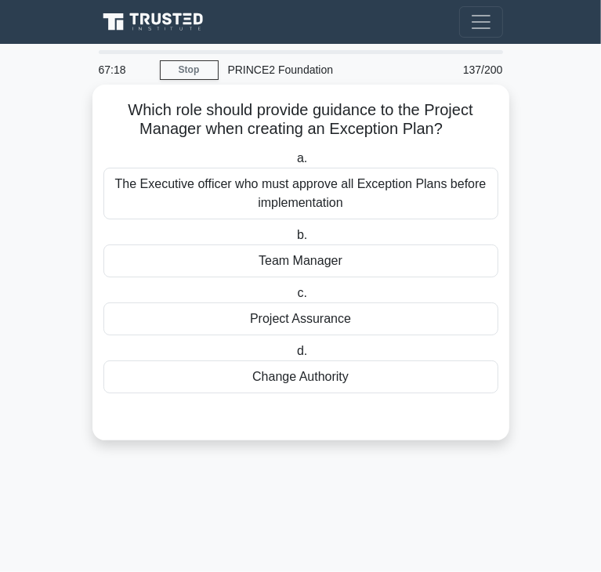
click at [269, 311] on div "Project Assurance" at bounding box center [300, 318] width 395 height 33
click at [294, 298] on input "c. Project Assurance" at bounding box center [294, 293] width 0 height 10
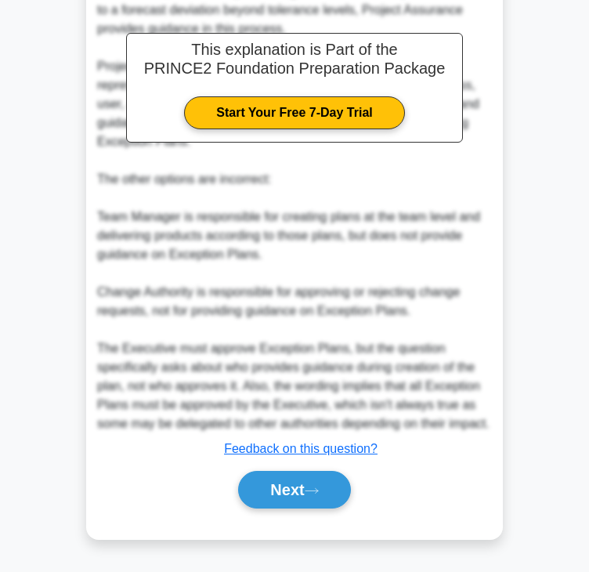
scroll to position [468, 0]
click at [318, 479] on button "Next" at bounding box center [294, 490] width 112 height 38
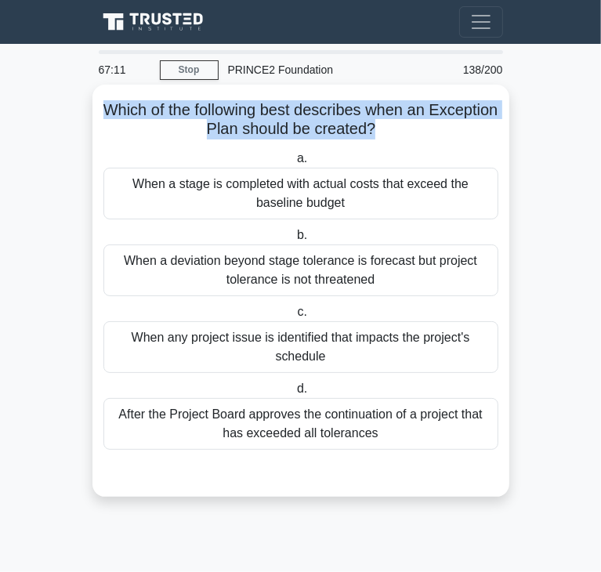
drag, startPoint x: 139, startPoint y: 114, endPoint x: 411, endPoint y: 128, distance: 272.2
click at [411, 128] on h5 "Which of the following best describes when an Exception Plan should be created?…" at bounding box center [301, 119] width 398 height 39
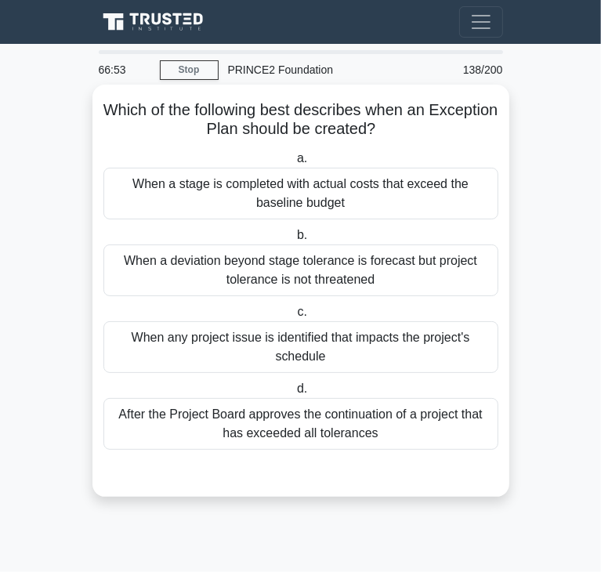
drag, startPoint x: 202, startPoint y: 427, endPoint x: 192, endPoint y: 431, distance: 10.9
click at [201, 430] on div "After the Project Board approves the continuation of a project that has exceede…" at bounding box center [300, 424] width 395 height 52
click at [294, 394] on input "d. After the Project Board approves the continuation of a project that has exce…" at bounding box center [294, 389] width 0 height 10
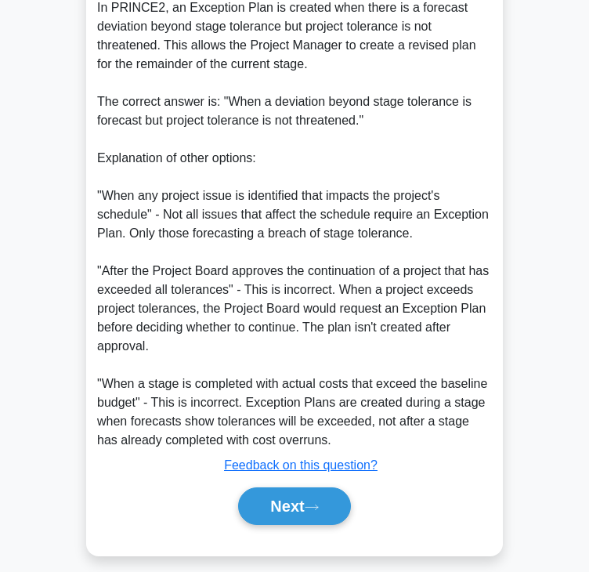
scroll to position [508, 0]
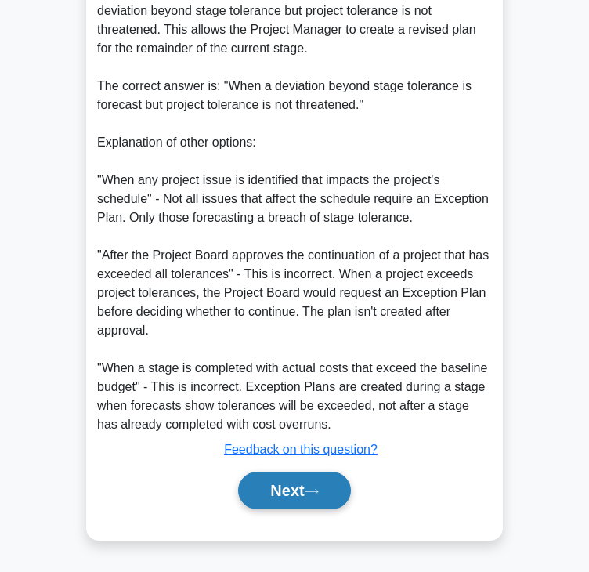
click at [304, 473] on button "Next" at bounding box center [294, 491] width 112 height 38
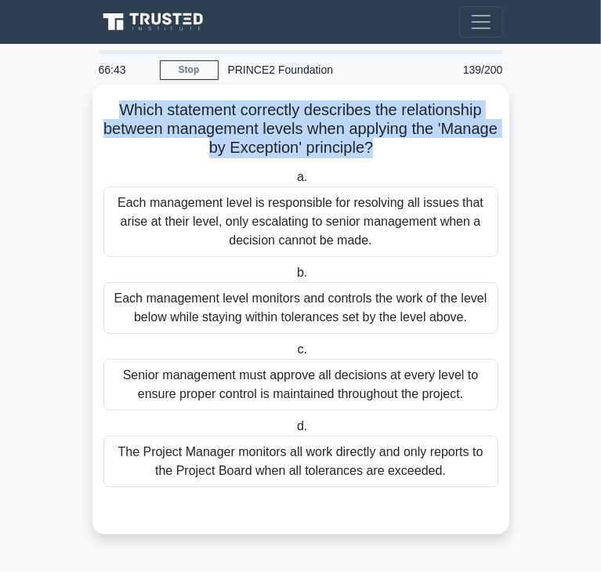
drag, startPoint x: 112, startPoint y: 107, endPoint x: 404, endPoint y: 147, distance: 295.0
click at [404, 147] on h5 "Which statement correctly describes the relationship between management levels …" at bounding box center [301, 129] width 398 height 58
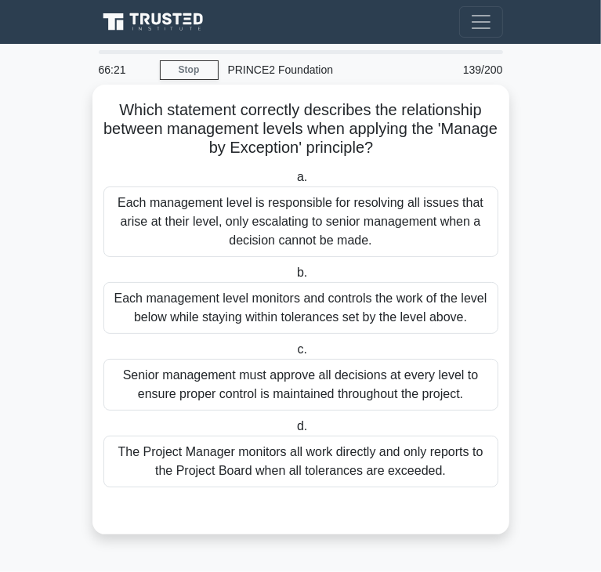
click at [464, 309] on div "Each management level monitors and controls the work of the level below while s…" at bounding box center [300, 308] width 395 height 52
click at [294, 278] on input "b. Each management level monitors and controls the work of the level below whil…" at bounding box center [294, 273] width 0 height 10
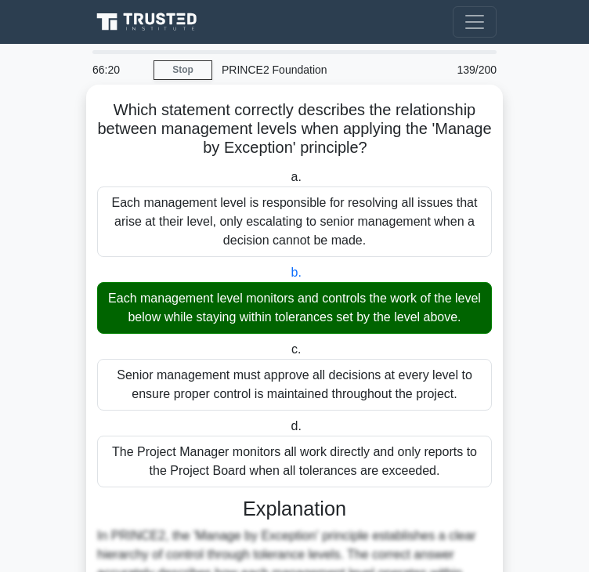
click at [464, 309] on div "Each management level monitors and controls the work of the level below while s…" at bounding box center [294, 308] width 395 height 52
click at [288, 278] on input "b. Each management level monitors and controls the work of the level below whil…" at bounding box center [288, 273] width 0 height 10
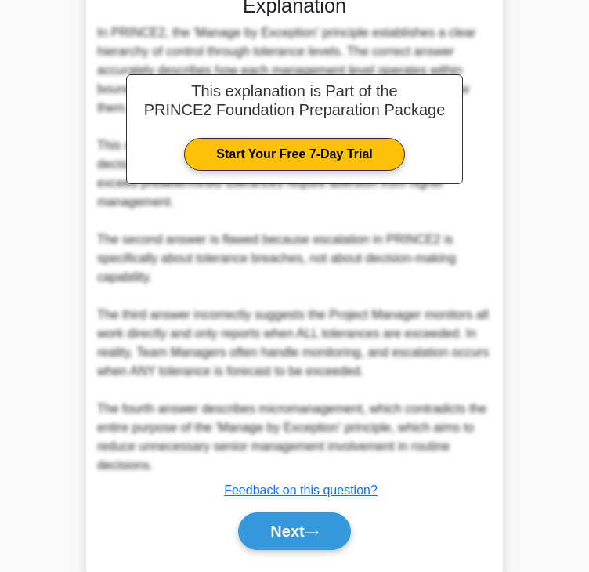
scroll to position [544, 0]
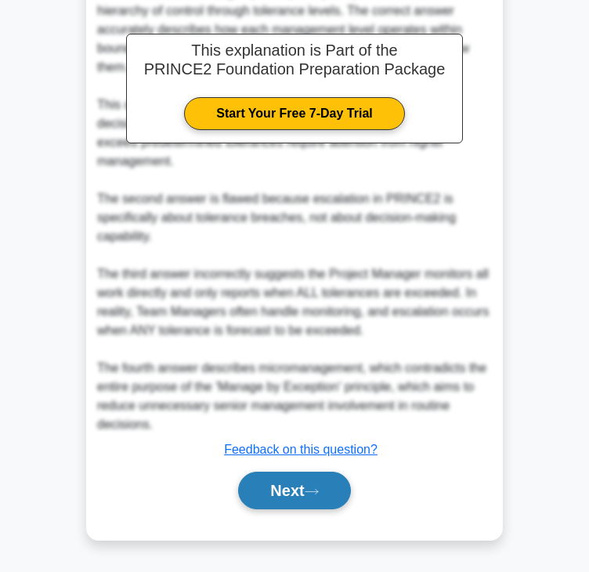
click at [299, 484] on button "Next" at bounding box center [294, 491] width 112 height 38
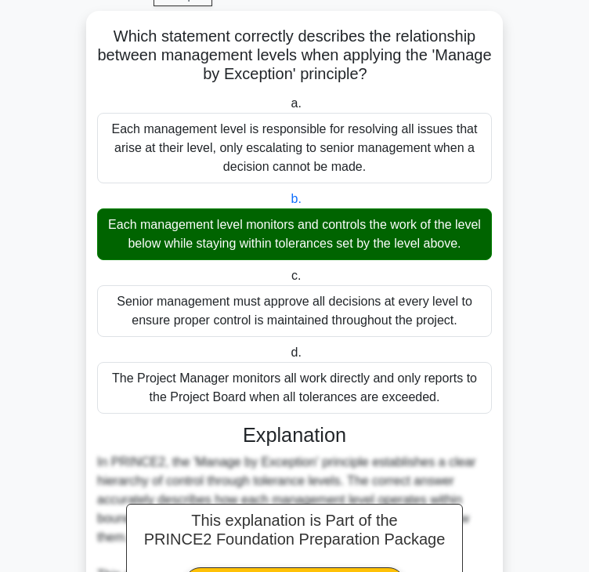
scroll to position [0, 0]
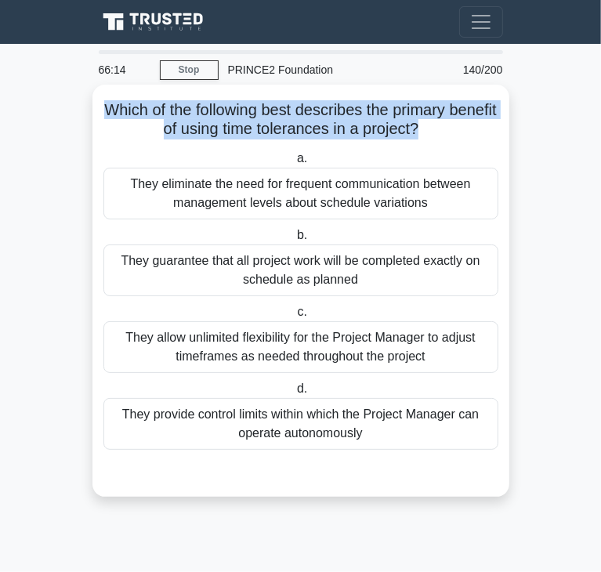
drag, startPoint x: 128, startPoint y: 104, endPoint x: 448, endPoint y: 130, distance: 321.5
click at [448, 130] on h5 "Which of the following best describes the primary benefit of using time toleran…" at bounding box center [301, 119] width 398 height 39
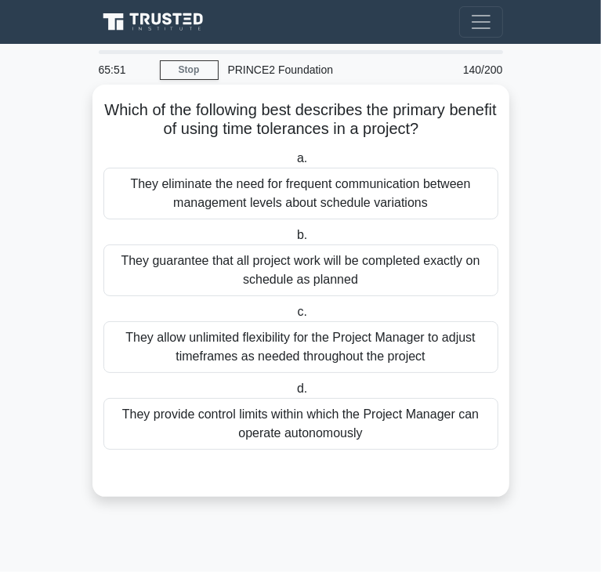
click at [288, 426] on div "They provide control limits within which the Project Manager can operate autono…" at bounding box center [300, 424] width 395 height 52
click at [294, 394] on input "d. They provide control limits within which the Project Manager can operate aut…" at bounding box center [294, 389] width 0 height 10
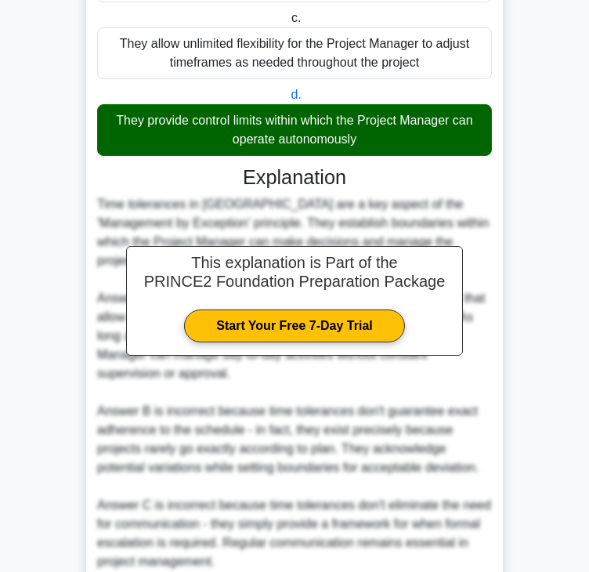
scroll to position [506, 0]
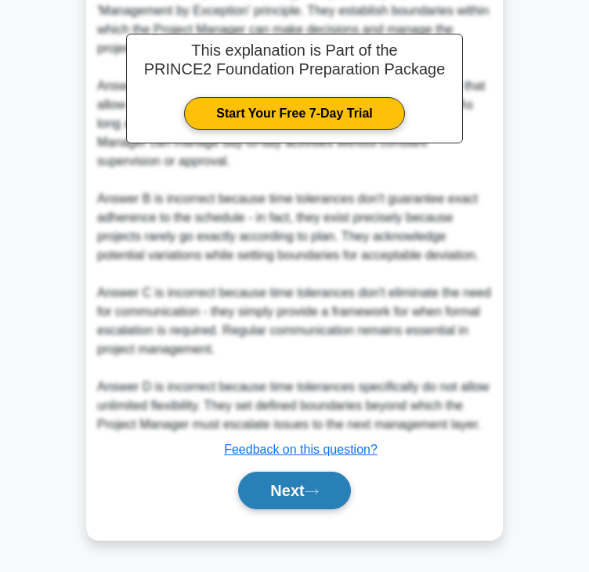
click at [279, 493] on button "Next" at bounding box center [294, 491] width 112 height 38
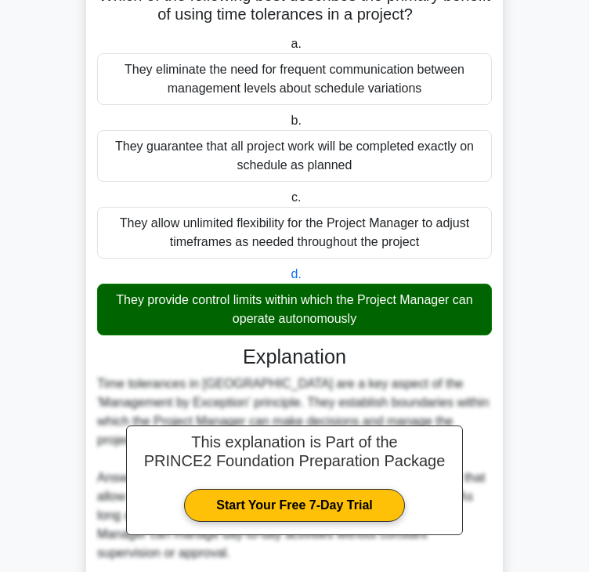
scroll to position [0, 0]
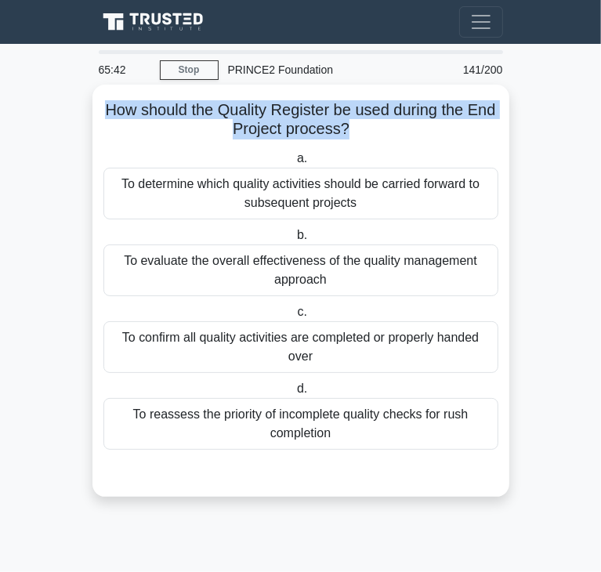
drag, startPoint x: 116, startPoint y: 113, endPoint x: 360, endPoint y: 127, distance: 244.8
click at [360, 127] on h5 "How should the Quality Register be used during the End Project process? .spinne…" at bounding box center [301, 119] width 398 height 39
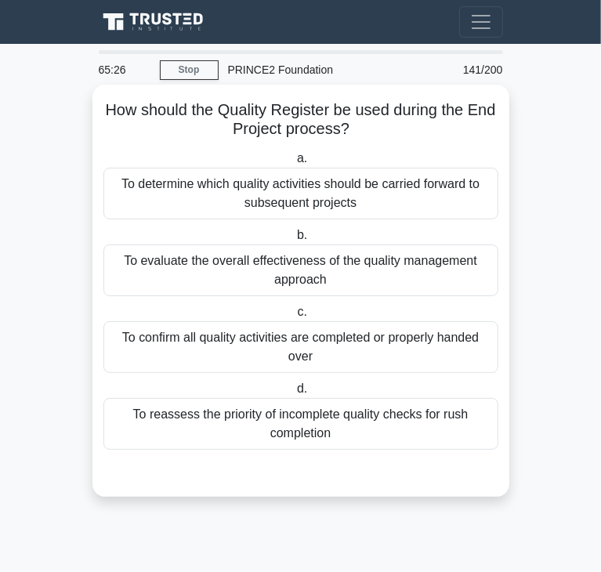
click at [226, 340] on div "To confirm all quality activities are completed or properly handed over" at bounding box center [300, 347] width 395 height 52
click at [294, 317] on input "c. To confirm all quality activities are completed or properly handed over" at bounding box center [294, 312] width 0 height 10
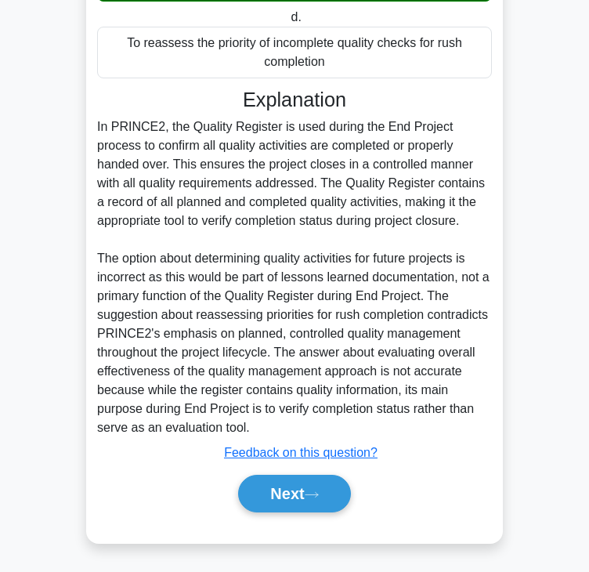
scroll to position [374, 0]
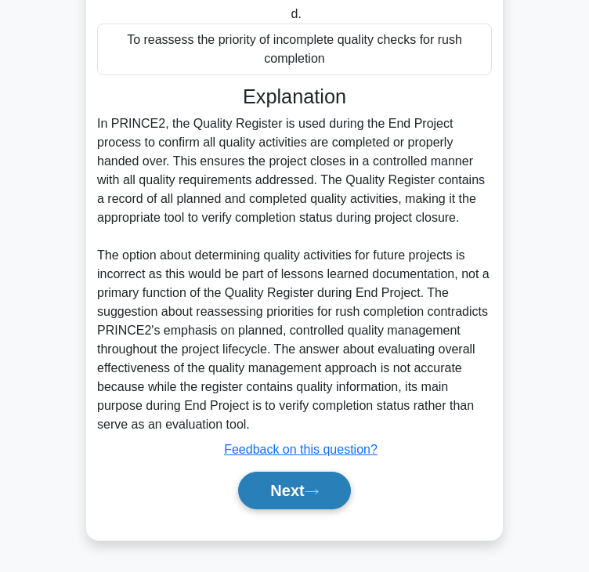
click at [291, 480] on button "Next" at bounding box center [294, 491] width 112 height 38
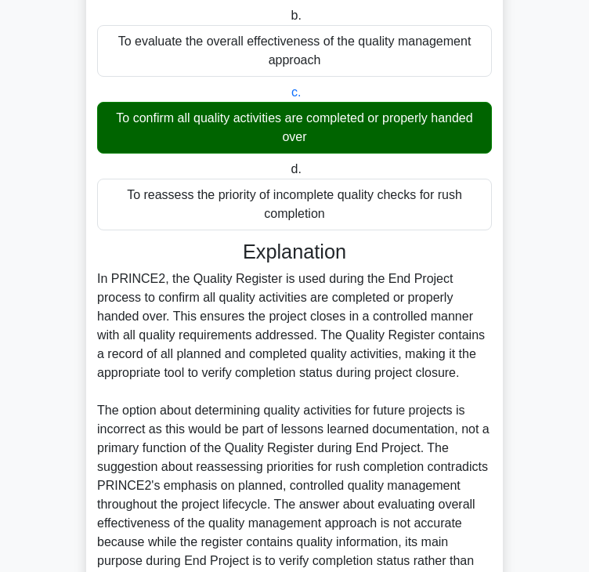
scroll to position [0, 0]
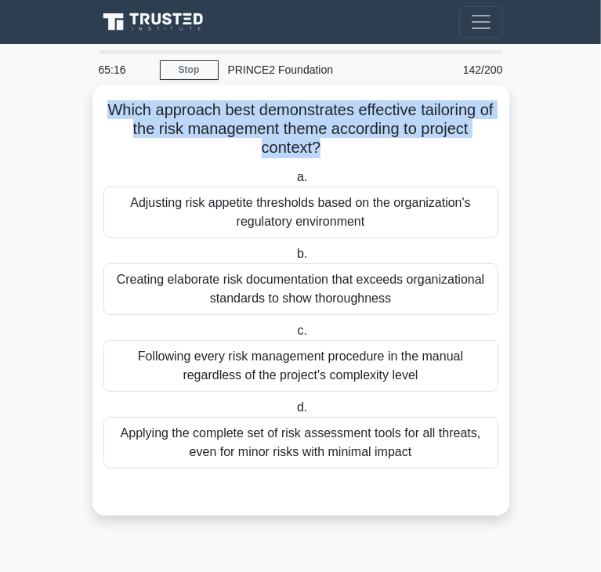
drag, startPoint x: 110, startPoint y: 112, endPoint x: 307, endPoint y: 157, distance: 201.8
click at [317, 150] on h5 "Which approach best demonstrates effective tailoring of the risk management the…" at bounding box center [301, 129] width 398 height 58
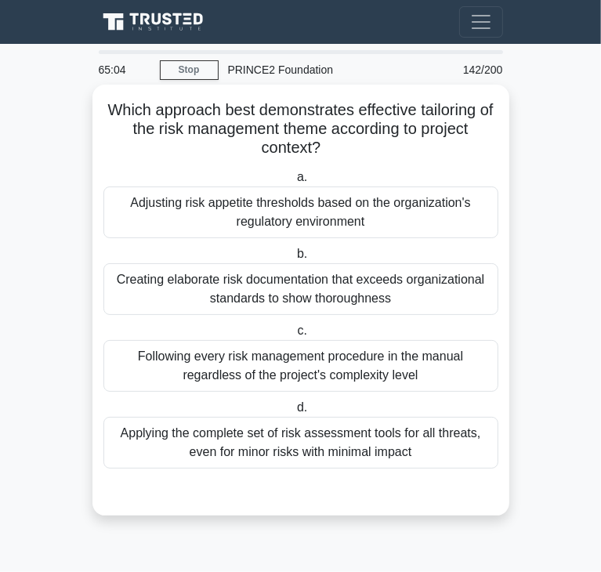
click at [235, 226] on div "Adjusting risk appetite thresholds based on the organization's regulatory envir…" at bounding box center [300, 212] width 395 height 52
click at [294, 183] on input "a. Adjusting risk appetite thresholds based on the organization's regulatory en…" at bounding box center [294, 177] width 0 height 10
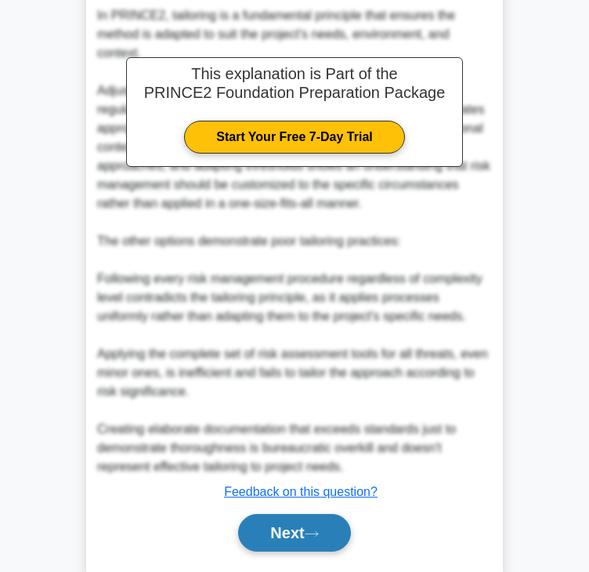
scroll to position [544, 0]
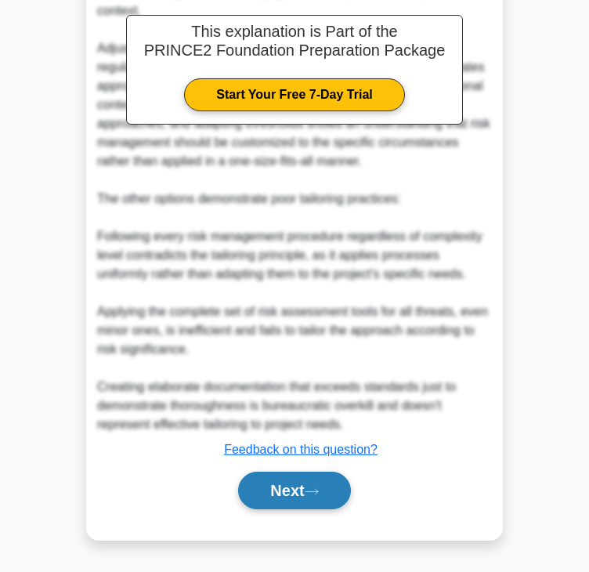
click at [288, 484] on button "Next" at bounding box center [294, 491] width 112 height 38
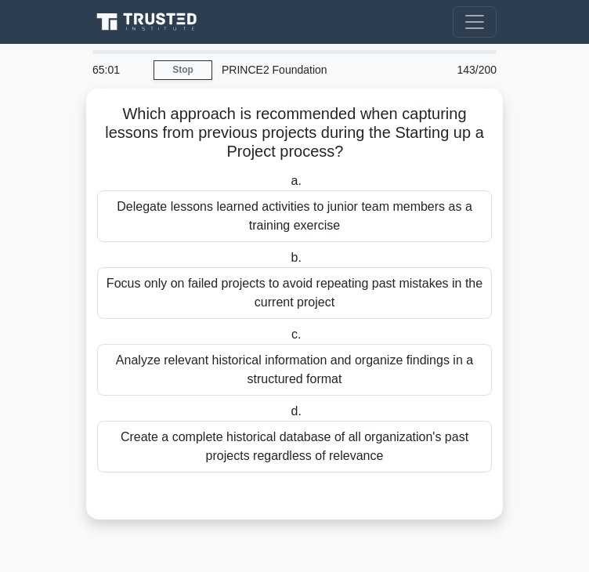
scroll to position [0, 0]
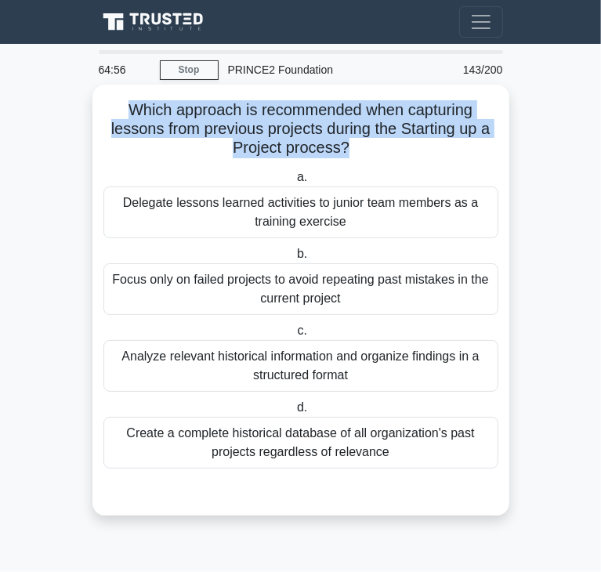
drag, startPoint x: 117, startPoint y: 107, endPoint x: 343, endPoint y: 151, distance: 230.6
click at [343, 151] on h5 "Which approach is recommended when capturing lessons from previous projects dur…" at bounding box center [301, 129] width 398 height 58
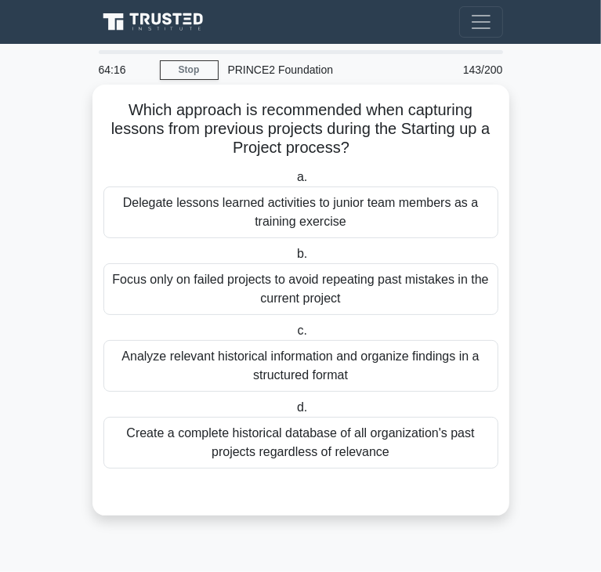
click at [263, 295] on div "Focus only on failed projects to avoid repeating past mistakes in the current p…" at bounding box center [300, 289] width 395 height 52
click at [294, 259] on input "b. Focus only on failed projects to avoid repeating past mistakes in the curren…" at bounding box center [294, 254] width 0 height 10
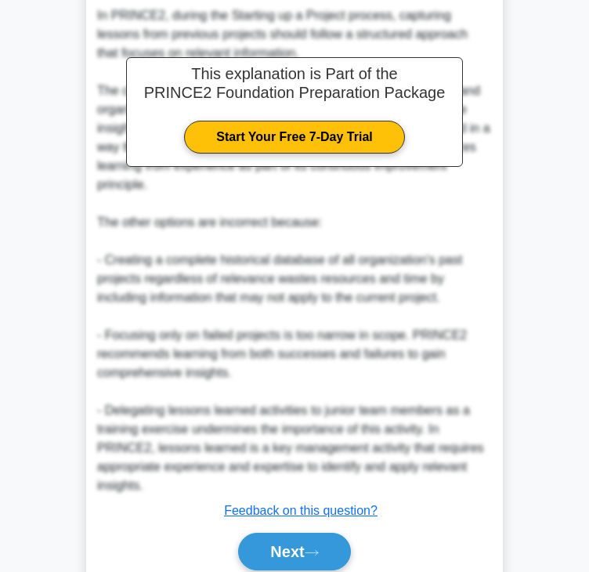
scroll to position [564, 0]
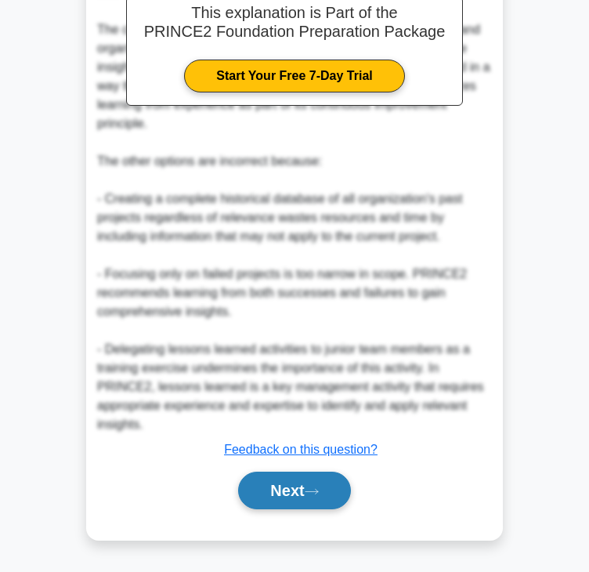
click at [285, 495] on button "Next" at bounding box center [294, 491] width 112 height 38
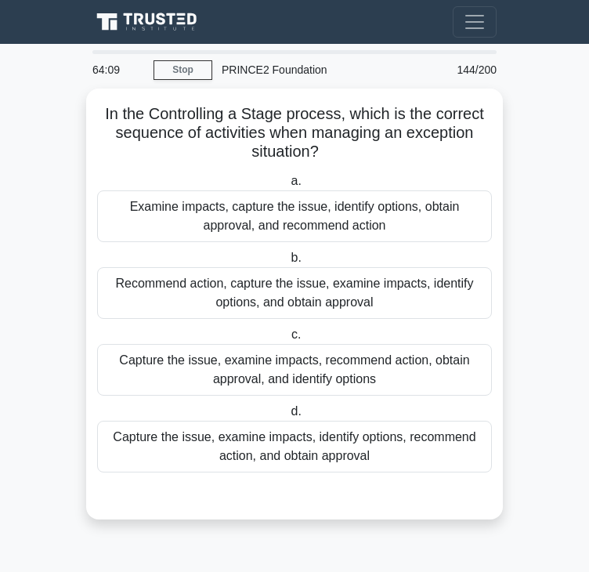
scroll to position [0, 0]
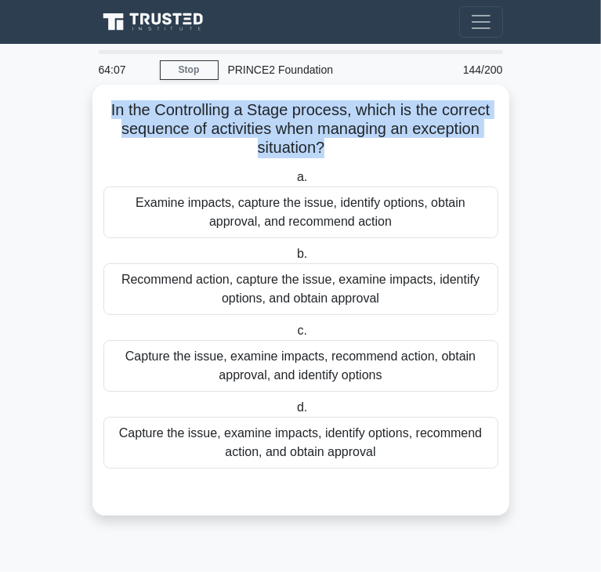
drag, startPoint x: 104, startPoint y: 111, endPoint x: 323, endPoint y: 146, distance: 221.3
click at [323, 146] on h5 "In the Controlling a Stage process, which is the correct sequence of activities…" at bounding box center [301, 129] width 398 height 58
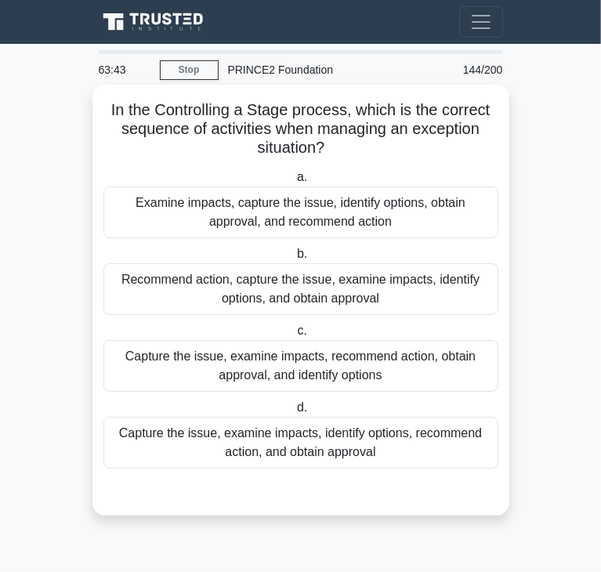
click at [263, 358] on div "Capture the issue, examine impacts, recommend action, obtain approval, and iden…" at bounding box center [300, 366] width 395 height 52
click at [294, 336] on input "c. Capture the issue, examine impacts, recommend action, obtain approval, and i…" at bounding box center [294, 331] width 0 height 10
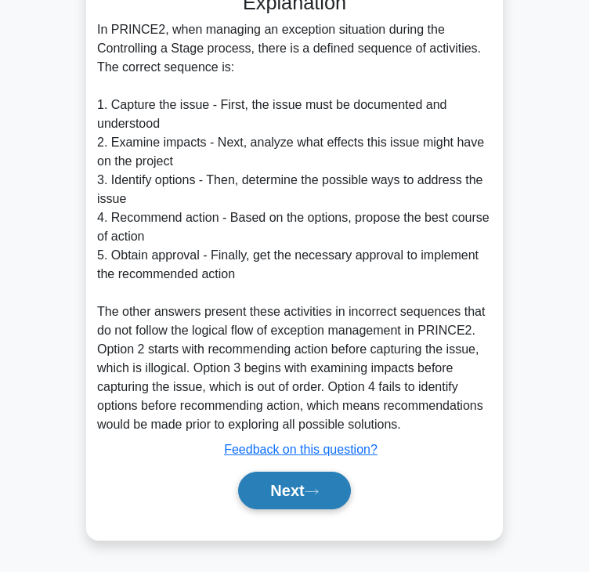
drag, startPoint x: 298, startPoint y: 485, endPoint x: 291, endPoint y: 476, distance: 12.2
click at [297, 486] on button "Next" at bounding box center [294, 491] width 112 height 38
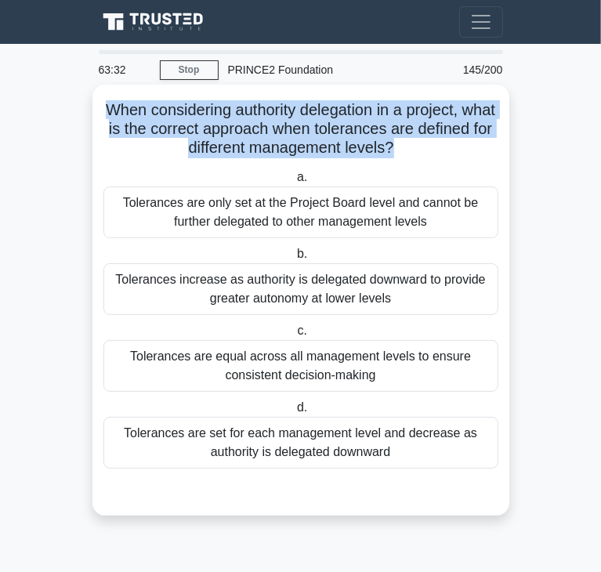
drag, startPoint x: 116, startPoint y: 104, endPoint x: 435, endPoint y: 146, distance: 321.6
click at [435, 146] on h5 "When considering authority delegation in a project, what is the correct approac…" at bounding box center [301, 129] width 398 height 58
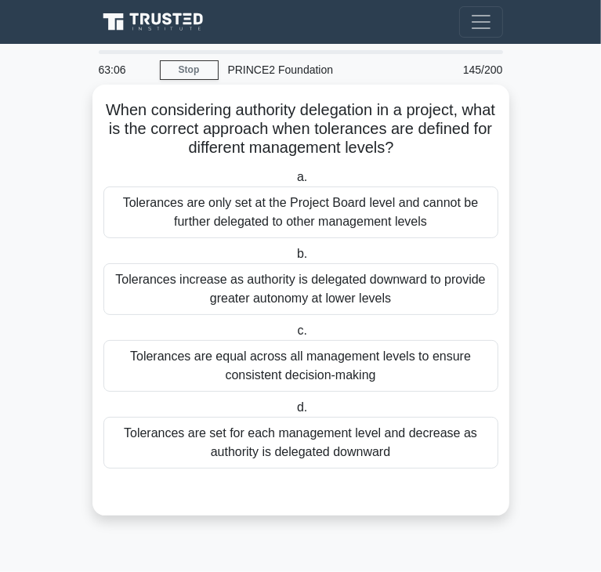
click at [338, 292] on div "Tolerances increase as authority is delegated downward to provide greater auton…" at bounding box center [300, 289] width 395 height 52
click at [294, 259] on input "b. Tolerances increase as authority is delegated downward to provide greater au…" at bounding box center [294, 254] width 0 height 10
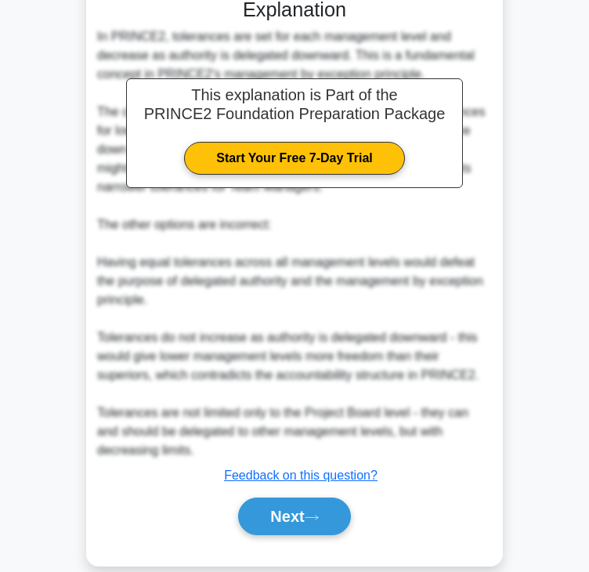
scroll to position [508, 0]
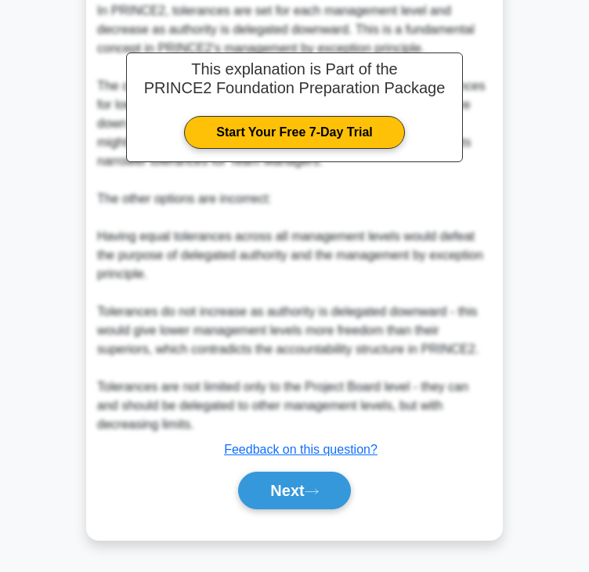
click at [251, 465] on div "Next" at bounding box center [294, 490] width 395 height 50
click at [257, 483] on button "Next" at bounding box center [294, 491] width 112 height 38
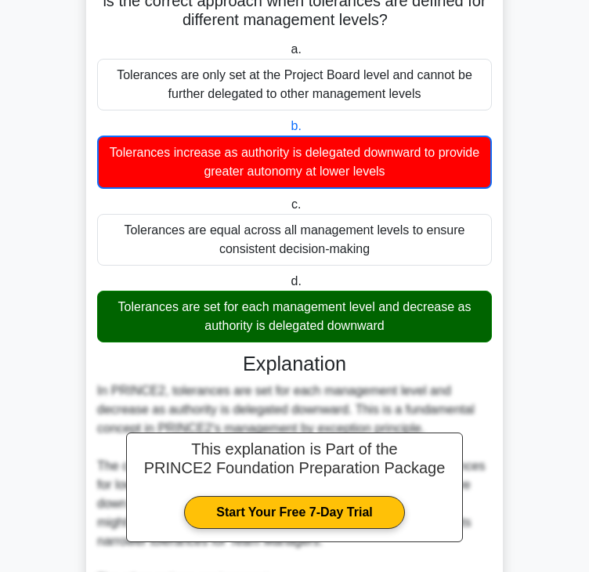
scroll to position [0, 0]
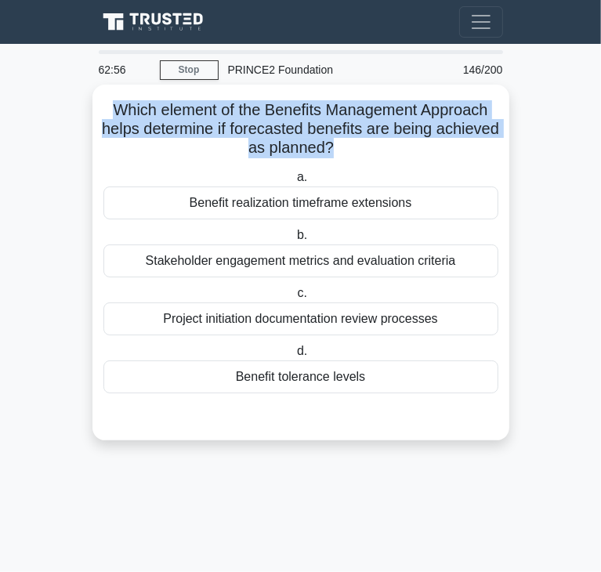
drag, startPoint x: 110, startPoint y: 113, endPoint x: 364, endPoint y: 139, distance: 255.1
click at [364, 139] on h5 "Which element of the Benefits Management Approach helps determine if forecasted…" at bounding box center [301, 129] width 398 height 58
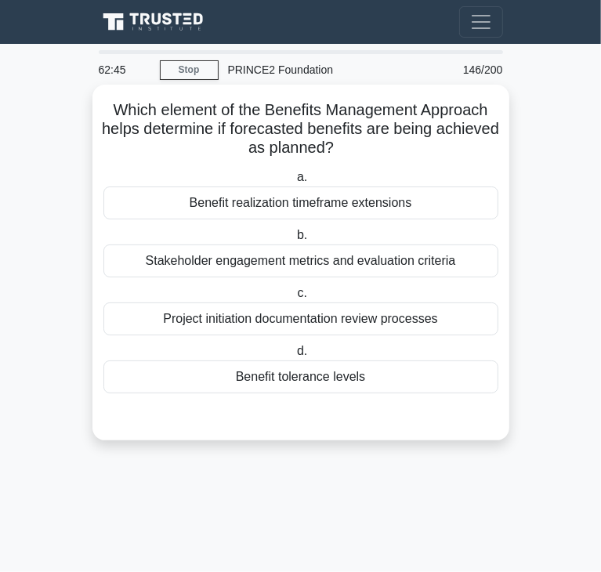
click at [345, 376] on div "Benefit tolerance levels" at bounding box center [300, 376] width 395 height 33
click at [294, 356] on input "d. Benefit tolerance levels" at bounding box center [294, 351] width 0 height 10
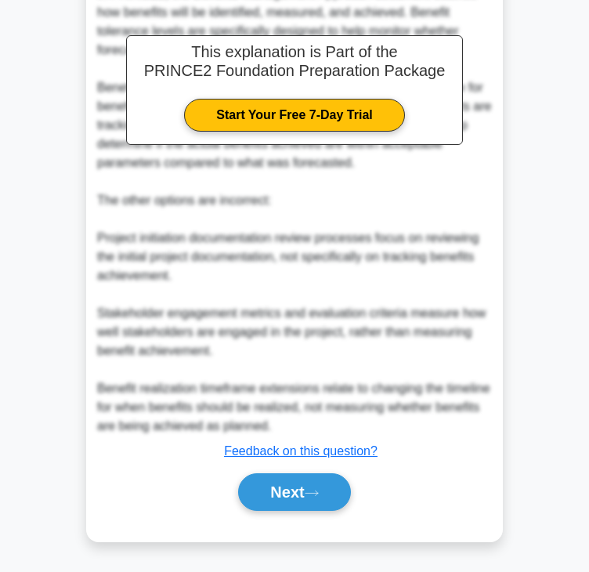
scroll to position [450, 0]
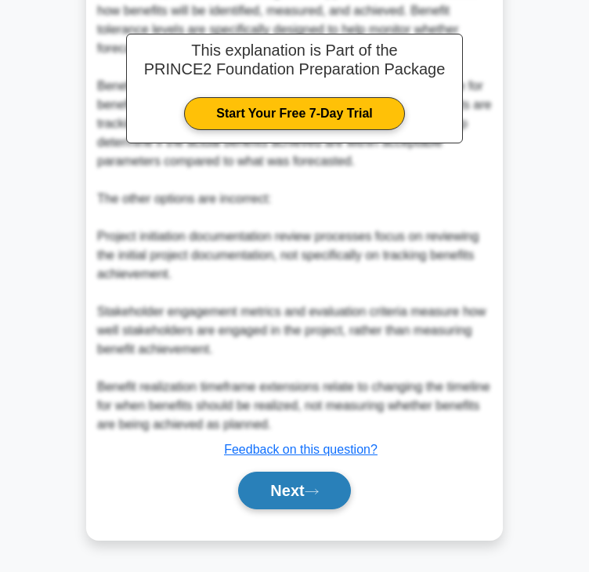
click at [263, 476] on button "Next" at bounding box center [294, 491] width 112 height 38
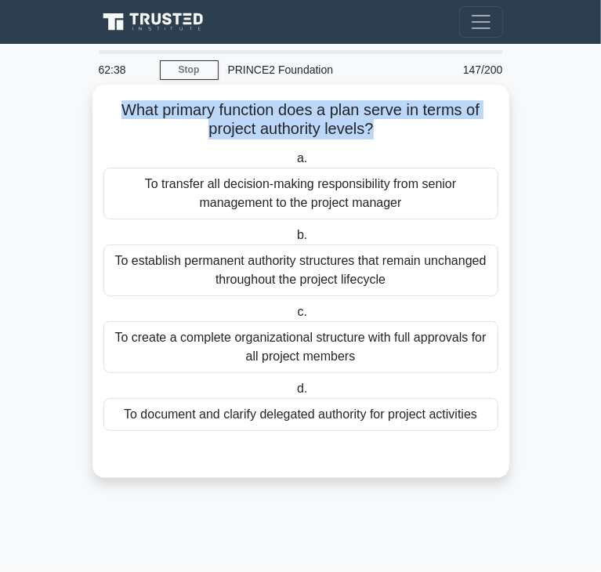
drag, startPoint x: 114, startPoint y: 112, endPoint x: 371, endPoint y: 126, distance: 258.1
click at [371, 126] on h5 "What primary function does a plan serve in terms of project authority levels? .…" at bounding box center [301, 119] width 398 height 39
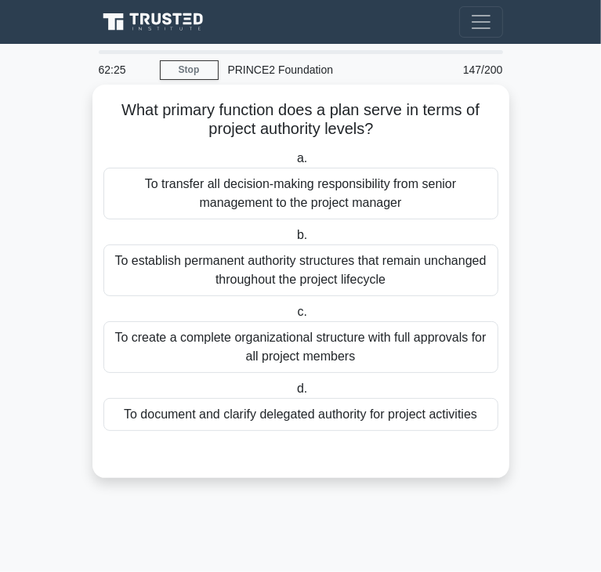
drag, startPoint x: 248, startPoint y: 420, endPoint x: 236, endPoint y: 419, distance: 11.8
click at [248, 420] on div "To document and clarify delegated authority for project activities" at bounding box center [300, 414] width 395 height 33
click at [294, 394] on input "d. To document and clarify delegated authority for project activities" at bounding box center [294, 389] width 0 height 10
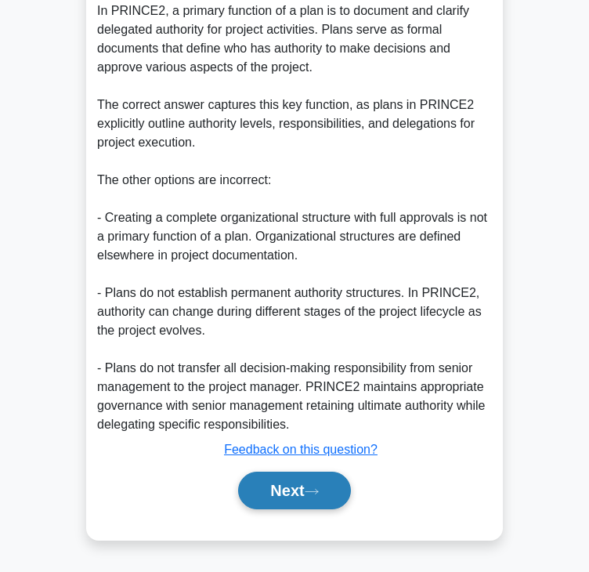
click at [320, 483] on button "Next" at bounding box center [294, 491] width 112 height 38
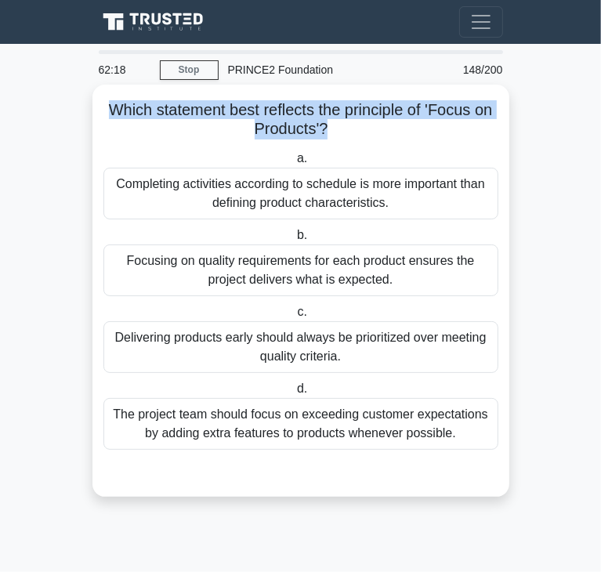
drag, startPoint x: 105, startPoint y: 109, endPoint x: 326, endPoint y: 129, distance: 221.9
click at [326, 129] on h5 "Which statement best reflects the principle of 'Focus on Products'? .spinner_0X…" at bounding box center [301, 119] width 398 height 39
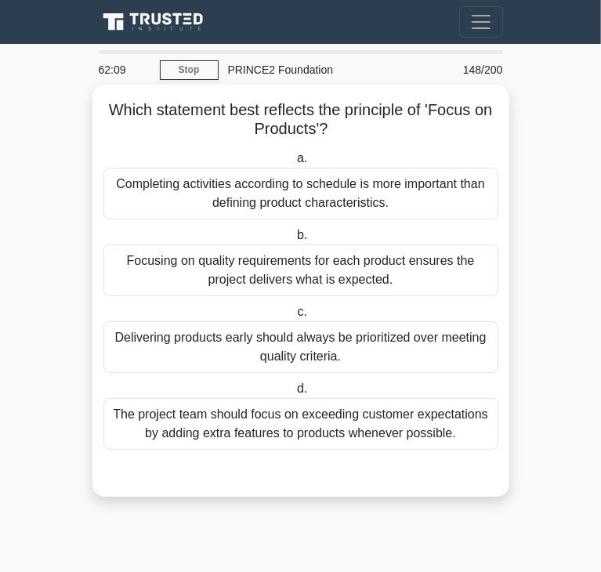
click at [170, 259] on div "Focusing on quality requirements for each product ensures the project delivers …" at bounding box center [300, 270] width 395 height 52
click at [294, 241] on input "b. Focusing on quality requirements for each product ensures the project delive…" at bounding box center [294, 235] width 0 height 10
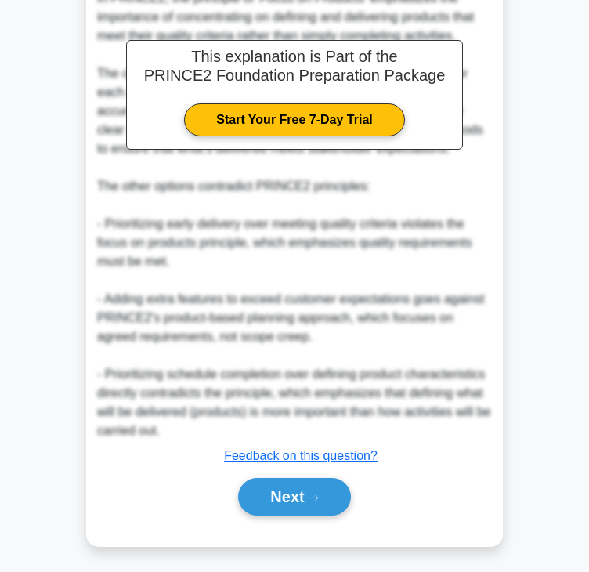
scroll to position [506, 0]
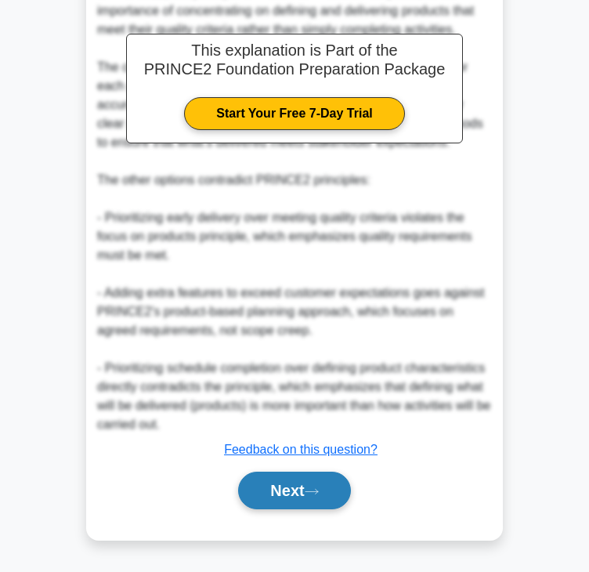
click at [307, 494] on button "Next" at bounding box center [294, 491] width 112 height 38
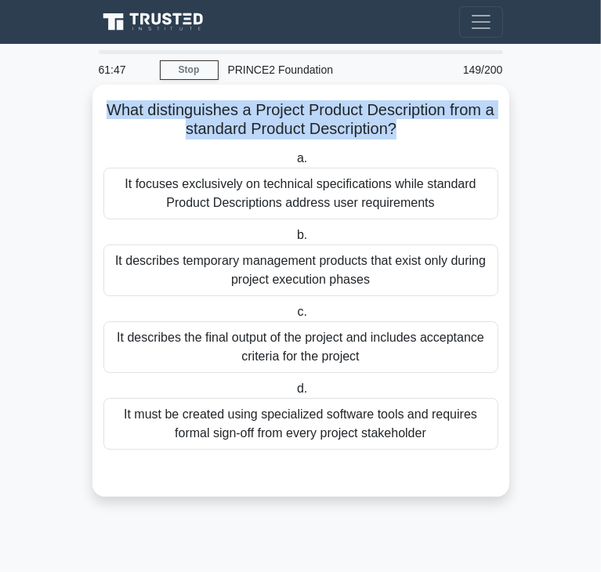
drag, startPoint x: 105, startPoint y: 110, endPoint x: 404, endPoint y: 129, distance: 299.8
click at [404, 129] on h5 "What distinguishes a Project Product Description from a standard Product Descri…" at bounding box center [301, 119] width 398 height 39
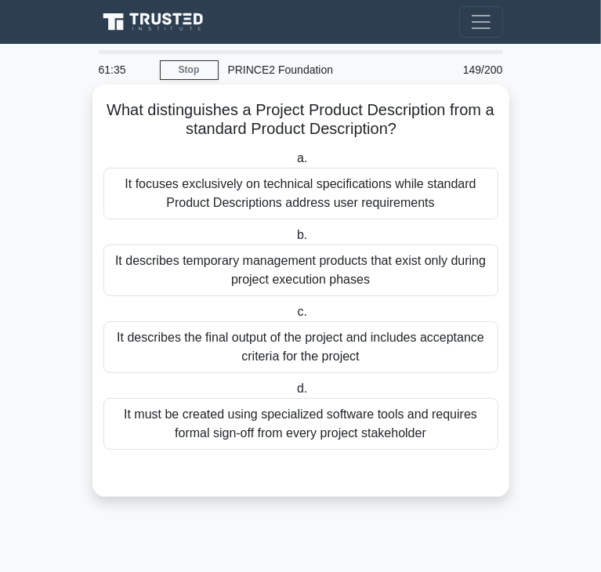
click at [229, 360] on div "It describes the final output of the project and includes acceptance criteria f…" at bounding box center [300, 347] width 395 height 52
click at [294, 317] on input "c. It describes the final output of the project and includes acceptance criteri…" at bounding box center [294, 312] width 0 height 10
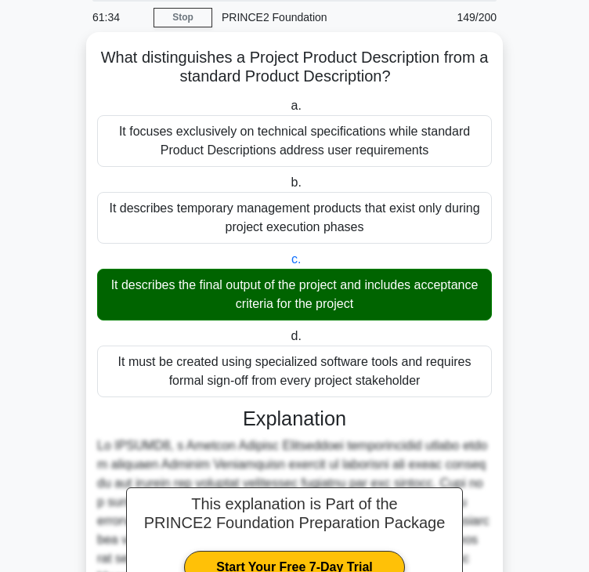
scroll to position [374, 0]
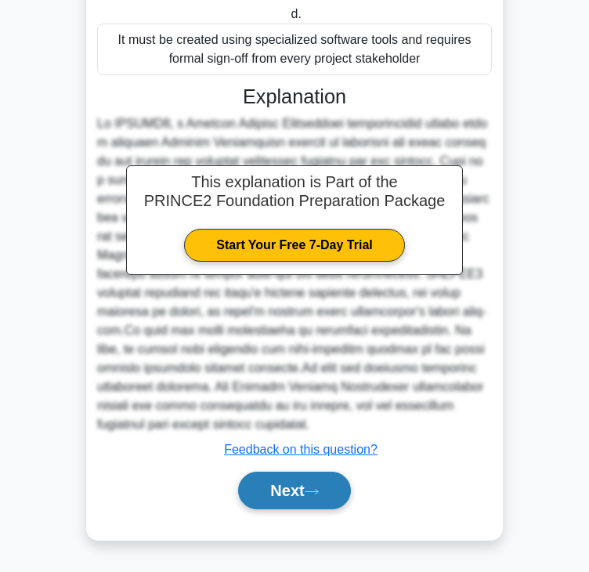
click at [281, 494] on button "Next" at bounding box center [294, 491] width 112 height 38
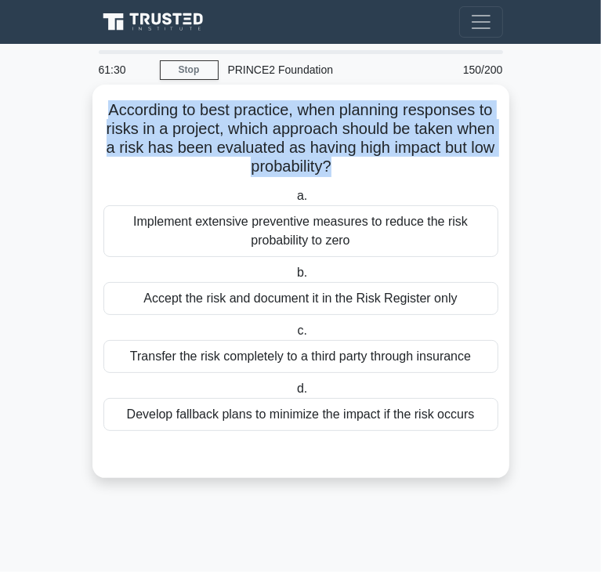
drag, startPoint x: 107, startPoint y: 111, endPoint x: 329, endPoint y: 167, distance: 229.3
click at [329, 167] on h5 "According to best practice, when planning responses to risks in a project, whic…" at bounding box center [301, 138] width 398 height 77
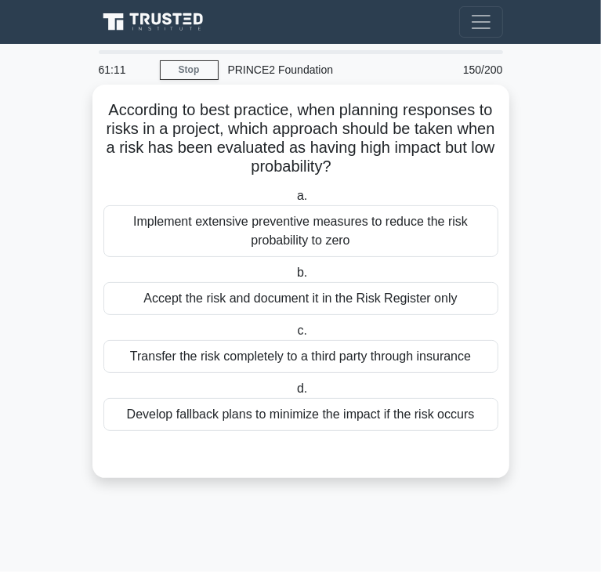
click at [182, 308] on div "Accept the risk and document it in the Risk Register only" at bounding box center [300, 298] width 395 height 33
click at [294, 278] on input "b. Accept the risk and document it in the Risk Register only" at bounding box center [294, 273] width 0 height 10
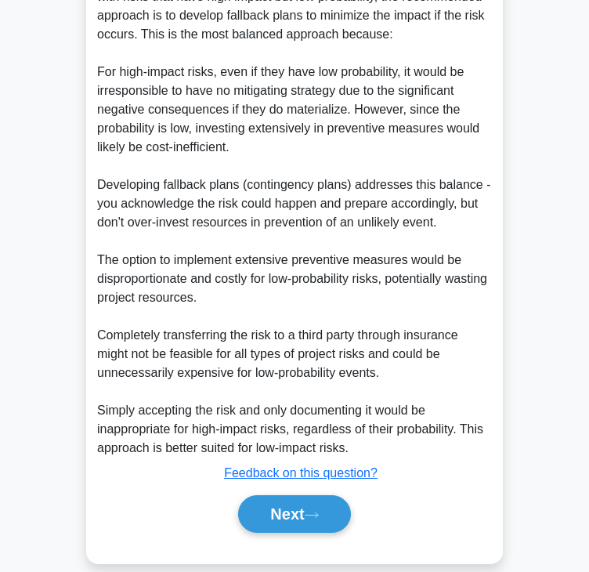
scroll to position [526, 0]
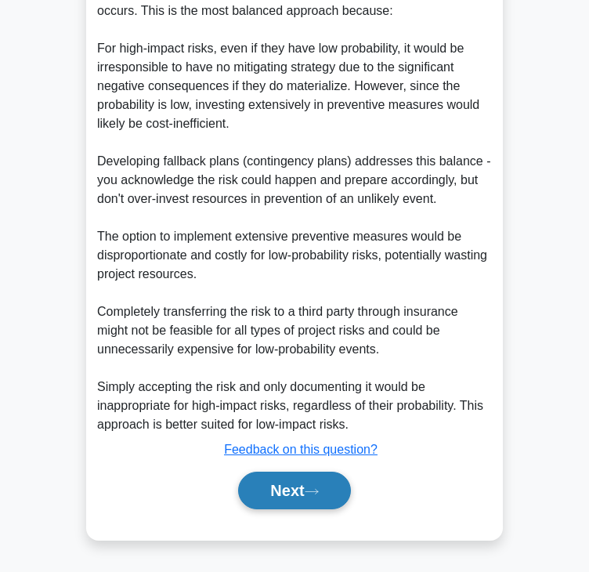
click at [265, 491] on button "Next" at bounding box center [294, 491] width 112 height 38
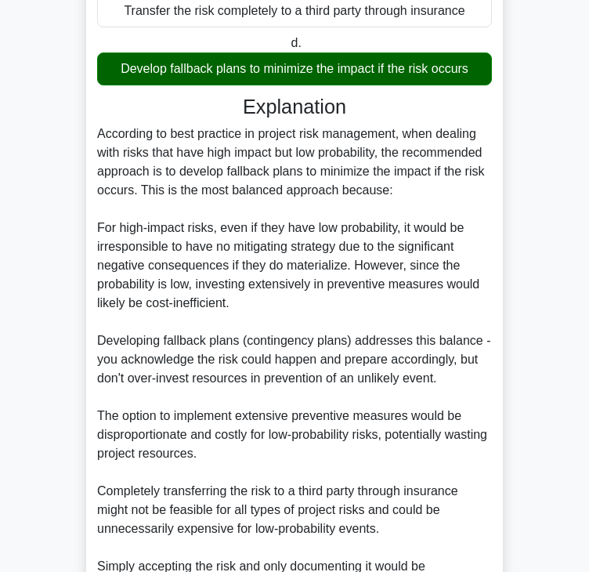
scroll to position [0, 0]
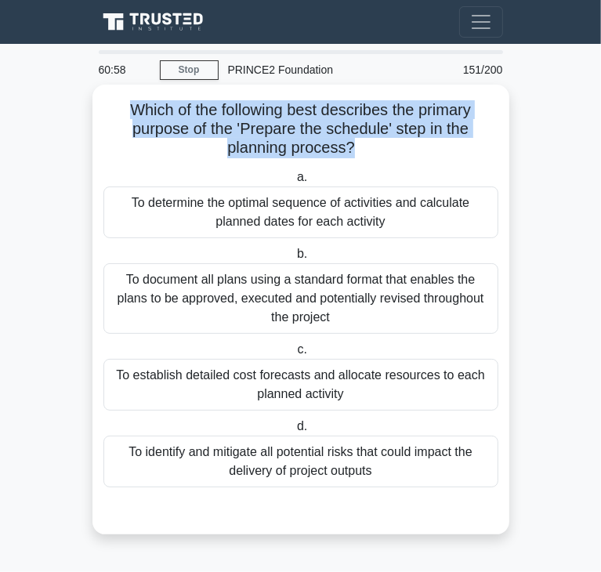
drag, startPoint x: 122, startPoint y: 109, endPoint x: 351, endPoint y: 146, distance: 231.7
click at [351, 146] on h5 "Which of the following best describes the primary purpose of the 'Prepare the s…" at bounding box center [301, 129] width 398 height 58
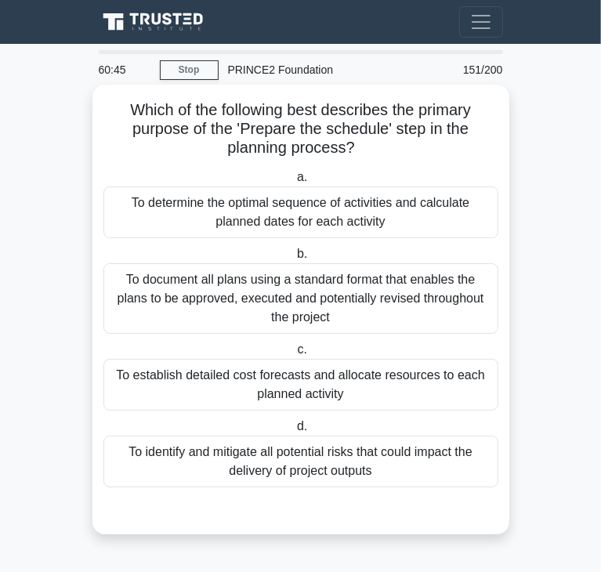
click at [341, 474] on div "To identify and mitigate all potential risks that could impact the delivery of …" at bounding box center [300, 462] width 395 height 52
click at [294, 432] on input "d. To identify and mitigate all potential risks that could impact the delivery …" at bounding box center [294, 426] width 0 height 10
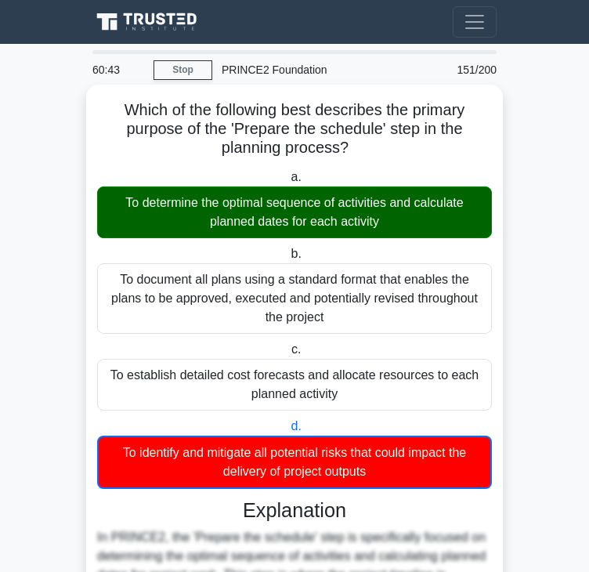
scroll to position [357, 0]
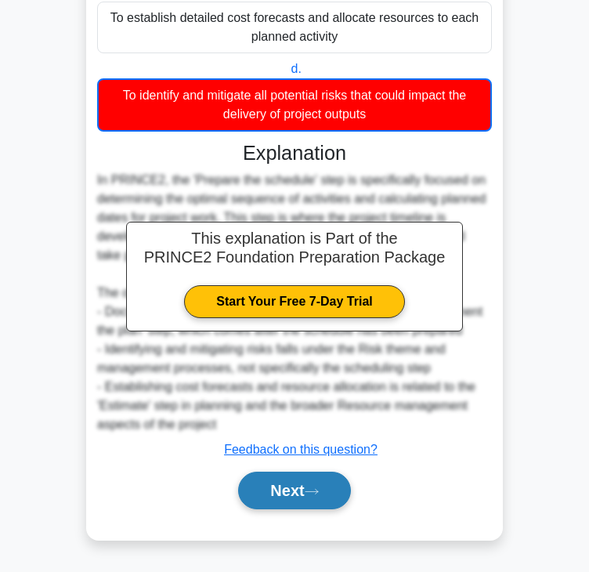
click at [286, 494] on button "Next" at bounding box center [294, 491] width 112 height 38
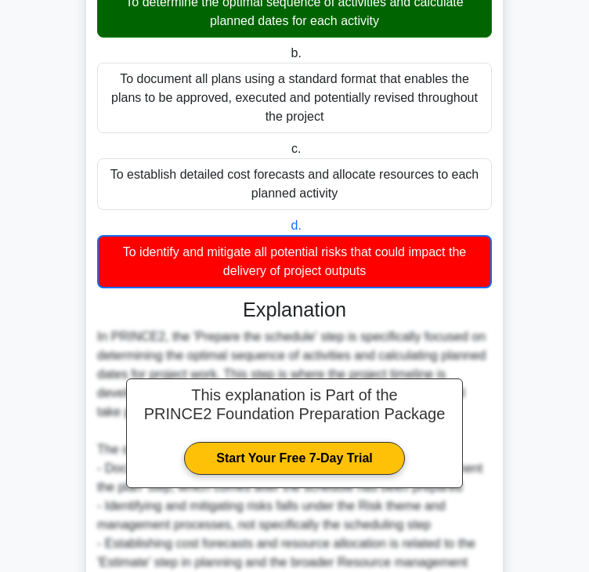
scroll to position [0, 0]
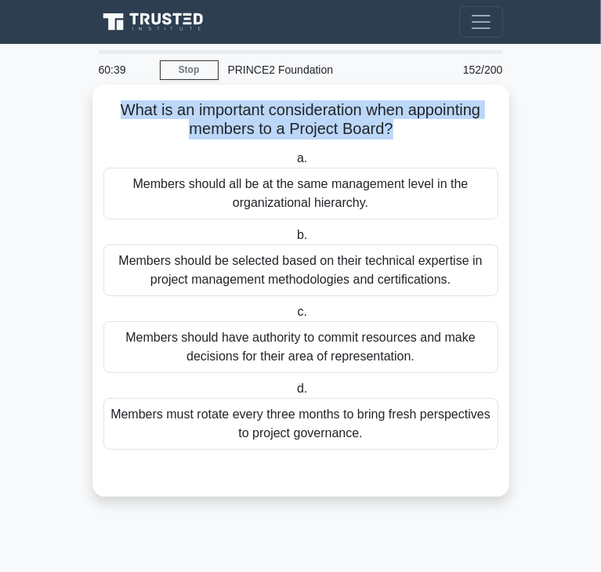
drag, startPoint x: 111, startPoint y: 113, endPoint x: 387, endPoint y: 128, distance: 276.2
click at [389, 128] on h5 "What is an important consideration when appointing members to a Project Board? …" at bounding box center [301, 119] width 398 height 39
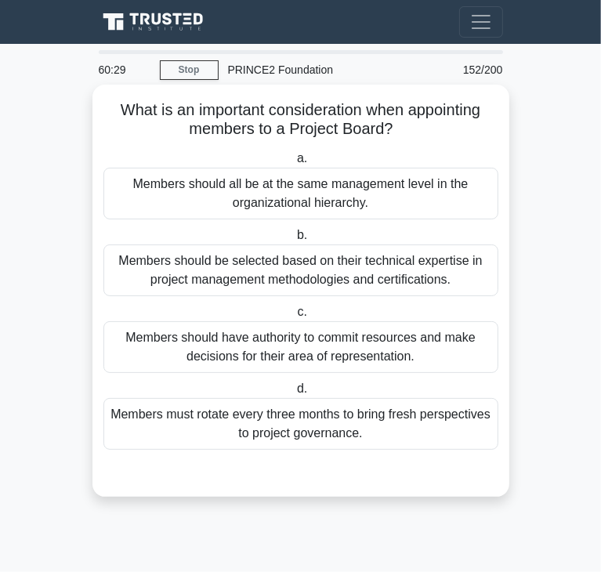
click at [418, 336] on div "Members should have authority to commit resources and make decisions for their …" at bounding box center [300, 347] width 395 height 52
click at [294, 317] on input "c. Members should have authority to commit resources and make decisions for the…" at bounding box center [294, 312] width 0 height 10
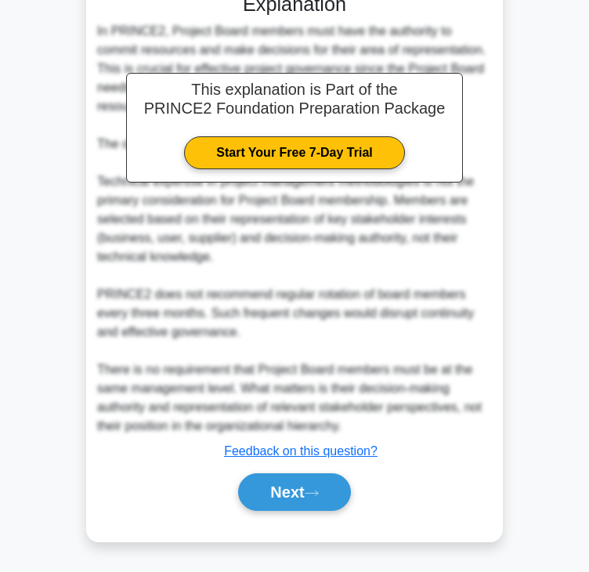
scroll to position [468, 0]
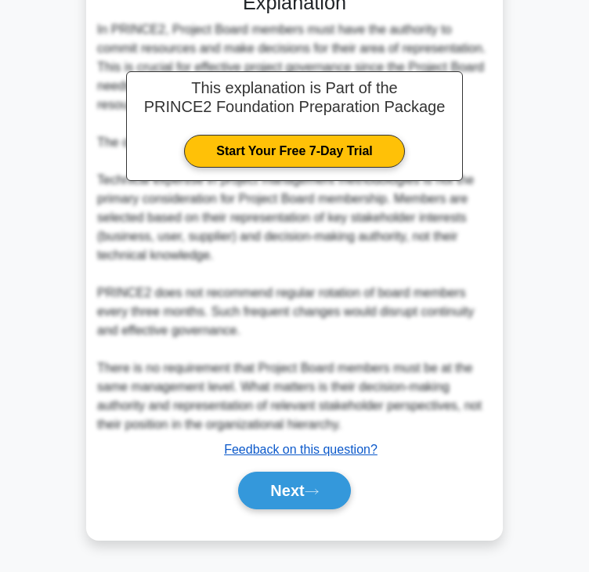
click at [353, 443] on u "Feedback on this question?" at bounding box center [301, 449] width 154 height 13
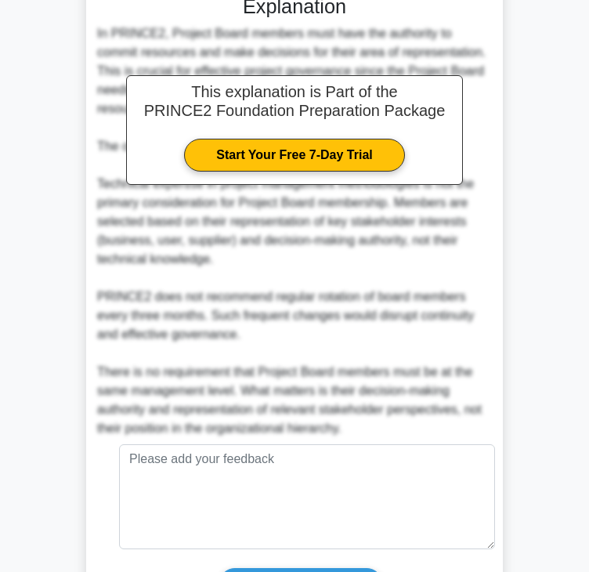
click at [517, 355] on main "60:24 Stop PRINCE2 Foundation Beginner 152/200" at bounding box center [294, 142] width 589 height 1135
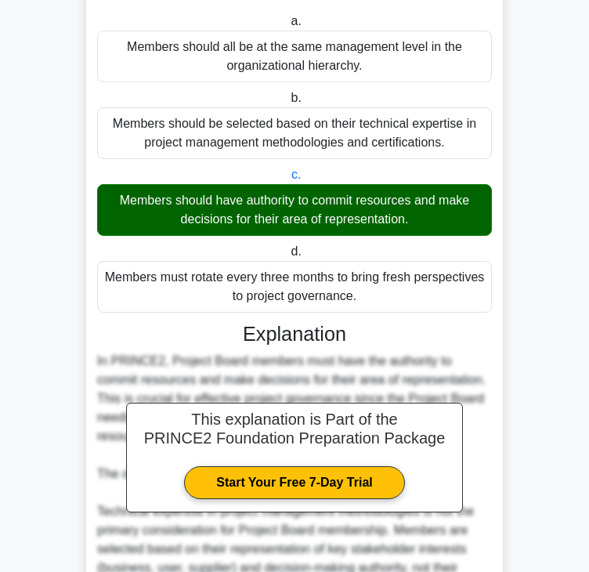
scroll to position [136, 0]
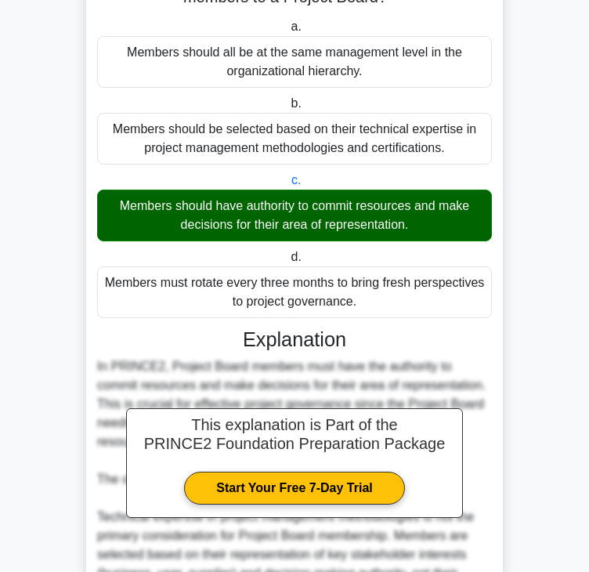
click at [538, 360] on main "60:22 Stop PRINCE2 Foundation Beginner 152/200" at bounding box center [294, 475] width 589 height 1135
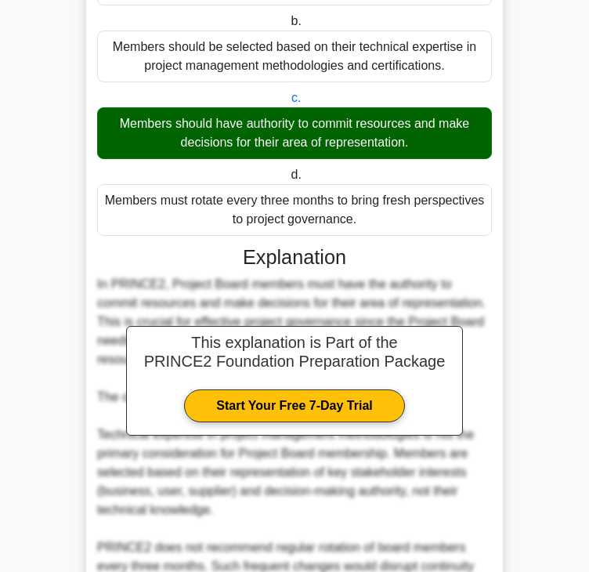
scroll to position [0, 0]
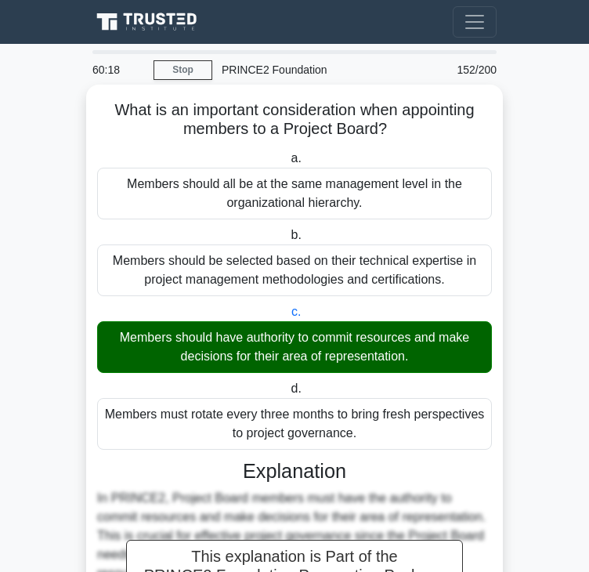
click at [301, 465] on h3 "Explanation" at bounding box center [295, 471] width 376 height 24
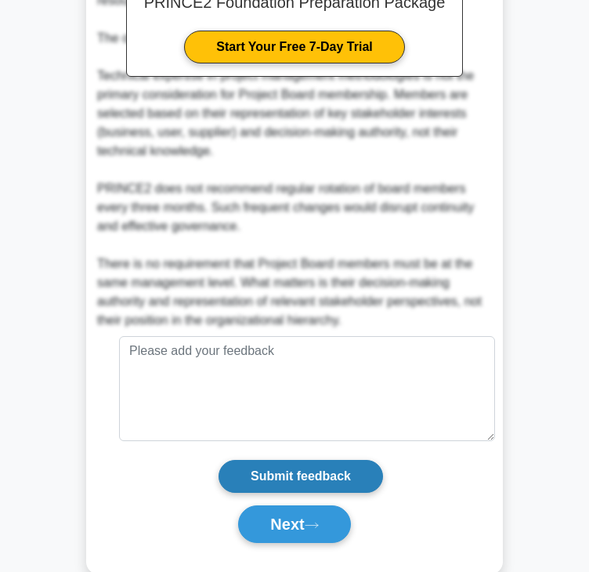
scroll to position [606, 0]
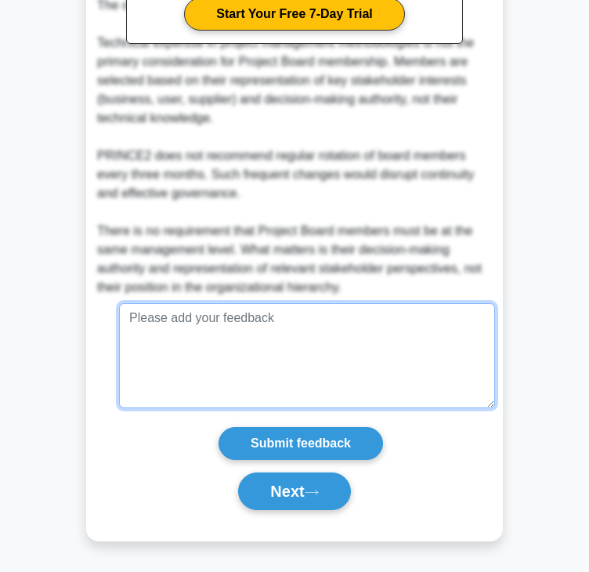
click at [445, 385] on textarea at bounding box center [307, 355] width 376 height 105
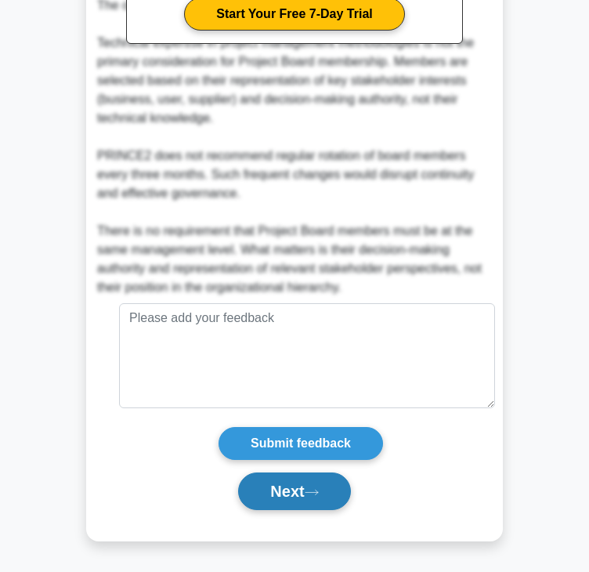
click at [350, 490] on button "Next" at bounding box center [294, 491] width 112 height 38
click at [338, 493] on button "Next" at bounding box center [294, 491] width 112 height 38
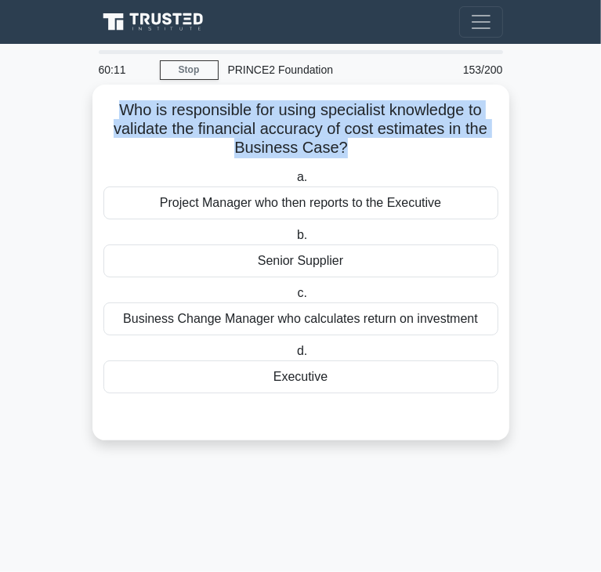
drag, startPoint x: 119, startPoint y: 114, endPoint x: 342, endPoint y: 154, distance: 226.2
click at [342, 154] on h5 "Who is responsible for using specialist knowledge to validate the financial acc…" at bounding box center [301, 129] width 398 height 58
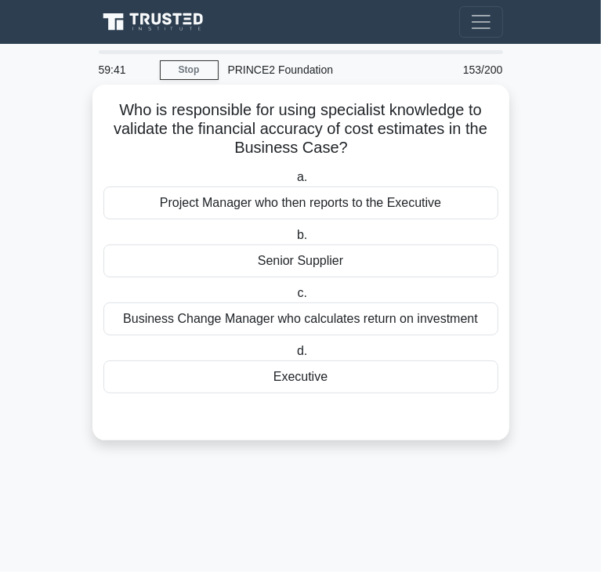
click at [417, 213] on div "Project Manager who then reports to the Executive" at bounding box center [300, 202] width 395 height 33
click at [294, 183] on input "a. Project Manager who then reports to the Executive" at bounding box center [294, 177] width 0 height 10
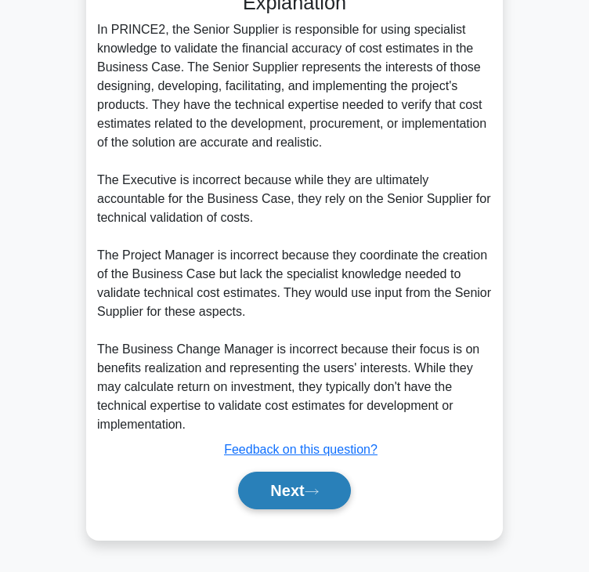
click at [280, 480] on button "Next" at bounding box center [294, 491] width 112 height 38
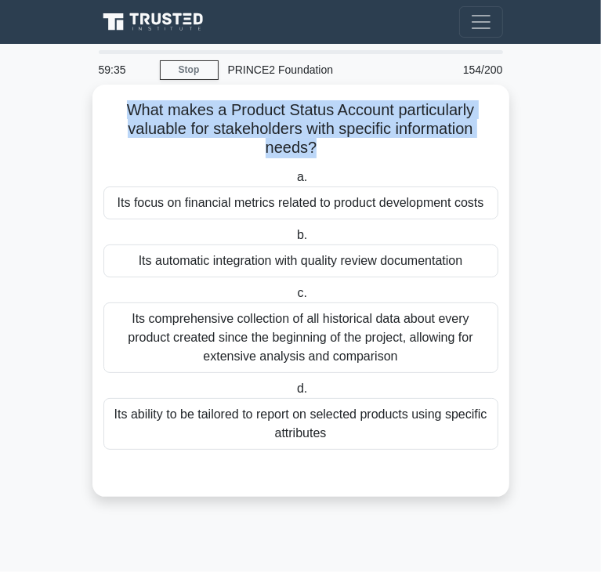
drag, startPoint x: 122, startPoint y: 112, endPoint x: 310, endPoint y: 152, distance: 192.2
click at [310, 152] on h5 "What makes a Product Status Account particularly valuable for stakeholders with…" at bounding box center [301, 129] width 398 height 58
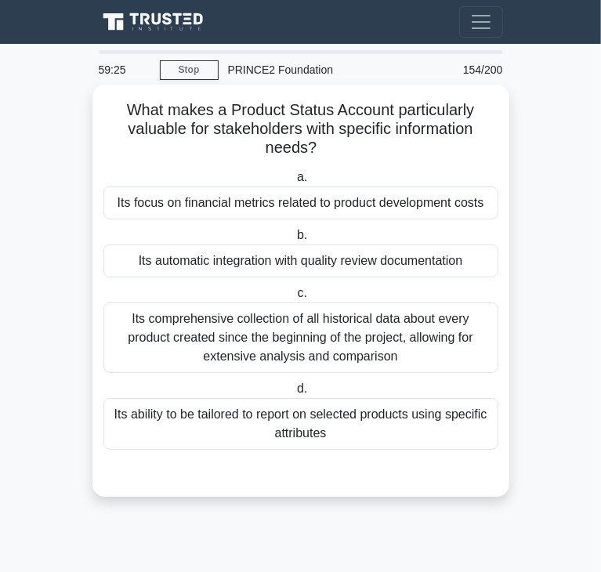
click at [327, 265] on div "Its automatic integration with quality review documentation" at bounding box center [300, 260] width 395 height 33
click at [294, 241] on input "b. Its automatic integration with quality review documentation" at bounding box center [294, 235] width 0 height 10
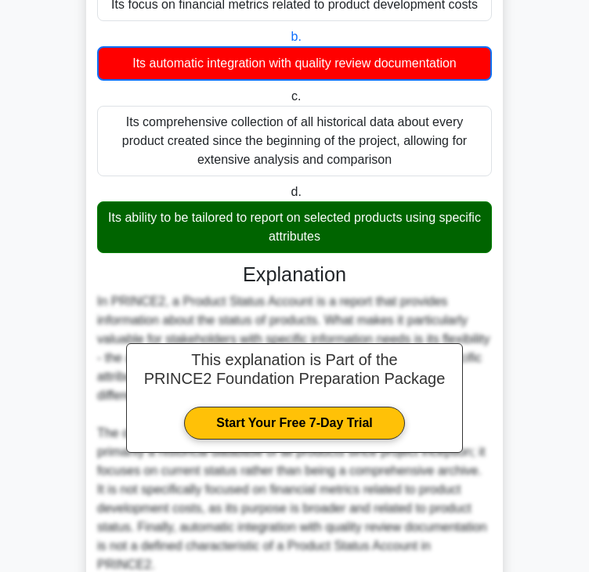
scroll to position [320, 0]
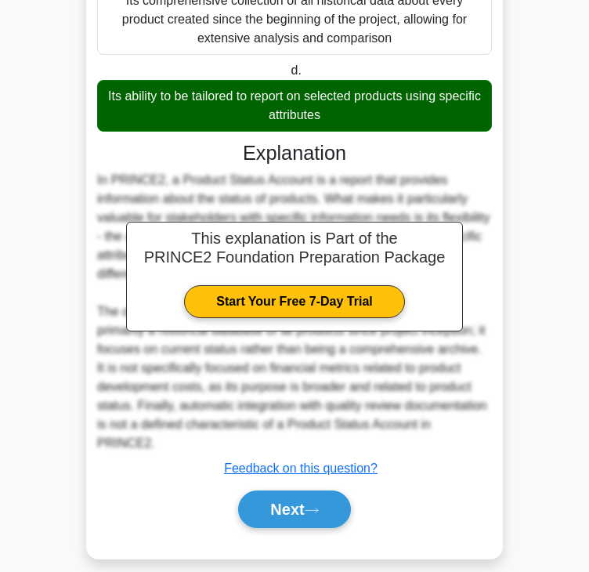
click at [204, 490] on div "Next" at bounding box center [294, 509] width 401 height 38
click at [266, 490] on button "Next" at bounding box center [294, 509] width 112 height 38
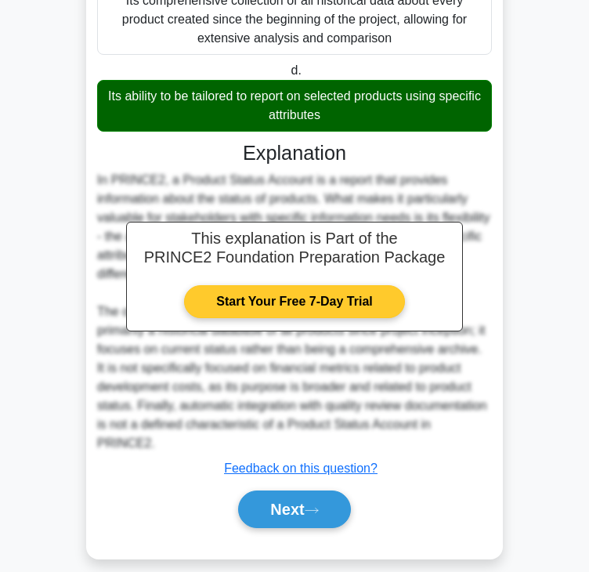
scroll to position [0, 0]
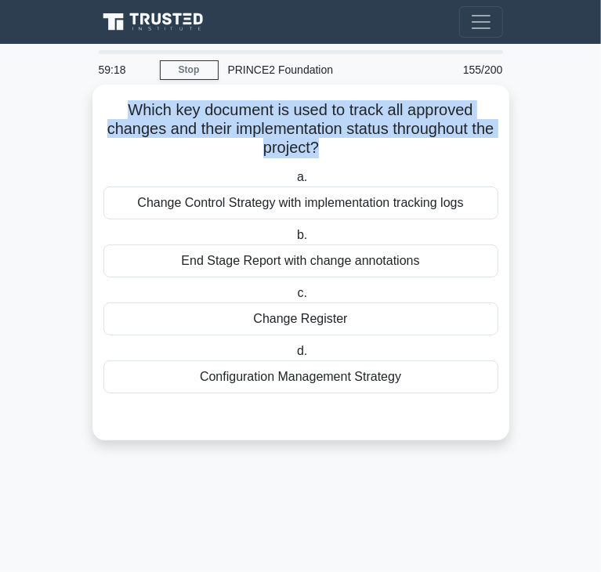
drag, startPoint x: 122, startPoint y: 107, endPoint x: 329, endPoint y: 151, distance: 211.4
click at [329, 151] on h5 "Which key document is used to track all approved changes and their implementati…" at bounding box center [301, 129] width 398 height 58
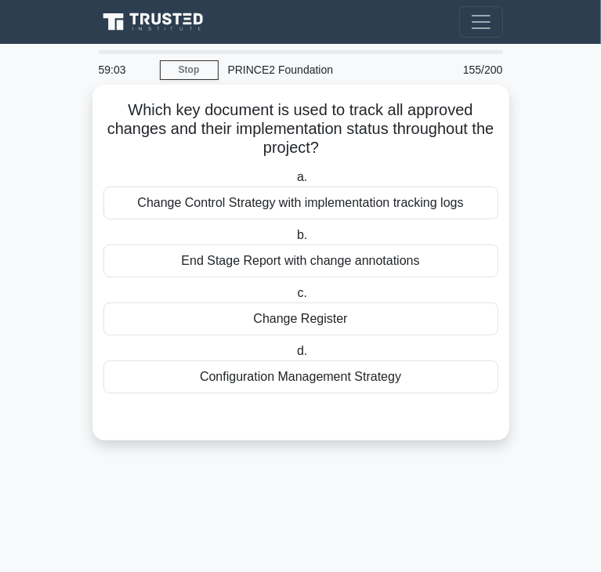
click at [354, 273] on div "End Stage Report with change annotations" at bounding box center [300, 260] width 395 height 33
click at [294, 241] on input "b. End Stage Report with change annotations" at bounding box center [294, 235] width 0 height 10
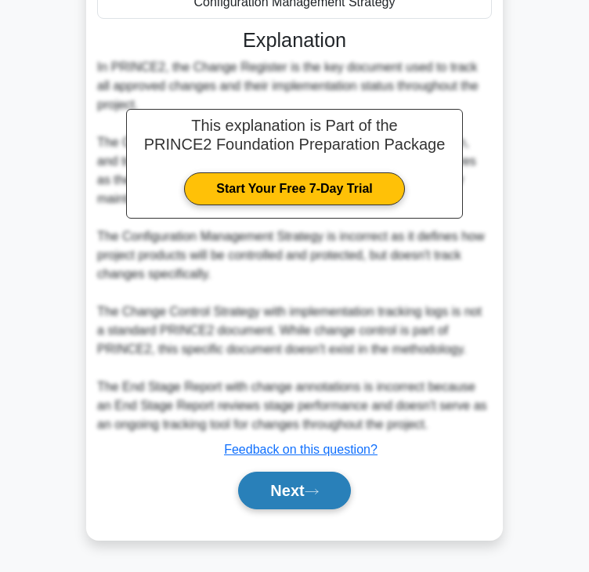
click at [313, 490] on icon at bounding box center [312, 491] width 14 height 9
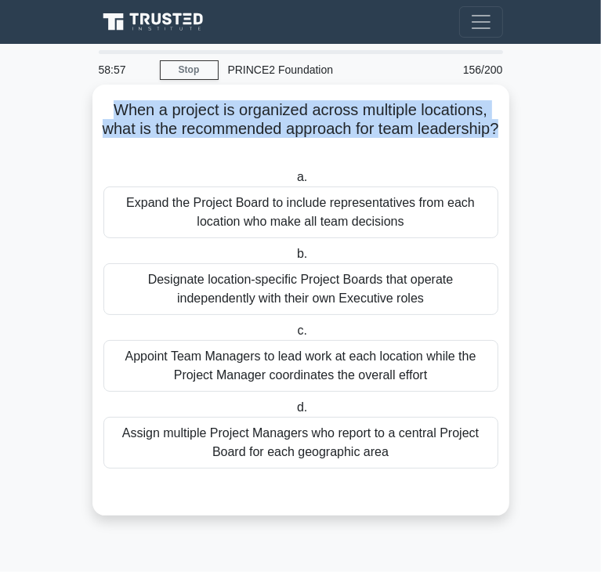
drag, startPoint x: 113, startPoint y: 114, endPoint x: 327, endPoint y: 153, distance: 218.1
click at [327, 153] on h5 "When a project is organized across multiple locations, what is the recommended …" at bounding box center [301, 129] width 398 height 58
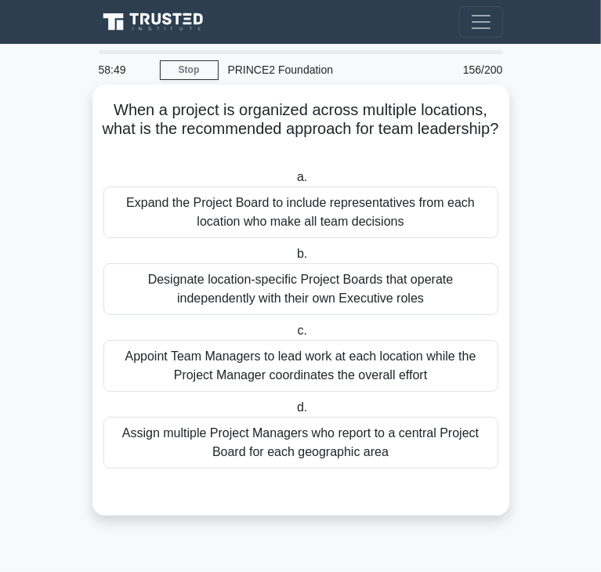
click at [134, 358] on div "Appoint Team Managers to lead work at each location while the Project Manager c…" at bounding box center [300, 366] width 395 height 52
click at [294, 336] on input "c. Appoint Team Managers to lead work at each location while the Project Manage…" at bounding box center [294, 331] width 0 height 10
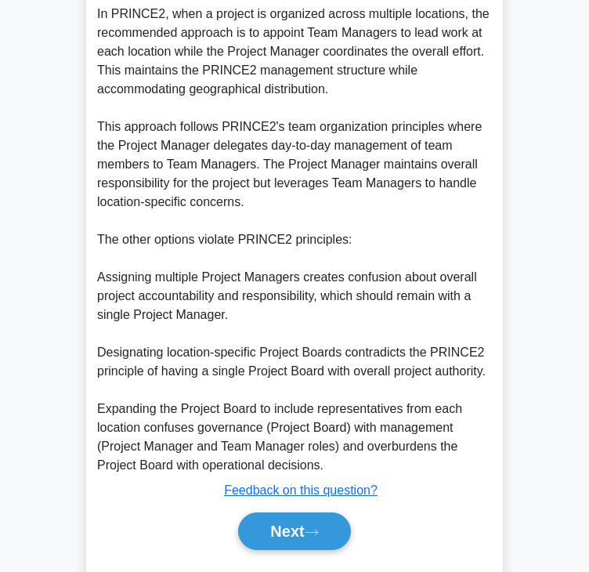
scroll to position [544, 0]
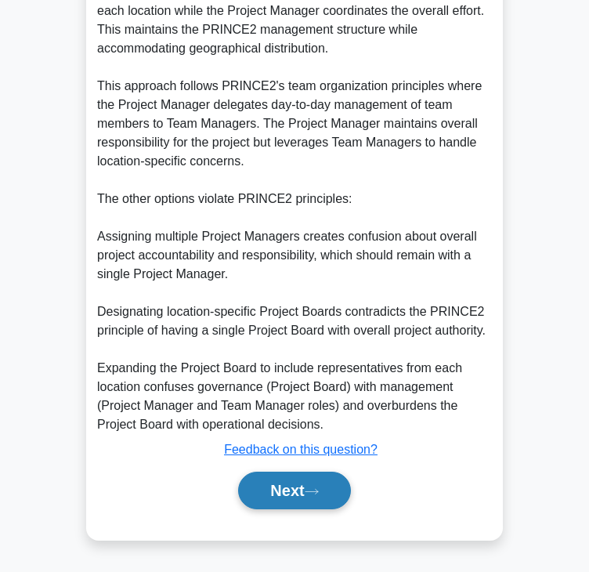
click at [315, 493] on icon at bounding box center [312, 491] width 14 height 9
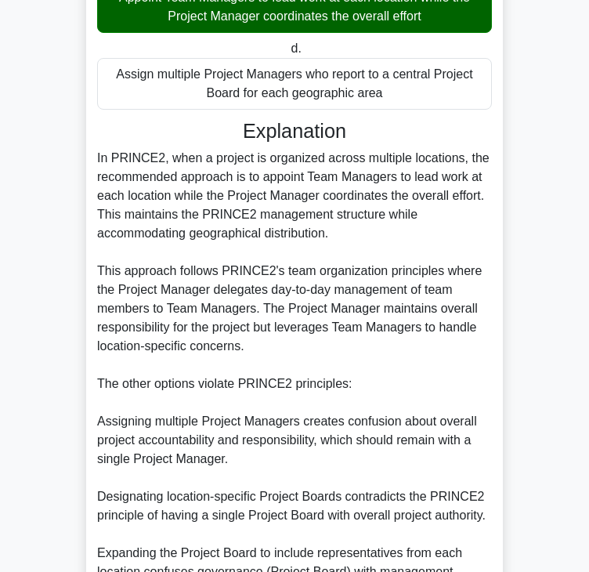
scroll to position [0, 0]
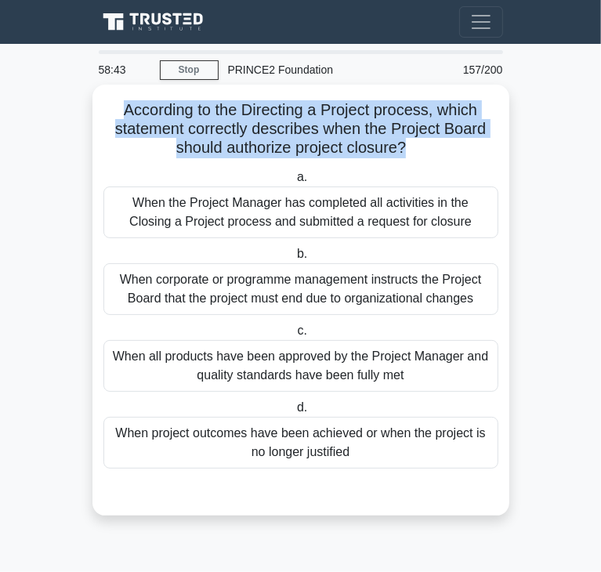
drag, startPoint x: 120, startPoint y: 107, endPoint x: 406, endPoint y: 147, distance: 288.7
click at [406, 147] on h5 "According to the Directing a Project process, which statement correctly describ…" at bounding box center [301, 129] width 398 height 58
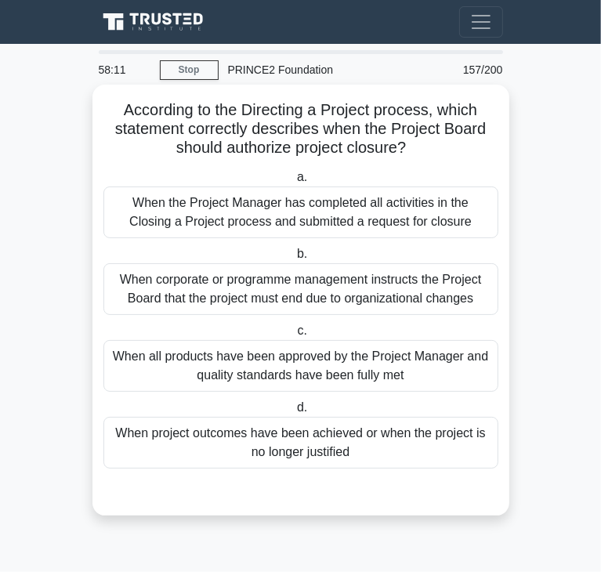
click at [307, 437] on div "When project outcomes have been achieved or when the project is no longer justi…" at bounding box center [300, 443] width 395 height 52
click at [294, 413] on input "d. When project outcomes have been achieved or when the project is no longer ju…" at bounding box center [294, 408] width 0 height 10
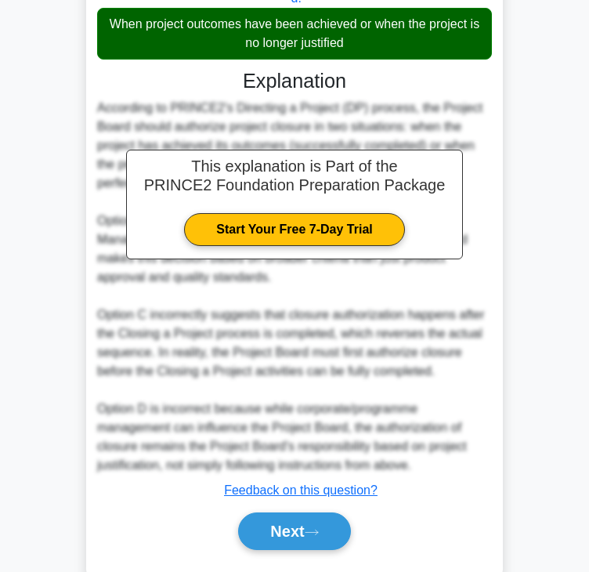
scroll to position [450, 0]
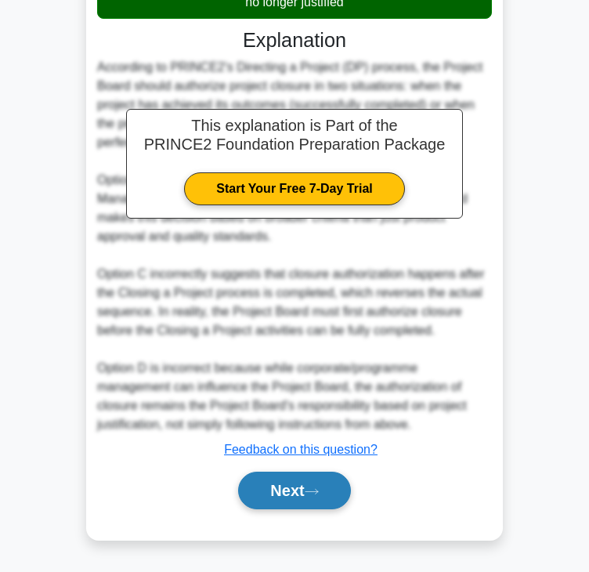
click at [295, 503] on button "Next" at bounding box center [294, 491] width 112 height 38
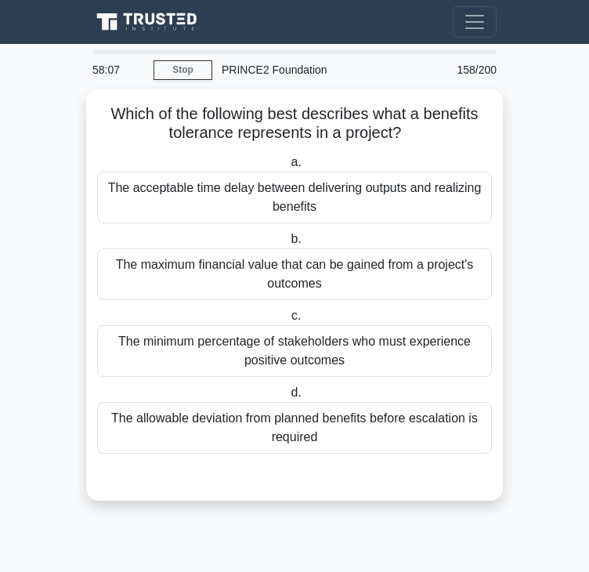
scroll to position [0, 0]
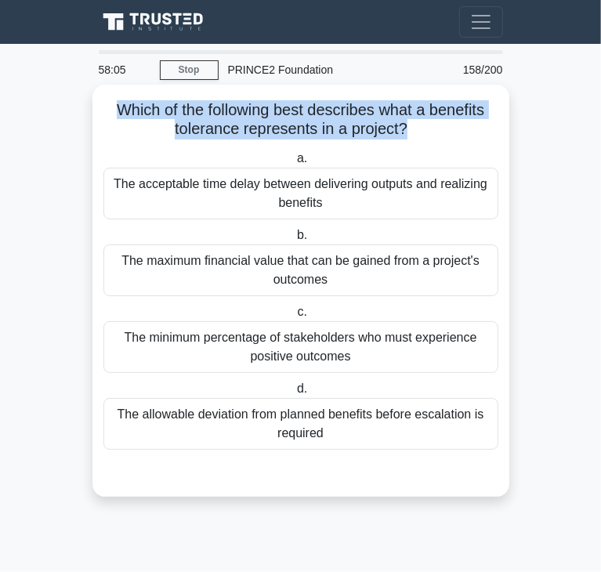
drag, startPoint x: 113, startPoint y: 110, endPoint x: 407, endPoint y: 128, distance: 295.1
click at [407, 128] on h5 "Which of the following best describes what a benefits tolerance represents in a…" at bounding box center [301, 119] width 398 height 39
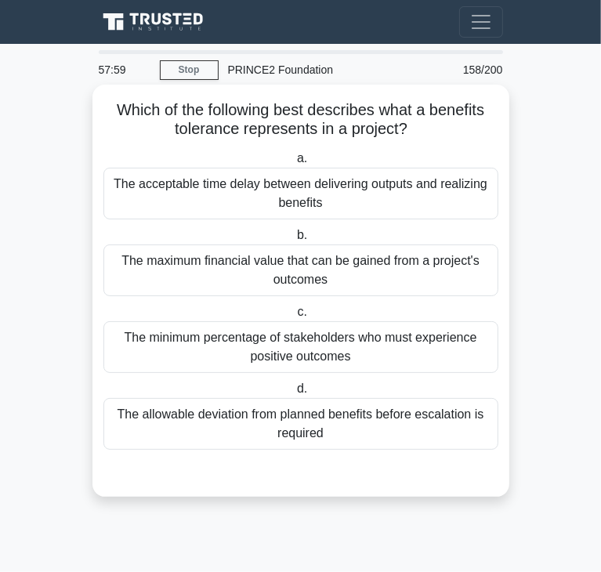
click at [317, 420] on div "The allowable deviation from planned benefits before escalation is required" at bounding box center [300, 424] width 395 height 52
click at [294, 394] on input "d. The allowable deviation from planned benefits before escalation is required" at bounding box center [294, 389] width 0 height 10
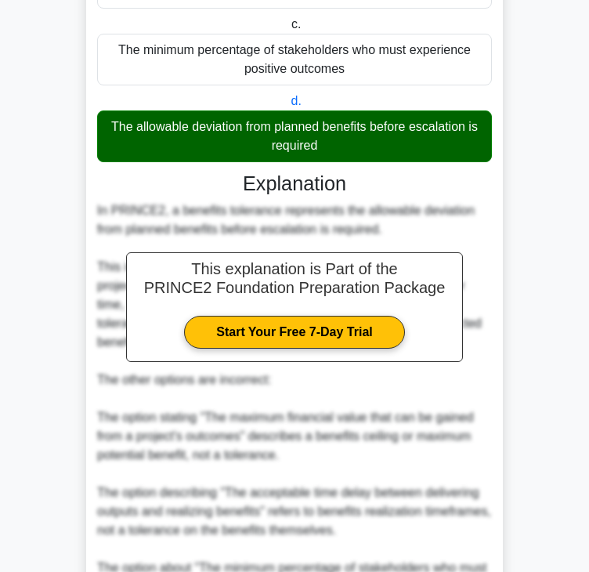
scroll to position [468, 0]
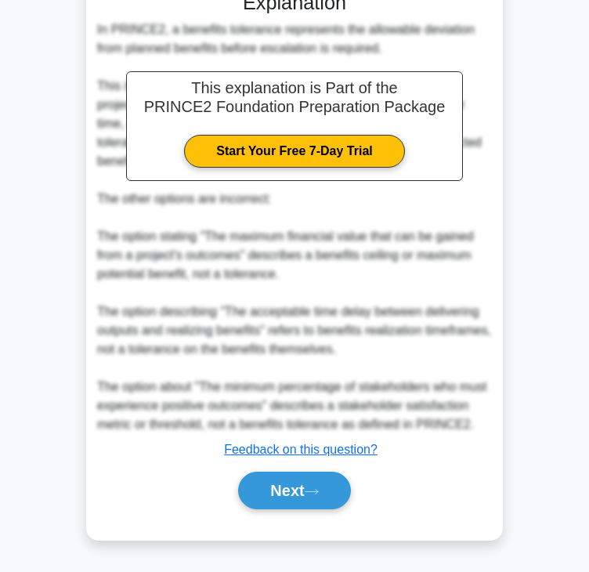
click at [329, 469] on div "Next" at bounding box center [294, 490] width 395 height 50
click at [319, 493] on icon at bounding box center [312, 491] width 14 height 9
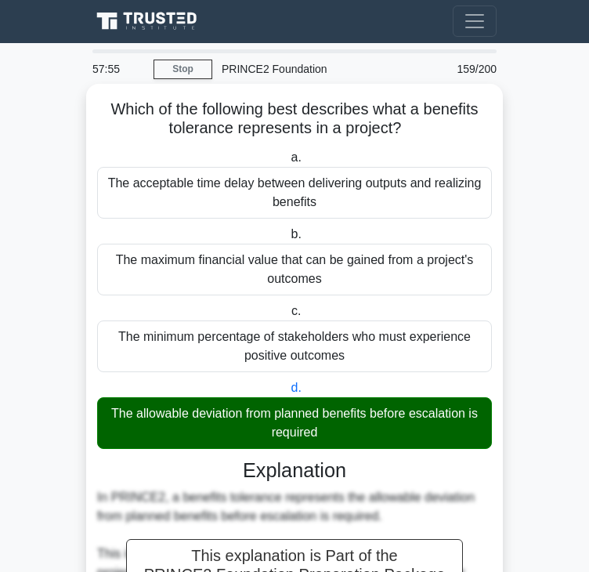
scroll to position [0, 0]
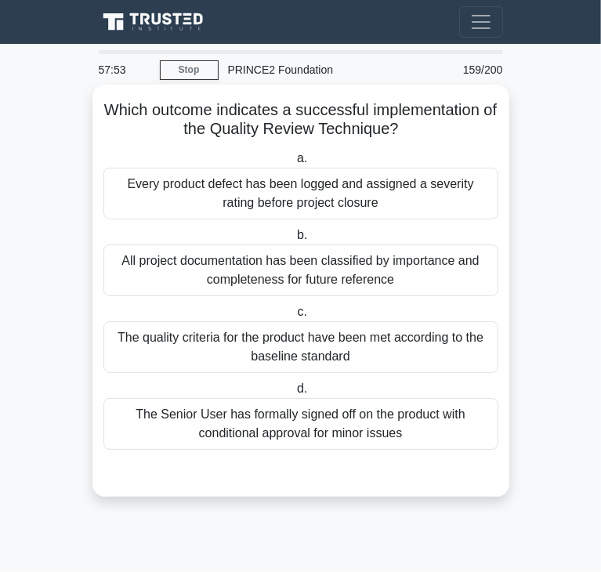
drag, startPoint x: 109, startPoint y: 108, endPoint x: 408, endPoint y: 128, distance: 299.9
click at [408, 128] on h5 "Which outcome indicates a successful implementation of the Quality Review Techn…" at bounding box center [301, 119] width 398 height 39
click at [139, 107] on h5 "Which outcome indicates a successful implementation of the Quality Review Techn…" at bounding box center [301, 119] width 398 height 39
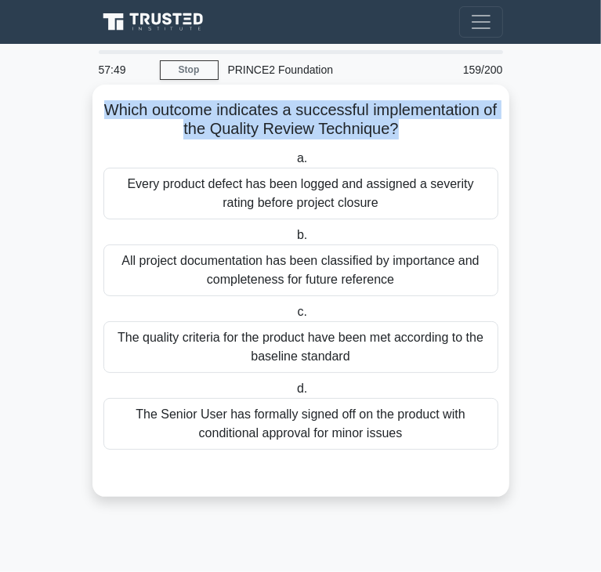
drag, startPoint x: 104, startPoint y: 114, endPoint x: 403, endPoint y: 132, distance: 299.0
click at [403, 132] on h5 "Which outcome indicates a successful implementation of the Quality Review Techn…" at bounding box center [301, 119] width 398 height 39
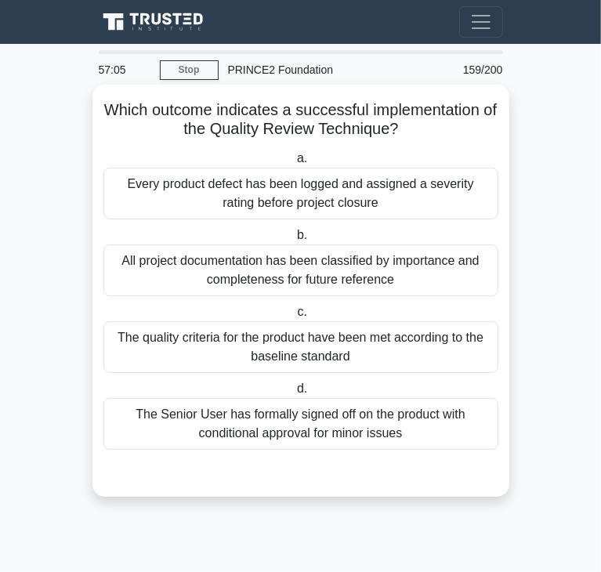
click at [241, 344] on div "The quality criteria for the product have been met according to the baseline st…" at bounding box center [300, 347] width 395 height 52
click at [294, 317] on input "c. The quality criteria for the product have been met according to the baseline…" at bounding box center [294, 312] width 0 height 10
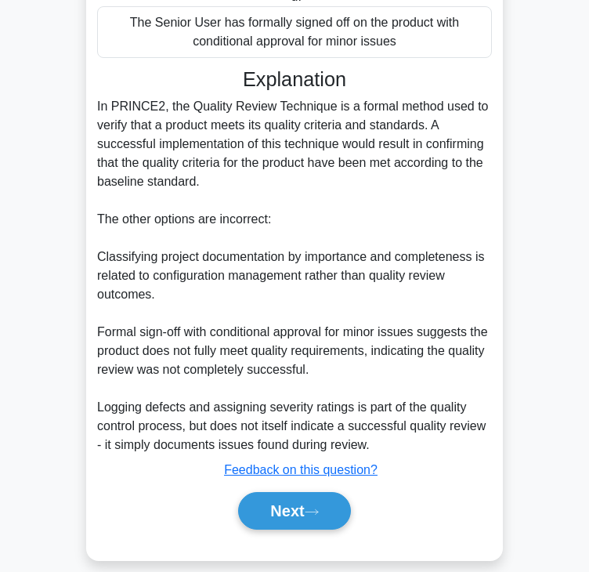
scroll to position [412, 0]
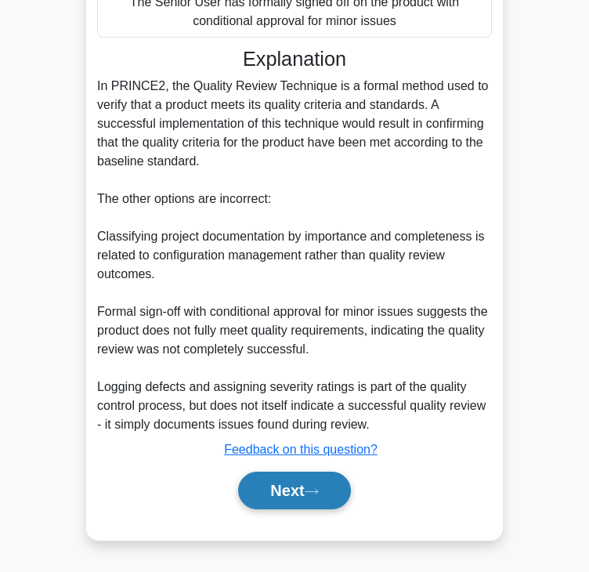
click at [345, 493] on button "Next" at bounding box center [294, 491] width 112 height 38
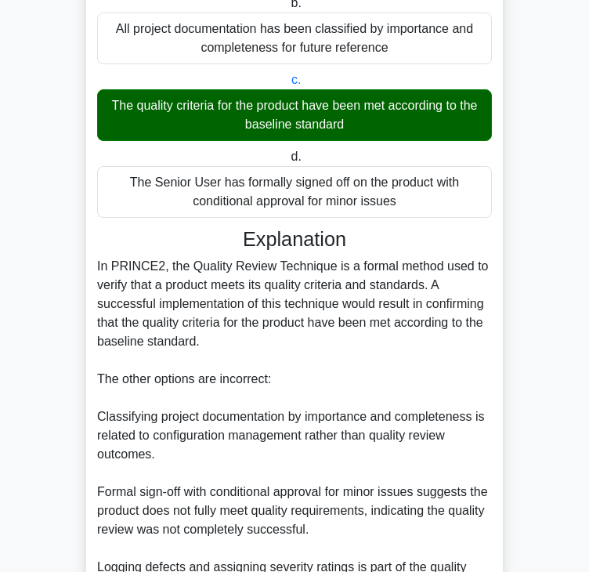
scroll to position [0, 0]
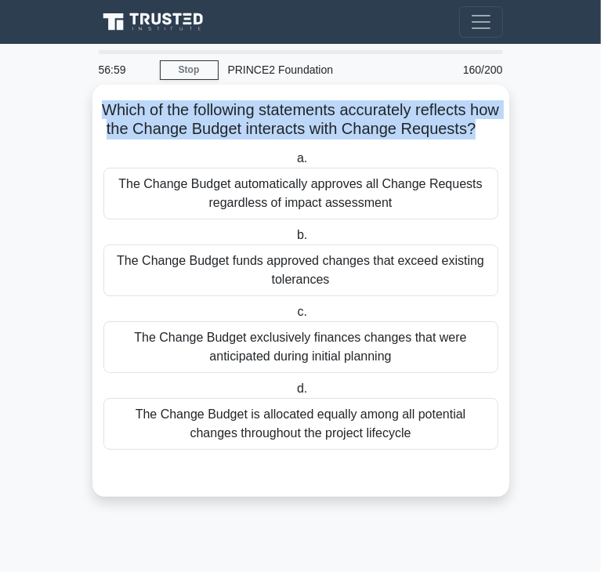
drag, startPoint x: 114, startPoint y: 111, endPoint x: 322, endPoint y: 150, distance: 211.3
click at [322, 139] on h5 "Which of the following statements accurately reflects how the Change Budget int…" at bounding box center [301, 119] width 398 height 39
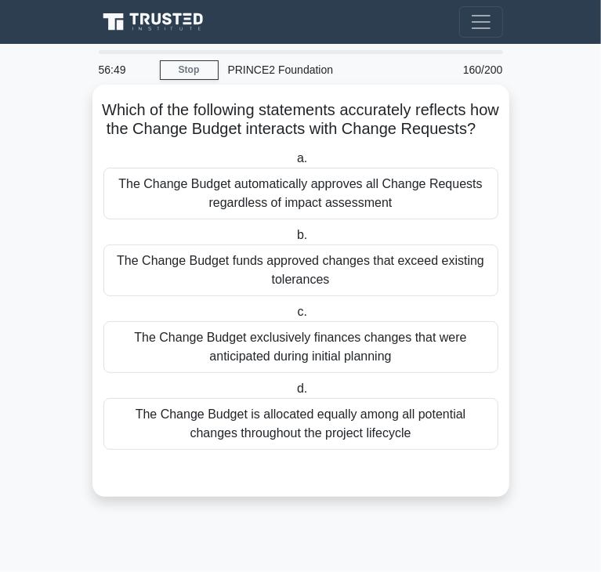
click at [205, 291] on div "The Change Budget funds approved changes that exceed existing tolerances" at bounding box center [300, 270] width 395 height 52
click at [294, 241] on input "b. The Change Budget funds approved changes that exceed existing tolerances" at bounding box center [294, 235] width 0 height 10
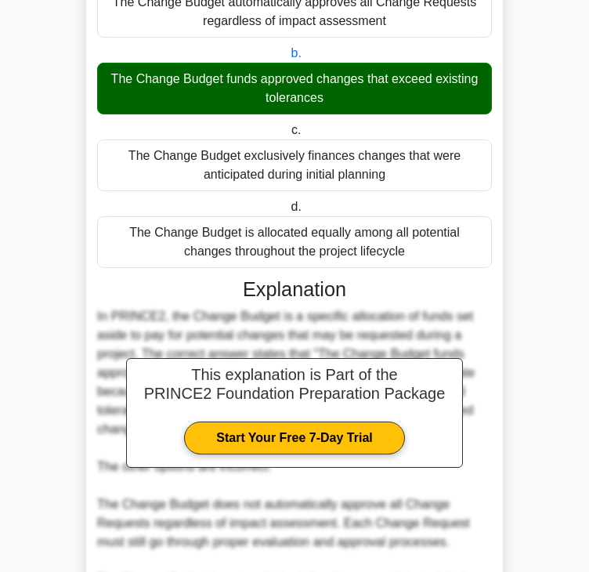
scroll to position [468, 0]
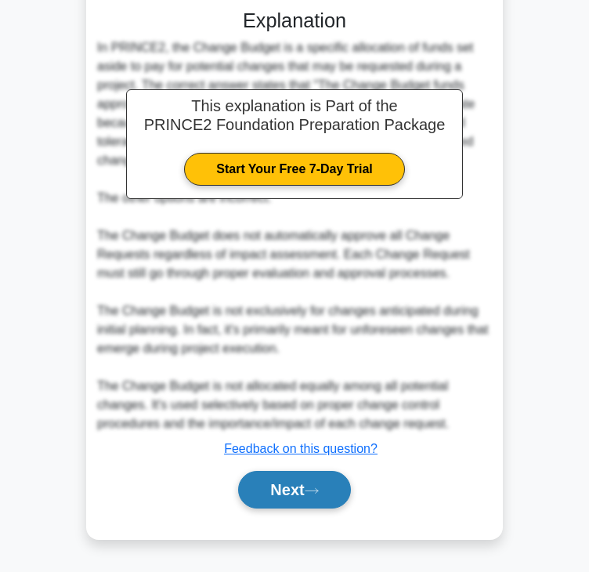
click at [329, 480] on button "Next" at bounding box center [294, 490] width 112 height 38
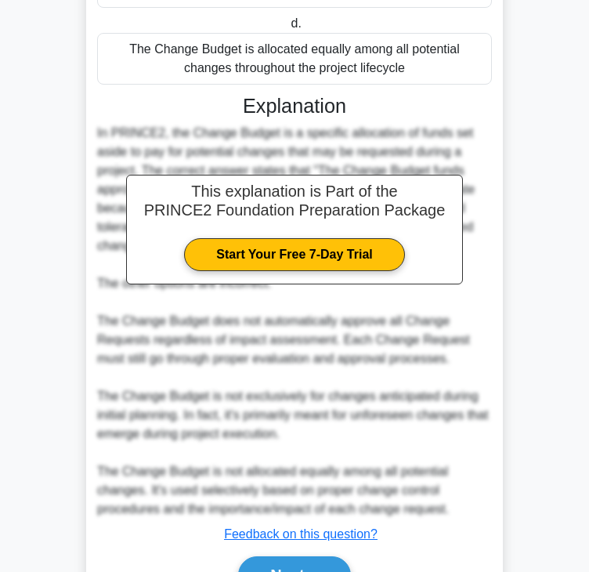
scroll to position [0, 0]
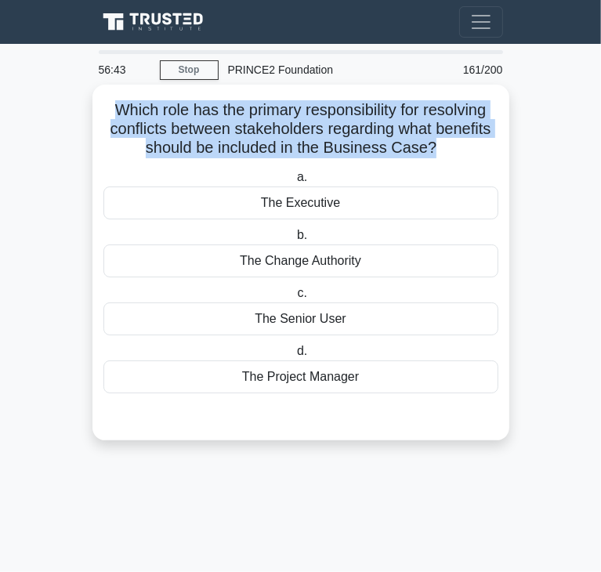
drag, startPoint x: 114, startPoint y: 108, endPoint x: 432, endPoint y: 152, distance: 320.3
click at [432, 152] on h5 "Which role has the primary responsibility for resolving conflicts between stake…" at bounding box center [301, 129] width 398 height 58
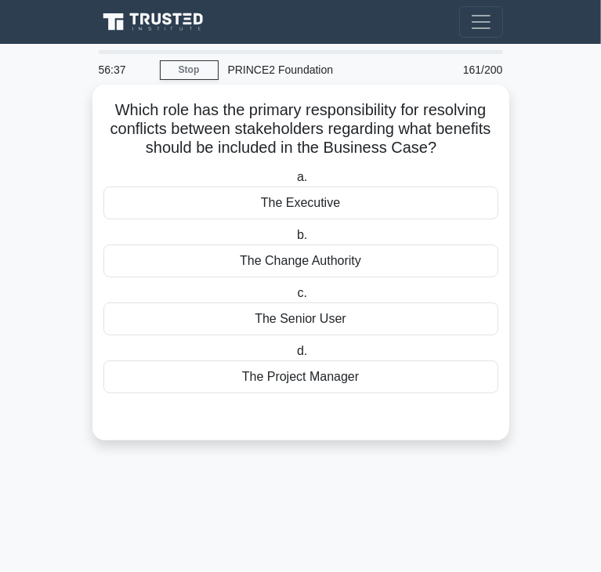
click at [341, 215] on div "The Executive" at bounding box center [300, 202] width 395 height 33
click at [294, 183] on input "a. The Executive" at bounding box center [294, 177] width 0 height 10
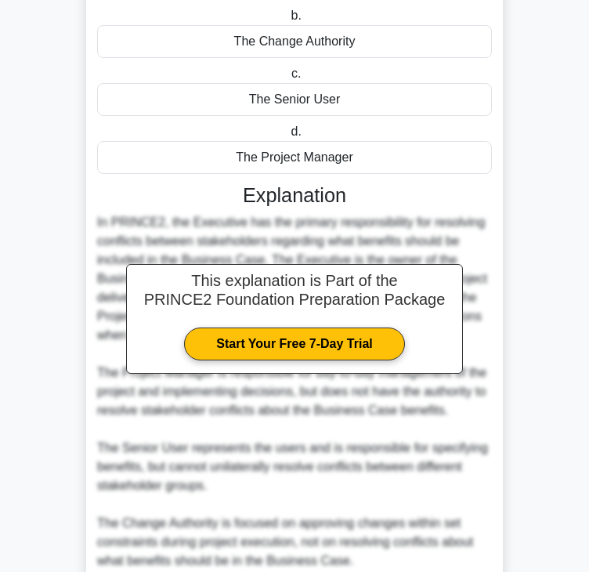
scroll to position [356, 0]
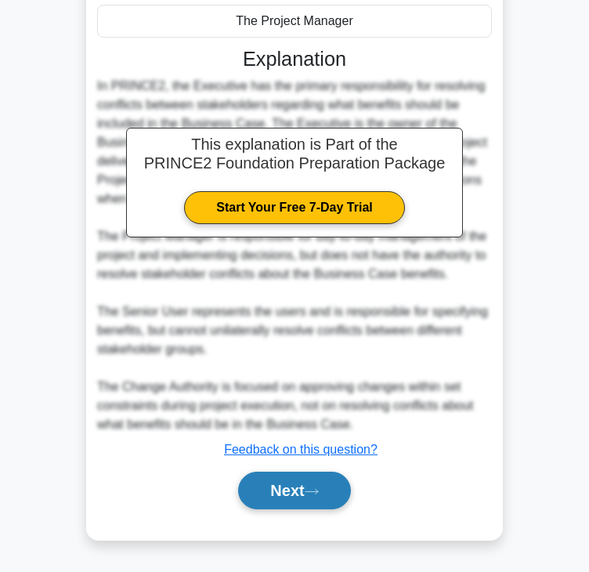
click at [258, 474] on button "Next" at bounding box center [294, 491] width 112 height 38
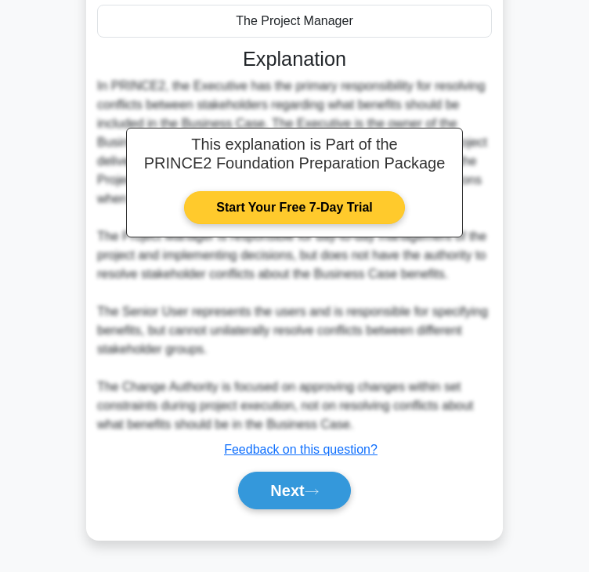
scroll to position [0, 0]
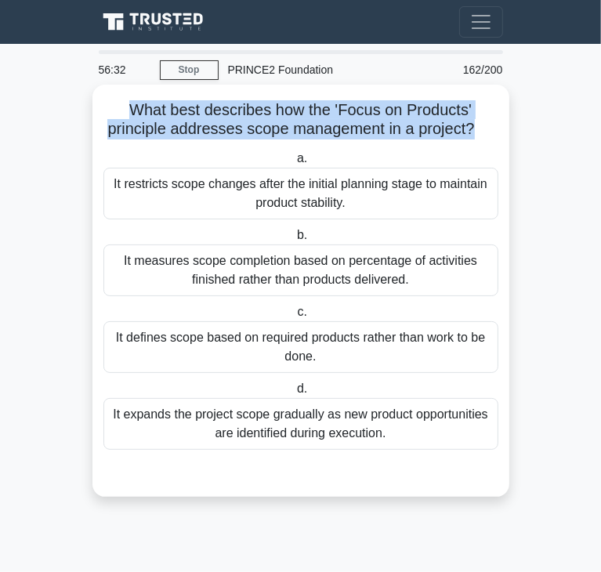
drag, startPoint x: 125, startPoint y: 104, endPoint x: 473, endPoint y: 137, distance: 349.4
click at [473, 137] on h5 "What best describes how the 'Focus on Products' principle addresses scope manag…" at bounding box center [301, 119] width 398 height 39
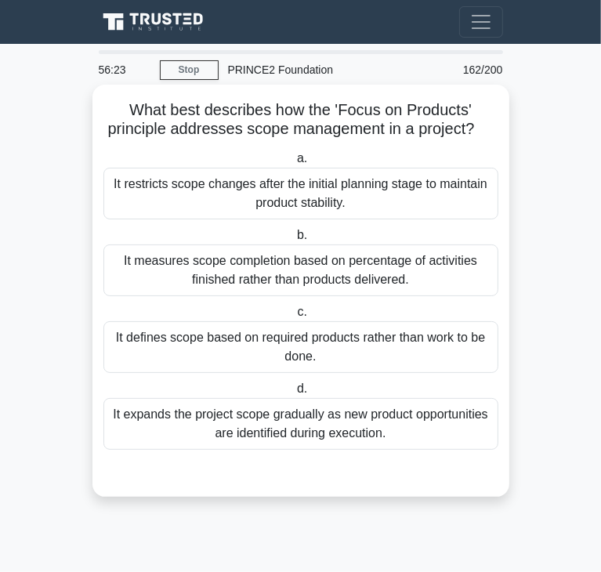
click at [189, 336] on div "It defines scope based on required products rather than work to be done." at bounding box center [300, 347] width 395 height 52
click at [294, 317] on input "c. It defines scope based on required products rather than work to be done." at bounding box center [294, 312] width 0 height 10
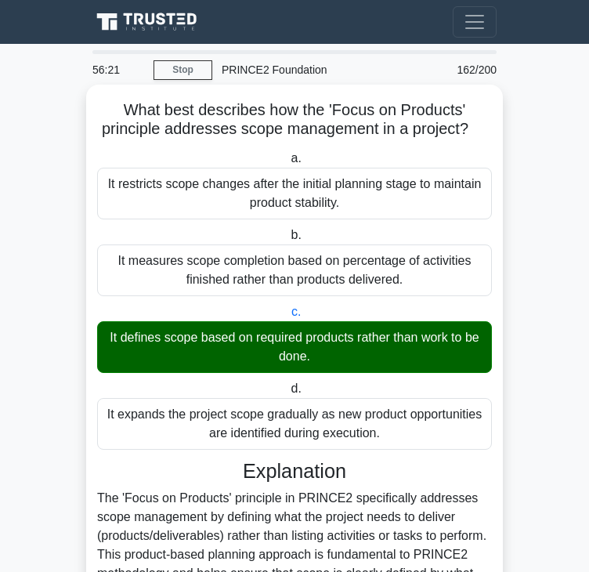
scroll to position [393, 0]
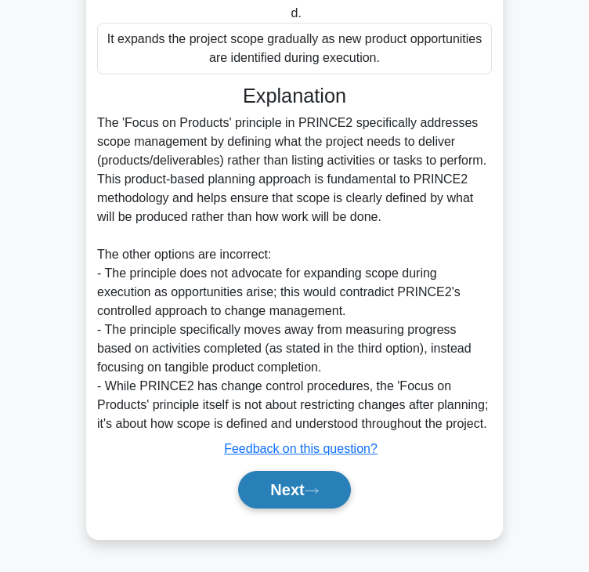
click at [288, 490] on button "Next" at bounding box center [294, 490] width 112 height 38
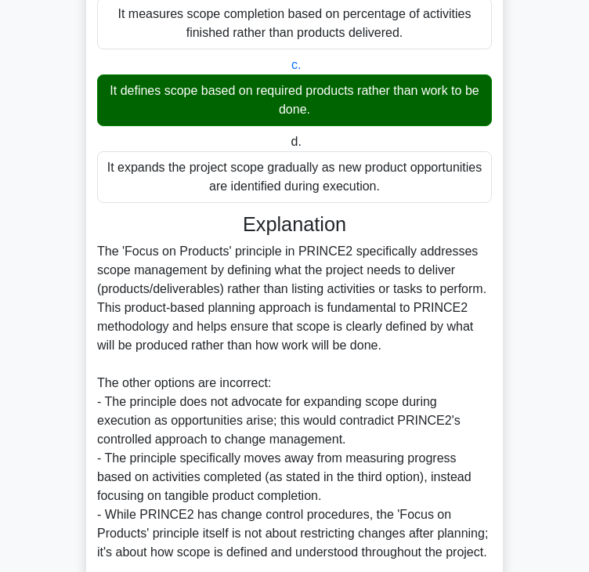
scroll to position [0, 0]
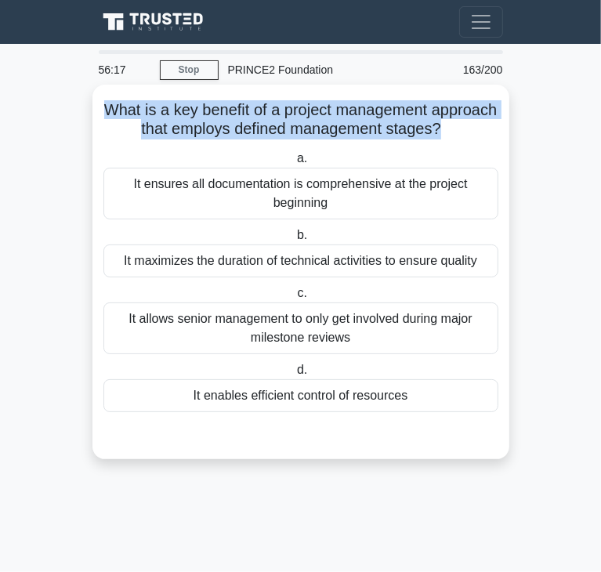
drag, startPoint x: 132, startPoint y: 114, endPoint x: 486, endPoint y: 137, distance: 355.6
click at [486, 137] on h5 "What is a key benefit of a project management approach that employs defined man…" at bounding box center [301, 119] width 398 height 39
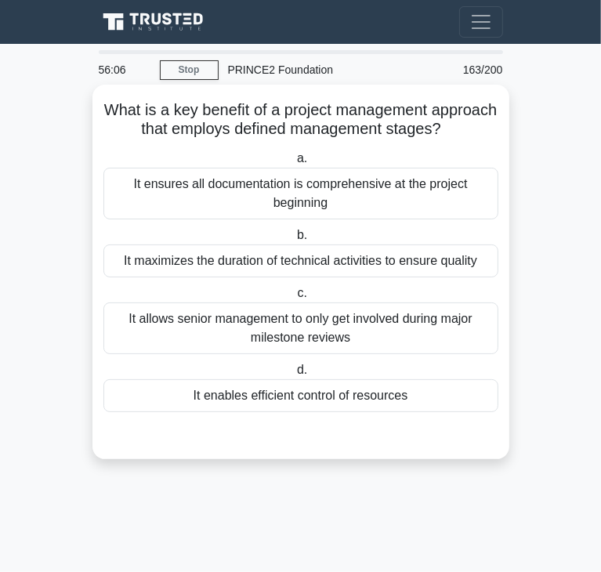
click at [260, 412] on div "It enables efficient control of resources" at bounding box center [300, 395] width 395 height 33
click at [294, 375] on input "d. It enables efficient control of resources" at bounding box center [294, 370] width 0 height 10
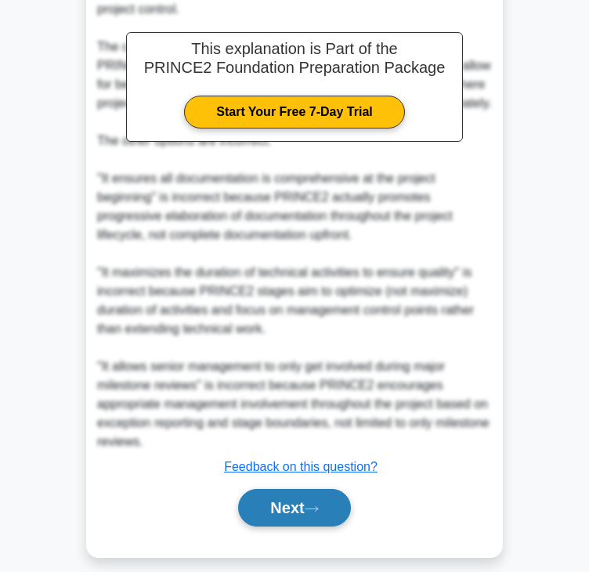
click at [282, 514] on button "Next" at bounding box center [294, 508] width 112 height 38
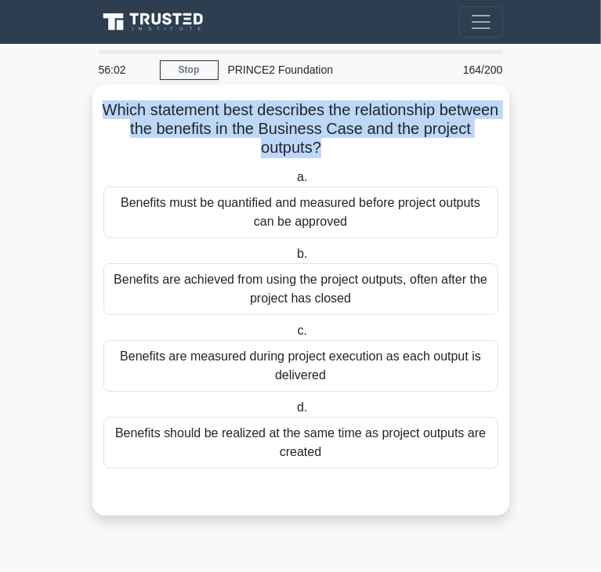
drag, startPoint x: 132, startPoint y: 110, endPoint x: 348, endPoint y: 141, distance: 218.5
click at [348, 141] on h5 "Which statement best describes the relationship between the benefits in the Bus…" at bounding box center [301, 129] width 398 height 58
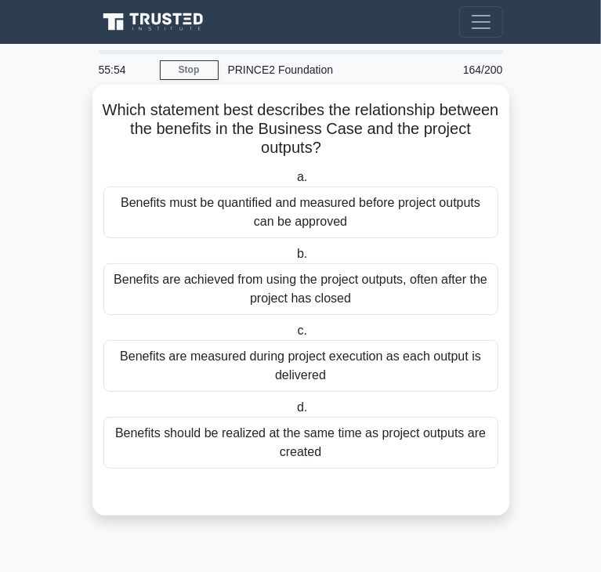
click at [219, 292] on div "Benefits are achieved from using the project outputs, often after the project h…" at bounding box center [300, 289] width 395 height 52
click at [294, 259] on input "b. Benefits are achieved from using the project outputs, often after the projec…" at bounding box center [294, 254] width 0 height 10
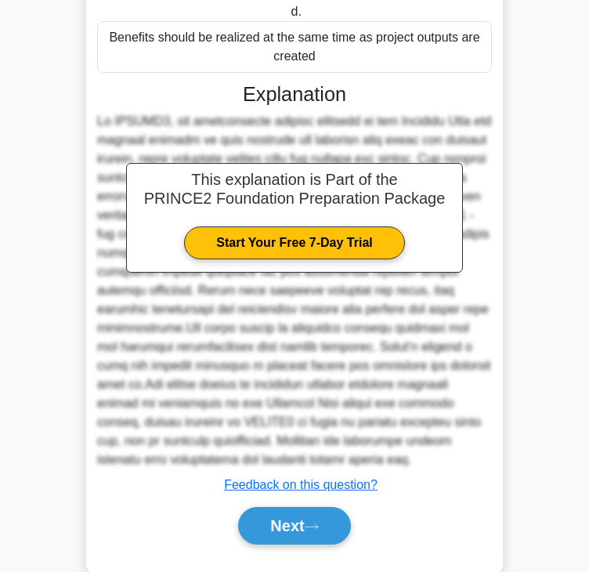
scroll to position [412, 0]
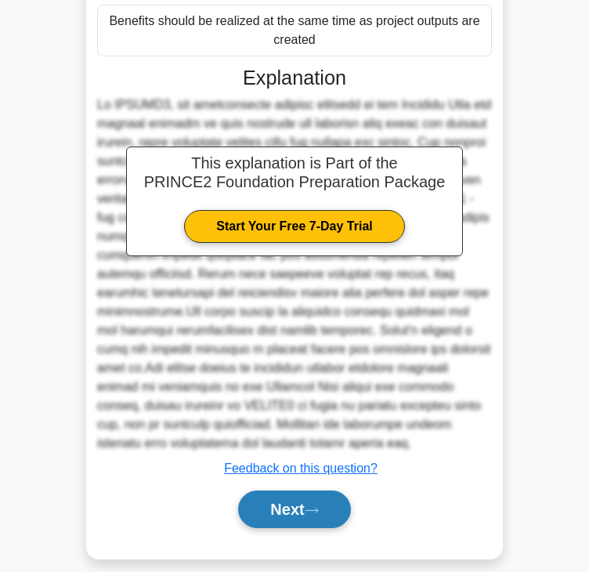
click at [308, 497] on button "Next" at bounding box center [294, 509] width 112 height 38
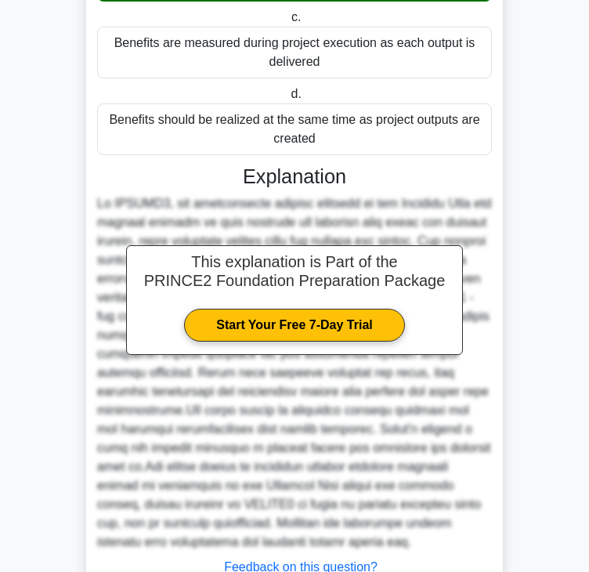
scroll to position [0, 0]
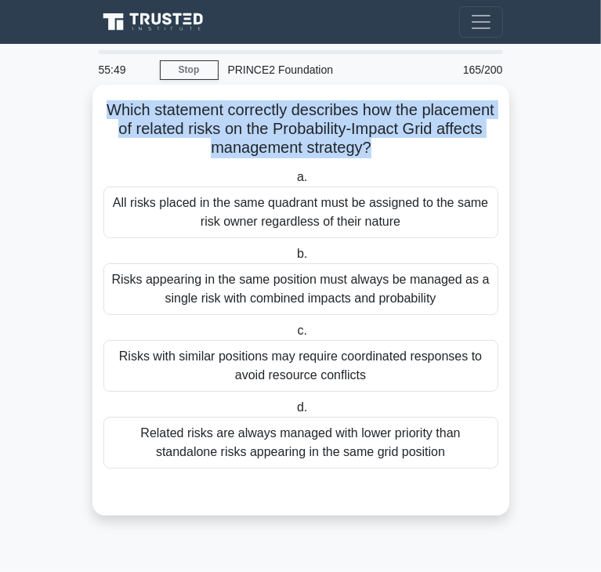
drag, startPoint x: 103, startPoint y: 110, endPoint x: 369, endPoint y: 148, distance: 268.2
click at [369, 148] on h5 "Which statement correctly describes how the placement of related risks on the P…" at bounding box center [301, 129] width 398 height 58
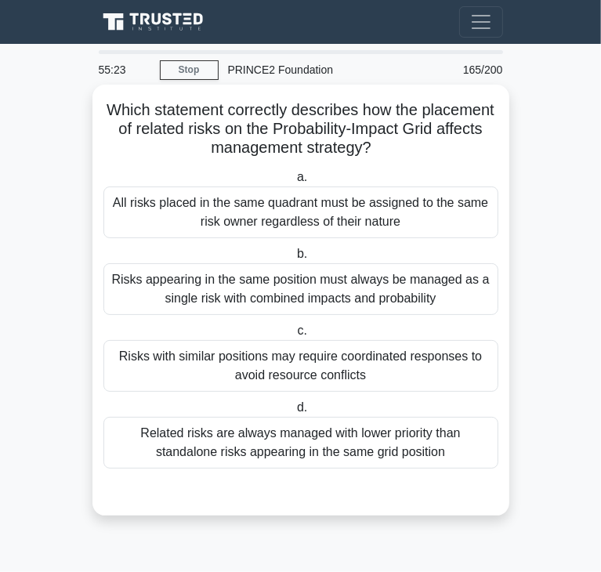
click at [282, 374] on div "Risks with similar positions may require coordinated responses to avoid resourc…" at bounding box center [300, 366] width 395 height 52
click at [294, 336] on input "c. Risks with similar positions may require coordinated responses to avoid reso…" at bounding box center [294, 331] width 0 height 10
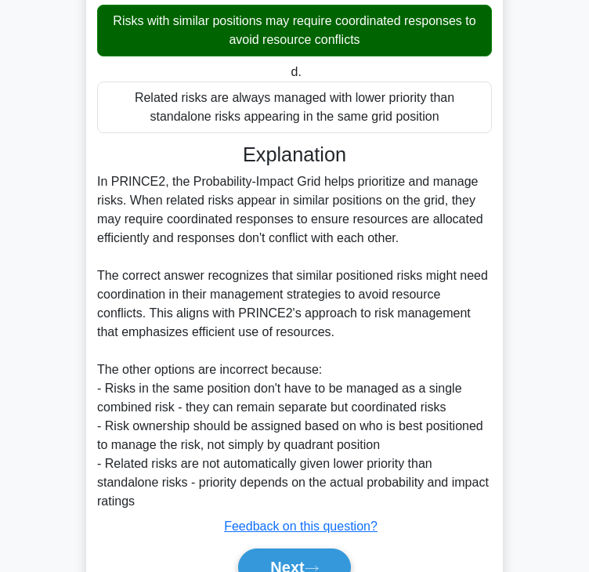
scroll to position [412, 0]
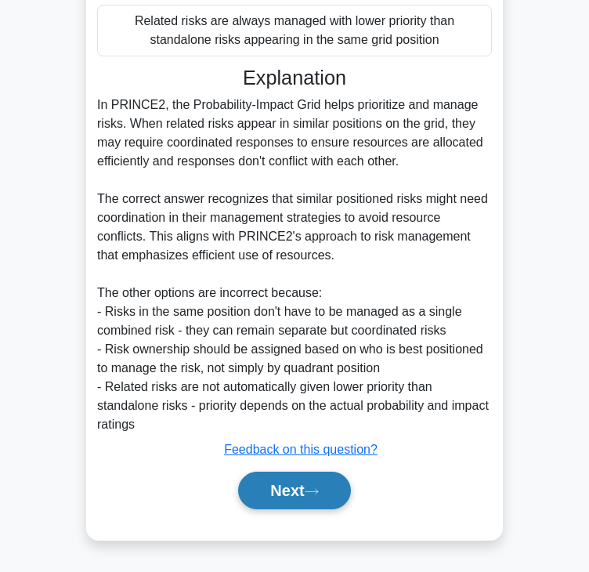
click at [280, 487] on button "Next" at bounding box center [294, 491] width 112 height 38
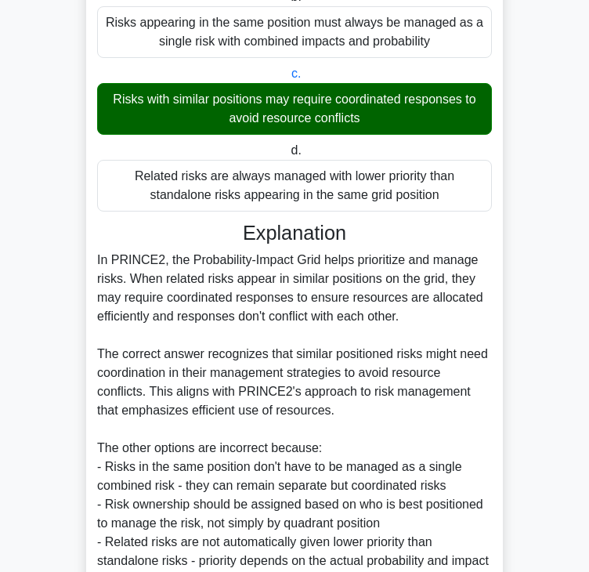
scroll to position [0, 0]
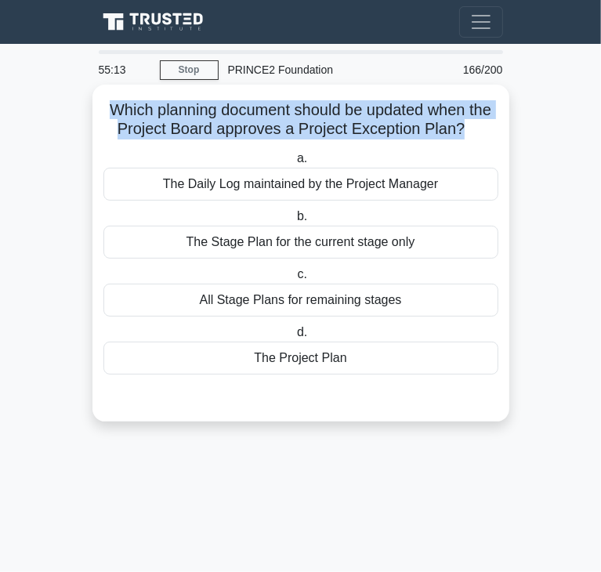
drag, startPoint x: 107, startPoint y: 105, endPoint x: 460, endPoint y: 136, distance: 353.9
click at [460, 136] on h5 "Which planning document should be updated when the Project Board approves a Pro…" at bounding box center [301, 119] width 398 height 39
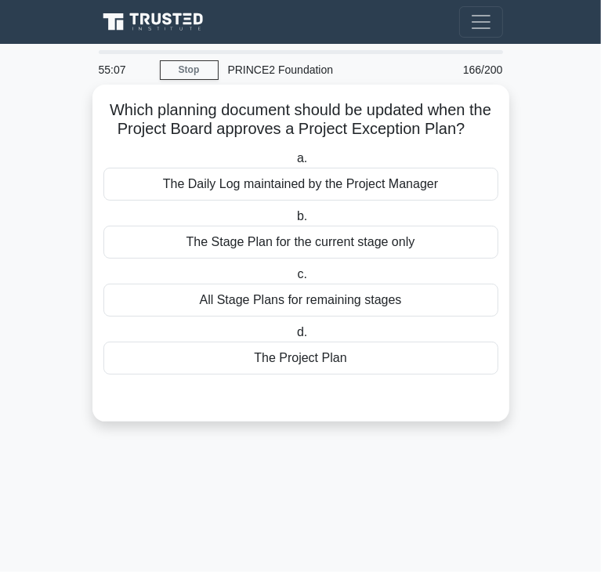
click at [283, 359] on div "The Project Plan" at bounding box center [300, 358] width 395 height 33
click at [294, 338] on input "d. The Project Plan" at bounding box center [294, 332] width 0 height 10
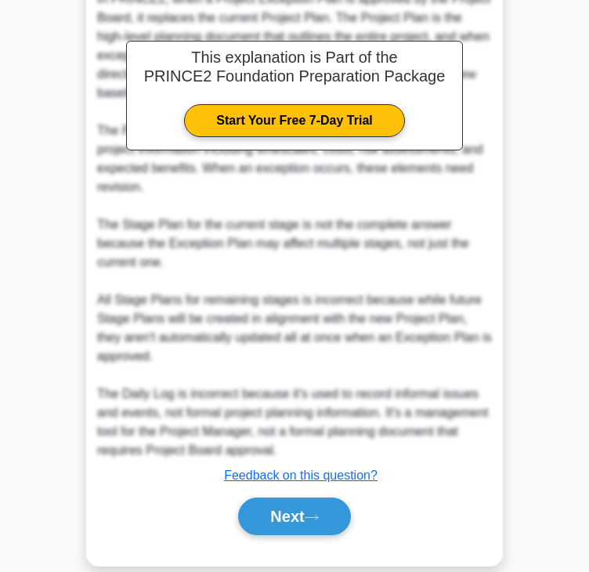
scroll to position [431, 0]
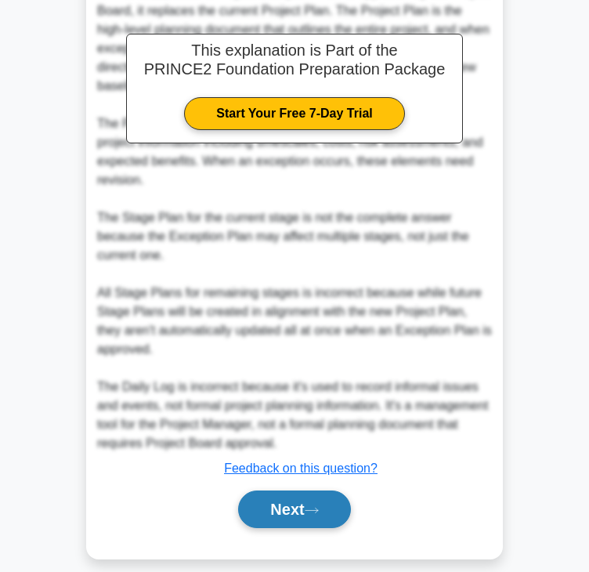
click at [301, 490] on button "Next" at bounding box center [294, 509] width 112 height 38
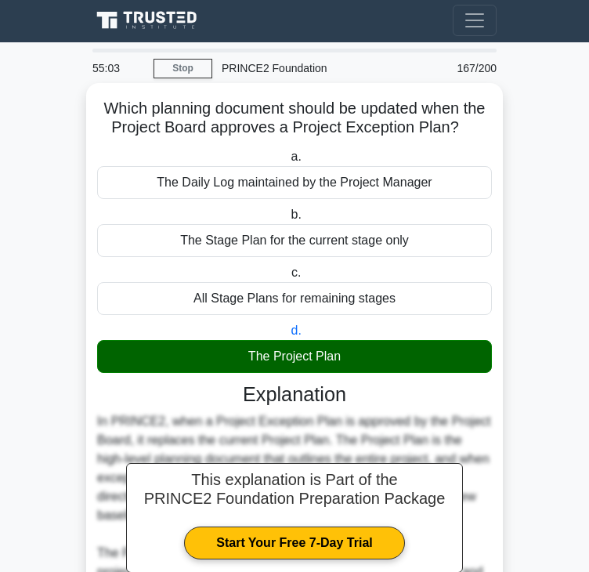
scroll to position [0, 0]
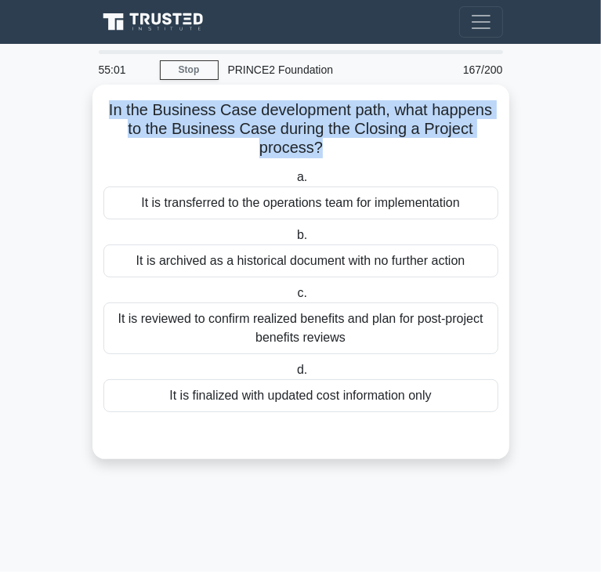
drag, startPoint x: 107, startPoint y: 114, endPoint x: 316, endPoint y: 150, distance: 212.3
click at [316, 150] on h5 "In the Business Case development path, what happens to the Business Case during…" at bounding box center [301, 129] width 398 height 58
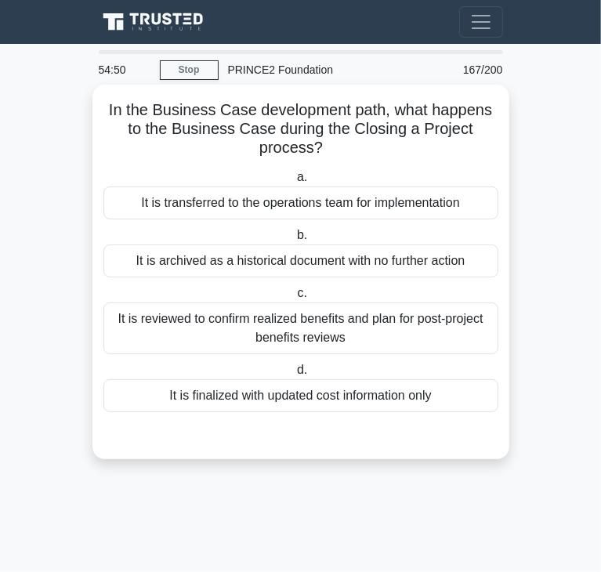
drag, startPoint x: 450, startPoint y: 204, endPoint x: 440, endPoint y: 205, distance: 10.2
click at [450, 204] on div "It is transferred to the operations team for implementation" at bounding box center [300, 202] width 395 height 33
click at [294, 183] on input "a. It is transferred to the operations team for implementation" at bounding box center [294, 177] width 0 height 10
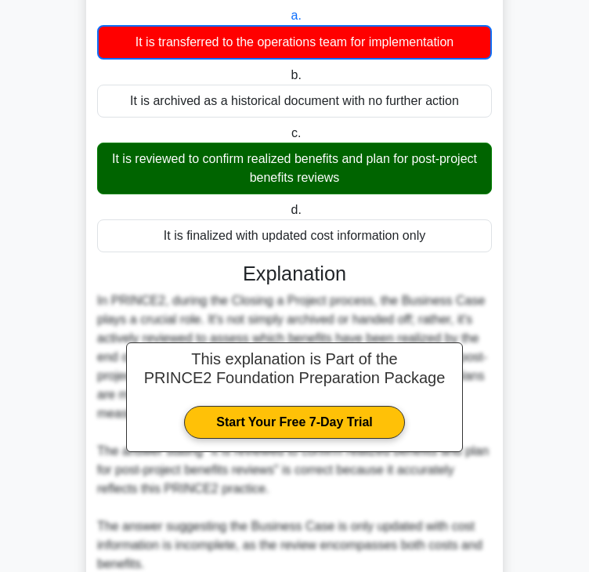
scroll to position [451, 0]
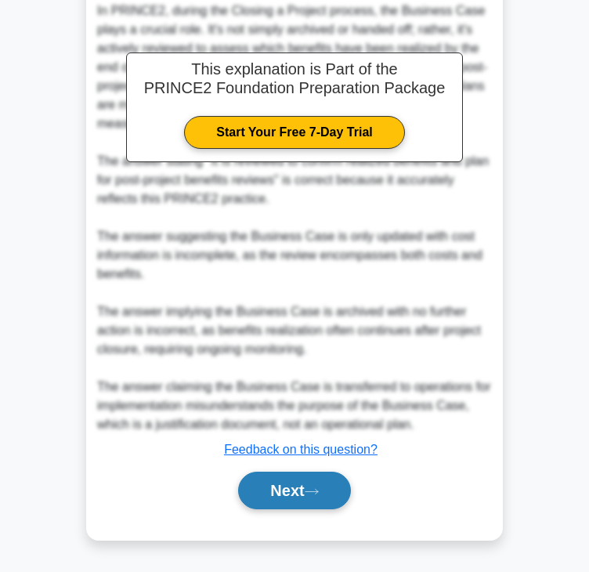
click at [312, 495] on button "Next" at bounding box center [294, 491] width 112 height 38
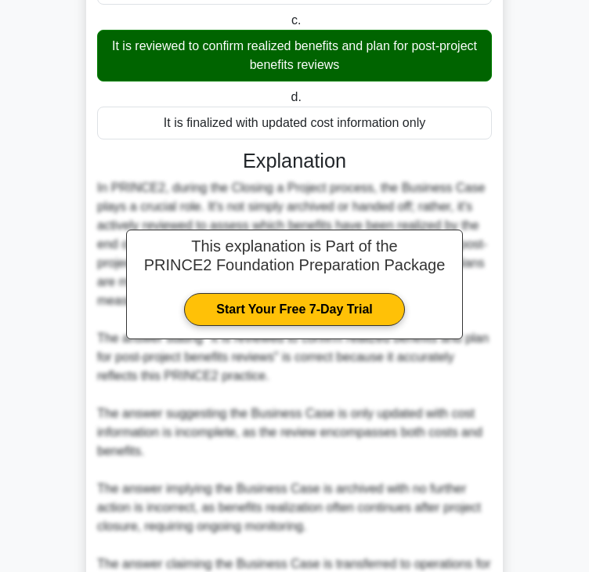
scroll to position [0, 0]
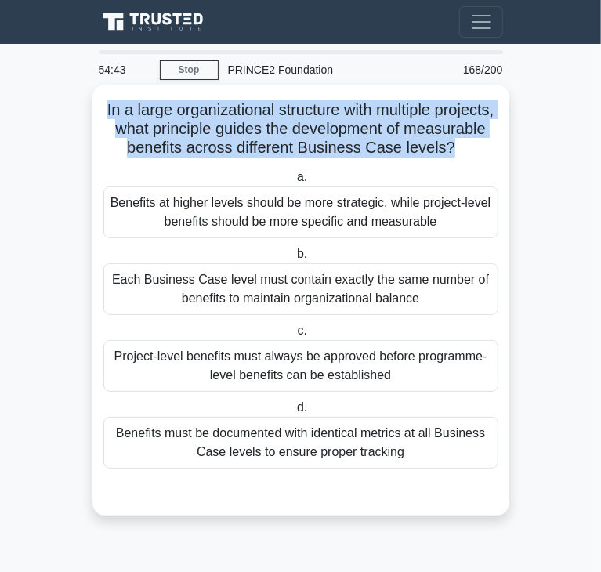
drag, startPoint x: 128, startPoint y: 105, endPoint x: 313, endPoint y: 170, distance: 195.2
click at [313, 158] on h5 "In a large organizational structure with multiple projects, what principle guid…" at bounding box center [301, 129] width 398 height 58
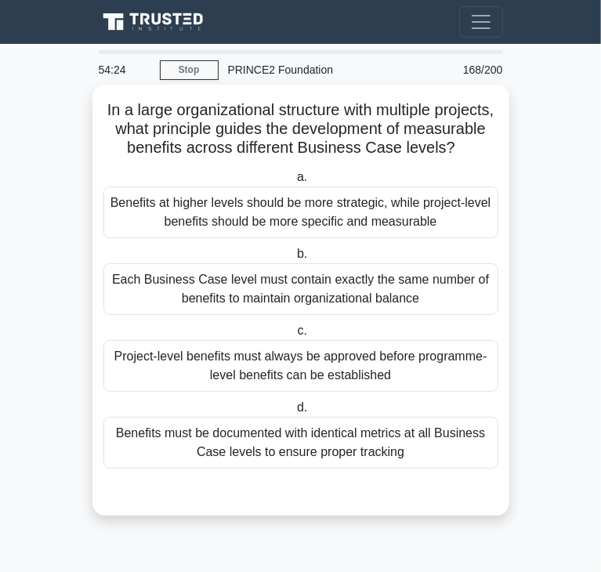
click at [252, 212] on div "Benefits at higher levels should be more strategic, while project-level benefit…" at bounding box center [300, 212] width 395 height 52
click at [294, 183] on input "a. Benefits at higher levels should be more strategic, while project-level bene…" at bounding box center [294, 177] width 0 height 10
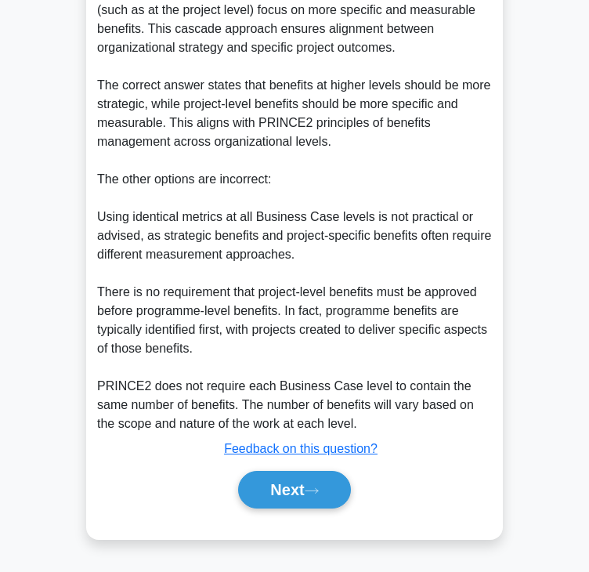
scroll to position [581, 0]
click at [277, 496] on button "Next" at bounding box center [294, 490] width 112 height 38
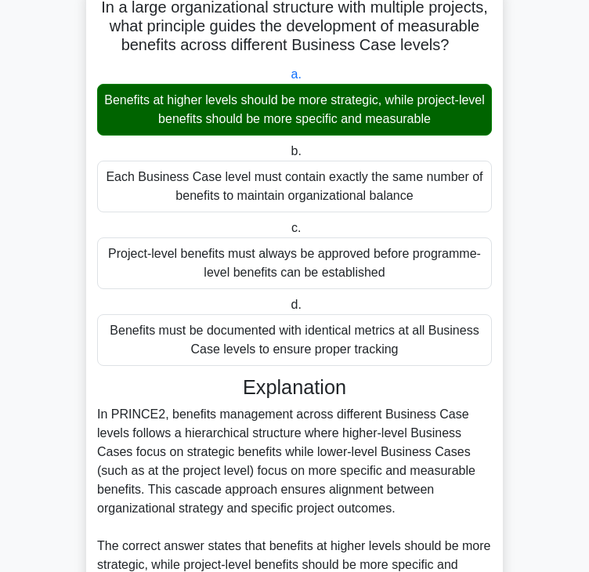
scroll to position [0, 0]
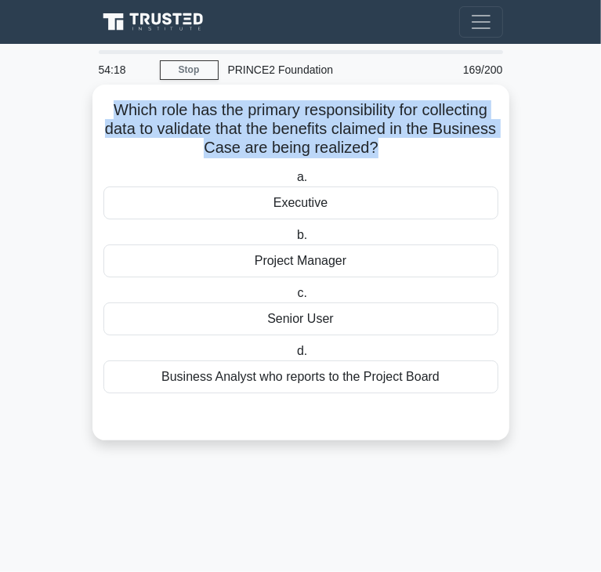
drag, startPoint x: 100, startPoint y: 112, endPoint x: 408, endPoint y: 154, distance: 310.7
click at [408, 154] on div "Which role has the primary responsibility for collecting data to validate that …" at bounding box center [301, 262] width 404 height 343
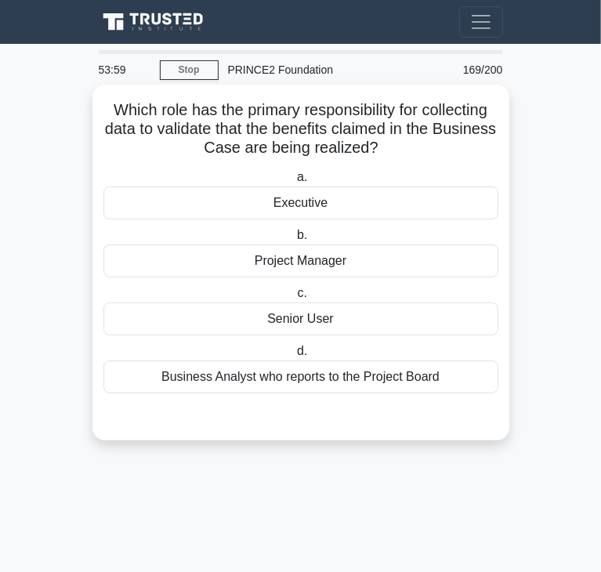
click at [349, 220] on div "a. Executive b. Project Manager c. d." at bounding box center [301, 281] width 414 height 232
click at [352, 212] on div "Executive" at bounding box center [300, 202] width 395 height 33
click at [294, 183] on input "a. Executive" at bounding box center [294, 177] width 0 height 10
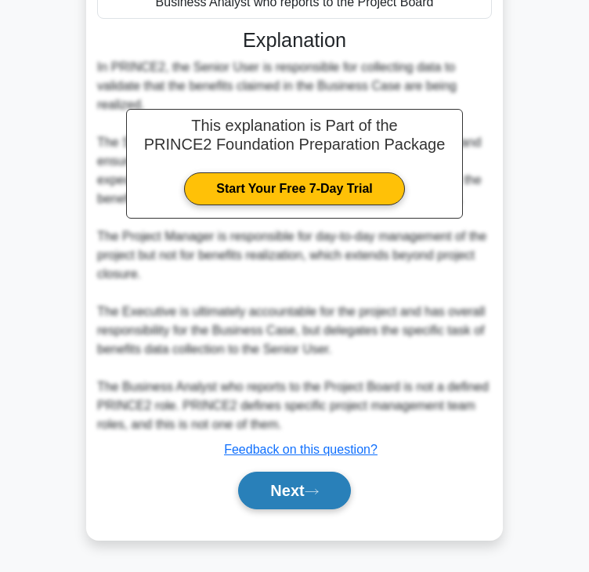
click at [254, 489] on button "Next" at bounding box center [294, 491] width 112 height 38
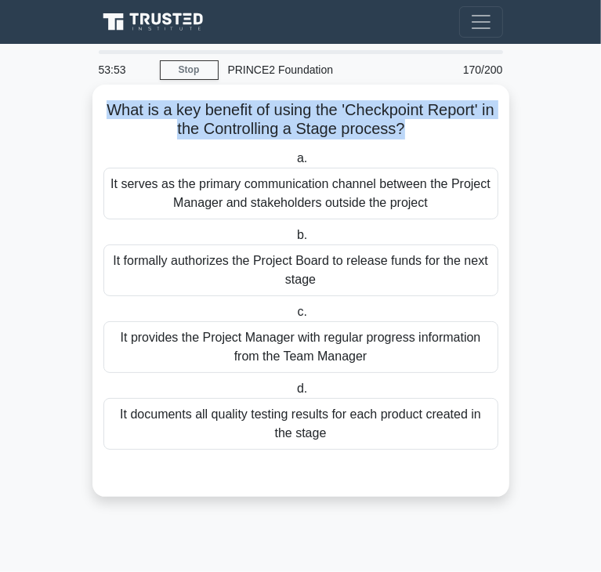
drag, startPoint x: 110, startPoint y: 103, endPoint x: 409, endPoint y: 123, distance: 300.0
click at [409, 123] on h5 "What is a key benefit of using the 'Checkpoint Report' in the Controlling a Sta…" at bounding box center [301, 119] width 398 height 39
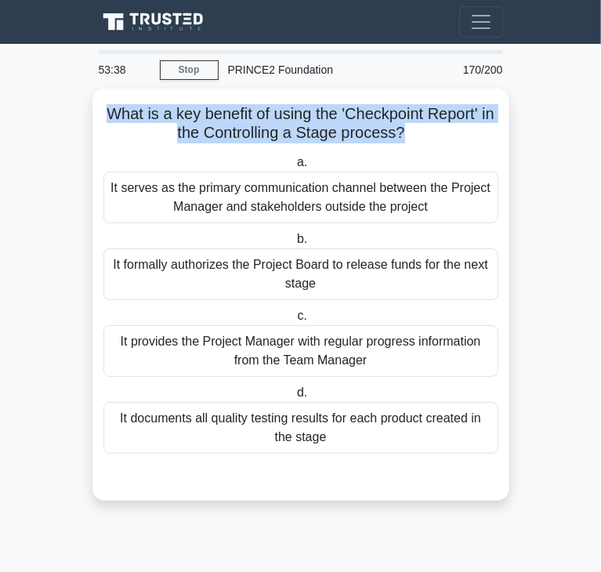
drag, startPoint x: 262, startPoint y: 424, endPoint x: 238, endPoint y: 501, distance: 80.3
click at [238, 501] on div "What is a key benefit of using the 'Checkpoint Report' in the Controlling a Sta…" at bounding box center [300, 304] width 417 height 431
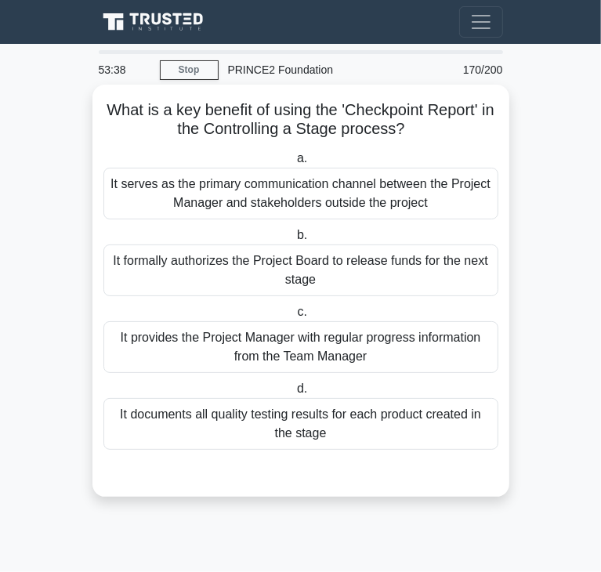
click at [236, 421] on div "It documents all quality testing results for each product created in the stage" at bounding box center [300, 424] width 395 height 52
click at [294, 394] on input "d. It documents all quality testing results for each product created in the sta…" at bounding box center [294, 389] width 0 height 10
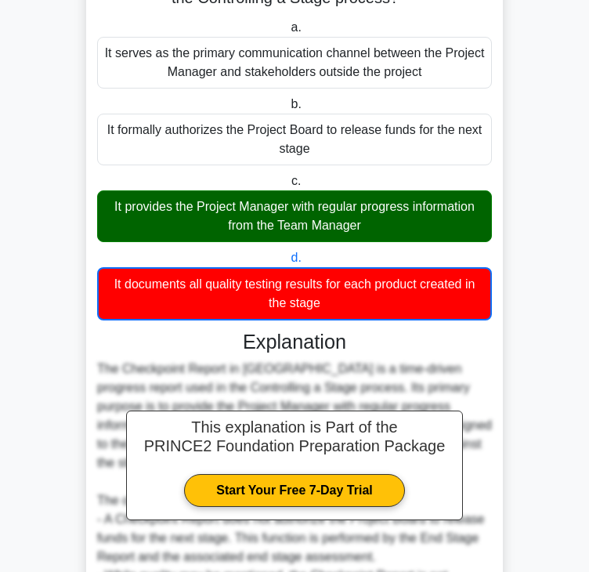
scroll to position [395, 0]
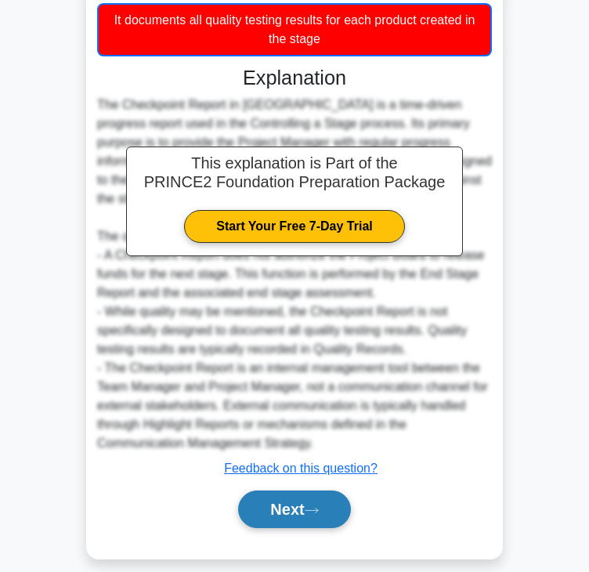
click at [323, 490] on button "Next" at bounding box center [294, 509] width 112 height 38
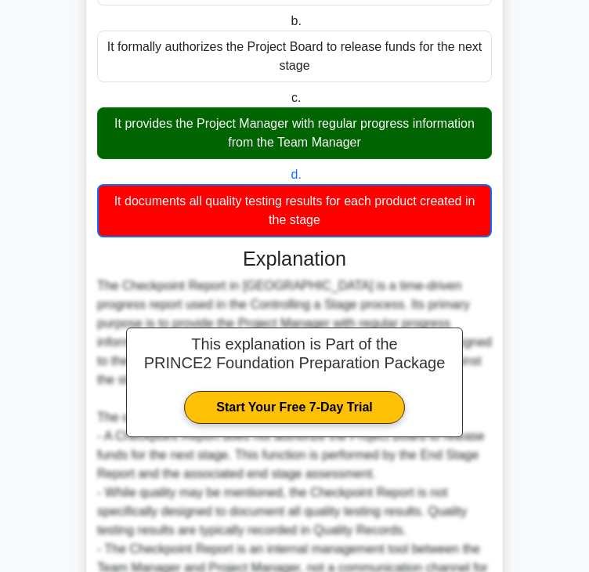
scroll to position [0, 0]
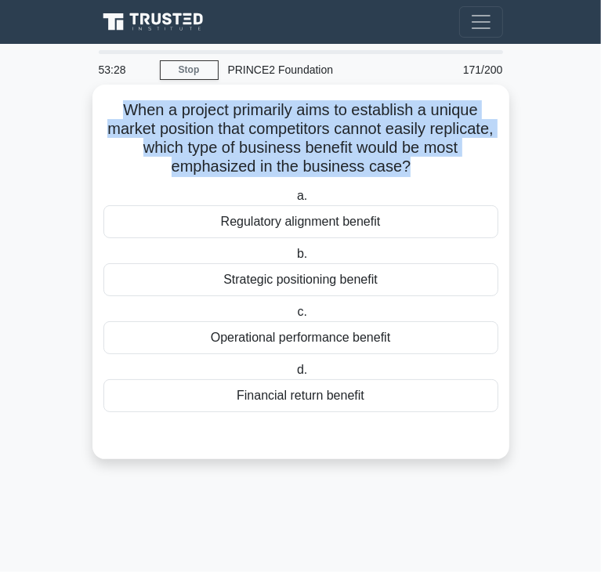
drag, startPoint x: 119, startPoint y: 114, endPoint x: 404, endPoint y: 168, distance: 290.4
click at [404, 168] on h5 "When a project primarily aims to establish a unique market position that compet…" at bounding box center [301, 138] width 398 height 77
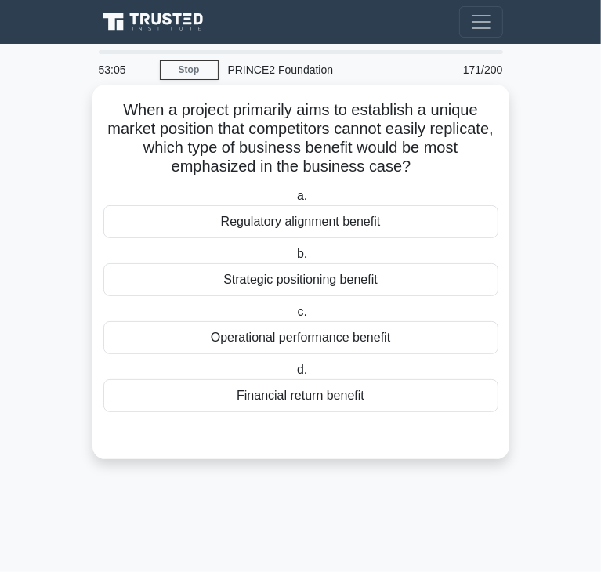
click at [324, 387] on div "Financial return benefit" at bounding box center [300, 395] width 395 height 33
click at [294, 375] on input "d. Financial return benefit" at bounding box center [294, 370] width 0 height 10
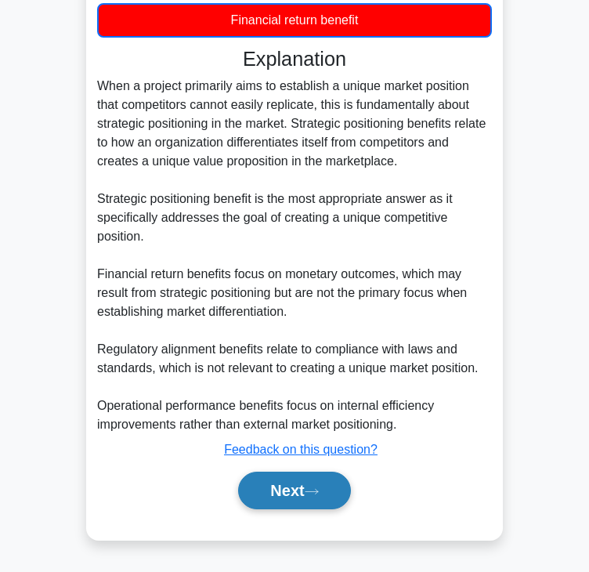
click at [269, 493] on button "Next" at bounding box center [294, 491] width 112 height 38
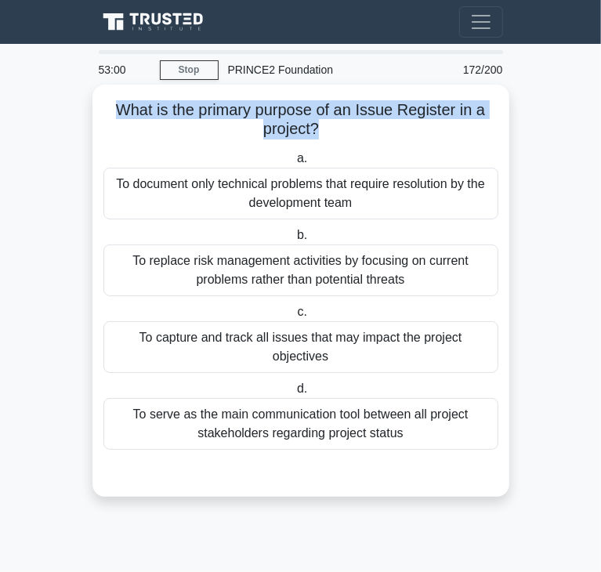
drag, startPoint x: 113, startPoint y: 111, endPoint x: 316, endPoint y: 135, distance: 205.0
click at [316, 135] on h5 "What is the primary purpose of an Issue Register in a project? .spinner_0XTQ{tr…" at bounding box center [301, 119] width 398 height 39
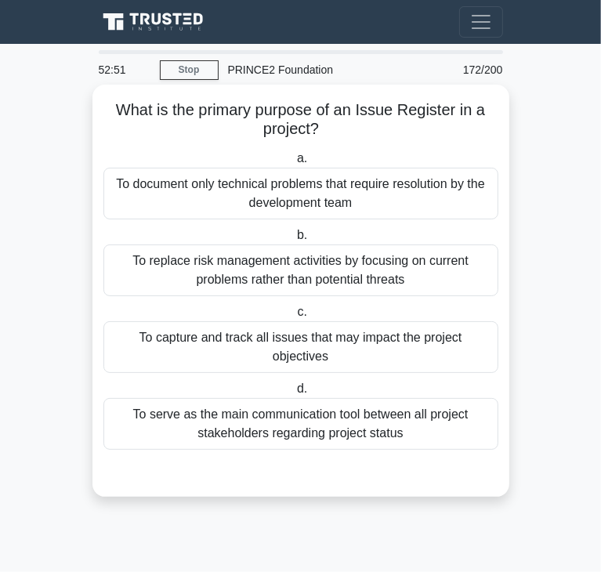
drag, startPoint x: 240, startPoint y: 345, endPoint x: 227, endPoint y: 336, distance: 15.2
click at [240, 345] on div "To capture and track all issues that may impact the project objectives" at bounding box center [300, 347] width 395 height 52
click at [294, 317] on input "c. To capture and track all issues that may impact the project objectives" at bounding box center [294, 312] width 0 height 10
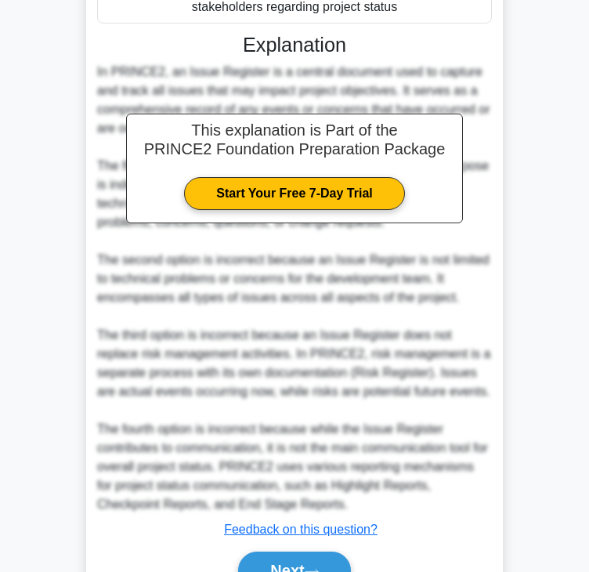
scroll to position [506, 0]
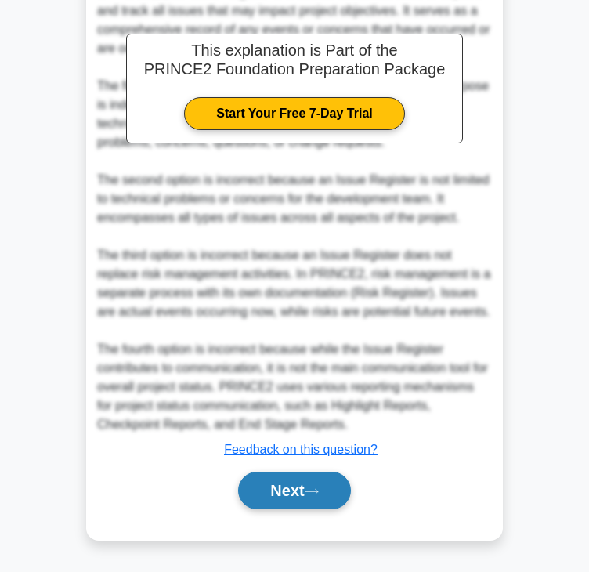
click at [291, 503] on button "Next" at bounding box center [294, 491] width 112 height 38
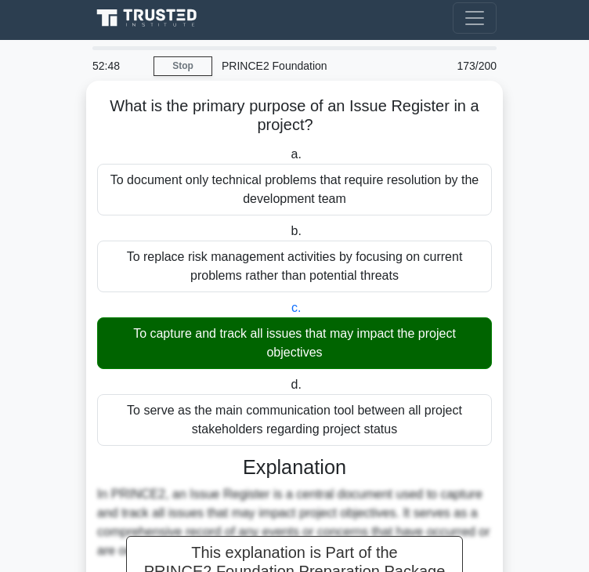
scroll to position [0, 0]
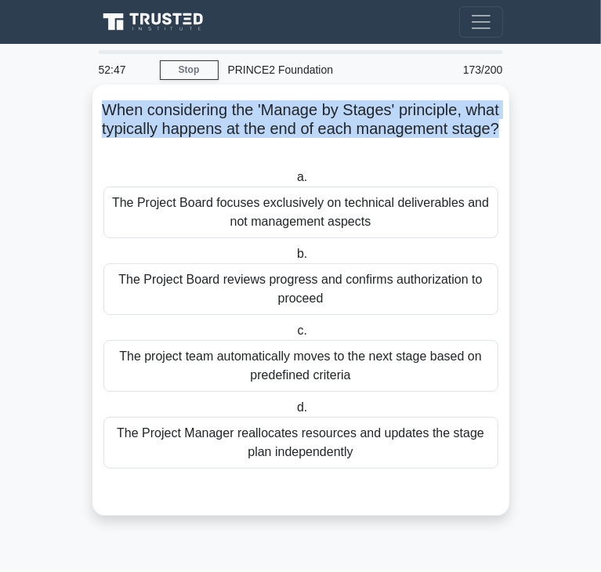
drag, startPoint x: 123, startPoint y: 107, endPoint x: 311, endPoint y: 148, distance: 192.4
click at [311, 148] on h5 "When considering the 'Manage by Stages' principle, what typically happens at th…" at bounding box center [301, 129] width 398 height 58
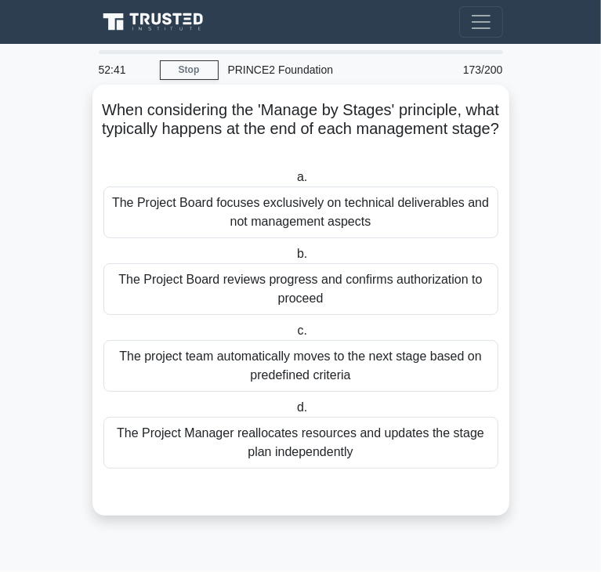
click at [245, 293] on div "The Project Board reviews progress and confirms authorization to proceed" at bounding box center [300, 289] width 395 height 52
click at [294, 259] on input "b. The Project Board reviews progress and confirms authorization to proceed" at bounding box center [294, 254] width 0 height 10
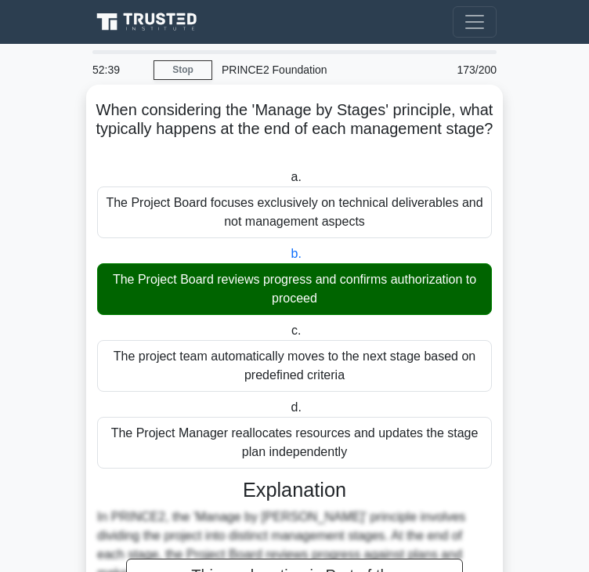
scroll to position [468, 0]
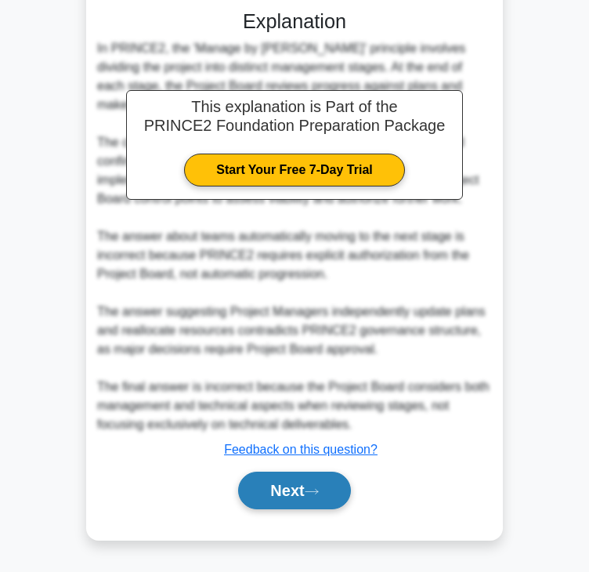
click at [341, 493] on button "Next" at bounding box center [294, 491] width 112 height 38
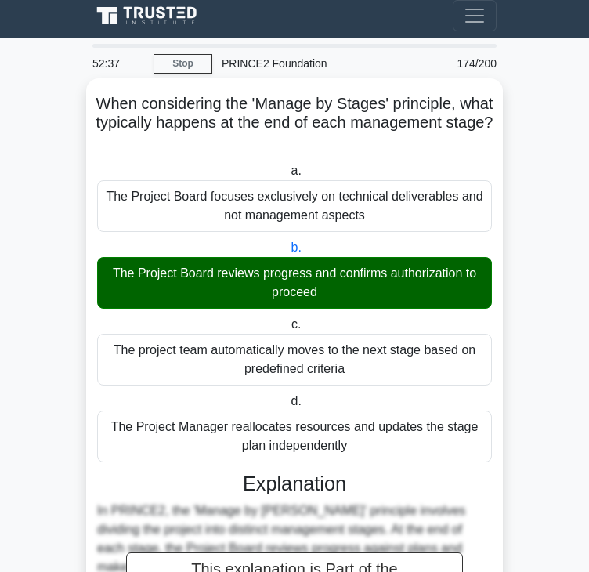
scroll to position [0, 0]
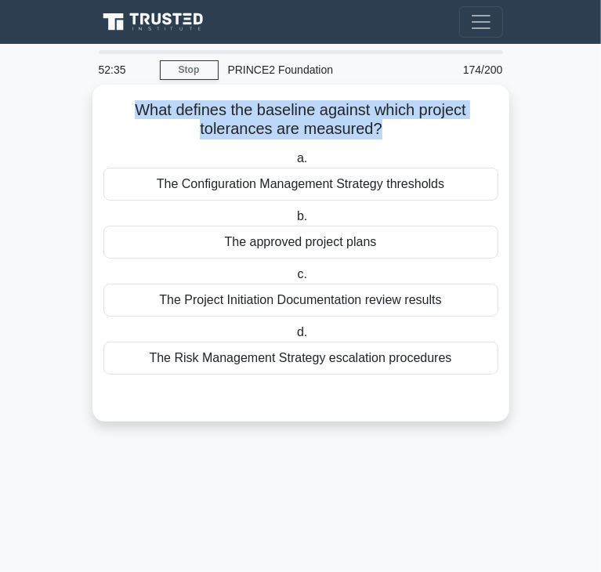
drag, startPoint x: 136, startPoint y: 110, endPoint x: 380, endPoint y: 132, distance: 244.6
click at [380, 132] on h5 "What defines the baseline against which project tolerances are measured? .spinn…" at bounding box center [301, 119] width 398 height 39
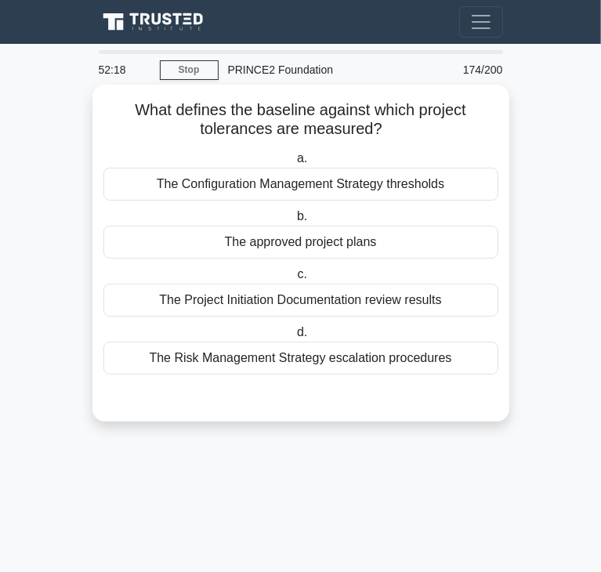
click at [290, 356] on div "The Risk Management Strategy escalation procedures" at bounding box center [300, 358] width 395 height 33
click at [294, 338] on input "d. The Risk Management Strategy escalation procedures" at bounding box center [294, 332] width 0 height 10
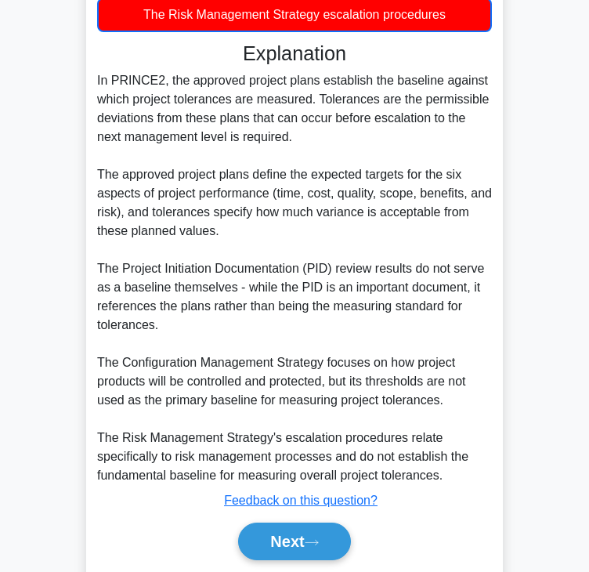
scroll to position [395, 0]
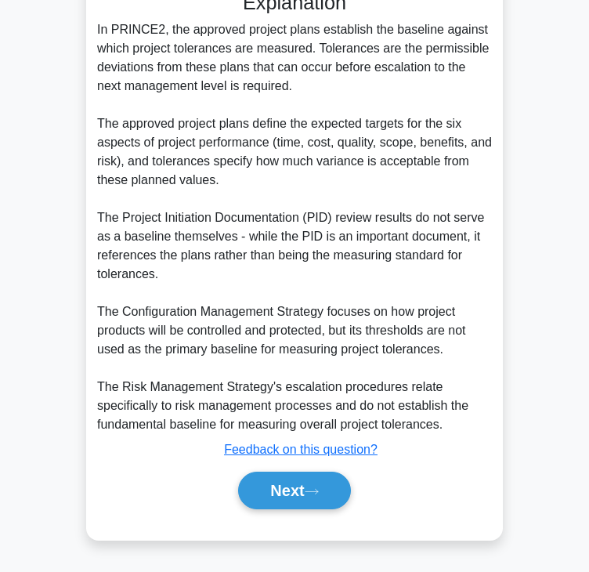
click at [316, 510] on div "Next" at bounding box center [294, 490] width 395 height 50
click at [317, 497] on button "Next" at bounding box center [294, 491] width 112 height 38
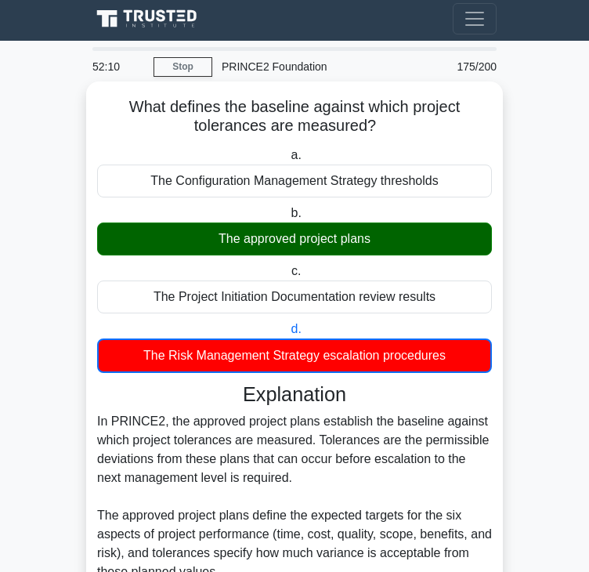
scroll to position [0, 0]
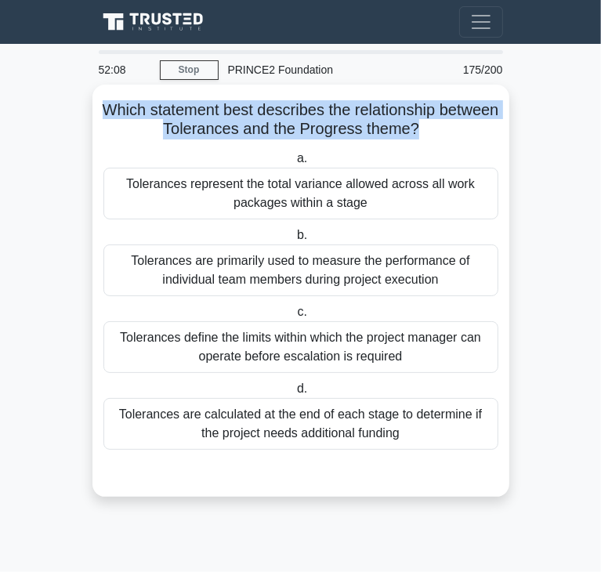
drag, startPoint x: 121, startPoint y: 107, endPoint x: 448, endPoint y: 128, distance: 327.4
click at [448, 128] on h5 "Which statement best describes the relationship between Tolerances and the Prog…" at bounding box center [301, 119] width 398 height 39
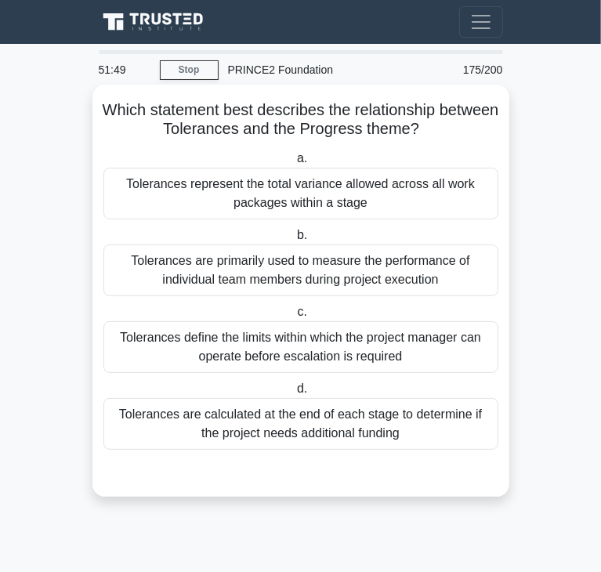
click at [313, 210] on div "Tolerances represent the total variance allowed across all work packages within…" at bounding box center [300, 194] width 395 height 52
click at [294, 164] on input "a. Tolerances represent the total variance allowed across all work packages wit…" at bounding box center [294, 159] width 0 height 10
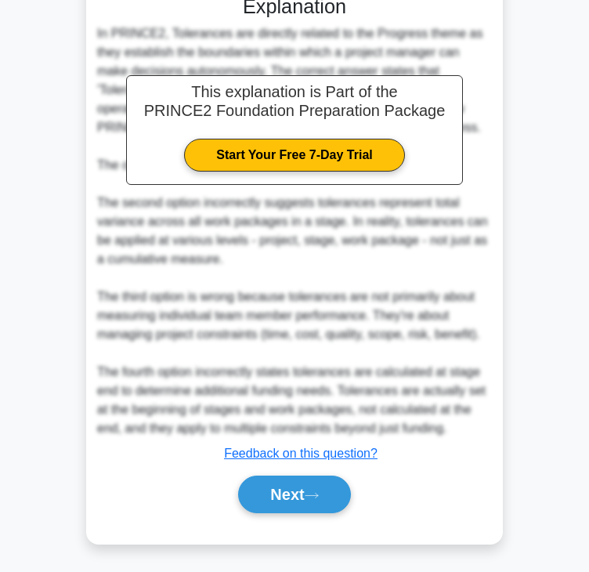
scroll to position [470, 0]
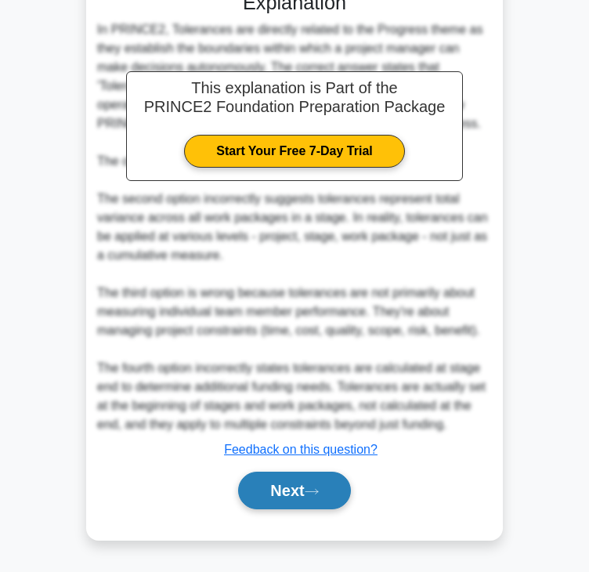
click at [288, 491] on button "Next" at bounding box center [294, 491] width 112 height 38
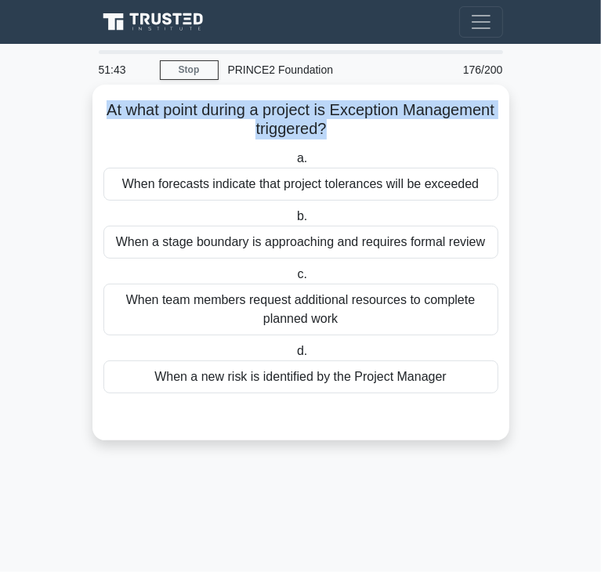
drag, startPoint x: 158, startPoint y: 106, endPoint x: 372, endPoint y: 129, distance: 215.2
click at [372, 129] on h5 "At what point during a project is Exception Management triggered? .spinner_0XTQ…" at bounding box center [301, 119] width 398 height 39
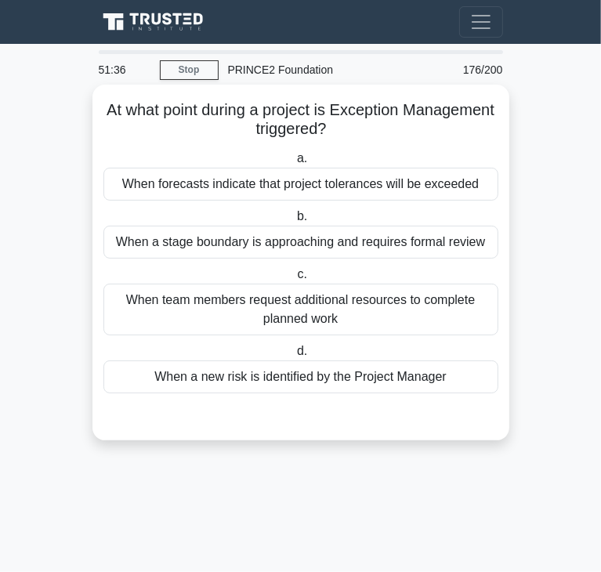
click at [242, 193] on div "When forecasts indicate that project tolerances will be exceeded" at bounding box center [300, 184] width 395 height 33
click at [294, 164] on input "a. When forecasts indicate that project tolerances will be exceeded" at bounding box center [294, 159] width 0 height 10
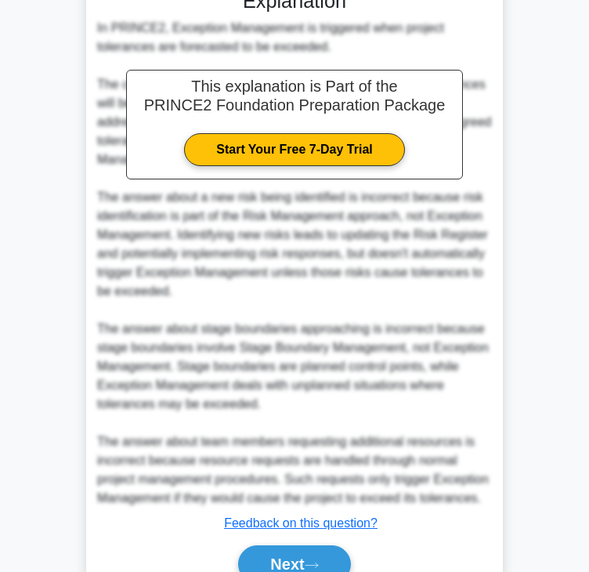
scroll to position [487, 0]
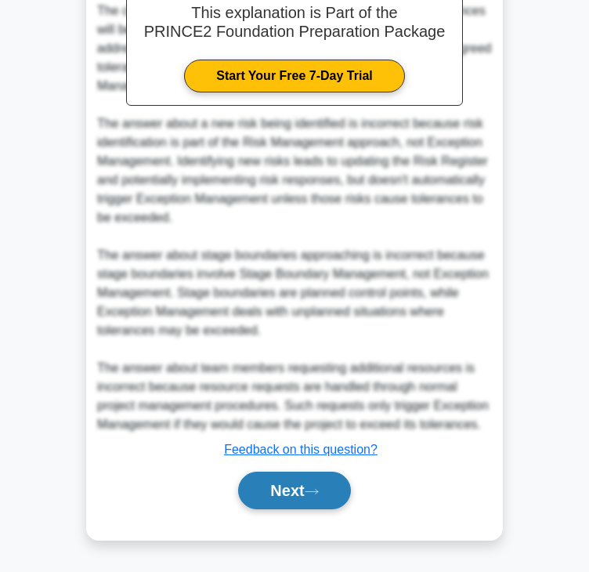
click at [288, 499] on button "Next" at bounding box center [294, 491] width 112 height 38
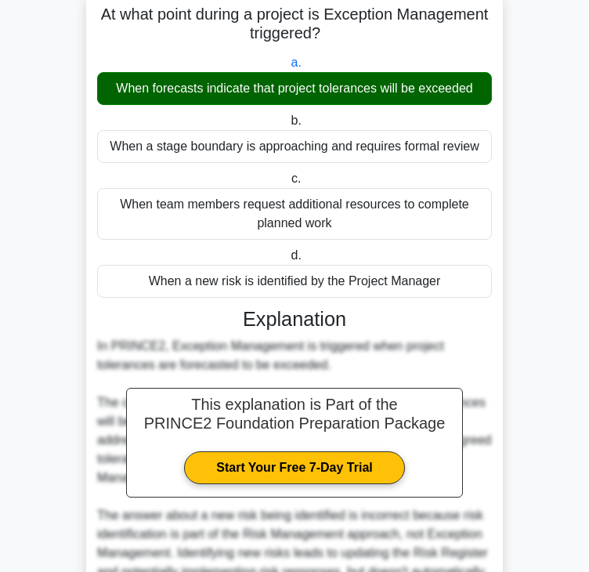
scroll to position [0, 0]
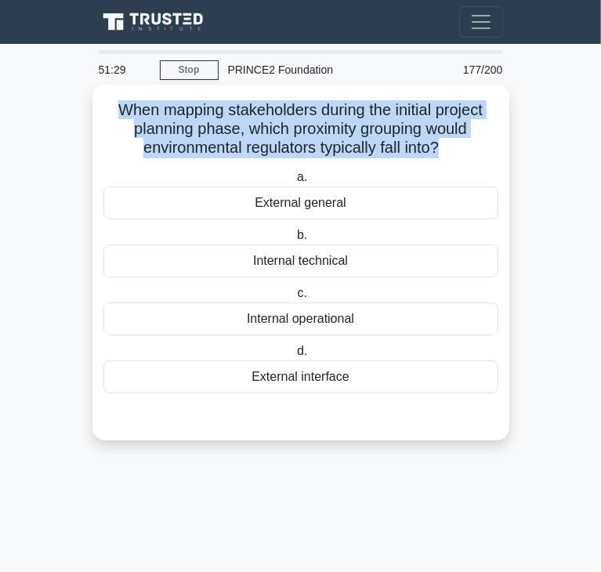
drag, startPoint x: 112, startPoint y: 110, endPoint x: 441, endPoint y: 154, distance: 332.0
click at [441, 154] on h5 "When mapping stakeholders during the initial project planning phase, which prox…" at bounding box center [301, 129] width 398 height 58
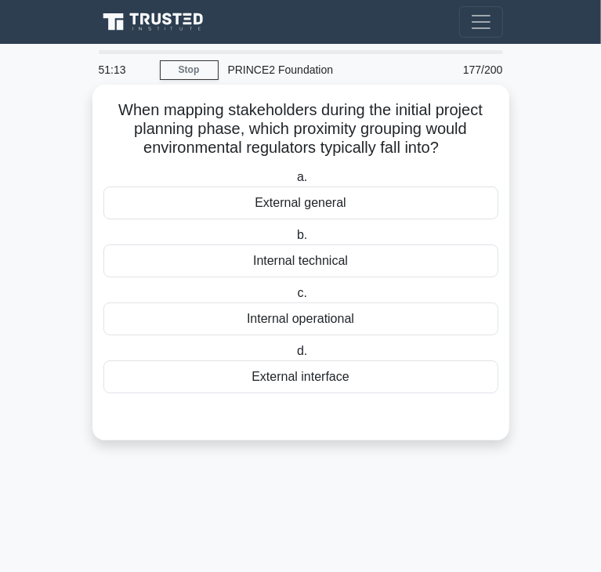
click at [234, 262] on div "Internal technical" at bounding box center [300, 260] width 395 height 33
click at [294, 241] on input "b. Internal technical" at bounding box center [294, 235] width 0 height 10
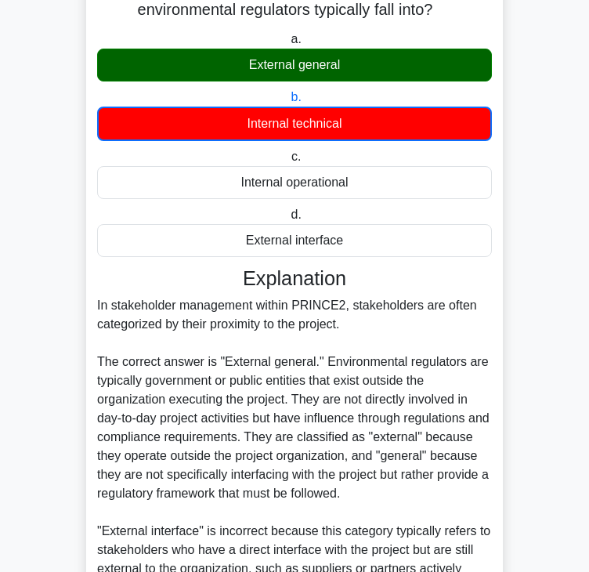
scroll to position [451, 0]
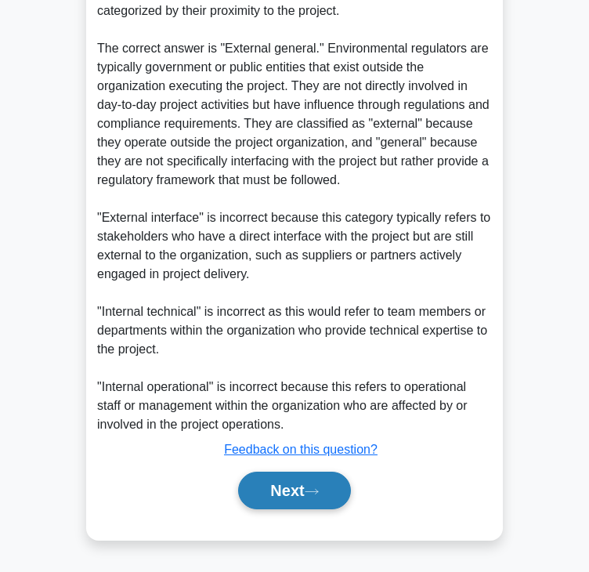
click at [259, 500] on button "Next" at bounding box center [294, 491] width 112 height 38
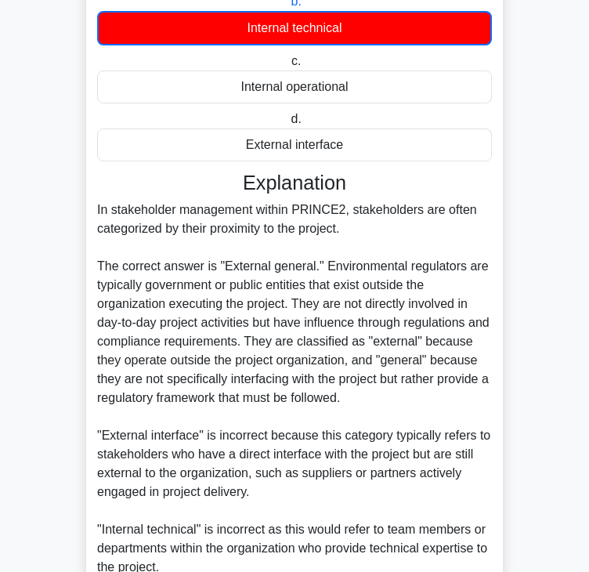
scroll to position [0, 0]
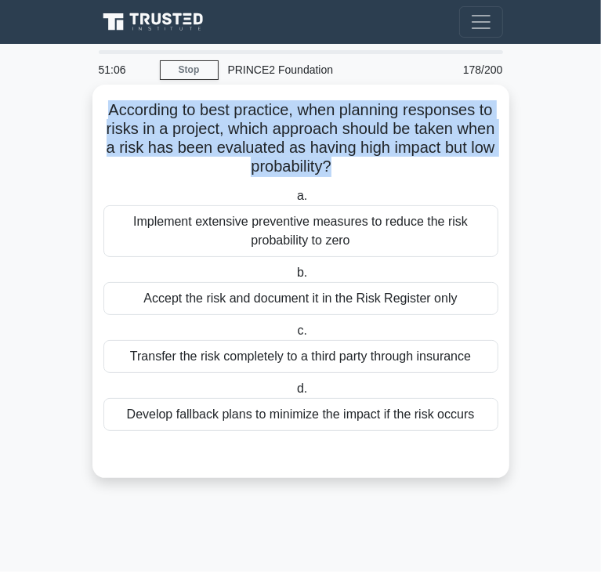
drag, startPoint x: 107, startPoint y: 110, endPoint x: 331, endPoint y: 168, distance: 230.5
click at [331, 168] on h5 "According to best practice, when planning responses to risks in a project, whic…" at bounding box center [301, 138] width 398 height 77
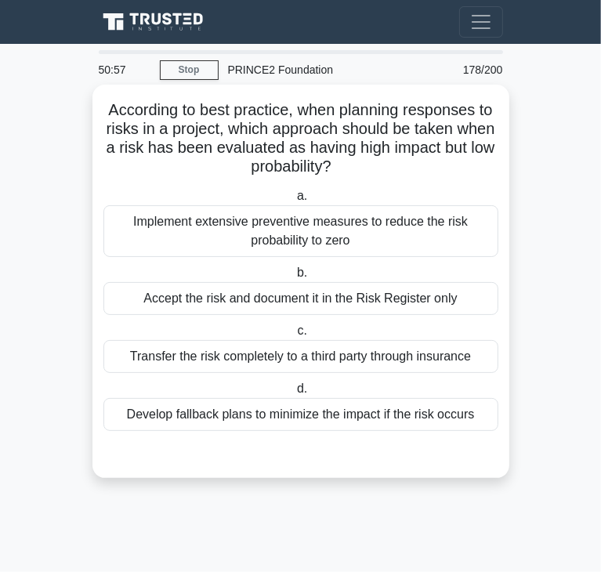
click at [241, 302] on div "Accept the risk and document it in the Risk Register only" at bounding box center [300, 298] width 395 height 33
click at [294, 278] on input "b. Accept the risk and document it in the Risk Register only" at bounding box center [294, 273] width 0 height 10
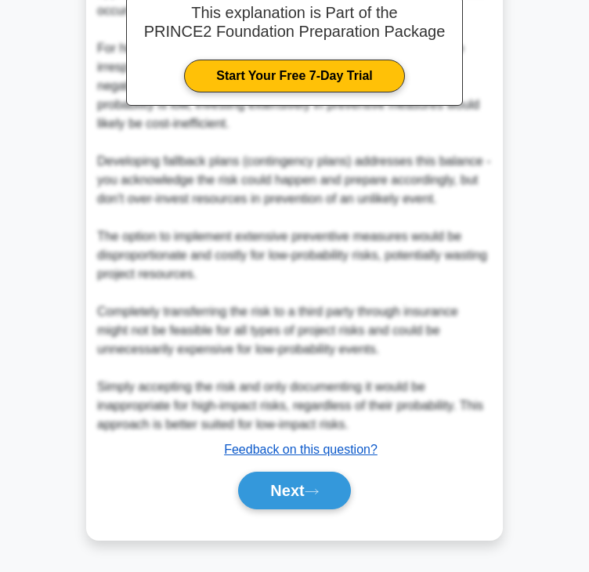
drag, startPoint x: 305, startPoint y: 486, endPoint x: 306, endPoint y: 449, distance: 37.6
click at [307, 481] on button "Next" at bounding box center [294, 491] width 112 height 38
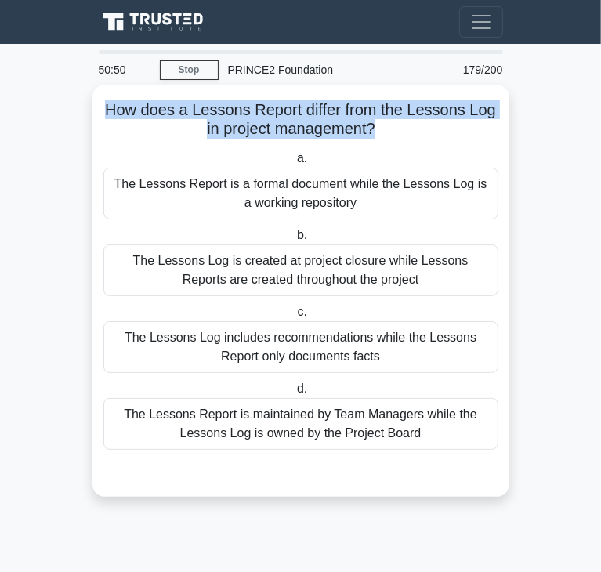
drag, startPoint x: 104, startPoint y: 108, endPoint x: 372, endPoint y: 132, distance: 269.0
click at [372, 132] on h5 "How does a Lessons Report differ from the Lessons Log in project management? .s…" at bounding box center [301, 119] width 398 height 39
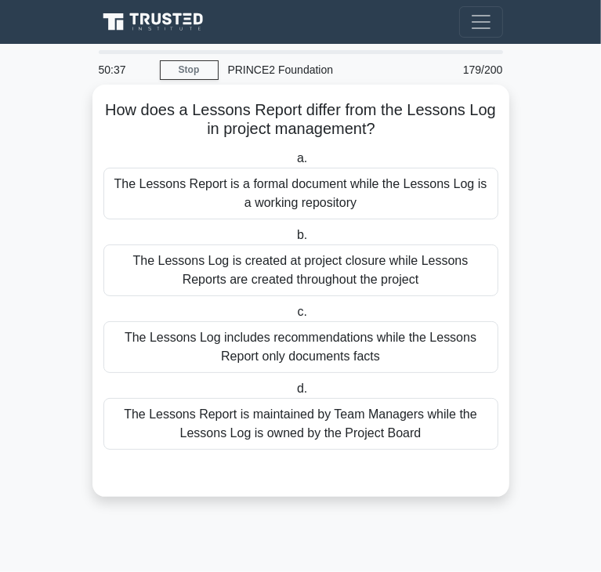
click at [358, 201] on div "The Lessons Report is a formal document while the Lessons Log is a working repo…" at bounding box center [300, 194] width 395 height 52
click at [294, 164] on input "a. The Lessons Report is a formal document while the Lessons Log is a working r…" at bounding box center [294, 159] width 0 height 10
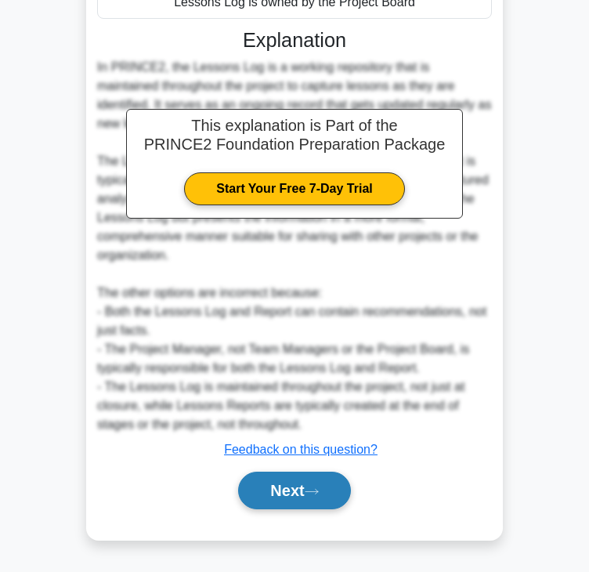
click at [291, 493] on button "Next" at bounding box center [294, 491] width 112 height 38
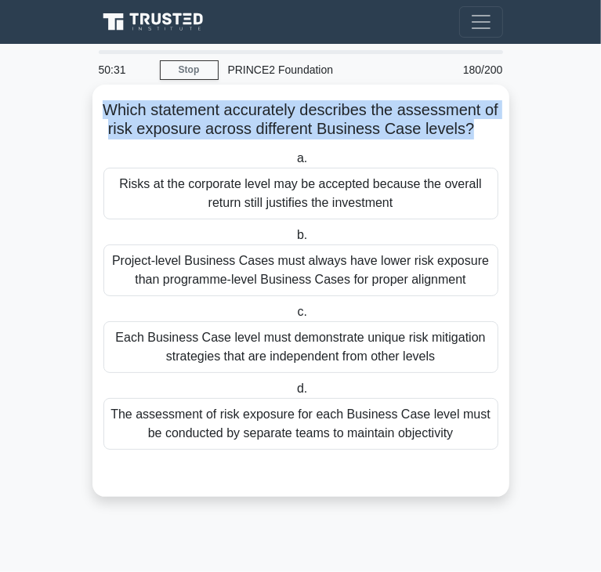
drag, startPoint x: 116, startPoint y: 107, endPoint x: 489, endPoint y: 129, distance: 373.5
click at [489, 129] on h5 "Which statement accurately describes the assessment of risk exposure across dif…" at bounding box center [301, 119] width 398 height 39
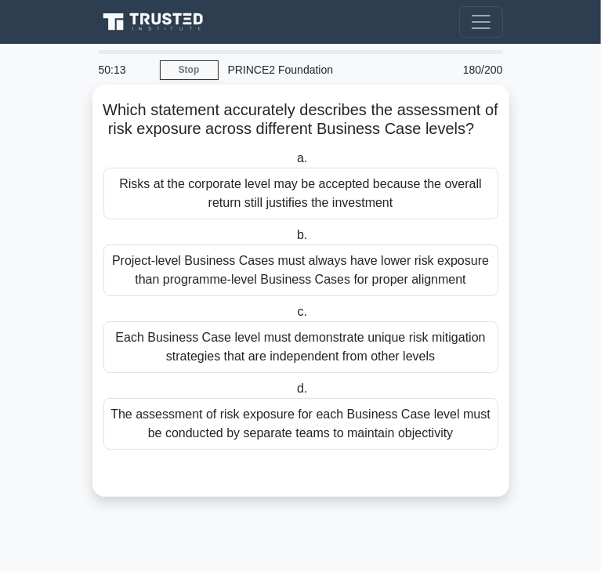
click at [201, 367] on div "Each Business Case level must demonstrate unique risk mitigation strategies tha…" at bounding box center [300, 347] width 395 height 52
click at [294, 317] on input "c. Each Business Case level must demonstrate unique risk mitigation strategies …" at bounding box center [294, 312] width 0 height 10
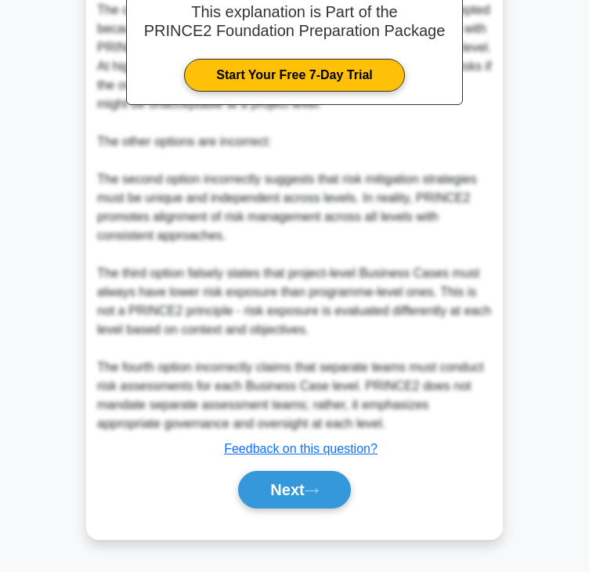
scroll to position [564, 0]
click at [290, 483] on button "Next" at bounding box center [294, 490] width 112 height 38
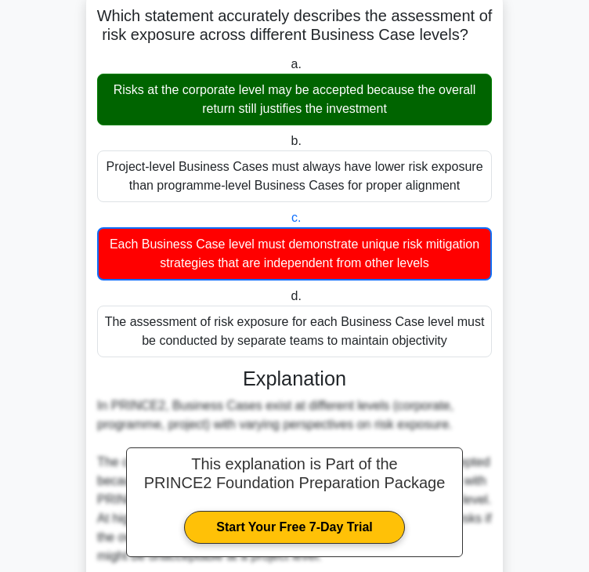
scroll to position [0, 0]
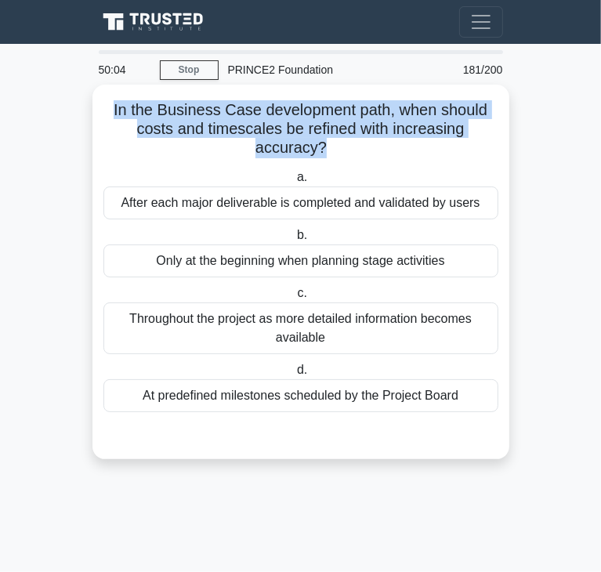
drag, startPoint x: 113, startPoint y: 111, endPoint x: 320, endPoint y: 150, distance: 211.1
click at [320, 150] on h5 "In the Business Case development path, when should costs and timescales be refi…" at bounding box center [301, 129] width 398 height 58
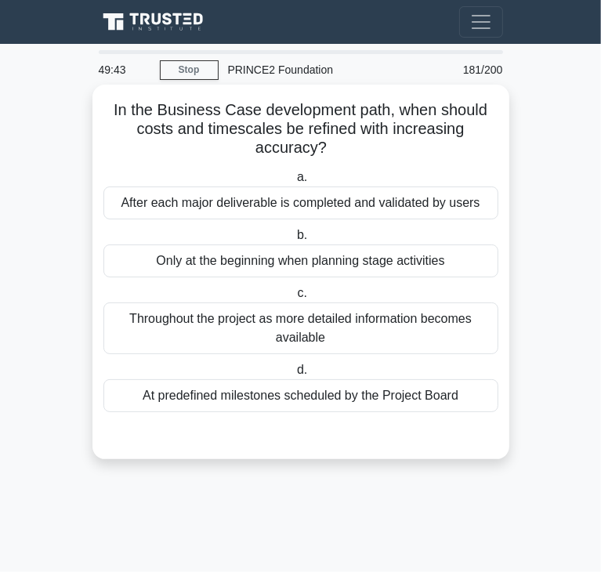
click at [223, 208] on div "After each major deliverable is completed and validated by users" at bounding box center [300, 202] width 395 height 33
click at [294, 183] on input "a. After each major deliverable is completed and validated by users" at bounding box center [294, 177] width 0 height 10
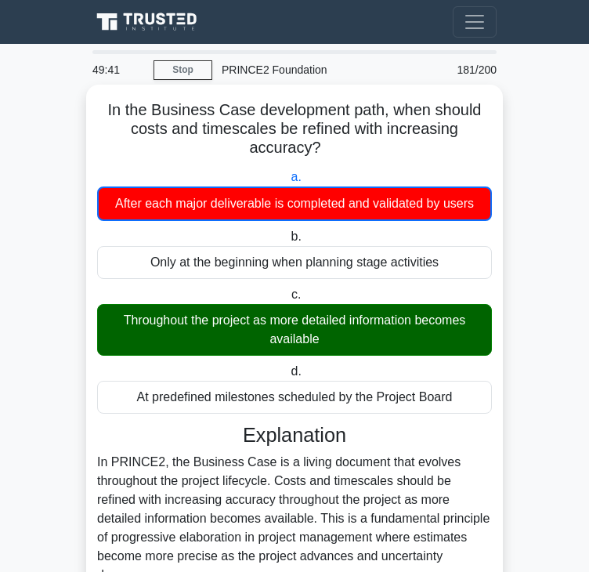
scroll to position [508, 0]
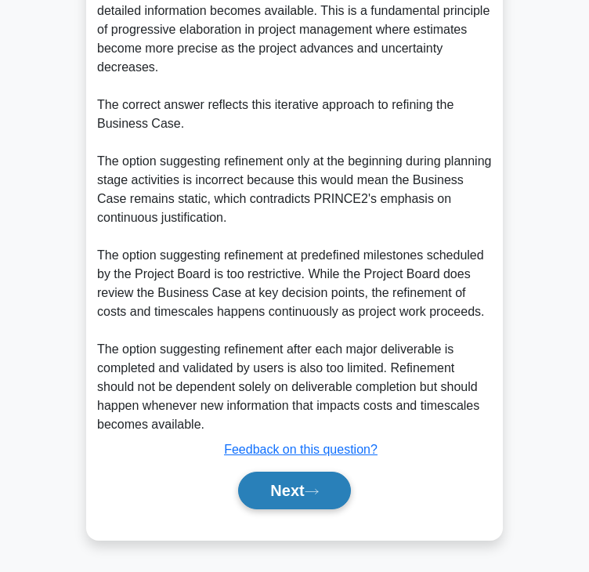
click at [274, 484] on button "Next" at bounding box center [294, 491] width 112 height 38
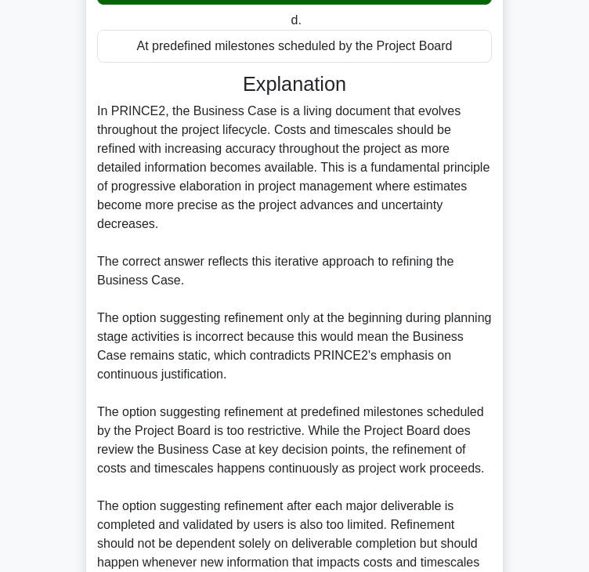
scroll to position [0, 0]
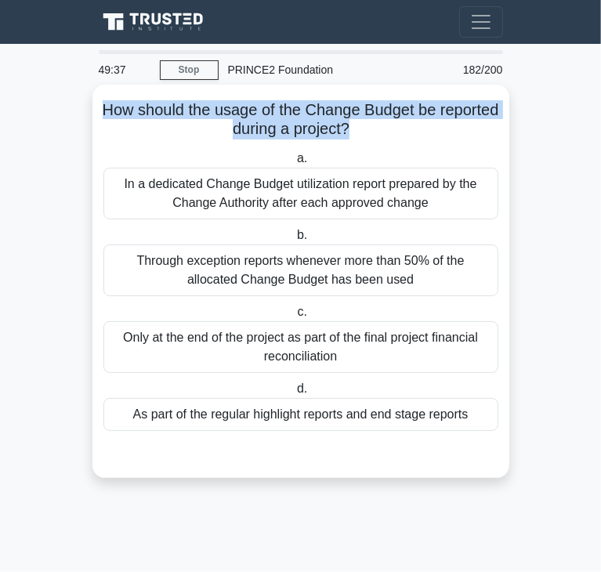
drag, startPoint x: 130, startPoint y: 110, endPoint x: 382, endPoint y: 133, distance: 253.3
click at [382, 133] on h5 "How should the usage of the Change Budget be reported during a project? .spinne…" at bounding box center [301, 119] width 398 height 39
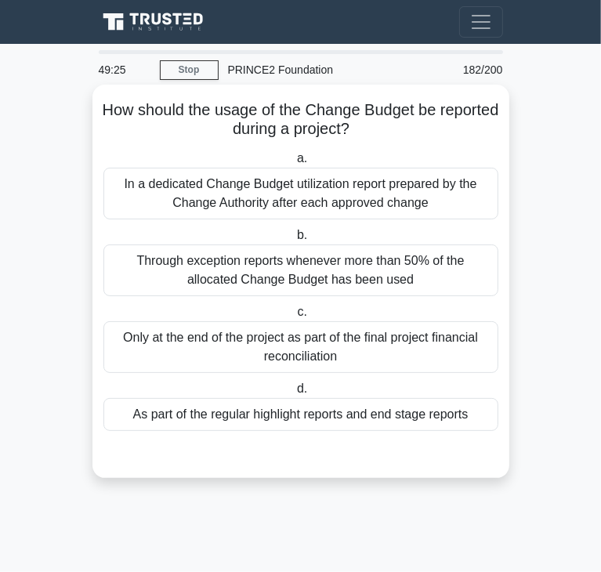
click at [332, 416] on div "As part of the regular highlight reports and end stage reports" at bounding box center [300, 414] width 395 height 33
click at [294, 394] on input "d. As part of the regular highlight reports and end stage reports" at bounding box center [294, 389] width 0 height 10
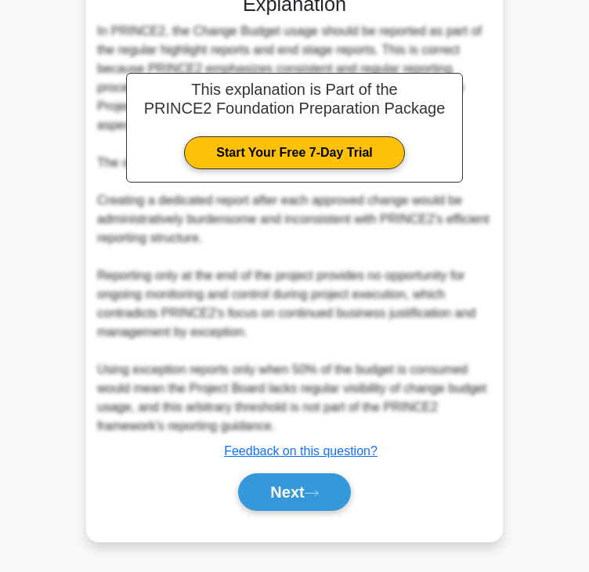
scroll to position [450, 0]
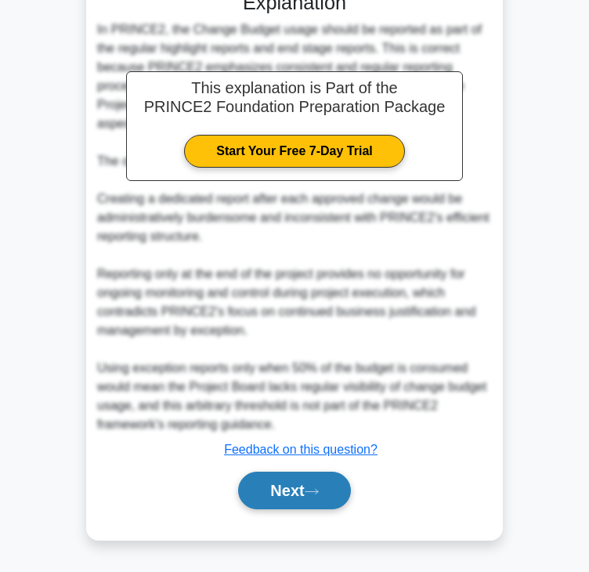
click at [296, 492] on button "Next" at bounding box center [294, 491] width 112 height 38
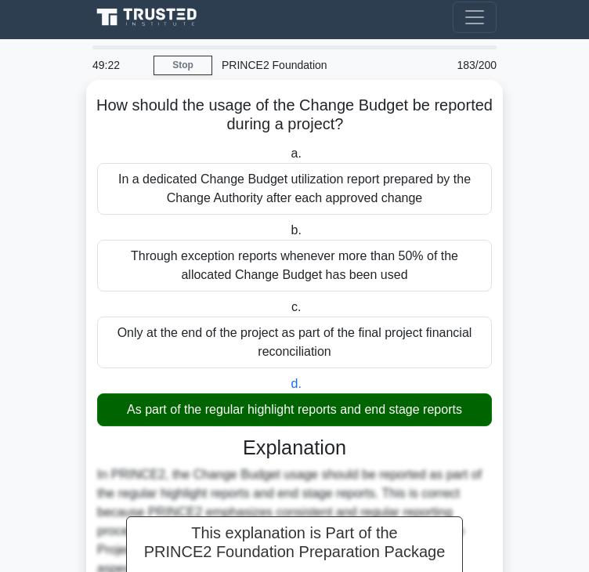
scroll to position [0, 0]
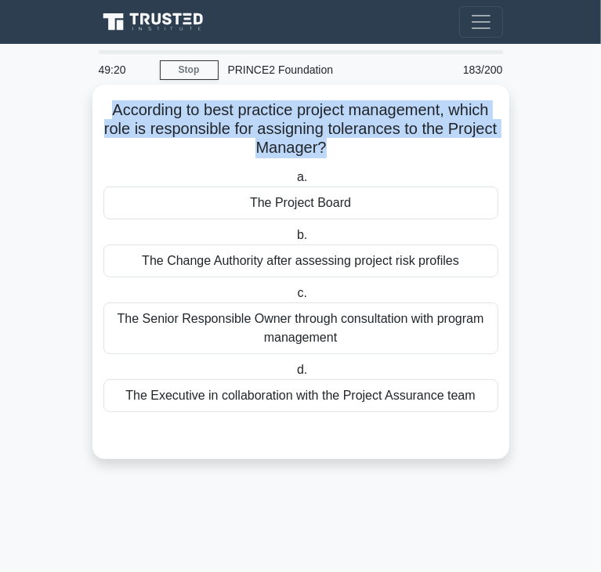
drag, startPoint x: 108, startPoint y: 107, endPoint x: 350, endPoint y: 143, distance: 244.6
click at [350, 143] on h5 "According to best practice project management, which role is responsible for as…" at bounding box center [301, 129] width 398 height 58
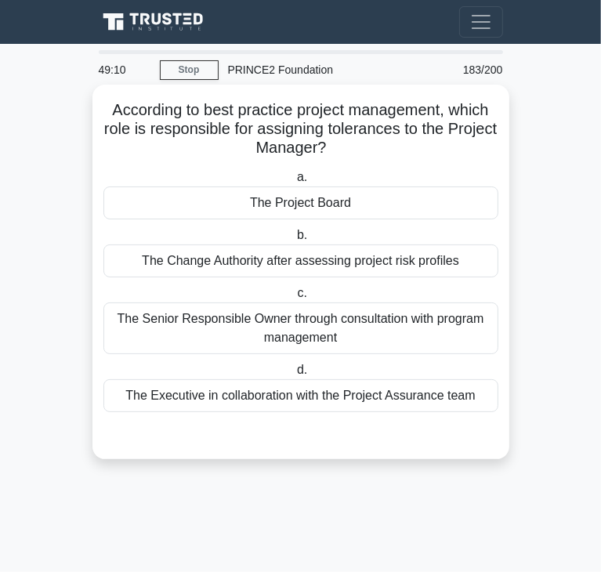
drag, startPoint x: 332, startPoint y: 203, endPoint x: 271, endPoint y: 208, distance: 61.3
click at [332, 203] on div "The Project Board" at bounding box center [300, 202] width 395 height 33
click at [294, 183] on input "a. The Project Board" at bounding box center [294, 177] width 0 height 10
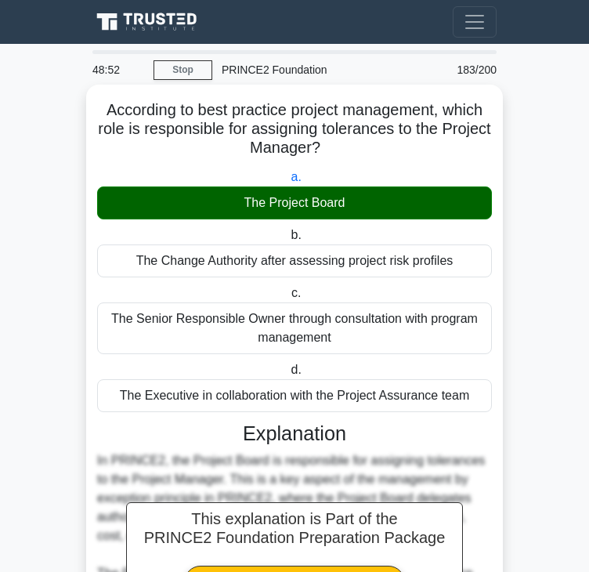
drag, startPoint x: 205, startPoint y: 201, endPoint x: 429, endPoint y: 201, distance: 224.1
click at [429, 201] on div "The Project Board" at bounding box center [294, 202] width 395 height 33
drag, startPoint x: 131, startPoint y: 264, endPoint x: 464, endPoint y: 270, distance: 333.0
click at [464, 270] on div "The Change Authority after assessing project risk profiles" at bounding box center [294, 260] width 395 height 33
drag, startPoint x: 103, startPoint y: 310, endPoint x: 349, endPoint y: 332, distance: 247.7
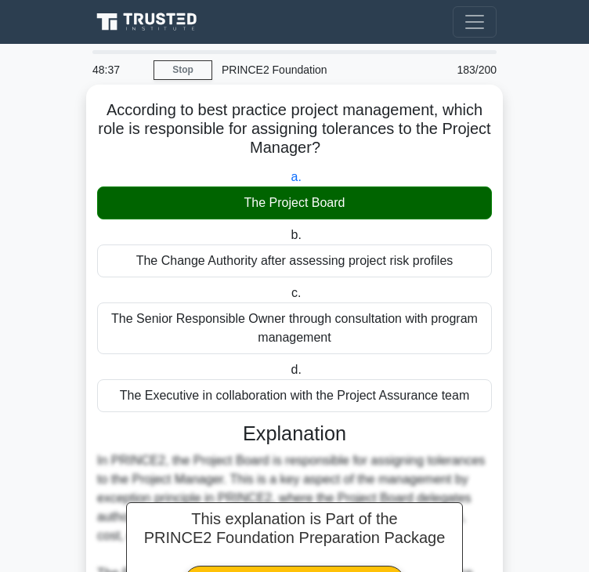
click at [349, 332] on div "The Senior Responsible Owner through consultation with program management" at bounding box center [294, 328] width 395 height 52
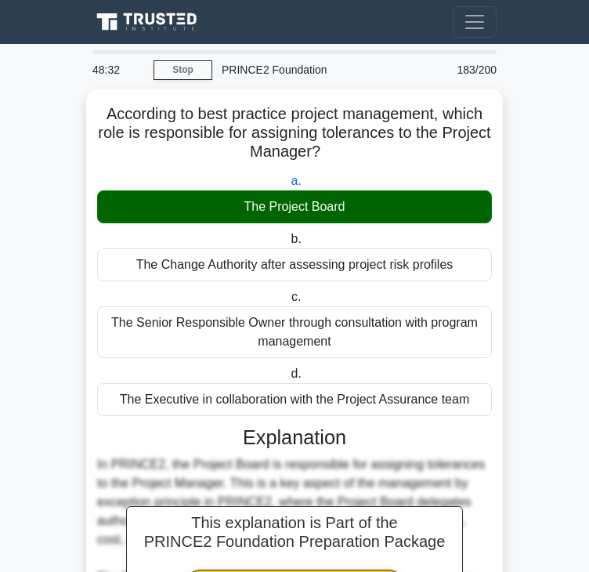
drag, startPoint x: 118, startPoint y: 398, endPoint x: 523, endPoint y: 400, distance: 405.8
click at [523, 400] on main "48:32 Stop PRINCE2 Foundation Beginner 183/200" at bounding box center [294, 542] width 589 height 997
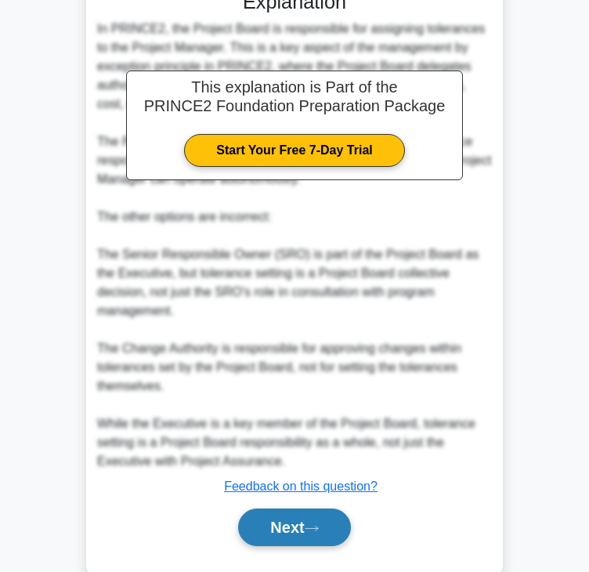
scroll to position [450, 0]
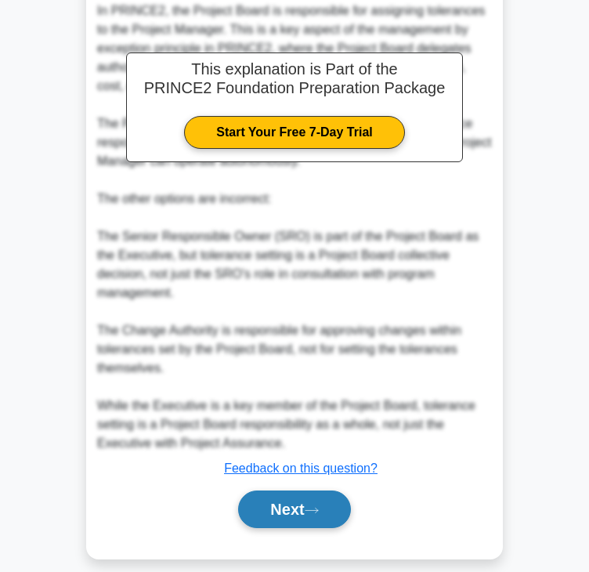
click at [312, 495] on button "Next" at bounding box center [294, 509] width 112 height 38
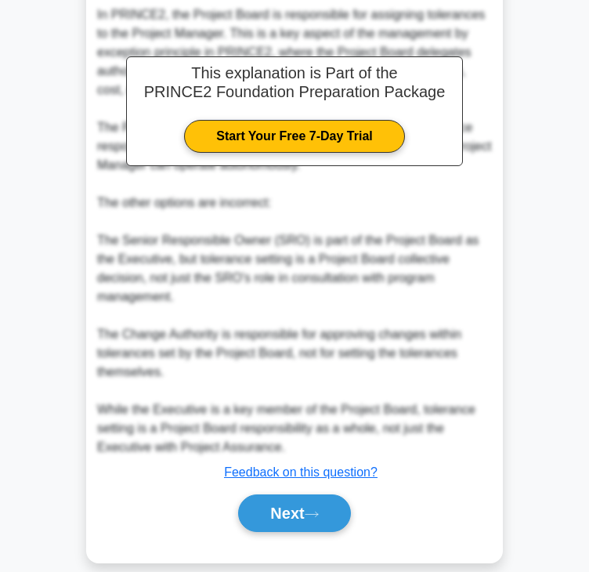
scroll to position [0, 0]
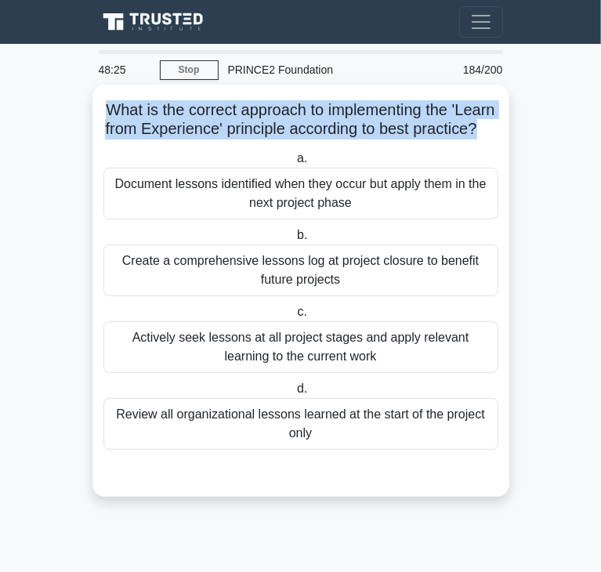
drag, startPoint x: 122, startPoint y: 110, endPoint x: 319, endPoint y: 149, distance: 200.5
click at [319, 139] on h5 "What is the correct approach to implementing the 'Learn from Experience' princi…" at bounding box center [301, 119] width 398 height 39
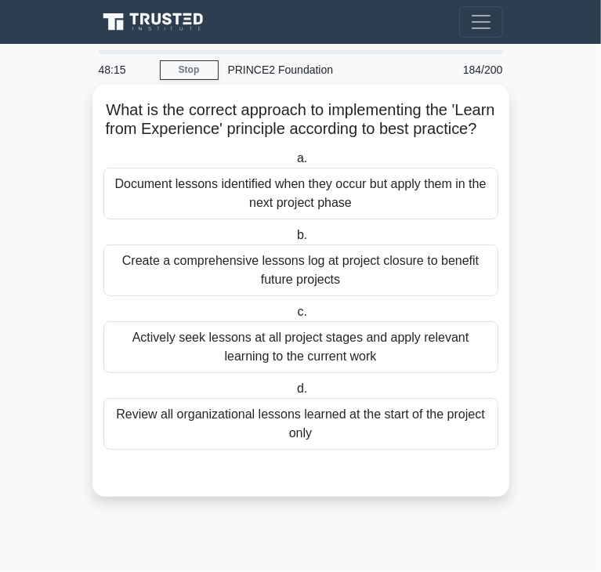
click at [165, 216] on div "Document lessons identified when they occur but apply them in the next project …" at bounding box center [300, 194] width 395 height 52
click at [294, 164] on input "a. Document lessons identified when they occur but apply them in the next proje…" at bounding box center [294, 159] width 0 height 10
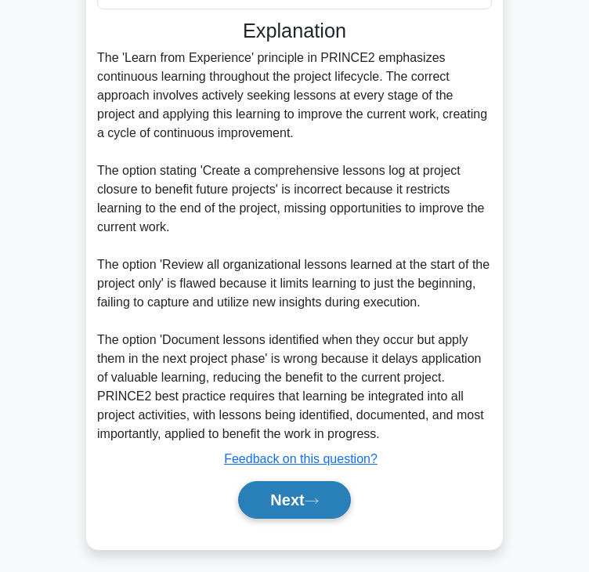
scroll to position [470, 0]
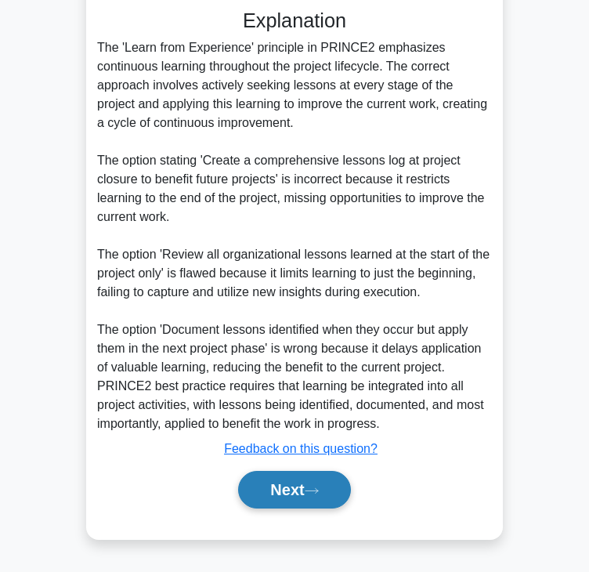
click at [321, 501] on button "Next" at bounding box center [294, 490] width 112 height 38
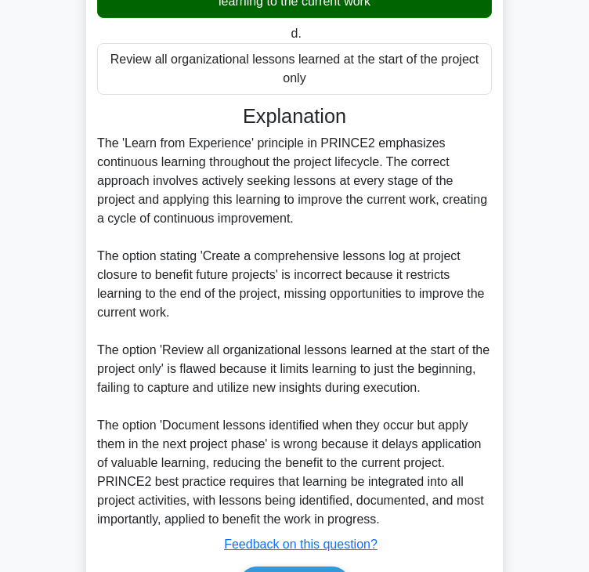
scroll to position [25, 0]
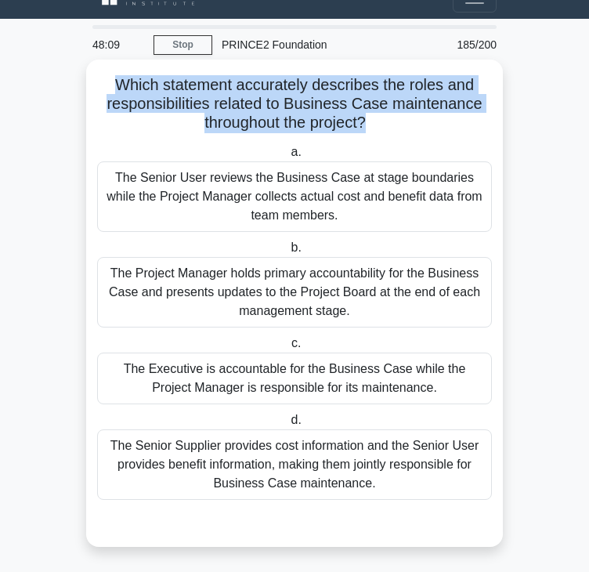
drag, startPoint x: 116, startPoint y: 82, endPoint x: 367, endPoint y: 124, distance: 254.1
click at [367, 124] on h5 "Which statement accurately describes the roles and responsibilities related to …" at bounding box center [295, 104] width 398 height 58
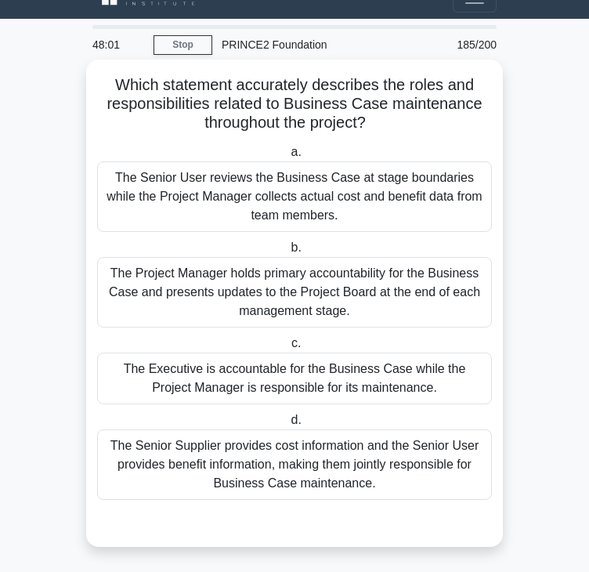
click at [349, 288] on div "The Project Manager holds primary accountability for the Business Case and pres…" at bounding box center [294, 292] width 395 height 71
click at [288, 253] on input "b. The Project Manager holds primary accountability for the Business Case and p…" at bounding box center [288, 248] width 0 height 10
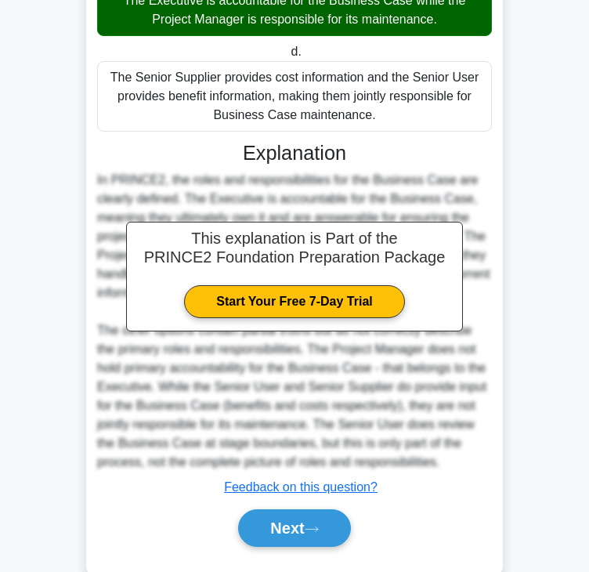
scroll to position [432, 0]
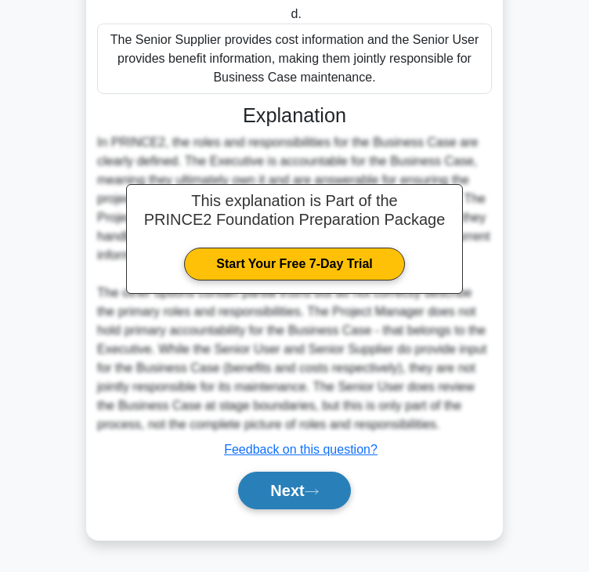
click at [290, 493] on button "Next" at bounding box center [294, 491] width 112 height 38
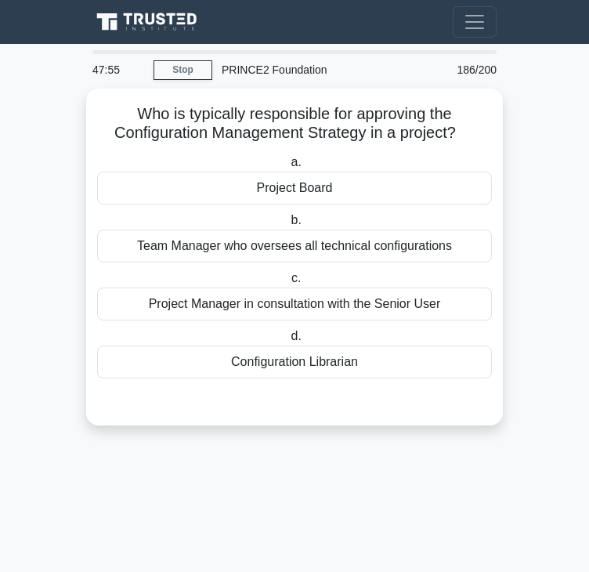
scroll to position [0, 0]
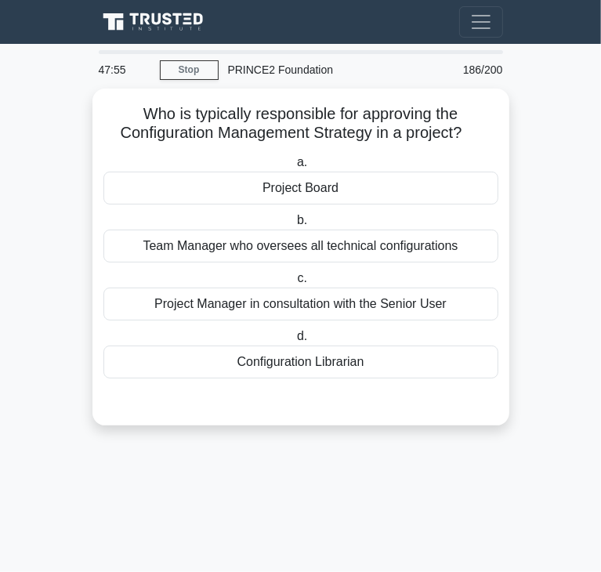
click at [302, 476] on main "47:55 Stop PRINCE2 Foundation Beginner 186/200" at bounding box center [300, 308] width 601 height 528
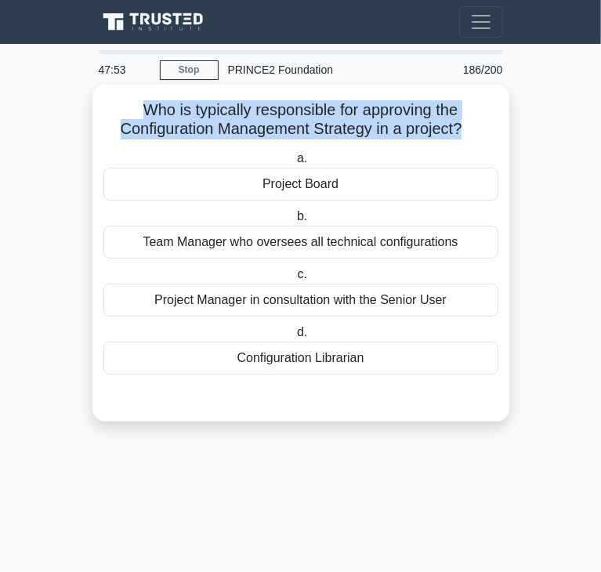
drag, startPoint x: 140, startPoint y: 112, endPoint x: 465, endPoint y: 134, distance: 325.1
click at [465, 134] on h5 "Who is typically responsible for approving the Configuration Management Strateg…" at bounding box center [301, 119] width 398 height 39
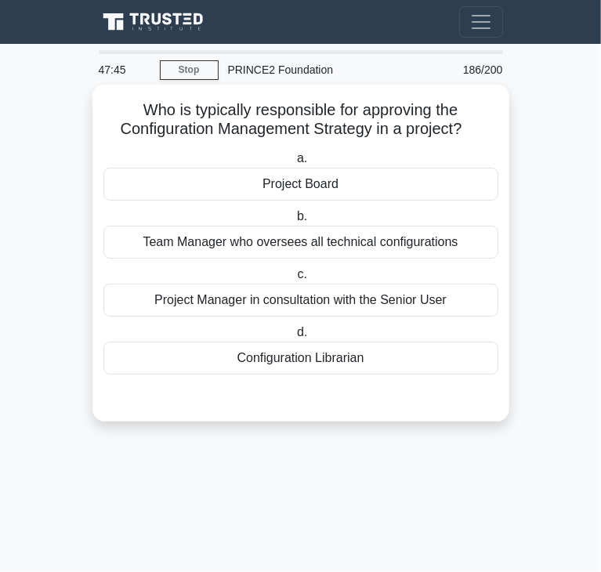
click at [226, 191] on div "Project Board" at bounding box center [300, 184] width 395 height 33
click at [294, 164] on input "a. Project Board" at bounding box center [294, 159] width 0 height 10
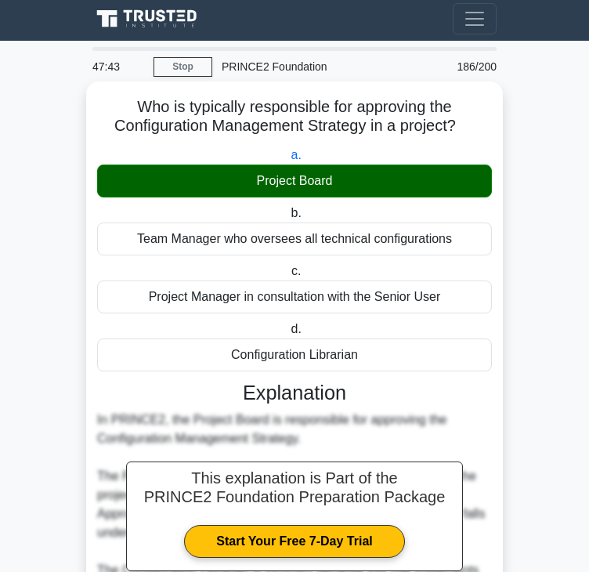
scroll to position [337, 0]
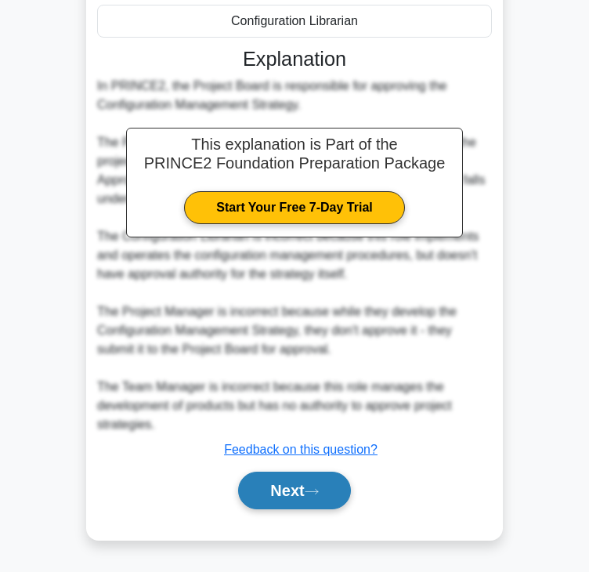
click at [273, 484] on button "Next" at bounding box center [294, 491] width 112 height 38
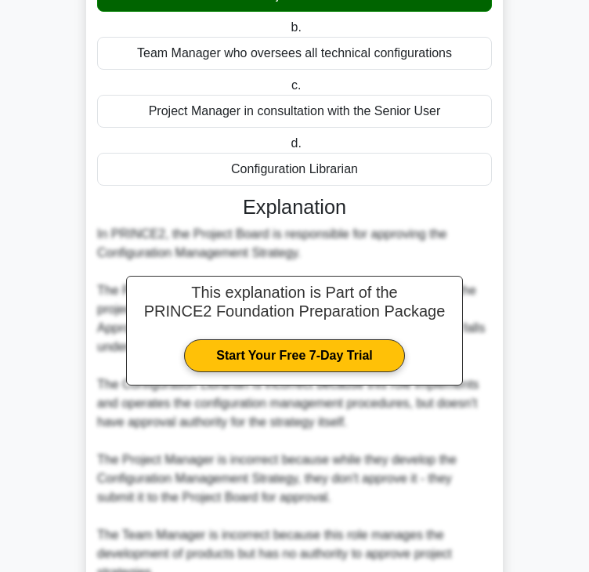
scroll to position [0, 0]
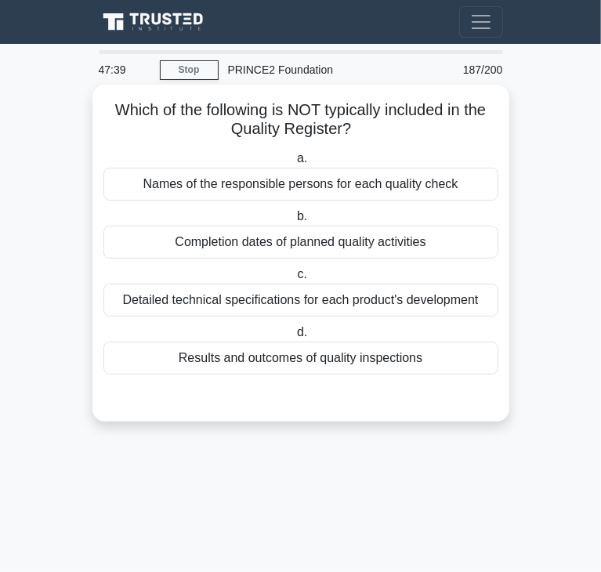
drag, startPoint x: 111, startPoint y: 111, endPoint x: 352, endPoint y: 128, distance: 241.1
click at [352, 128] on h5 "Which of the following is NOT typically included in the Quality Register? .spin…" at bounding box center [301, 119] width 398 height 39
drag, startPoint x: 401, startPoint y: 358, endPoint x: 362, endPoint y: 358, distance: 39.2
click at [401, 358] on div "Results and outcomes of quality inspections" at bounding box center [300, 358] width 395 height 33
click at [294, 338] on input "d. Results and outcomes of quality inspections" at bounding box center [294, 332] width 0 height 10
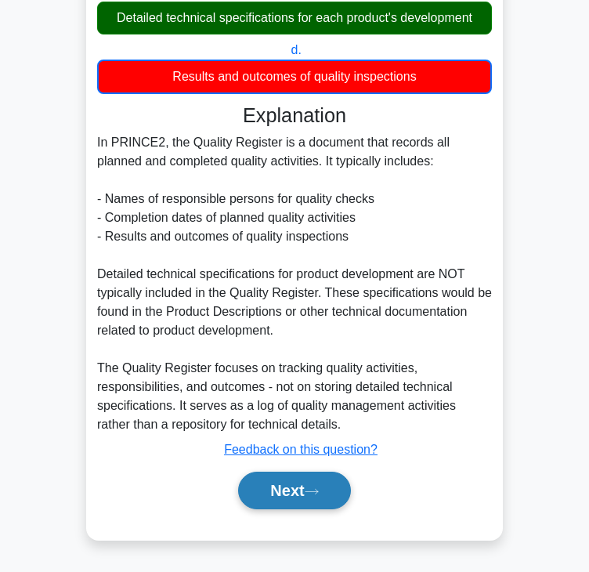
click at [269, 484] on button "Next" at bounding box center [294, 491] width 112 height 38
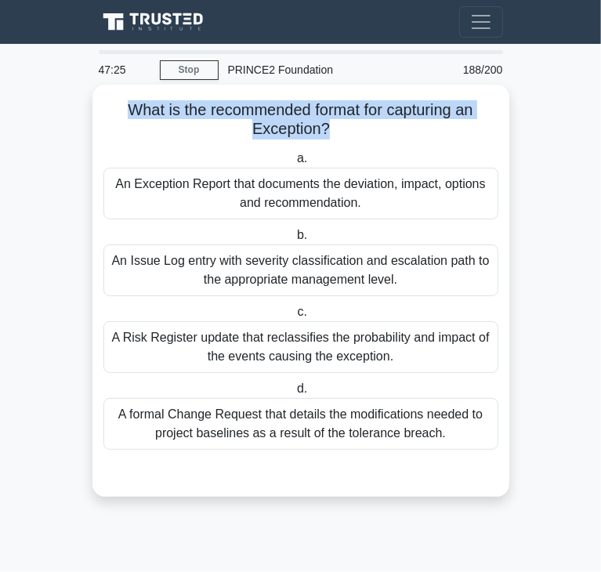
drag, startPoint x: 125, startPoint y: 110, endPoint x: 324, endPoint y: 130, distance: 200.7
click at [324, 130] on h5 "What is the recommended format for capturing an Exception? .spinner_0XTQ{transf…" at bounding box center [301, 119] width 398 height 39
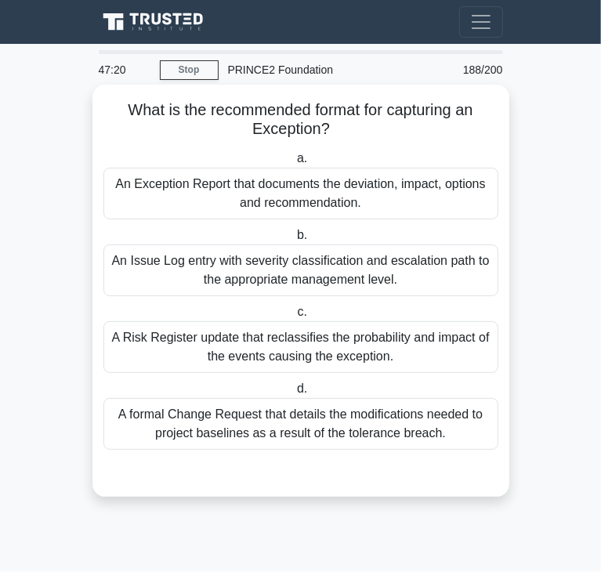
drag, startPoint x: 177, startPoint y: 197, endPoint x: 100, endPoint y: 212, distance: 78.2
click at [177, 197] on div "An Exception Report that documents the deviation, impact, options and recommend…" at bounding box center [300, 194] width 395 height 52
click at [294, 164] on input "a. An Exception Report that documents the deviation, impact, options and recomm…" at bounding box center [294, 159] width 0 height 10
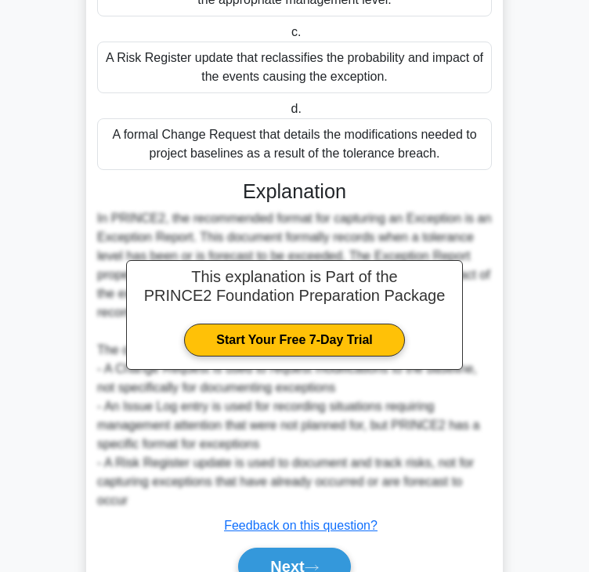
scroll to position [356, 0]
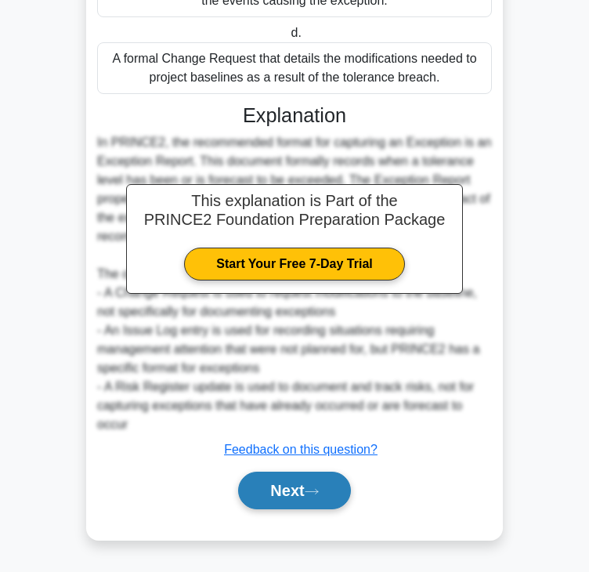
drag, startPoint x: 286, startPoint y: 499, endPoint x: 286, endPoint y: 480, distance: 18.8
click at [286, 499] on button "Next" at bounding box center [294, 491] width 112 height 38
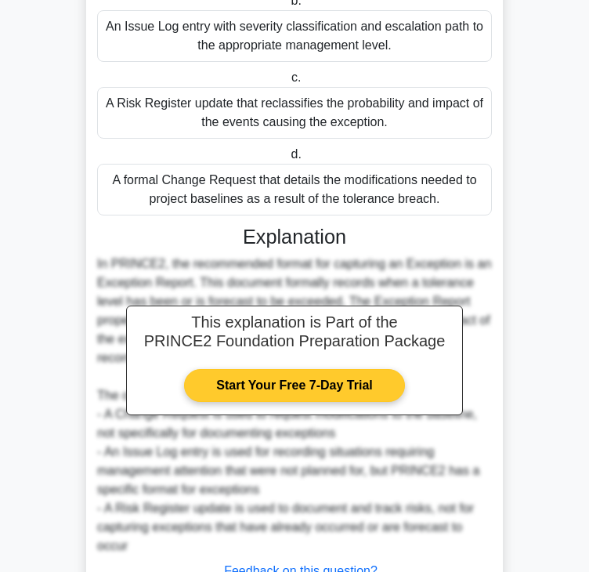
scroll to position [0, 0]
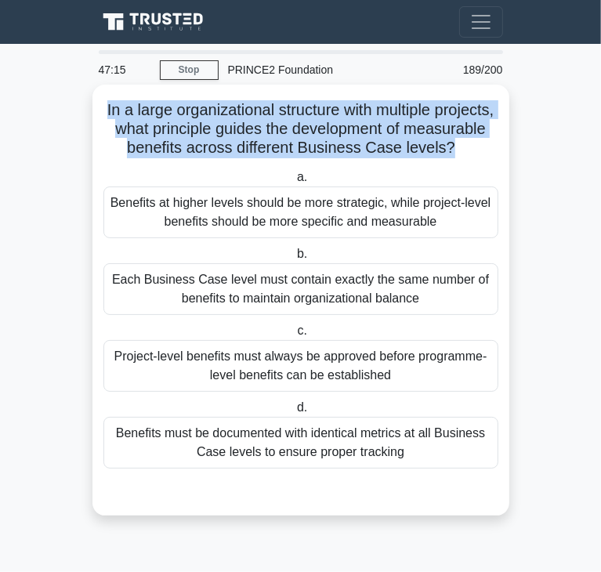
drag, startPoint x: 131, startPoint y: 109, endPoint x: 311, endPoint y: 168, distance: 189.8
click at [311, 158] on h5 "In a large organizational structure with multiple projects, what principle guid…" at bounding box center [301, 129] width 398 height 58
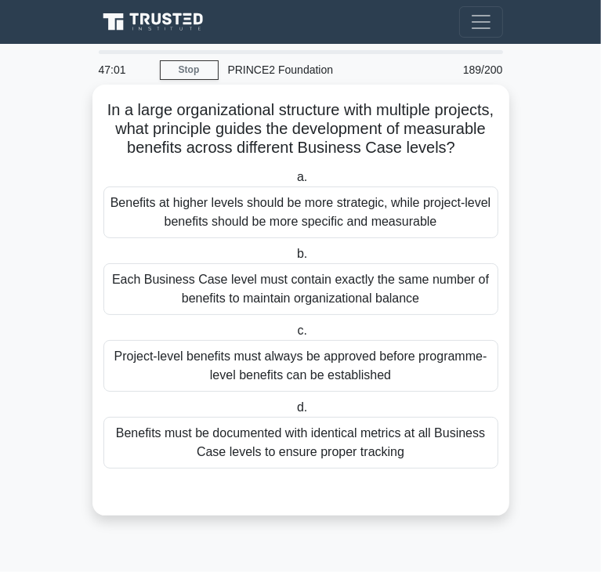
click at [213, 238] on div "Benefits at higher levels should be more strategic, while project-level benefit…" at bounding box center [300, 212] width 395 height 52
click at [294, 183] on input "a. Benefits at higher levels should be more strategic, while project-level bene…" at bounding box center [294, 177] width 0 height 10
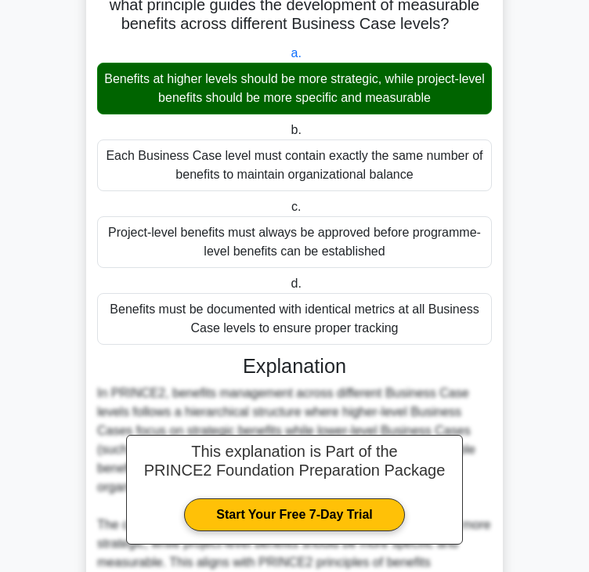
scroll to position [548, 0]
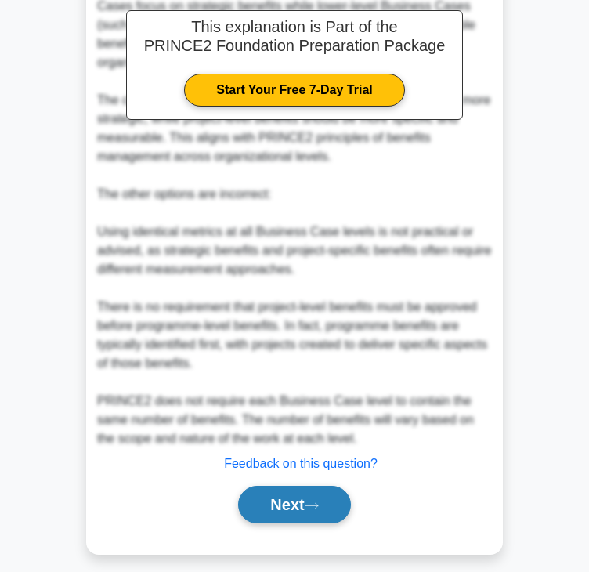
click at [294, 518] on button "Next" at bounding box center [294, 505] width 112 height 38
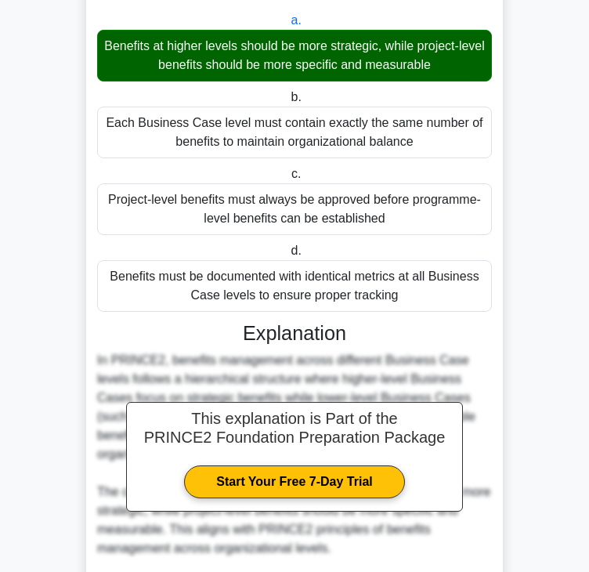
scroll to position [0, 0]
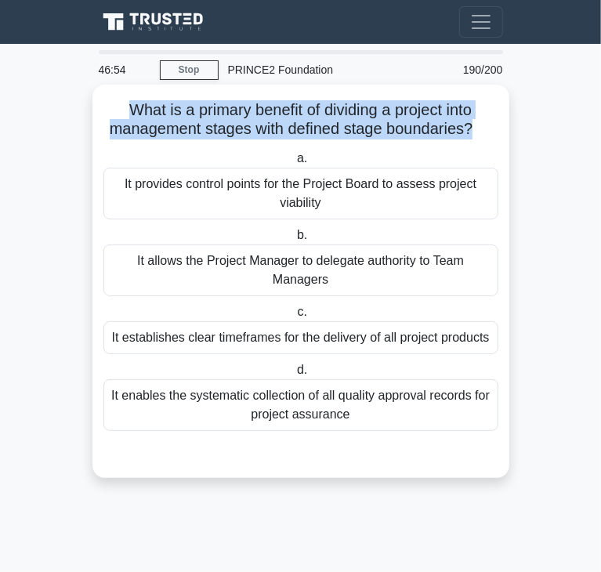
drag, startPoint x: 118, startPoint y: 103, endPoint x: 476, endPoint y: 131, distance: 358.3
click at [476, 131] on h5 "What is a primary benefit of dividing a project into management stages with def…" at bounding box center [301, 119] width 398 height 39
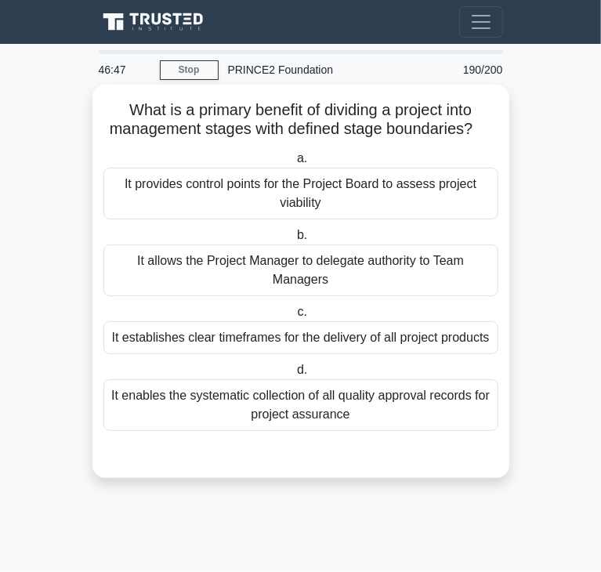
click at [183, 199] on div "It provides control points for the Project Board to assess project viability" at bounding box center [300, 194] width 395 height 52
click at [294, 164] on input "a. It provides control points for the Project Board to assess project viability" at bounding box center [294, 159] width 0 height 10
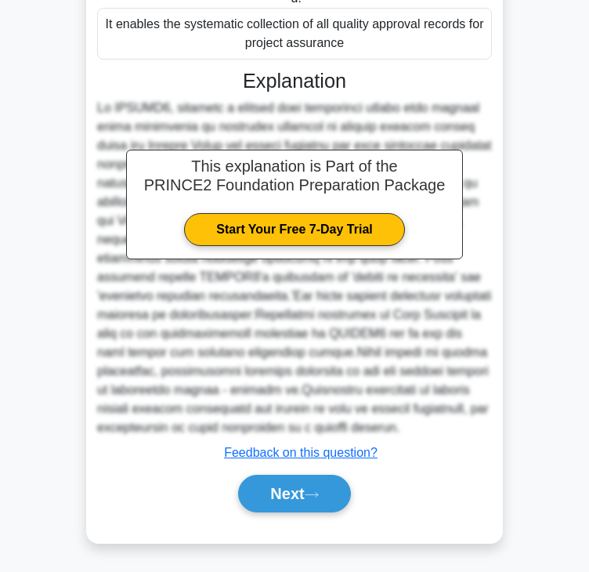
scroll to position [374, 0]
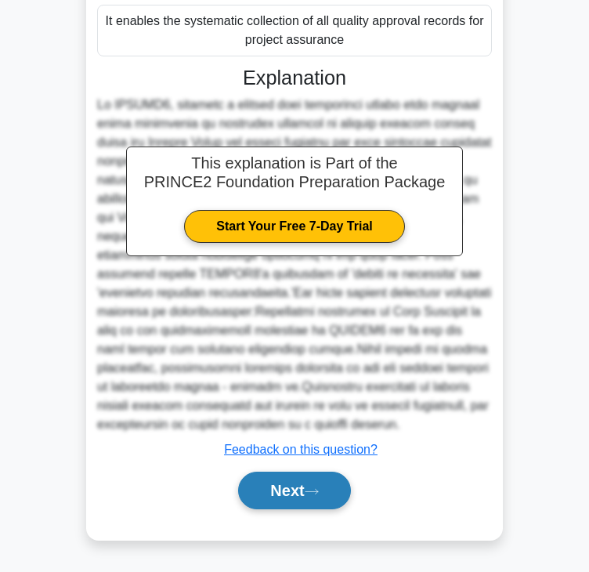
click at [254, 480] on button "Next" at bounding box center [294, 491] width 112 height 38
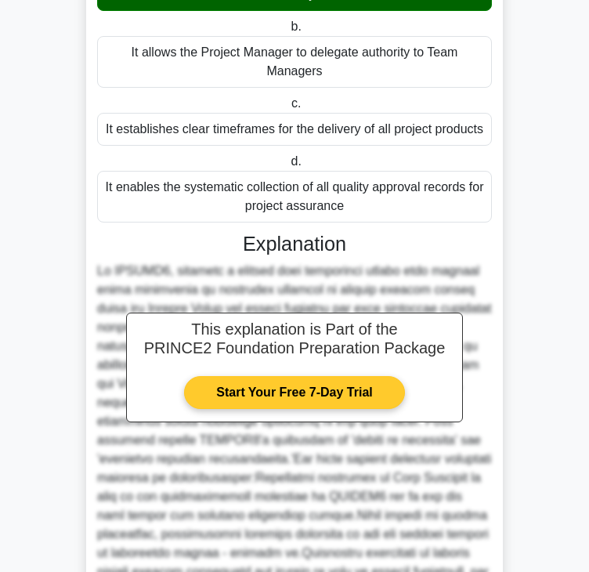
scroll to position [0, 0]
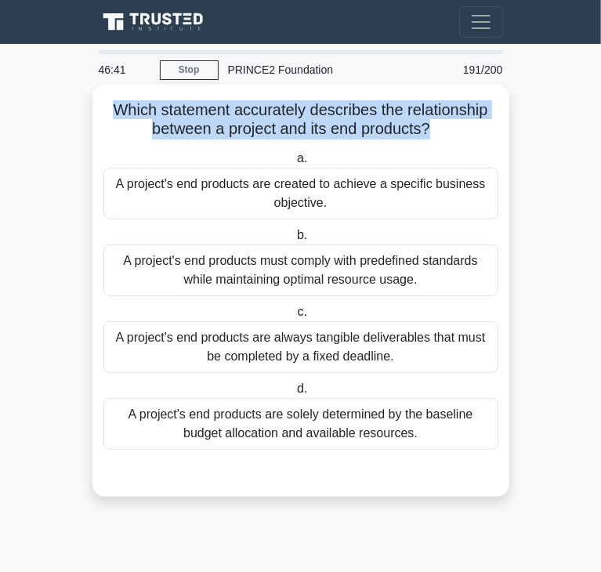
drag, startPoint x: 114, startPoint y: 114, endPoint x: 428, endPoint y: 128, distance: 313.7
click at [428, 128] on h5 "Which statement accurately describes the relationship between a project and its…" at bounding box center [301, 119] width 398 height 39
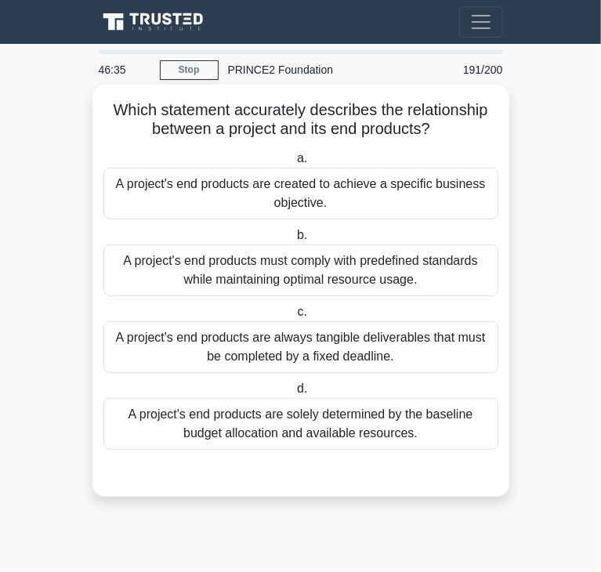
drag, startPoint x: 327, startPoint y: 191, endPoint x: 313, endPoint y: 193, distance: 13.4
click at [327, 191] on div "A project's end products are created to achieve a specific business objective." at bounding box center [300, 194] width 395 height 52
click at [294, 164] on input "a. A project's end products are created to achieve a specific business objectiv…" at bounding box center [294, 159] width 0 height 10
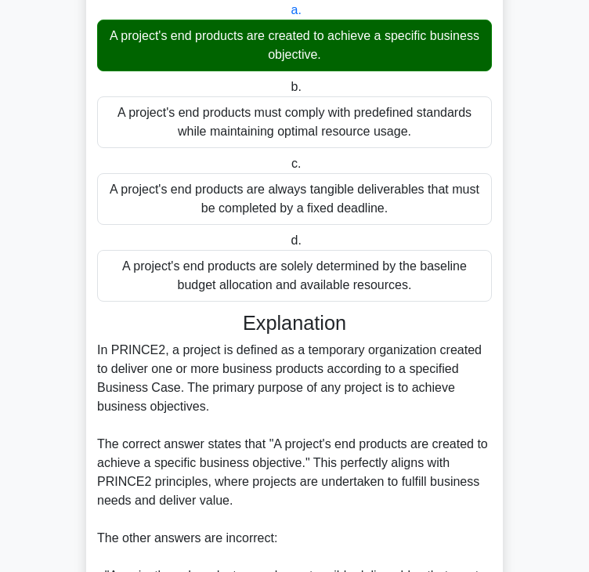
scroll to position [548, 0]
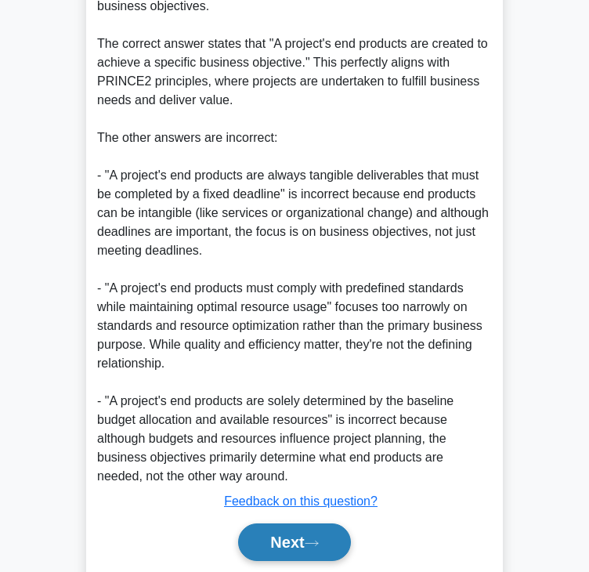
click at [263, 536] on button "Next" at bounding box center [294, 542] width 112 height 38
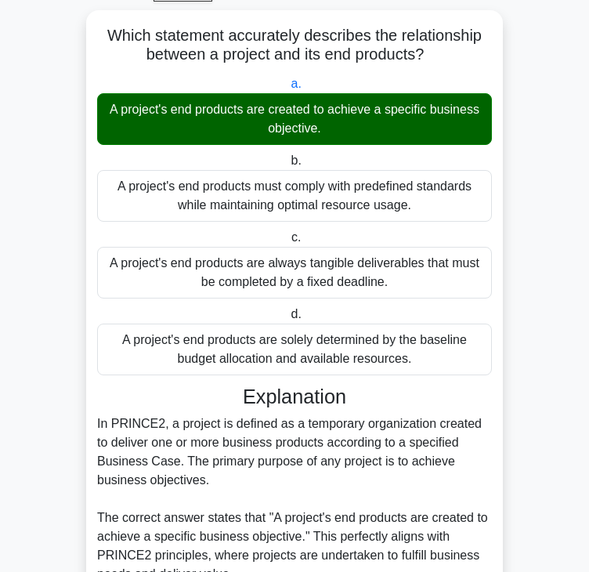
scroll to position [0, 0]
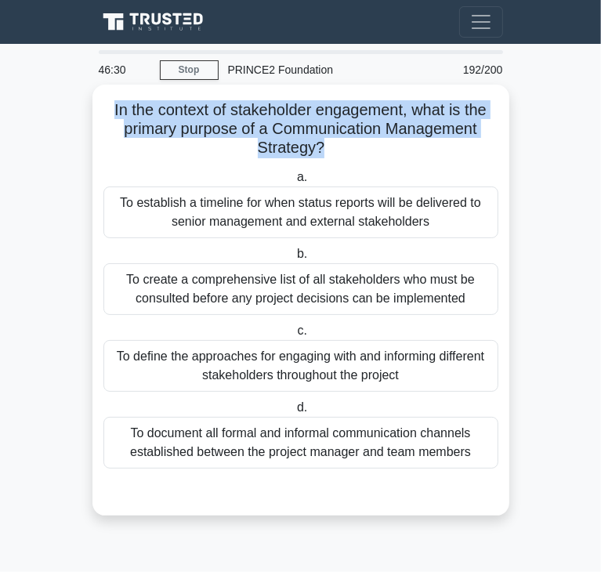
drag, startPoint x: 107, startPoint y: 113, endPoint x: 320, endPoint y: 149, distance: 216.9
click at [320, 149] on h5 "In the context of stakeholder engagement, what is the primary purpose of a Comm…" at bounding box center [301, 129] width 398 height 58
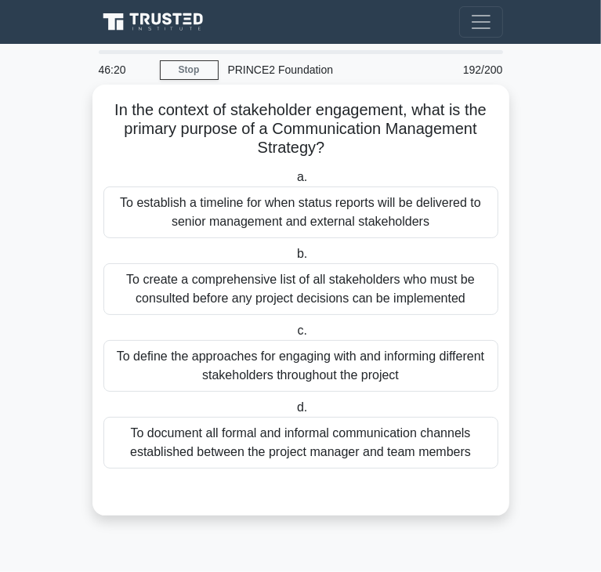
click at [175, 364] on div "To define the approaches for engaging with and informing different stakeholders…" at bounding box center [300, 366] width 395 height 52
click at [294, 336] on input "c. To define the approaches for engaging with and informing different stakehold…" at bounding box center [294, 331] width 0 height 10
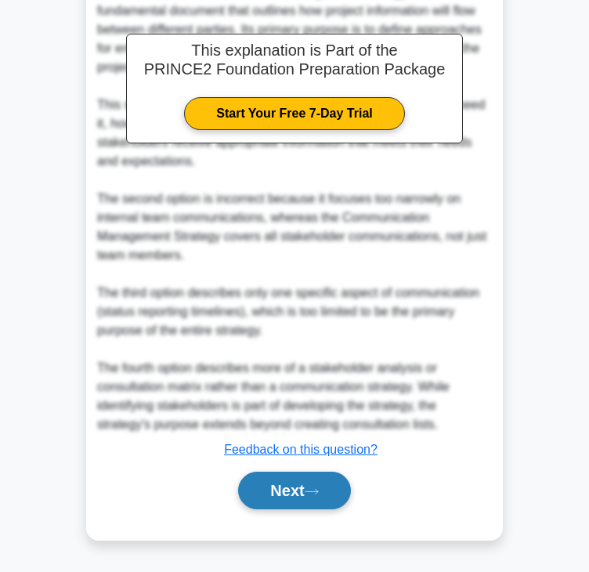
drag, startPoint x: 277, startPoint y: 492, endPoint x: 280, endPoint y: 472, distance: 20.0
click at [277, 492] on button "Next" at bounding box center [294, 491] width 112 height 38
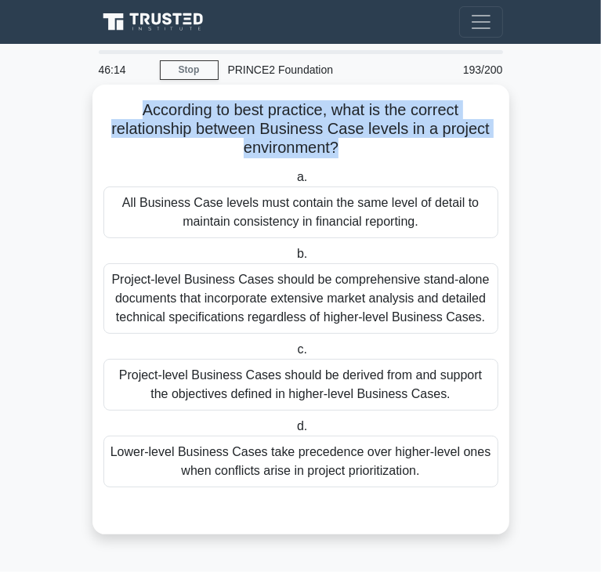
drag, startPoint x: 138, startPoint y: 110, endPoint x: 336, endPoint y: 146, distance: 201.5
click at [336, 146] on h5 "According to best practice, what is the correct relationship between Business C…" at bounding box center [301, 129] width 398 height 58
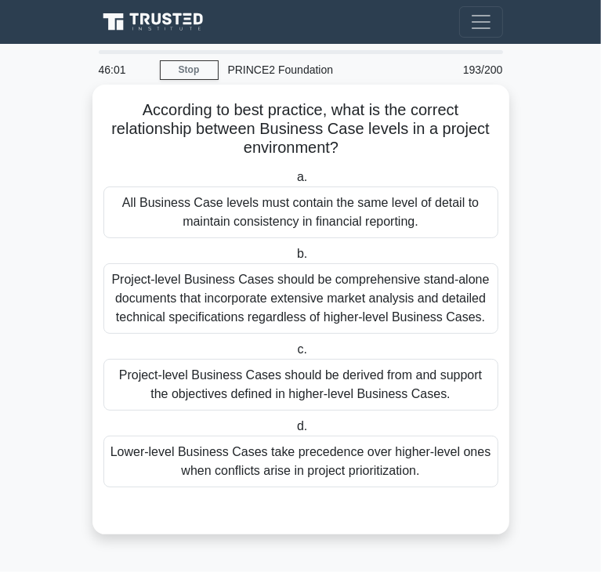
click at [233, 383] on div "Project-level Business Cases should be derived from and support the objectives …" at bounding box center [300, 385] width 395 height 52
click at [294, 355] on input "c. Project-level Business Cases should be derived from and support the objectiv…" at bounding box center [294, 350] width 0 height 10
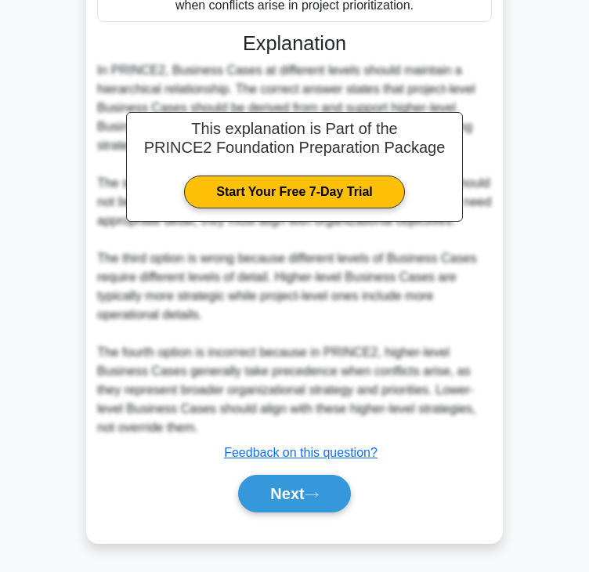
scroll to position [468, 0]
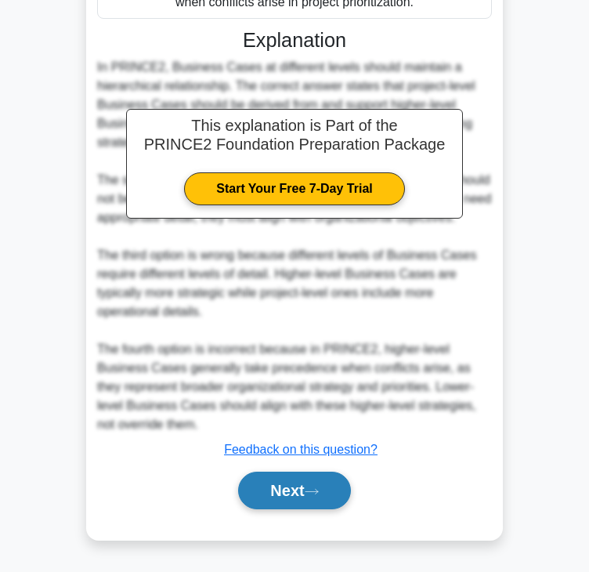
click at [313, 485] on button "Next" at bounding box center [294, 491] width 112 height 38
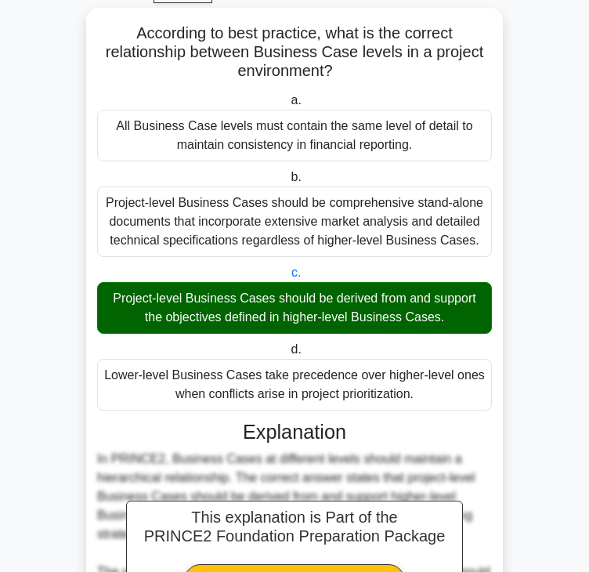
scroll to position [0, 0]
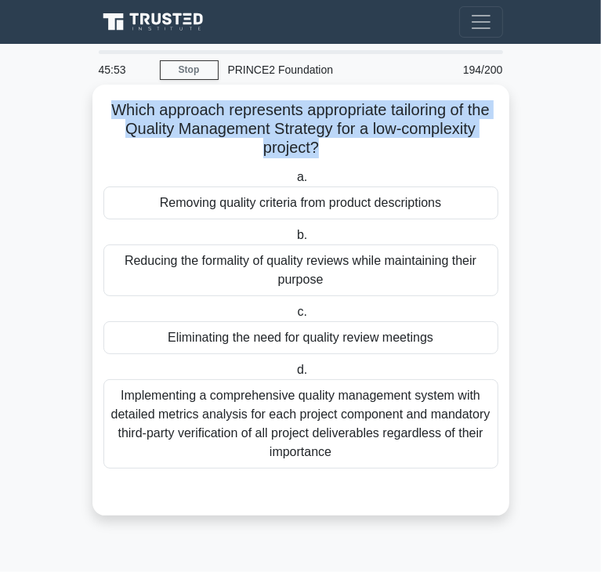
drag, startPoint x: 109, startPoint y: 113, endPoint x: 313, endPoint y: 145, distance: 207.0
click at [313, 145] on h5 "Which approach represents appropriate tailoring of the Quality Management Strat…" at bounding box center [301, 129] width 398 height 58
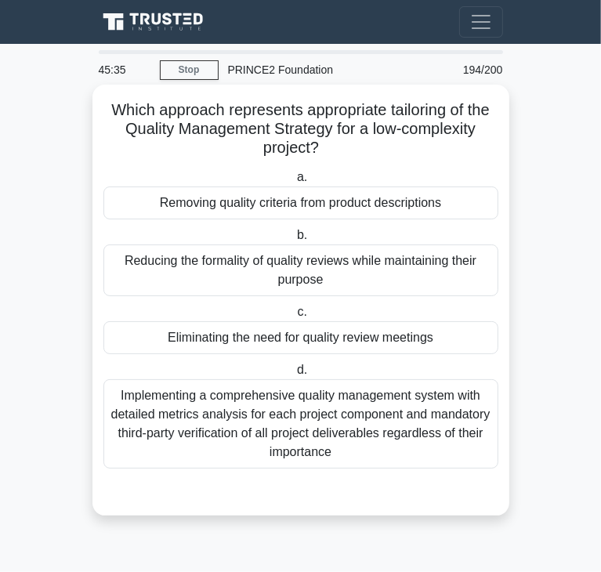
drag, startPoint x: 222, startPoint y: 277, endPoint x: 175, endPoint y: 267, distance: 47.3
click at [222, 277] on div "Reducing the formality of quality reviews while maintaining their purpose" at bounding box center [300, 270] width 395 height 52
click at [294, 241] on input "b. Reducing the formality of quality reviews while maintaining their purpose" at bounding box center [294, 235] width 0 height 10
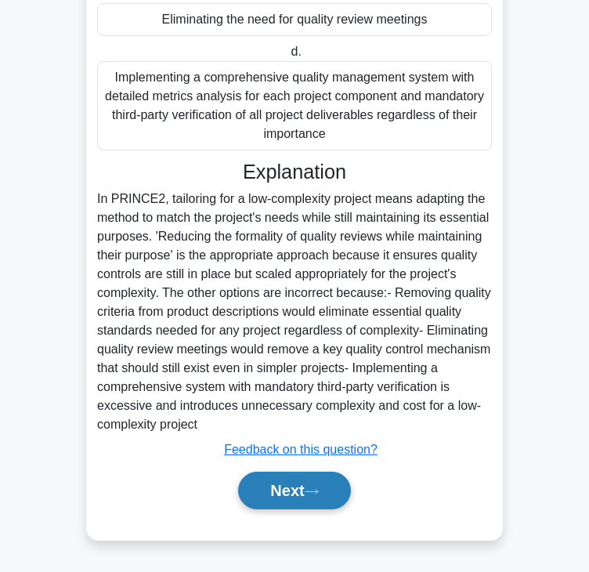
click at [283, 497] on button "Next" at bounding box center [294, 491] width 112 height 38
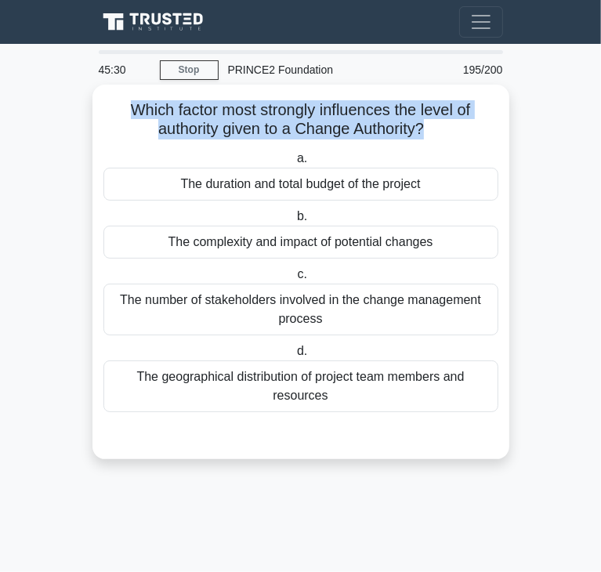
drag, startPoint x: 130, startPoint y: 107, endPoint x: 427, endPoint y: 137, distance: 298.4
click at [427, 137] on h5 "Which factor most strongly influences the level of authority given to a Change …" at bounding box center [301, 119] width 398 height 39
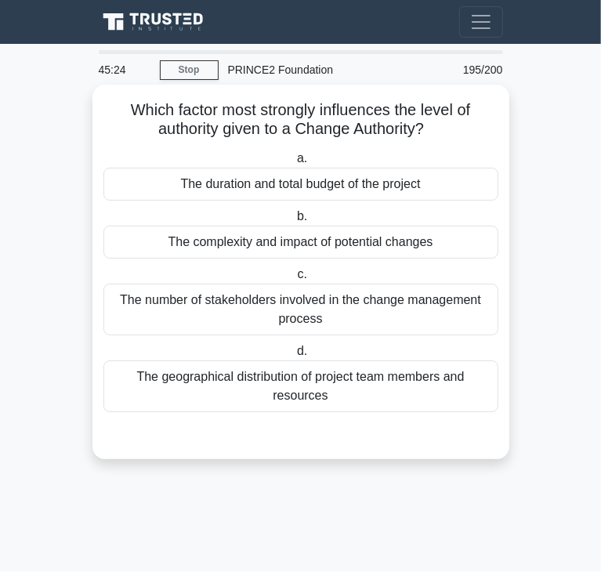
click at [257, 245] on div "The complexity and impact of potential changes" at bounding box center [300, 242] width 395 height 33
click at [294, 222] on input "b. The complexity and impact of potential changes" at bounding box center [294, 217] width 0 height 10
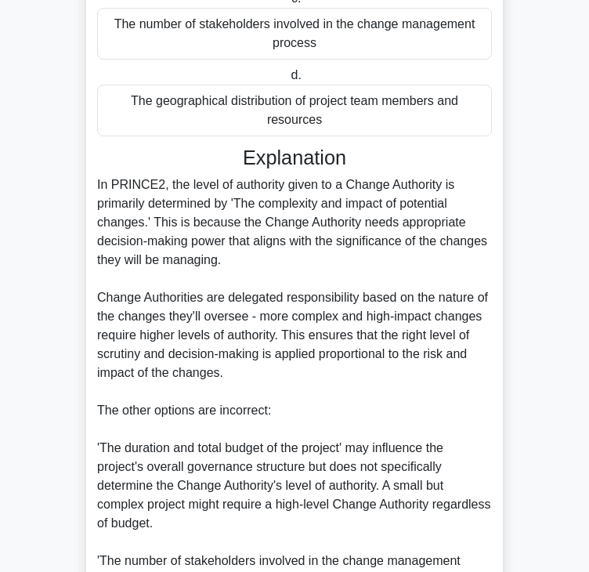
scroll to position [470, 0]
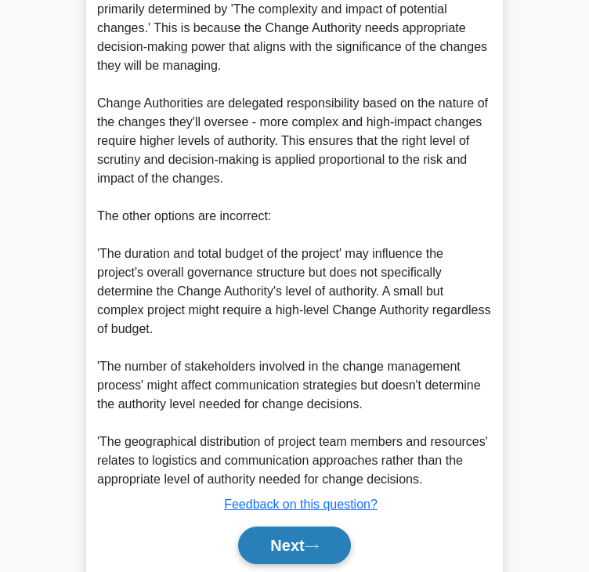
click at [273, 548] on button "Next" at bounding box center [294, 545] width 112 height 38
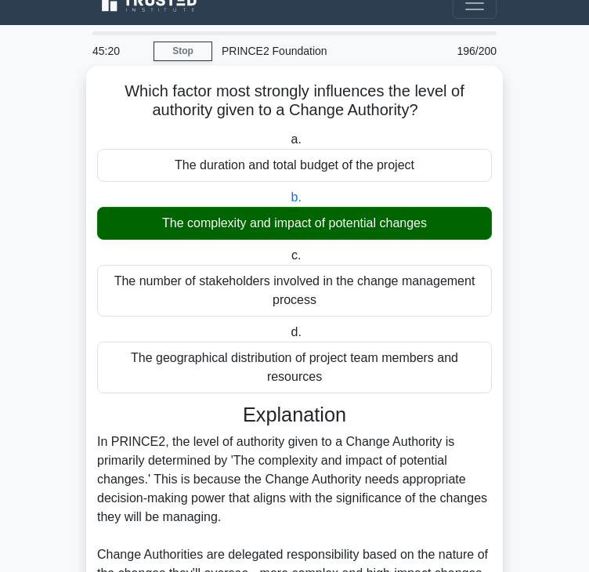
scroll to position [0, 0]
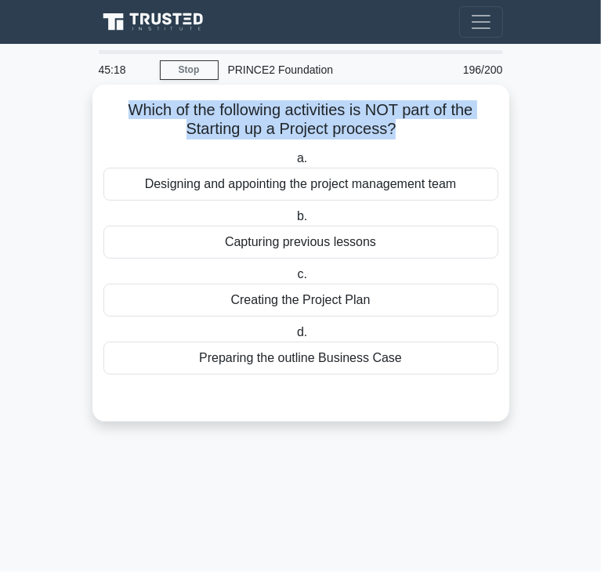
drag, startPoint x: 128, startPoint y: 105, endPoint x: 391, endPoint y: 130, distance: 264.4
click at [391, 130] on h5 "Which of the following activities is NOT part of the Starting up a Project proc…" at bounding box center [301, 119] width 398 height 39
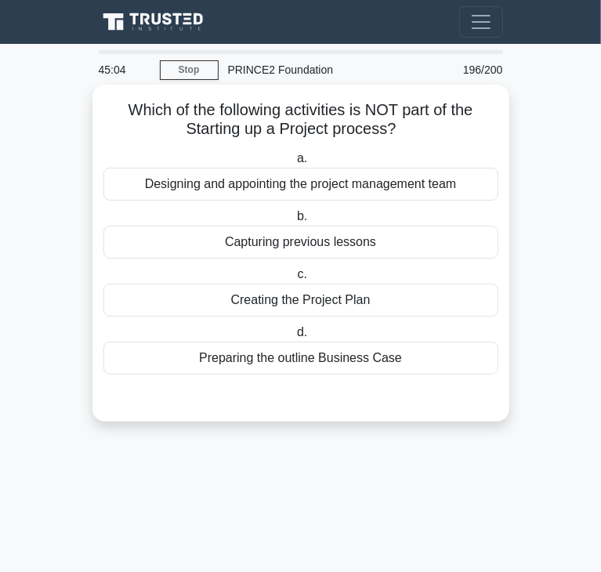
click at [294, 360] on div "Preparing the outline Business Case" at bounding box center [300, 358] width 395 height 33
click at [294, 338] on input "d. Preparing the outline Business Case" at bounding box center [294, 332] width 0 height 10
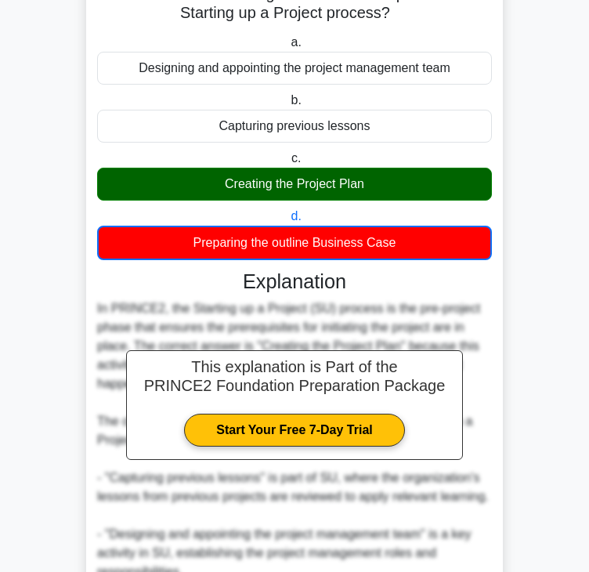
scroll to position [414, 0]
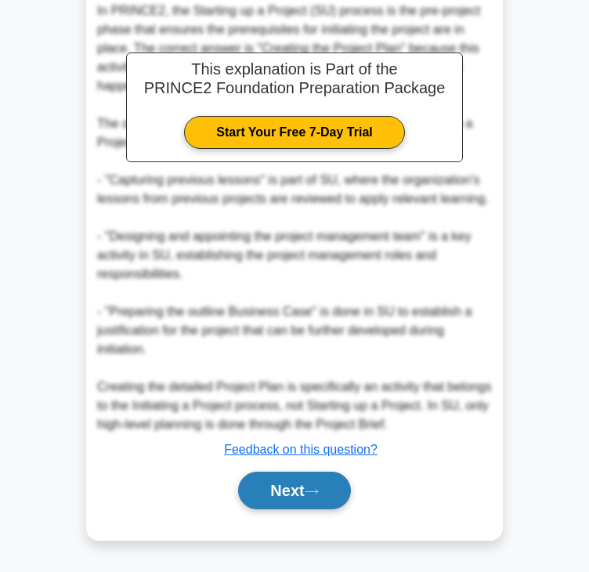
click at [248, 485] on button "Next" at bounding box center [294, 491] width 112 height 38
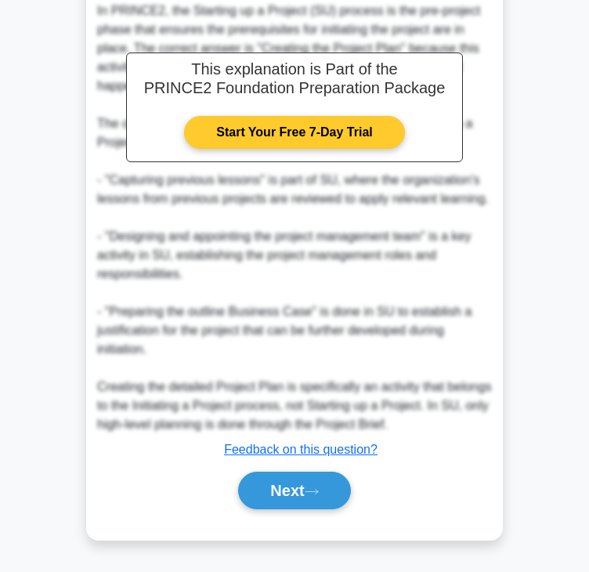
scroll to position [0, 0]
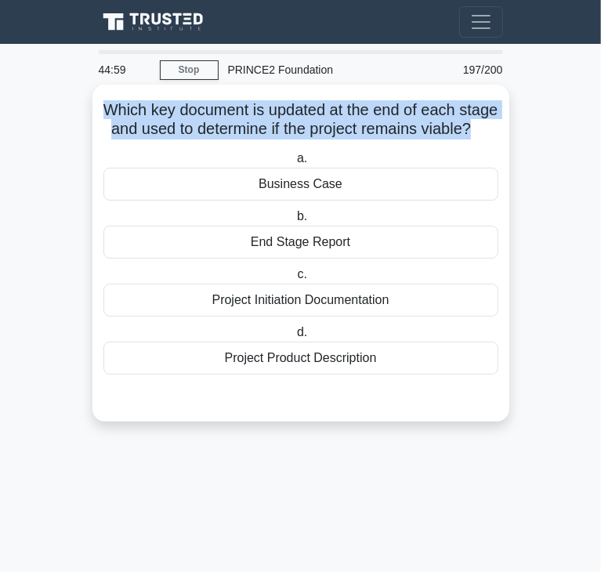
drag, startPoint x: 123, startPoint y: 109, endPoint x: 310, endPoint y: 149, distance: 191.4
click at [310, 139] on h5 "Which key document is updated at the end of each stage and used to determine if…" at bounding box center [301, 119] width 398 height 39
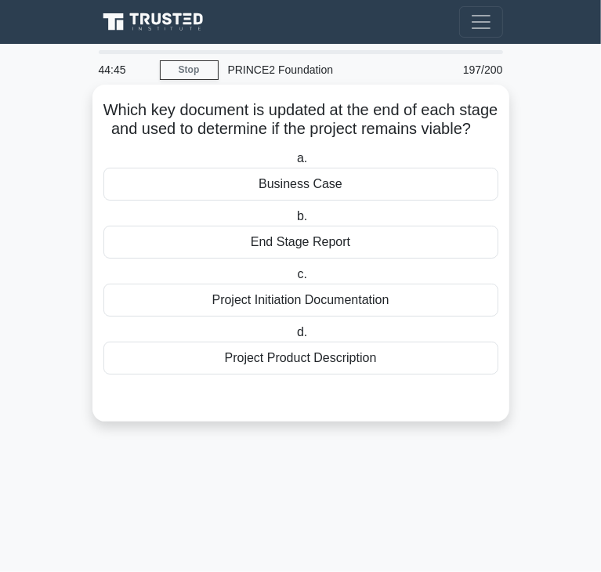
click at [335, 259] on div "End Stage Report" at bounding box center [300, 242] width 395 height 33
click at [294, 222] on input "b. End Stage Report" at bounding box center [294, 217] width 0 height 10
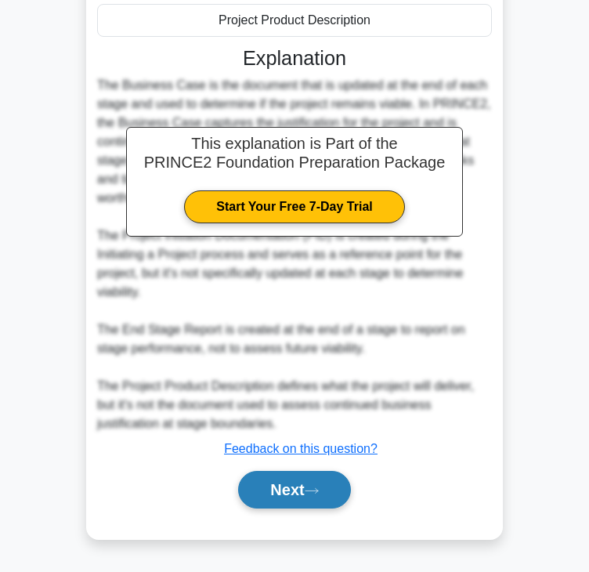
click at [270, 476] on button "Next" at bounding box center [294, 490] width 112 height 38
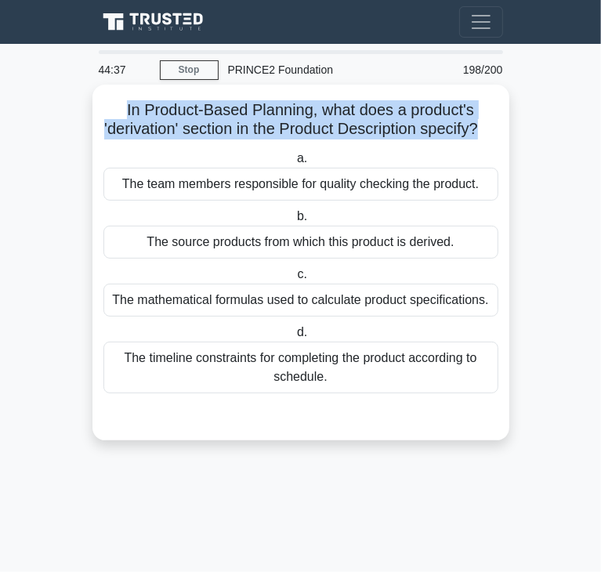
drag, startPoint x: 118, startPoint y: 110, endPoint x: 490, endPoint y: 134, distance: 372.1
click at [490, 134] on h5 "In Product-Based Planning, what does a product's 'derivation' section in the Pr…" at bounding box center [301, 119] width 398 height 39
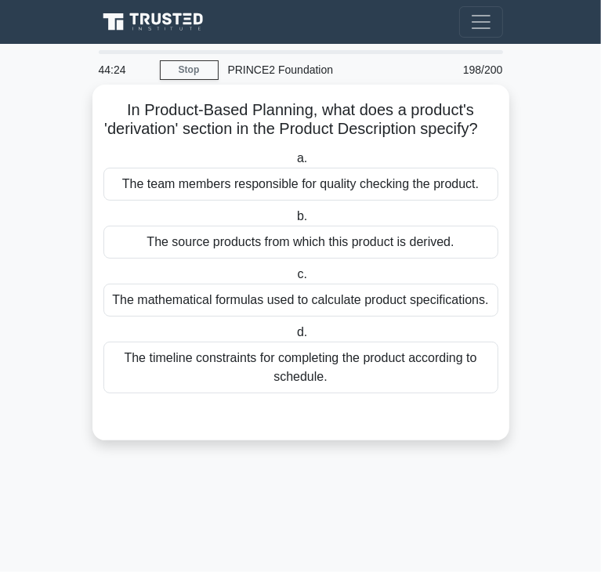
click at [239, 258] on div "The source products from which this product is derived." at bounding box center [300, 242] width 395 height 33
click at [294, 222] on input "b. The source products from which this product is derived." at bounding box center [294, 217] width 0 height 10
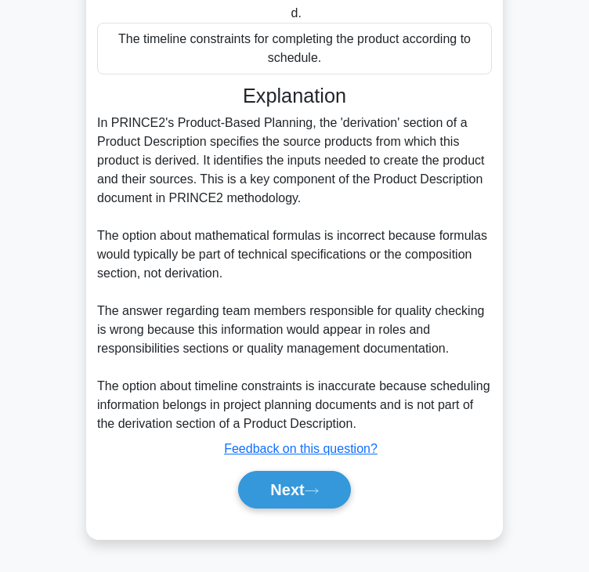
scroll to position [337, 0]
click at [331, 488] on button "Next" at bounding box center [294, 490] width 112 height 38
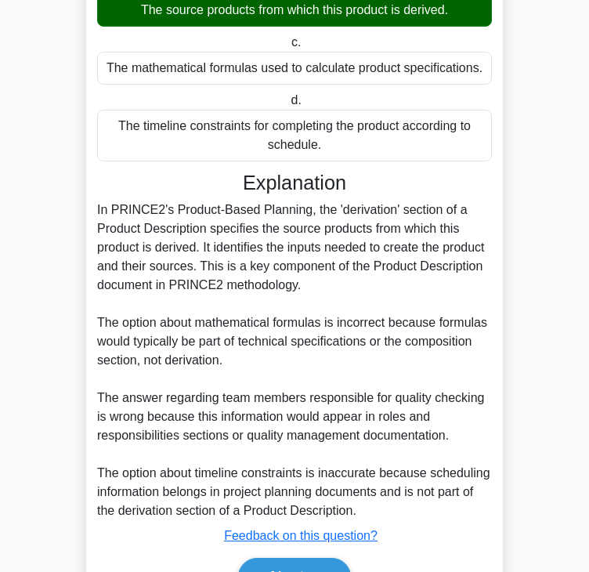
scroll to position [0, 0]
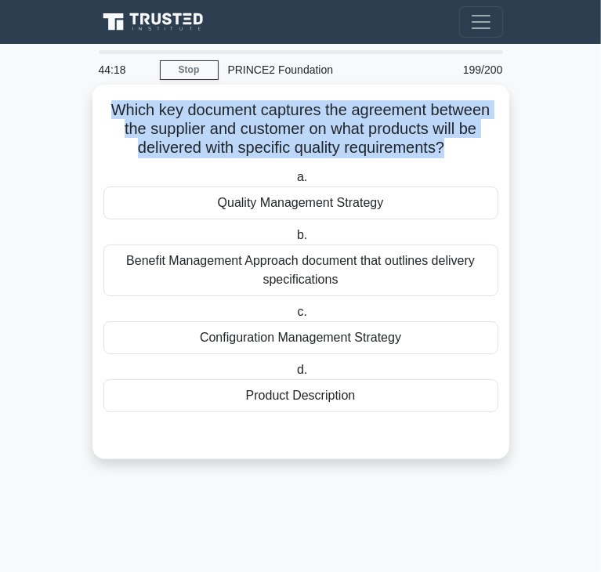
drag, startPoint x: 107, startPoint y: 109, endPoint x: 447, endPoint y: 146, distance: 342.8
click at [447, 146] on h5 "Which key document captures the agreement between the supplier and customer on …" at bounding box center [301, 129] width 398 height 58
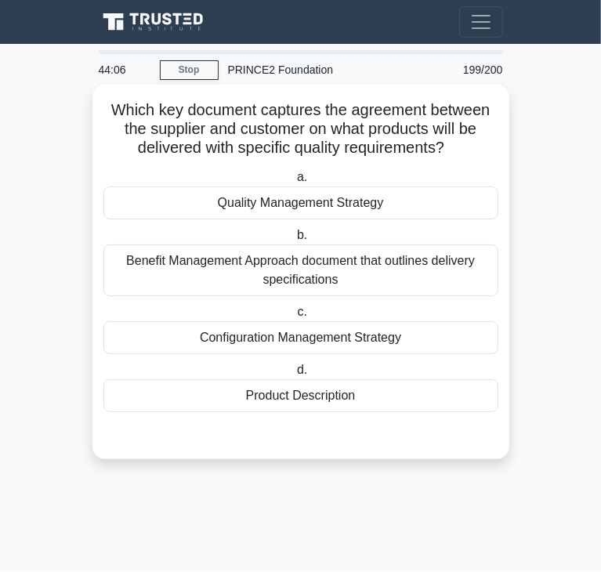
click at [276, 400] on div "Product Description" at bounding box center [300, 395] width 395 height 33
click at [294, 375] on input "d. Product Description" at bounding box center [294, 370] width 0 height 10
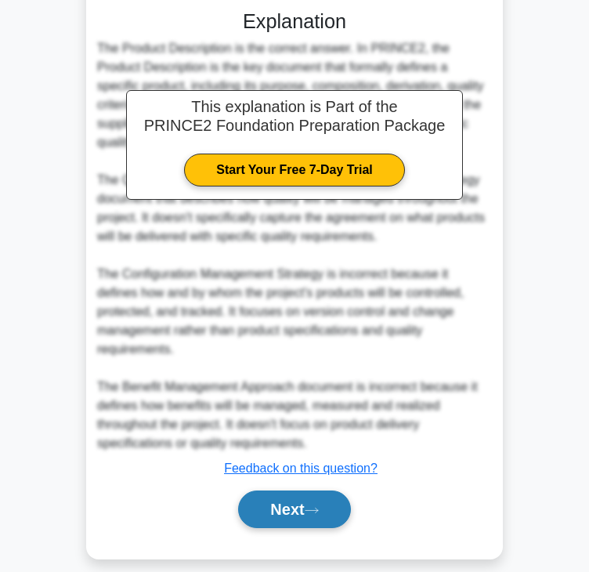
click at [300, 490] on button "Next" at bounding box center [294, 509] width 112 height 38
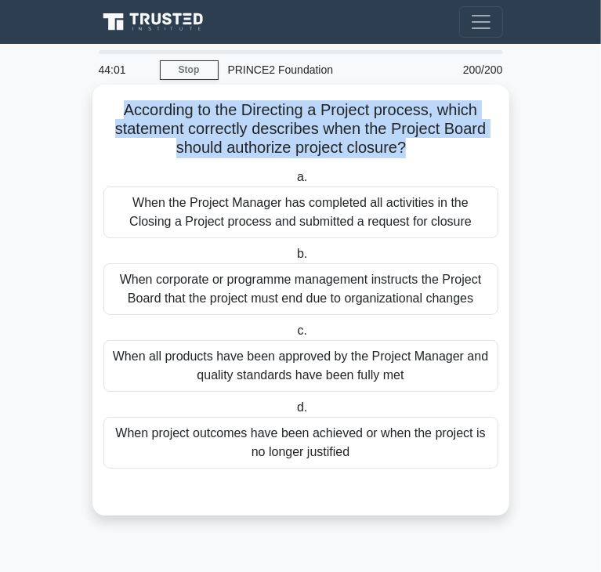
drag, startPoint x: 117, startPoint y: 111, endPoint x: 404, endPoint y: 151, distance: 290.3
click at [404, 151] on h5 "According to the Directing a Project process, which statement correctly describ…" at bounding box center [301, 129] width 398 height 58
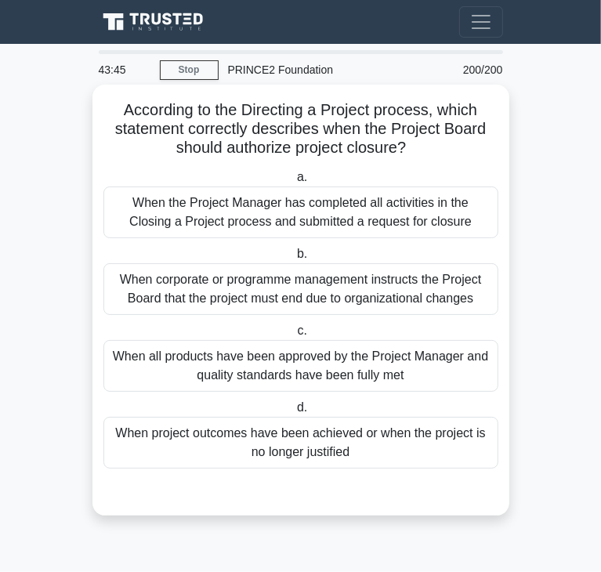
drag, startPoint x: 389, startPoint y: 443, endPoint x: 365, endPoint y: 433, distance: 25.6
click at [389, 443] on div "When project outcomes have been achieved or when the project is no longer justi…" at bounding box center [300, 443] width 395 height 52
click at [294, 413] on input "d. When project outcomes have been achieved or when the project is no longer ju…" at bounding box center [294, 408] width 0 height 10
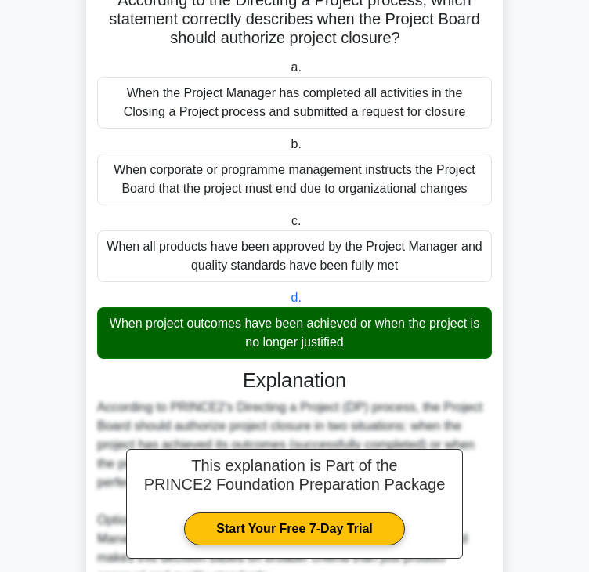
scroll to position [450, 0]
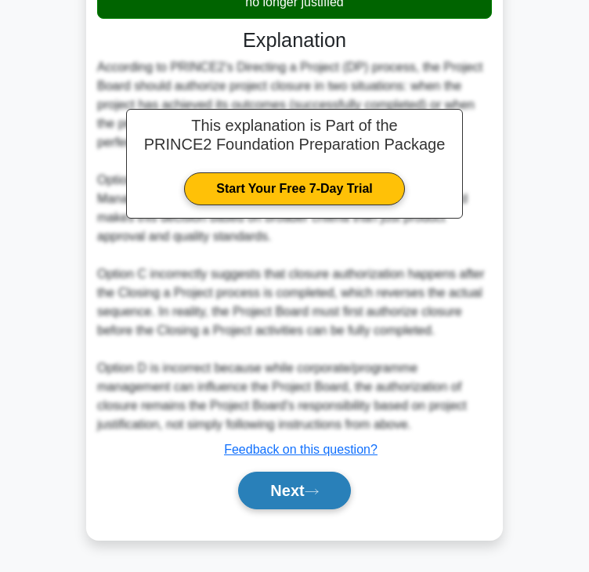
click at [312, 495] on button "Next" at bounding box center [294, 491] width 112 height 38
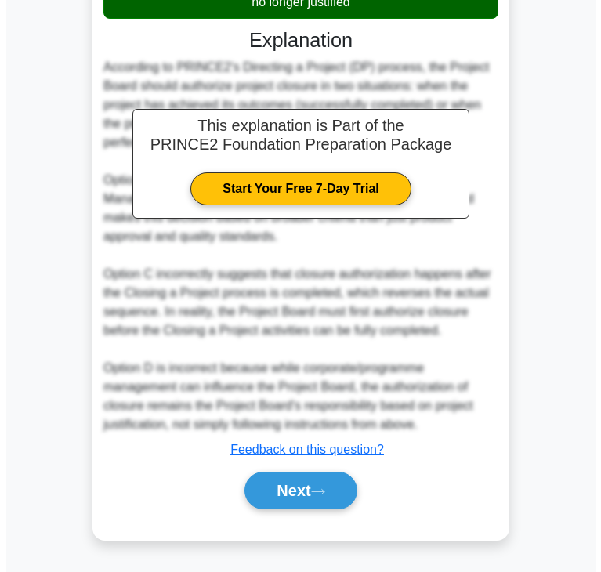
scroll to position [0, 0]
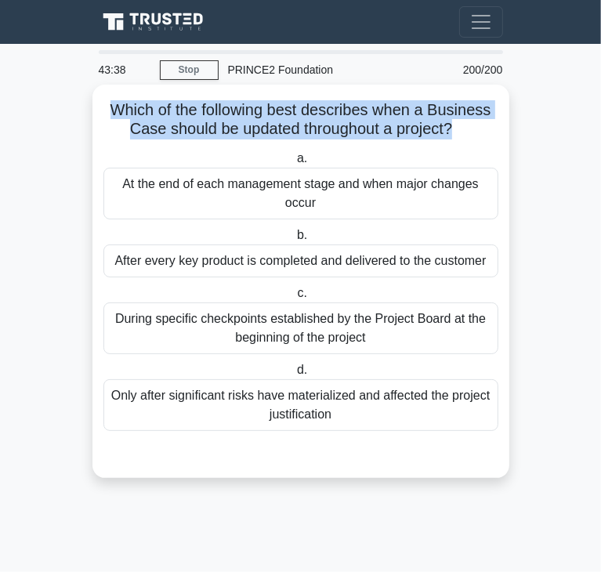
drag, startPoint x: 110, startPoint y: 110, endPoint x: 454, endPoint y: 125, distance: 344.2
click at [454, 125] on h5 "Which of the following best describes when a Business Case should be updated th…" at bounding box center [301, 119] width 398 height 39
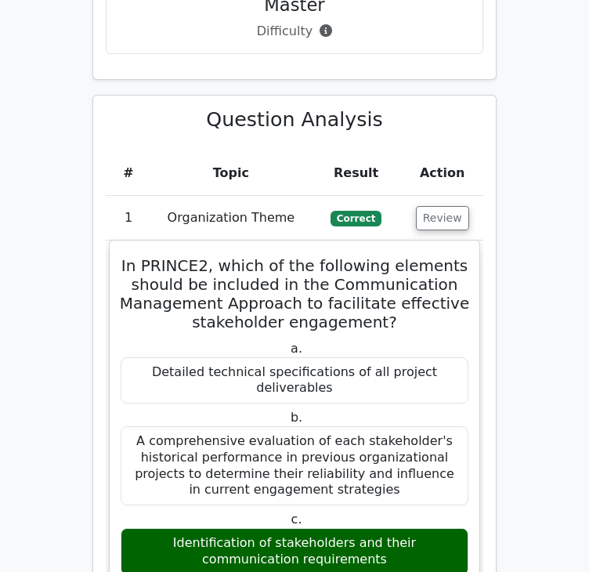
scroll to position [1802, 0]
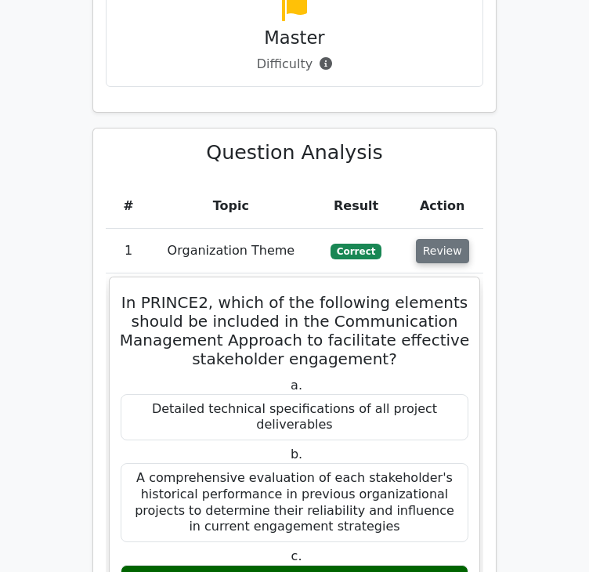
click at [449, 239] on button "Review" at bounding box center [442, 251] width 53 height 24
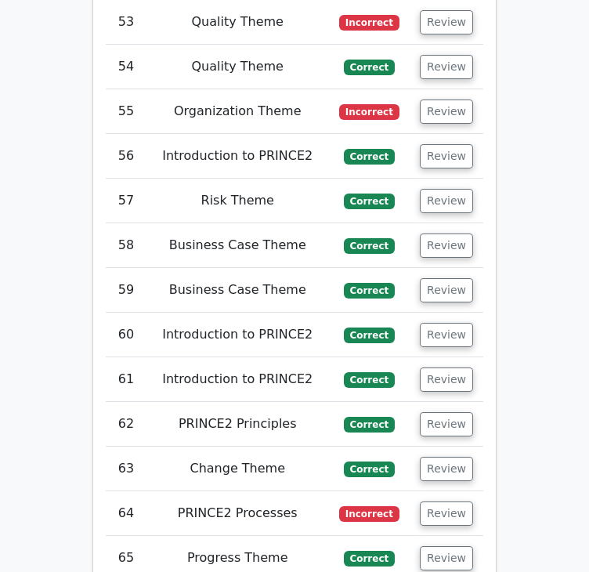
scroll to position [4309, 0]
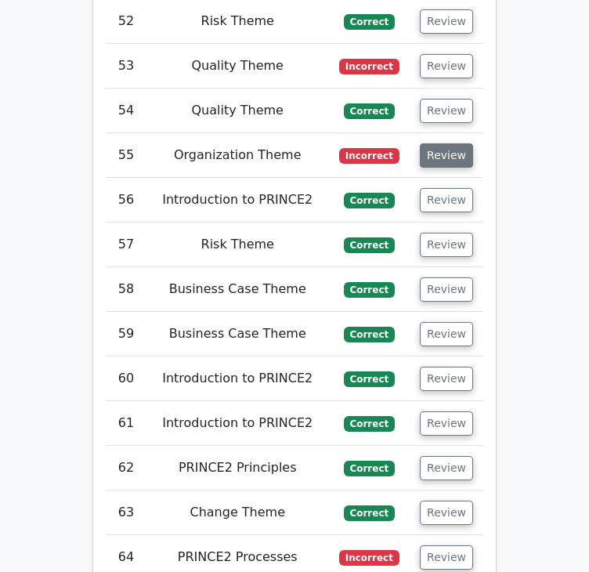
click at [458, 143] on button "Review" at bounding box center [446, 155] width 53 height 24
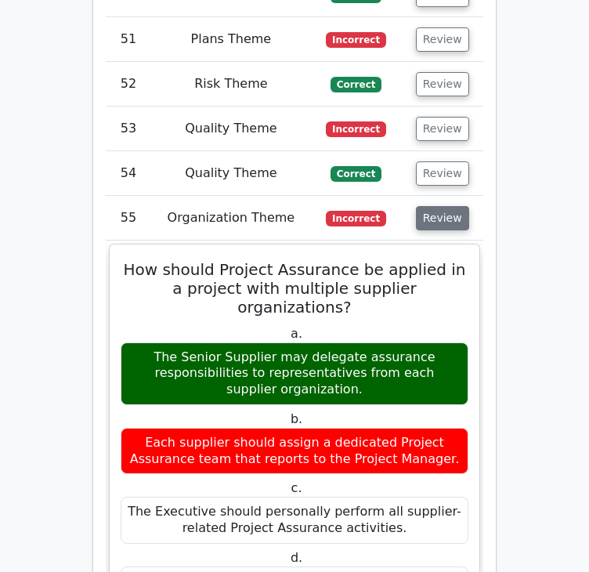
click at [458, 206] on button "Review" at bounding box center [442, 218] width 53 height 24
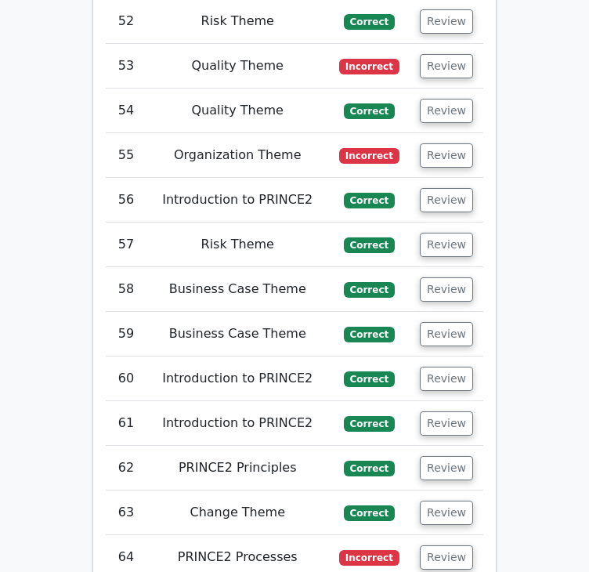
click at [436, 96] on td "Review" at bounding box center [447, 111] width 74 height 45
click at [437, 99] on button "Review" at bounding box center [446, 111] width 53 height 24
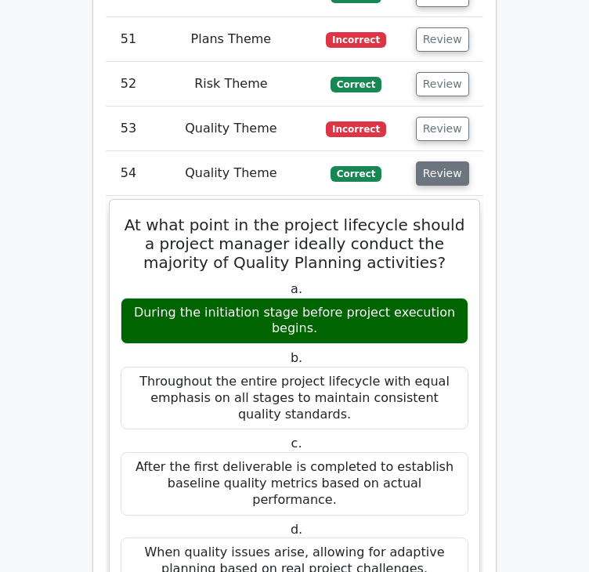
click at [442, 161] on button "Review" at bounding box center [442, 173] width 53 height 24
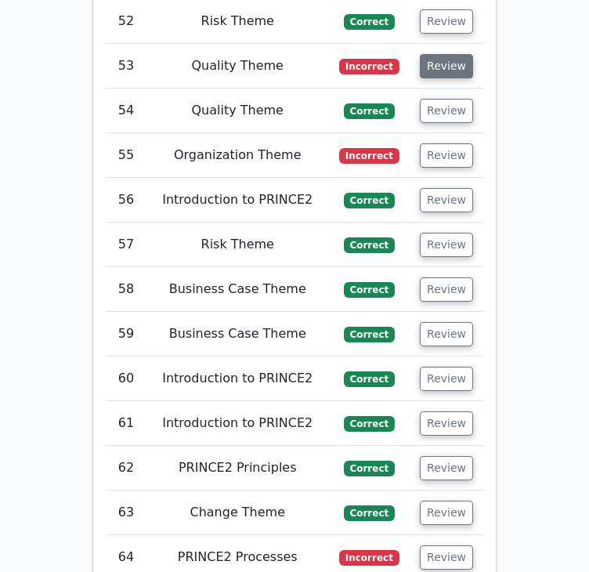
click at [445, 54] on button "Review" at bounding box center [446, 66] width 53 height 24
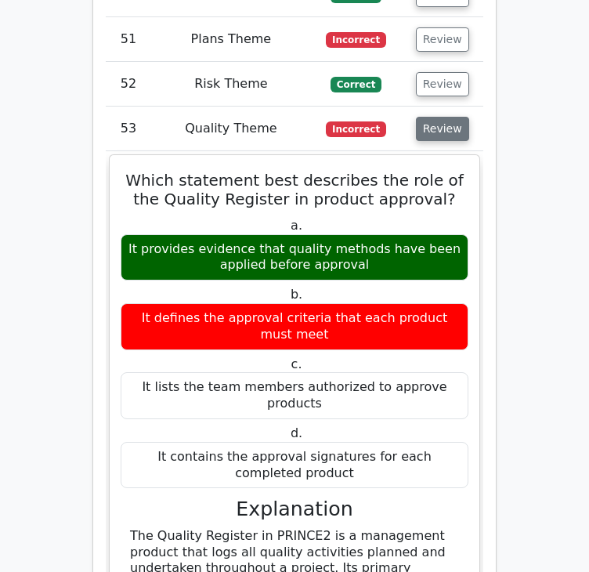
click at [445, 117] on button "Review" at bounding box center [442, 129] width 53 height 24
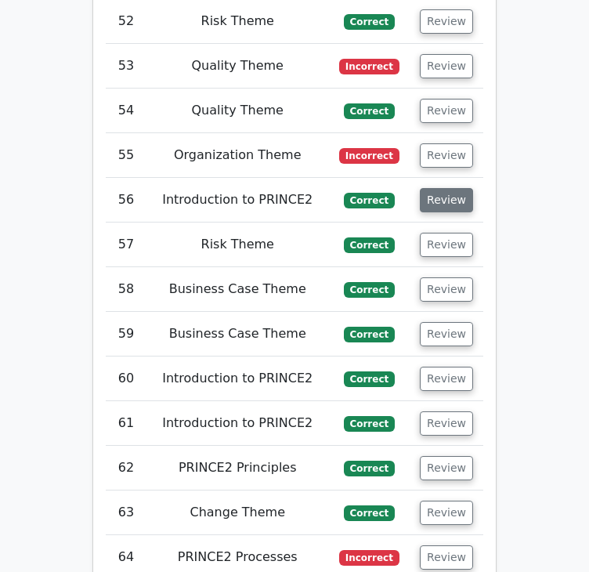
click at [436, 188] on button "Review" at bounding box center [446, 200] width 53 height 24
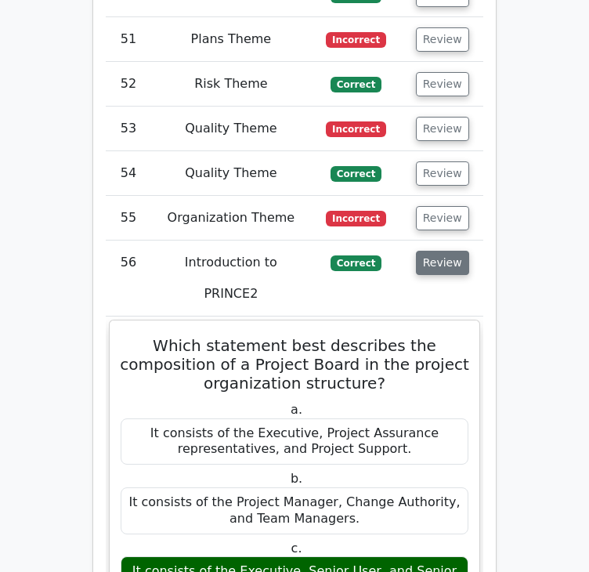
click at [436, 251] on button "Review" at bounding box center [442, 263] width 53 height 24
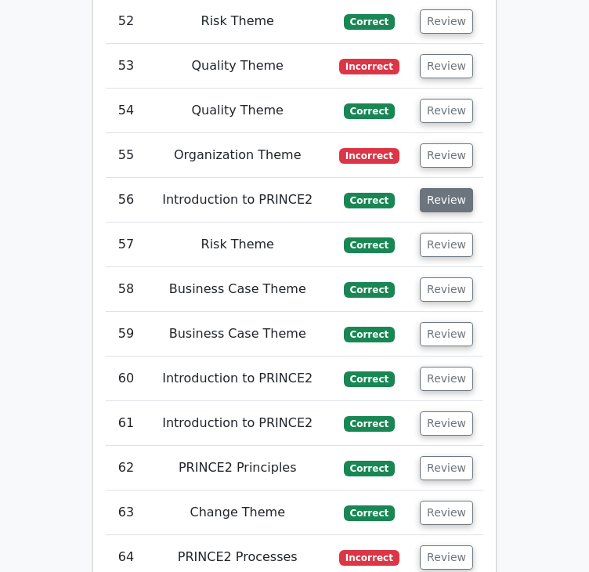
click at [436, 188] on button "Review" at bounding box center [446, 200] width 53 height 24
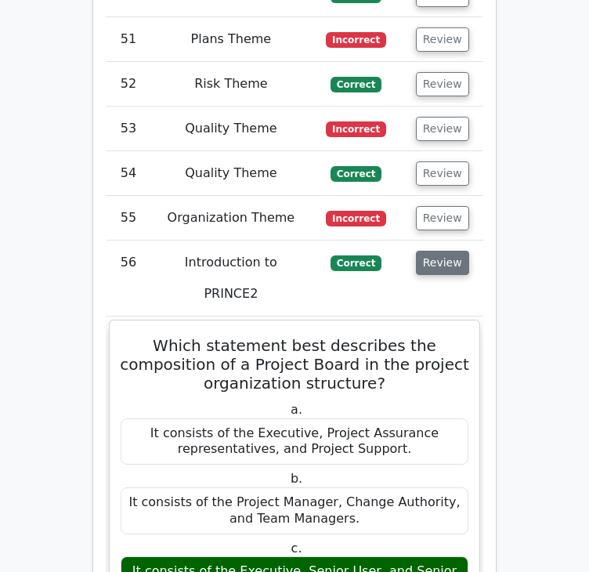
click at [436, 251] on button "Review" at bounding box center [442, 263] width 53 height 24
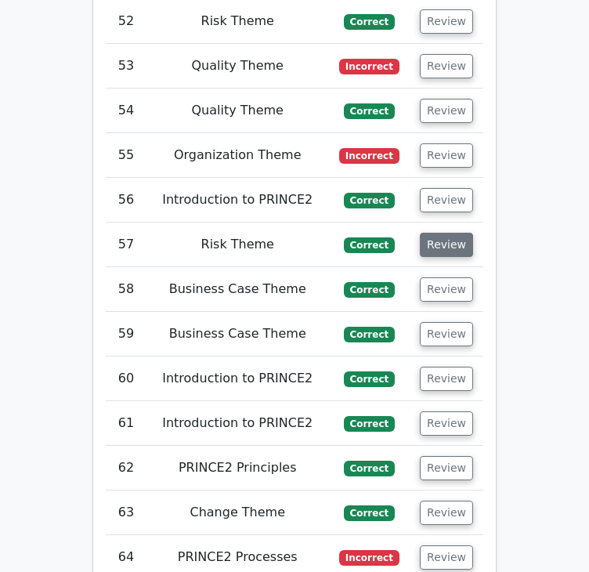
click at [435, 233] on button "Review" at bounding box center [446, 245] width 53 height 24
click at [436, 233] on button "Review" at bounding box center [446, 245] width 53 height 24
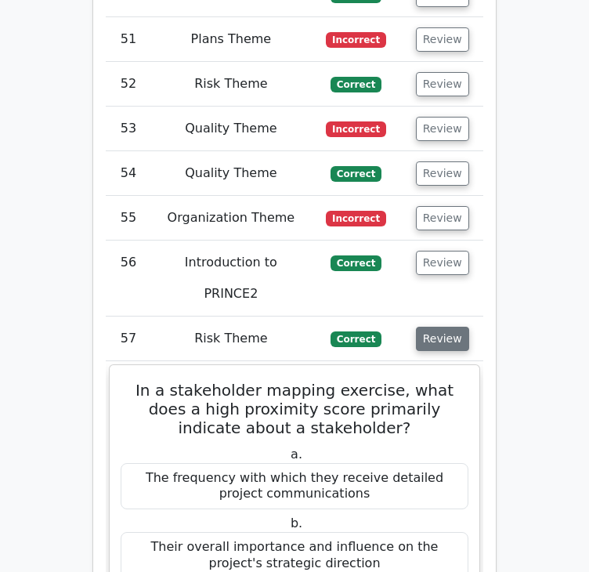
click at [436, 327] on button "Review" at bounding box center [442, 339] width 53 height 24
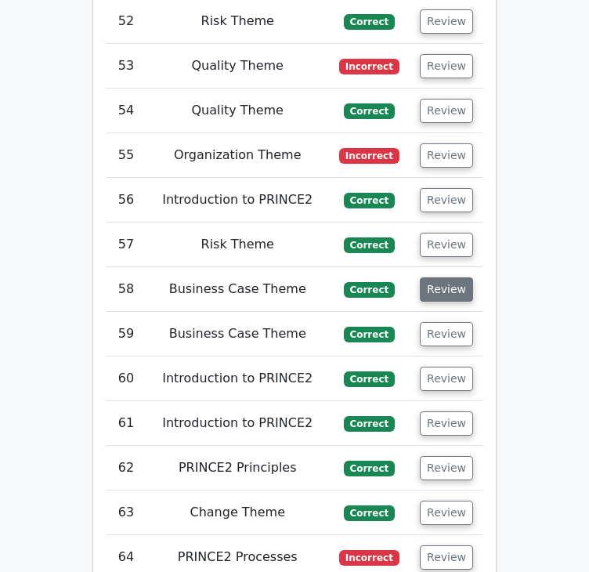
click at [434, 277] on button "Review" at bounding box center [446, 289] width 53 height 24
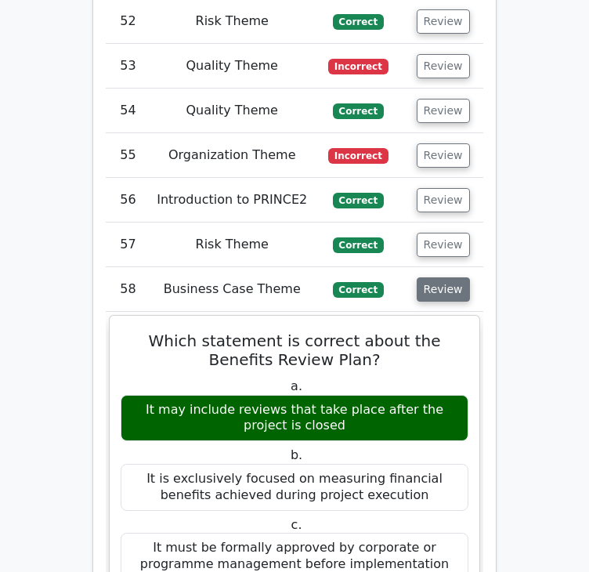
click at [448, 277] on button "Review" at bounding box center [443, 289] width 53 height 24
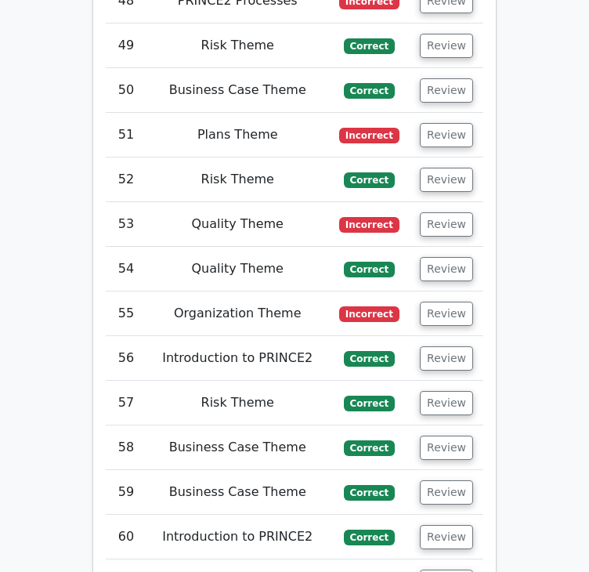
scroll to position [3917, 0]
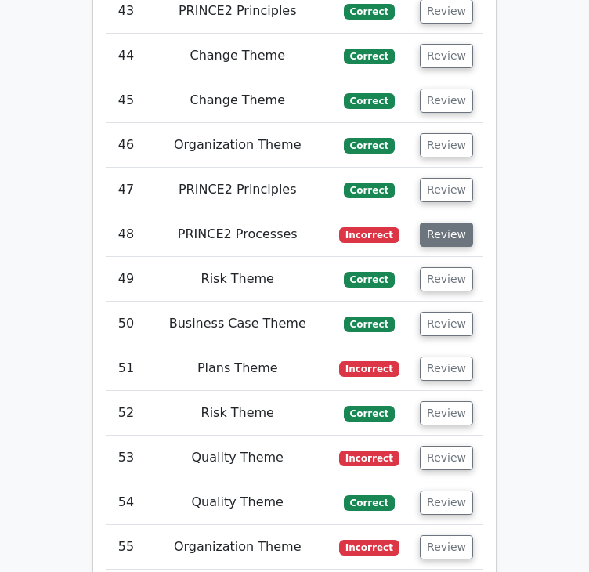
click at [458, 222] on button "Review" at bounding box center [446, 234] width 53 height 24
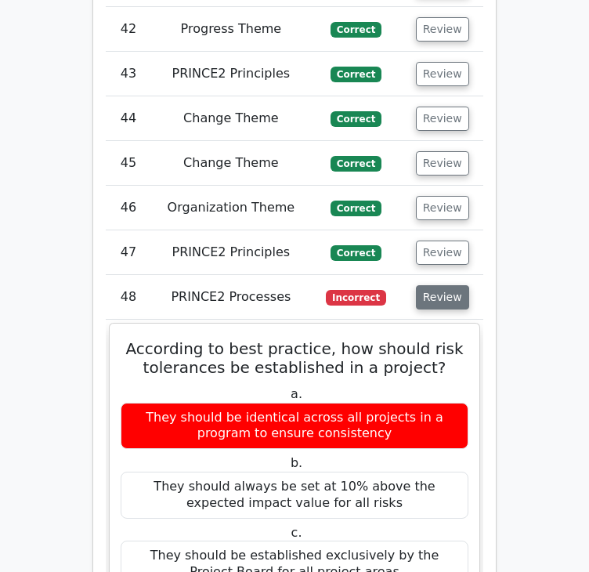
click at [458, 285] on button "Review" at bounding box center [442, 297] width 53 height 24
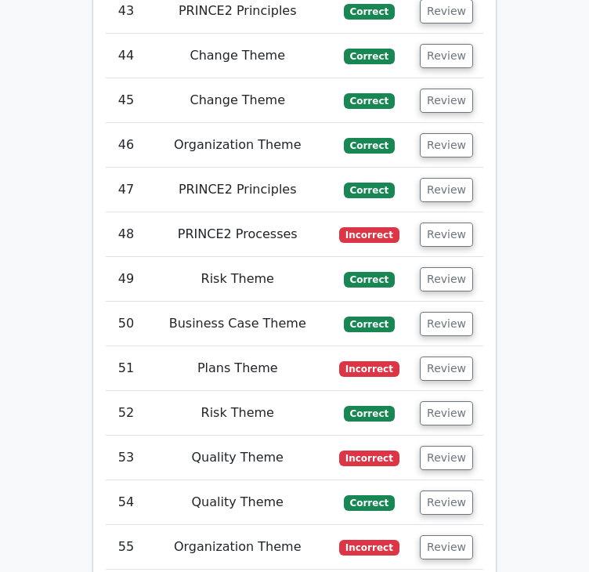
click at [445, 257] on td "Review" at bounding box center [447, 279] width 74 height 45
click at [443, 267] on button "Review" at bounding box center [446, 279] width 53 height 24
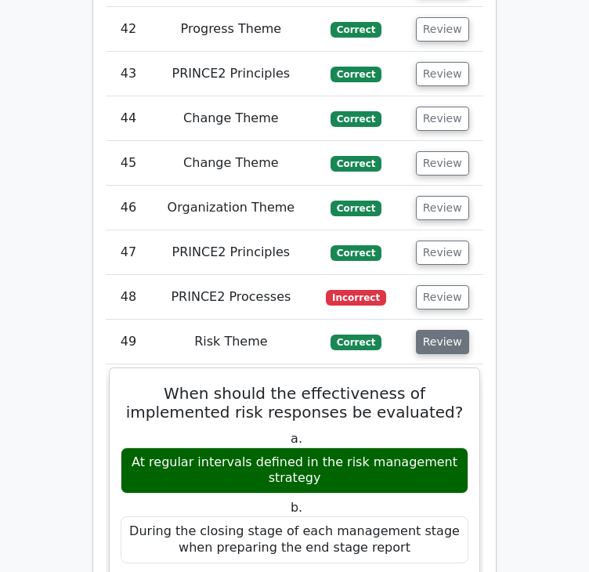
click at [443, 330] on button "Review" at bounding box center [442, 342] width 53 height 24
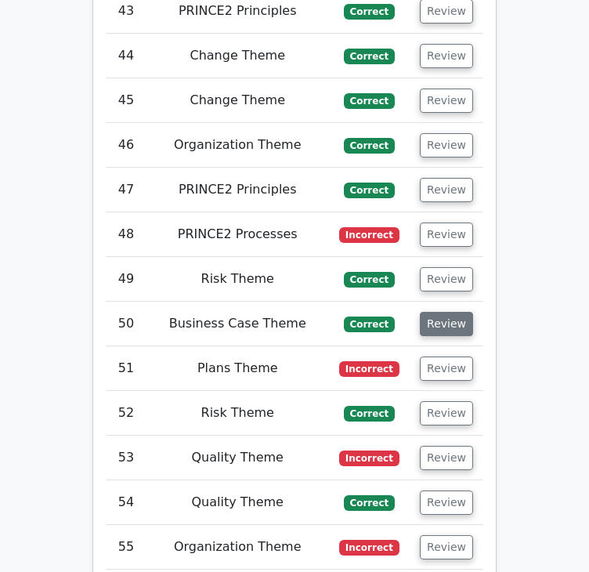
click at [436, 312] on button "Review" at bounding box center [446, 324] width 53 height 24
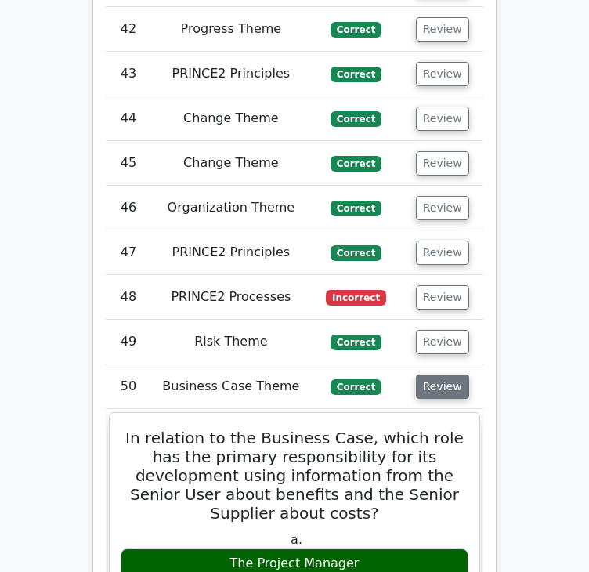
click at [436, 374] on button "Review" at bounding box center [442, 386] width 53 height 24
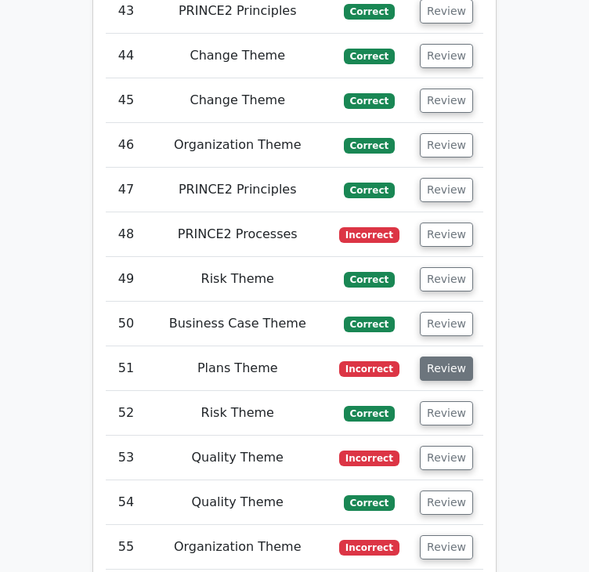
click at [436, 356] on button "Review" at bounding box center [446, 368] width 53 height 24
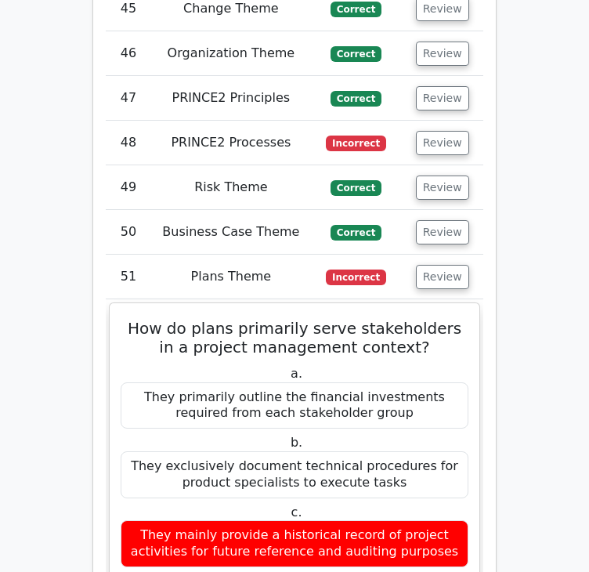
scroll to position [4074, 0]
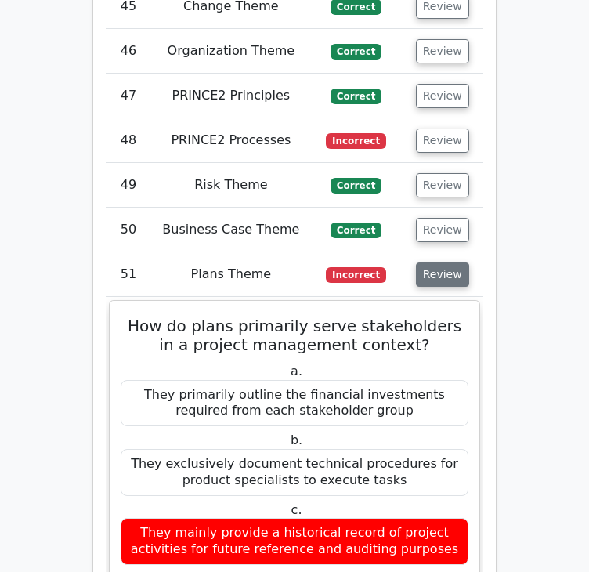
click at [451, 262] on button "Review" at bounding box center [442, 274] width 53 height 24
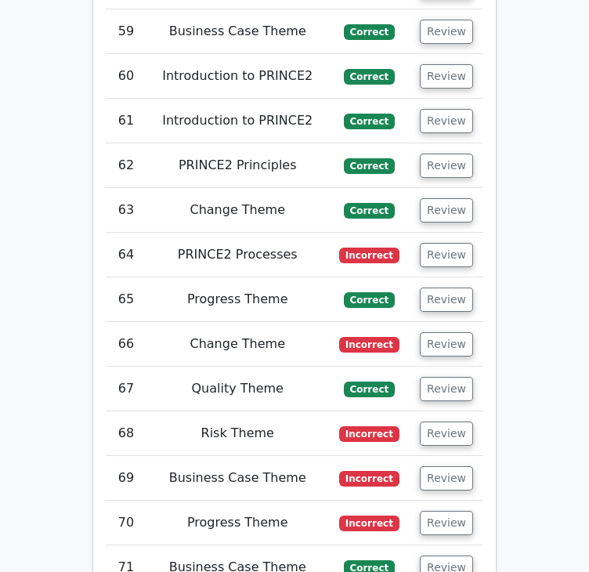
scroll to position [3917, 0]
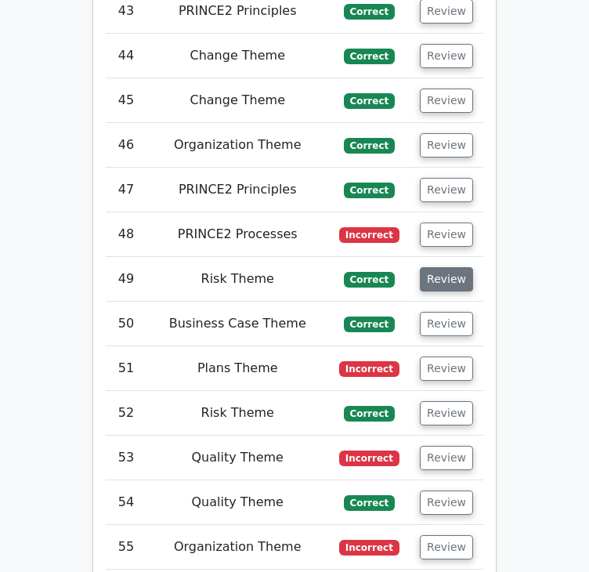
click at [453, 267] on button "Review" at bounding box center [446, 279] width 53 height 24
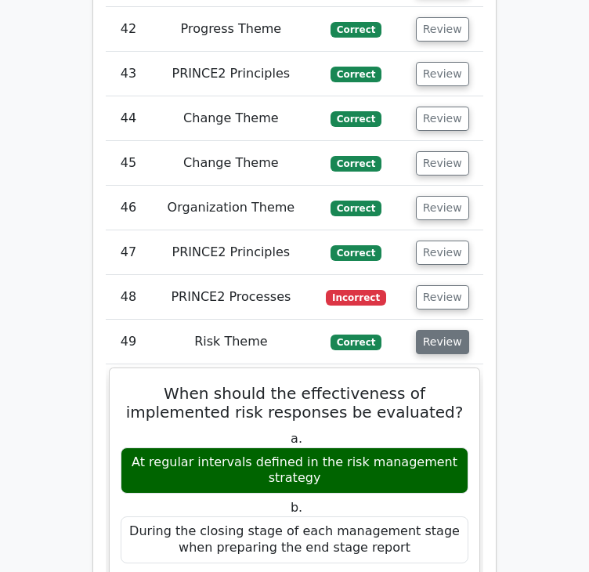
click at [452, 330] on button "Review" at bounding box center [442, 342] width 53 height 24
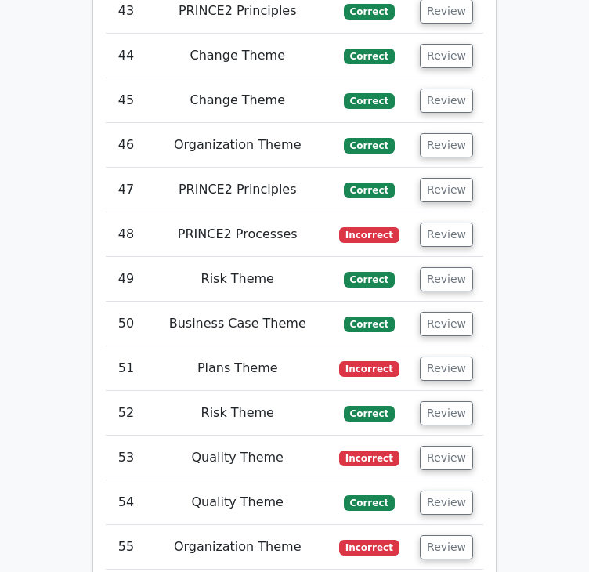
click at [454, 302] on td "Review" at bounding box center [447, 324] width 74 height 45
click at [448, 312] on button "Review" at bounding box center [446, 324] width 53 height 24
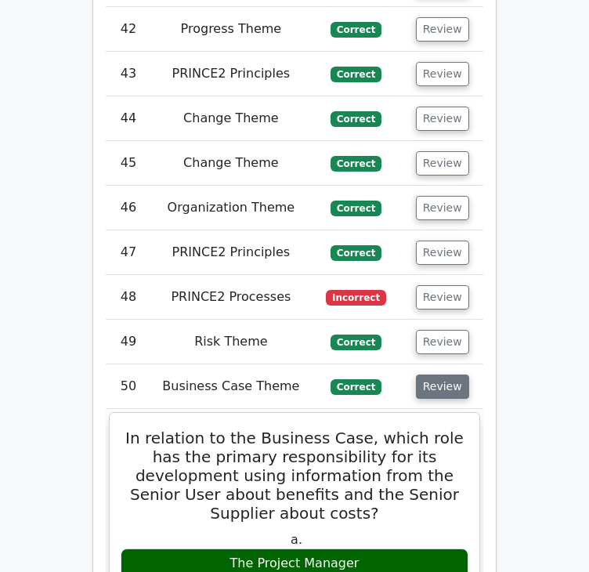
click at [448, 374] on button "Review" at bounding box center [442, 386] width 53 height 24
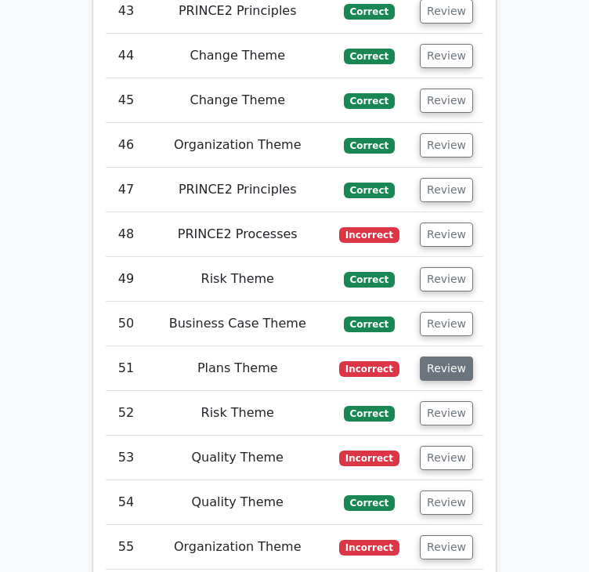
click at [446, 356] on button "Review" at bounding box center [446, 368] width 53 height 24
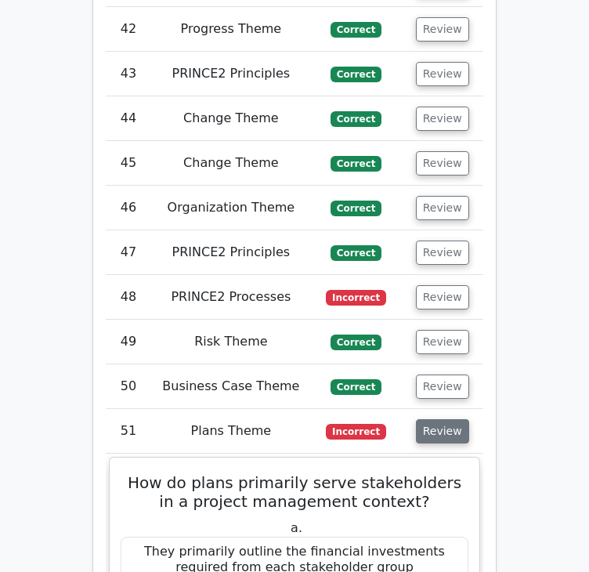
click at [446, 419] on button "Review" at bounding box center [442, 431] width 53 height 24
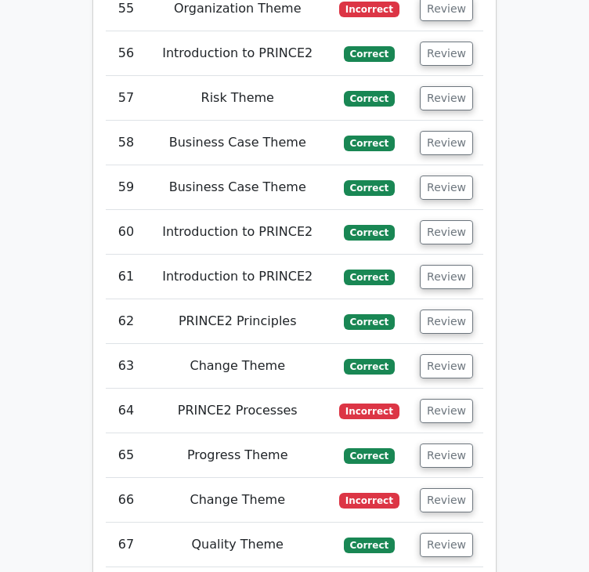
scroll to position [4465, 0]
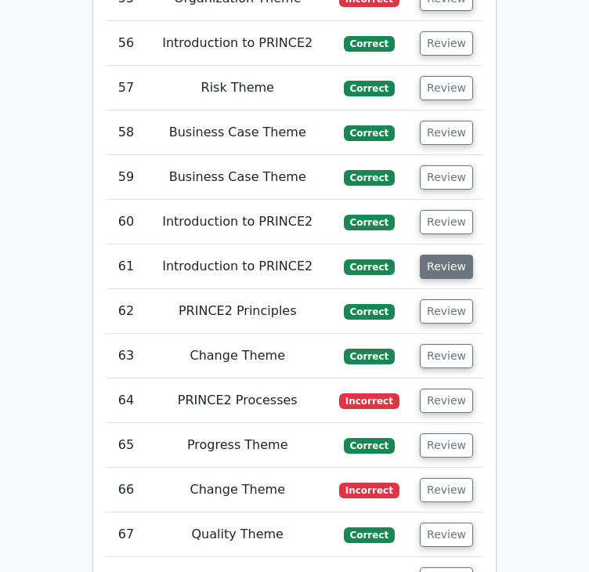
click at [454, 255] on button "Review" at bounding box center [446, 267] width 53 height 24
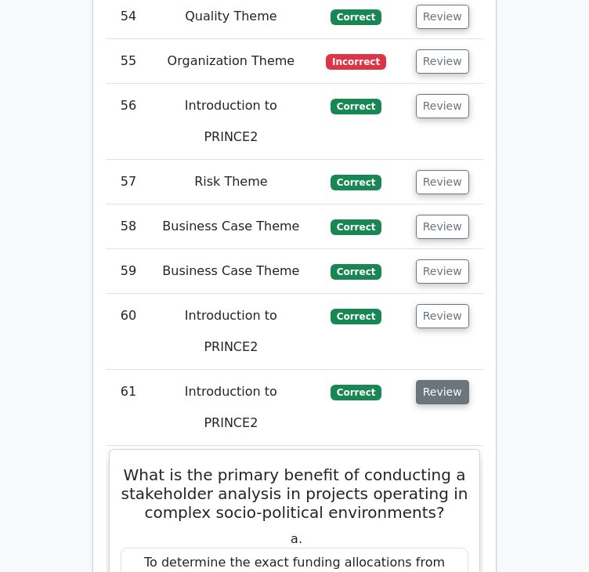
click at [425, 380] on button "Review" at bounding box center [442, 392] width 53 height 24
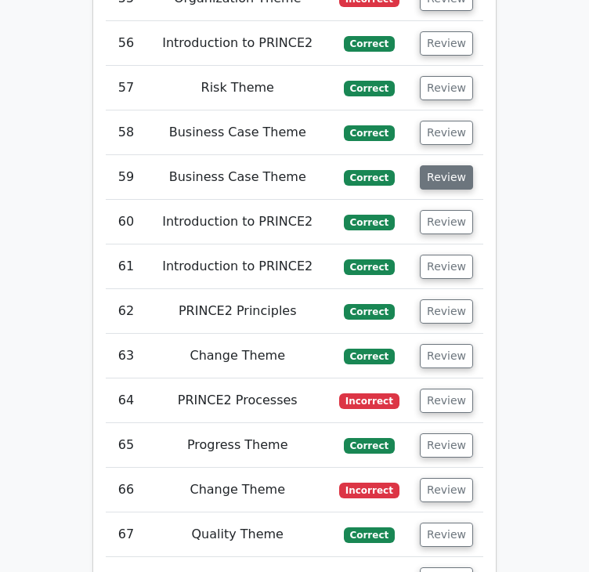
click at [450, 165] on button "Review" at bounding box center [446, 177] width 53 height 24
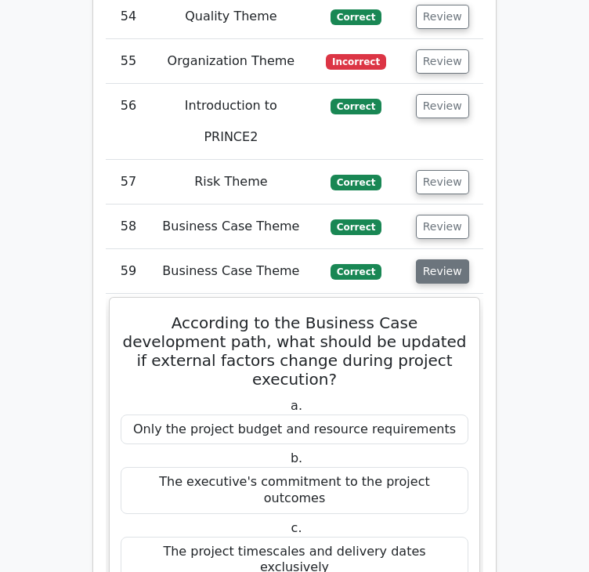
click at [450, 259] on button "Review" at bounding box center [442, 271] width 53 height 24
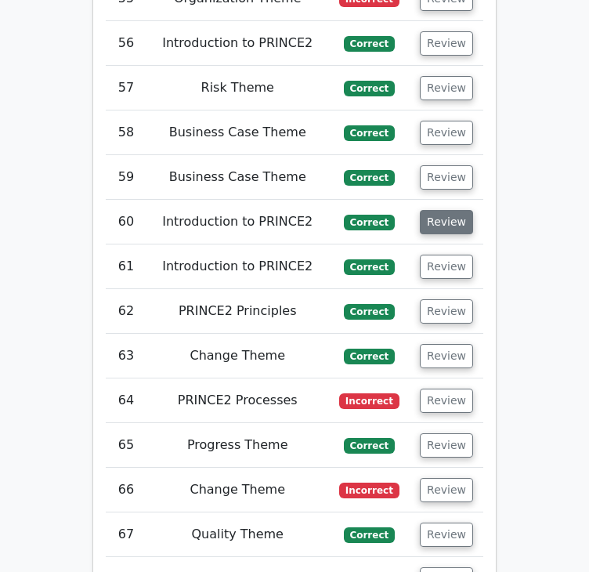
click at [436, 210] on button "Review" at bounding box center [446, 222] width 53 height 24
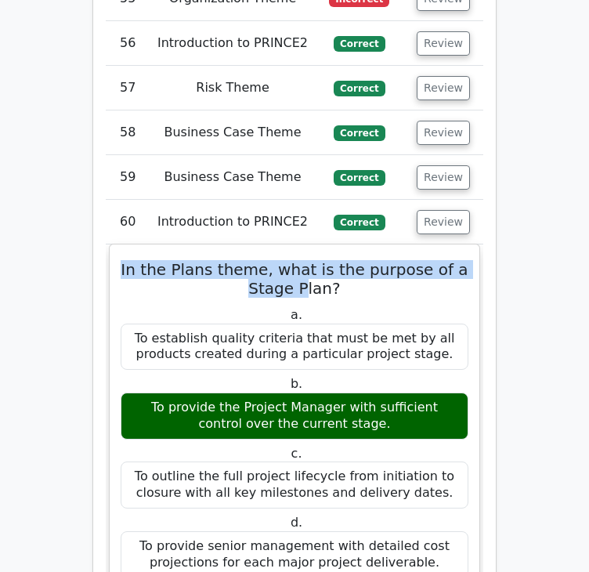
drag, startPoint x: 135, startPoint y: 239, endPoint x: 304, endPoint y: 257, distance: 170.2
click at [304, 260] on h5 "In the Plans theme, what is the purpose of a Stage Plan?" at bounding box center [294, 279] width 351 height 38
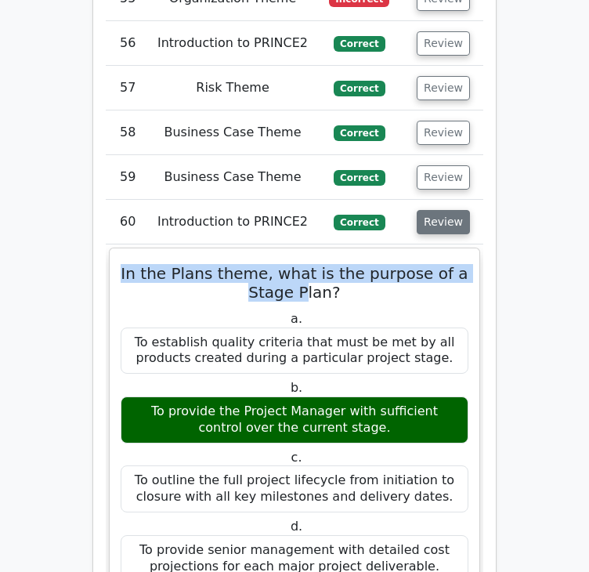
click at [461, 210] on button "Review" at bounding box center [443, 222] width 53 height 24
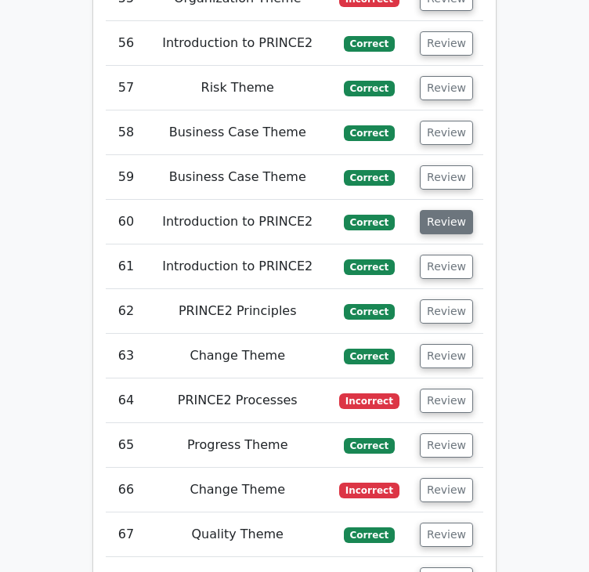
click at [458, 210] on button "Review" at bounding box center [446, 222] width 53 height 24
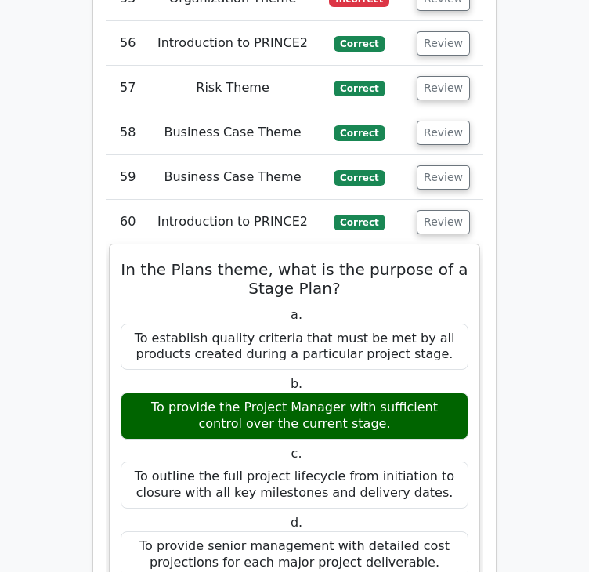
click at [430, 260] on h5 "In the Plans theme, what is the purpose of a Stage Plan?" at bounding box center [294, 279] width 351 height 38
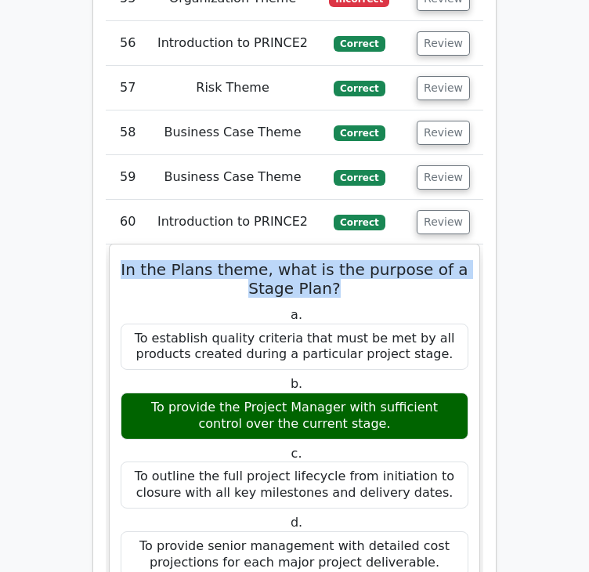
drag, startPoint x: 336, startPoint y: 262, endPoint x: 139, endPoint y: 241, distance: 198.5
click at [139, 260] on h5 "In the Plans theme, what is the purpose of a Stage Plan?" at bounding box center [294, 279] width 351 height 38
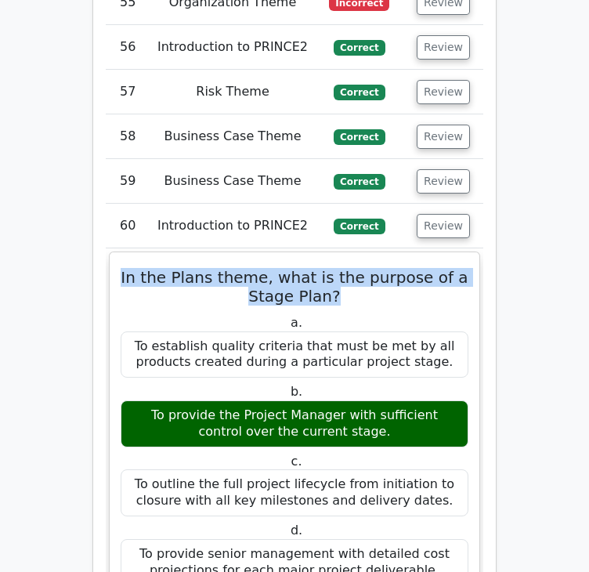
copy h5 "In the Plans theme, what is the purpose of a Stage Plan?"
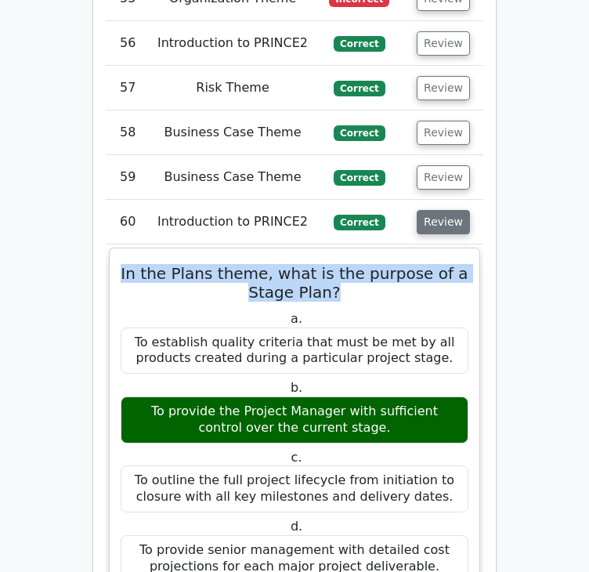
click at [432, 210] on button "Review" at bounding box center [443, 222] width 53 height 24
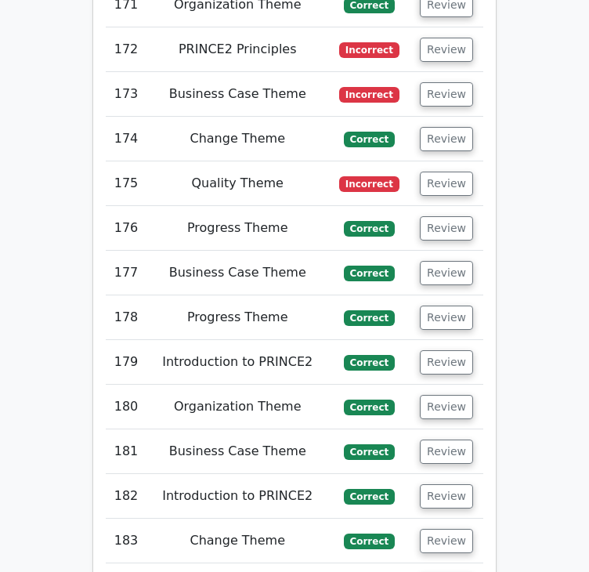
scroll to position [9601, 0]
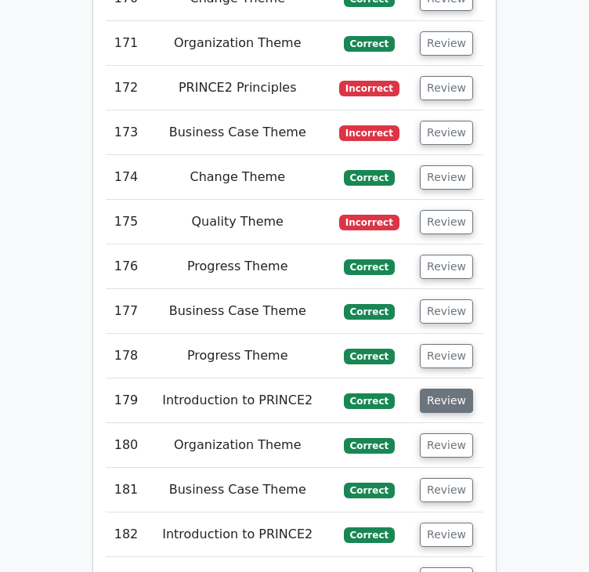
click at [459, 389] on button "Review" at bounding box center [446, 401] width 53 height 24
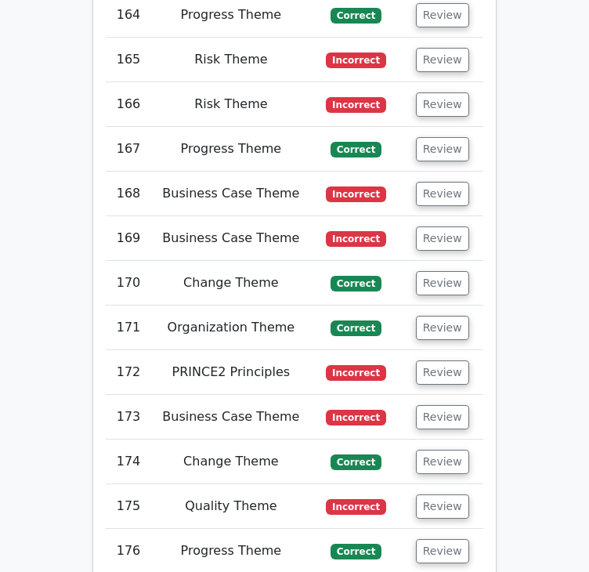
scroll to position [9757, 0]
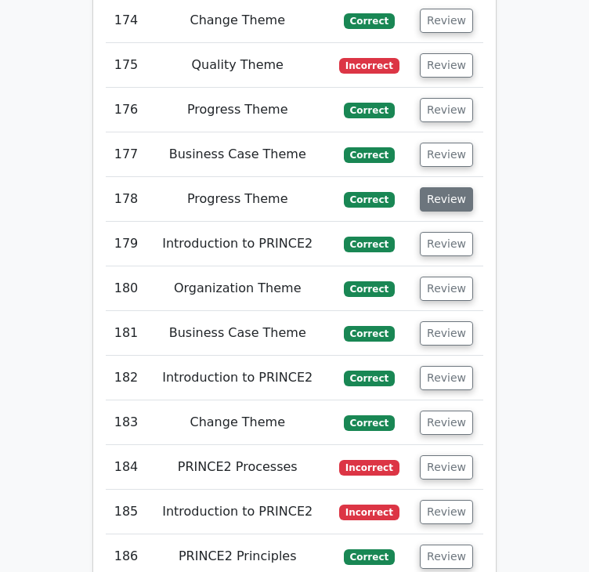
click at [447, 187] on button "Review" at bounding box center [446, 199] width 53 height 24
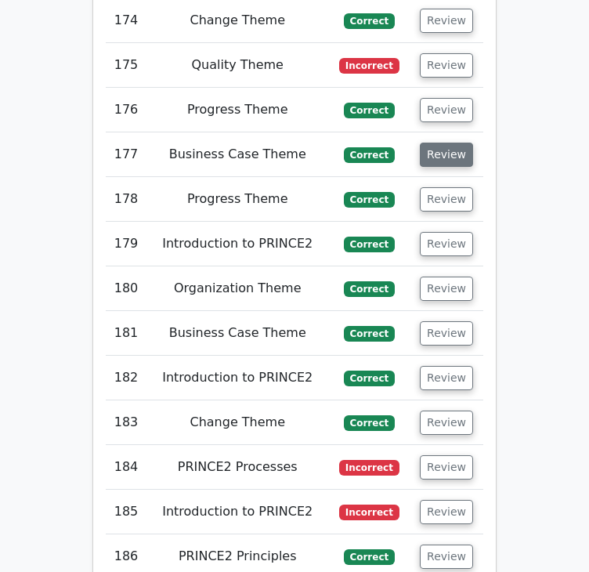
click at [449, 143] on button "Review" at bounding box center [446, 155] width 53 height 24
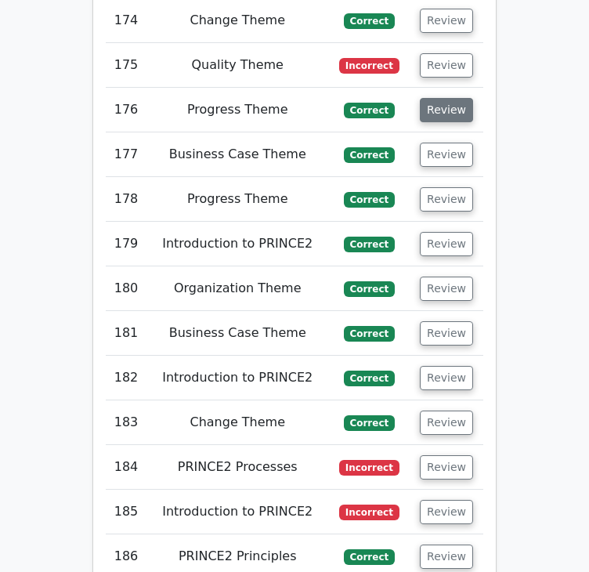
click at [449, 98] on button "Review" at bounding box center [446, 110] width 53 height 24
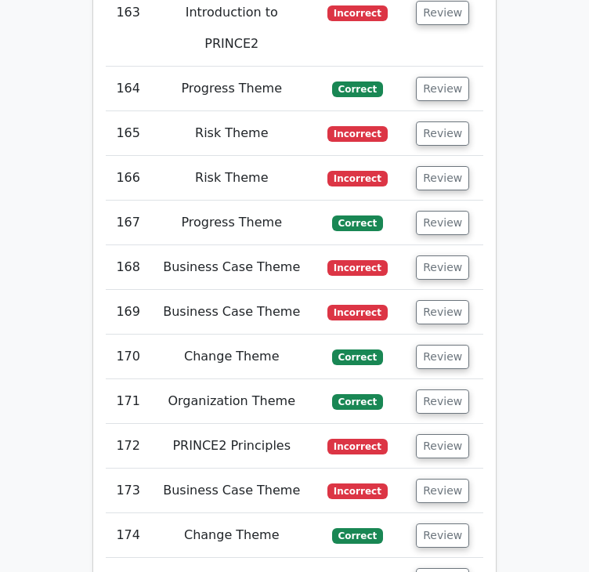
scroll to position [9679, 0]
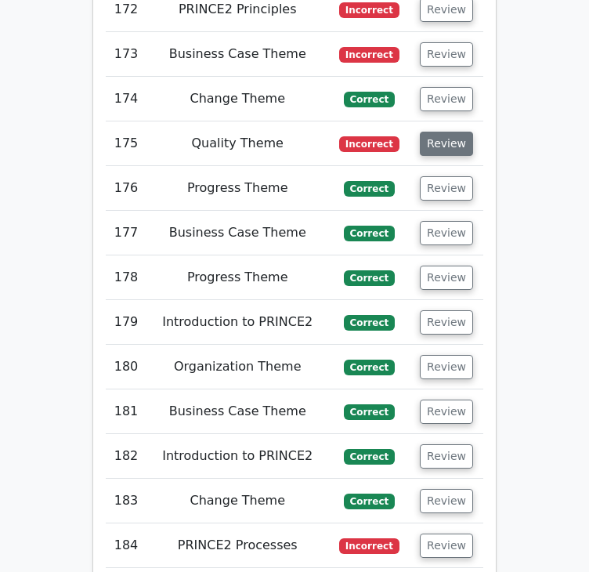
click at [436, 132] on button "Review" at bounding box center [446, 144] width 53 height 24
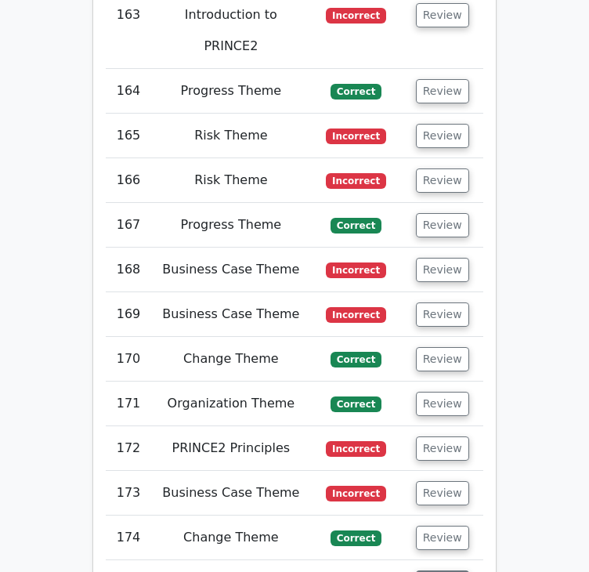
click at [436, 570] on button "Review" at bounding box center [442, 582] width 53 height 24
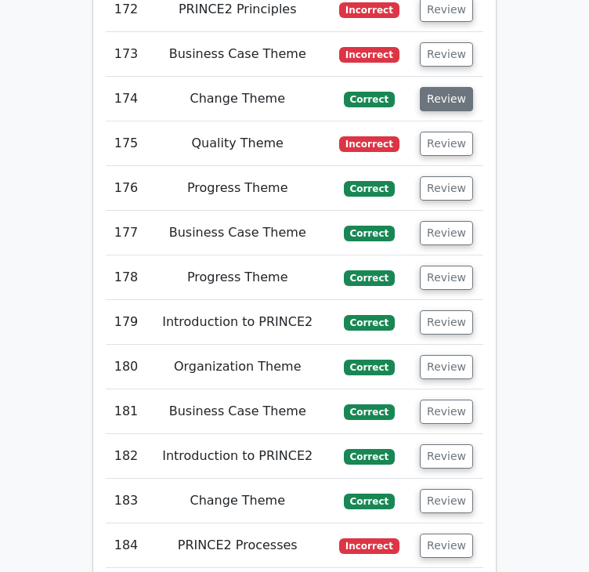
click at [443, 87] on button "Review" at bounding box center [446, 99] width 53 height 24
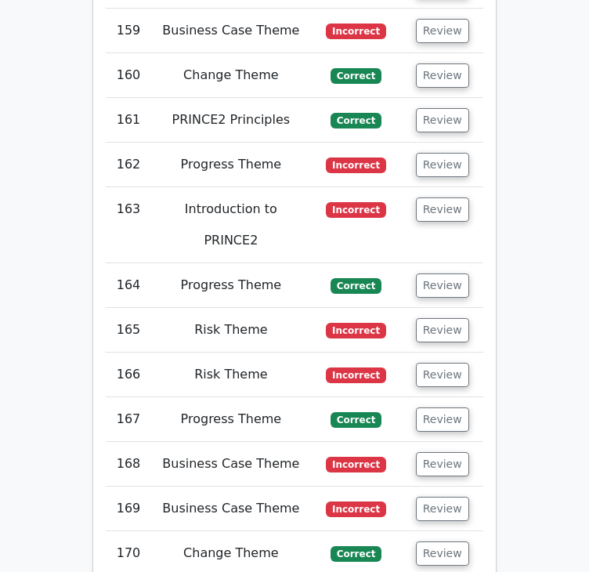
scroll to position [9444, 0]
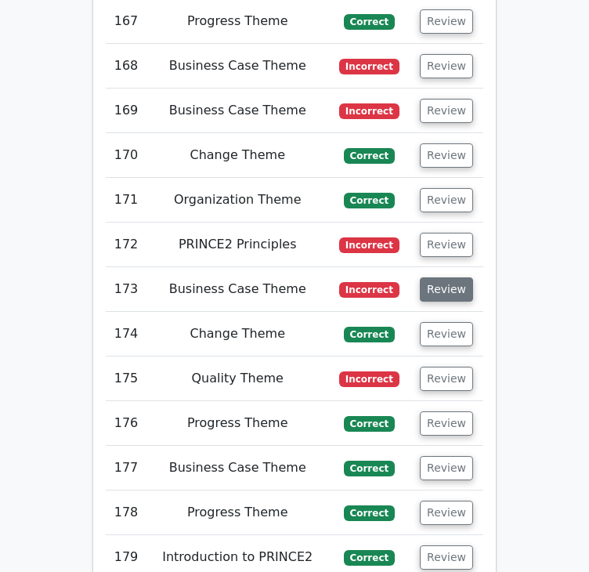
click at [447, 277] on button "Review" at bounding box center [446, 289] width 53 height 24
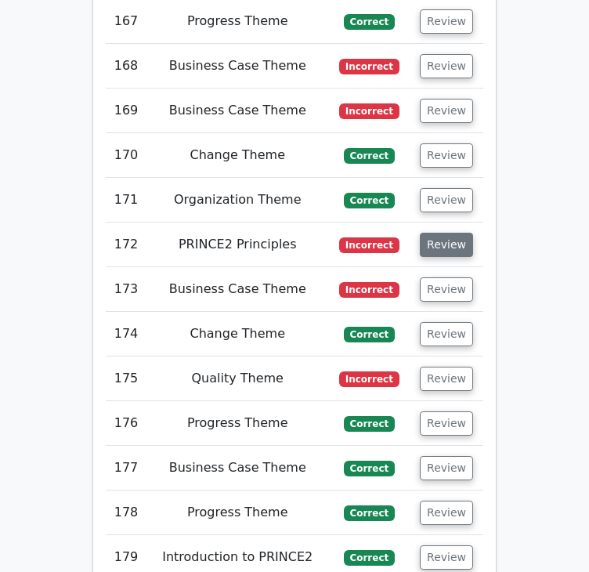
click at [458, 233] on button "Review" at bounding box center [446, 245] width 53 height 24
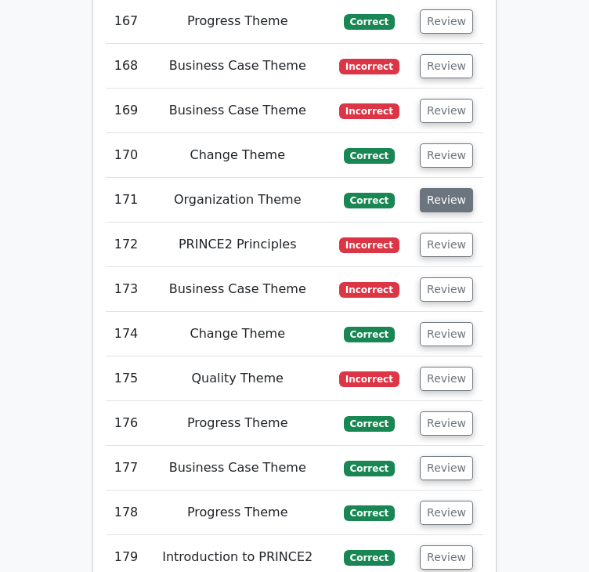
click at [461, 188] on button "Review" at bounding box center [446, 200] width 53 height 24
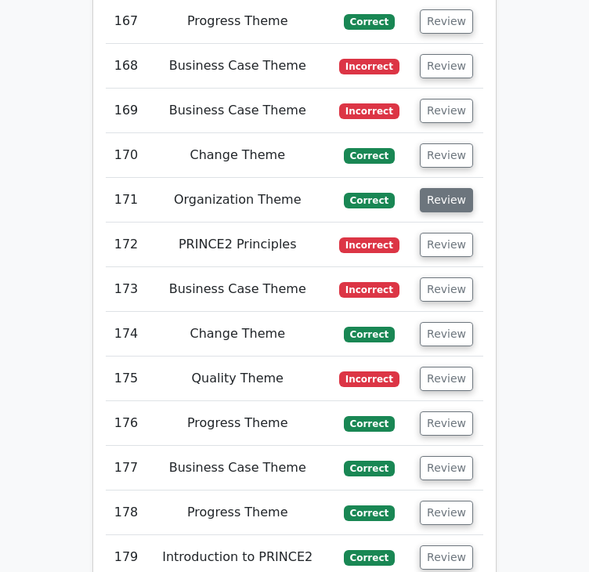
click at [461, 188] on button "Review" at bounding box center [446, 200] width 53 height 24
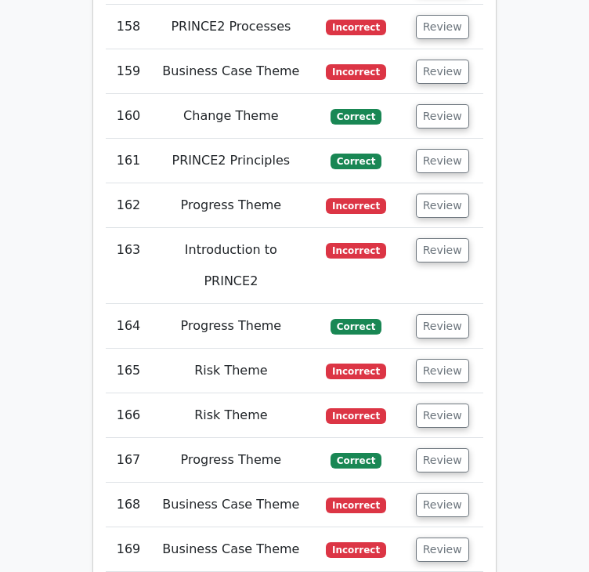
drag, startPoint x: 381, startPoint y: 238, endPoint x: 125, endPoint y: 204, distance: 258.4
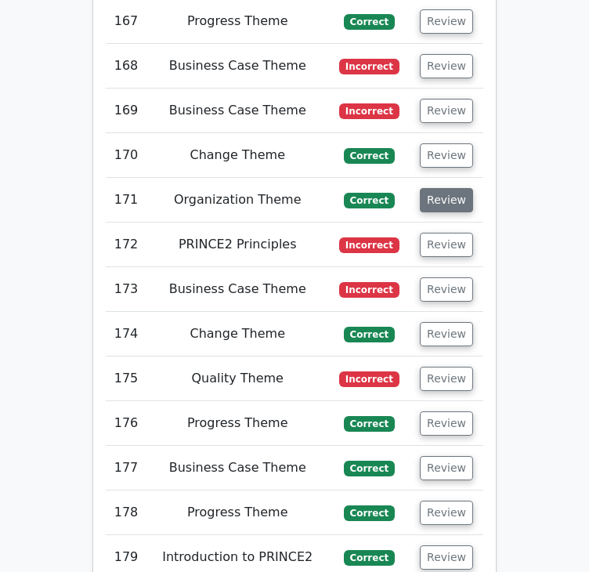
click at [447, 188] on button "Review" at bounding box center [446, 200] width 53 height 24
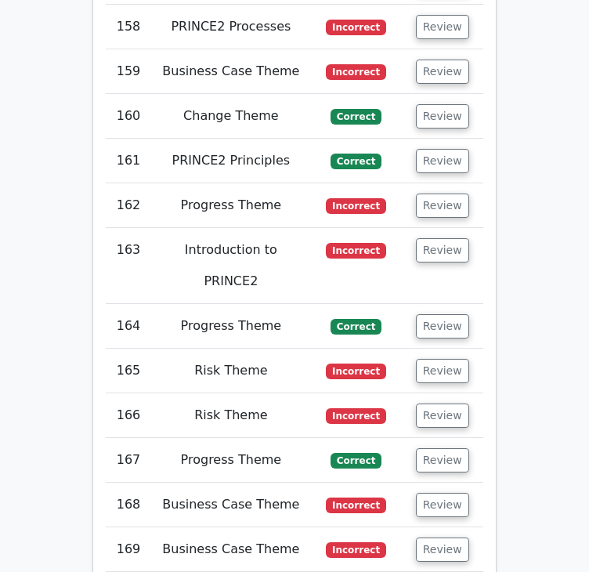
copy h5 "According to best practice project management, which role is responsible for as…"
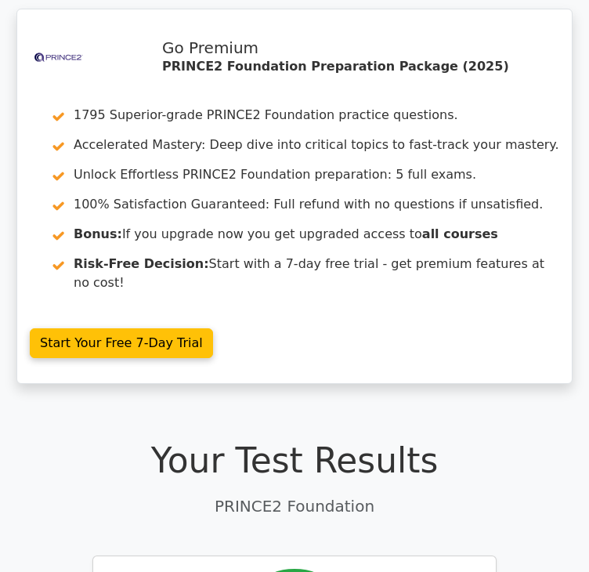
scroll to position [345, 0]
